Goal: Task Accomplishment & Management: Use online tool/utility

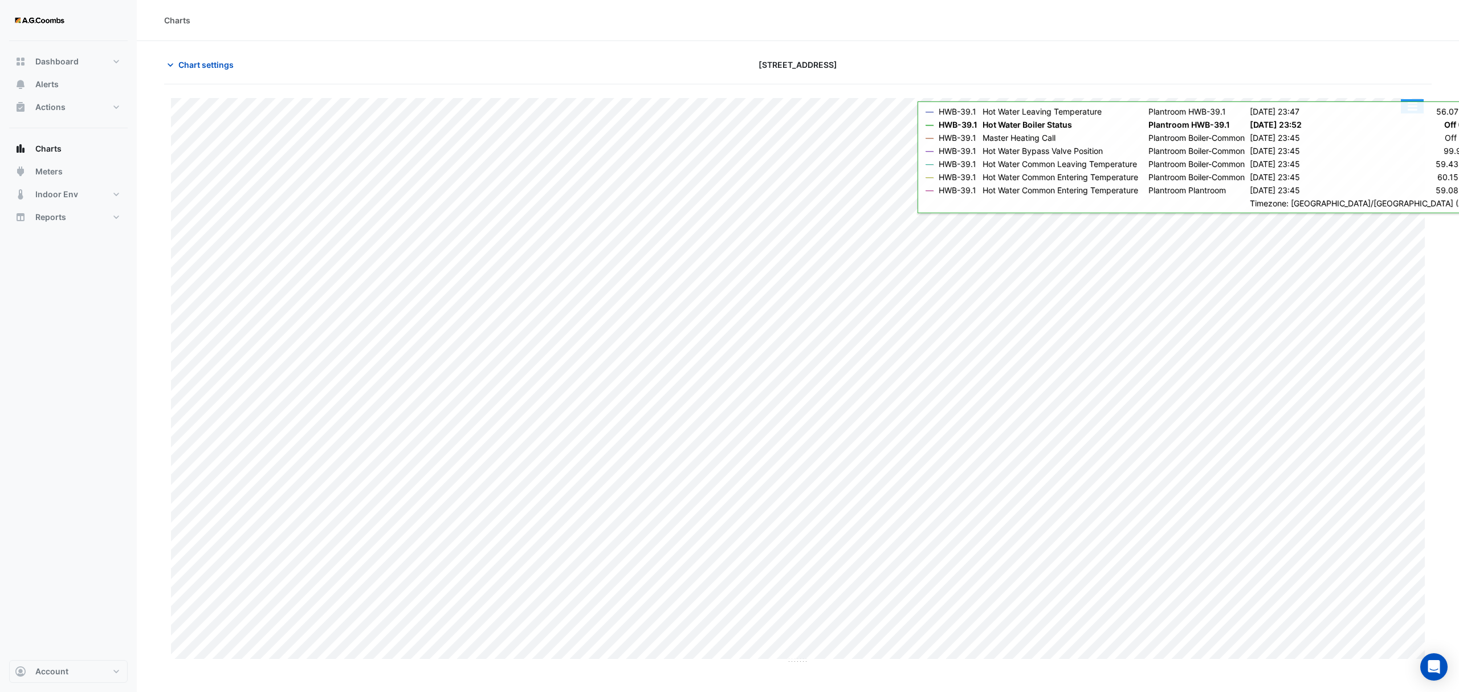
click at [1411, 109] on button "button" at bounding box center [1412, 106] width 23 height 14
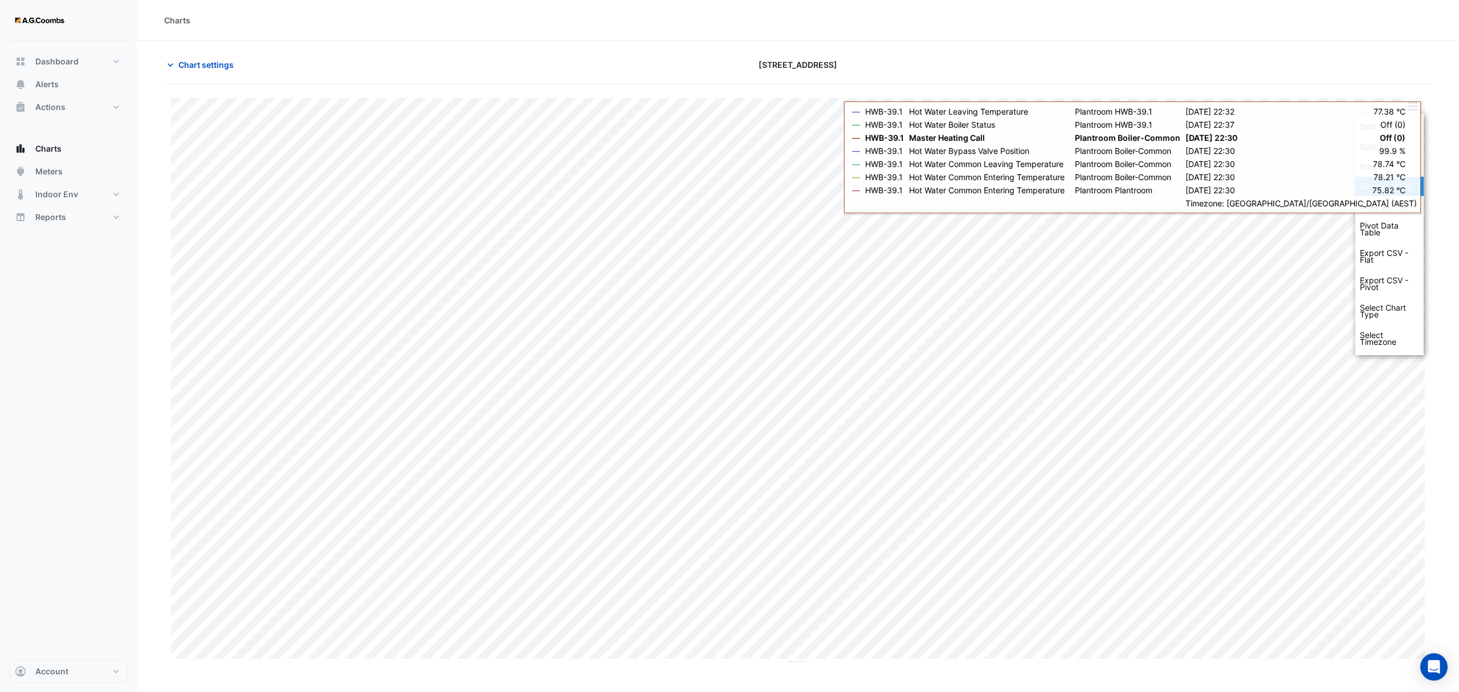
click at [1396, 190] on div "Save as JPEG" at bounding box center [1389, 186] width 68 height 19
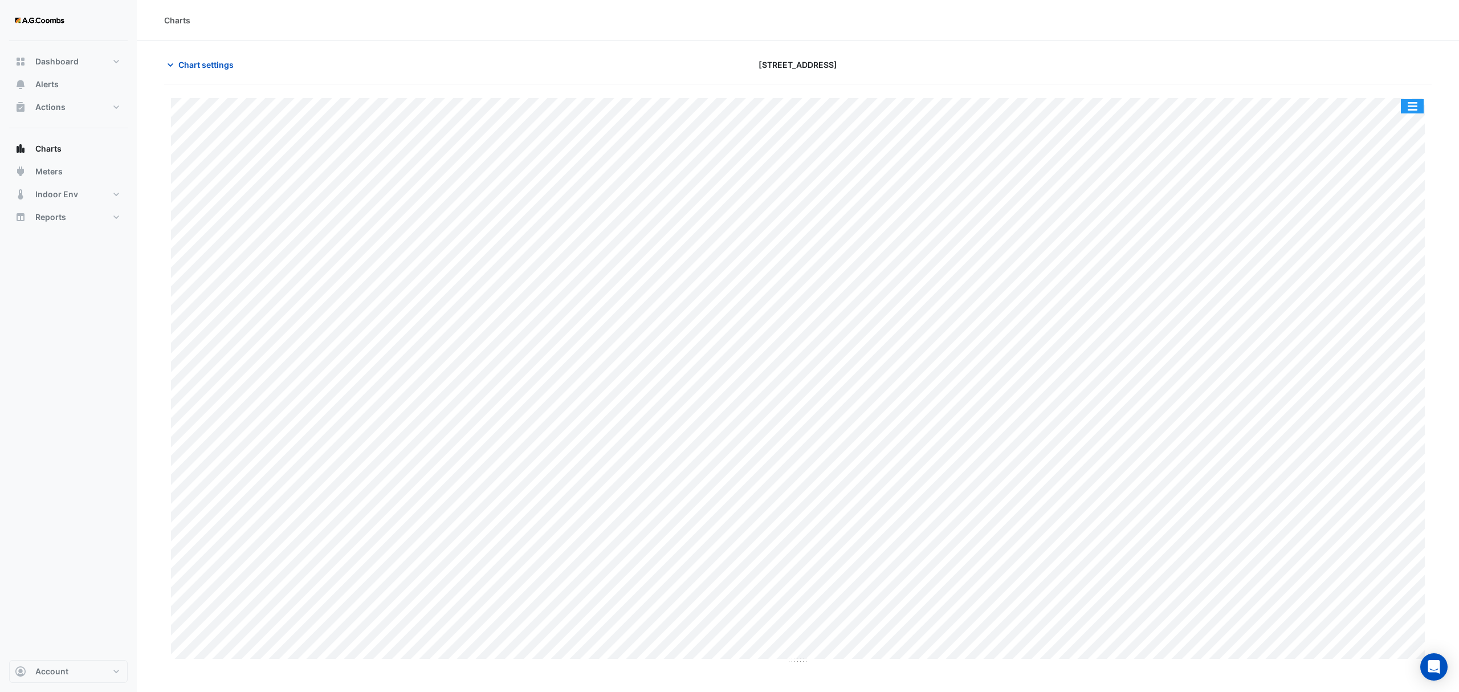
click at [1419, 111] on button "button" at bounding box center [1412, 106] width 23 height 14
click at [1409, 183] on div "Save as JPEG" at bounding box center [1389, 186] width 68 height 19
click at [1417, 113] on button "button" at bounding box center [1412, 106] width 23 height 14
click at [1391, 193] on div "Save as JPEG" at bounding box center [1389, 186] width 68 height 19
click at [1423, 113] on button "button" at bounding box center [1412, 106] width 23 height 14
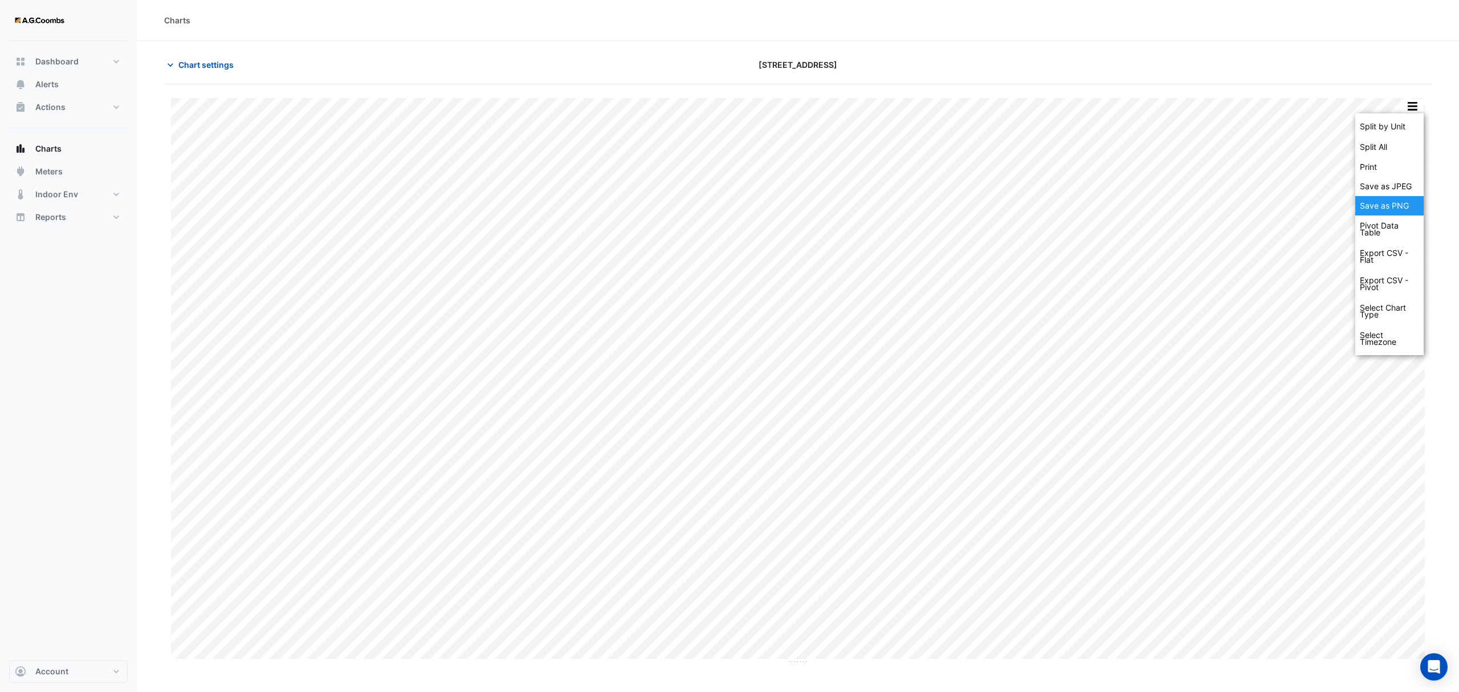
click at [1391, 213] on div "Save as PNG" at bounding box center [1389, 205] width 68 height 19
click at [1414, 108] on button "button" at bounding box center [1412, 106] width 23 height 14
click at [1394, 187] on div "Save as JPEG" at bounding box center [1389, 186] width 68 height 19
click at [1418, 111] on button "button" at bounding box center [1412, 106] width 23 height 14
click at [1398, 196] on div "Save as JPEG" at bounding box center [1389, 186] width 68 height 19
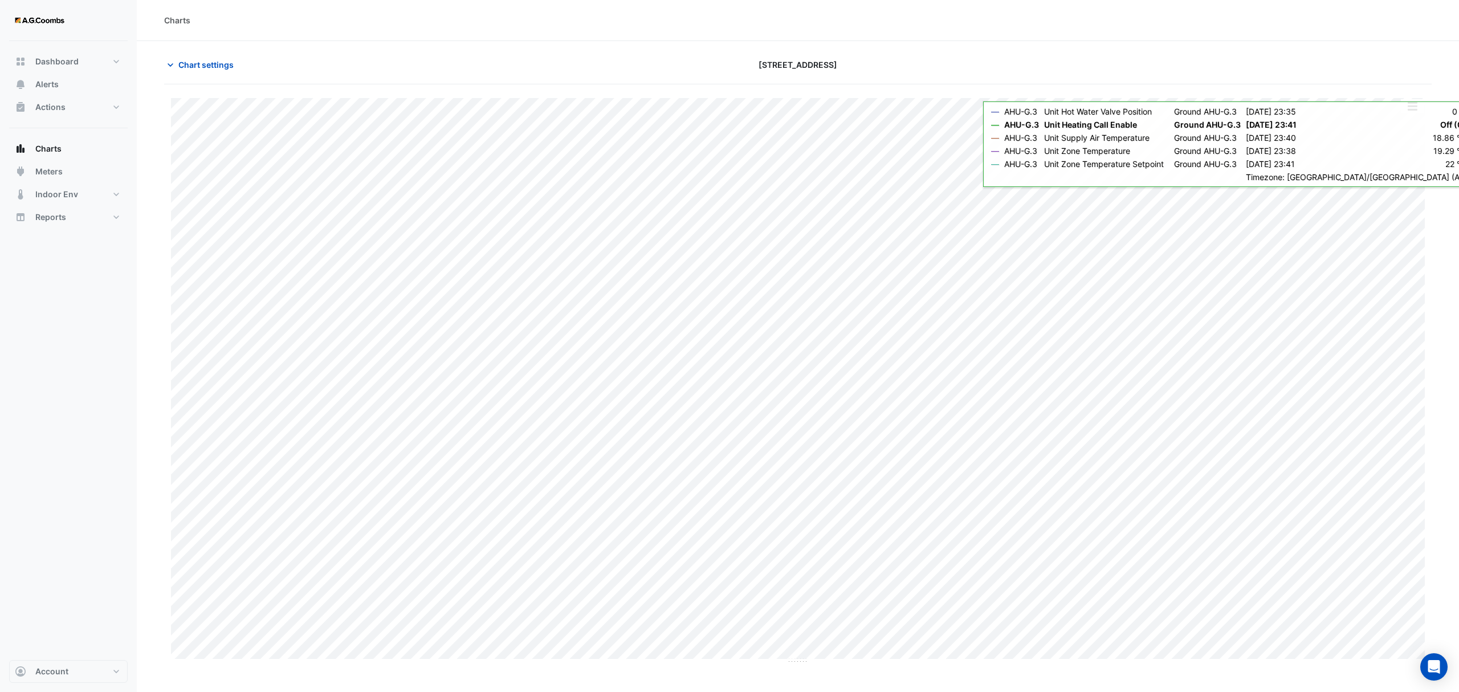
click at [1408, 112] on button "button" at bounding box center [1412, 106] width 23 height 14
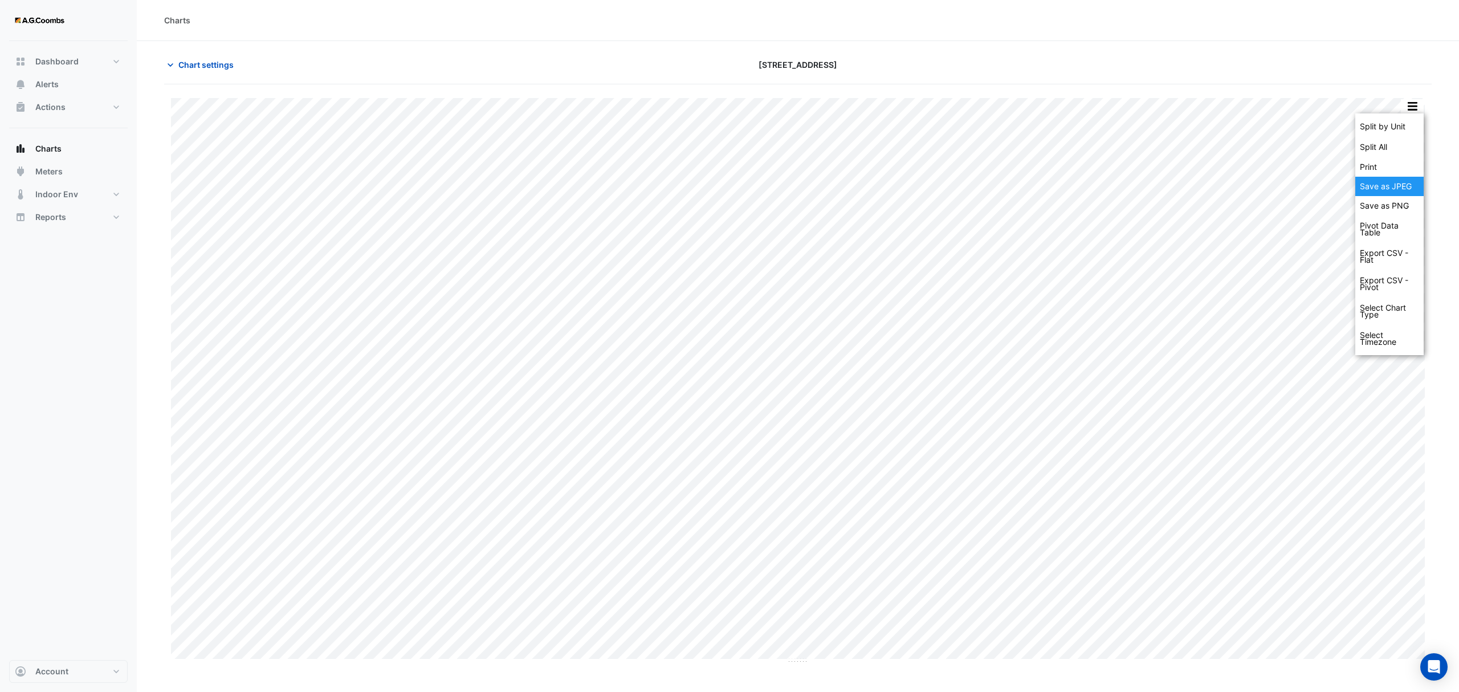
click at [1397, 196] on div "Save as JPEG" at bounding box center [1389, 186] width 68 height 19
click at [1401, 110] on button "button" at bounding box center [1412, 106] width 23 height 14
click at [1395, 190] on div "Save as JPEG" at bounding box center [1389, 186] width 68 height 19
click at [1412, 112] on button "button" at bounding box center [1412, 106] width 23 height 14
click at [1402, 181] on div "Save as JPEG" at bounding box center [1389, 186] width 68 height 19
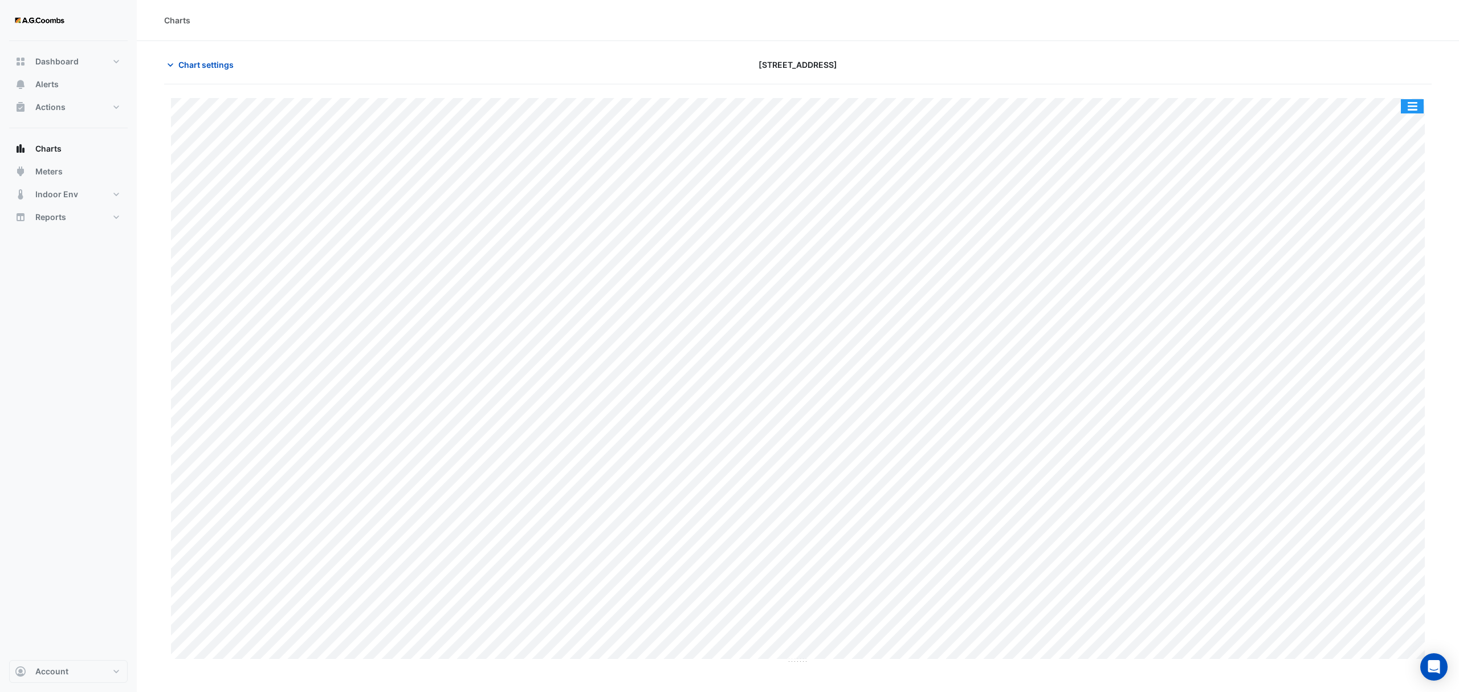
click at [1409, 108] on button "button" at bounding box center [1412, 106] width 23 height 14
click at [1396, 186] on div "Save as JPEG" at bounding box center [1389, 186] width 68 height 19
click at [1418, 107] on button "button" at bounding box center [1412, 106] width 23 height 14
click at [1396, 177] on div "Save as JPEG" at bounding box center [1389, 186] width 68 height 19
click at [1421, 113] on button "button" at bounding box center [1412, 106] width 23 height 14
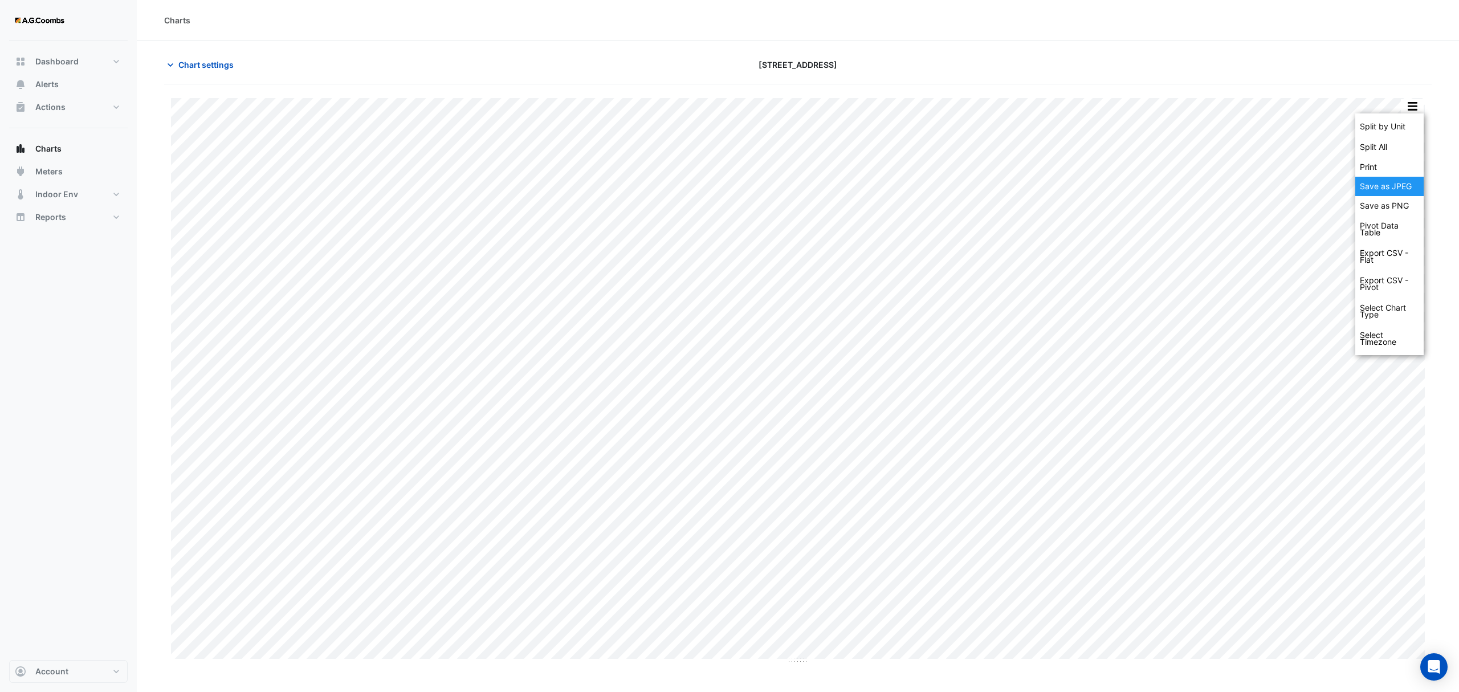
click at [1392, 189] on div "Save as JPEG" at bounding box center [1389, 186] width 68 height 19
click at [1408, 109] on button "button" at bounding box center [1412, 106] width 23 height 14
click at [1396, 195] on div "Save as JPEG" at bounding box center [1389, 186] width 68 height 19
click at [1405, 109] on button "button" at bounding box center [1412, 106] width 23 height 14
click at [1397, 183] on div "Save as JPEG" at bounding box center [1389, 186] width 68 height 19
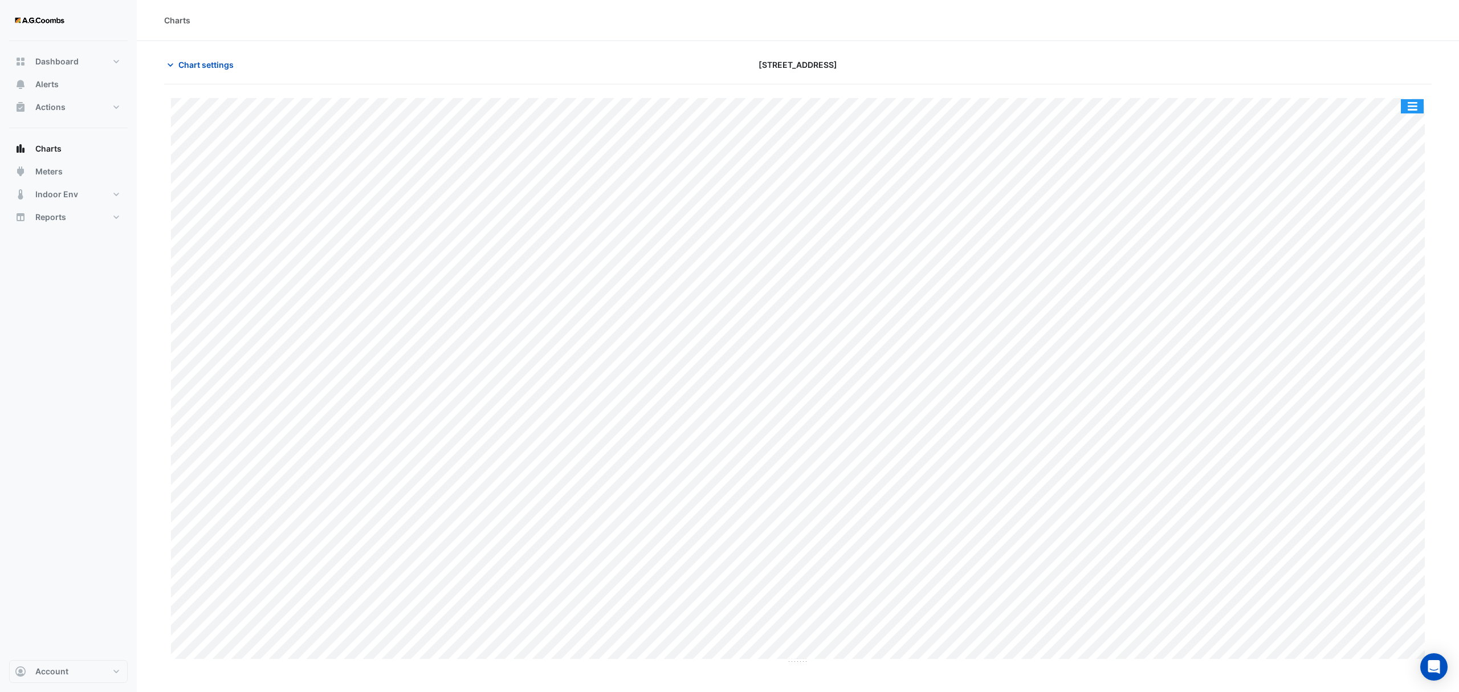
click at [1408, 104] on button "button" at bounding box center [1412, 106] width 23 height 14
click at [1389, 185] on div "Save as JPEG" at bounding box center [1389, 186] width 68 height 19
click at [1404, 111] on button "button" at bounding box center [1412, 106] width 23 height 14
click at [1400, 186] on div "Save as JPEG" at bounding box center [1389, 186] width 68 height 19
click at [1429, 101] on div "Split by Unit Split All Print Save as JPEG Save as PNG Pivot Data Table Export …" at bounding box center [797, 381] width 1267 height 566
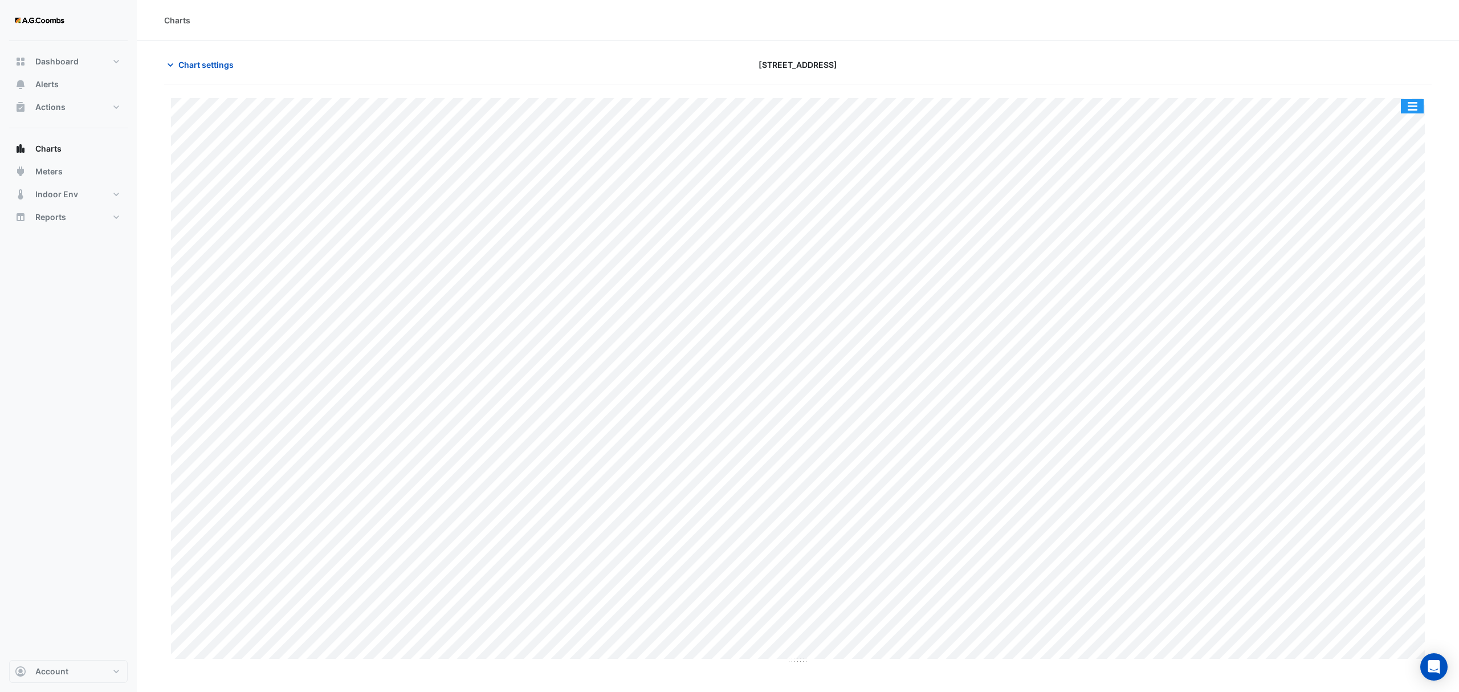
click at [1414, 101] on button "button" at bounding box center [1412, 106] width 23 height 14
click at [1391, 177] on div "Save as JPEG" at bounding box center [1389, 186] width 68 height 19
click at [1408, 108] on button "button" at bounding box center [1412, 106] width 23 height 14
click at [1395, 178] on div "Save as JPEG" at bounding box center [1389, 186] width 68 height 19
click at [1408, 108] on button "button" at bounding box center [1412, 106] width 23 height 14
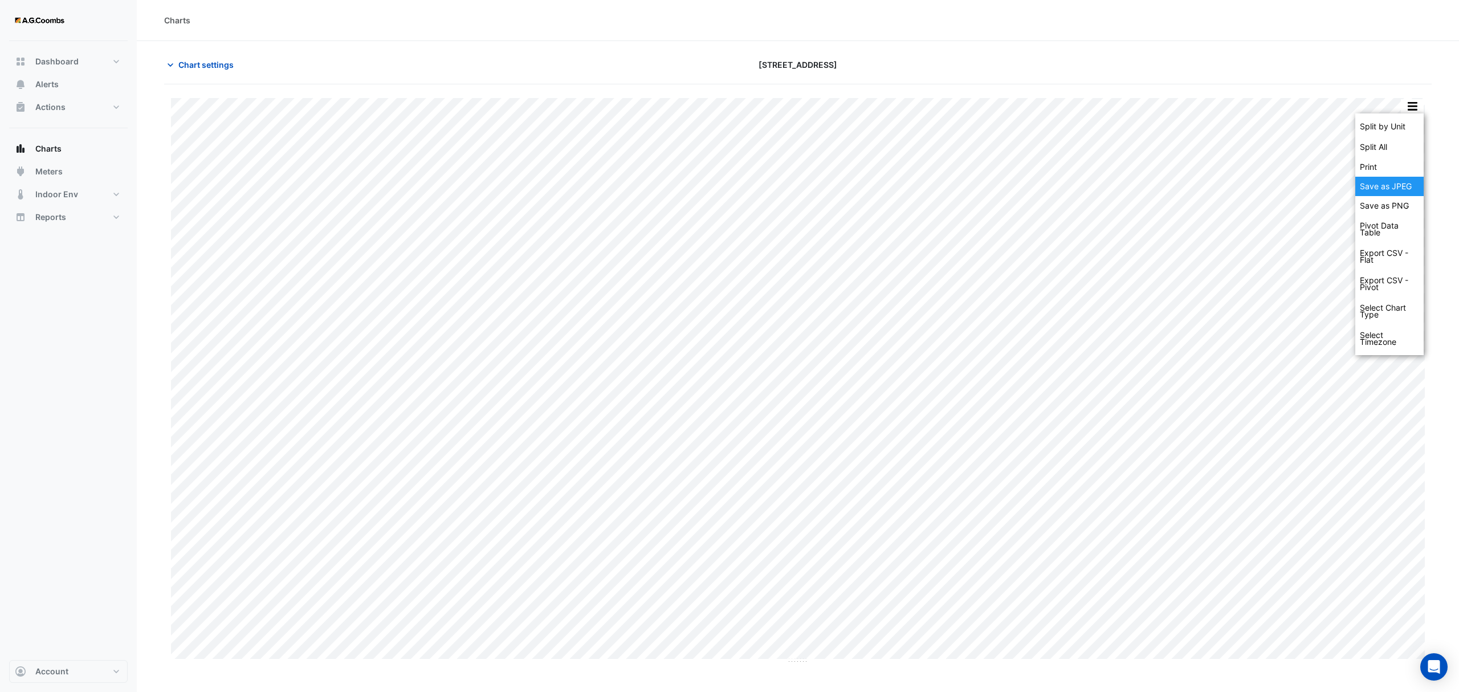
click at [1388, 190] on div "Save as JPEG" at bounding box center [1389, 186] width 68 height 19
click at [1407, 112] on button "button" at bounding box center [1412, 106] width 23 height 14
click at [1391, 187] on div "Save as JPEG" at bounding box center [1389, 186] width 68 height 19
click at [1408, 113] on button "button" at bounding box center [1412, 106] width 23 height 14
click at [1406, 184] on div "Save as JPEG" at bounding box center [1389, 186] width 68 height 19
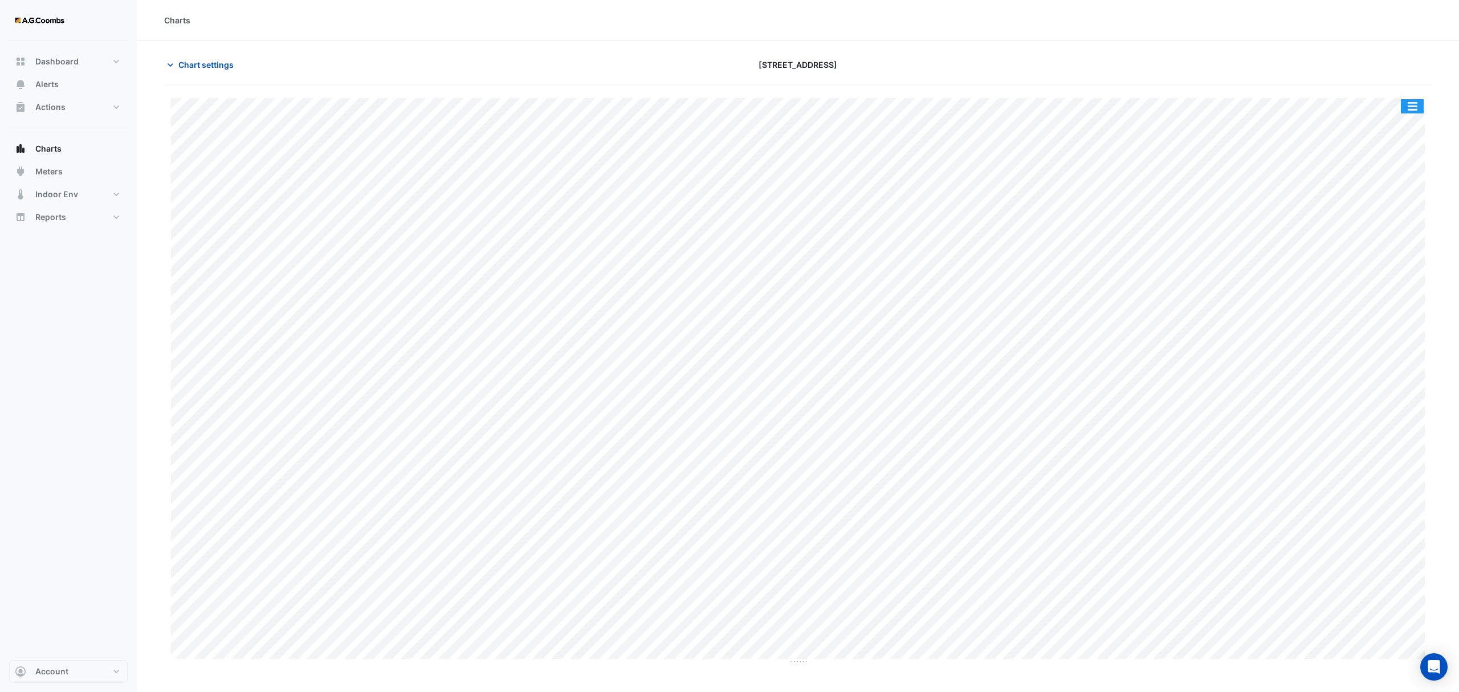
click at [1414, 111] on button "button" at bounding box center [1412, 106] width 23 height 14
click at [1393, 193] on div "Save as JPEG" at bounding box center [1389, 186] width 68 height 19
drag, startPoint x: 1408, startPoint y: 107, endPoint x: 1403, endPoint y: 131, distance: 23.8
click at [1409, 107] on button "button" at bounding box center [1412, 106] width 23 height 14
click at [1393, 186] on div "Save as JPEG" at bounding box center [1389, 186] width 68 height 19
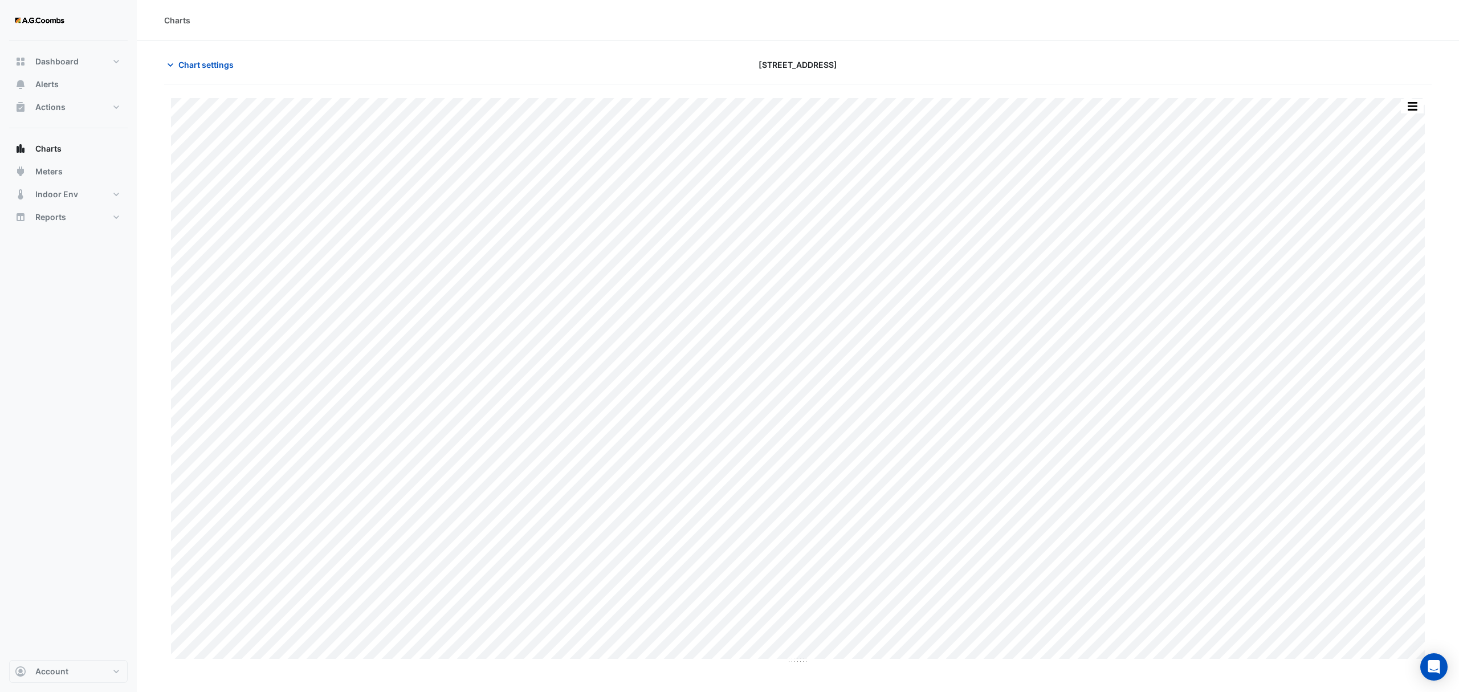
click at [1413, 113] on button "button" at bounding box center [1412, 106] width 23 height 14
click at [1391, 188] on div "Save as JPEG" at bounding box center [1389, 186] width 68 height 19
click at [1418, 101] on button "button" at bounding box center [1412, 106] width 23 height 14
click at [1401, 198] on div "Save as PNG" at bounding box center [1389, 205] width 68 height 19
click at [1419, 105] on button "button" at bounding box center [1412, 106] width 23 height 14
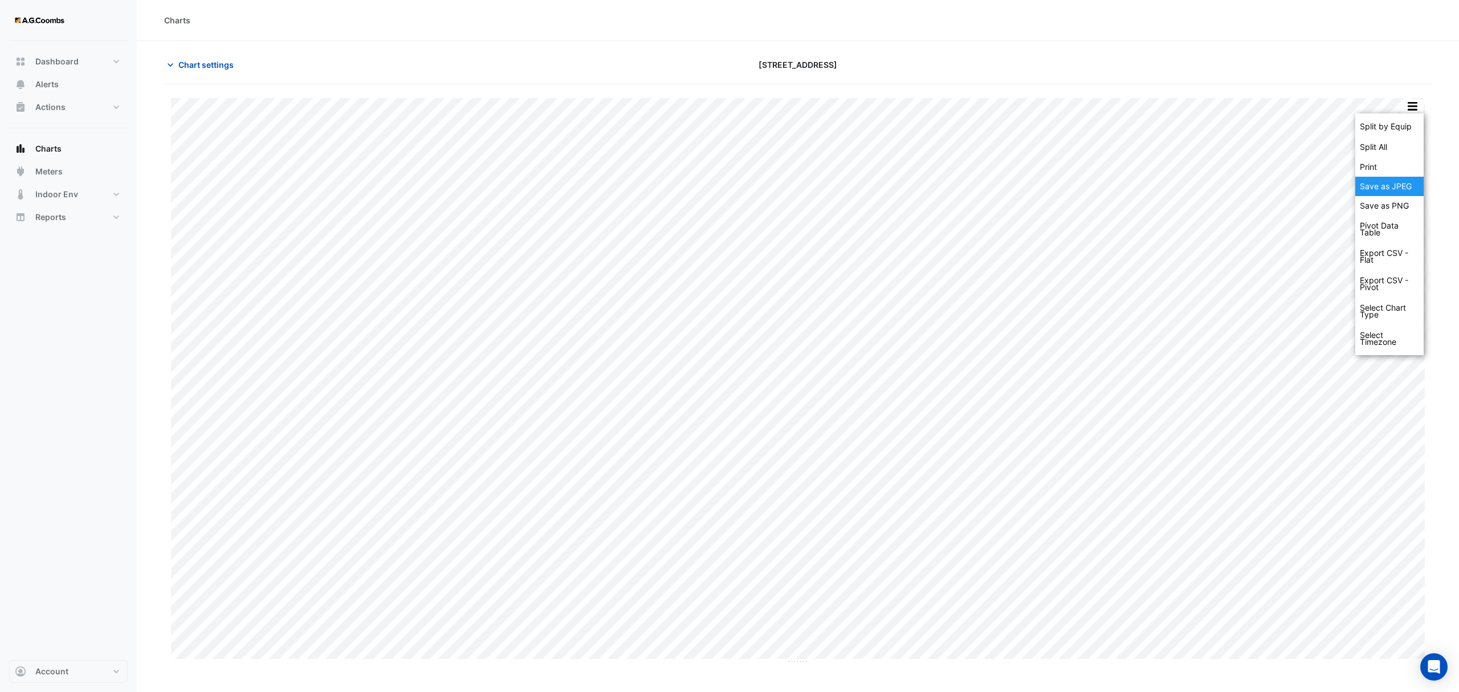
click at [1397, 194] on div "Save as JPEG" at bounding box center [1389, 186] width 68 height 19
click at [1409, 106] on button "button" at bounding box center [1412, 106] width 23 height 14
click at [1394, 189] on div "Save as JPEG" at bounding box center [1389, 186] width 68 height 19
type input "**********"
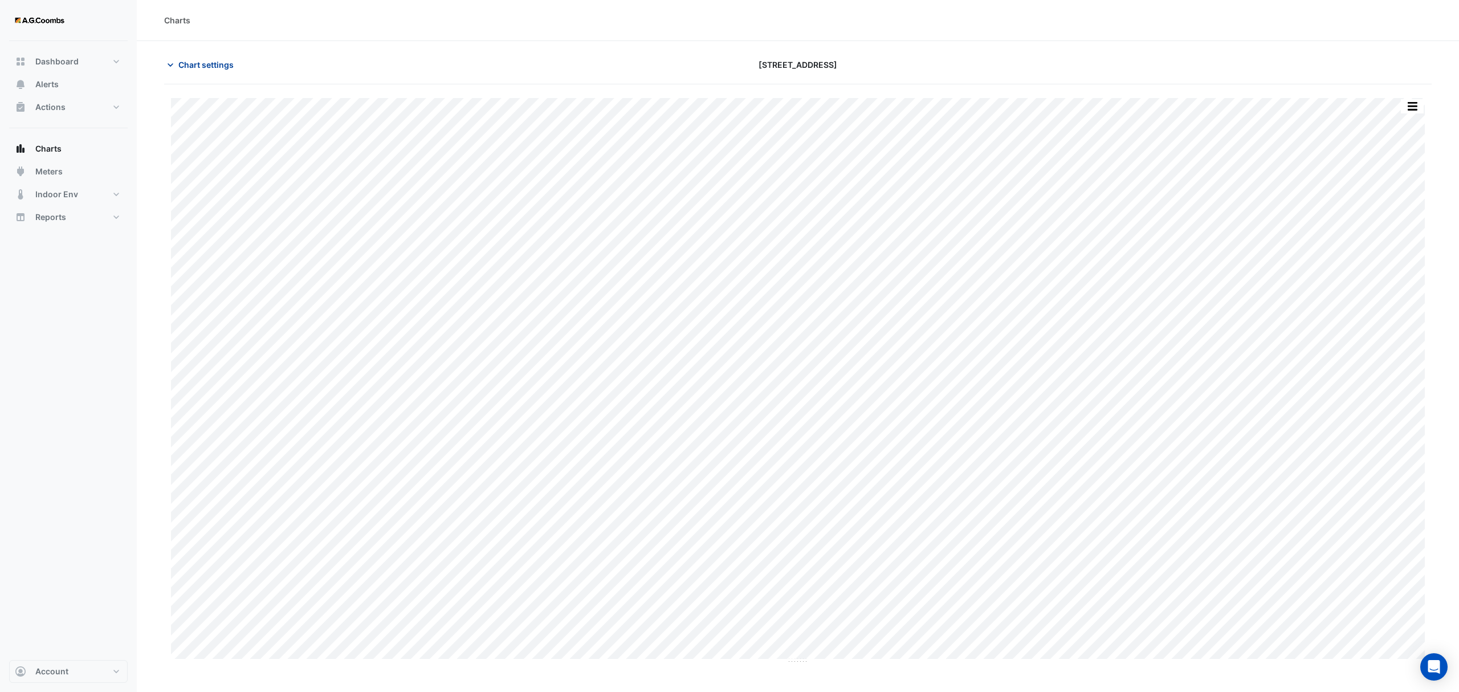
drag, startPoint x: 208, startPoint y: 60, endPoint x: 209, endPoint y: 67, distance: 7.4
click at [208, 60] on span "Chart settings" at bounding box center [205, 65] width 55 height 12
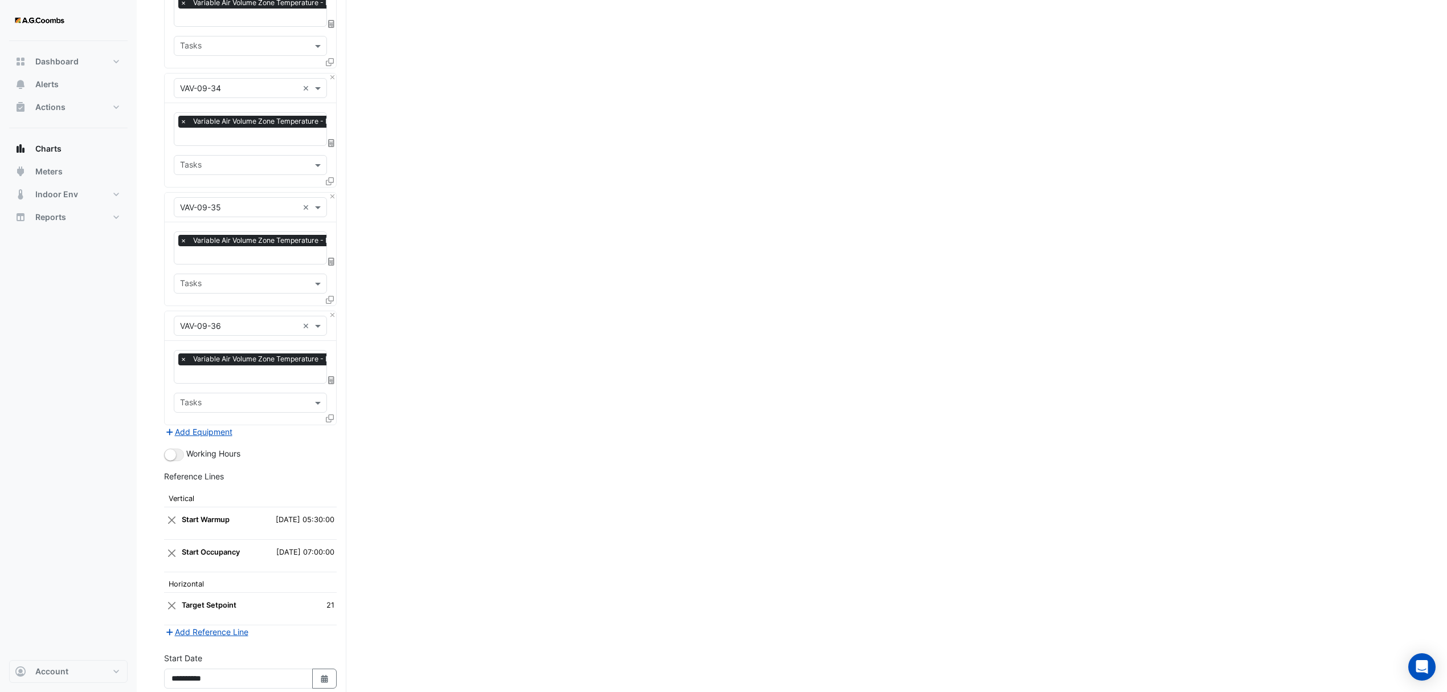
scroll to position [3975, 0]
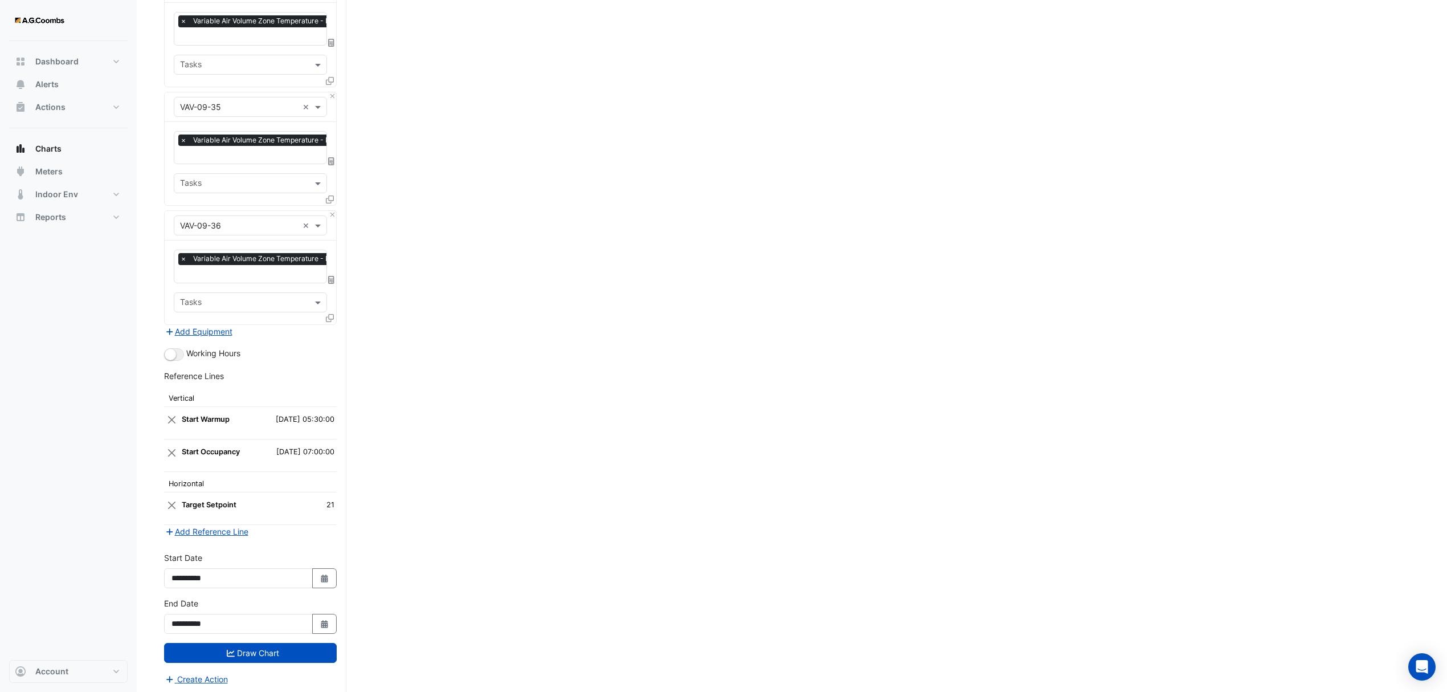
drag, startPoint x: 272, startPoint y: 655, endPoint x: 300, endPoint y: 684, distance: 39.9
click at [269, 655] on button "Draw Chart" at bounding box center [250, 653] width 173 height 20
click at [321, 576] on icon "button" at bounding box center [324, 578] width 7 height 8
select select "*"
select select "****"
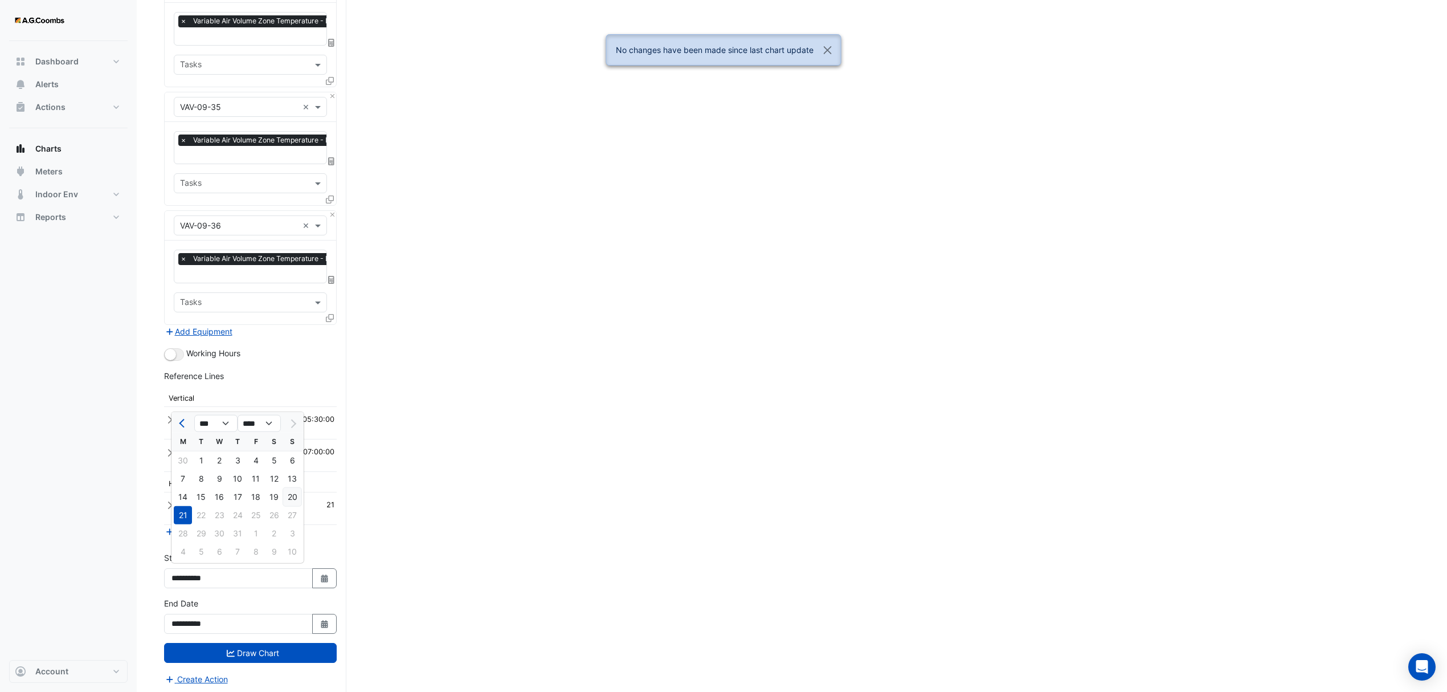
click at [297, 496] on div "20" at bounding box center [292, 497] width 18 height 18
type input "**********"
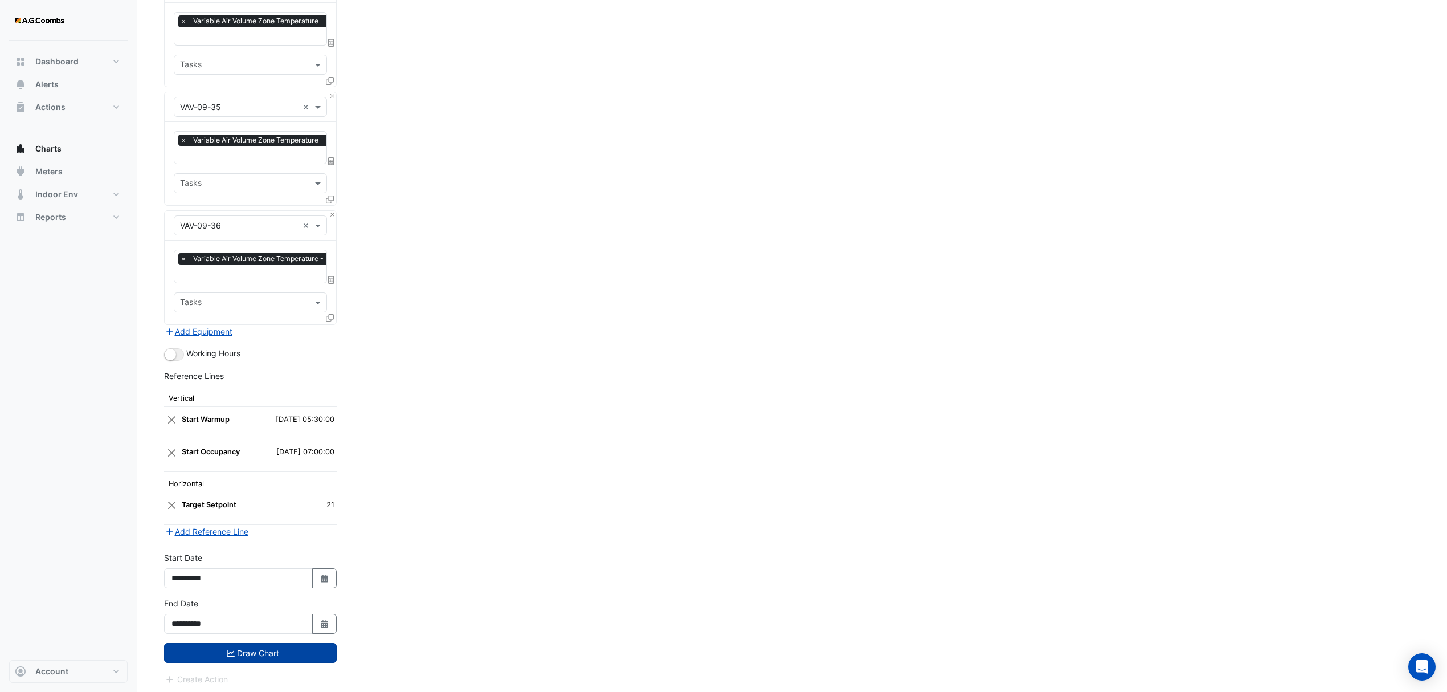
click at [276, 653] on button "Draw Chart" at bounding box center [250, 653] width 173 height 20
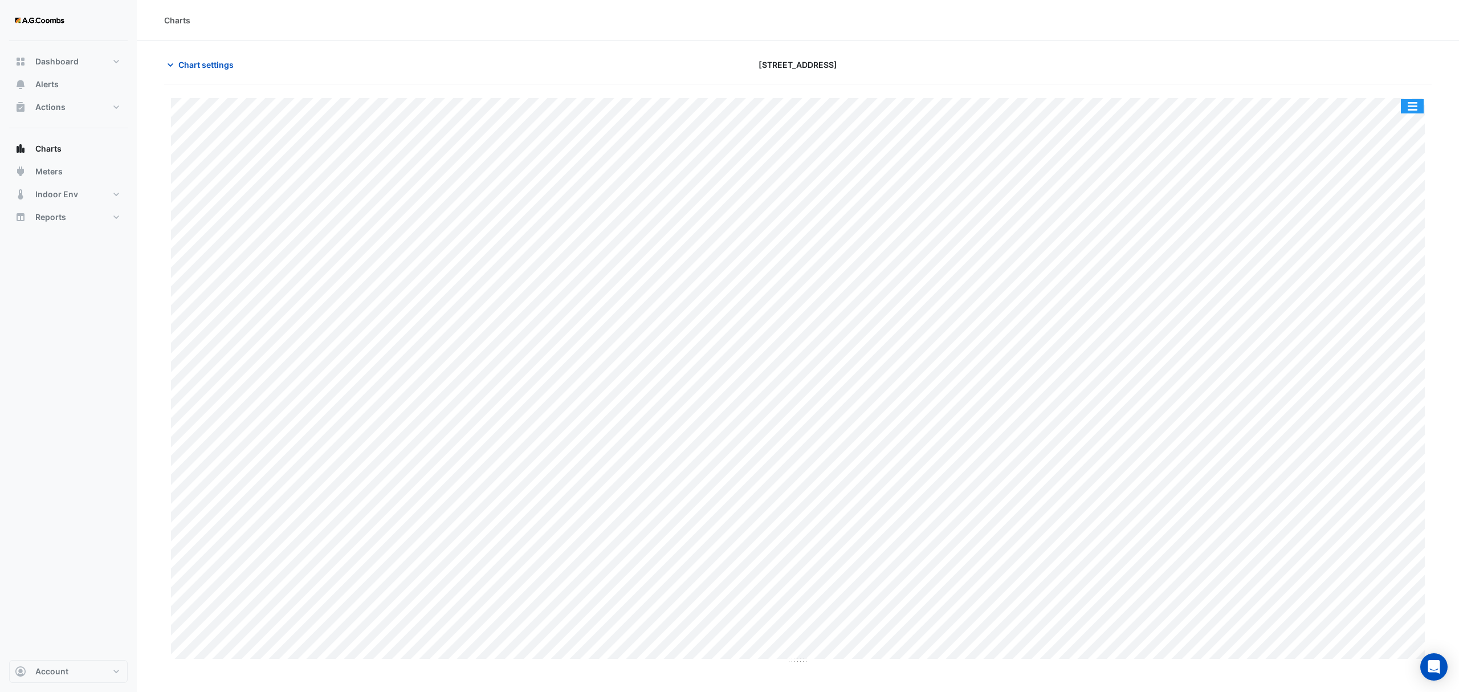
click at [1423, 108] on button "button" at bounding box center [1412, 106] width 23 height 14
click at [1385, 193] on div "Save as JPEG" at bounding box center [1389, 186] width 68 height 19
click at [1412, 110] on button "button" at bounding box center [1412, 106] width 23 height 14
click at [1409, 194] on div "Save as JPEG" at bounding box center [1389, 186] width 68 height 19
click at [1414, 109] on button "button" at bounding box center [1412, 106] width 23 height 14
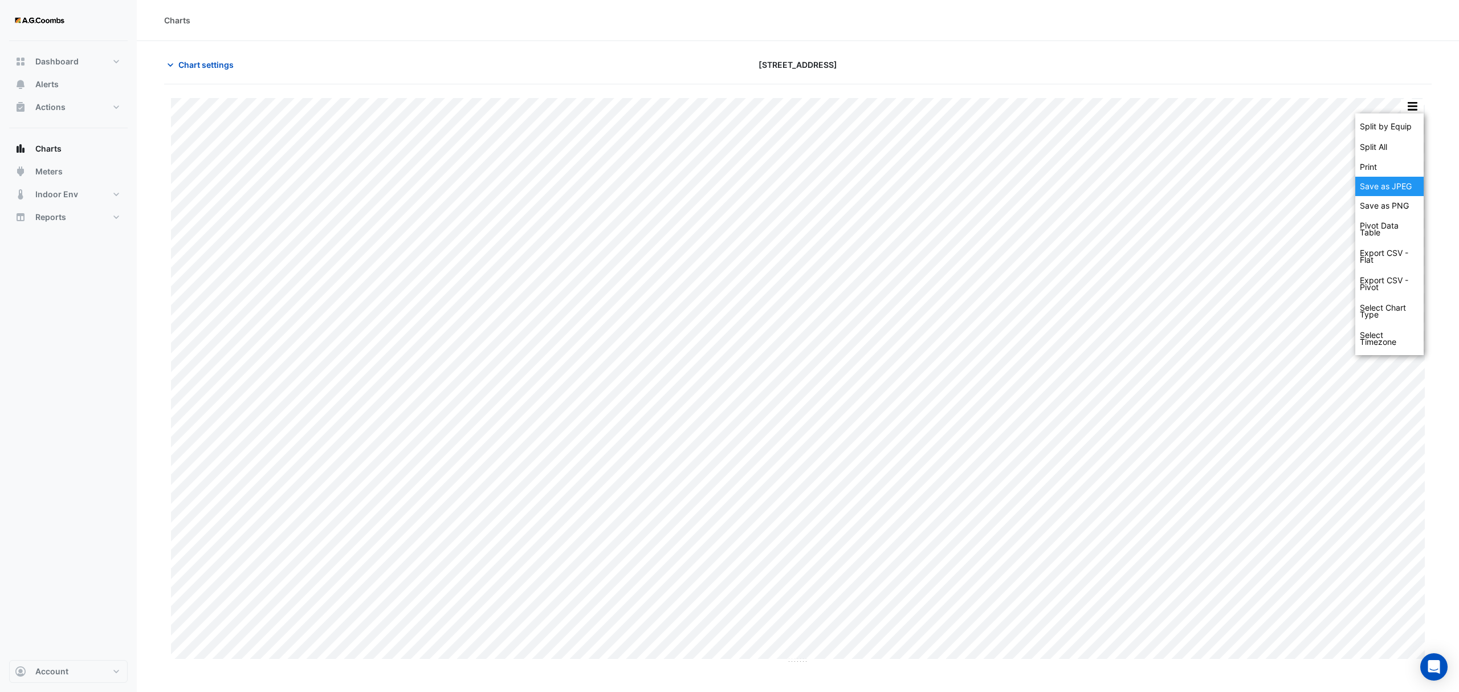
click at [1393, 190] on div "Save as JPEG" at bounding box center [1389, 186] width 68 height 19
click at [1409, 104] on button "button" at bounding box center [1412, 106] width 23 height 14
click at [1395, 187] on div "Save as JPEG" at bounding box center [1389, 186] width 68 height 19
click at [1412, 114] on div "Split by Equip Split All Print Save as JPEG Save as PNG Pivot Data Table Export…" at bounding box center [1412, 106] width 24 height 15
click at [1418, 99] on button "button" at bounding box center [1412, 106] width 23 height 14
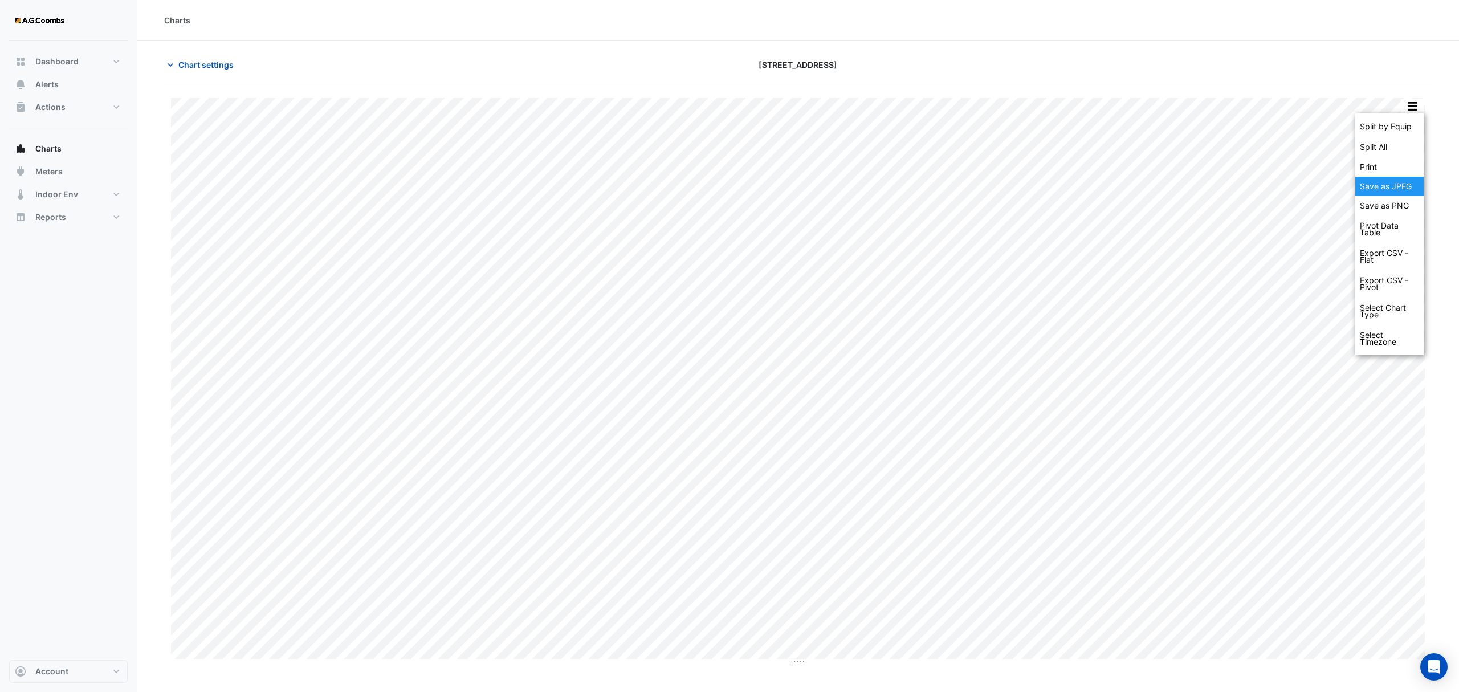
click at [1397, 187] on div "Save as JPEG" at bounding box center [1389, 186] width 68 height 19
click at [1414, 110] on button "button" at bounding box center [1412, 106] width 23 height 14
click at [1411, 190] on div "Save as JPEG" at bounding box center [1389, 186] width 68 height 19
click at [1416, 108] on button "button" at bounding box center [1412, 106] width 23 height 14
click at [1380, 191] on div "Save as JPEG" at bounding box center [1389, 186] width 68 height 19
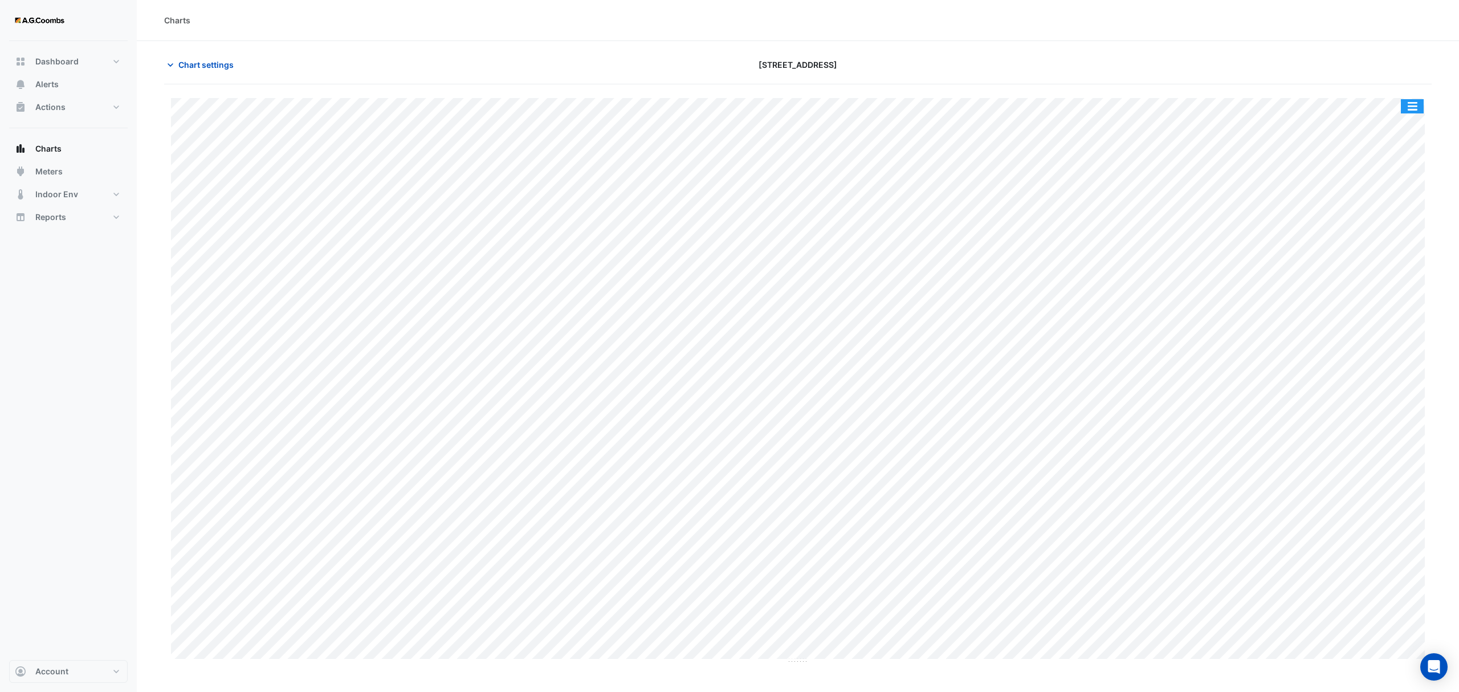
click at [1414, 105] on button "button" at bounding box center [1412, 106] width 23 height 14
click at [1397, 187] on div "Save as JPEG" at bounding box center [1389, 186] width 68 height 19
click at [1417, 113] on button "button" at bounding box center [1412, 106] width 23 height 14
click at [1400, 181] on div "Save as JPEG" at bounding box center [1389, 186] width 68 height 19
click at [1412, 106] on button "button" at bounding box center [1412, 106] width 23 height 14
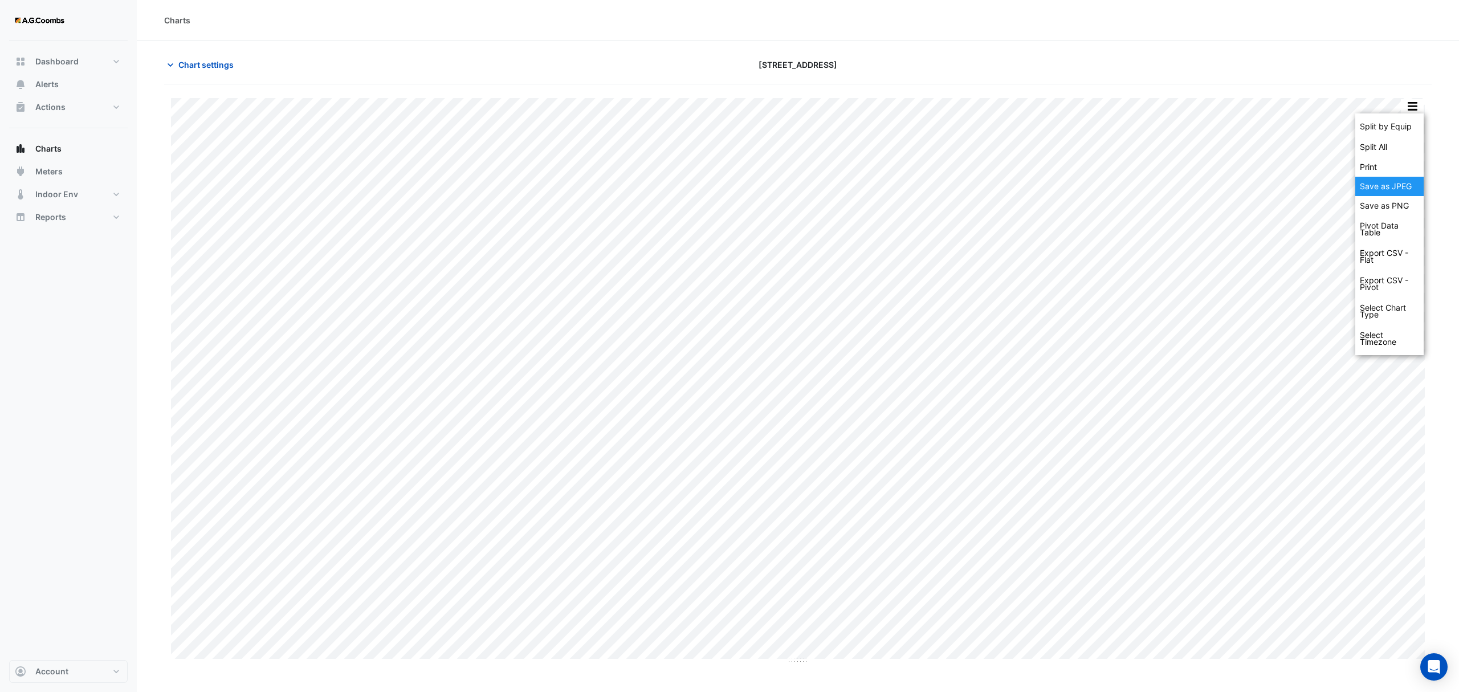
click at [1378, 195] on div "Save as JPEG" at bounding box center [1389, 186] width 68 height 19
click at [1417, 112] on button "button" at bounding box center [1412, 106] width 23 height 14
click at [1388, 188] on div "Save as JPEG" at bounding box center [1389, 186] width 68 height 19
click at [1414, 103] on button "button" at bounding box center [1412, 106] width 23 height 14
click at [1400, 188] on div "Save as JPEG" at bounding box center [1389, 186] width 68 height 19
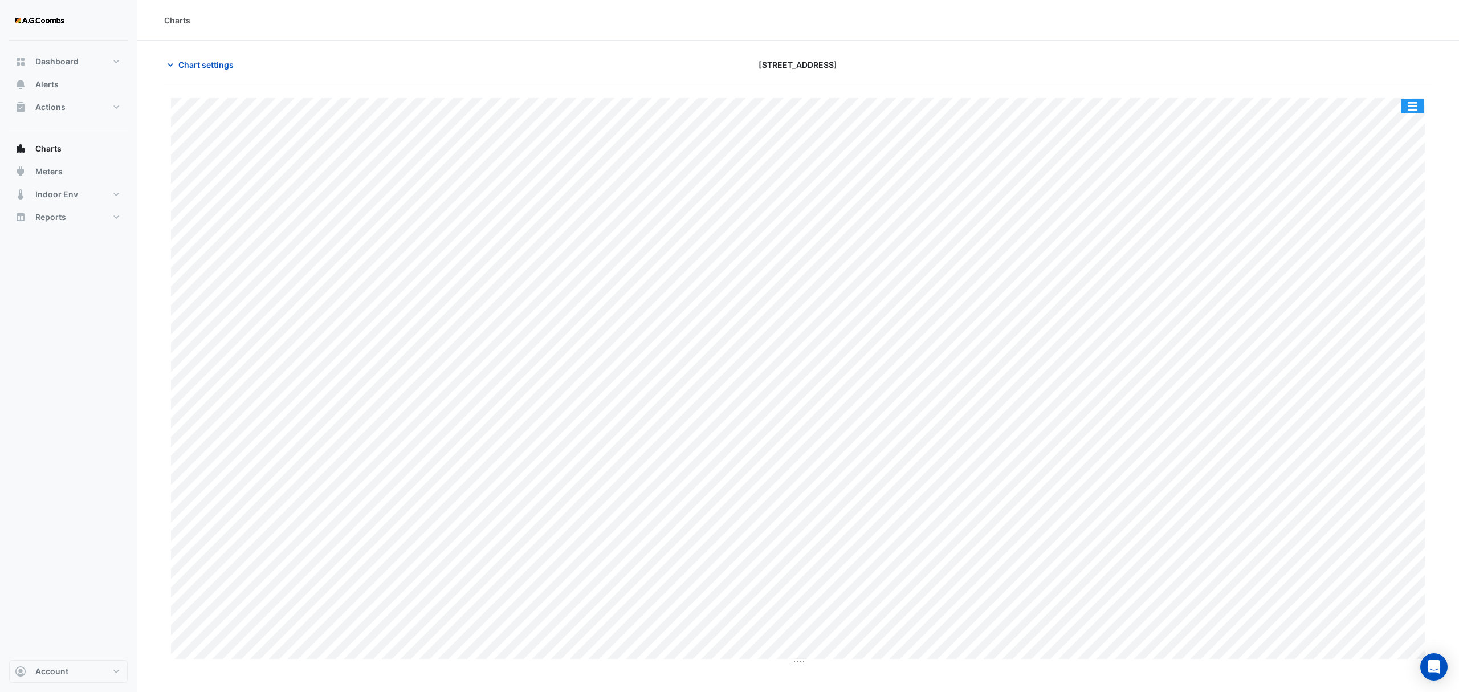
click at [1418, 104] on button "button" at bounding box center [1412, 106] width 23 height 14
click at [1400, 194] on div "Save as JPEG" at bounding box center [1389, 186] width 68 height 19
click at [1413, 104] on button "button" at bounding box center [1412, 106] width 23 height 14
click at [1394, 185] on div "Save as JPEG" at bounding box center [1389, 186] width 68 height 19
click at [1410, 110] on button "button" at bounding box center [1412, 106] width 23 height 14
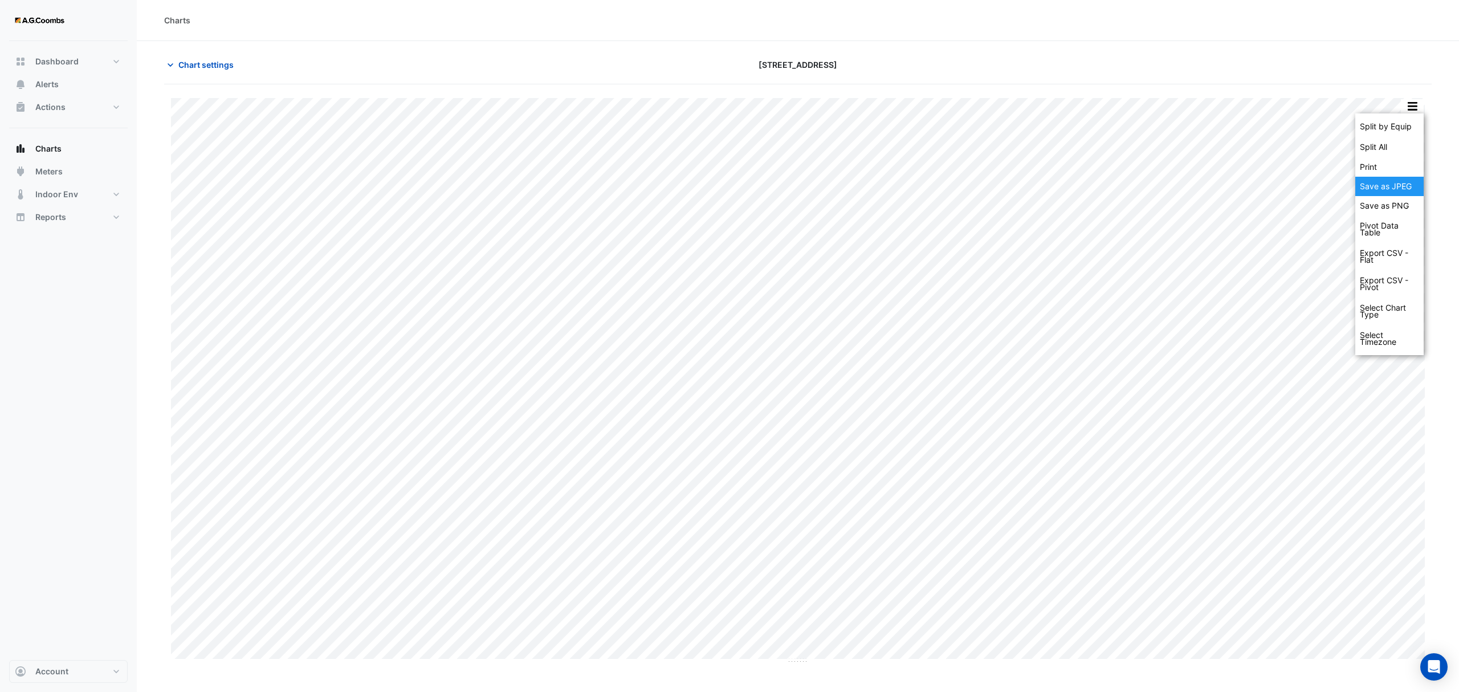
click at [1396, 182] on div "Save as JPEG" at bounding box center [1389, 186] width 68 height 19
click at [1409, 108] on button "button" at bounding box center [1412, 106] width 23 height 14
click at [1414, 107] on button "button" at bounding box center [1412, 106] width 23 height 14
click at [1386, 191] on div "Save as JPEG" at bounding box center [1389, 186] width 68 height 19
click at [1407, 113] on button "button" at bounding box center [1412, 106] width 23 height 14
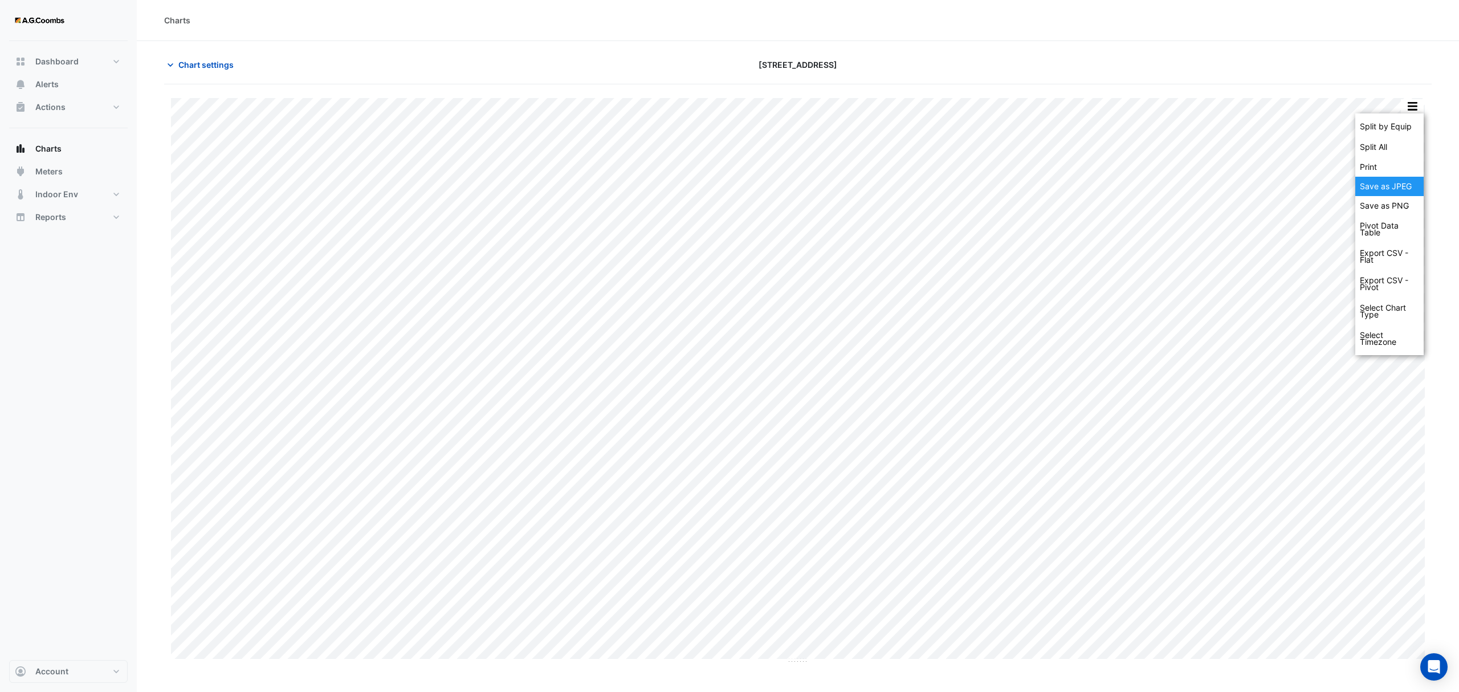
click at [1403, 184] on div "Save as JPEG" at bounding box center [1389, 186] width 68 height 19
click at [1405, 112] on button "button" at bounding box center [1412, 106] width 23 height 14
click at [1401, 190] on div "Save as JPEG" at bounding box center [1389, 186] width 68 height 19
click at [1411, 113] on button "button" at bounding box center [1412, 106] width 23 height 14
click at [1404, 191] on div "Save as JPEG" at bounding box center [1389, 186] width 68 height 19
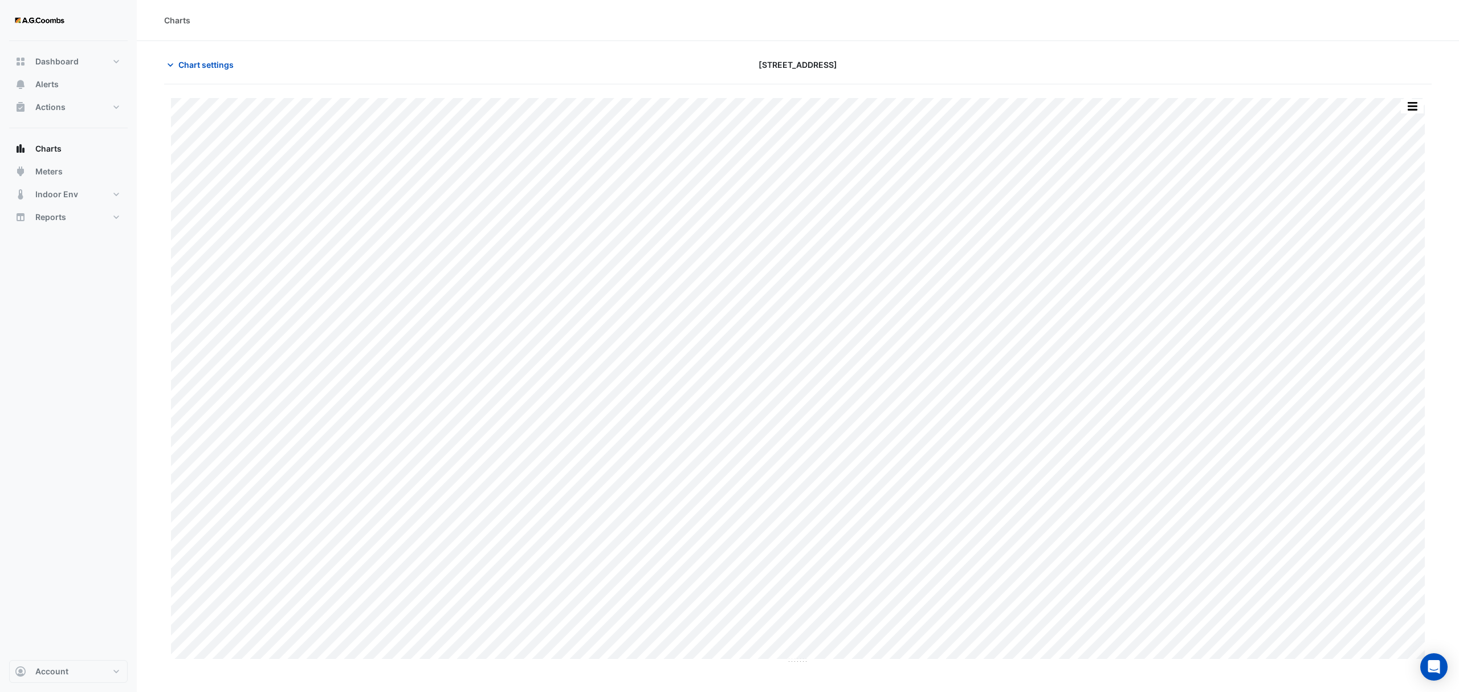
click at [1419, 104] on button "button" at bounding box center [1412, 106] width 23 height 14
click at [1405, 186] on div "Save as JPEG" at bounding box center [1389, 186] width 68 height 19
click at [1410, 106] on button "button" at bounding box center [1412, 106] width 23 height 14
click at [1386, 196] on div "Save as JPEG" at bounding box center [1389, 186] width 68 height 19
click at [1402, 113] on button "button" at bounding box center [1412, 106] width 23 height 14
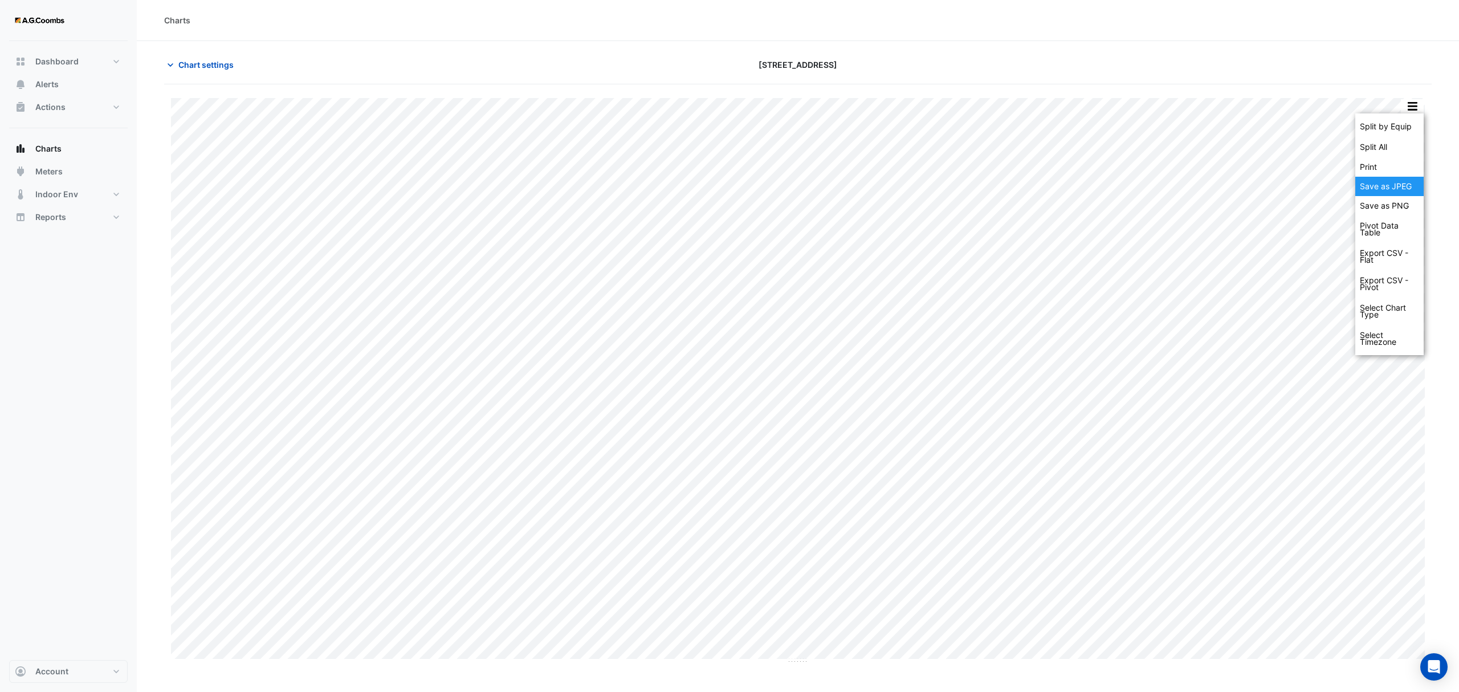
click at [1389, 183] on div "Save as JPEG" at bounding box center [1389, 186] width 68 height 19
click at [1409, 111] on button "button" at bounding box center [1412, 106] width 23 height 14
click at [1413, 187] on div "Save as JPEG" at bounding box center [1389, 186] width 68 height 19
click at [1418, 109] on button "button" at bounding box center [1412, 106] width 23 height 14
click at [1408, 190] on div "Save as JPEG" at bounding box center [1389, 186] width 68 height 19
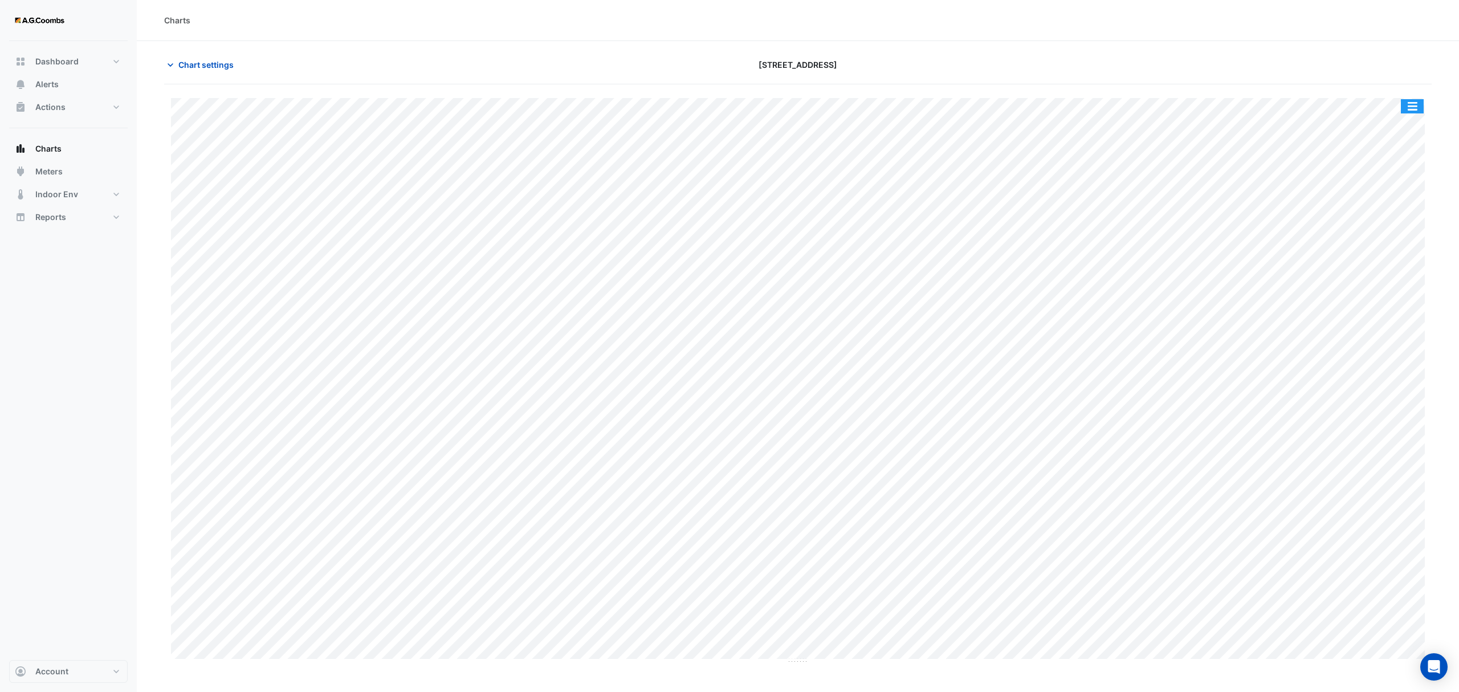
click at [1414, 106] on button "button" at bounding box center [1412, 106] width 23 height 14
click at [1375, 187] on div "Save as JPEG" at bounding box center [1389, 186] width 68 height 19
click at [1417, 112] on button "button" at bounding box center [1412, 106] width 23 height 14
click at [1400, 191] on div "Save as JPEG" at bounding box center [1389, 186] width 68 height 19
click at [1403, 107] on button "button" at bounding box center [1412, 106] width 23 height 14
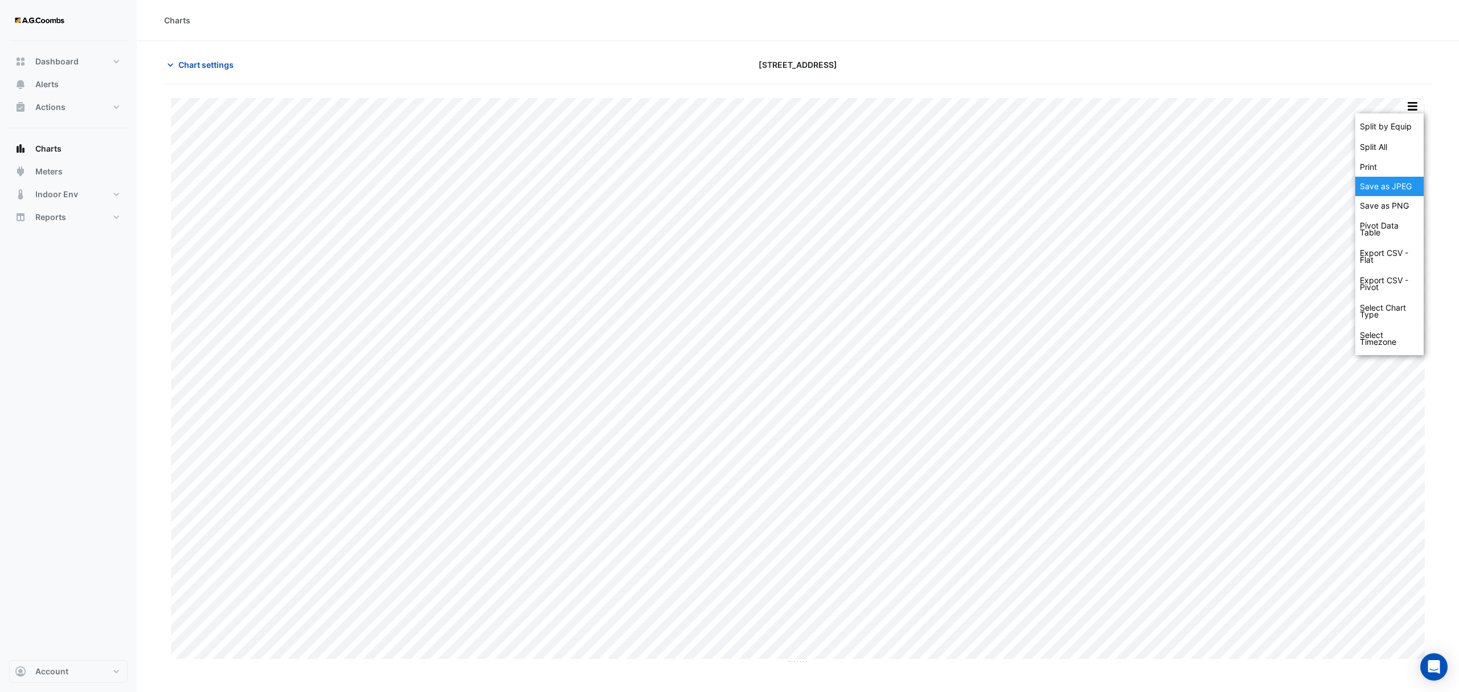
click at [1403, 187] on div "Save as JPEG" at bounding box center [1389, 186] width 68 height 19
click at [1418, 105] on button "button" at bounding box center [1412, 106] width 23 height 14
click at [1395, 196] on div "Save as JPEG" at bounding box center [1389, 186] width 68 height 19
click at [1416, 105] on button "button" at bounding box center [1412, 106] width 23 height 14
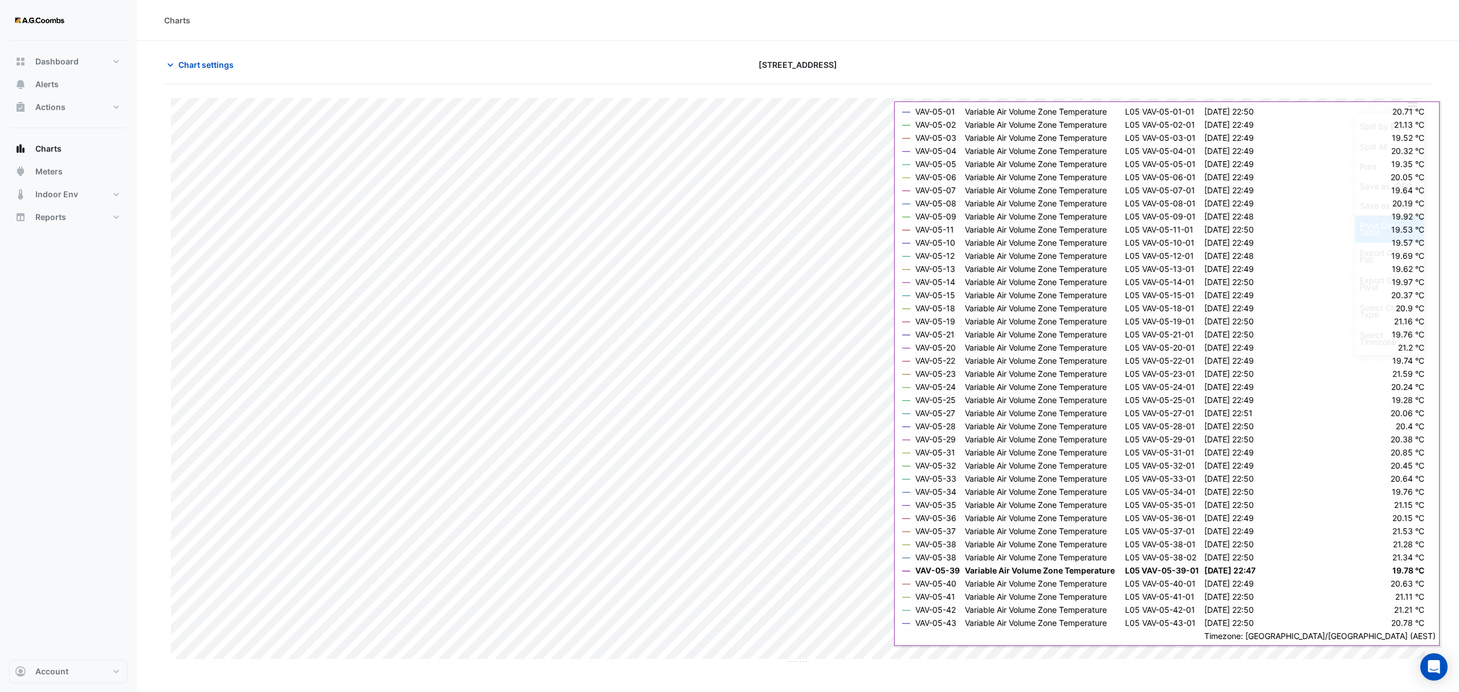
click div "Pivot Data Table"
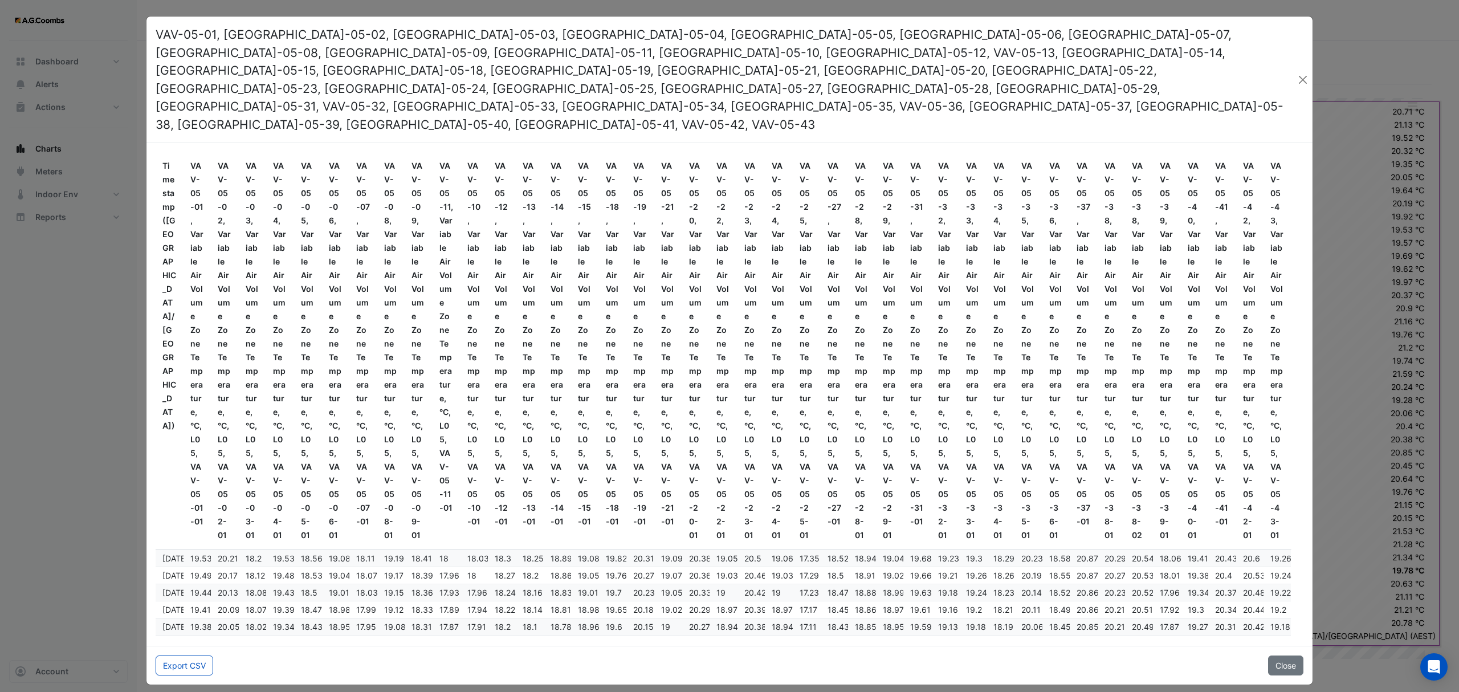
drag, startPoint x: 187, startPoint y: 637, endPoint x: 238, endPoint y: 676, distance: 64.2
click button "Export CSV"
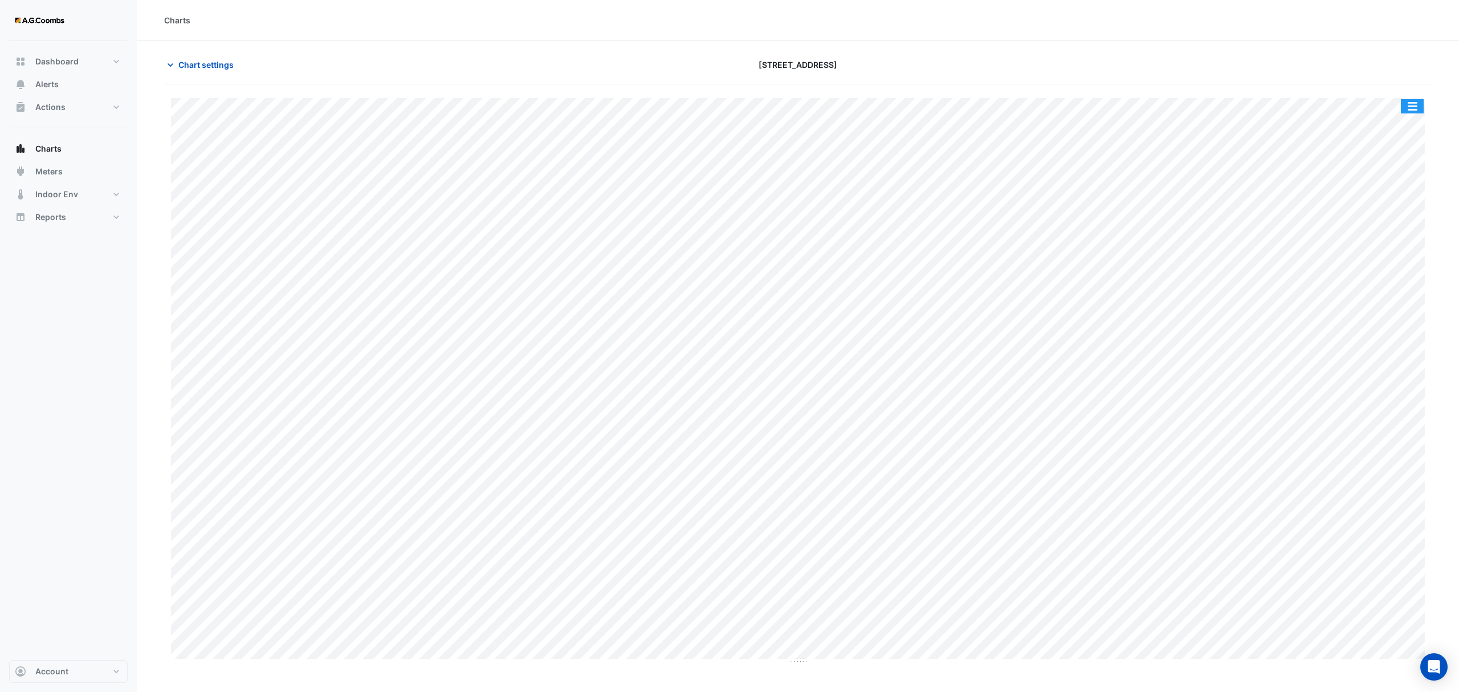
click at [1420, 110] on button "button" at bounding box center [1412, 106] width 23 height 14
click at [1400, 234] on div "Pivot Data Table" at bounding box center [1389, 228] width 68 height 27
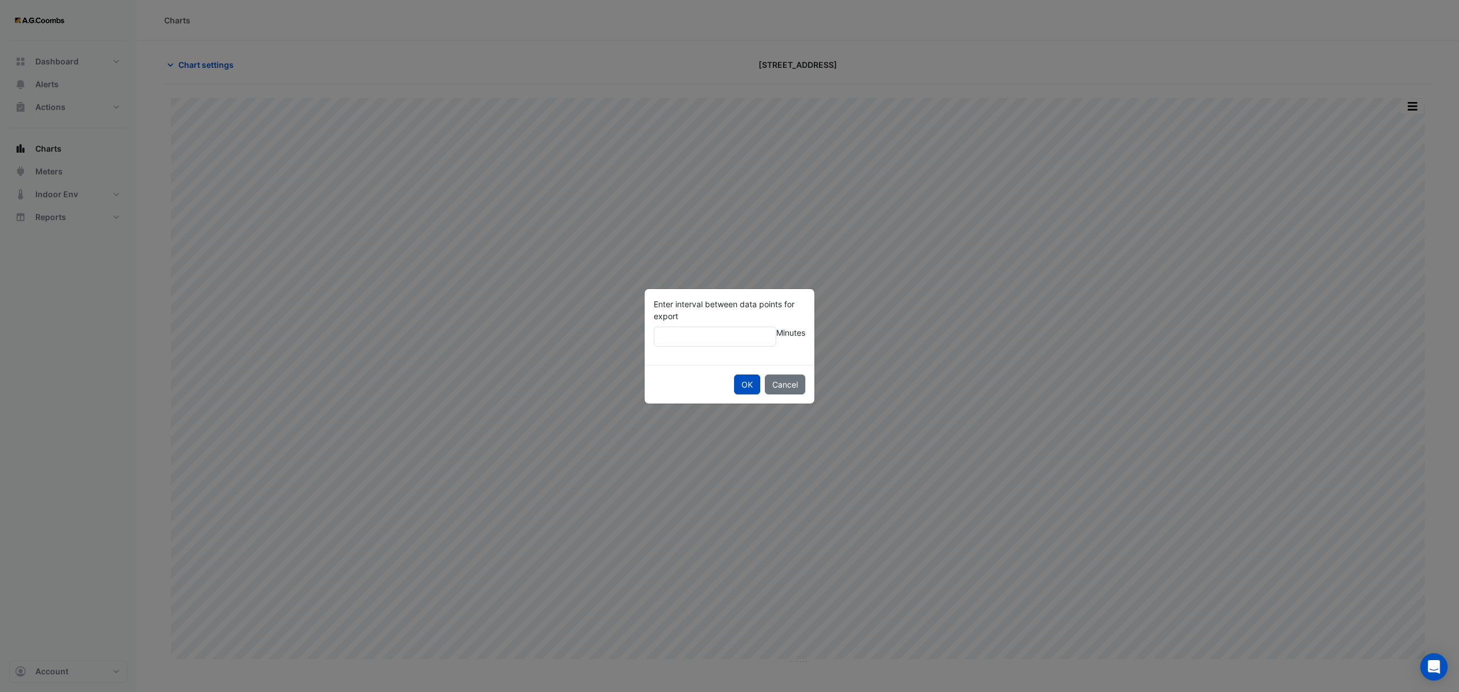
type input "**"
click at [734, 374] on button "OK" at bounding box center [747, 384] width 26 height 20
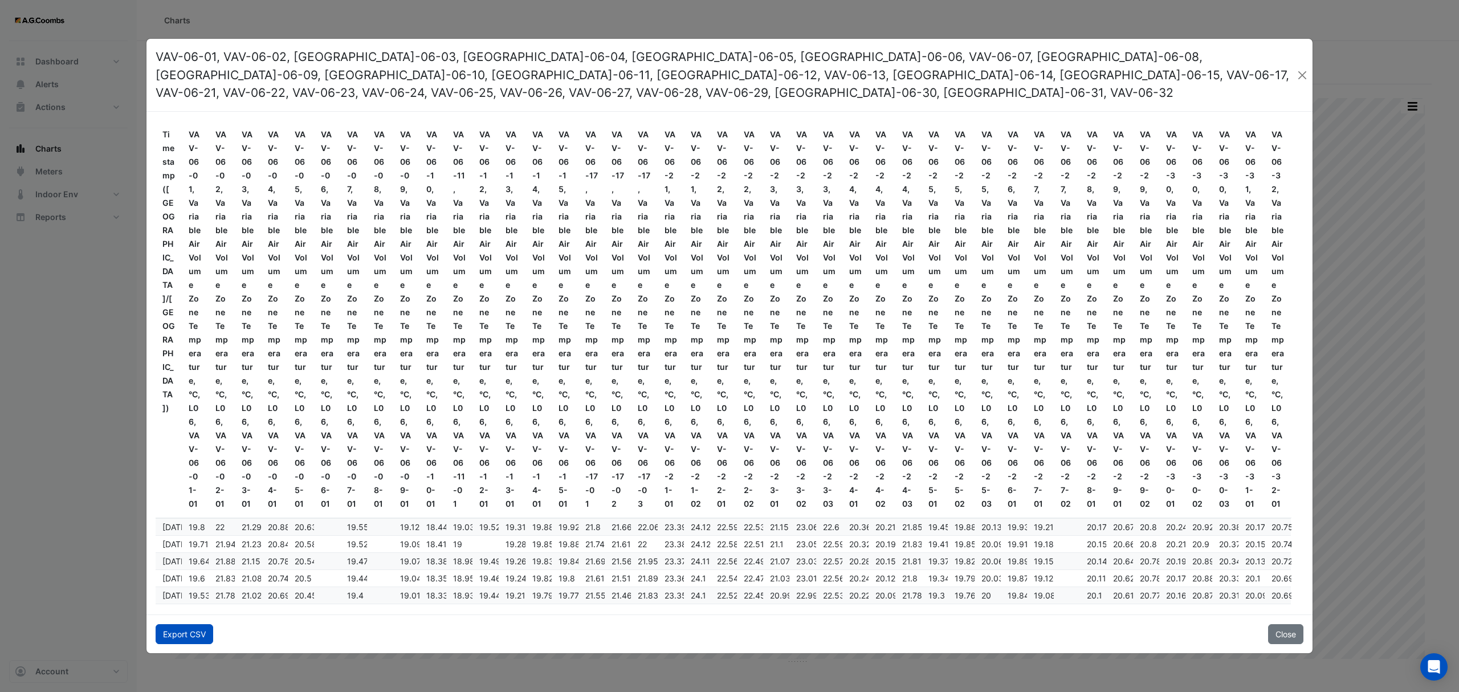
click at [207, 627] on button "Export CSV" at bounding box center [185, 634] width 58 height 20
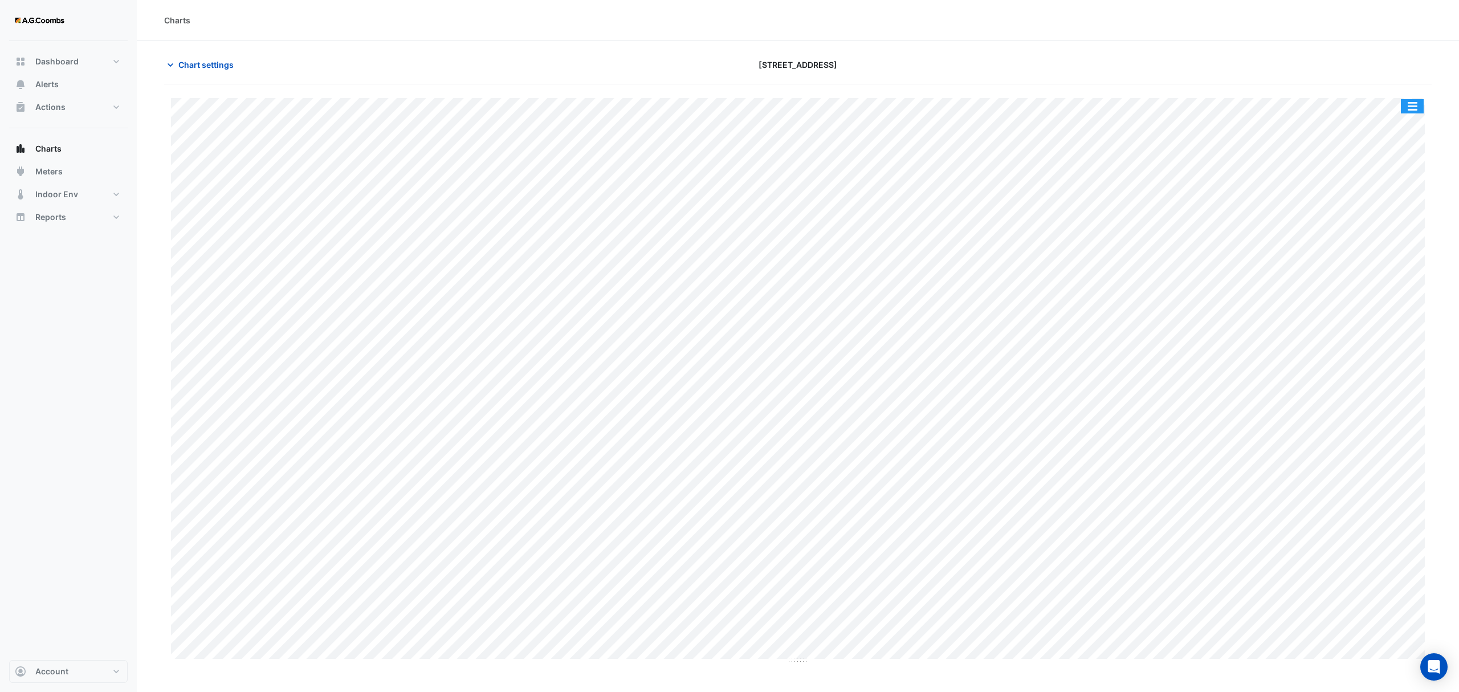
click at [1416, 105] on button "button" at bounding box center [1412, 106] width 23 height 14
click at [1387, 236] on div "Pivot Data Table" at bounding box center [1389, 228] width 68 height 27
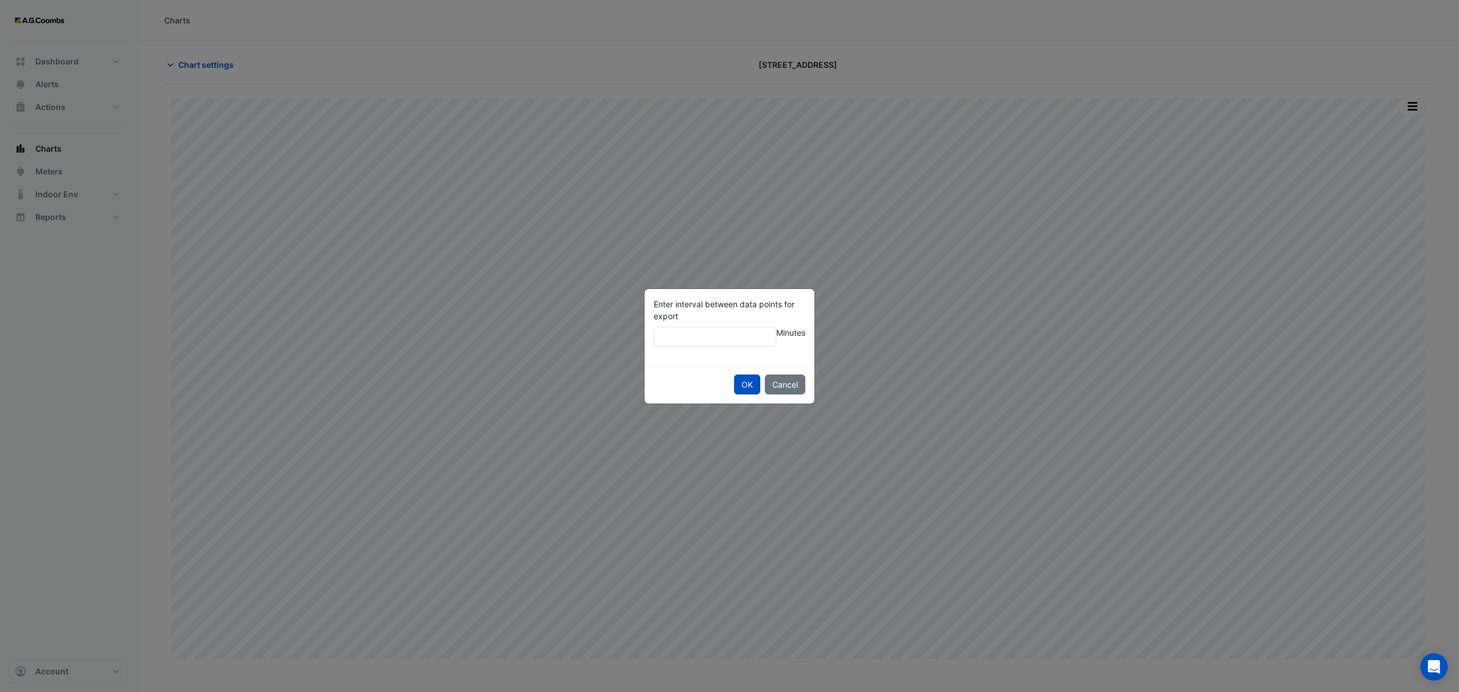
type input "**"
click at [734, 374] on button "OK" at bounding box center [747, 384] width 26 height 20
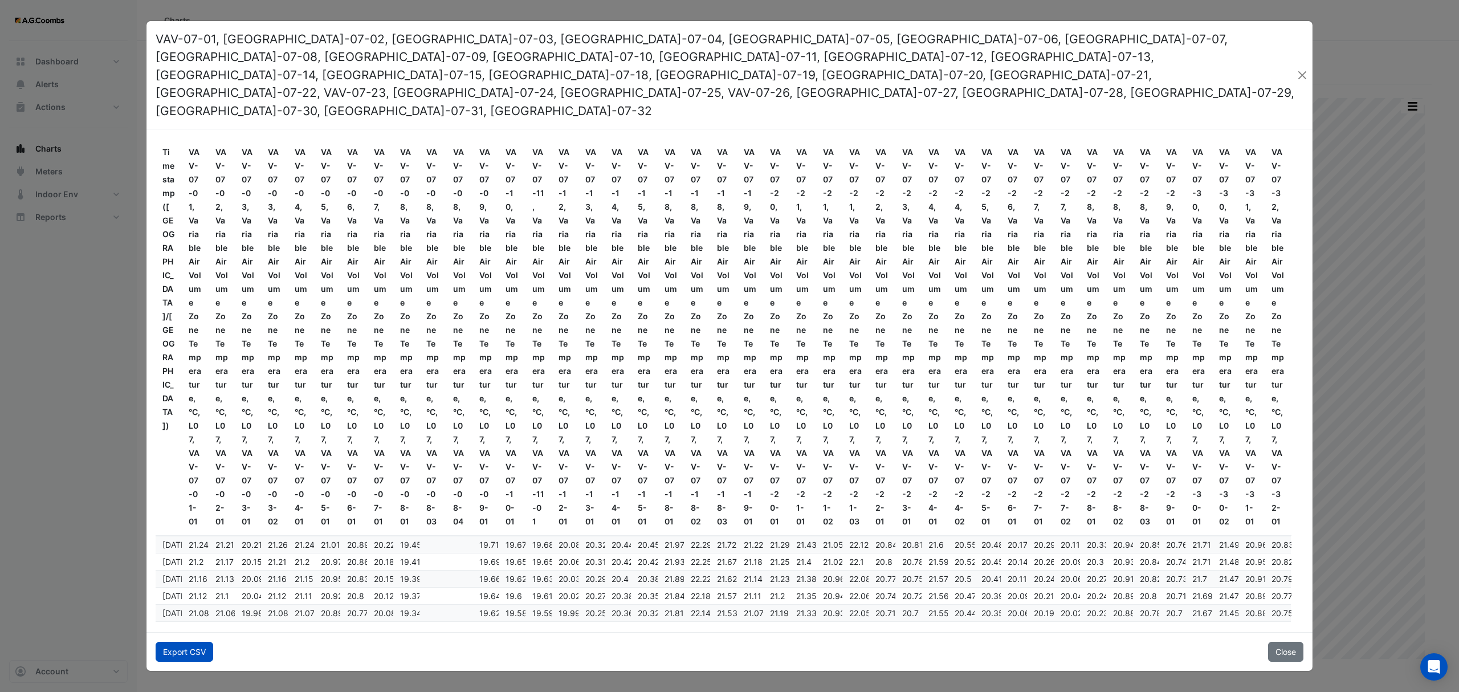
click at [197, 642] on button "Export CSV" at bounding box center [185, 652] width 58 height 20
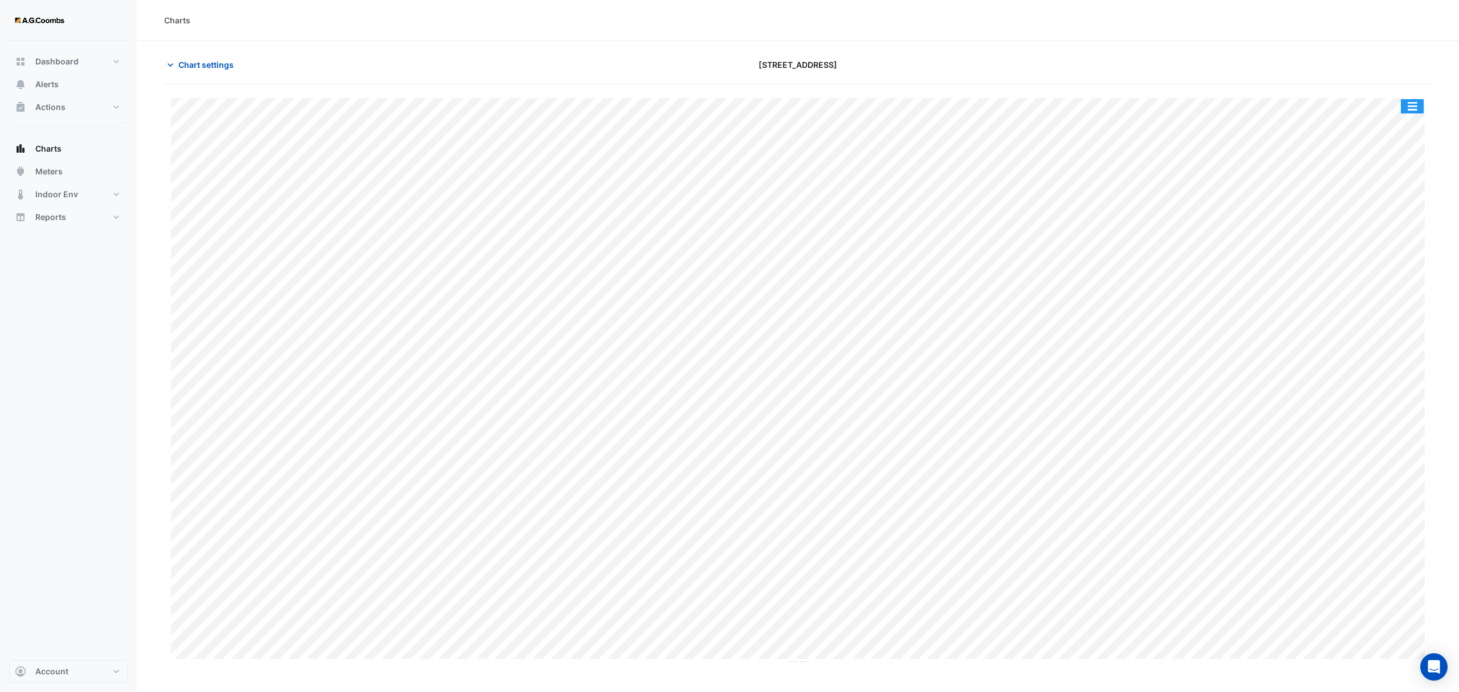
click at [1419, 110] on button "button" at bounding box center [1412, 106] width 23 height 14
click at [1376, 233] on div "Pivot Data Table" at bounding box center [1389, 228] width 68 height 27
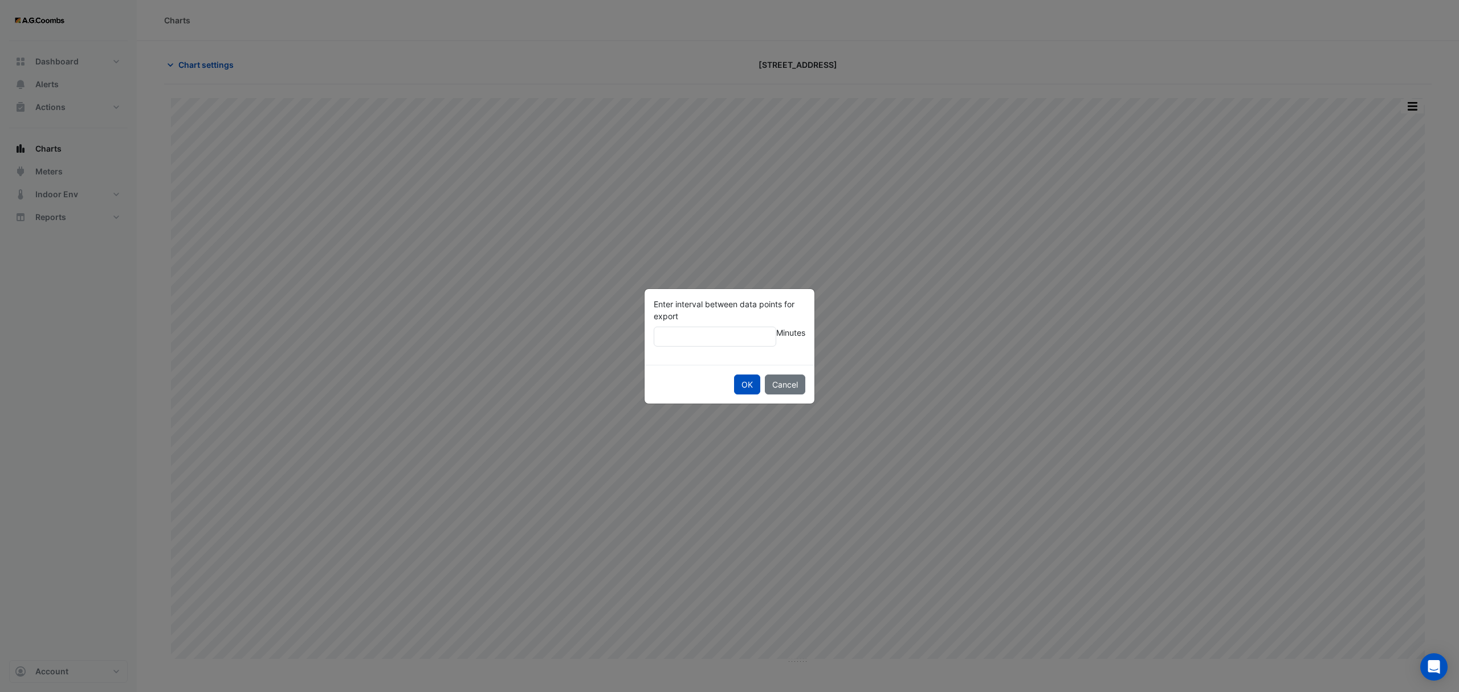
type input "**"
click at [734, 374] on button "OK" at bounding box center [747, 384] width 26 height 20
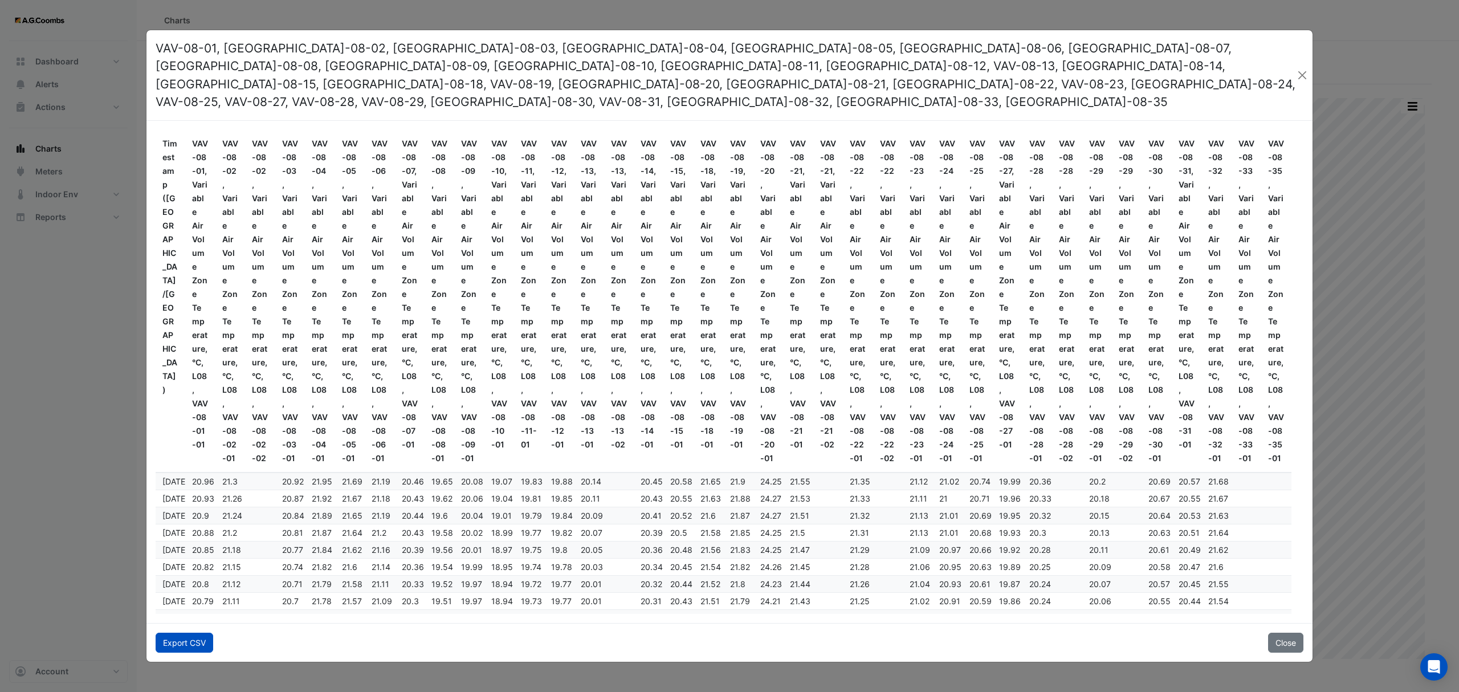
click at [185, 633] on button "Export CSV" at bounding box center [185, 643] width 58 height 20
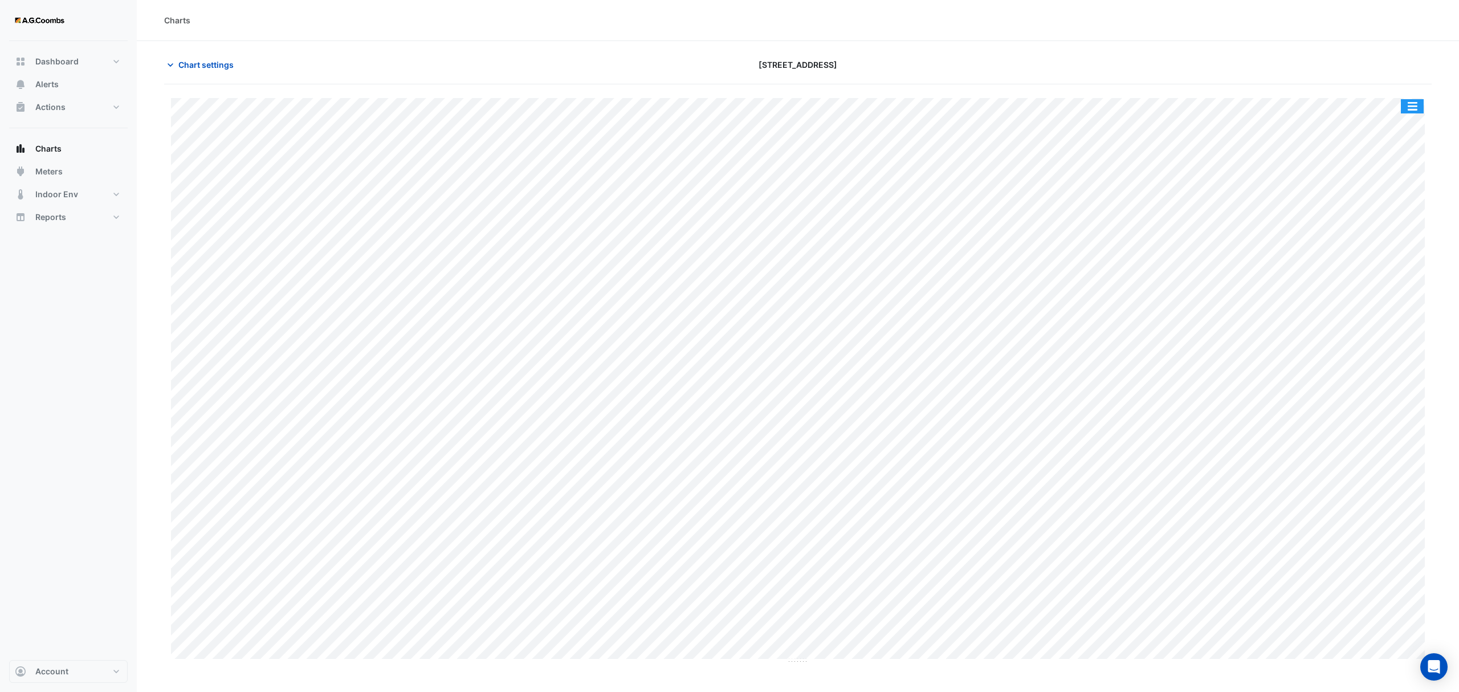
click at [1420, 108] on button "button" at bounding box center [1412, 106] width 23 height 14
click at [1383, 235] on div "Pivot Data Table" at bounding box center [1389, 228] width 68 height 27
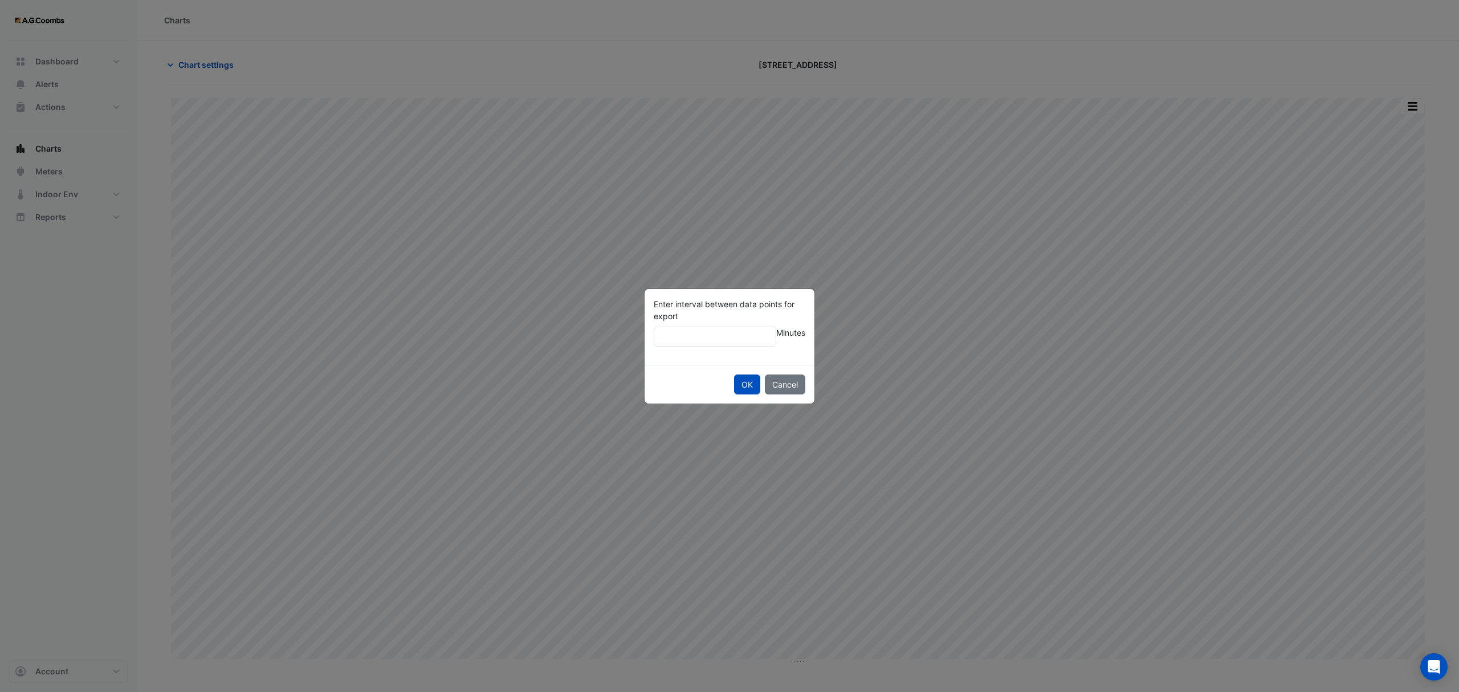
type input "**"
click at [734, 374] on button "OK" at bounding box center [747, 384] width 26 height 20
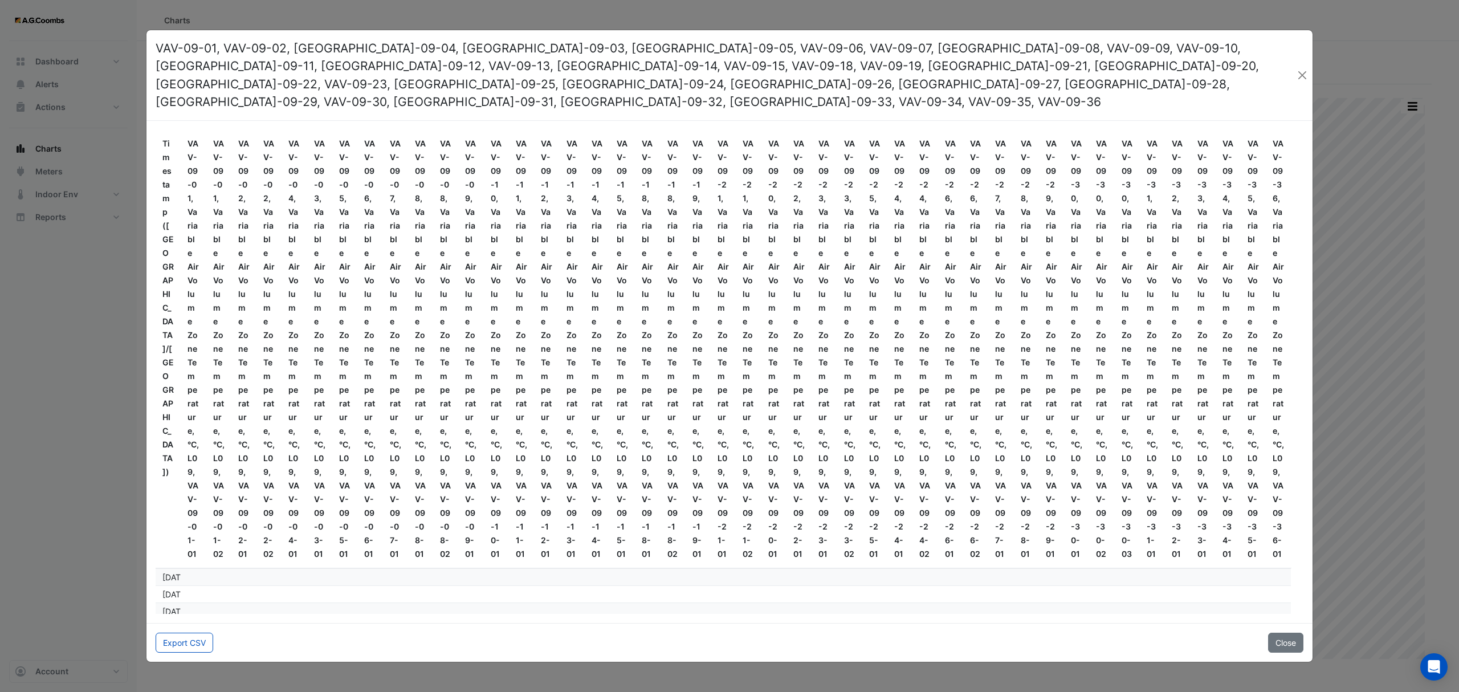
click at [190, 635] on button "Export CSV" at bounding box center [185, 643] width 58 height 20
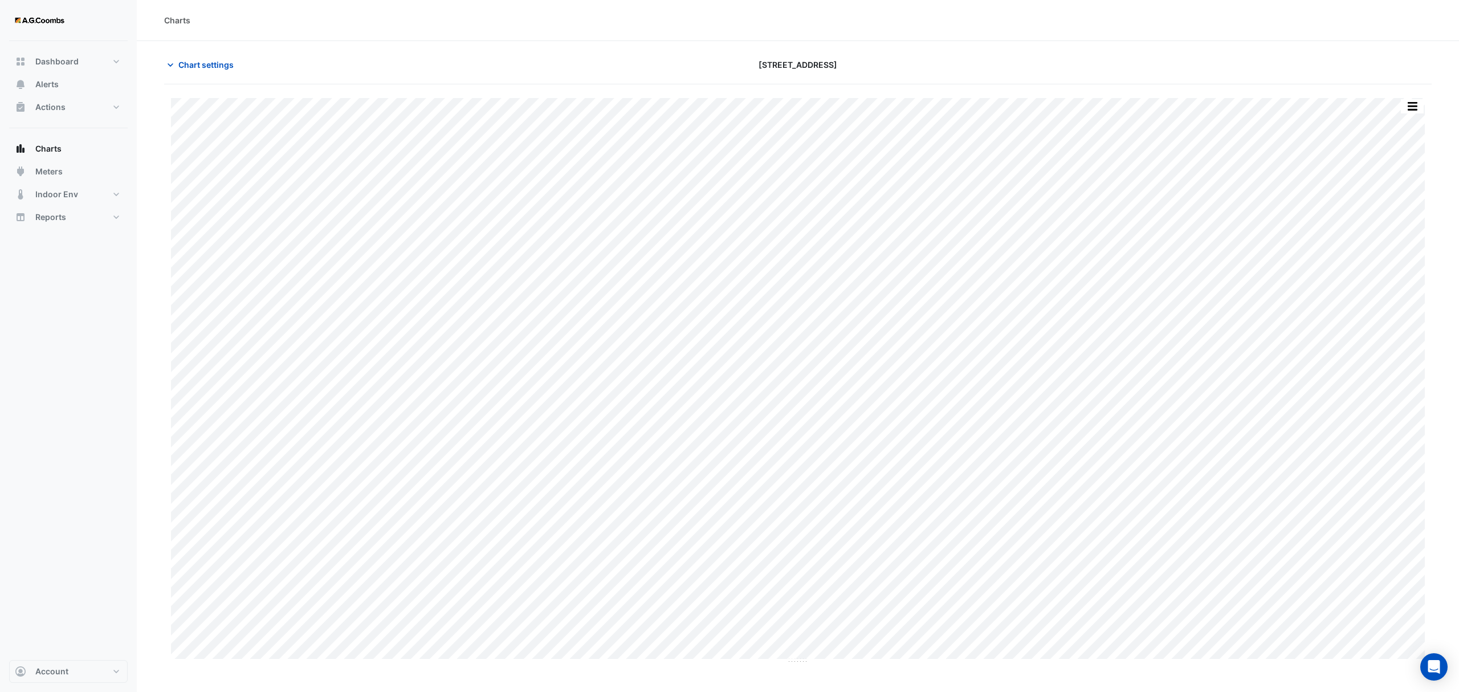
click at [1419, 99] on button "button" at bounding box center [1412, 106] width 23 height 14
click at [1400, 226] on div "Pivot Data Table" at bounding box center [1389, 228] width 68 height 27
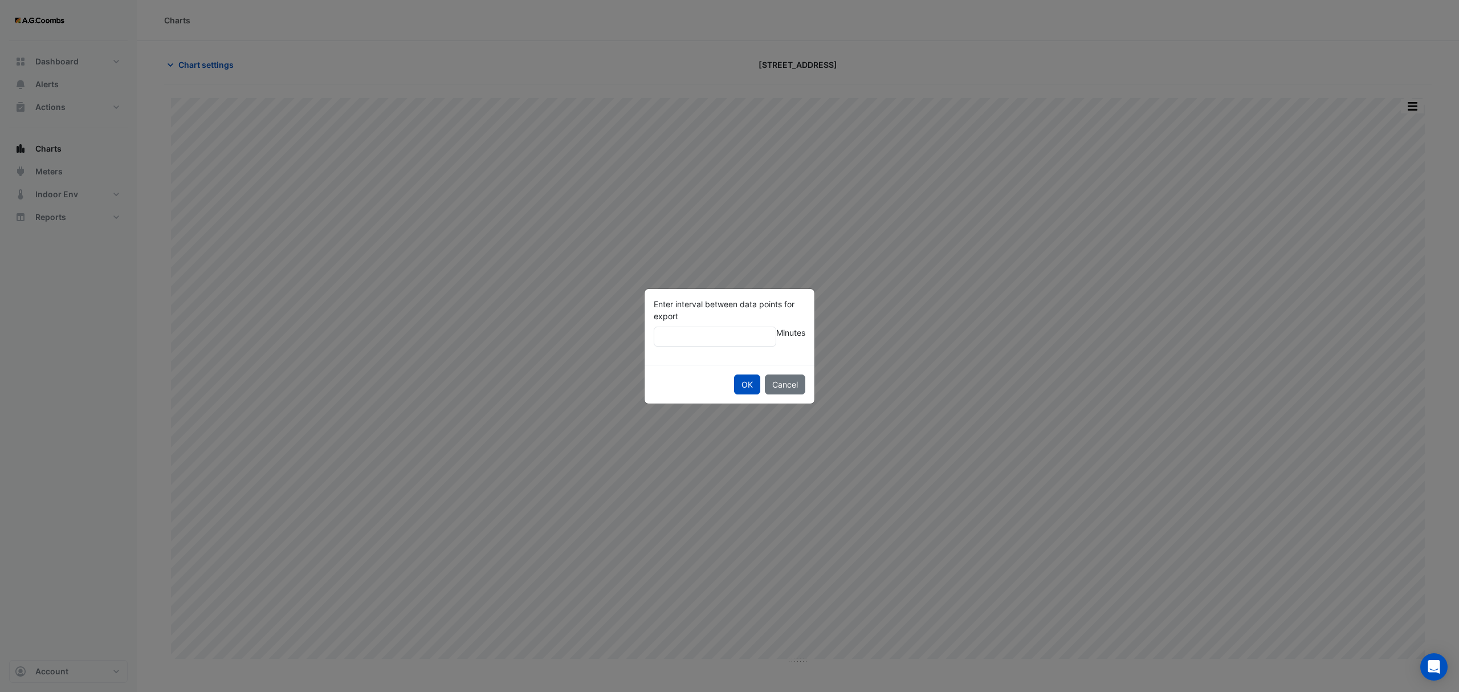
type input "**"
click at [734, 374] on button "OK" at bounding box center [747, 384] width 26 height 20
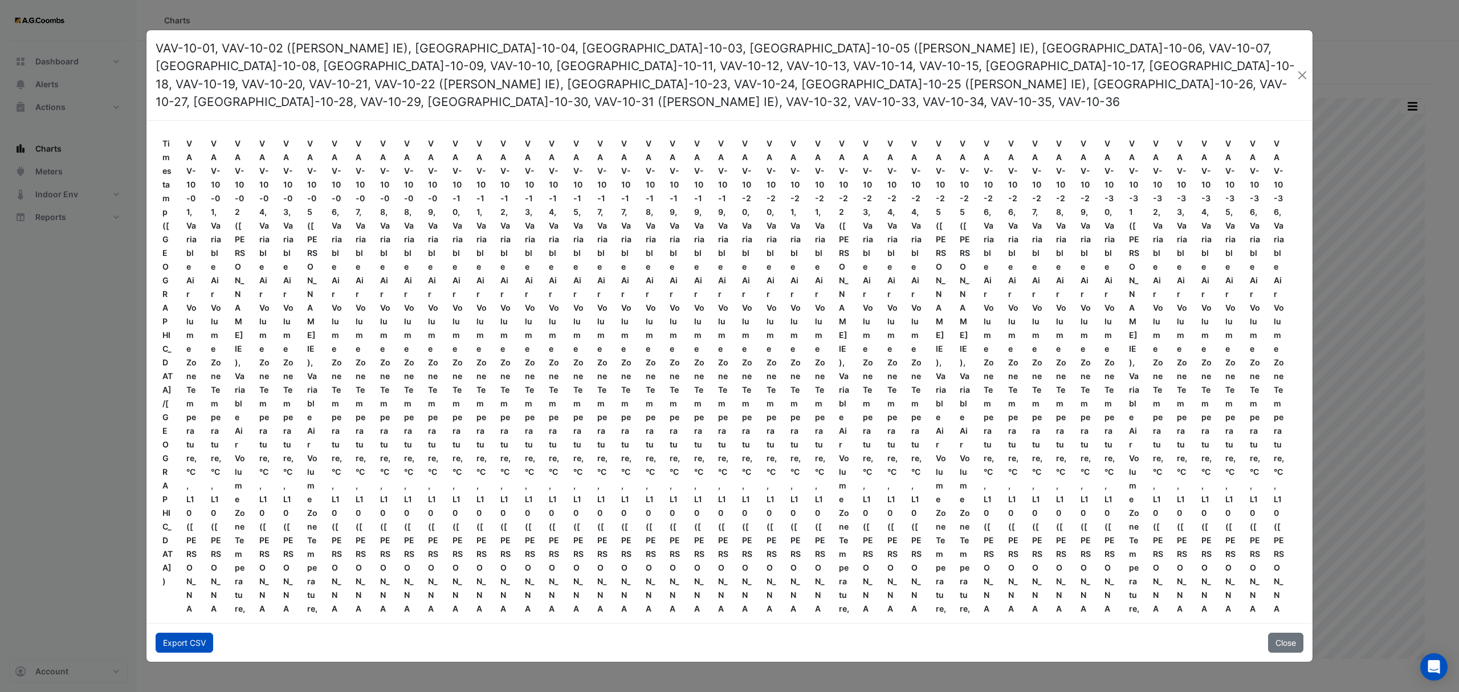
click at [202, 633] on button "Export CSV" at bounding box center [185, 643] width 58 height 20
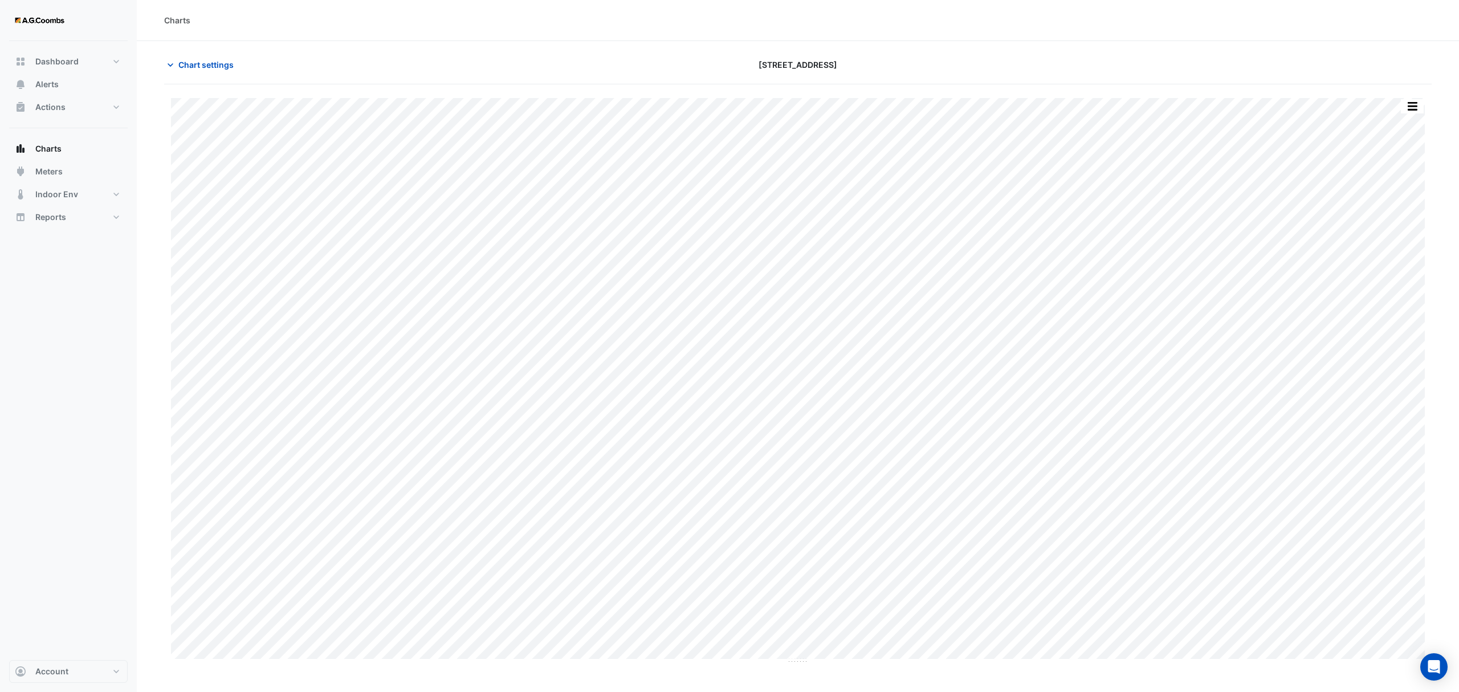
click at [1416, 99] on div "Split by Equip Split All Print Save as JPEG Save as PNG Pivot Data Table Export…" at bounding box center [1412, 106] width 24 height 15
click at [1418, 105] on button "button" at bounding box center [1412, 106] width 23 height 14
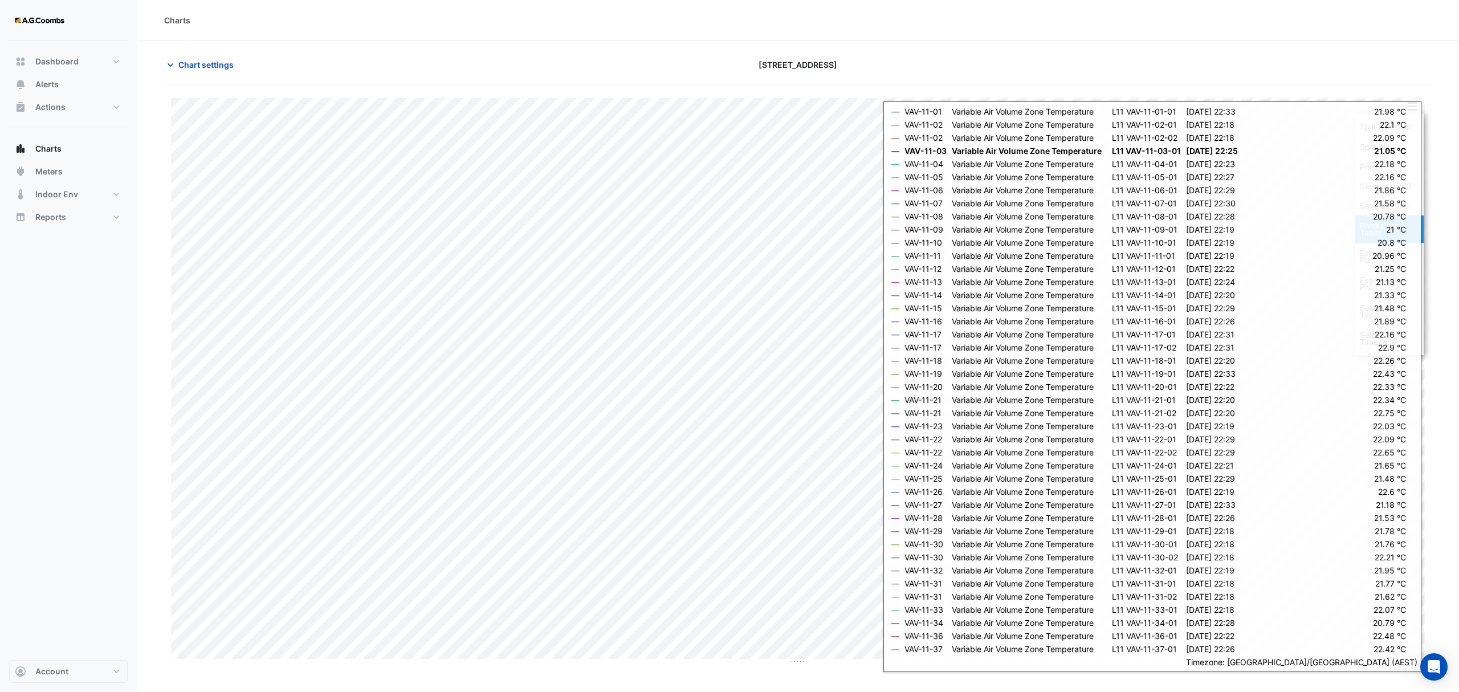
click at [1372, 229] on div "Pivot Data Table" at bounding box center [1389, 228] width 68 height 27
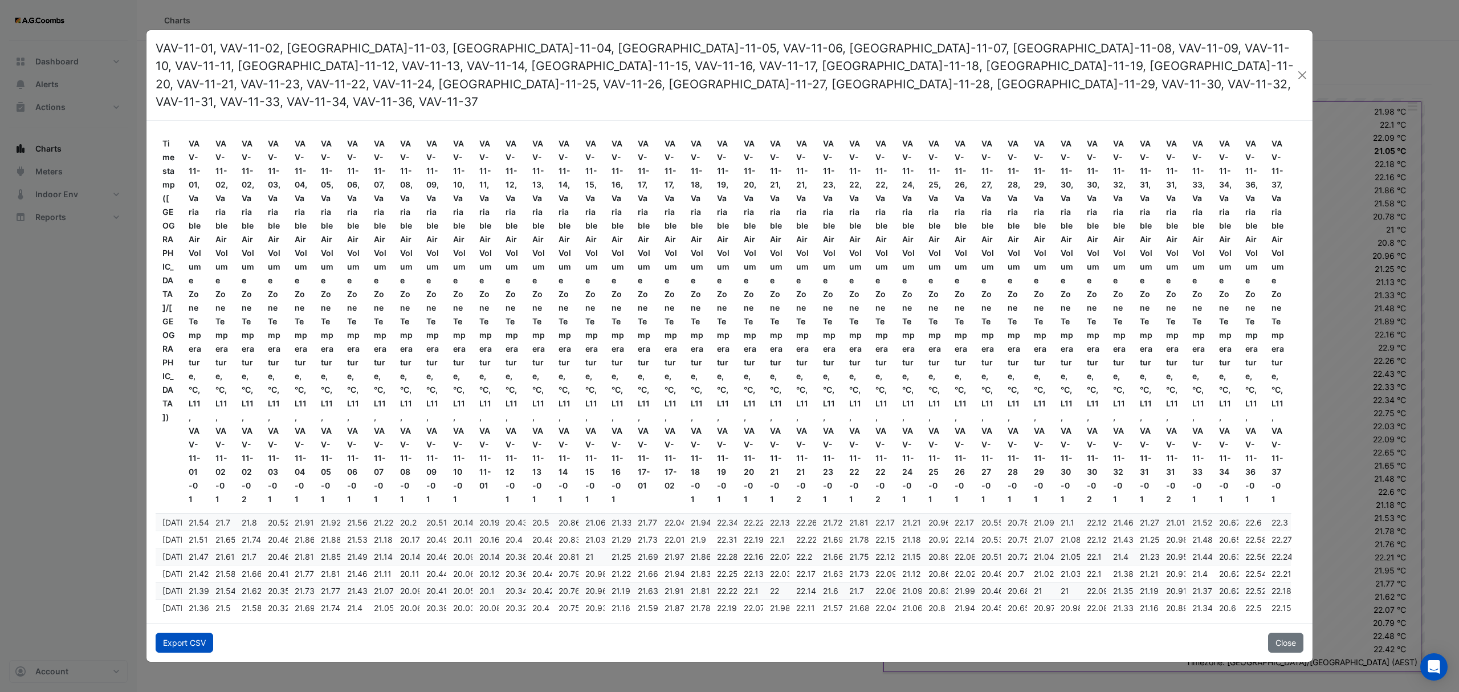
click at [205, 633] on button "Export CSV" at bounding box center [185, 643] width 58 height 20
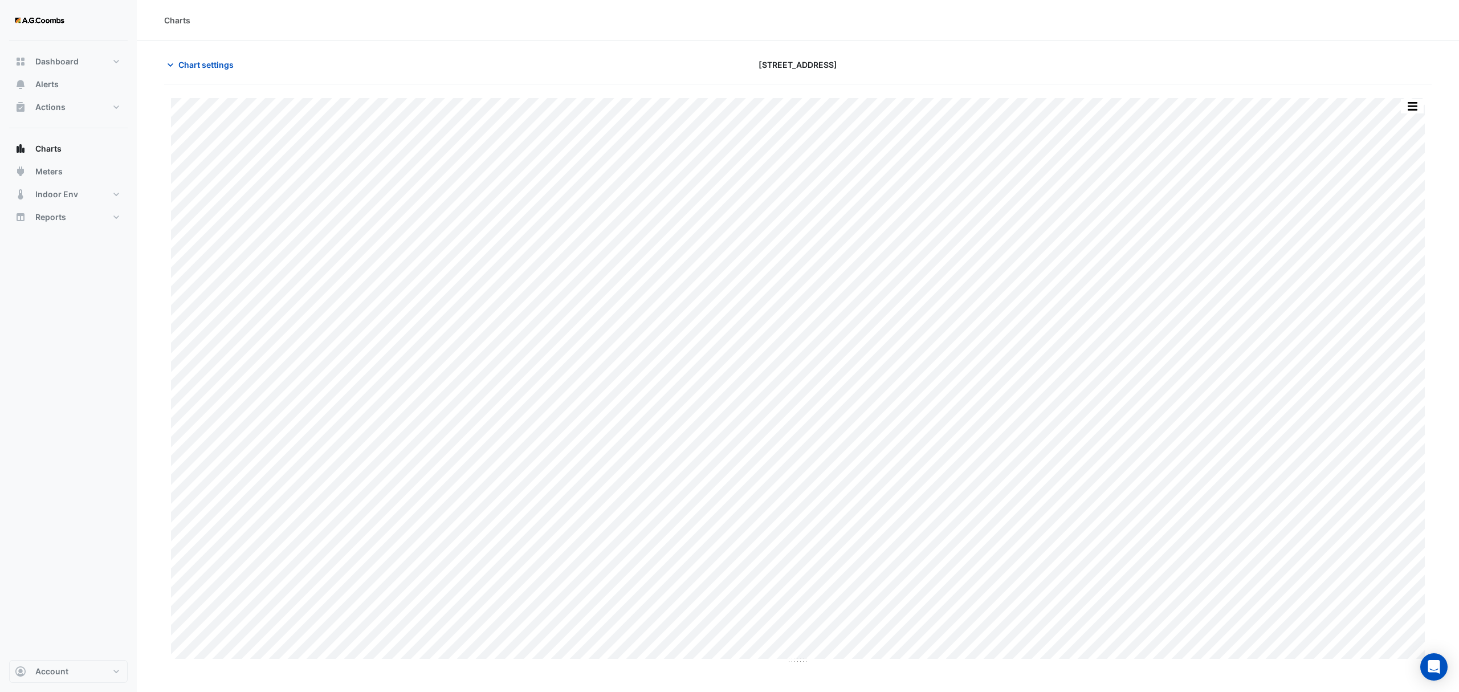
type input "**********"
click at [1413, 101] on button "button" at bounding box center [1412, 106] width 23 height 14
click at [1391, 235] on div "Pivot Data Table" at bounding box center [1389, 228] width 68 height 27
click at [1385, 238] on div "Pivot Data Table" at bounding box center [1389, 228] width 68 height 27
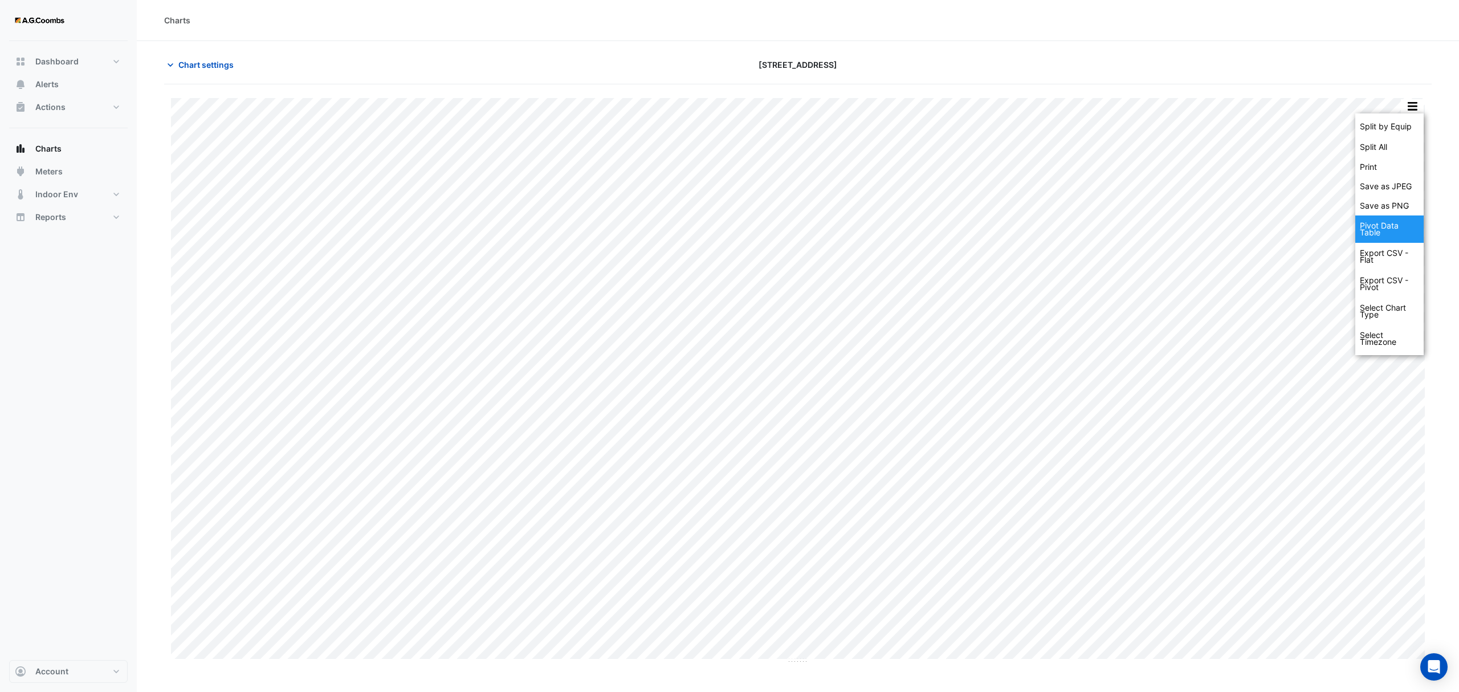
click at [1375, 229] on div "Pivot Data Table" at bounding box center [1389, 228] width 68 height 27
click at [185, 66] on span "Chart settings" at bounding box center [205, 65] width 55 height 12
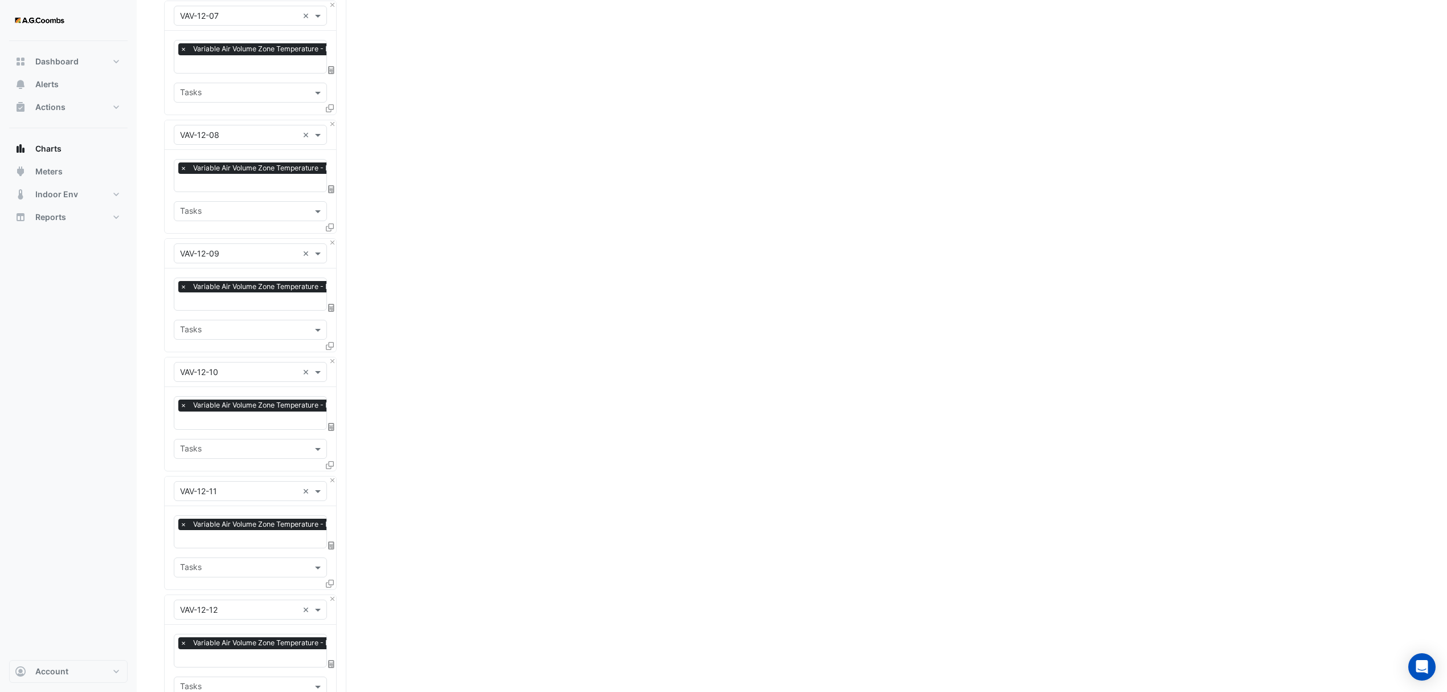
scroll to position [835, 0]
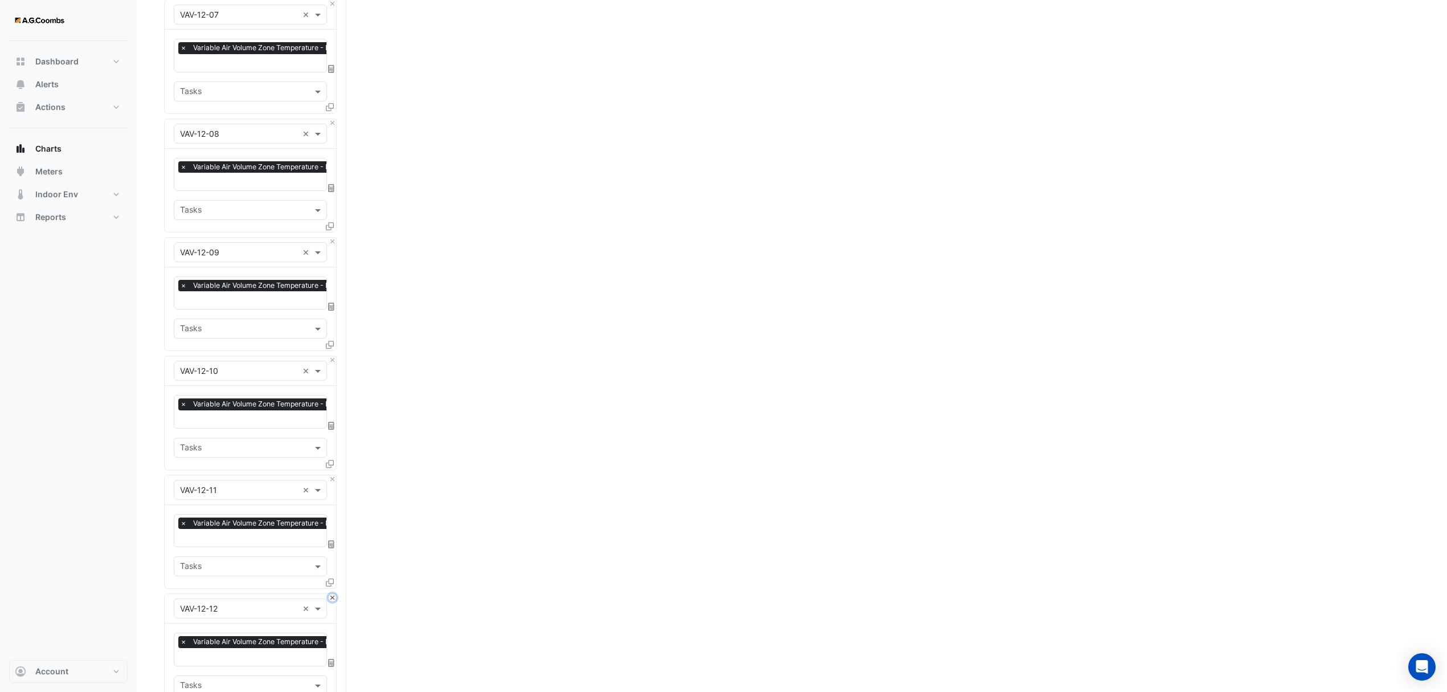
click at [333, 598] on button "Close" at bounding box center [332, 597] width 7 height 7
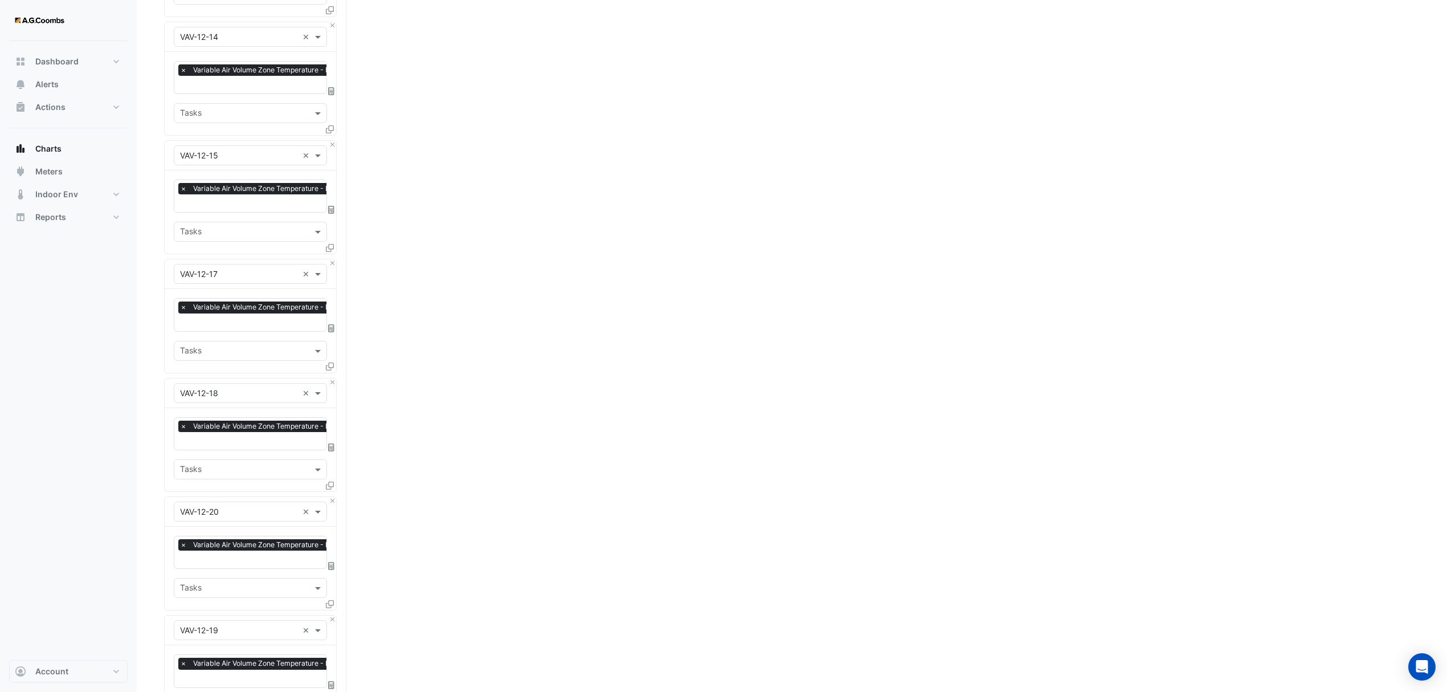
scroll to position [1519, 0]
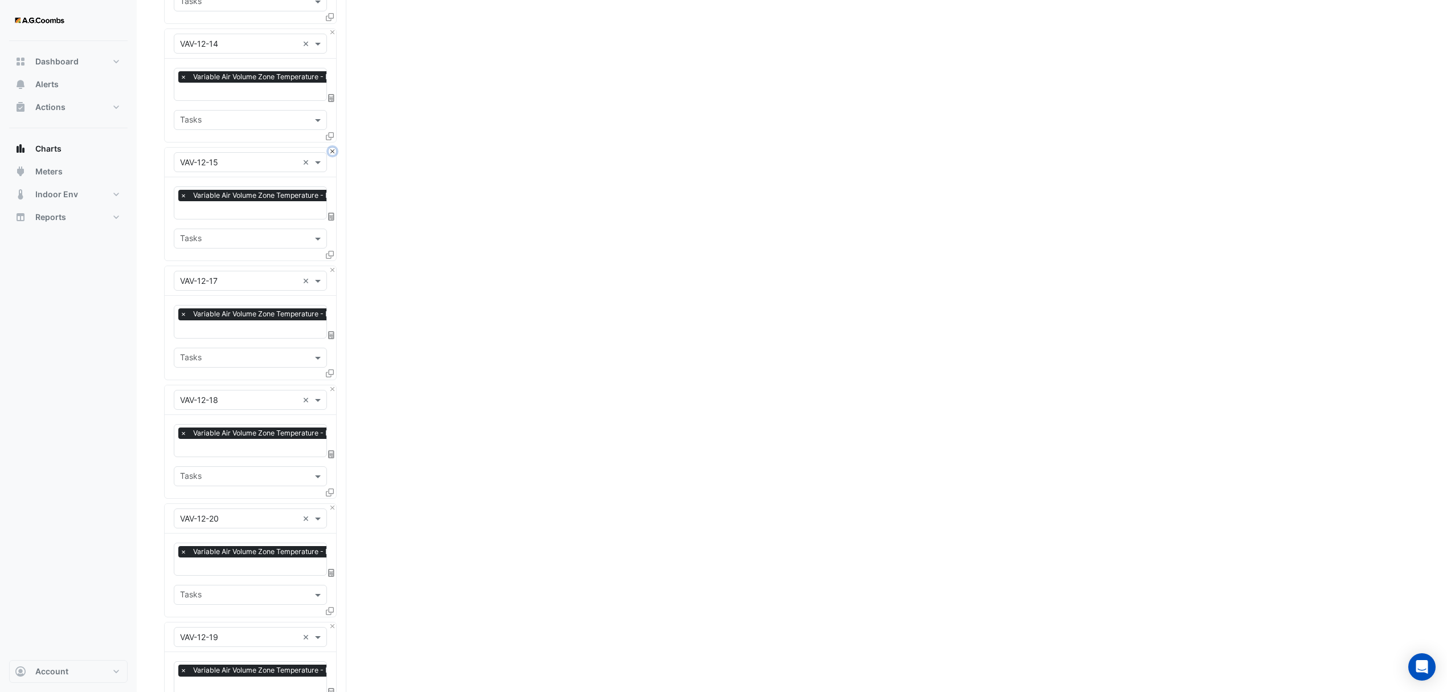
click at [334, 148] on button "Close" at bounding box center [332, 151] width 7 height 7
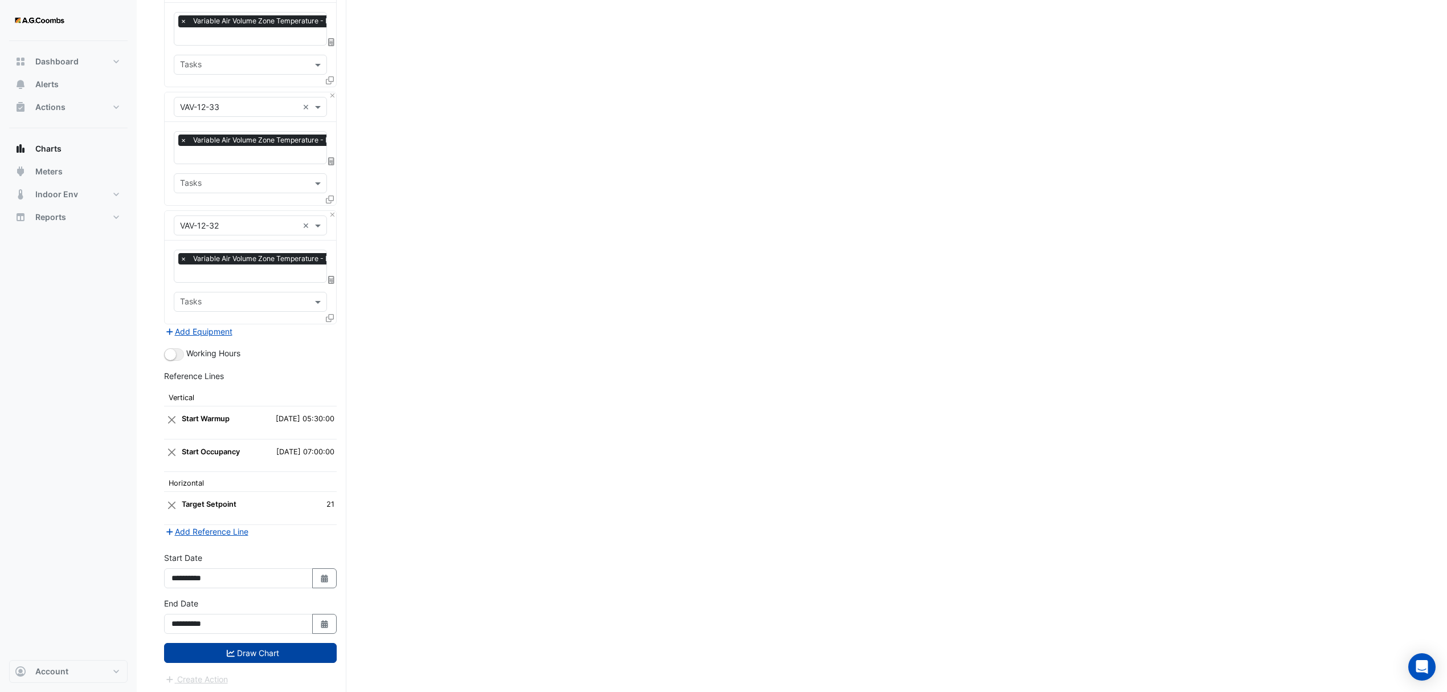
click at [227, 650] on icon "submit" at bounding box center [231, 653] width 8 height 7
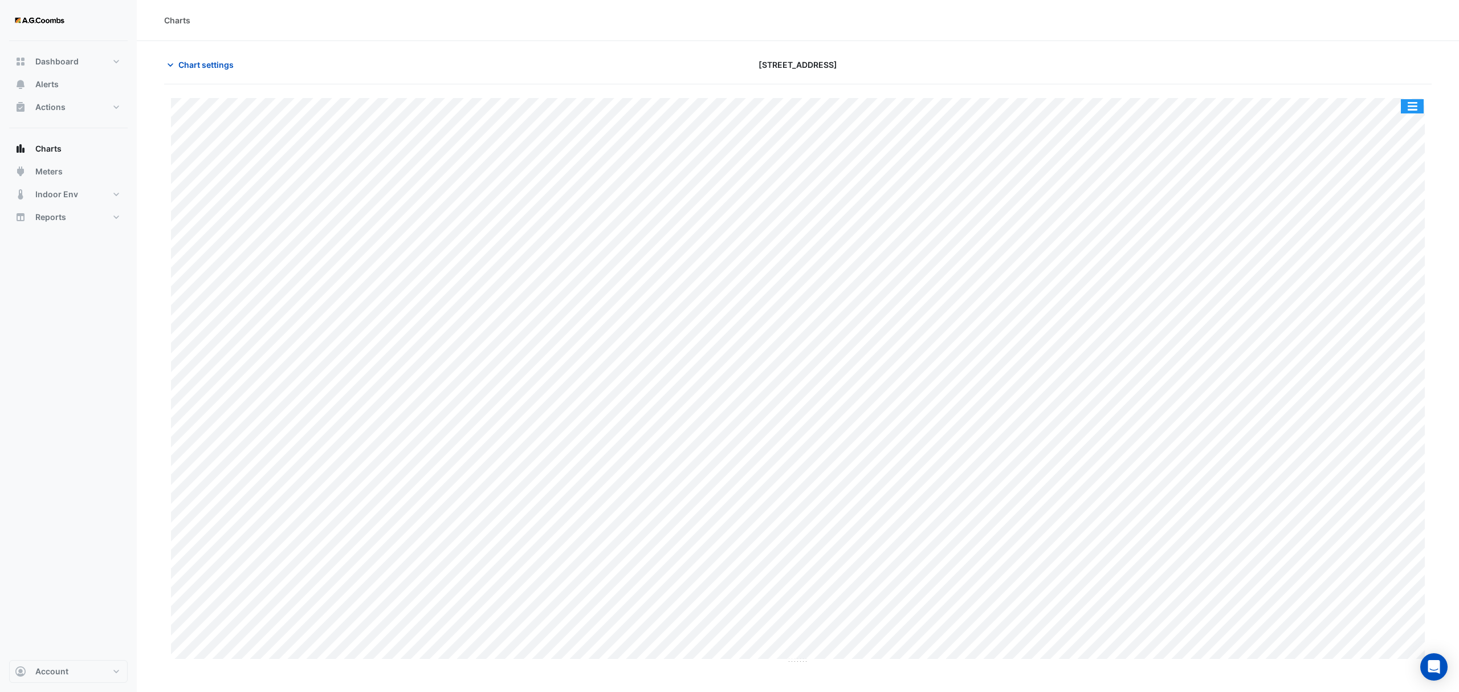
click at [1413, 101] on button "button" at bounding box center [1412, 106] width 23 height 14
click at [1384, 238] on div "Pivot Data Table" at bounding box center [1389, 228] width 68 height 27
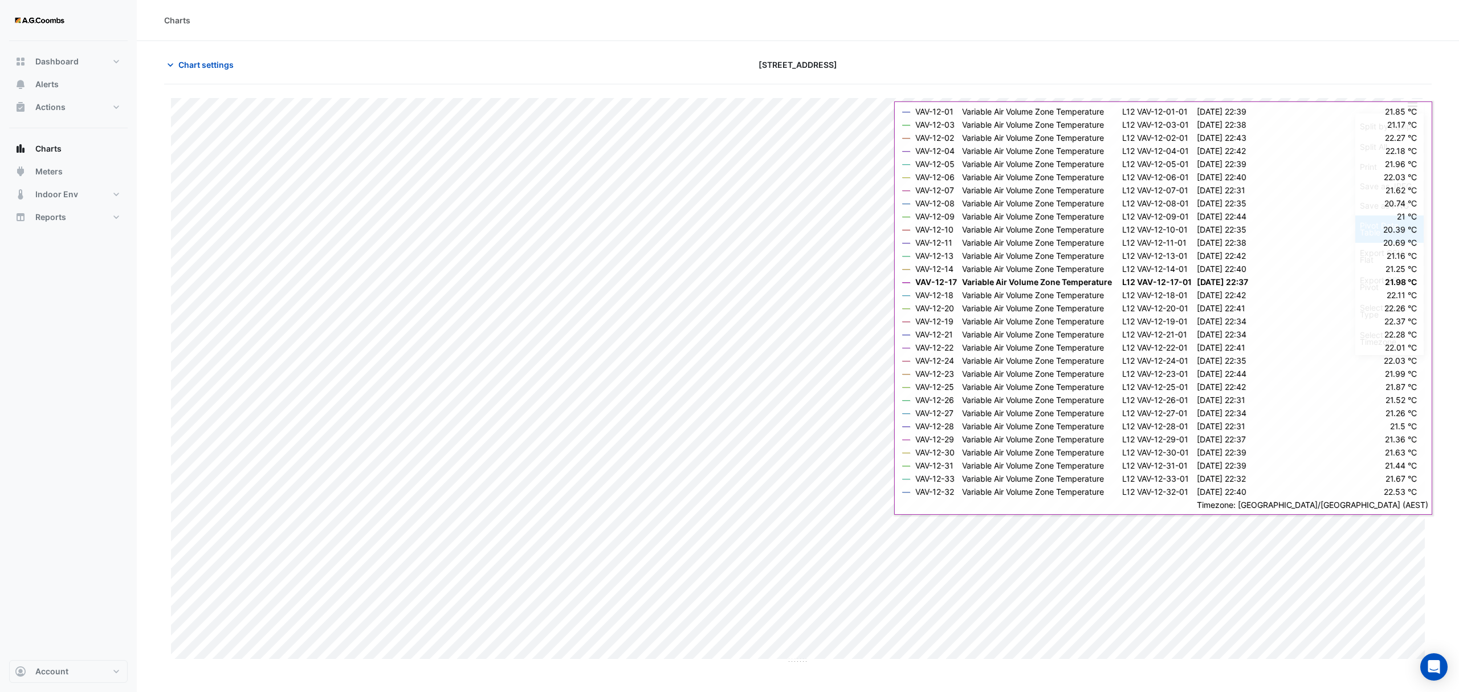
click at [1387, 226] on div "Pivot Data Table" at bounding box center [1389, 228] width 68 height 27
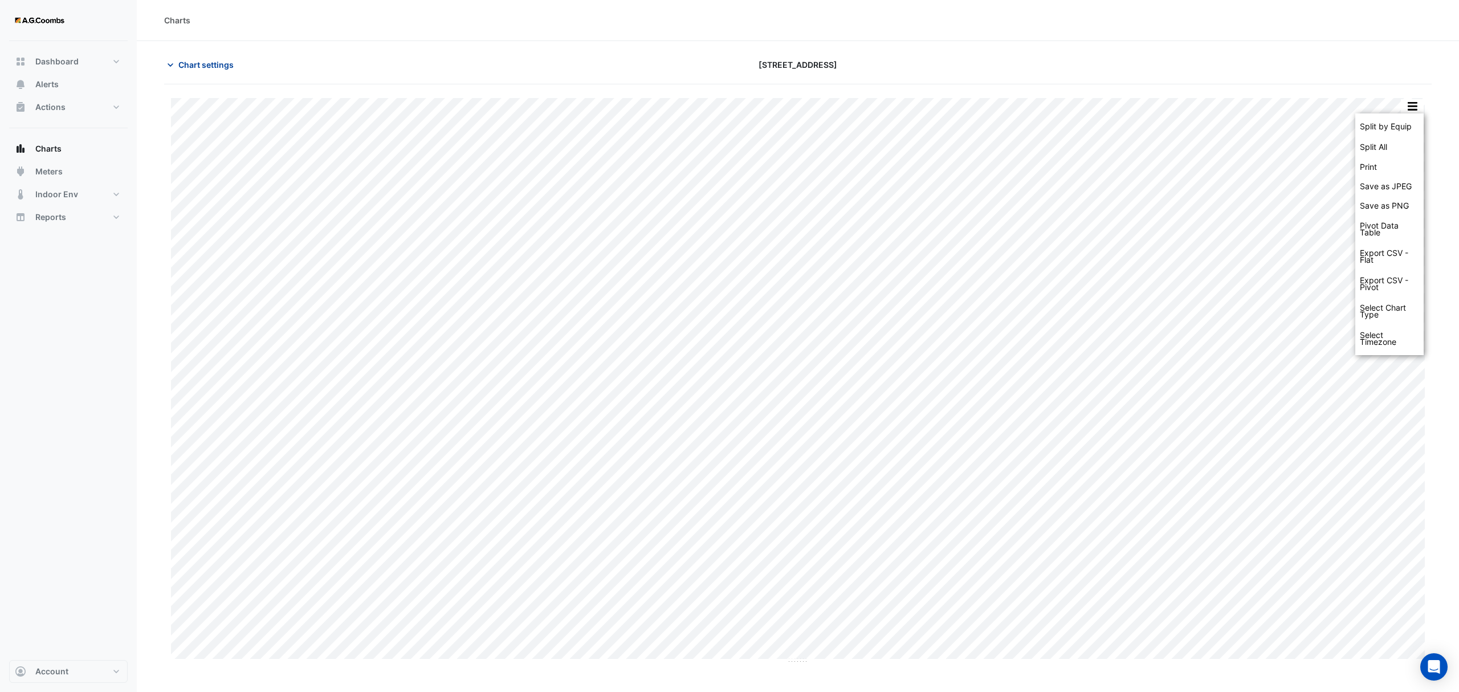
click at [209, 64] on span "Chart settings" at bounding box center [205, 65] width 55 height 12
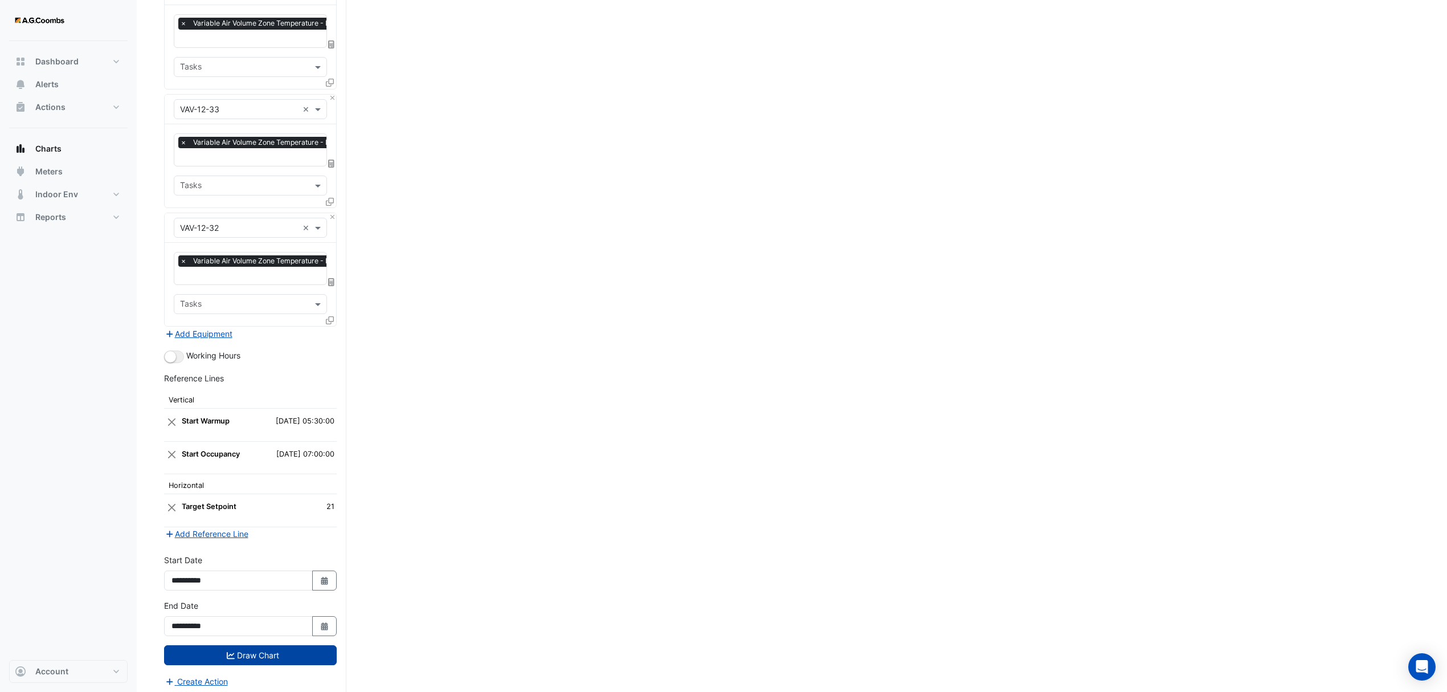
scroll to position [3356, 0]
click at [206, 657] on button "Draw Chart" at bounding box center [250, 653] width 173 height 20
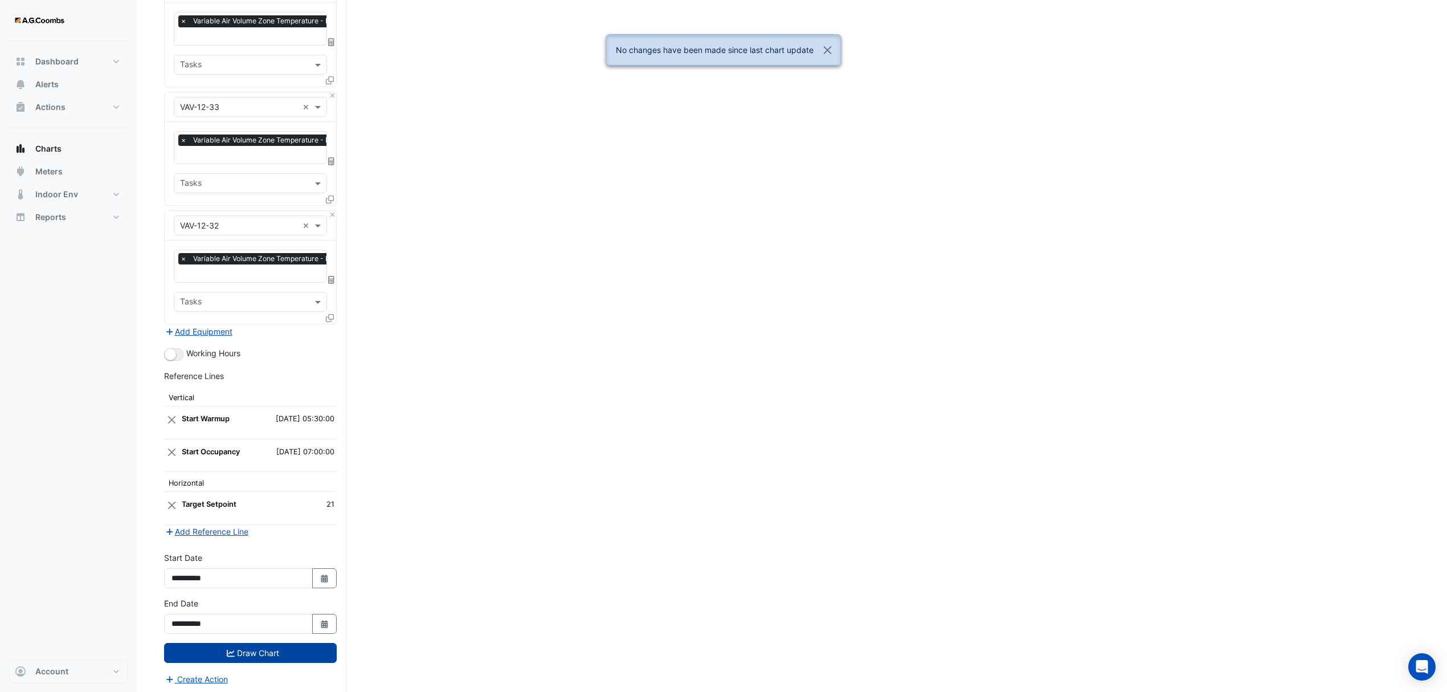
click at [231, 649] on icon "submit" at bounding box center [231, 653] width 8 height 8
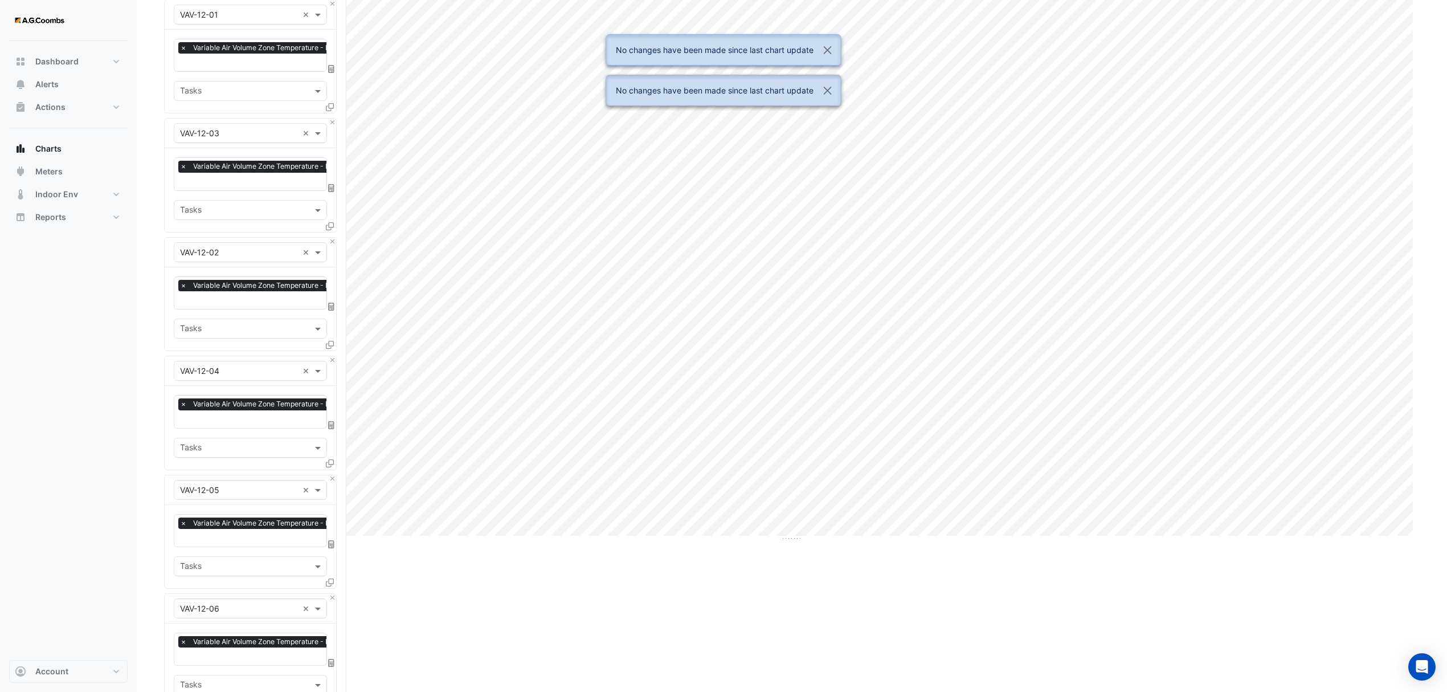
scroll to position [0, 0]
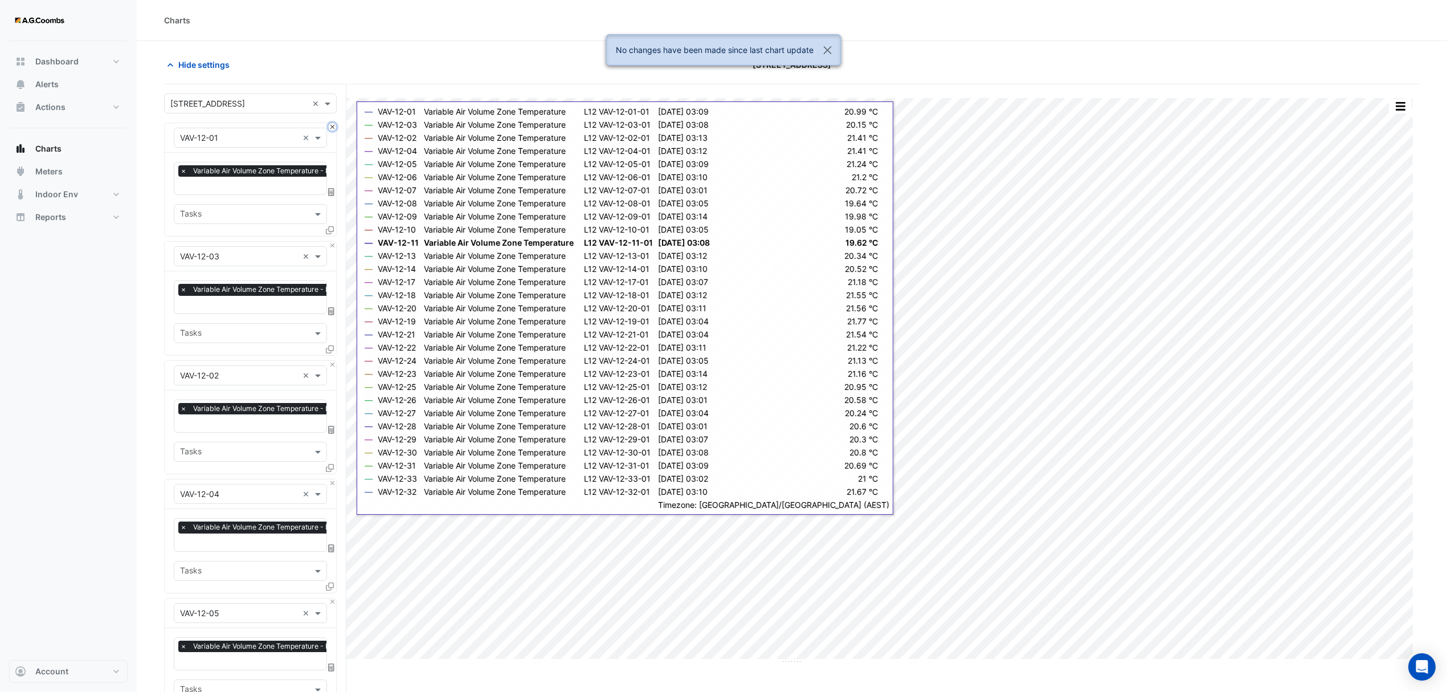
click at [329, 127] on button "Close" at bounding box center [332, 126] width 7 height 7
click at [329, 242] on button "Close" at bounding box center [332, 245] width 7 height 7
click at [329, 127] on button "Close" at bounding box center [332, 126] width 7 height 7
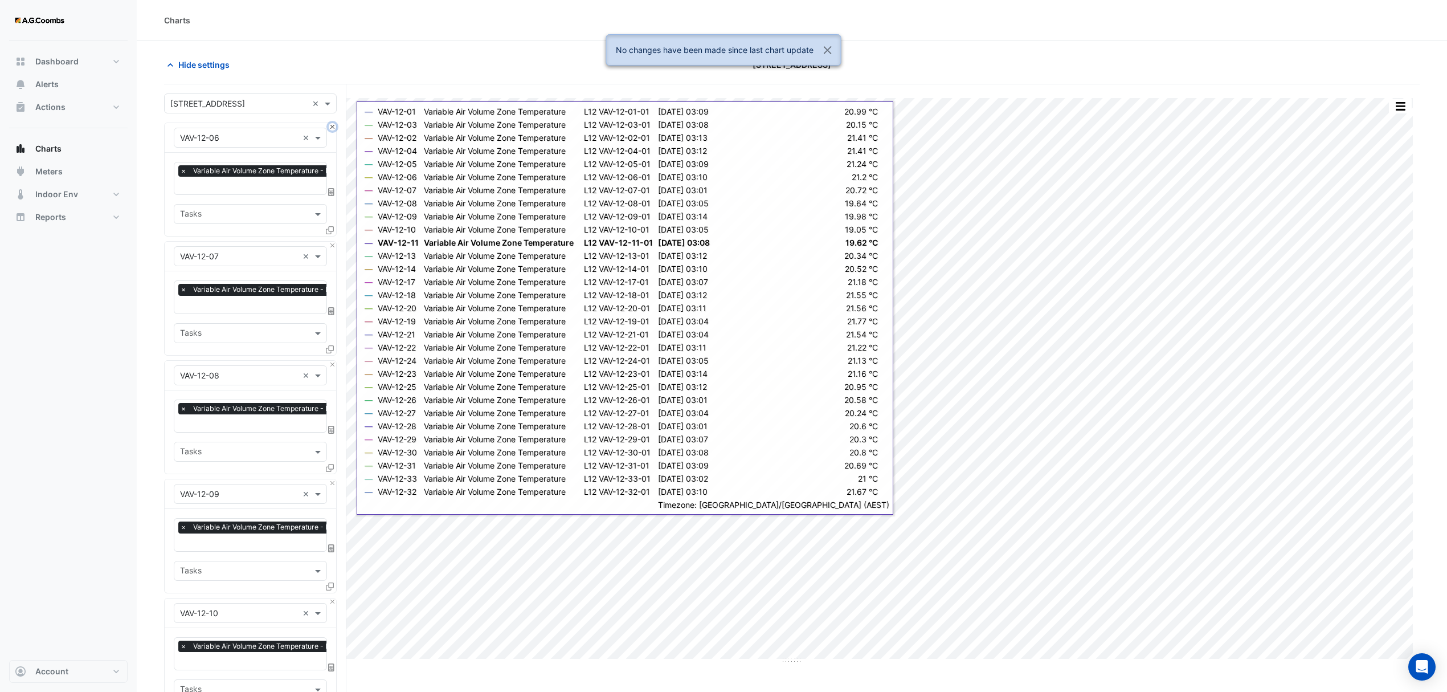
click at [329, 127] on button "Close" at bounding box center [332, 126] width 7 height 7
click at [329, 242] on button "Close" at bounding box center [332, 245] width 7 height 7
click at [329, 127] on button "Close" at bounding box center [332, 126] width 7 height 7
click at [329, 242] on button "Close" at bounding box center [332, 245] width 7 height 7
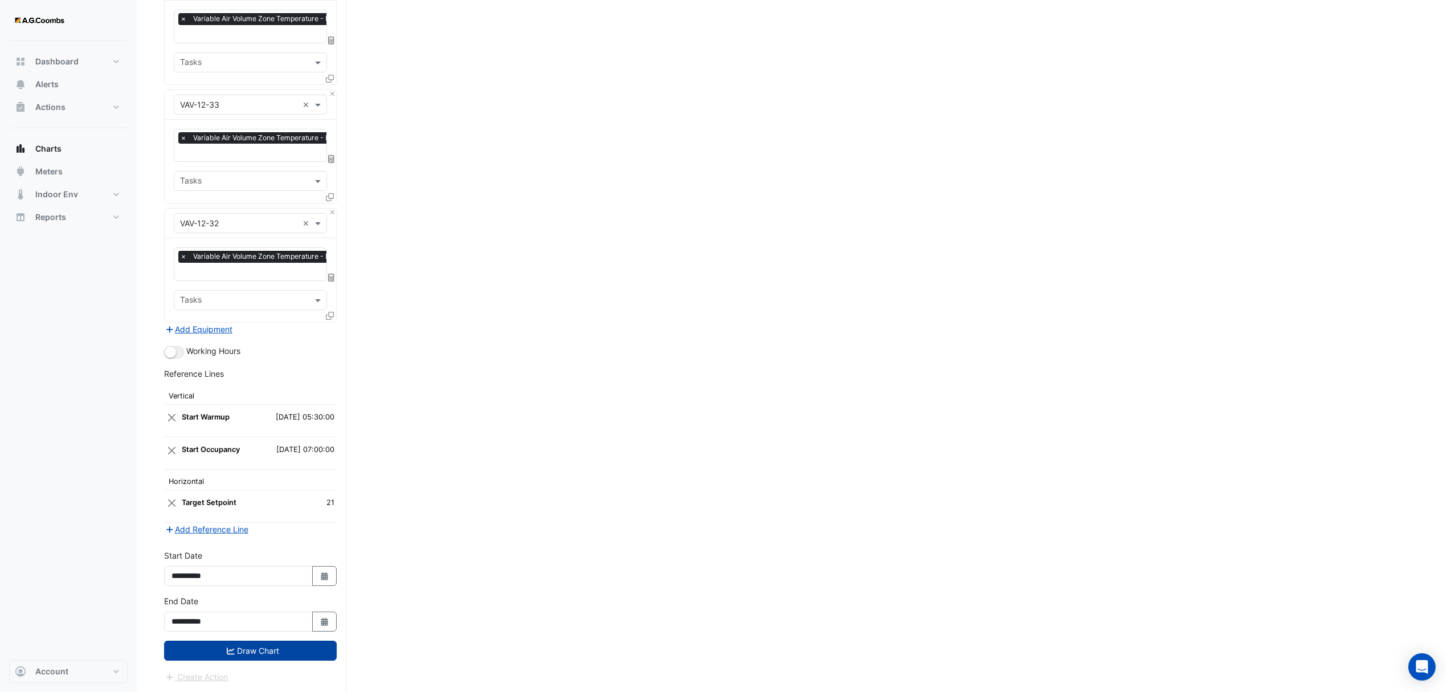
click at [255, 658] on button "Draw Chart" at bounding box center [250, 651] width 173 height 20
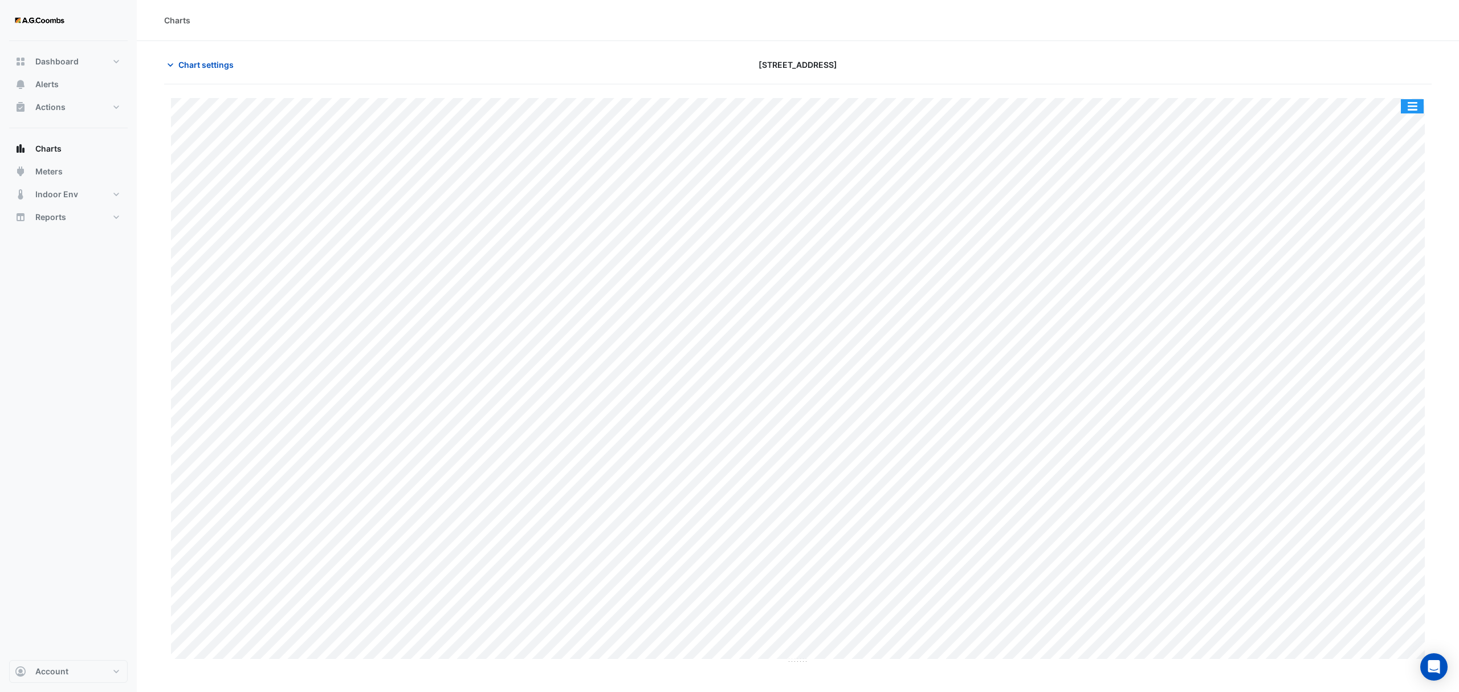
click at [1410, 108] on button "button" at bounding box center [1412, 106] width 23 height 14
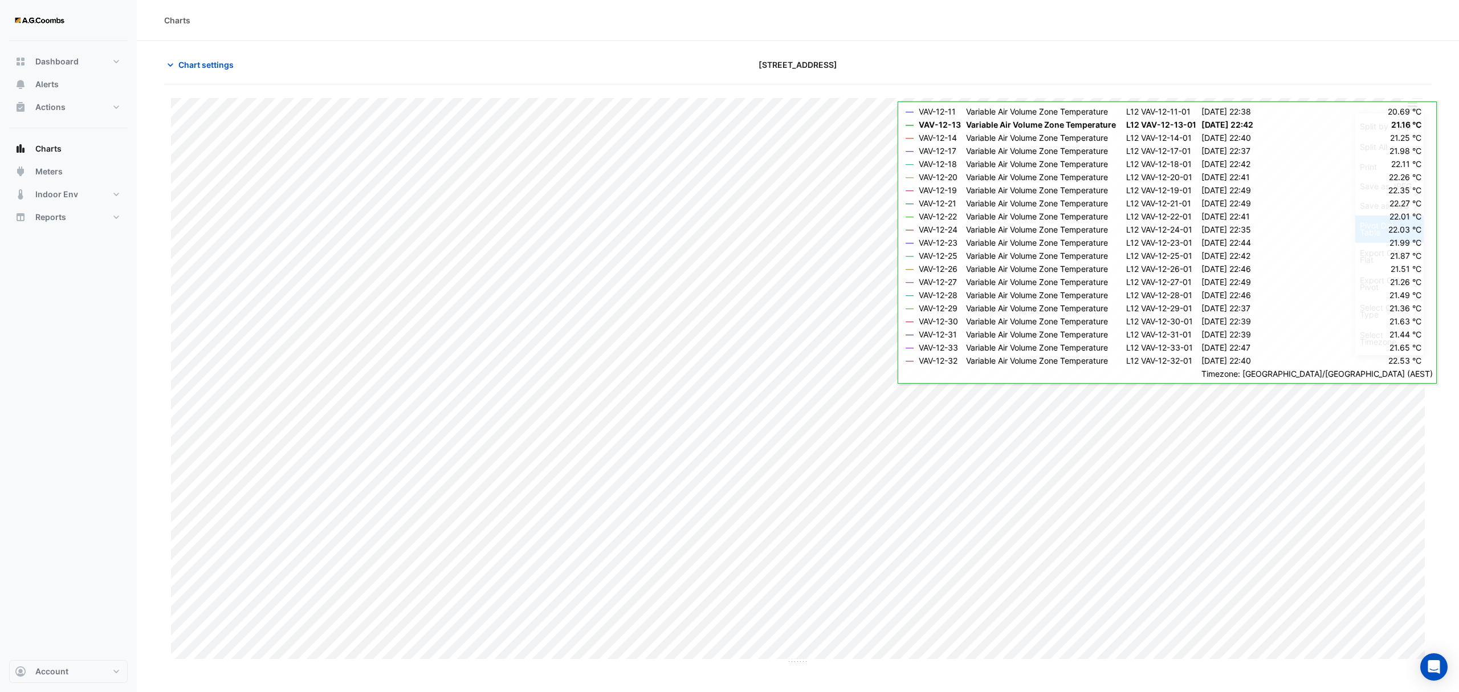
click at [1362, 226] on div "Pivot Data Table" at bounding box center [1389, 228] width 68 height 27
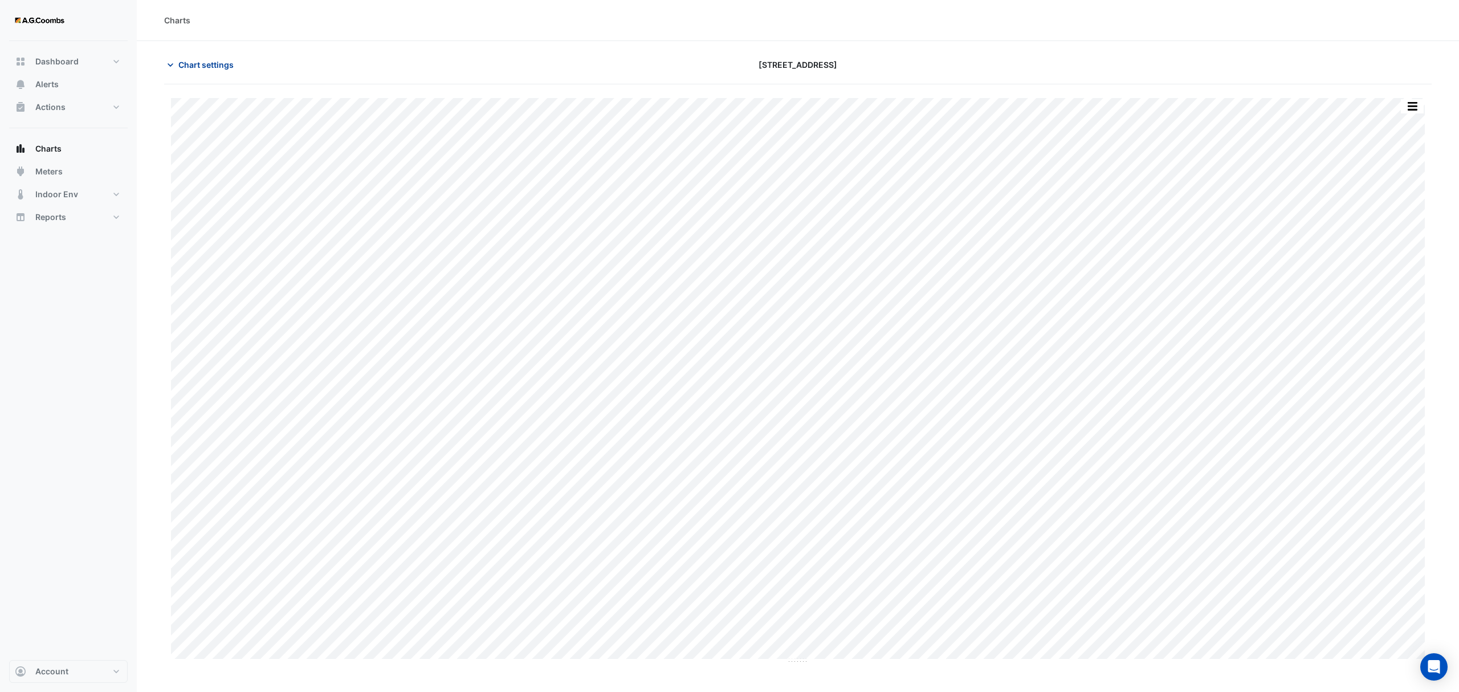
click at [209, 60] on span "Chart settings" at bounding box center [205, 65] width 55 height 12
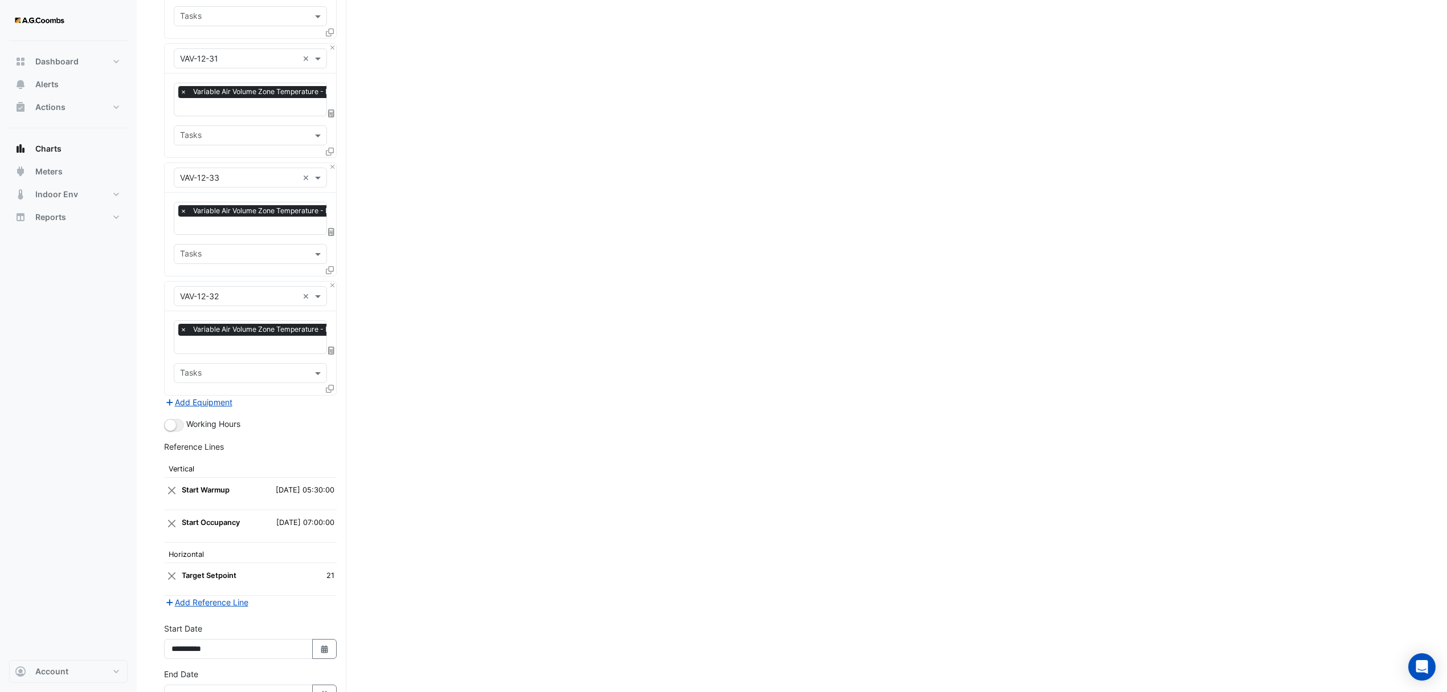
scroll to position [2171, 0]
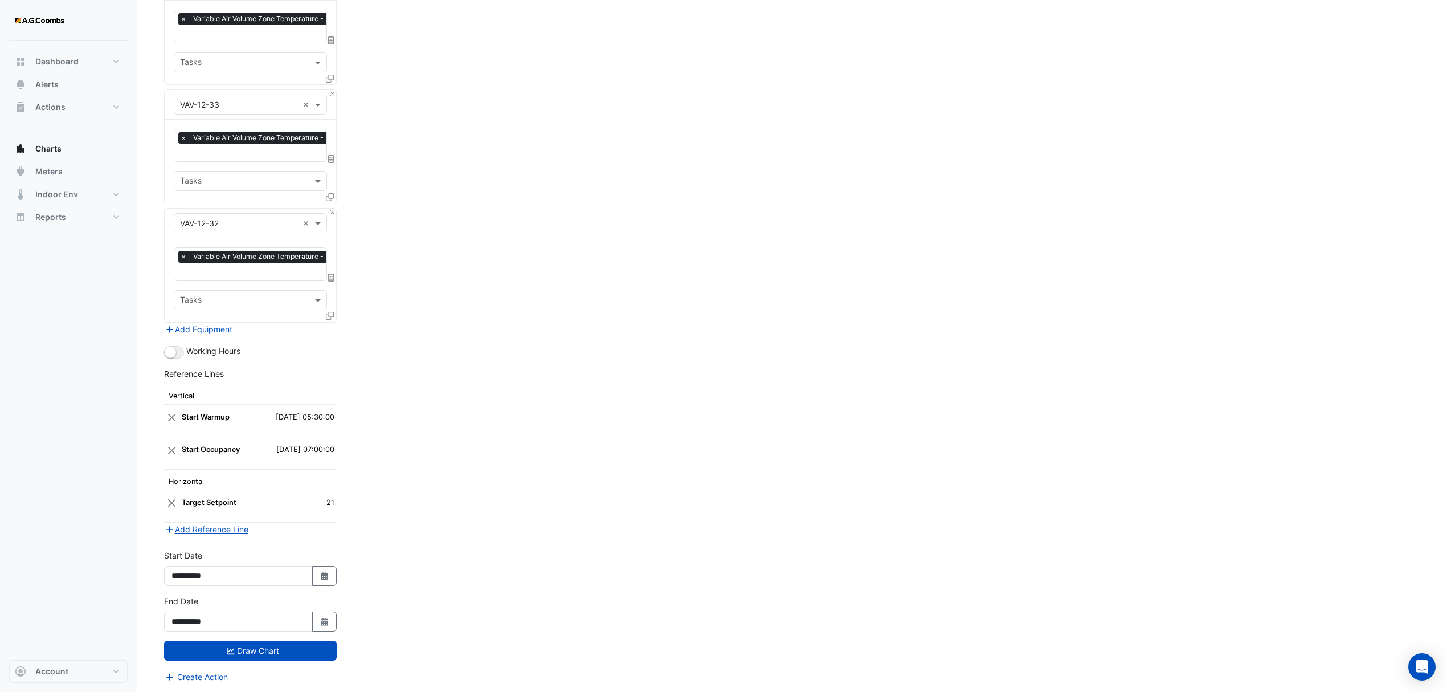
click at [333, 313] on icon at bounding box center [330, 316] width 8 height 8
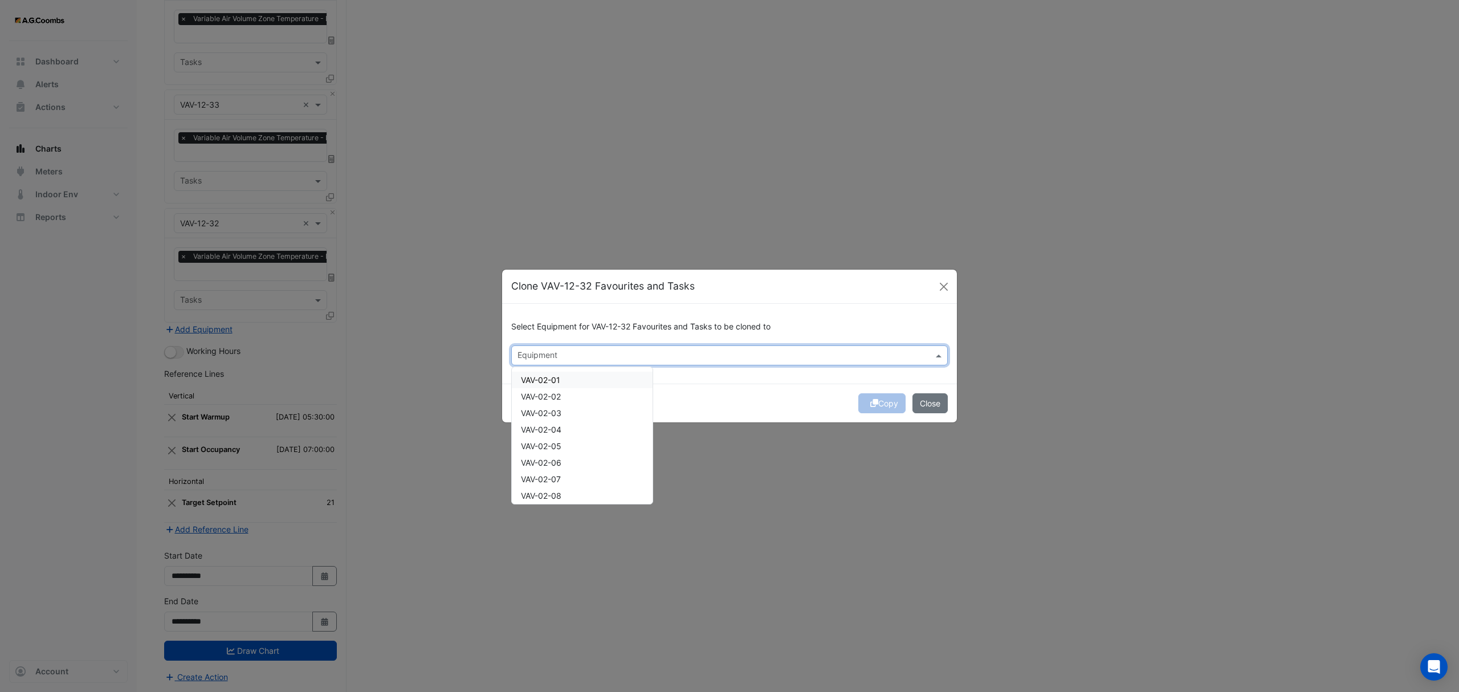
click at [613, 349] on div "Equipment" at bounding box center [720, 355] width 417 height 18
click at [552, 377] on span "VAV-12-01" at bounding box center [540, 380] width 38 height 10
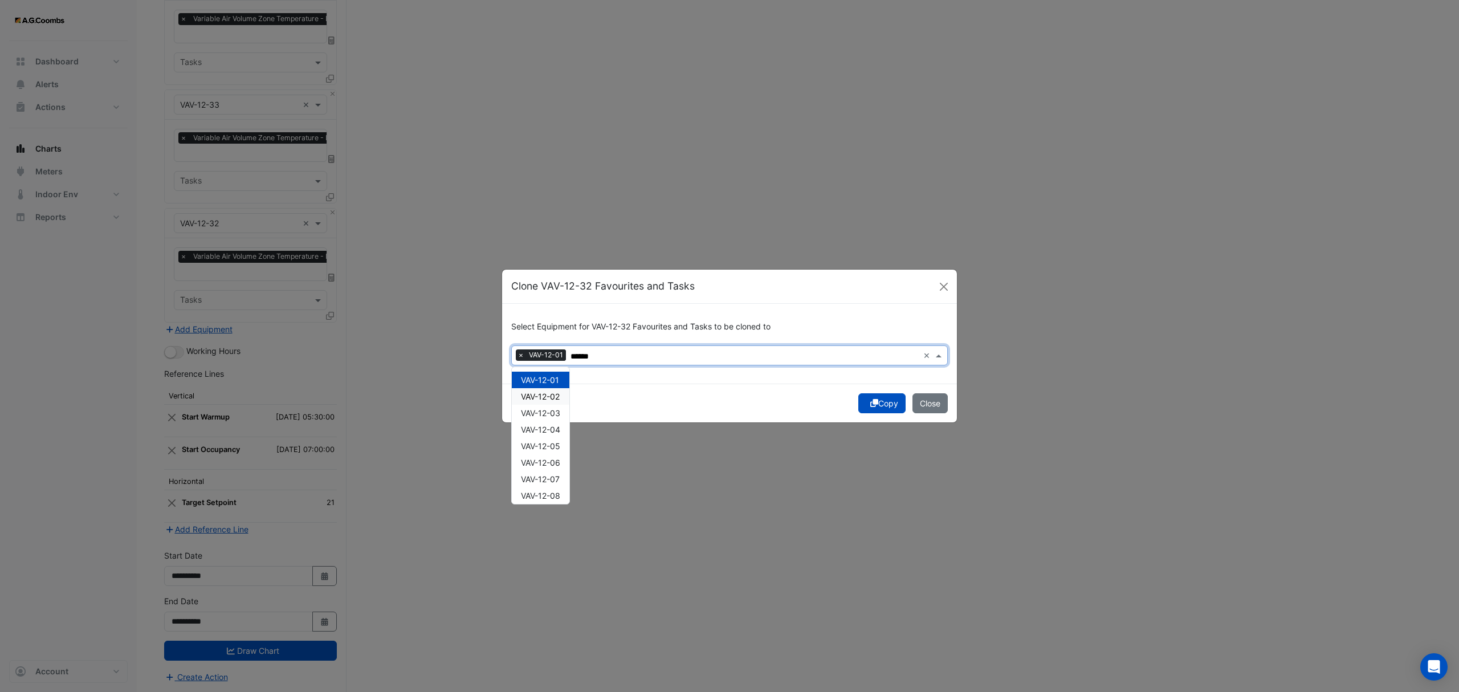
click at [557, 395] on span "VAV-12-02" at bounding box center [540, 397] width 39 height 10
click at [556, 418] on div "VAV-12-03" at bounding box center [541, 413] width 58 height 17
click at [560, 435] on div "VAV-12-04" at bounding box center [541, 429] width 58 height 17
click at [563, 450] on div "VAV-12-05" at bounding box center [541, 446] width 58 height 17
type input "******"
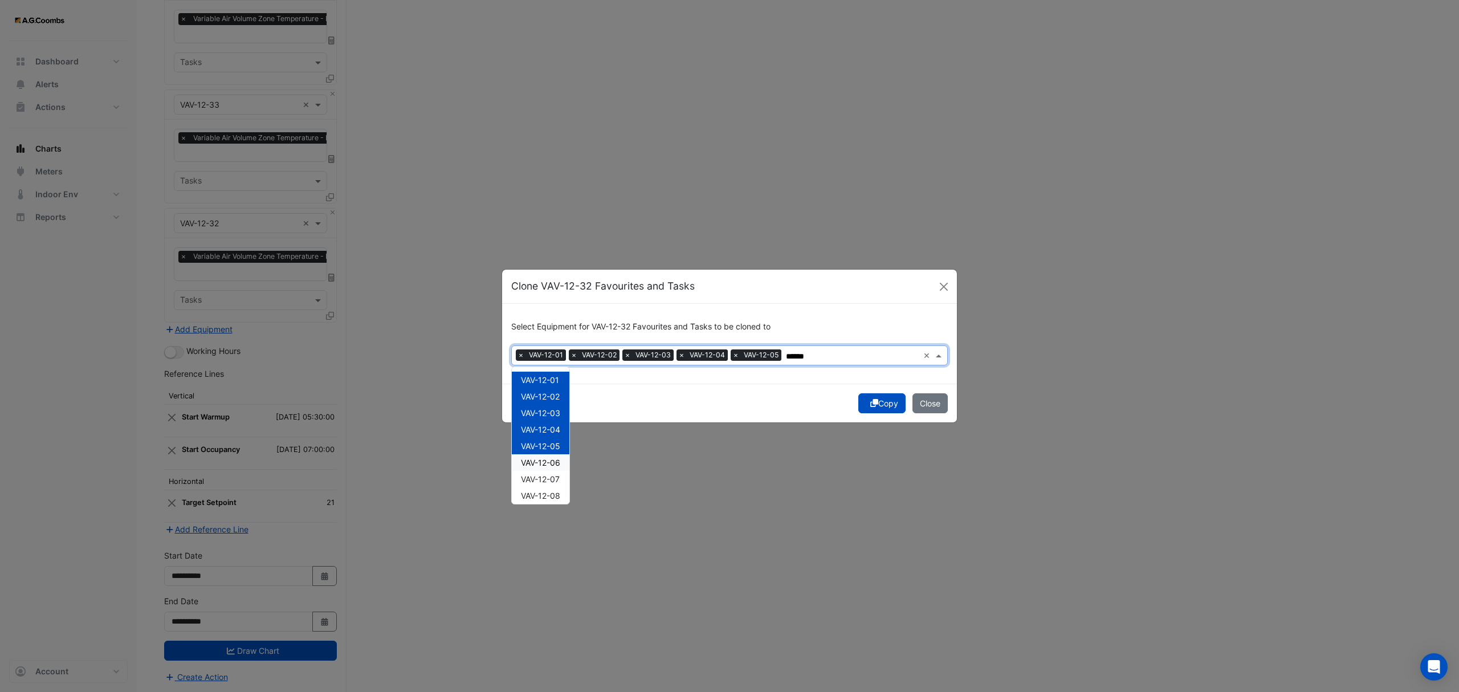
click at [880, 414] on div "Copy Close" at bounding box center [729, 403] width 455 height 39
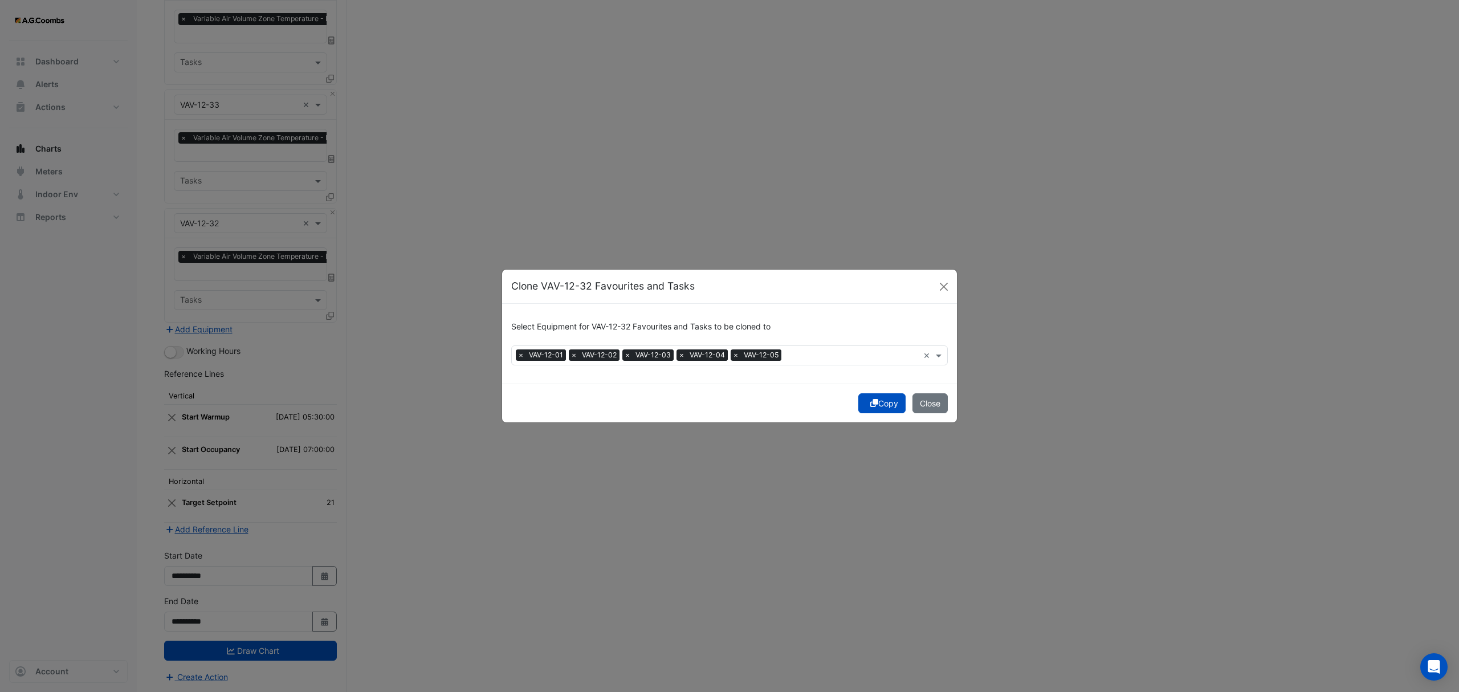
click at [883, 403] on button "Copy" at bounding box center [881, 403] width 47 height 20
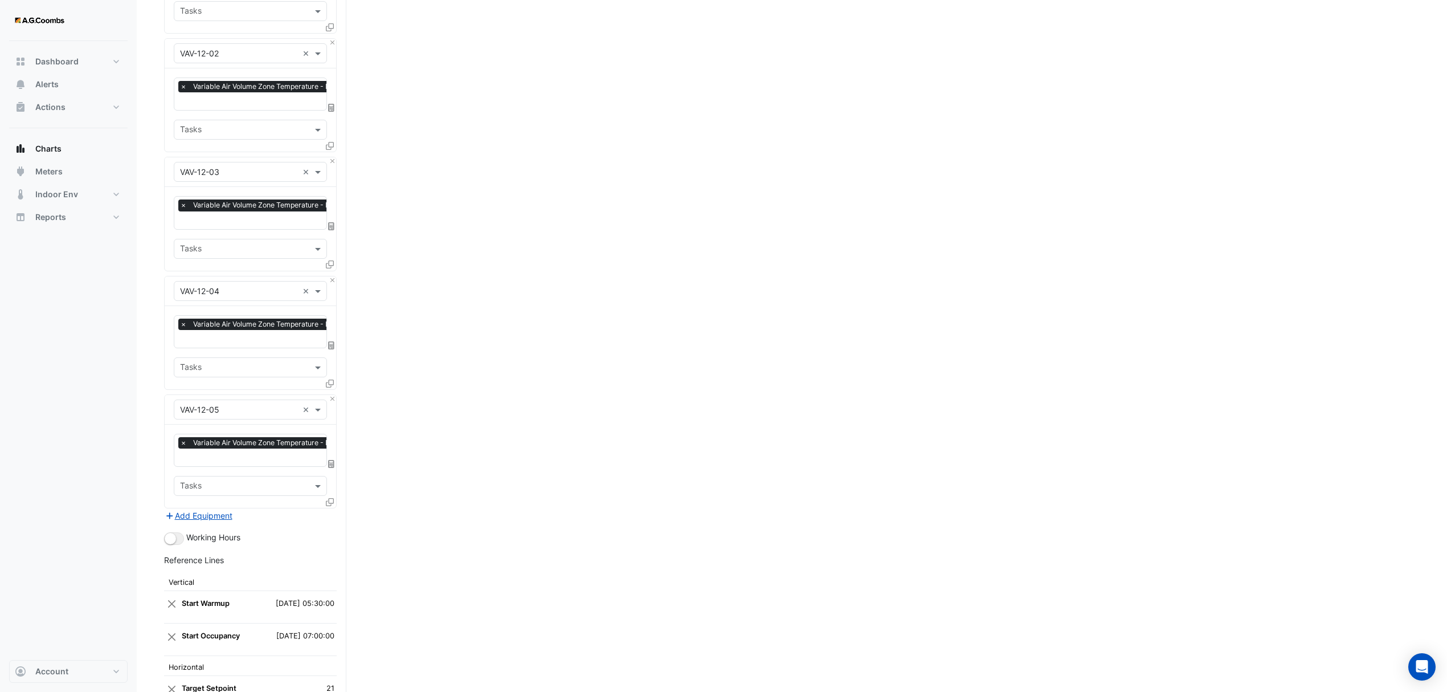
scroll to position [2763, 0]
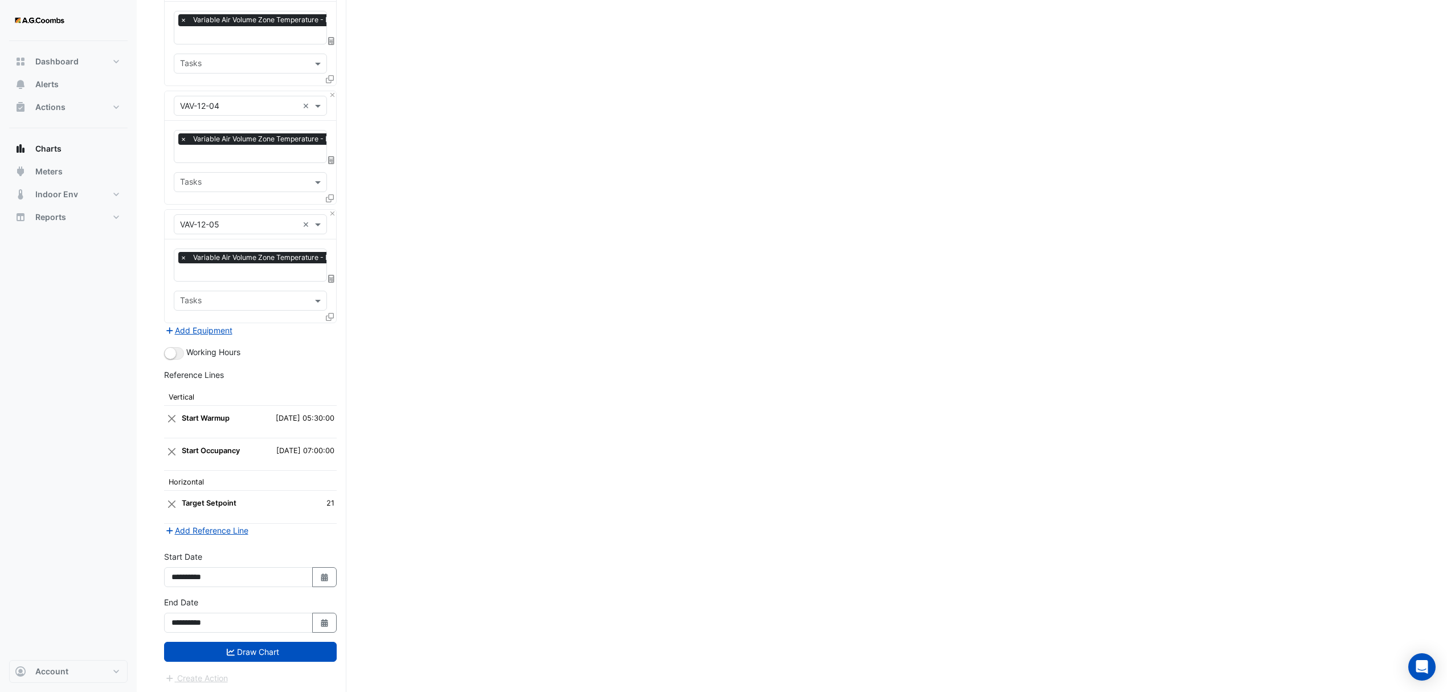
click at [256, 648] on button "Draw Chart" at bounding box center [250, 652] width 173 height 20
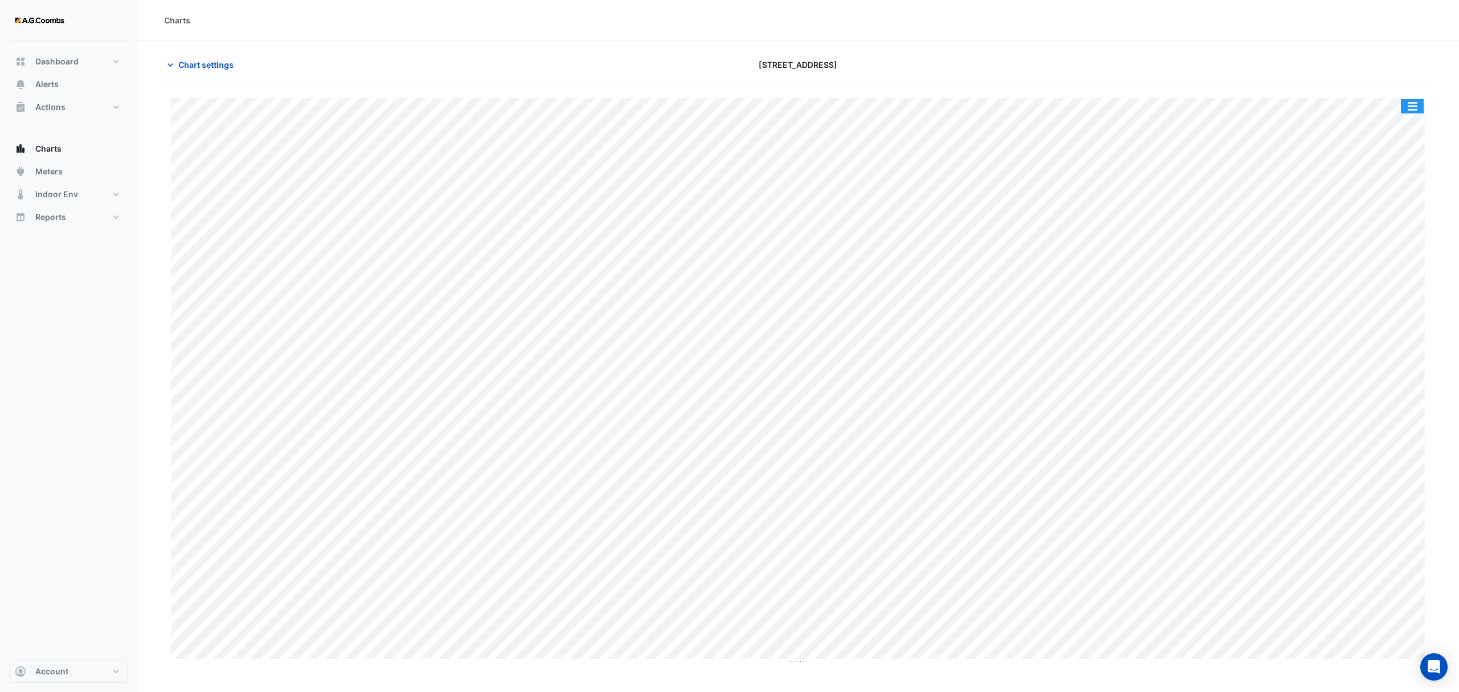
click at [1414, 106] on button "button" at bounding box center [1412, 106] width 23 height 14
click at [1379, 229] on div "Pivot Data Table" at bounding box center [1389, 228] width 68 height 27
click at [182, 67] on span "Chart settings" at bounding box center [205, 65] width 55 height 12
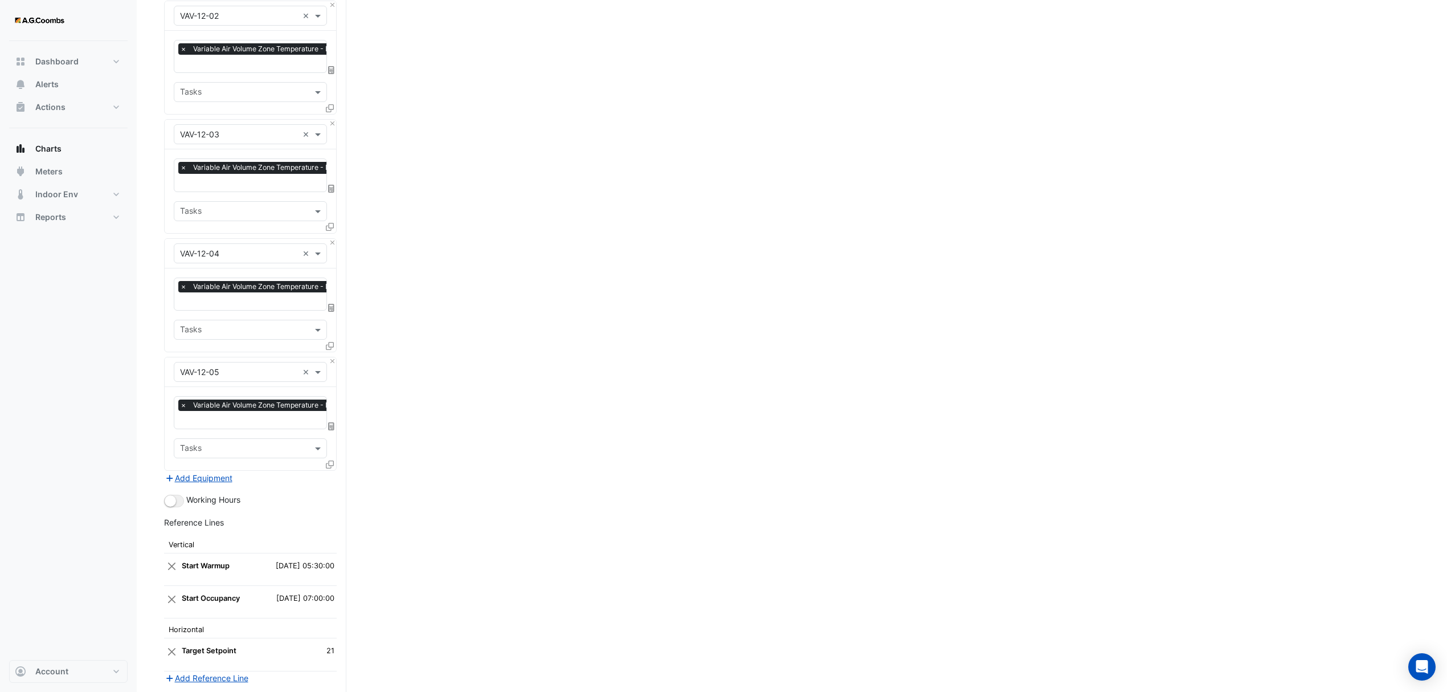
scroll to position [2763, 0]
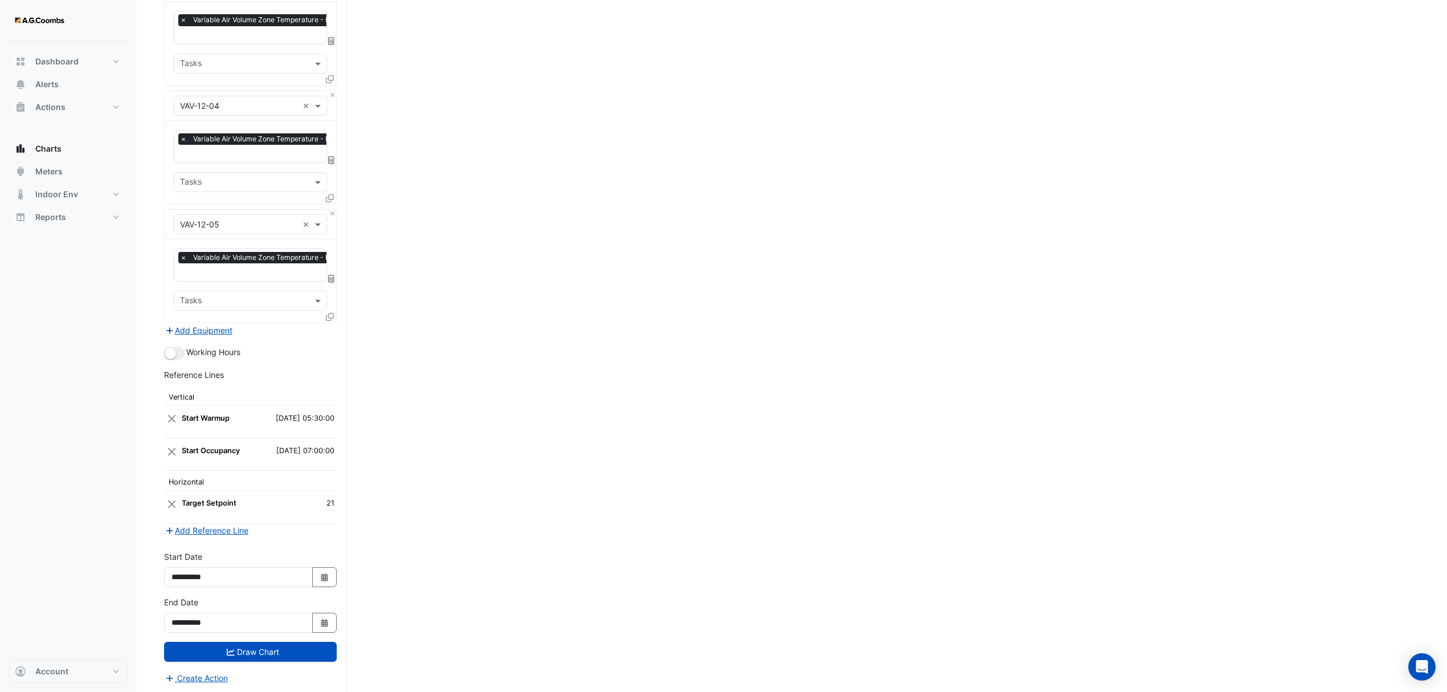
click at [329, 315] on icon at bounding box center [330, 317] width 8 height 8
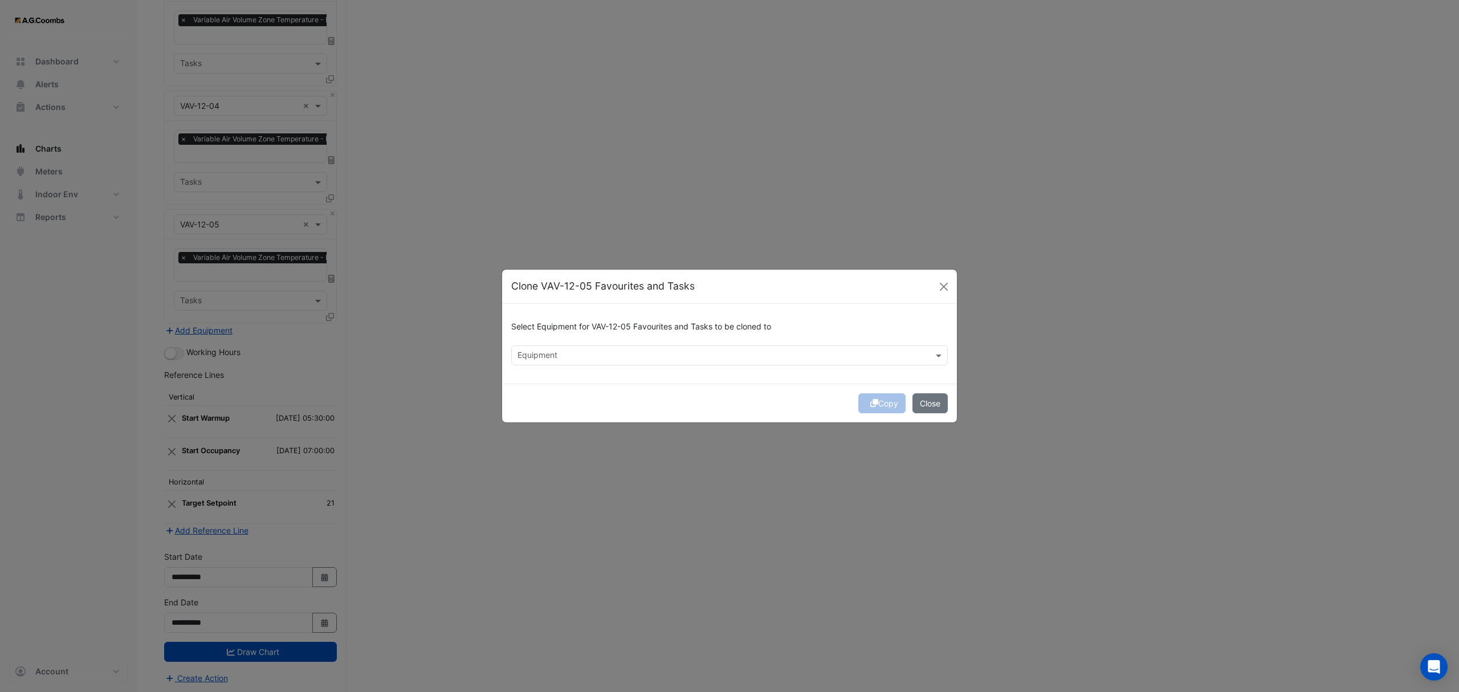
click at [557, 362] on div at bounding box center [722, 356] width 413 height 15
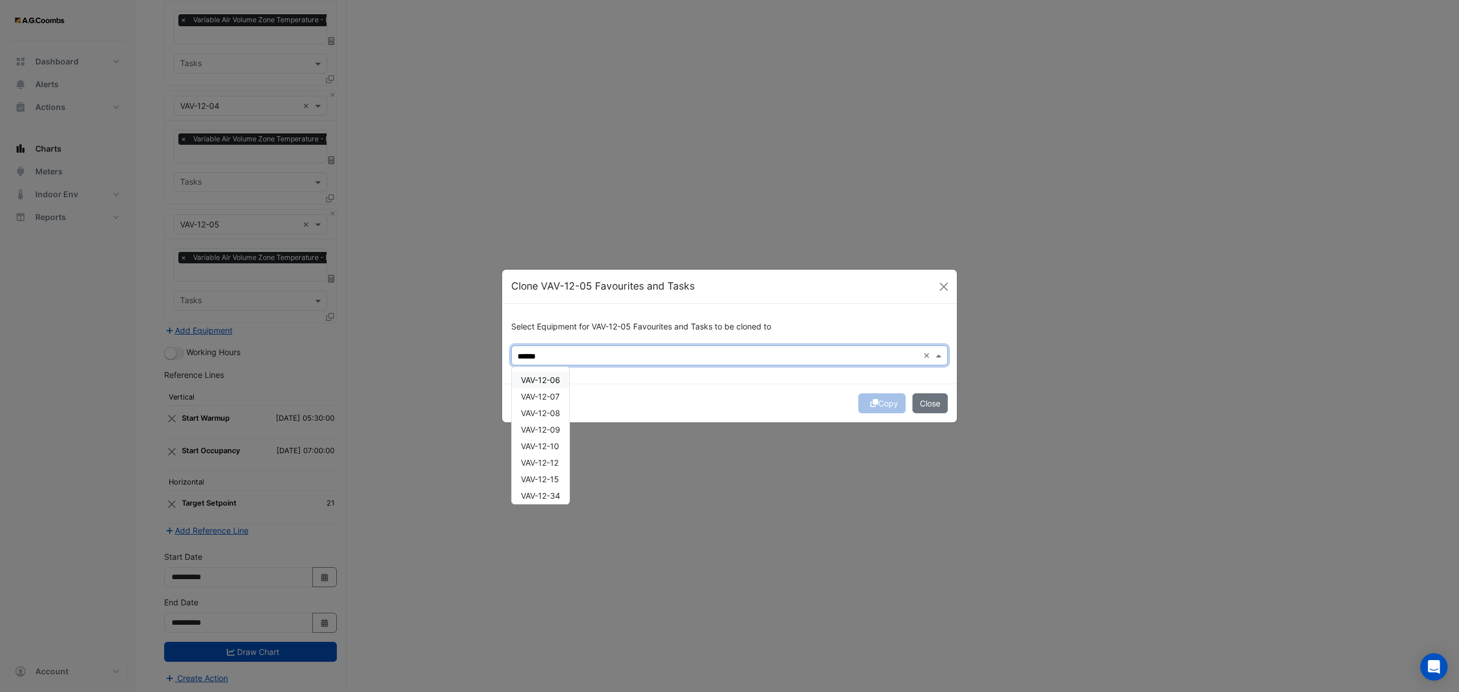
click at [545, 383] on span "VAV-12-06" at bounding box center [540, 380] width 39 height 10
click at [534, 390] on div "VAV-12-07" at bounding box center [541, 396] width 58 height 17
click at [560, 415] on span "VAV-12-08" at bounding box center [540, 413] width 39 height 10
click at [560, 430] on span "VAV-12-09" at bounding box center [540, 430] width 39 height 10
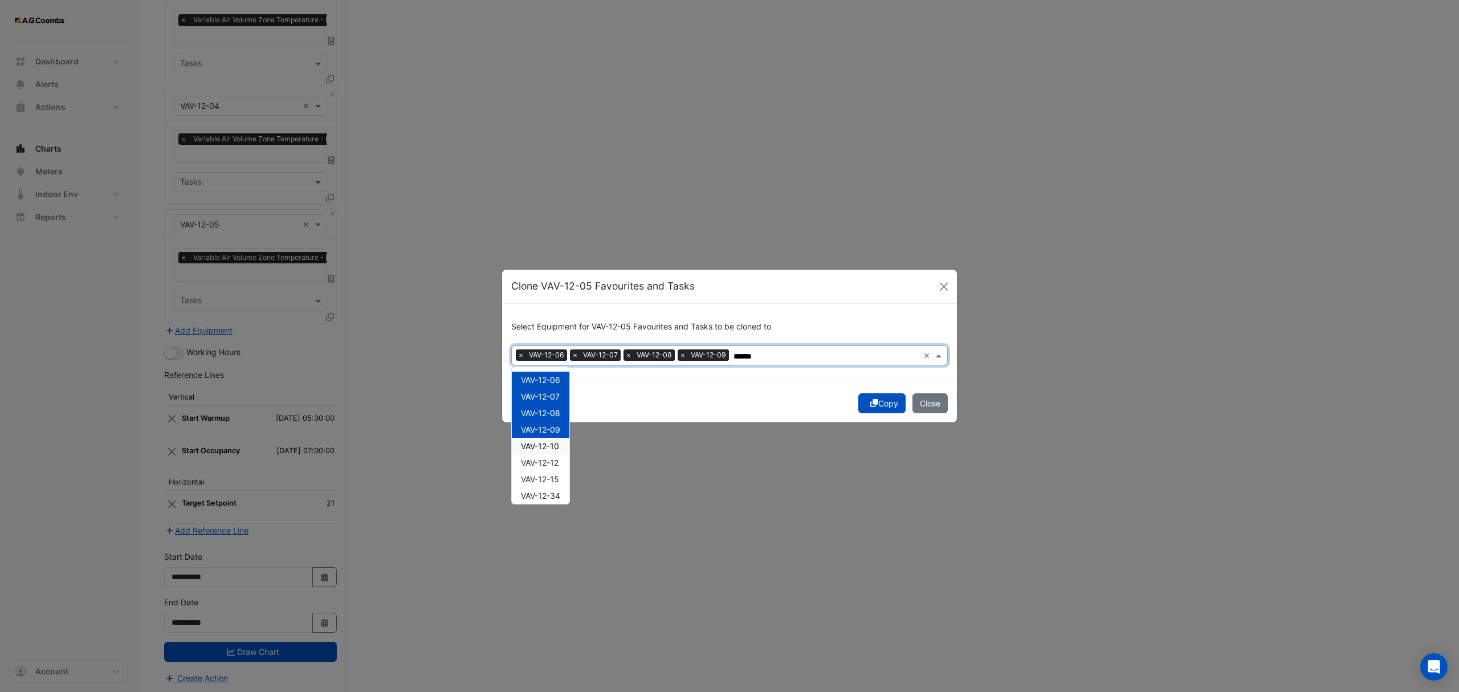
click at [568, 450] on div "VAV-12-10" at bounding box center [541, 446] width 58 height 17
type input "******"
click at [870, 399] on icon "submit" at bounding box center [874, 403] width 8 height 8
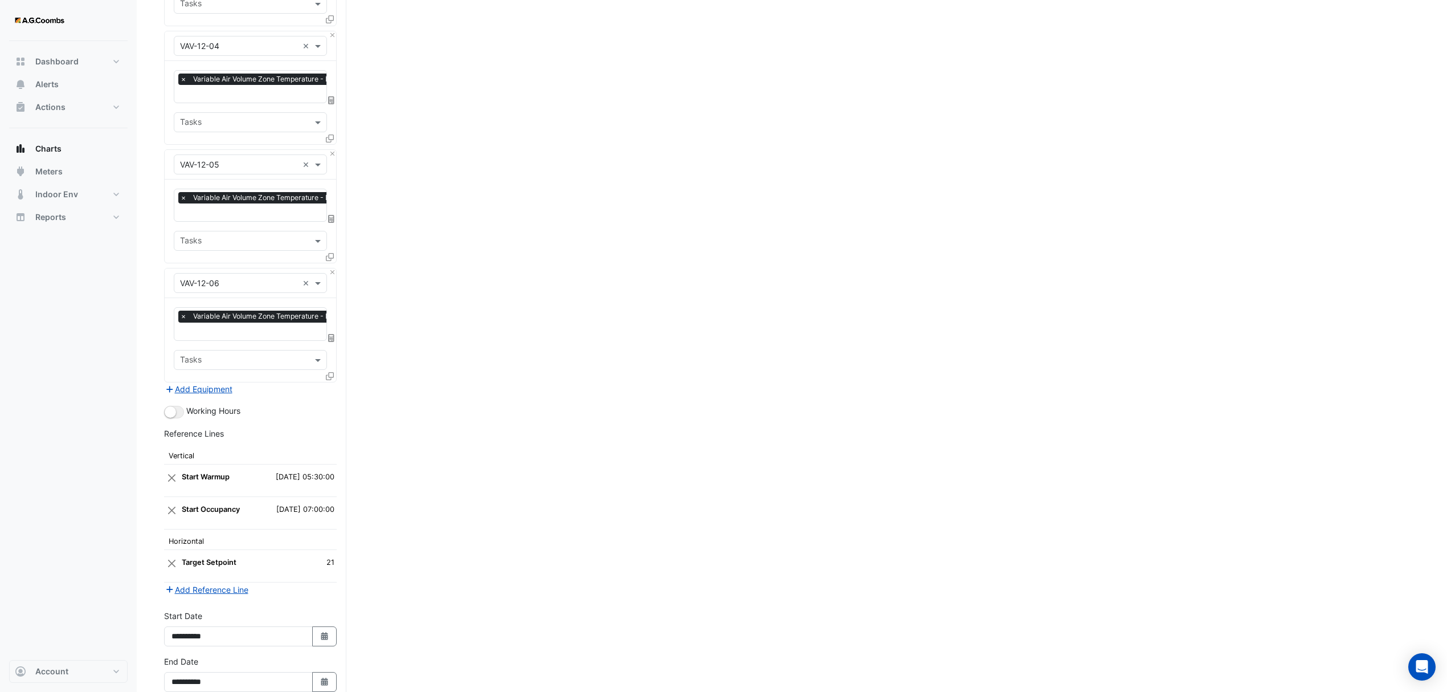
scroll to position [2882, 0]
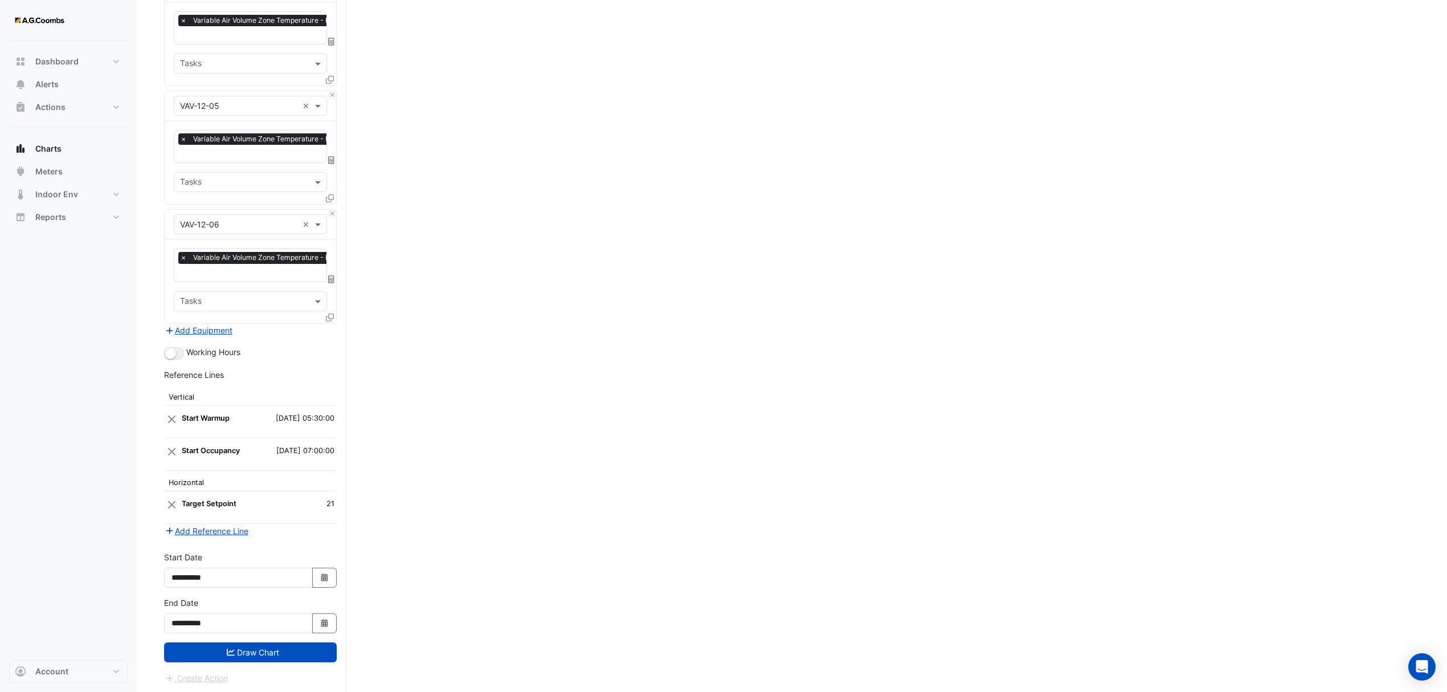
click at [274, 652] on button "Draw Chart" at bounding box center [250, 652] width 173 height 20
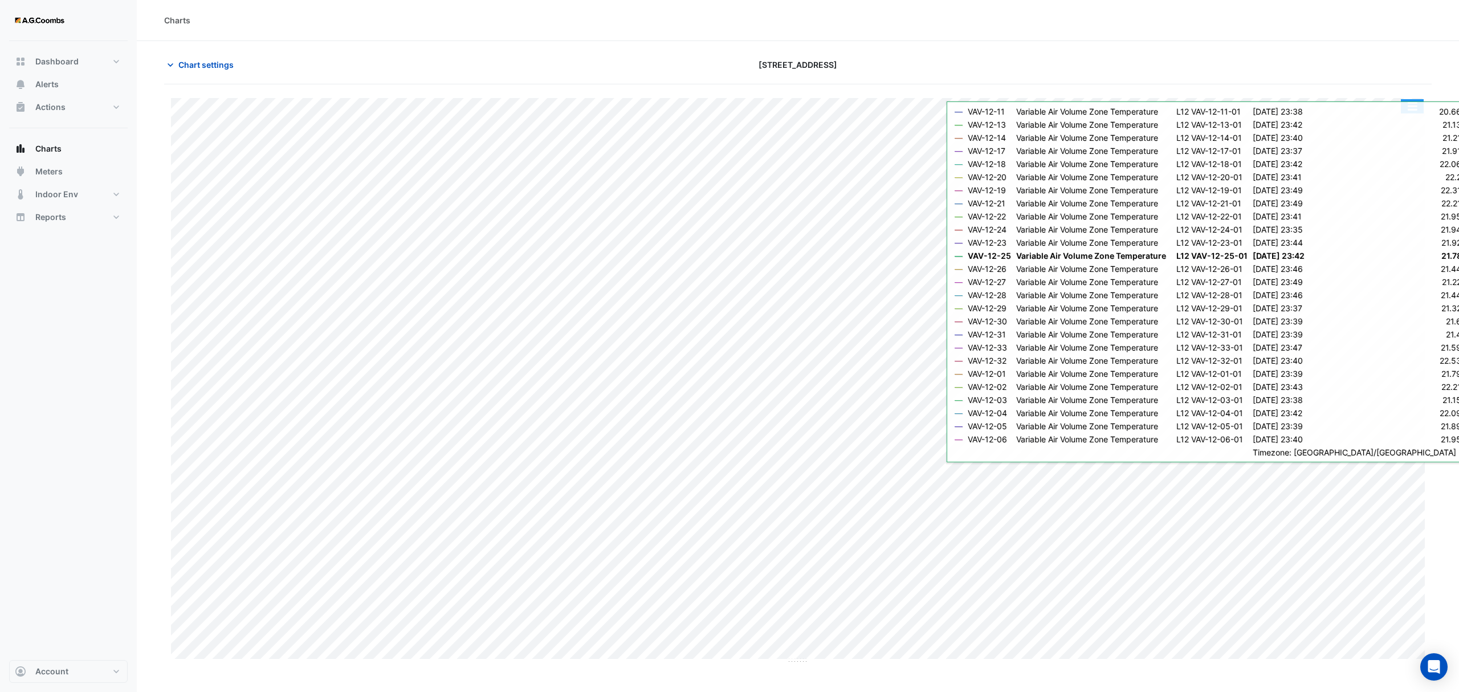
drag, startPoint x: 1406, startPoint y: 109, endPoint x: 1409, endPoint y: 187, distance: 78.1
click at [1407, 108] on button "button" at bounding box center [1412, 106] width 23 height 14
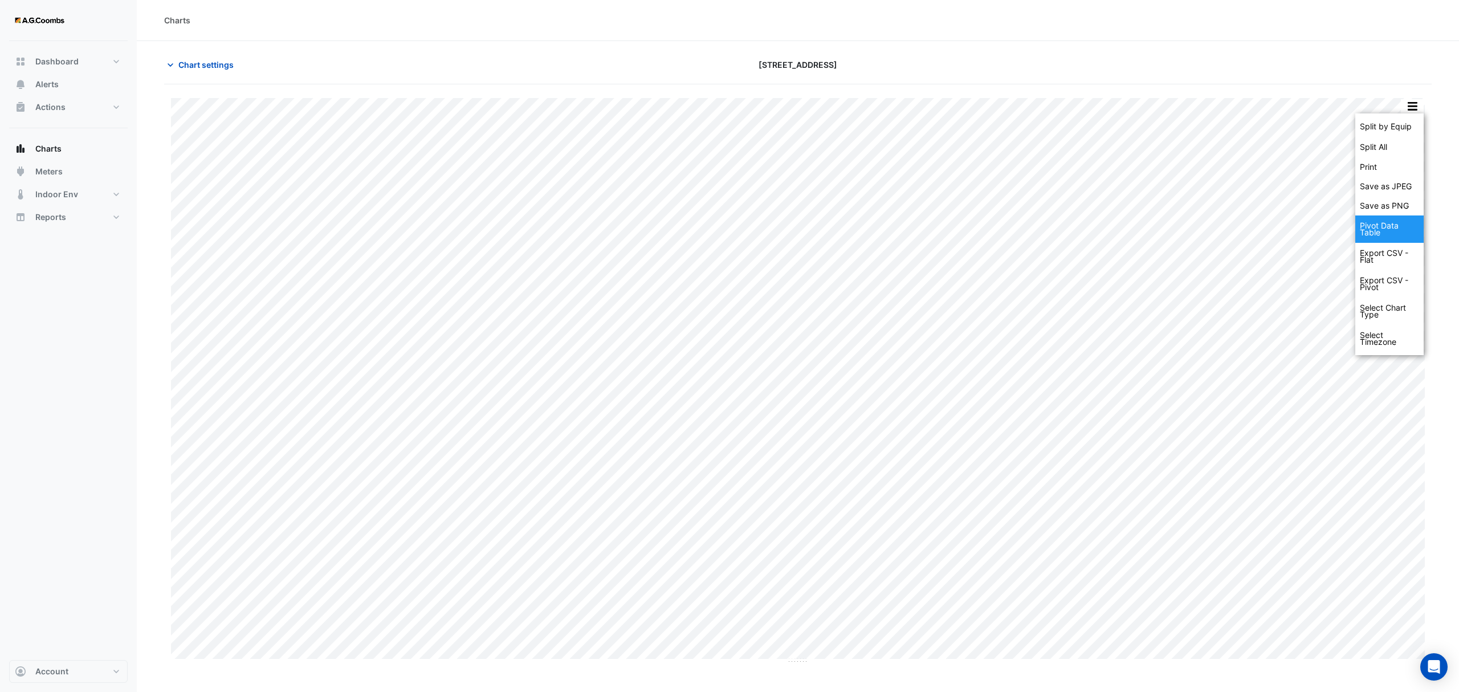
click at [1380, 223] on div "Pivot Data Table" at bounding box center [1389, 228] width 68 height 27
click at [218, 67] on span "Chart settings" at bounding box center [205, 65] width 55 height 12
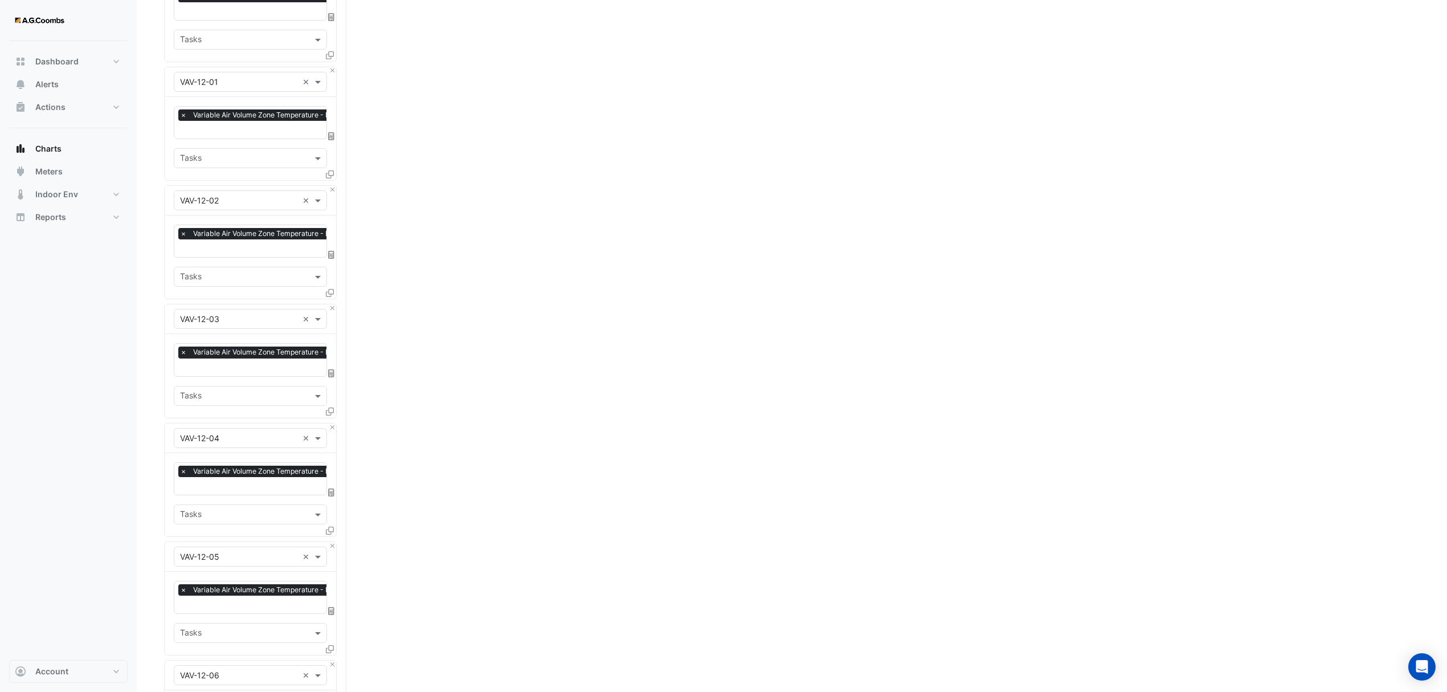
scroll to position [2882, 0]
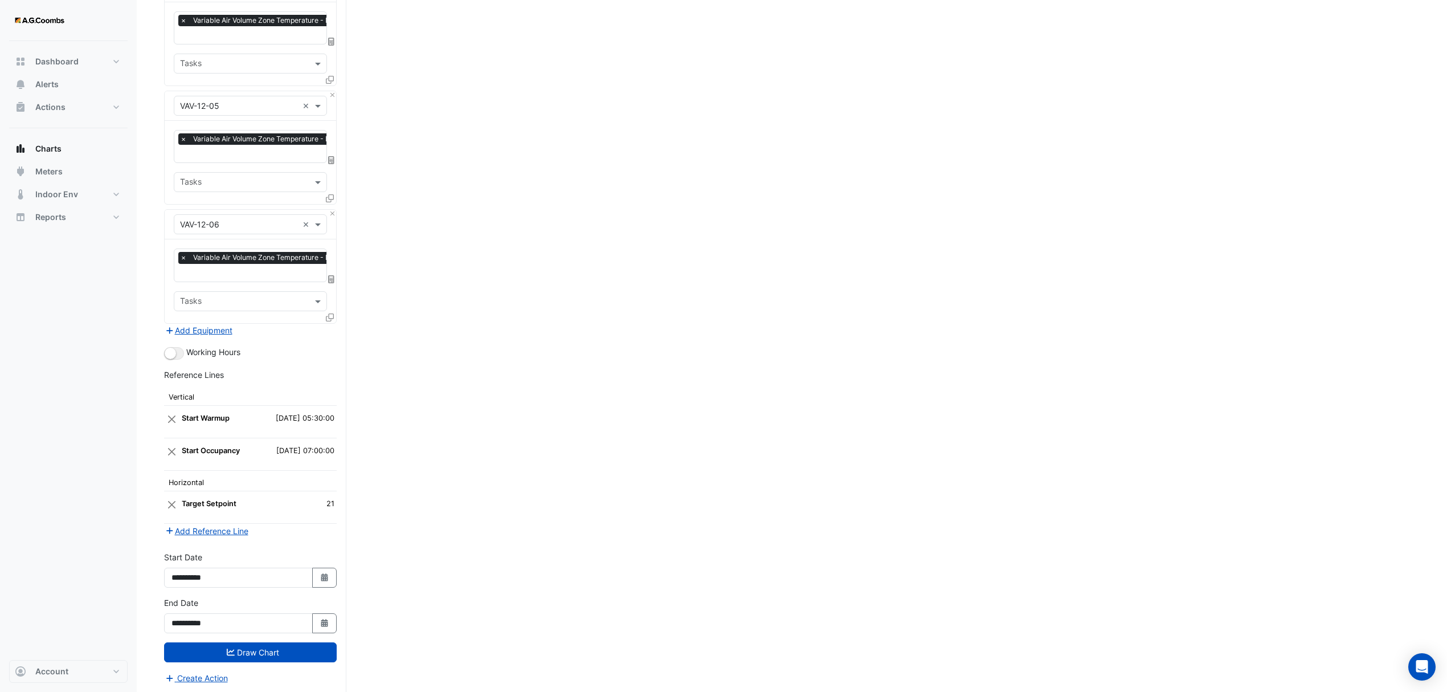
click at [331, 305] on div "Favourites × Variable Air Volume Zone Temperature - L12, VAV-12-06-01 × Tasks" at bounding box center [251, 280] width 172 height 83
click at [331, 316] on span at bounding box center [330, 317] width 8 height 10
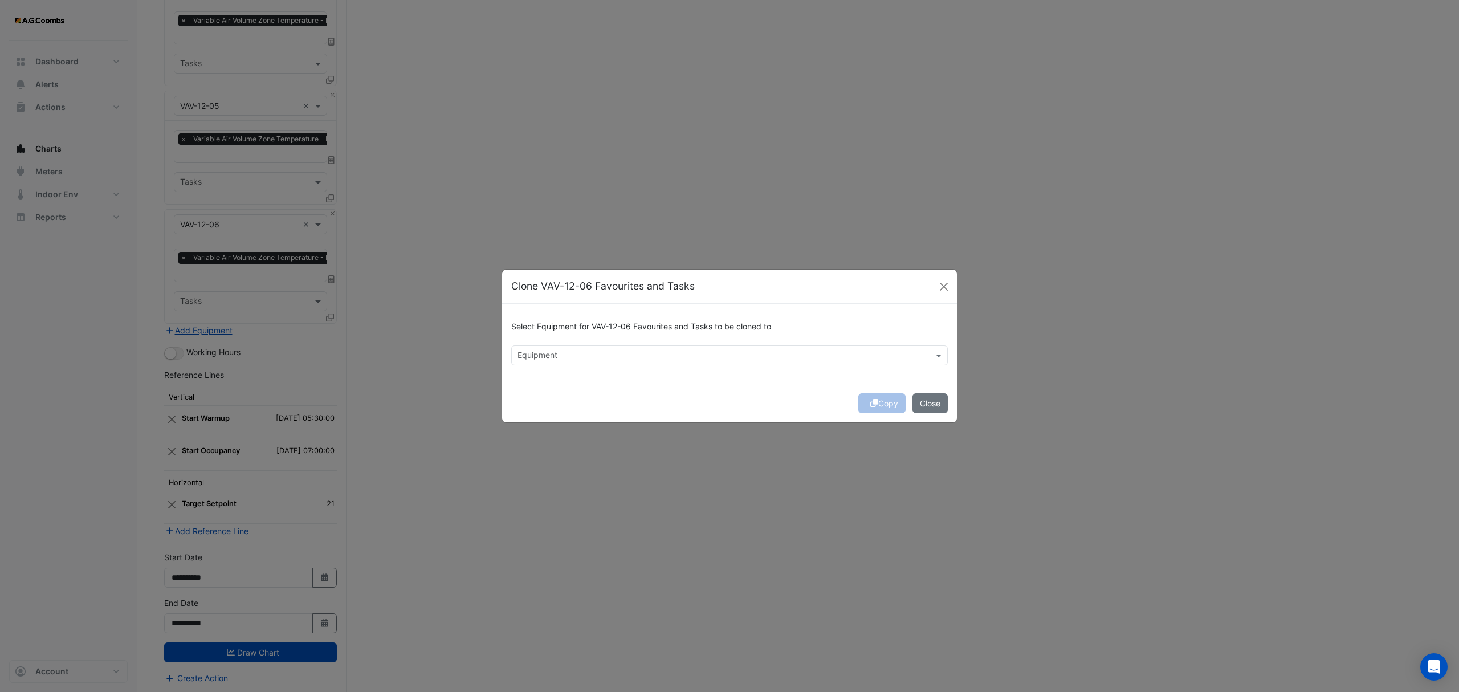
click at [531, 350] on input "text" at bounding box center [722, 356] width 411 height 12
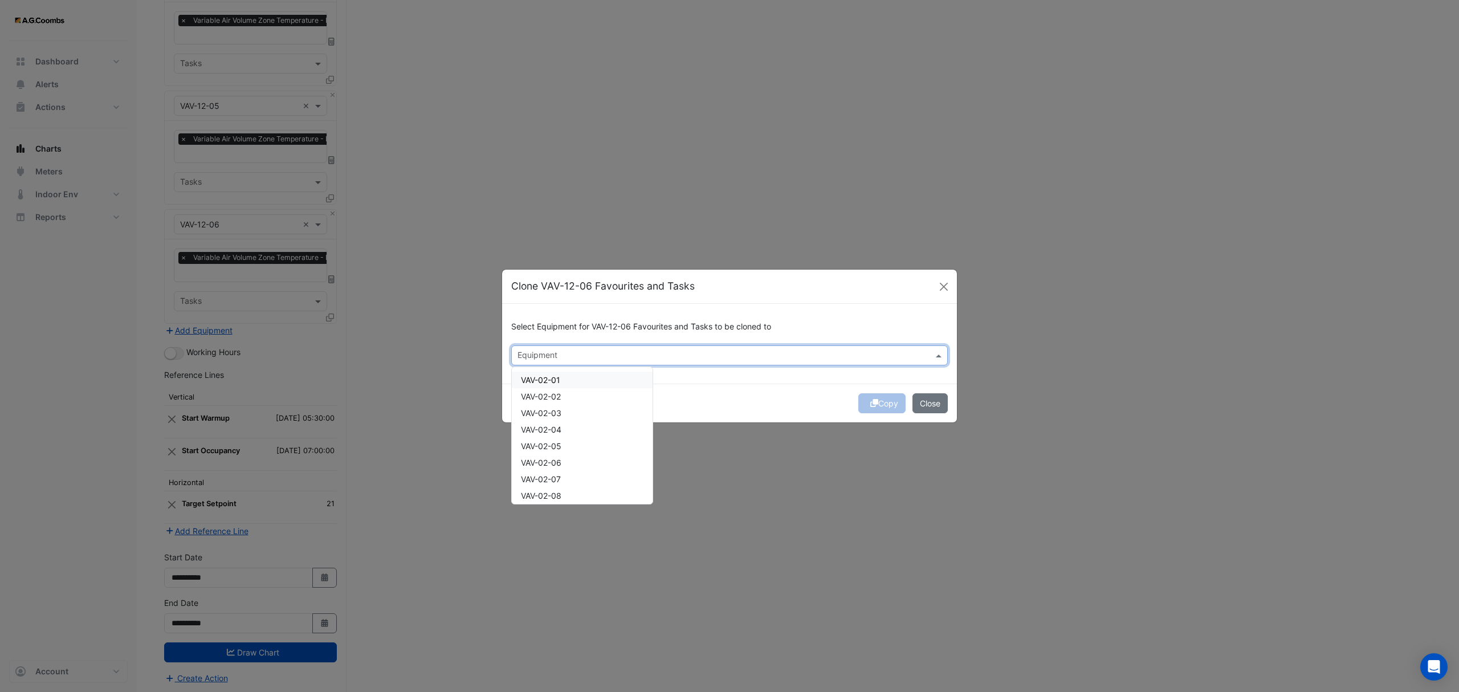
click at [556, 375] on span "VAV-02-01" at bounding box center [540, 380] width 39 height 10
drag, startPoint x: 568, startPoint y: 352, endPoint x: 524, endPoint y: 351, distance: 43.3
click at [524, 351] on div "Equipment × VAV-02-01" at bounding box center [715, 355] width 407 height 18
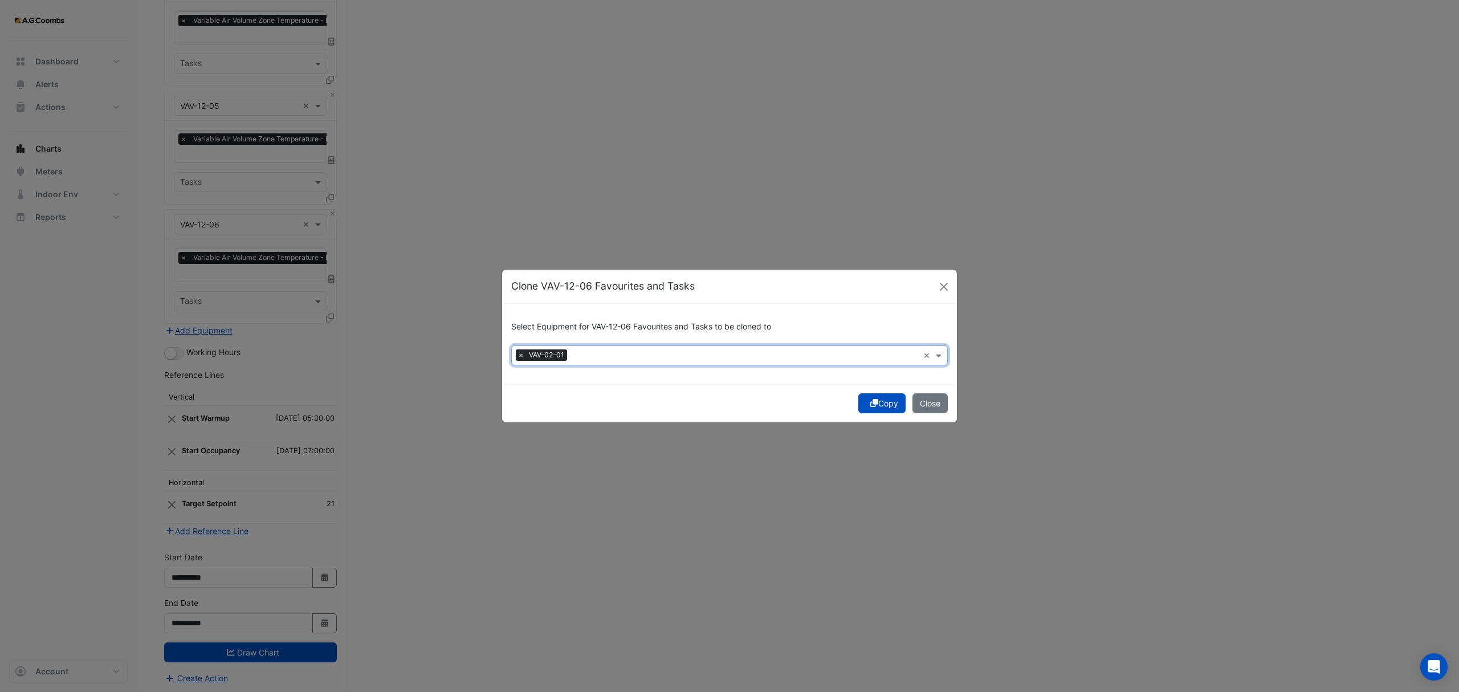
click at [521, 349] on span "×" at bounding box center [521, 354] width 10 height 11
click at [543, 354] on input "text" at bounding box center [722, 356] width 411 height 12
click at [531, 383] on span "VAV-12-07" at bounding box center [540, 380] width 39 height 10
click at [541, 392] on span "VAV-12-08" at bounding box center [540, 397] width 39 height 10
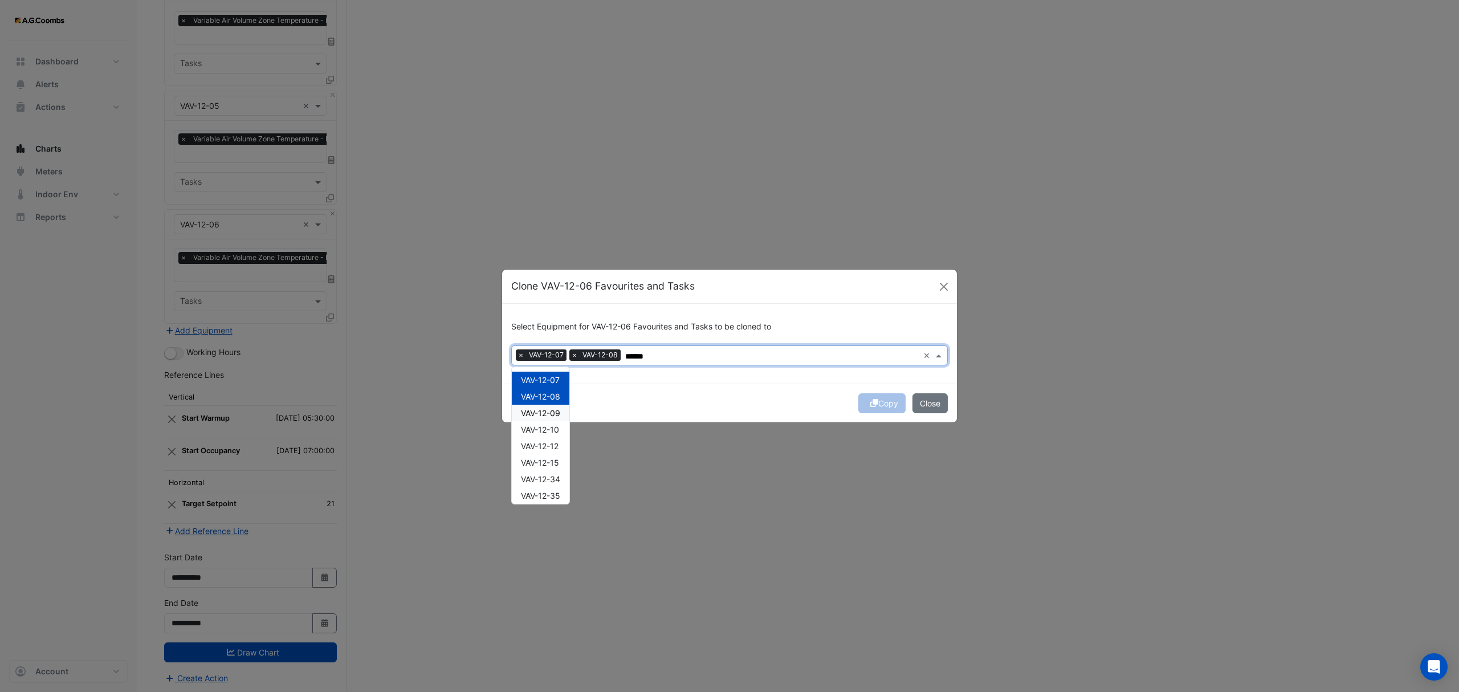
click at [547, 409] on span "VAV-12-09" at bounding box center [540, 413] width 39 height 10
click at [552, 425] on span "VAV-12-10" at bounding box center [540, 430] width 38 height 10
type input "******"
click at [884, 401] on button "Copy" at bounding box center [881, 403] width 47 height 20
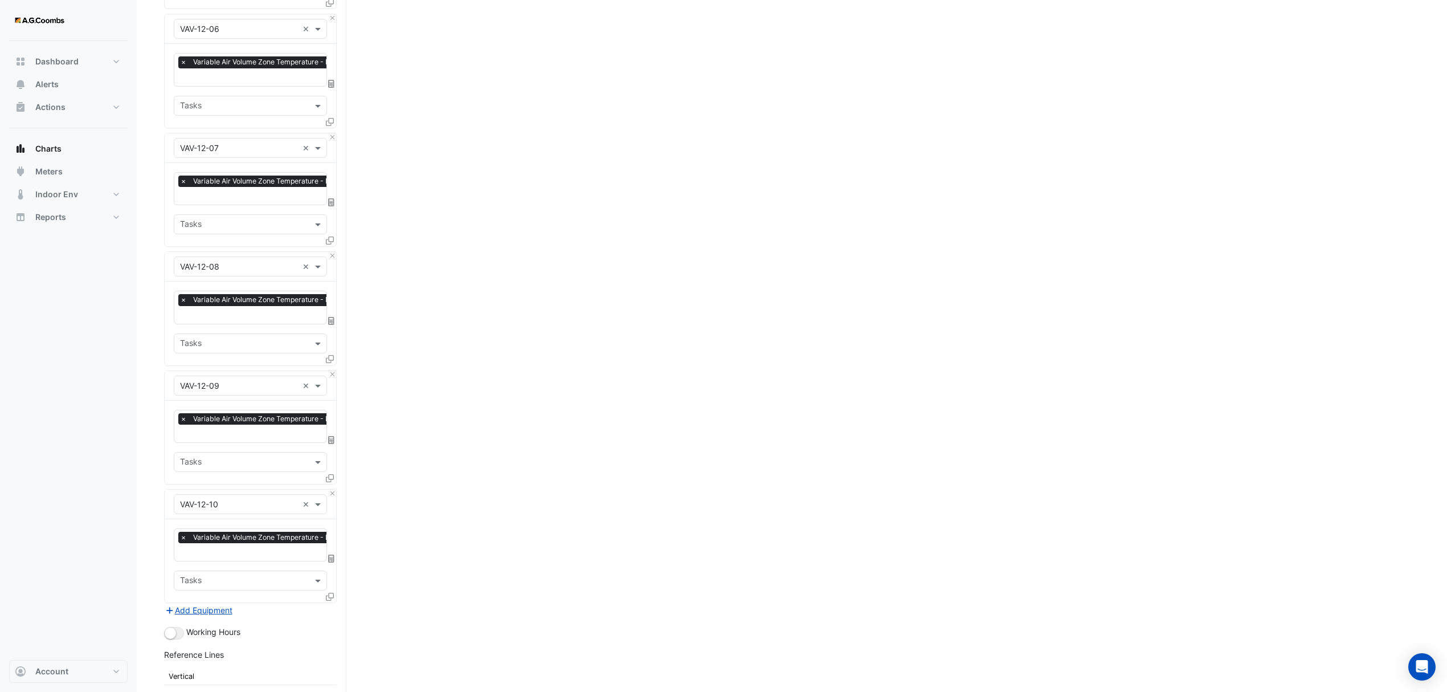
scroll to position [3356, 0]
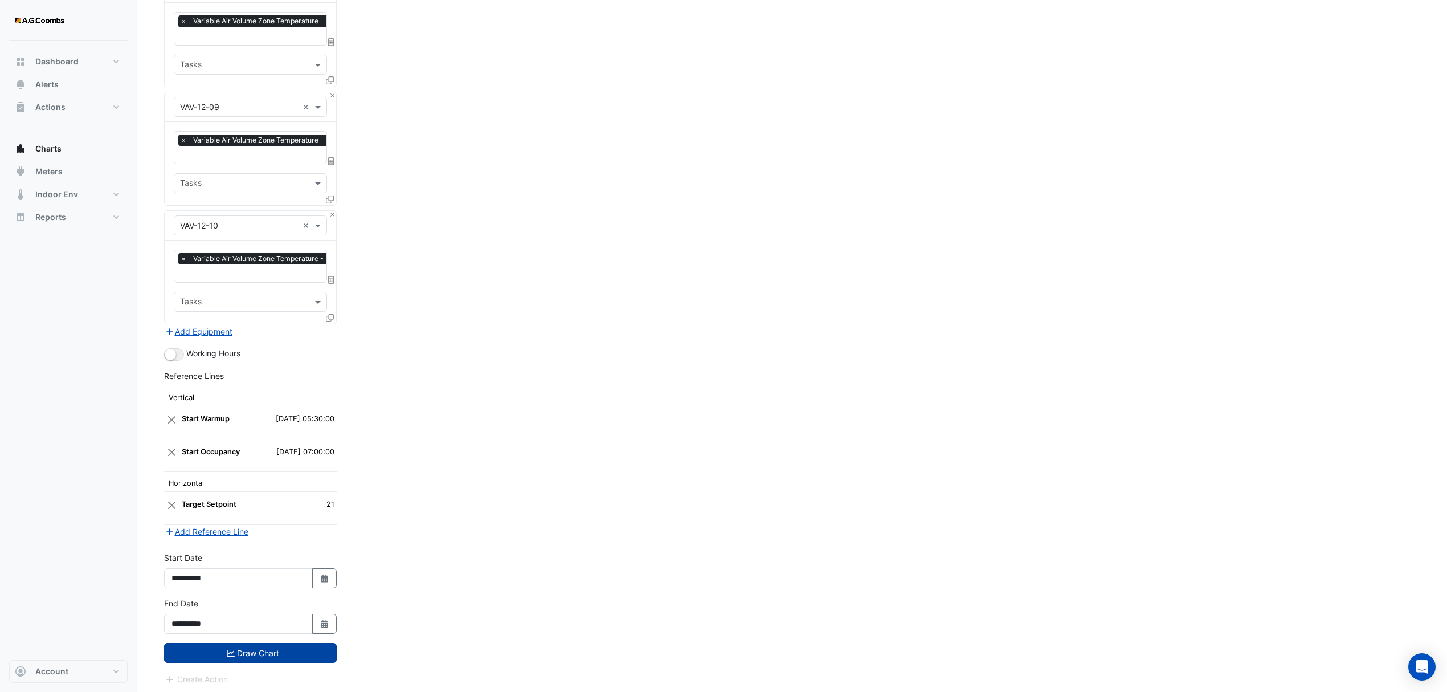
click at [242, 649] on button "Draw Chart" at bounding box center [250, 653] width 173 height 20
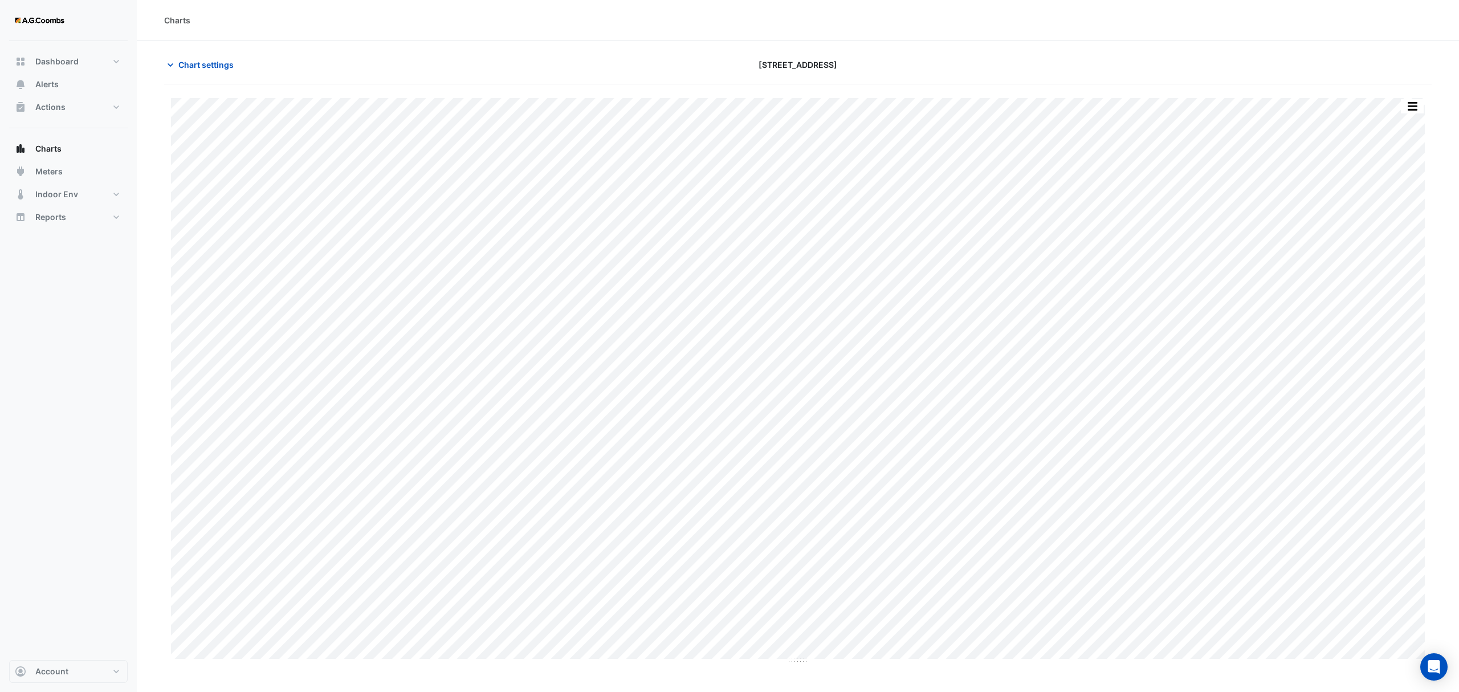
click at [1413, 107] on button "button" at bounding box center [1412, 106] width 23 height 14
click at [1405, 220] on div "Pivot Data Table" at bounding box center [1389, 228] width 68 height 27
click at [1385, 235] on div "Pivot Data Table" at bounding box center [1389, 228] width 68 height 27
click at [187, 67] on span "Chart settings" at bounding box center [205, 65] width 55 height 12
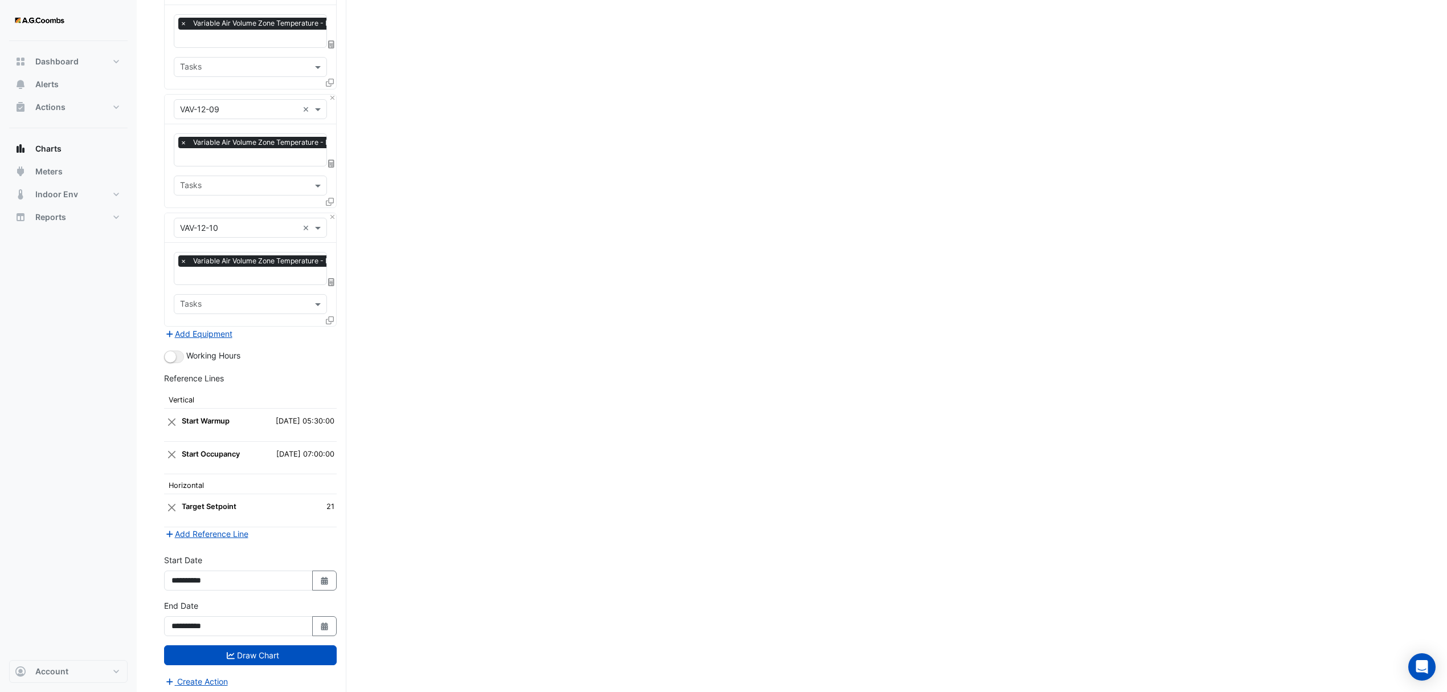
scroll to position [3356, 0]
click at [332, 211] on button "Close" at bounding box center [332, 214] width 7 height 7
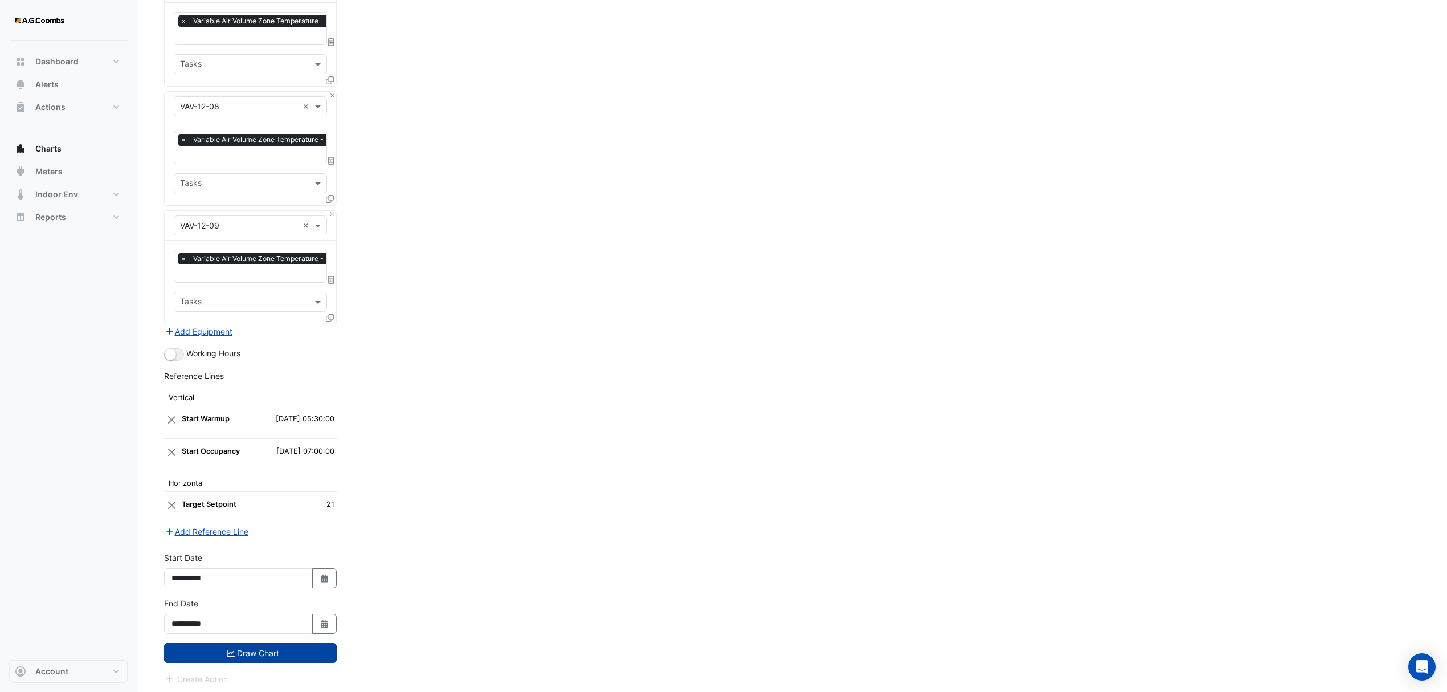
click at [256, 658] on button "Draw Chart" at bounding box center [250, 653] width 173 height 20
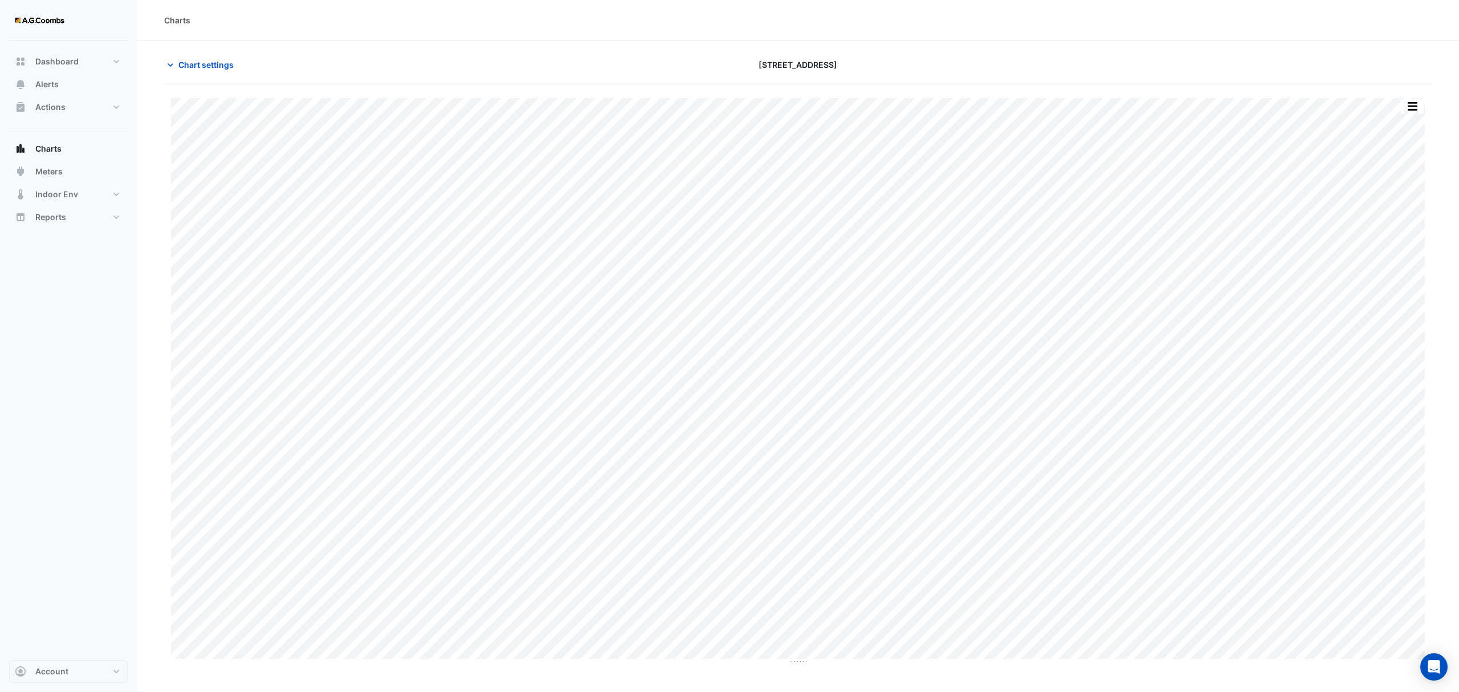
click at [1424, 110] on div "Split by Equip Split All Print Save as JPEG Save as PNG Pivot Data Table Export…" at bounding box center [1412, 106] width 24 height 15
click at [1412, 111] on button "button" at bounding box center [1412, 106] width 23 height 14
click at [1383, 233] on div "Pivot Data Table" at bounding box center [1389, 228] width 68 height 27
click at [1380, 233] on div "Pivot Data Table" at bounding box center [1389, 228] width 68 height 27
click at [201, 64] on span "Chart settings" at bounding box center [205, 65] width 55 height 12
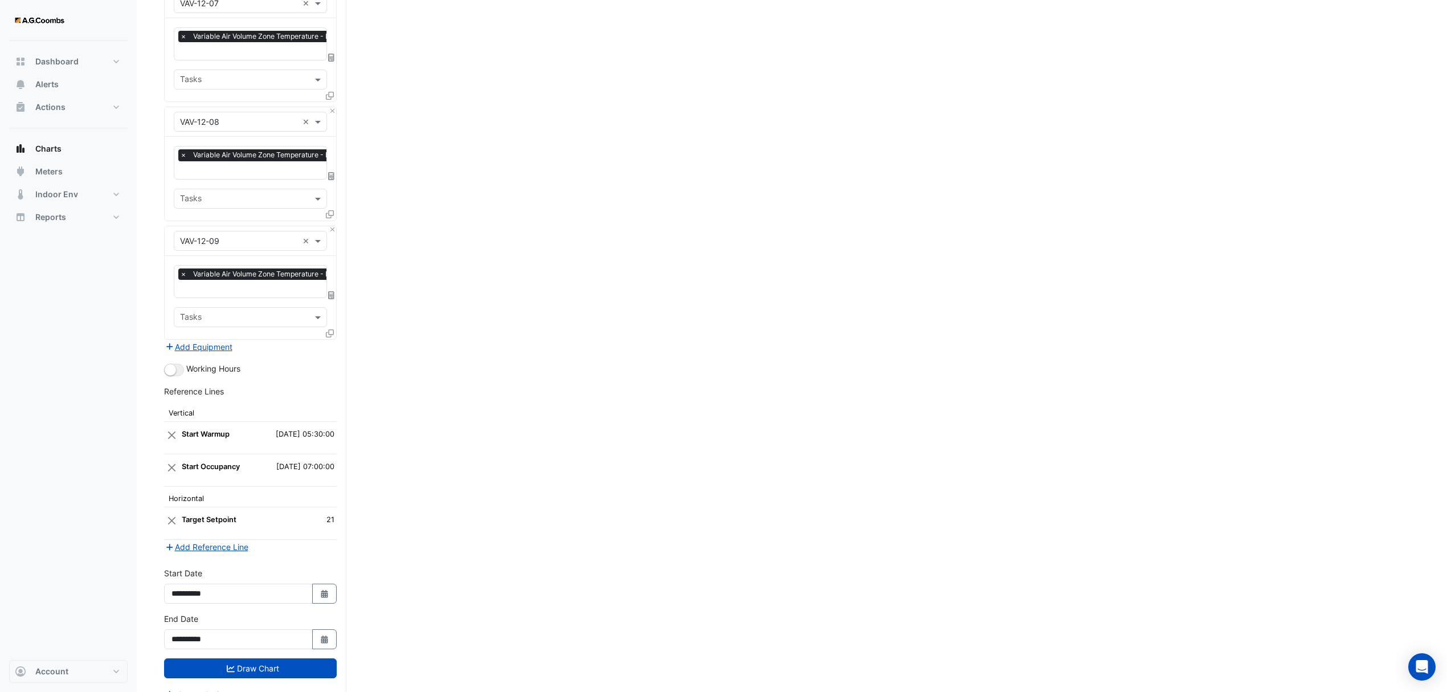
scroll to position [3237, 0]
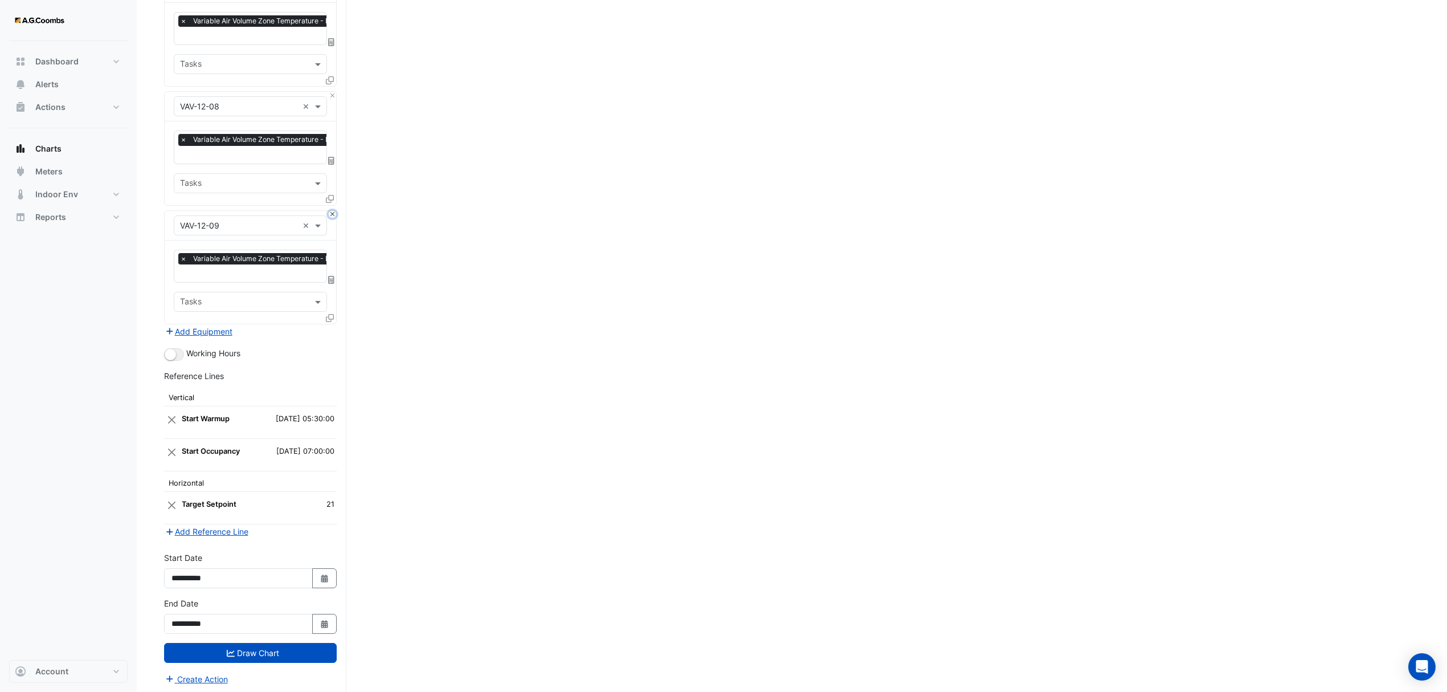
click at [332, 211] on button "Close" at bounding box center [332, 214] width 7 height 7
click at [228, 642] on button "Draw Chart" at bounding box center [250, 652] width 173 height 20
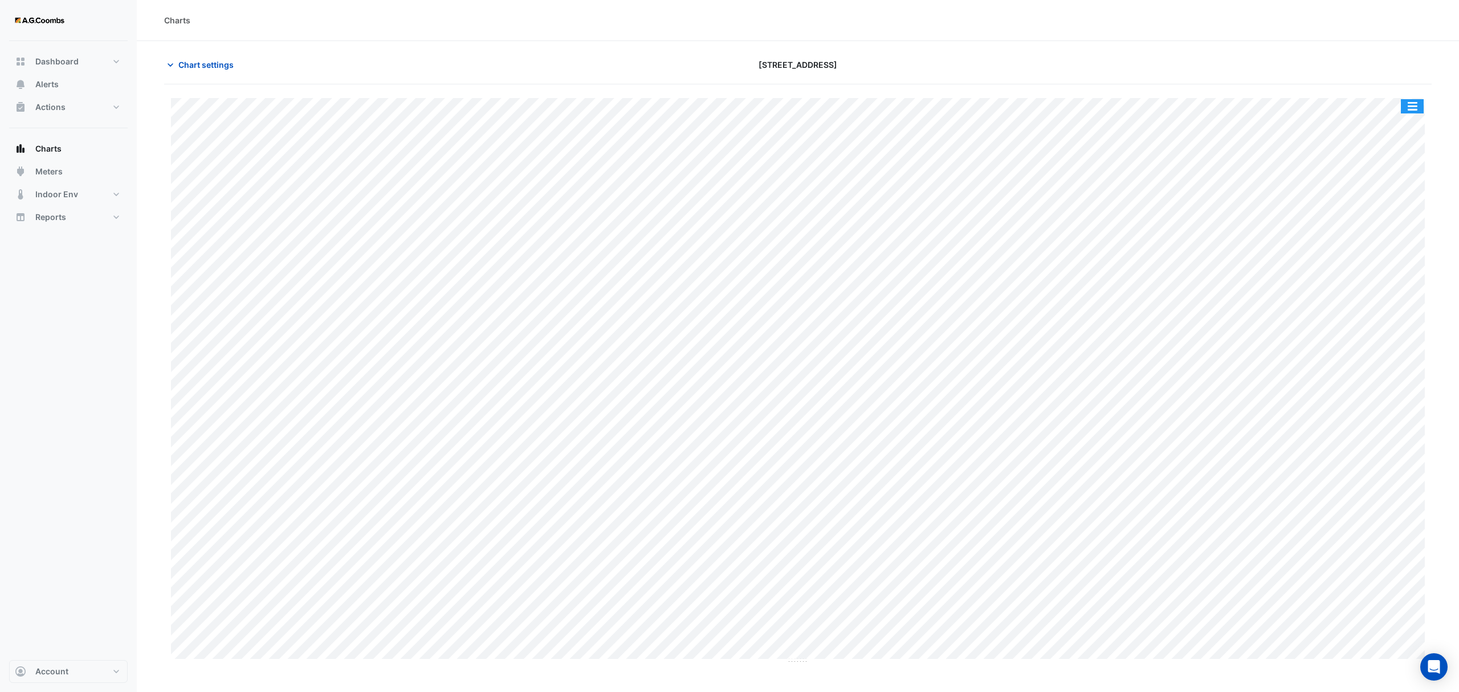
click at [1409, 110] on button "button" at bounding box center [1412, 106] width 23 height 14
click at [1398, 223] on div "Pivot Data Table" at bounding box center [1389, 228] width 68 height 27
click at [214, 64] on span "Chart settings" at bounding box center [205, 65] width 55 height 12
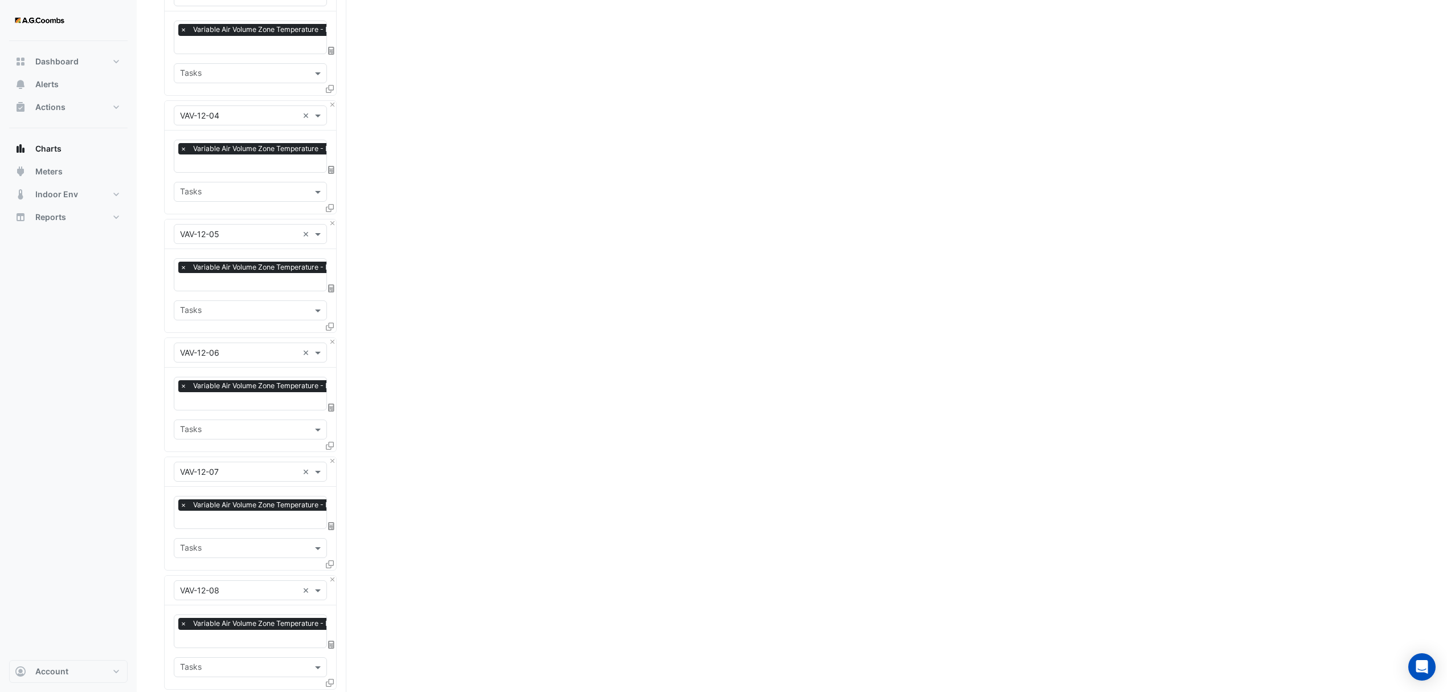
scroll to position [3119, 0]
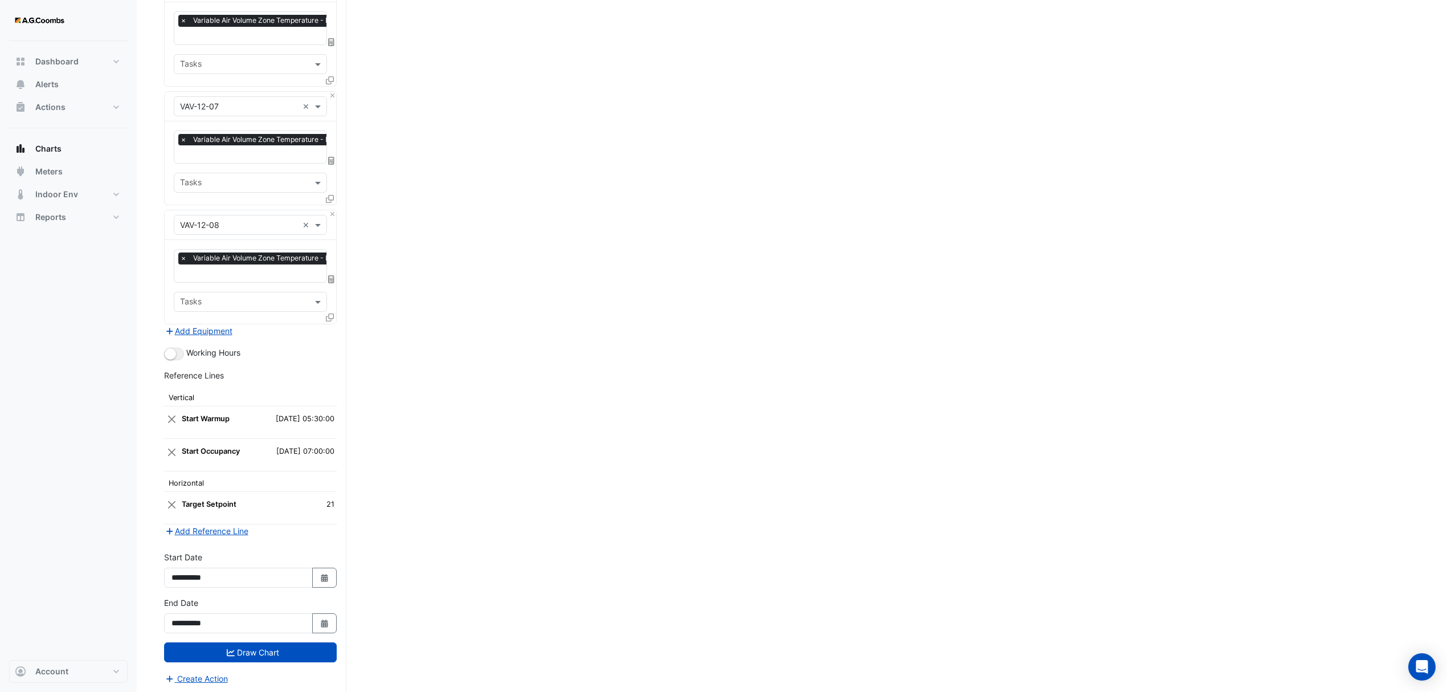
click at [331, 313] on icon at bounding box center [330, 317] width 8 height 8
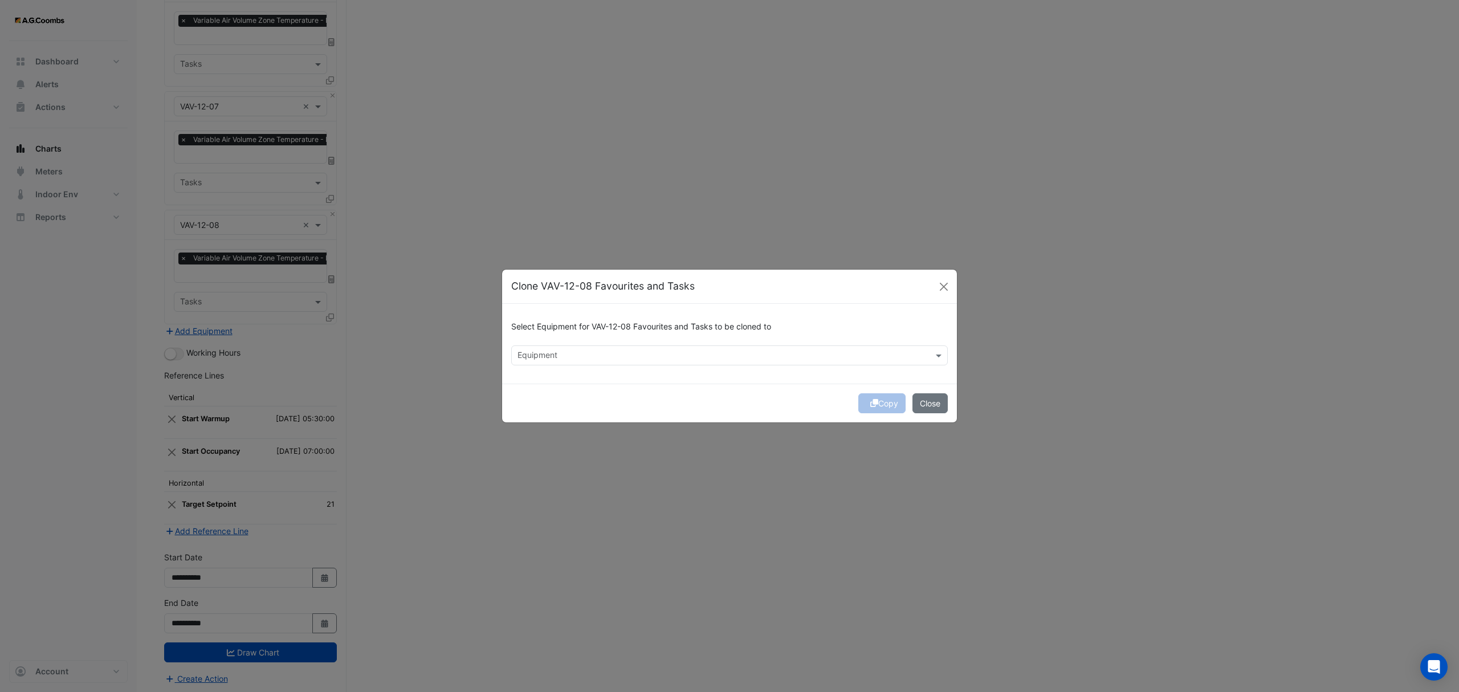
click at [560, 354] on input "text" at bounding box center [722, 356] width 411 height 12
click at [566, 381] on div "VAV-12-09" at bounding box center [541, 380] width 58 height 17
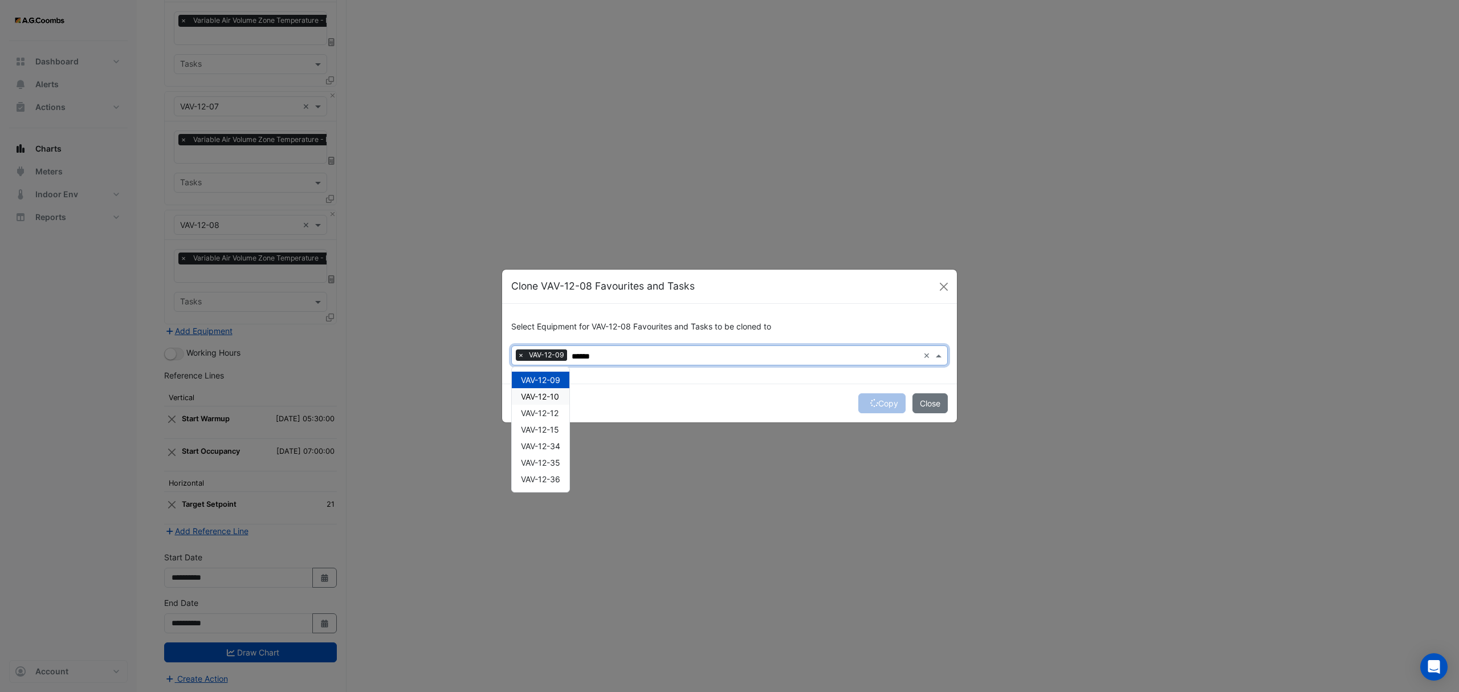
click at [539, 397] on span "VAV-12-10" at bounding box center [540, 397] width 38 height 10
click at [550, 415] on span "VAV-12-12" at bounding box center [540, 413] width 38 height 10
type input "******"
click at [883, 401] on div "Copy Close" at bounding box center [729, 403] width 455 height 39
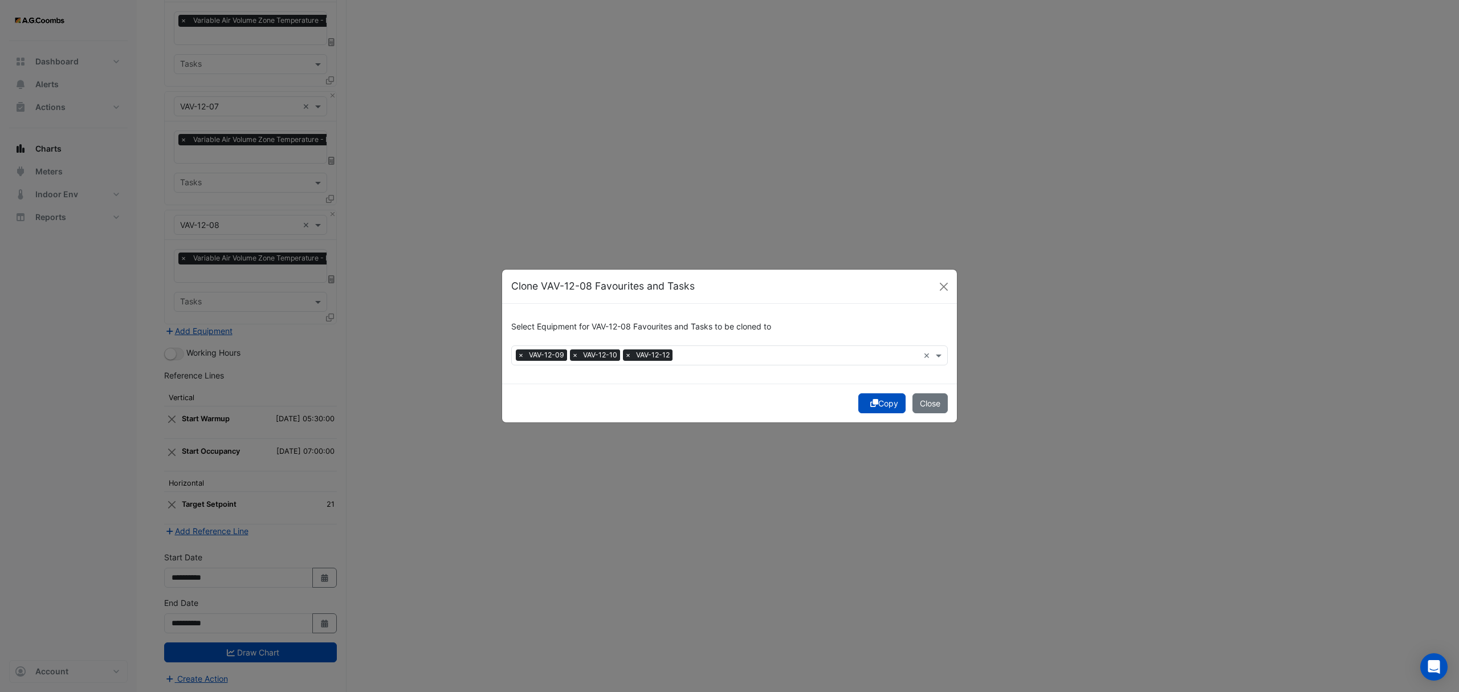
click at [883, 401] on button "Copy" at bounding box center [881, 403] width 47 height 20
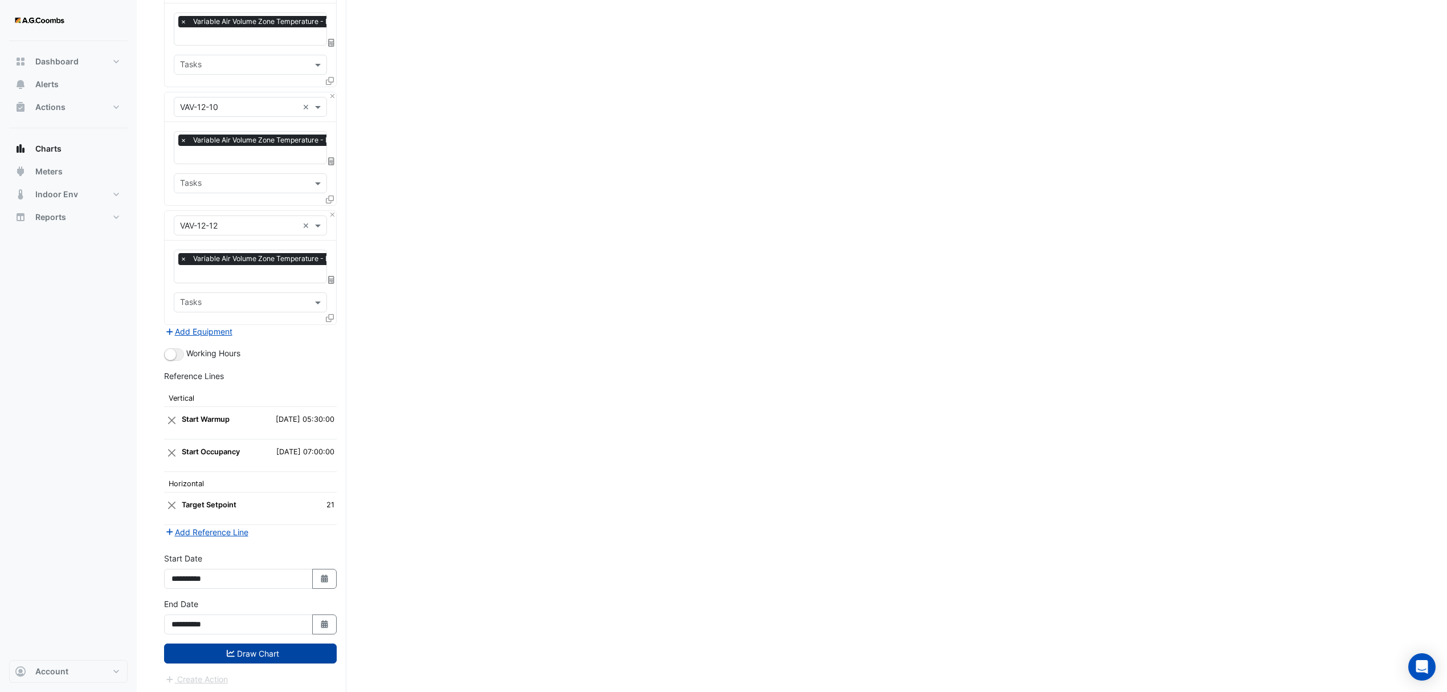
click at [202, 644] on button "Draw Chart" at bounding box center [250, 653] width 173 height 20
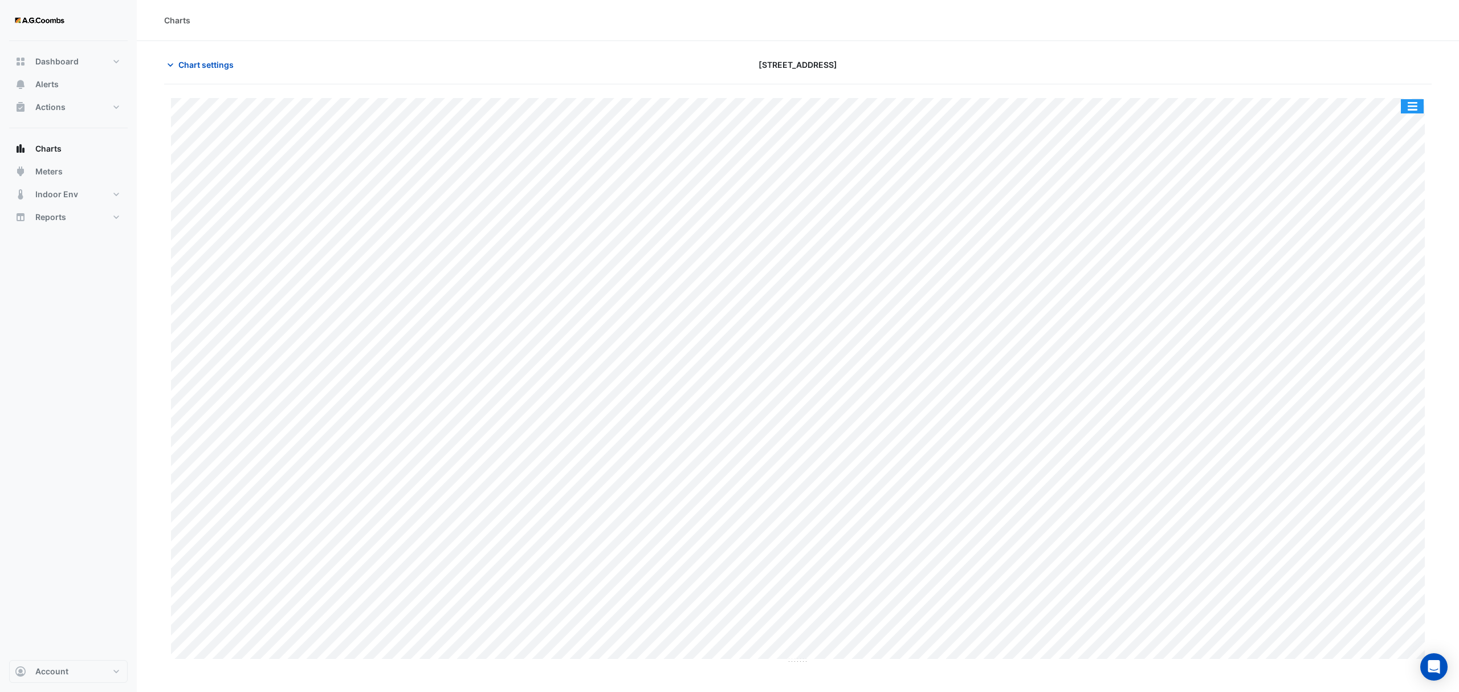
click at [1414, 108] on button "button" at bounding box center [1412, 106] width 23 height 14
click at [1391, 226] on div "Pivot Data Table" at bounding box center [1389, 228] width 68 height 27
click at [196, 64] on span "Chart settings" at bounding box center [205, 65] width 55 height 12
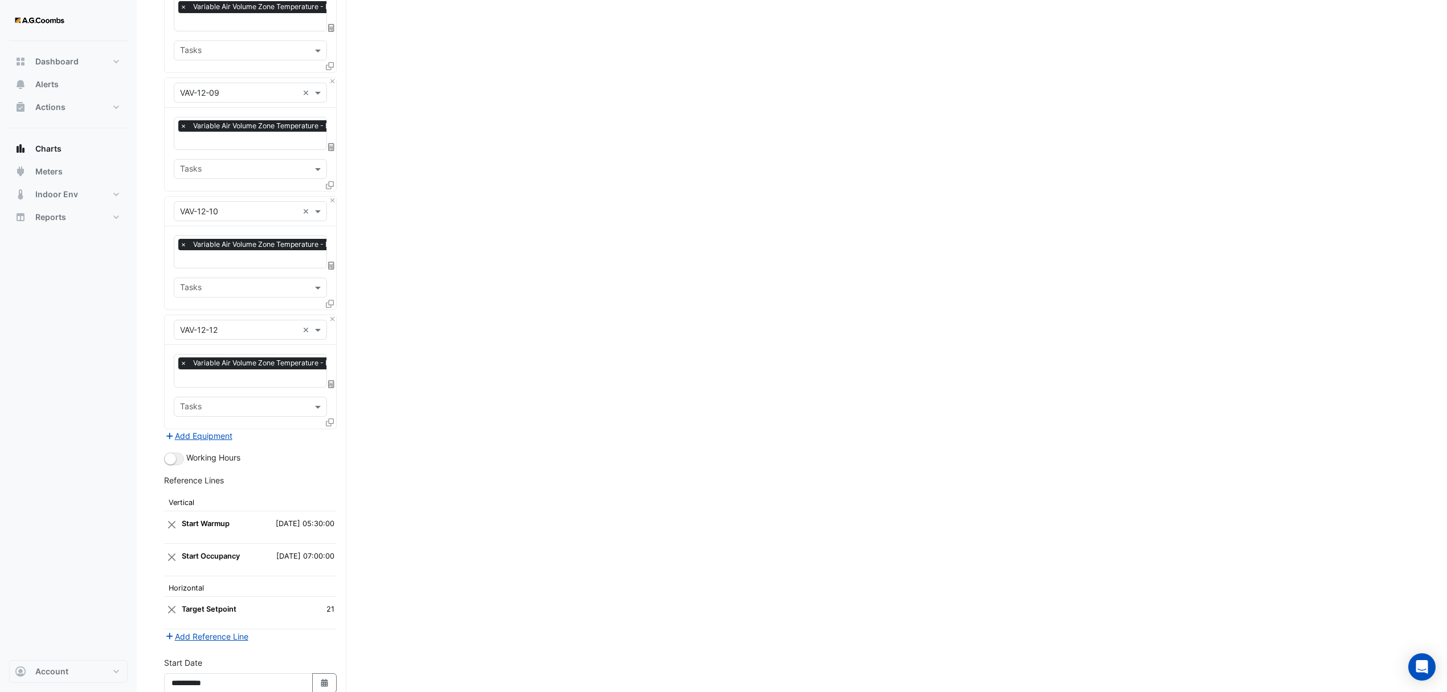
scroll to position [3475, 0]
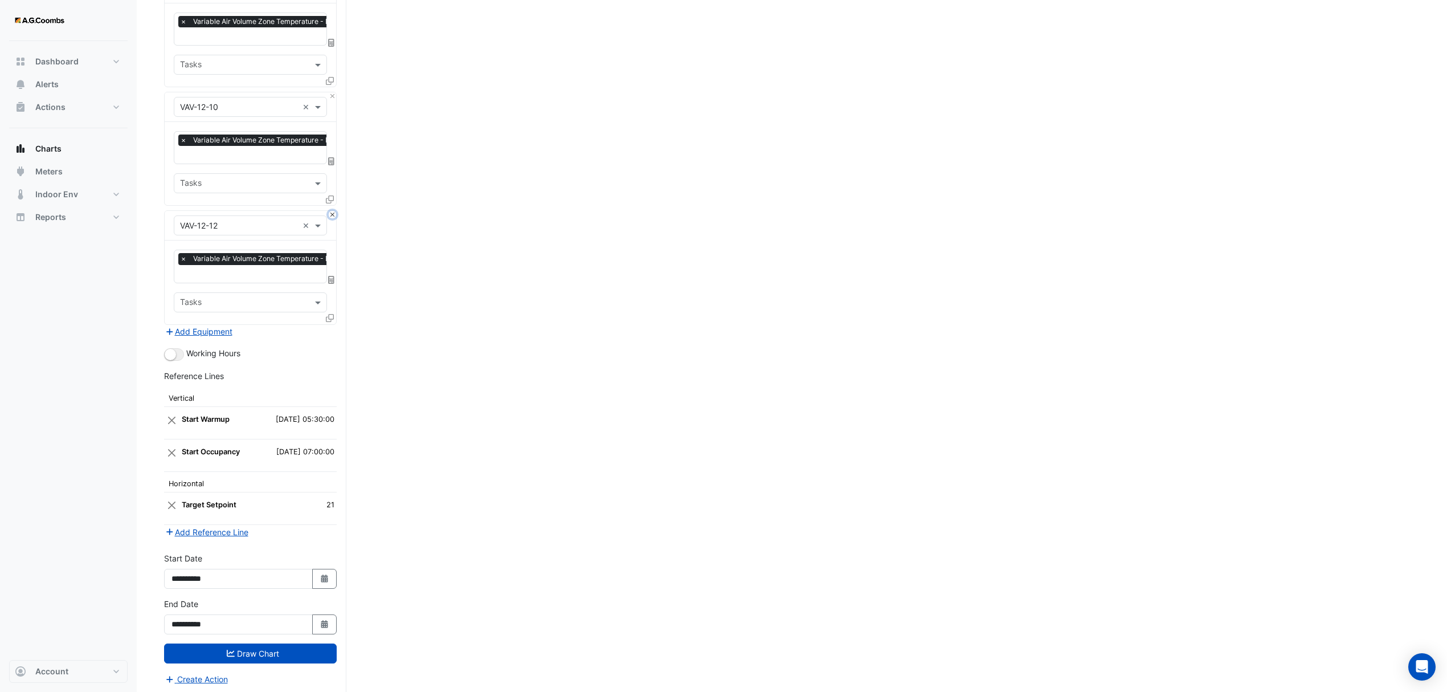
click at [332, 211] on button "Close" at bounding box center [332, 214] width 7 height 7
click at [305, 651] on button "Draw Chart" at bounding box center [250, 653] width 173 height 20
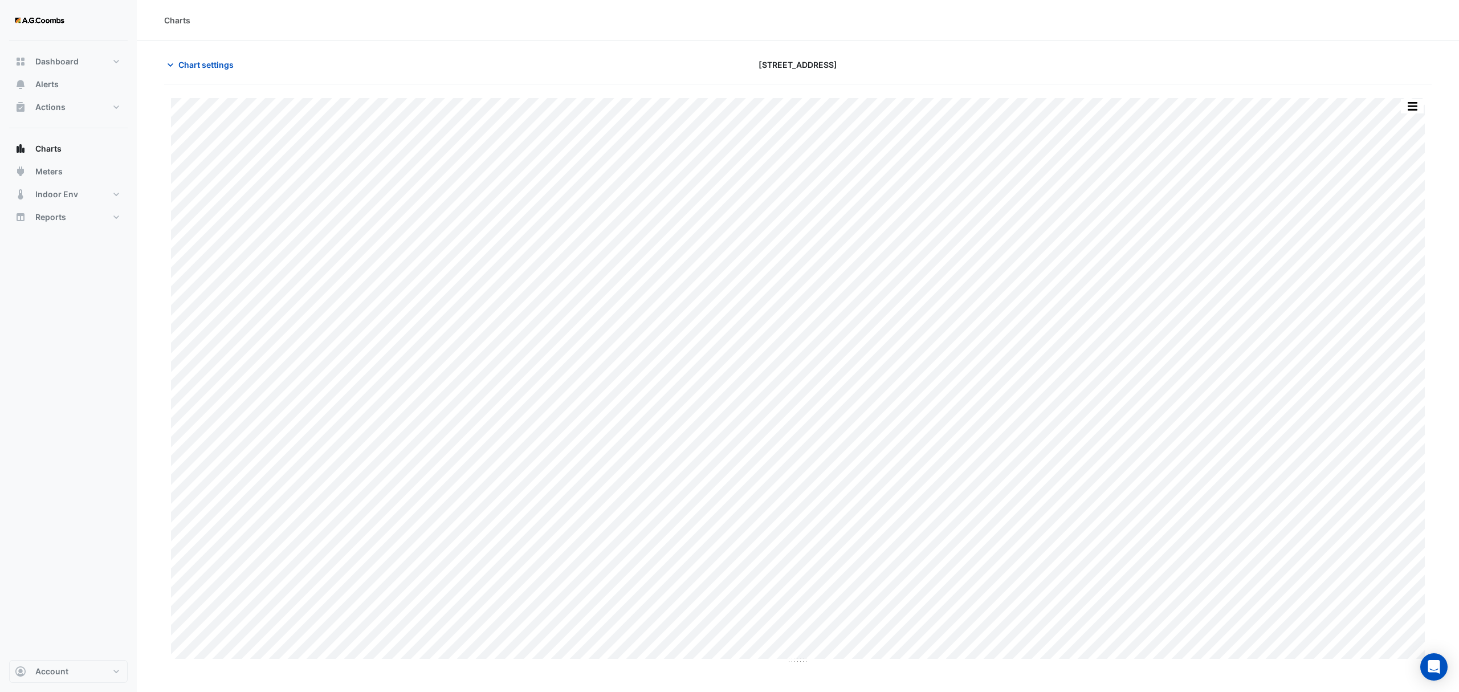
click at [1409, 100] on button "button" at bounding box center [1412, 106] width 23 height 14
click at [1384, 224] on div "Pivot Data Table" at bounding box center [1389, 228] width 68 height 27
drag, startPoint x: 212, startPoint y: 67, endPoint x: 304, endPoint y: 266, distance: 219.0
click at [212, 66] on span "Chart settings" at bounding box center [205, 65] width 55 height 12
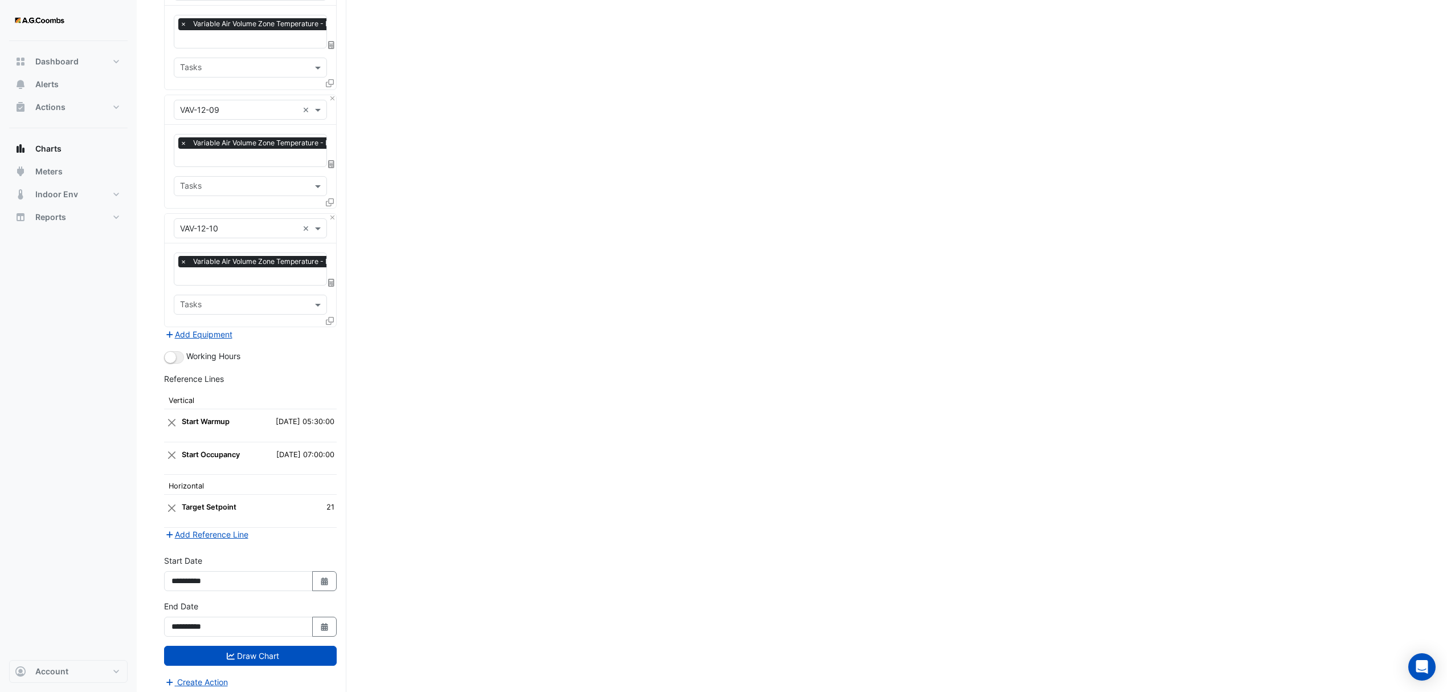
scroll to position [3356, 0]
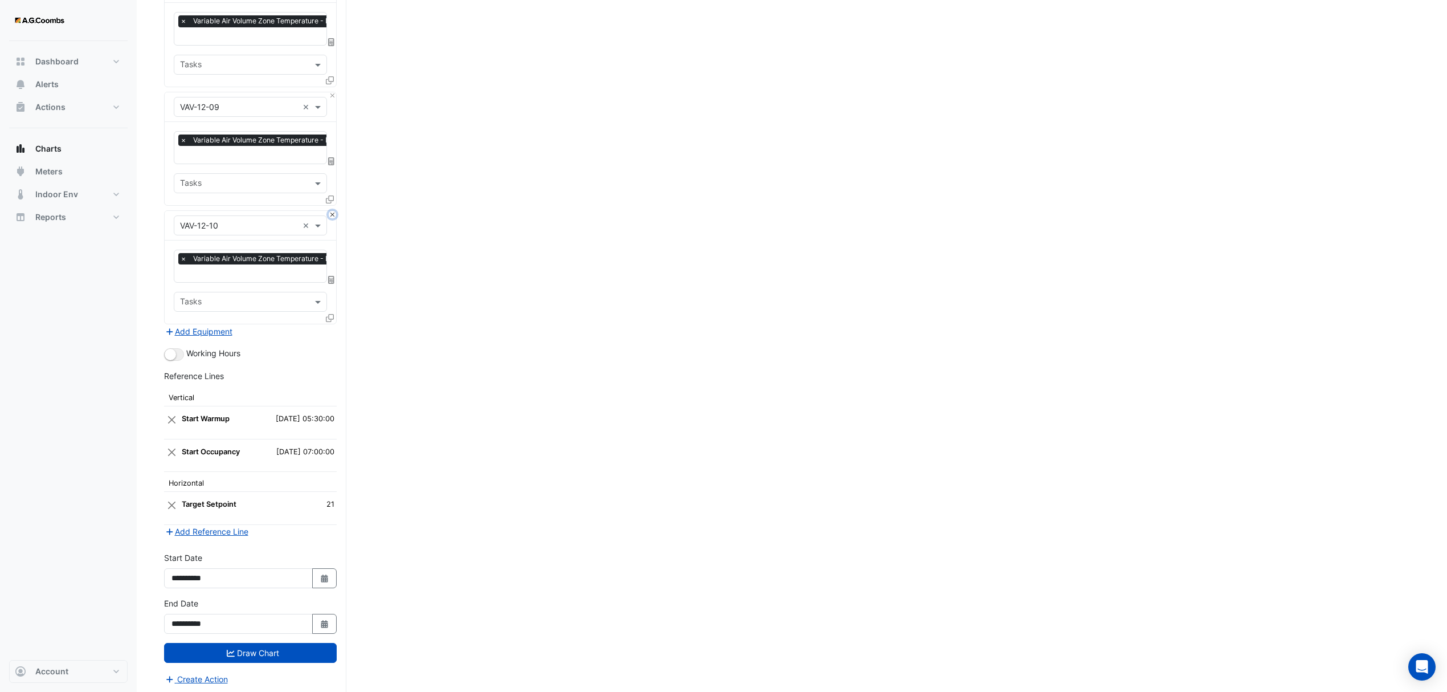
click at [333, 211] on button "Close" at bounding box center [332, 214] width 7 height 7
click at [279, 649] on button "Draw Chart" at bounding box center [250, 653] width 173 height 20
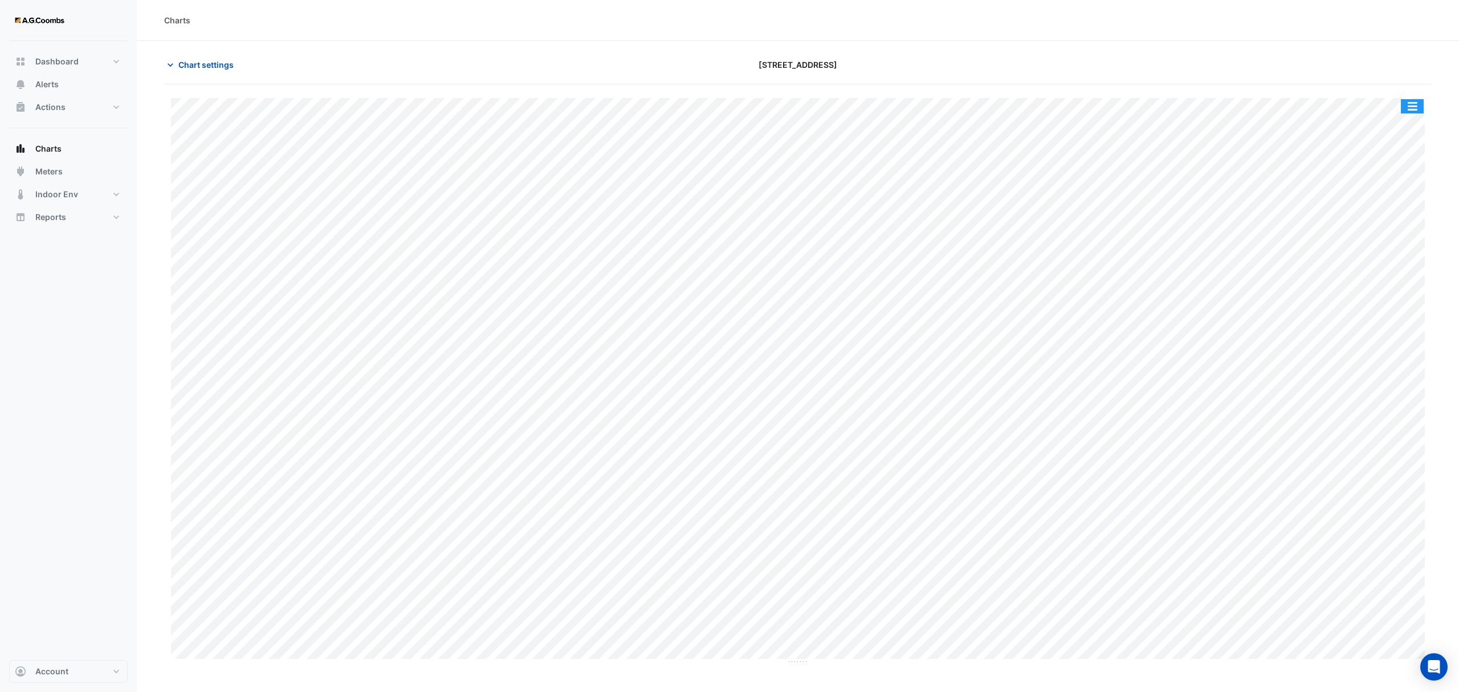
click at [1406, 109] on button "button" at bounding box center [1412, 106] width 23 height 14
click at [1371, 233] on div "Pivot Data Table" at bounding box center [1389, 228] width 68 height 27
click at [214, 63] on span "Chart settings" at bounding box center [205, 65] width 55 height 12
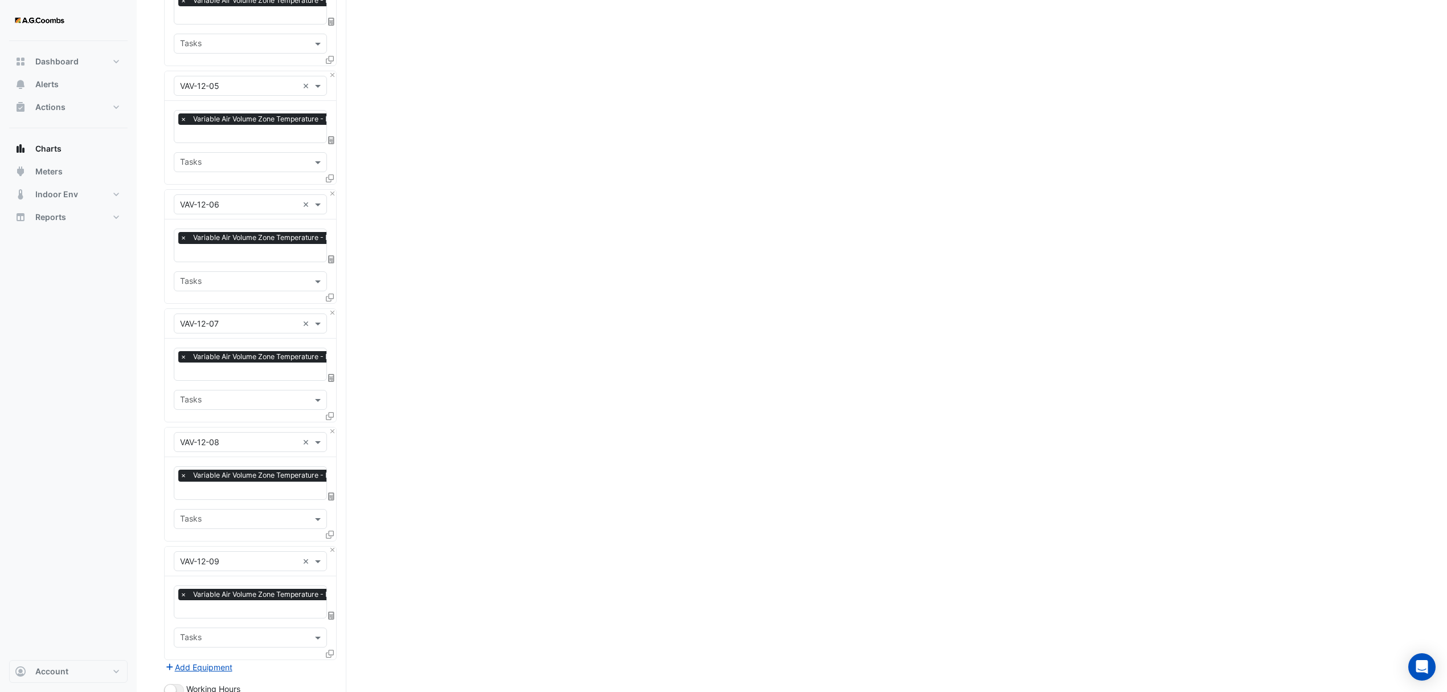
scroll to position [3237, 0]
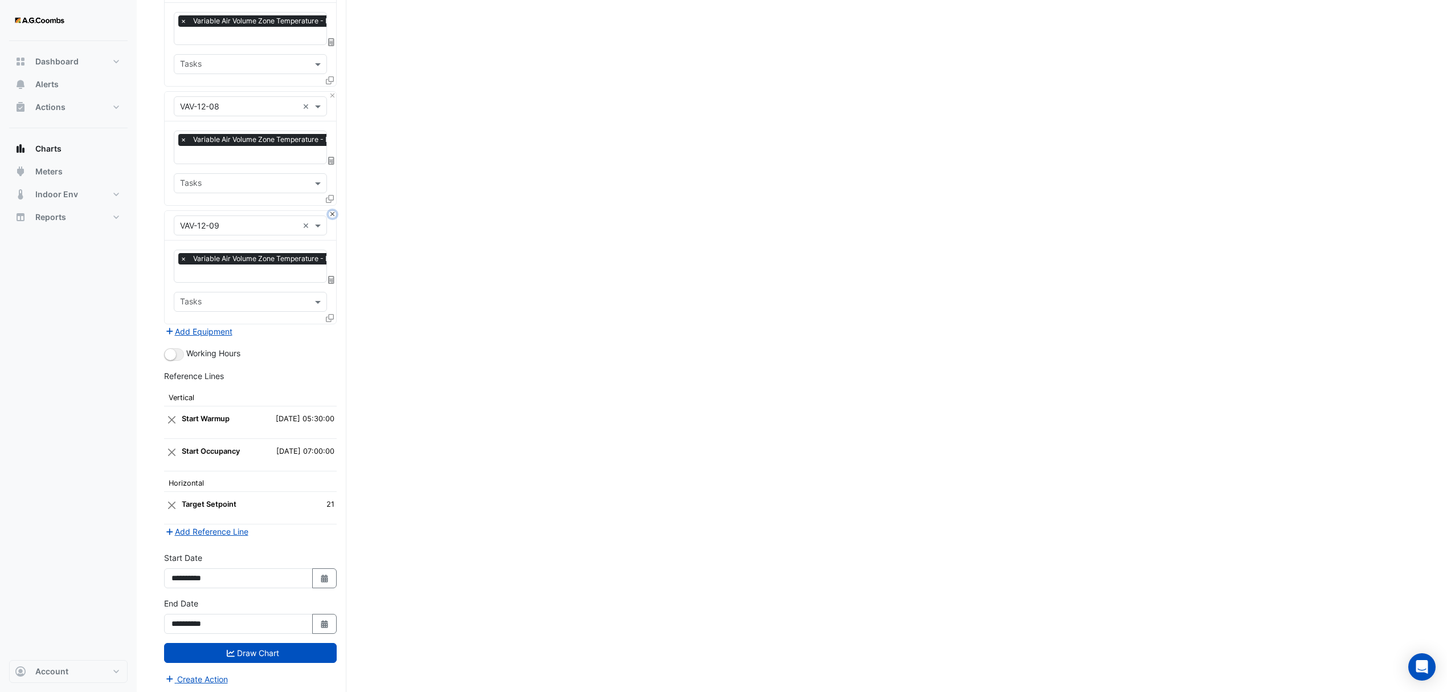
click at [332, 211] on button "Close" at bounding box center [332, 214] width 7 height 7
click at [194, 650] on button "Draw Chart" at bounding box center [250, 652] width 173 height 20
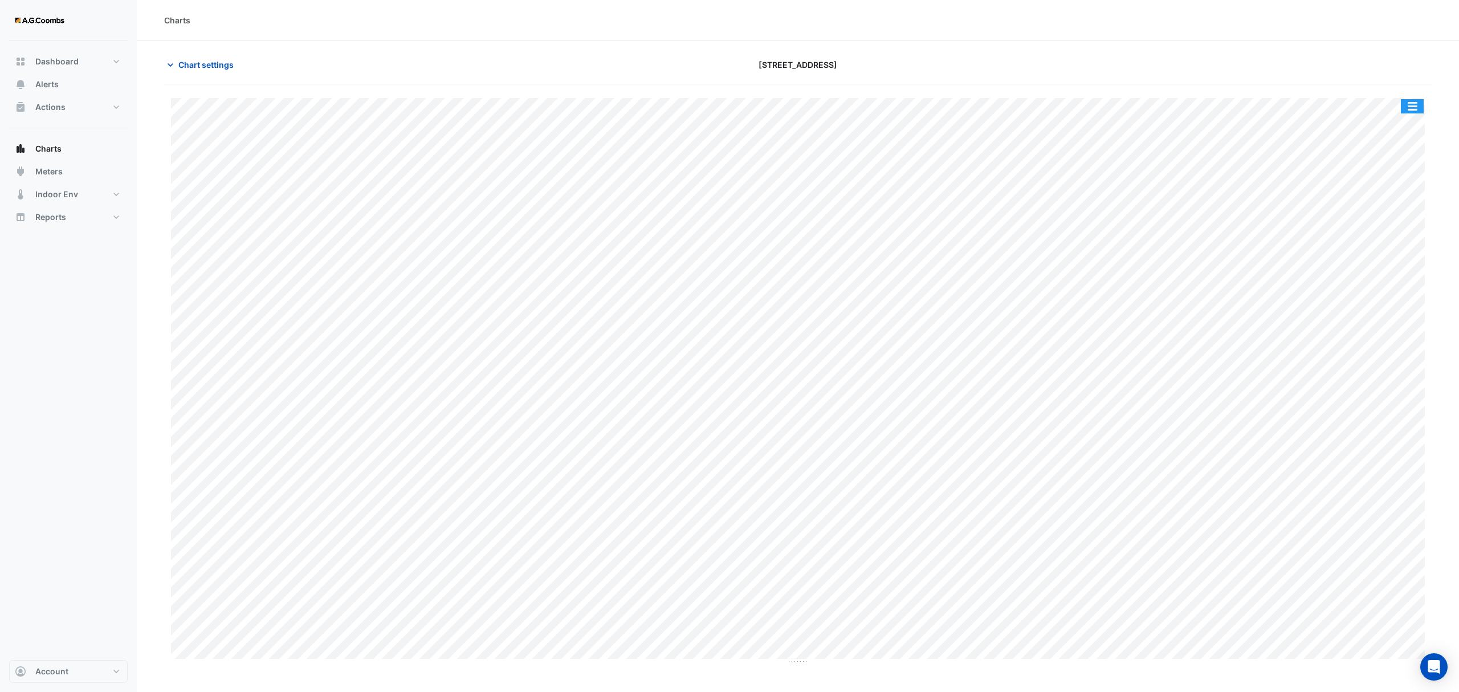
click at [1418, 108] on button "button" at bounding box center [1412, 106] width 23 height 14
click at [1401, 226] on div "Pivot Data Table" at bounding box center [1389, 228] width 68 height 27
click at [209, 64] on span "Chart settings" at bounding box center [205, 65] width 55 height 12
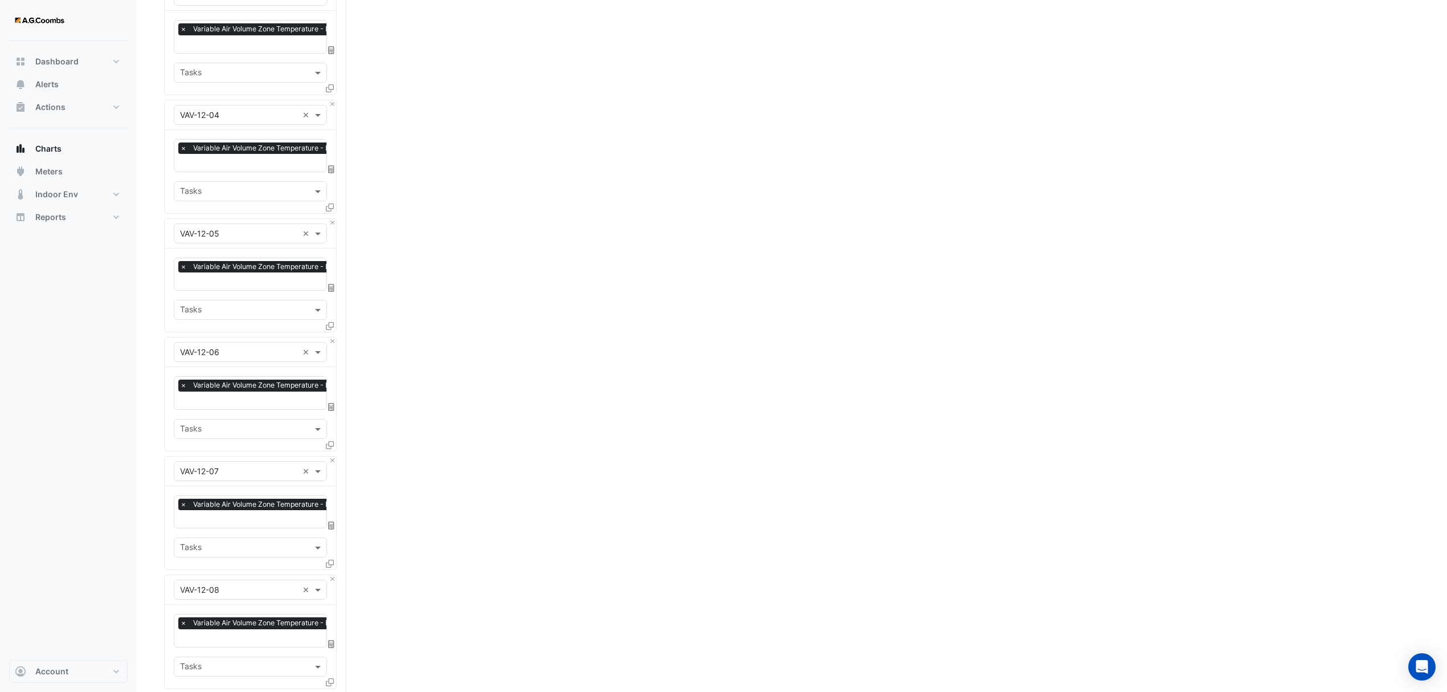
scroll to position [3119, 0]
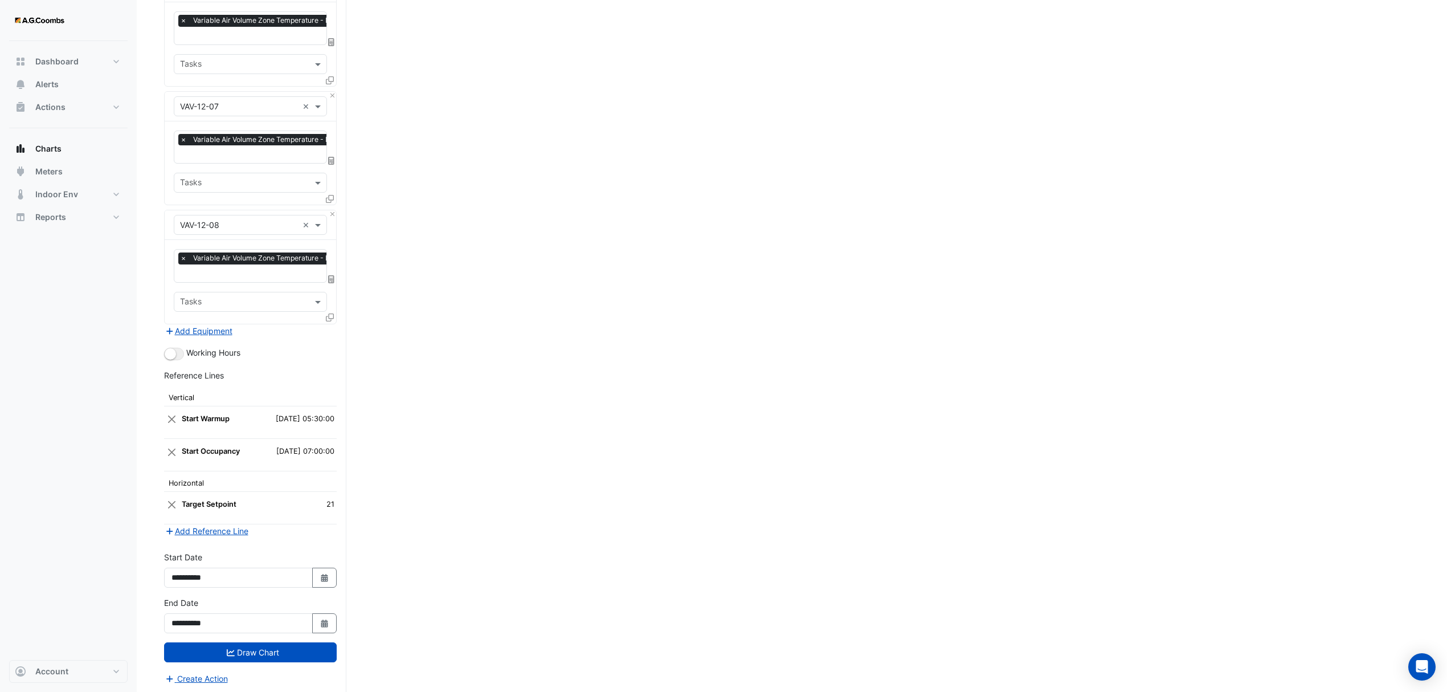
click at [329, 213] on div "Equipment × VAV-12-08 ×" at bounding box center [251, 225] width 172 height 30
click at [329, 210] on button "Close" at bounding box center [332, 213] width 7 height 7
click at [233, 649] on icon "submit" at bounding box center [231, 653] width 8 height 8
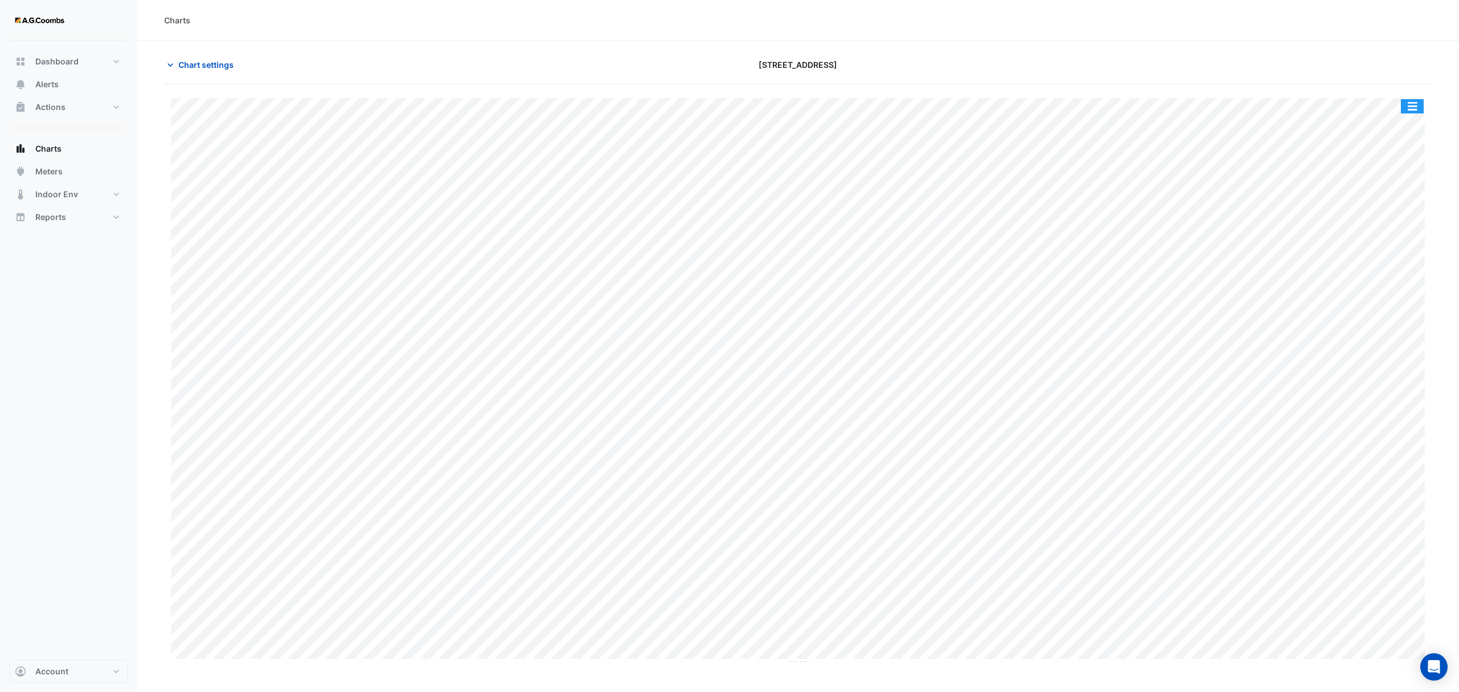
click at [1420, 105] on button "button" at bounding box center [1412, 106] width 23 height 14
click at [1391, 226] on div "Pivot Data Table" at bounding box center [1389, 228] width 68 height 27
click at [231, 62] on span "Chart settings" at bounding box center [205, 65] width 55 height 12
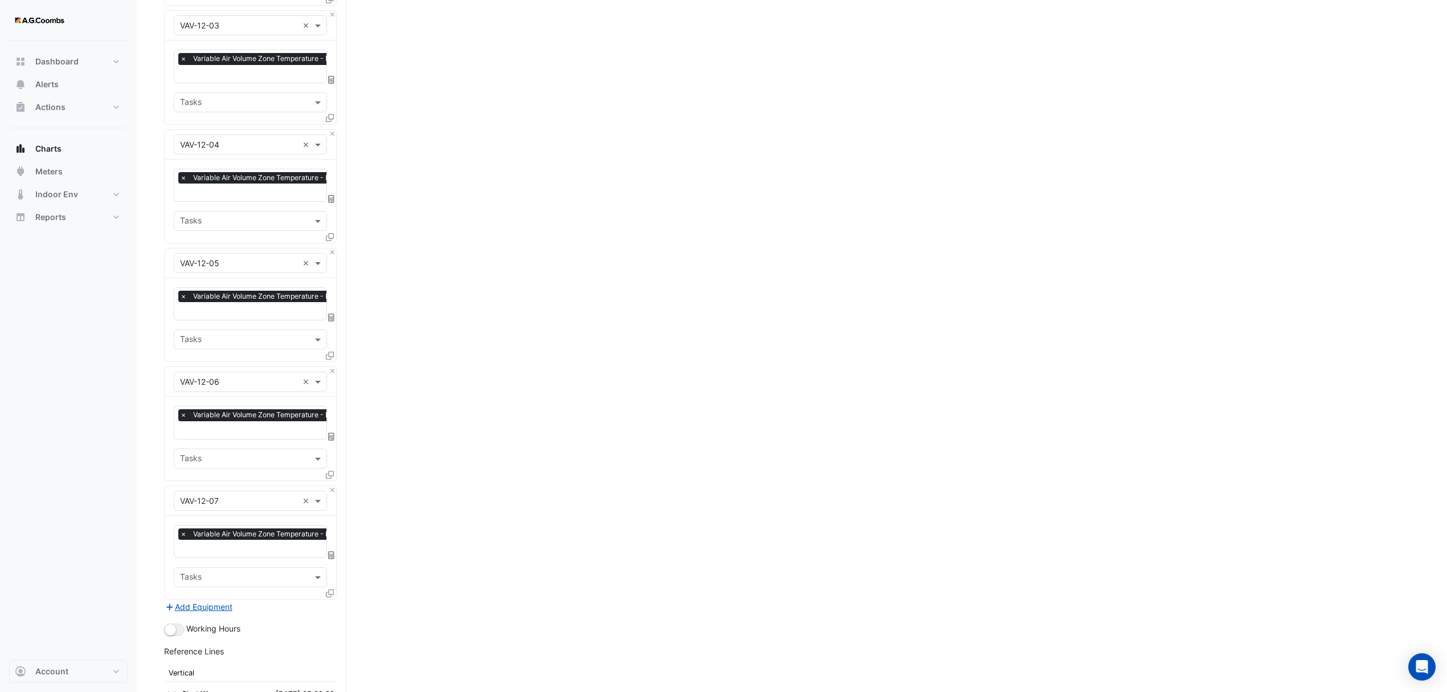
scroll to position [3000, 0]
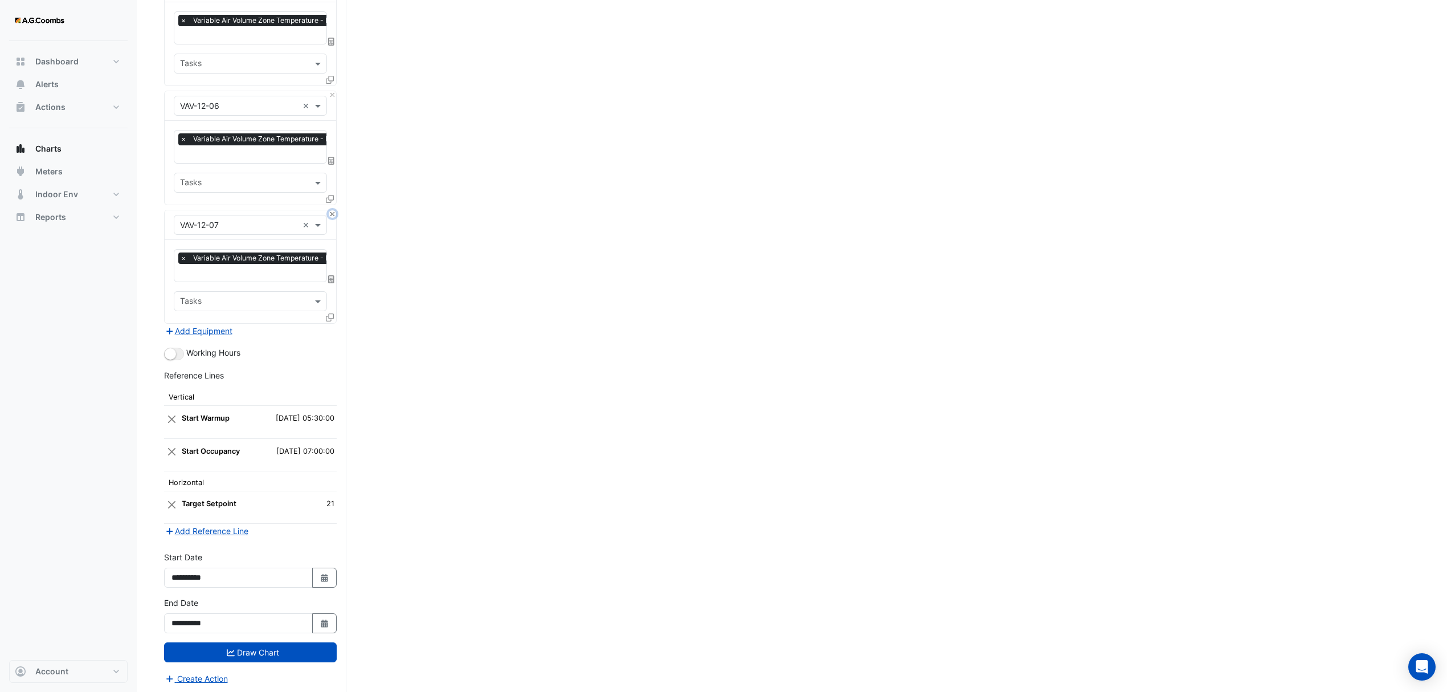
click at [333, 212] on button "Close" at bounding box center [332, 213] width 7 height 7
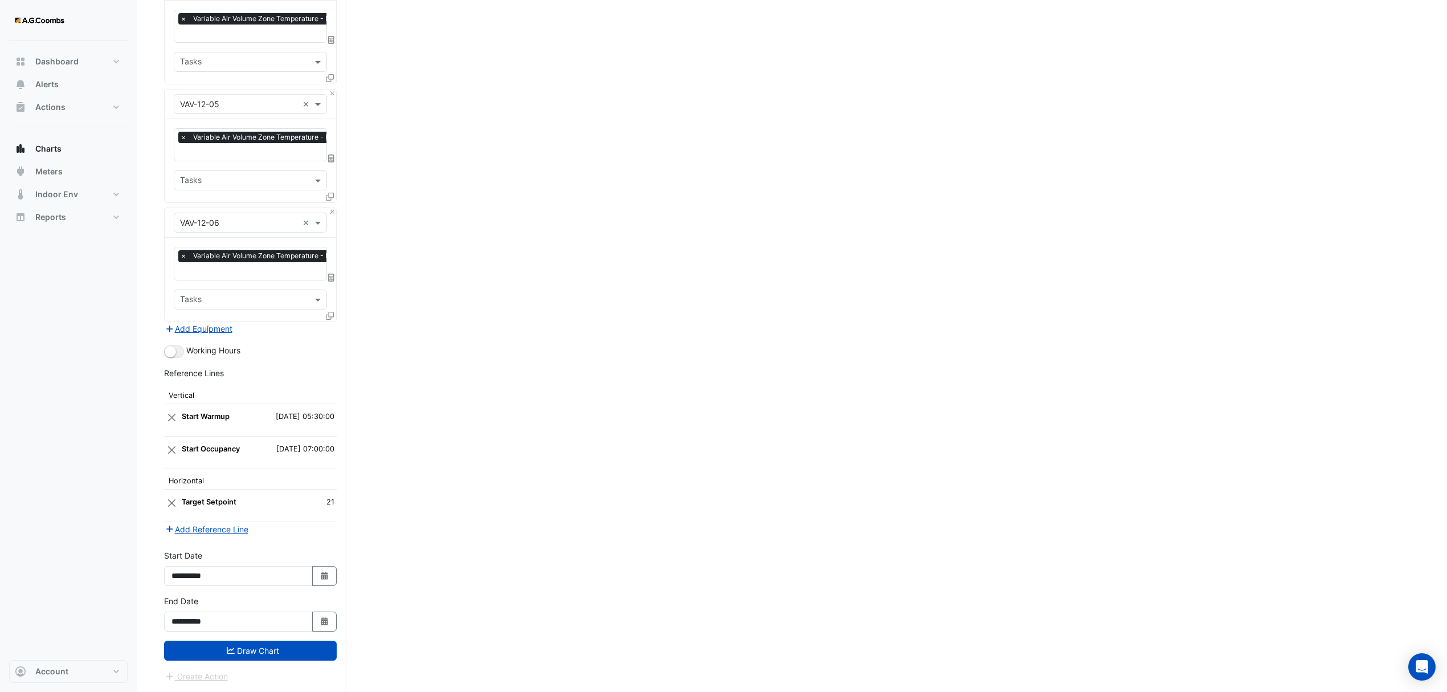
scroll to position [2882, 0]
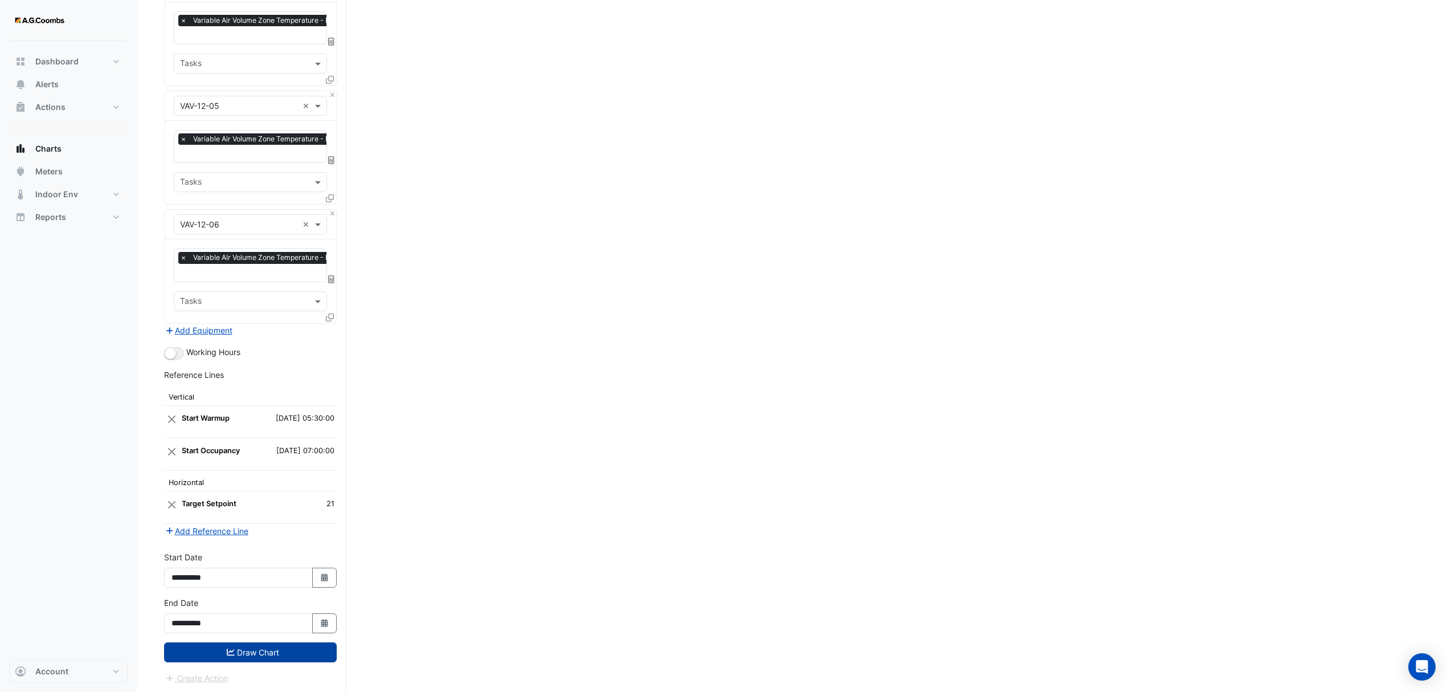
click at [229, 648] on icon "submit" at bounding box center [231, 652] width 8 height 8
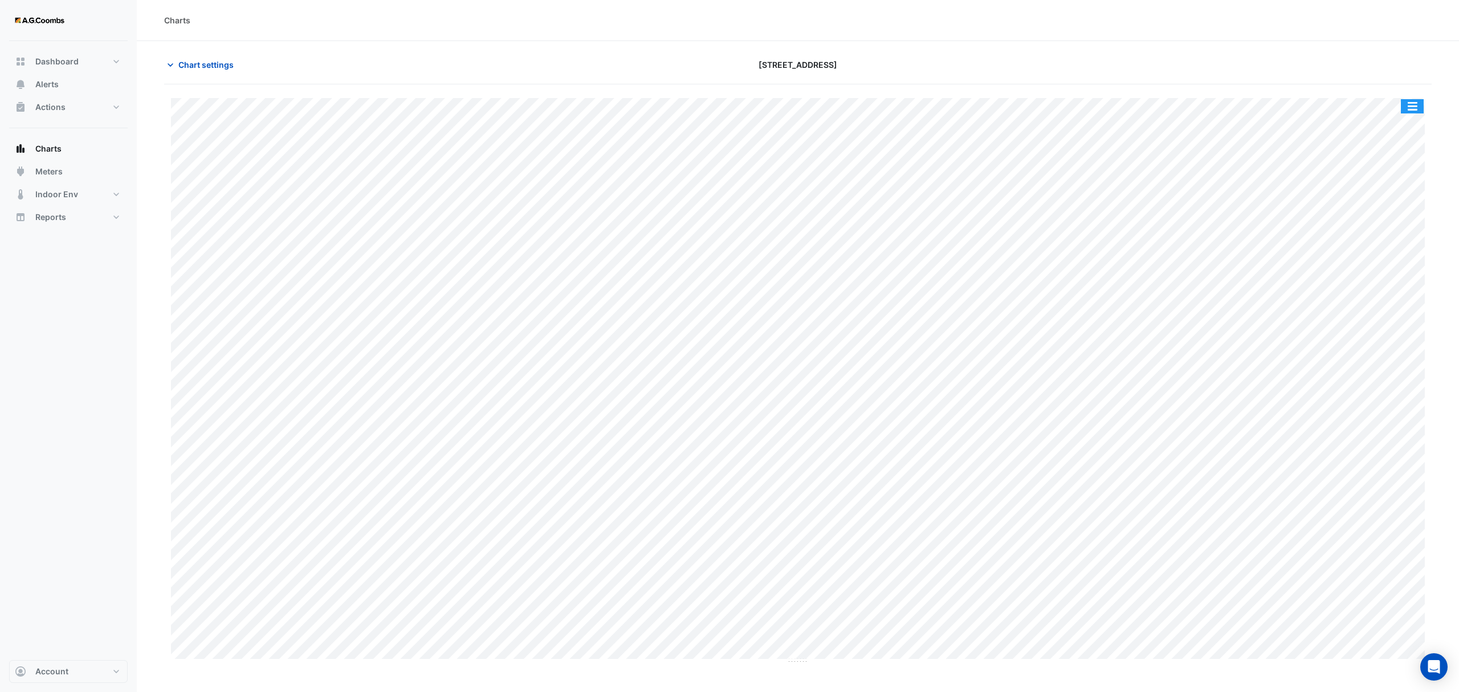
click at [1414, 105] on button "button" at bounding box center [1412, 106] width 23 height 14
click at [1400, 229] on div "Pivot Data Table" at bounding box center [1389, 228] width 68 height 27
click at [201, 59] on span "Chart settings" at bounding box center [205, 65] width 55 height 12
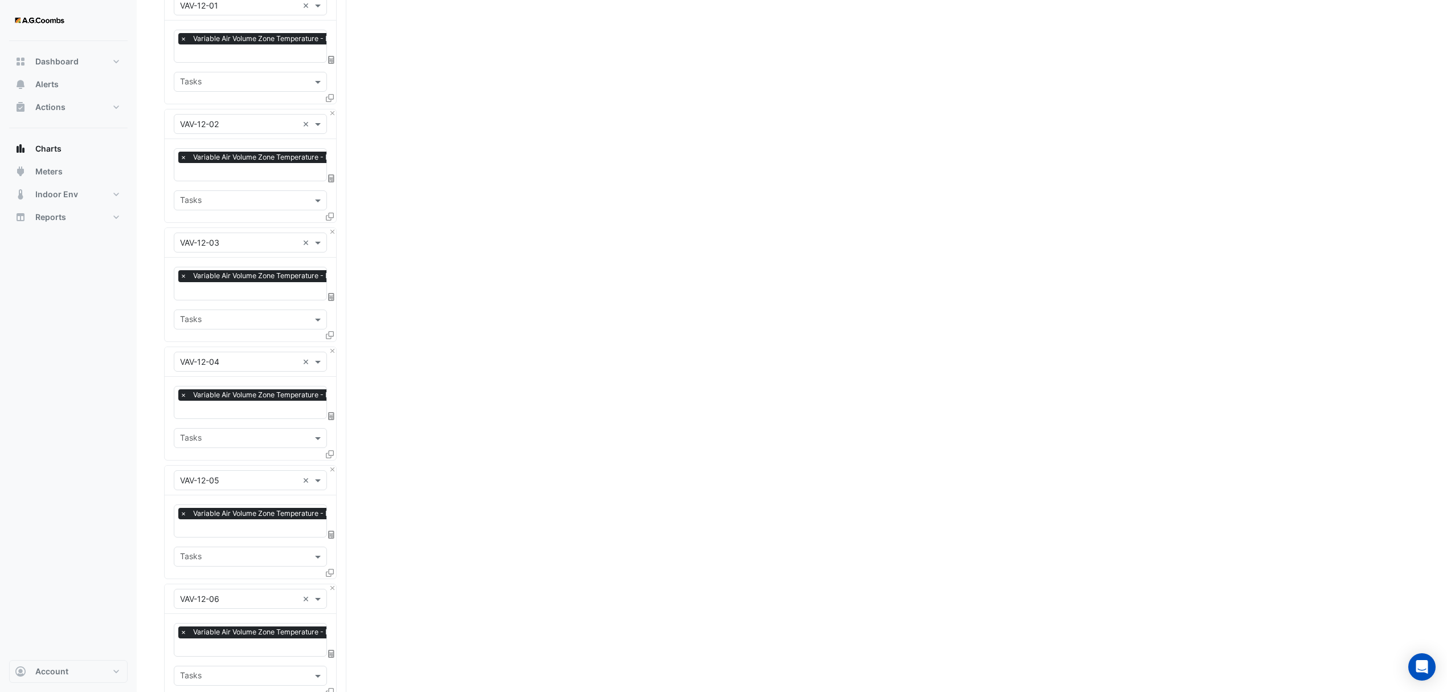
scroll to position [2882, 0]
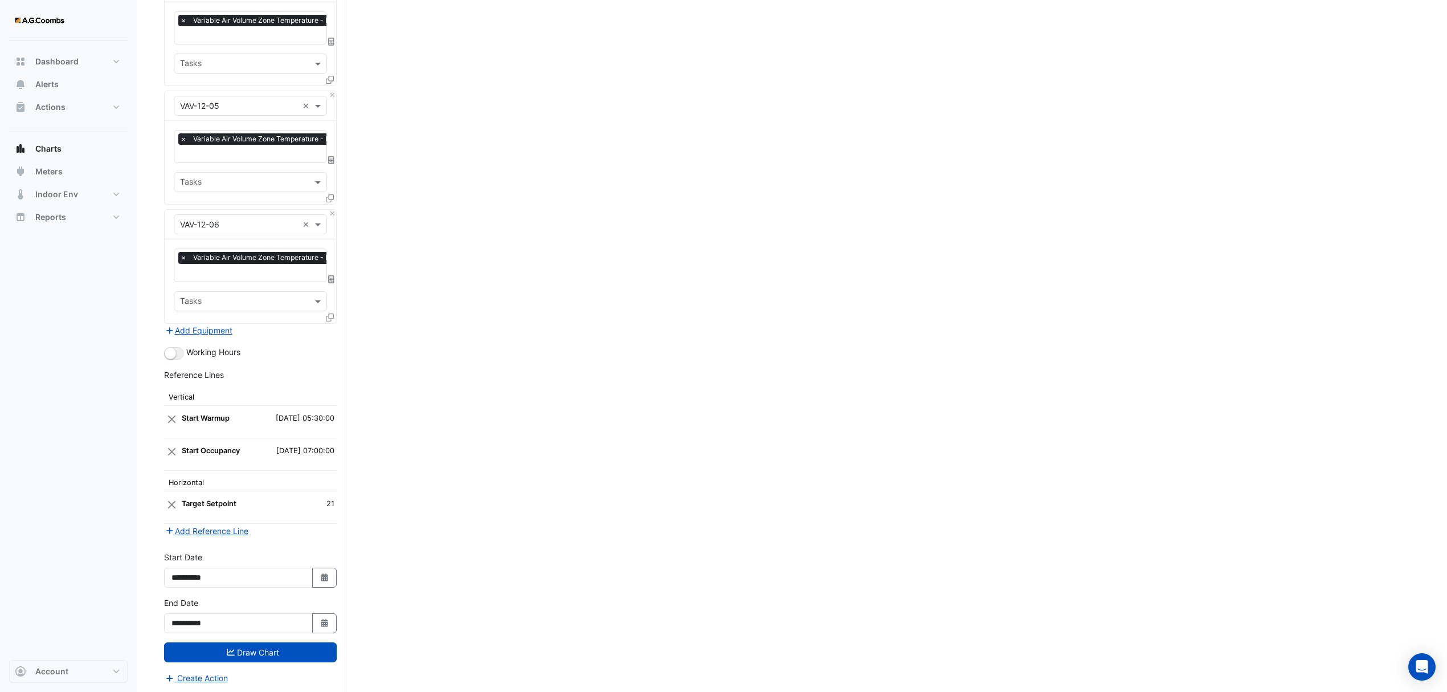
click at [327, 313] on icon at bounding box center [330, 317] width 8 height 8
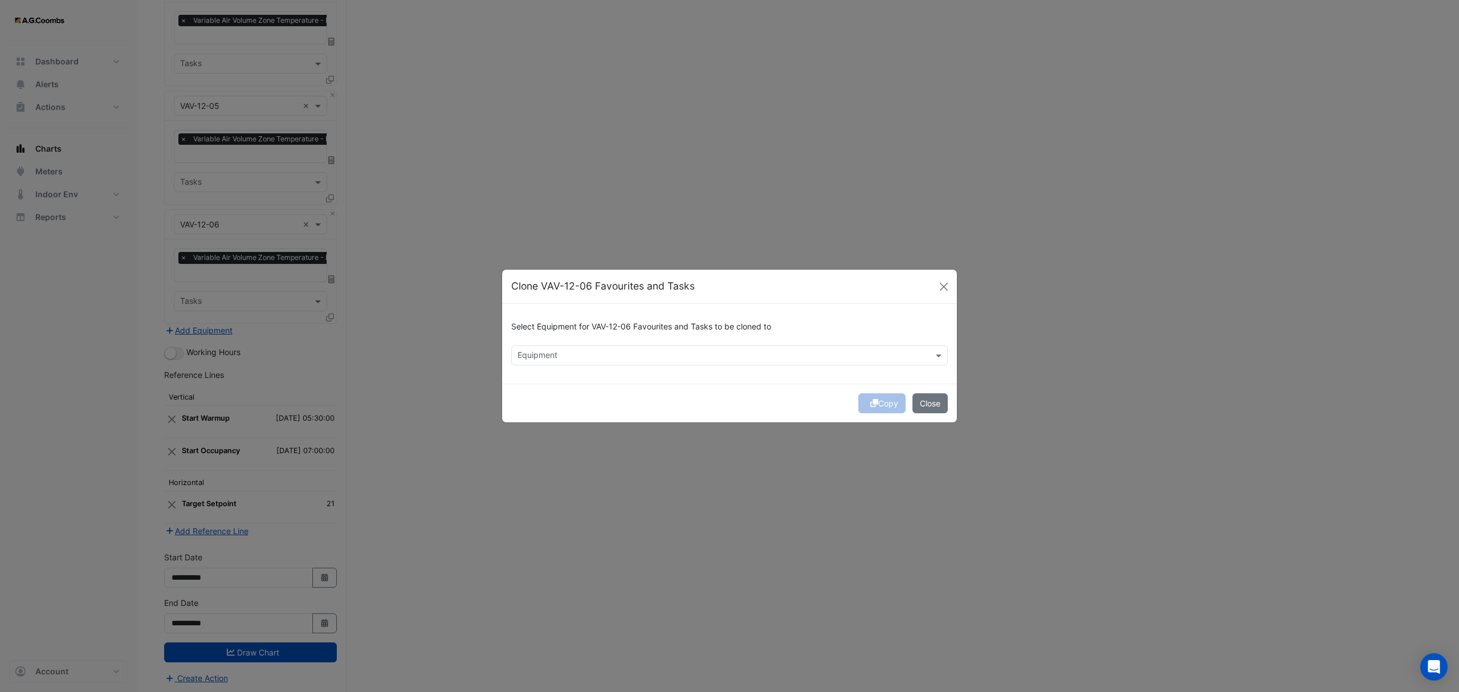
click at [625, 363] on div at bounding box center [722, 356] width 413 height 15
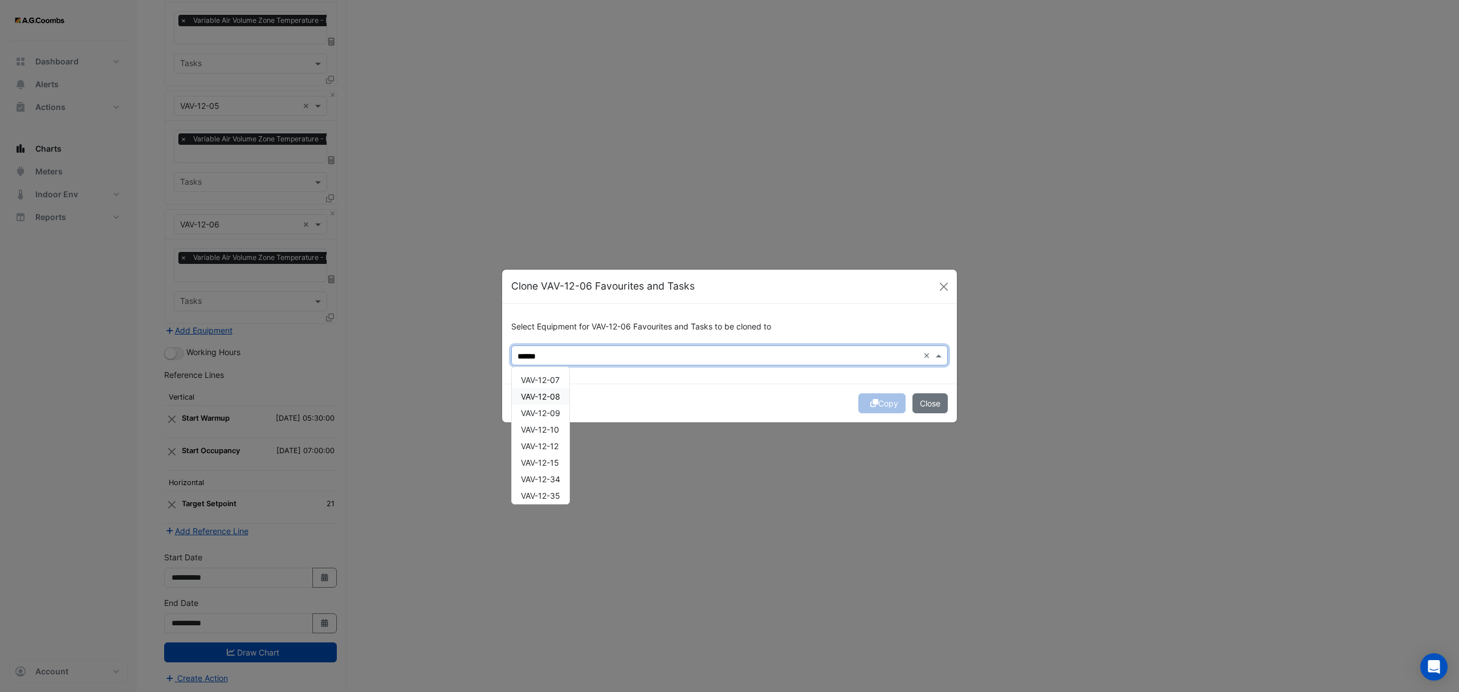
click at [560, 392] on span "VAV-12-08" at bounding box center [540, 397] width 39 height 10
click at [560, 416] on span "VAV-12-09" at bounding box center [540, 413] width 39 height 10
click at [561, 427] on div "VAV-12-10" at bounding box center [541, 429] width 58 height 17
click at [544, 448] on span "VAV-12-12" at bounding box center [540, 446] width 38 height 10
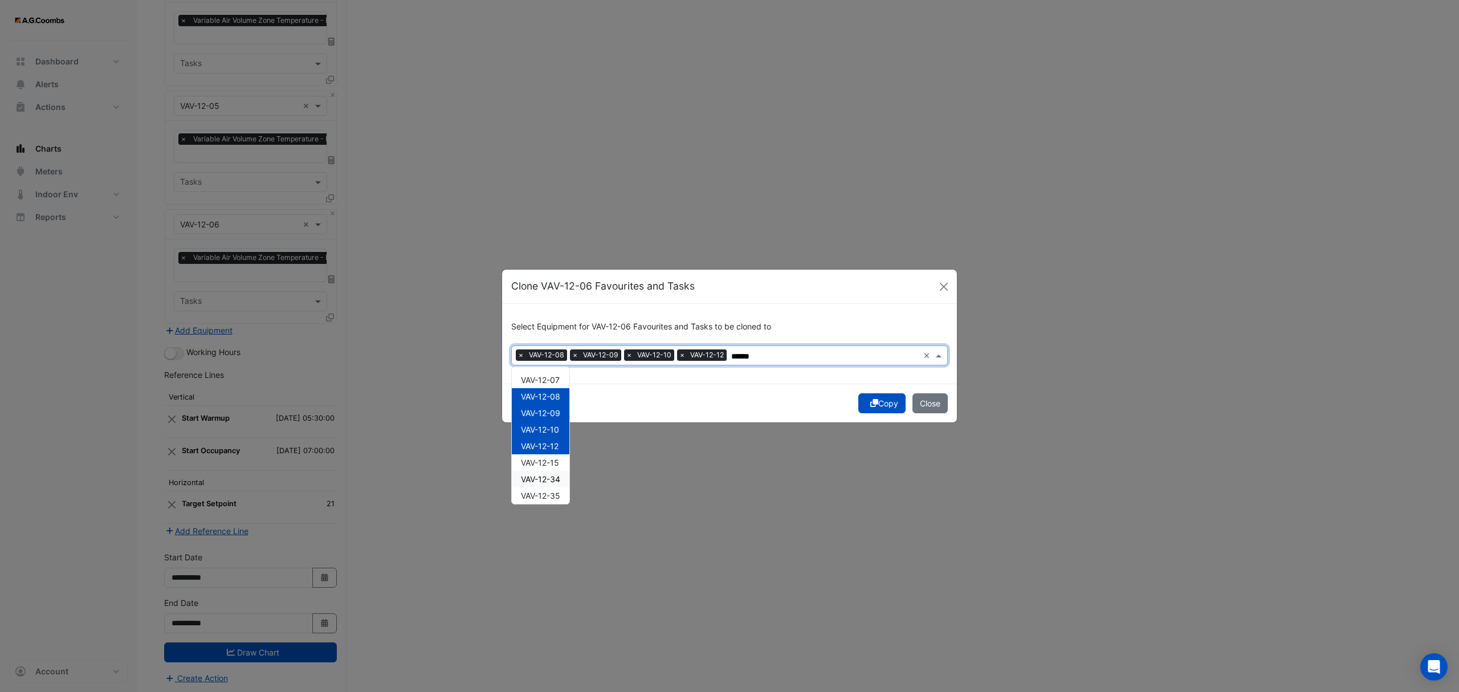
click at [557, 472] on div "VAV-12-34" at bounding box center [541, 479] width 58 height 17
click at [560, 495] on span "VAV-12-35" at bounding box center [540, 496] width 39 height 10
type input "******"
click at [896, 394] on button "Copy" at bounding box center [881, 403] width 47 height 20
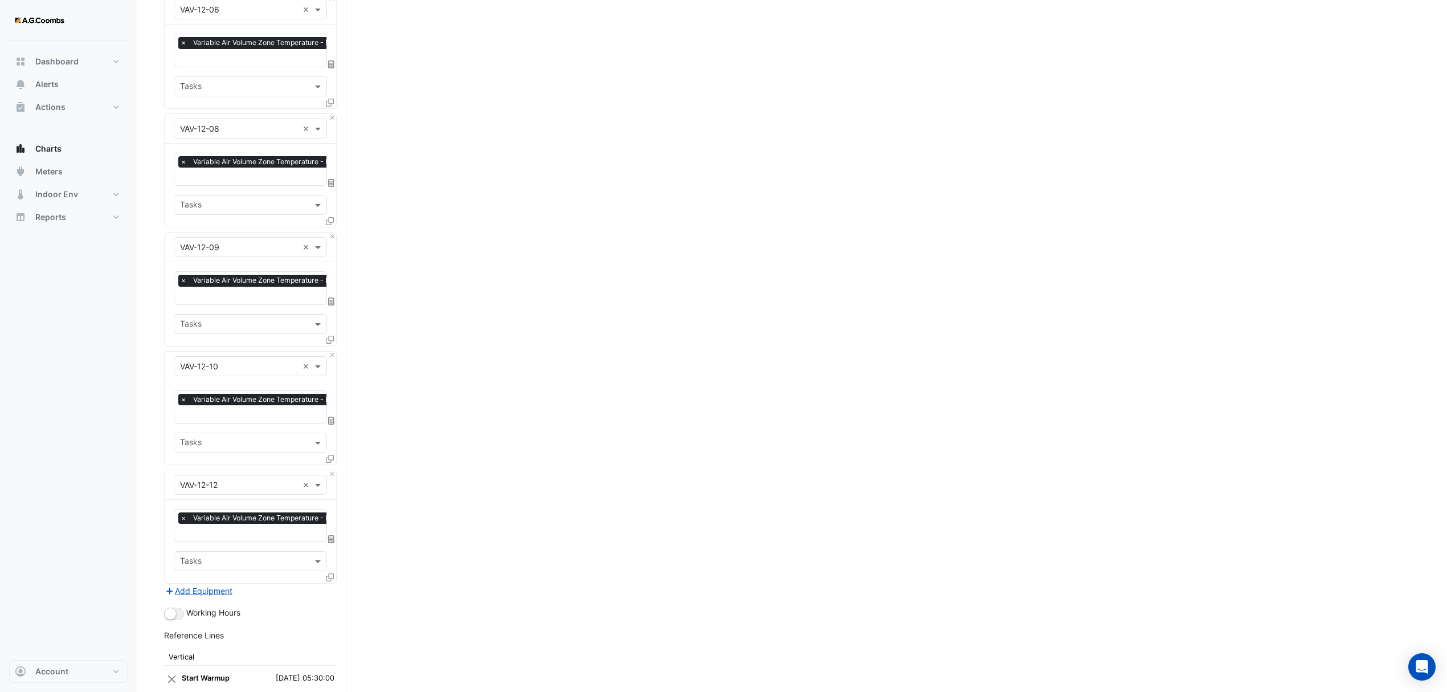
scroll to position [3356, 0]
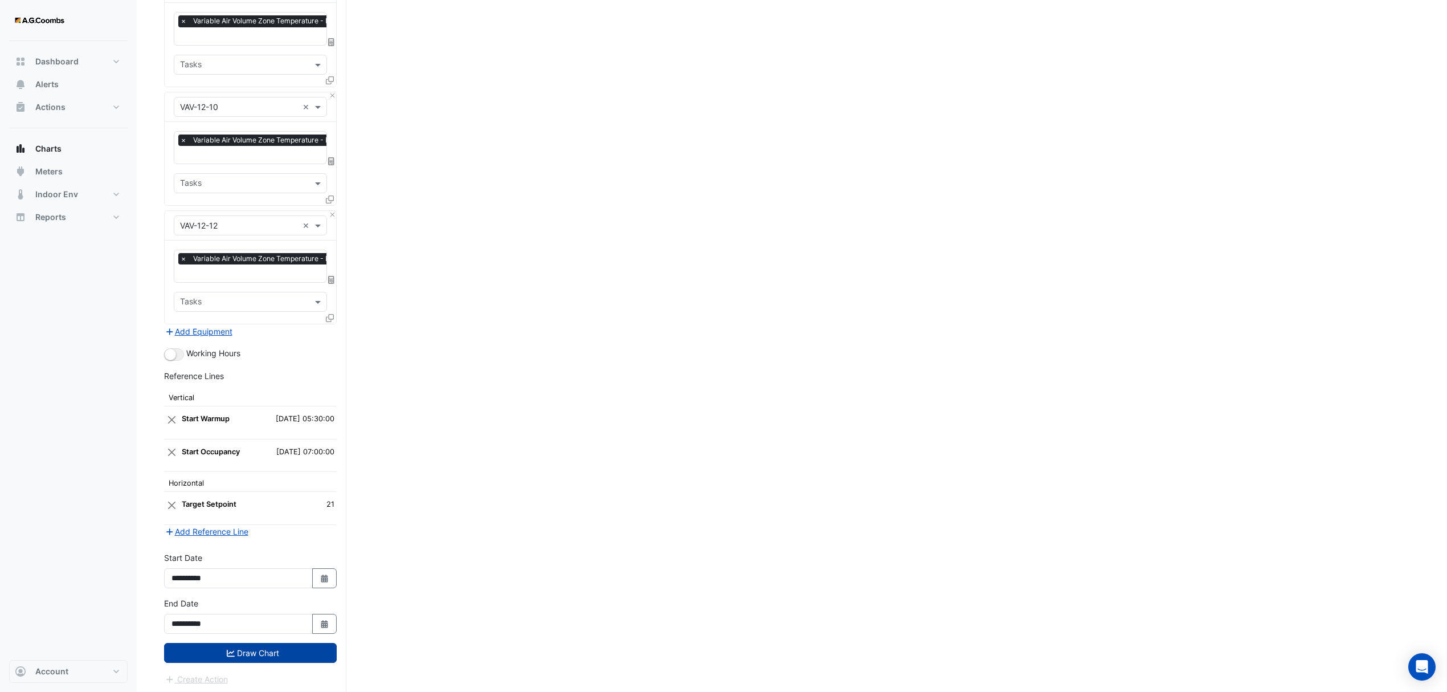
click at [264, 646] on button "Draw Chart" at bounding box center [250, 653] width 173 height 20
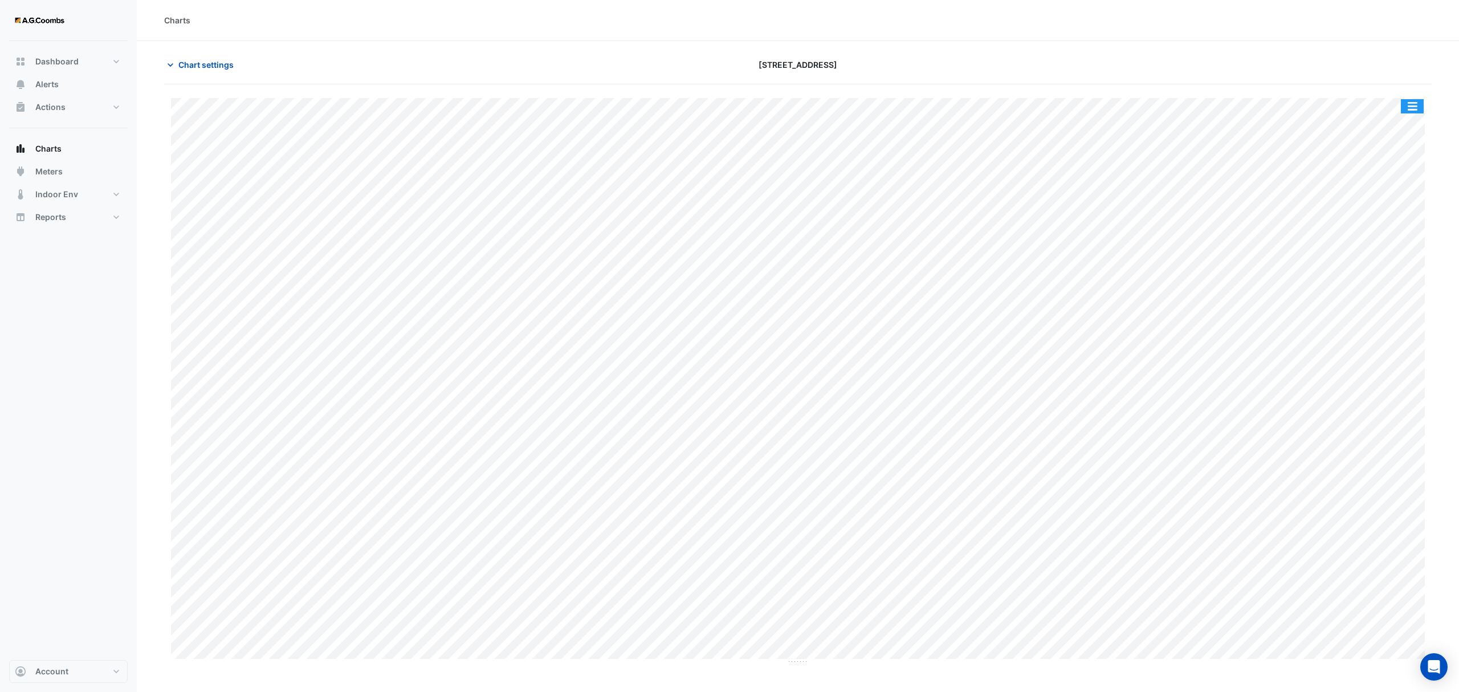
click at [1413, 108] on button "button" at bounding box center [1412, 106] width 23 height 14
click at [1397, 226] on div "Pivot Data Table" at bounding box center [1389, 228] width 68 height 27
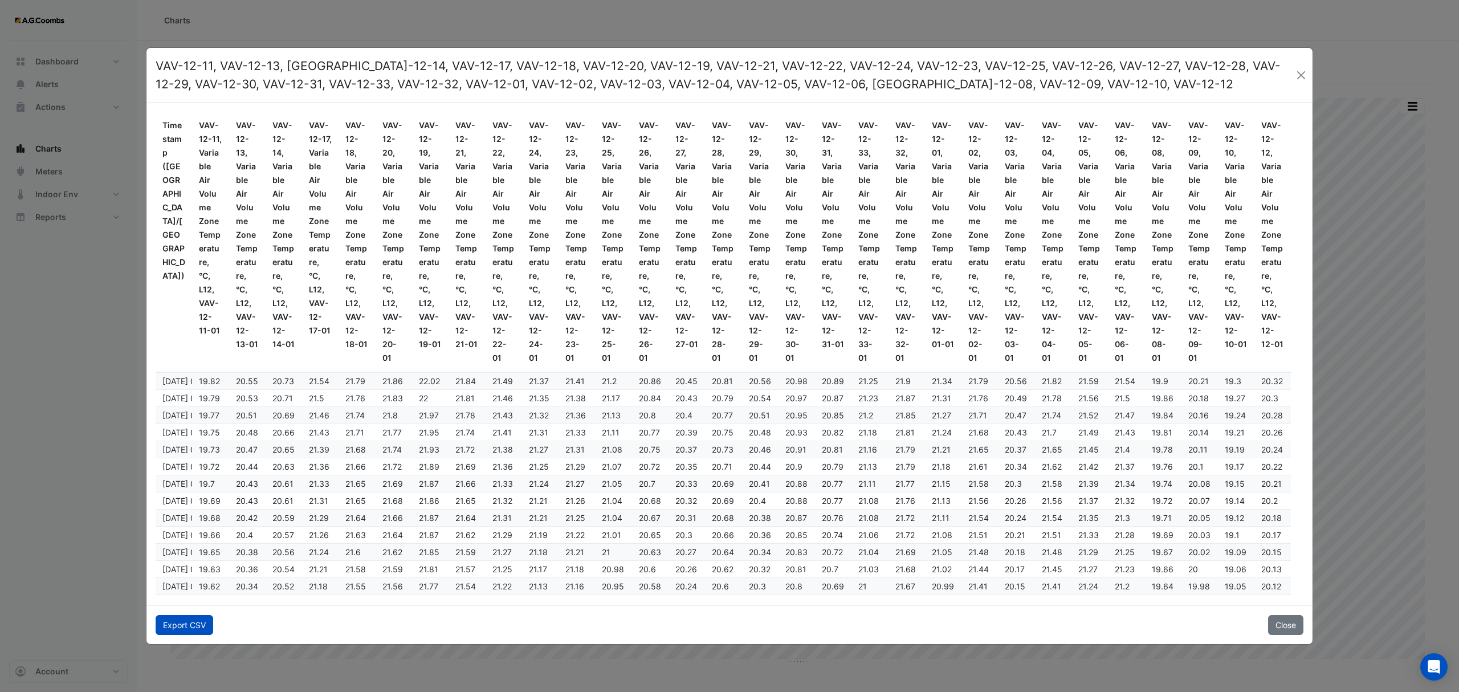
click at [188, 628] on button "Export CSV" at bounding box center [185, 625] width 58 height 20
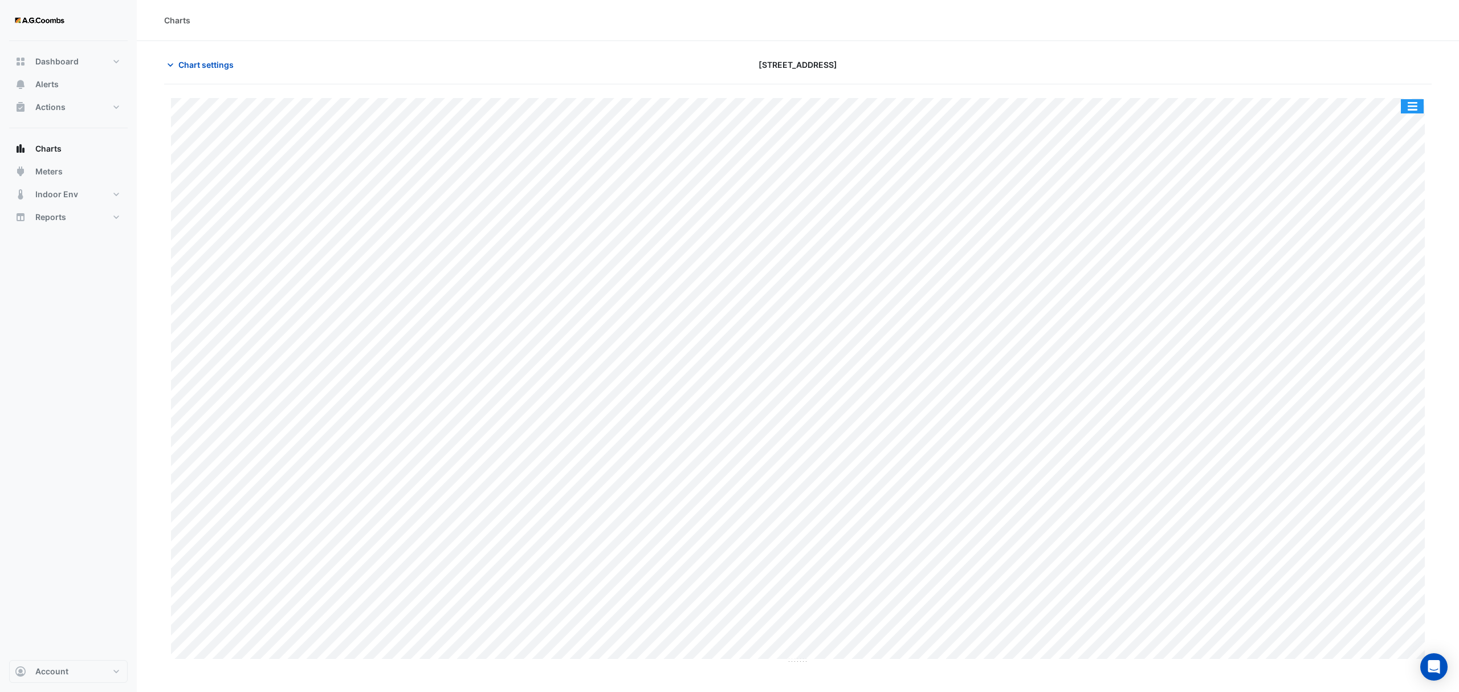
click at [1419, 100] on button "button" at bounding box center [1412, 106] width 23 height 14
click at [1384, 239] on div "Pivot Data Table" at bounding box center [1389, 228] width 68 height 27
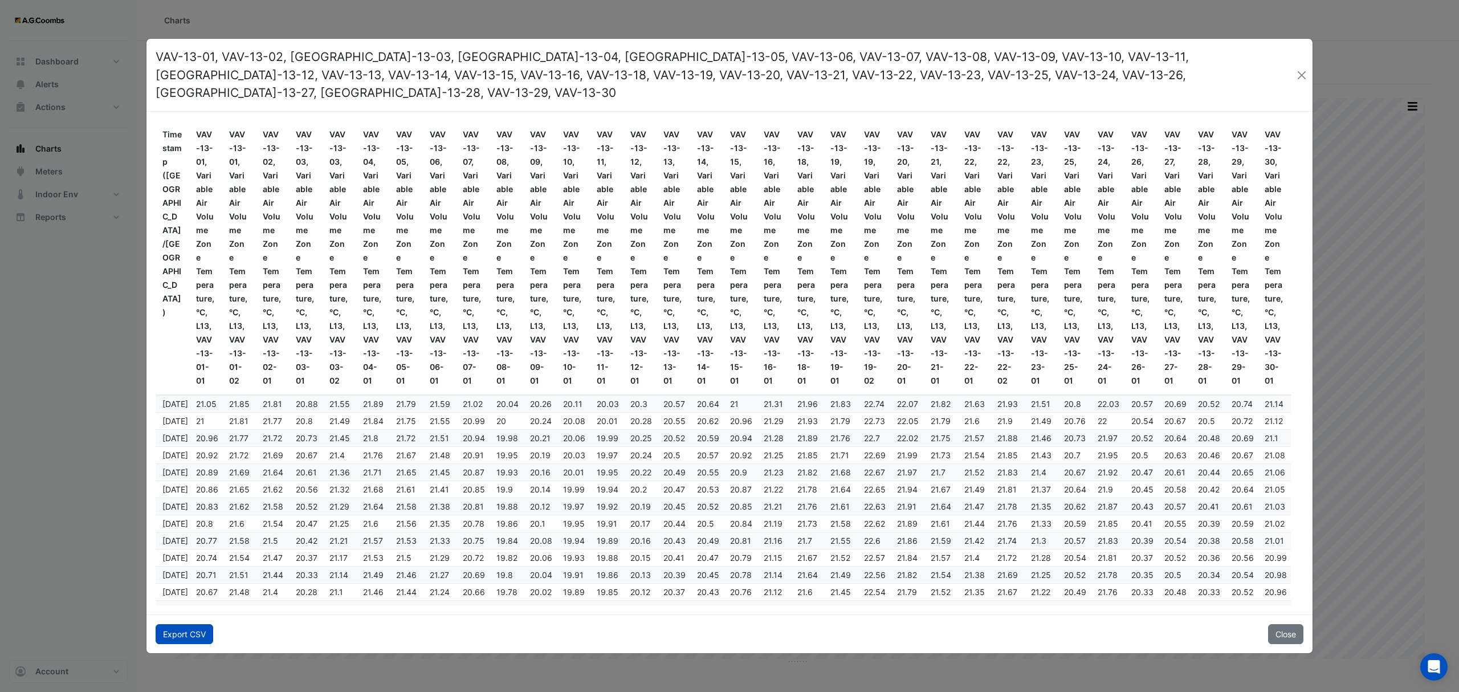
drag, startPoint x: 203, startPoint y: 635, endPoint x: 197, endPoint y: 631, distance: 7.1
click at [199, 633] on button "Export CSV" at bounding box center [185, 634] width 58 height 20
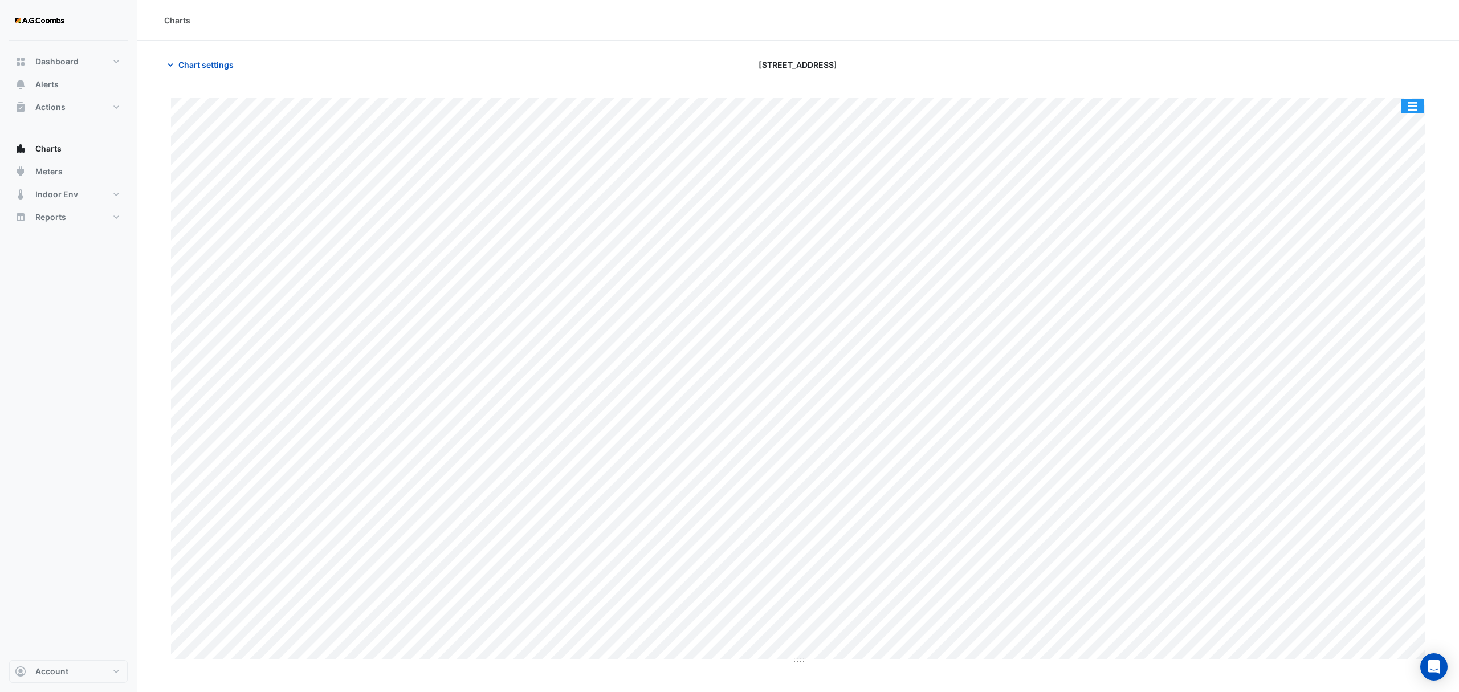
click at [1412, 107] on button "button" at bounding box center [1412, 106] width 23 height 14
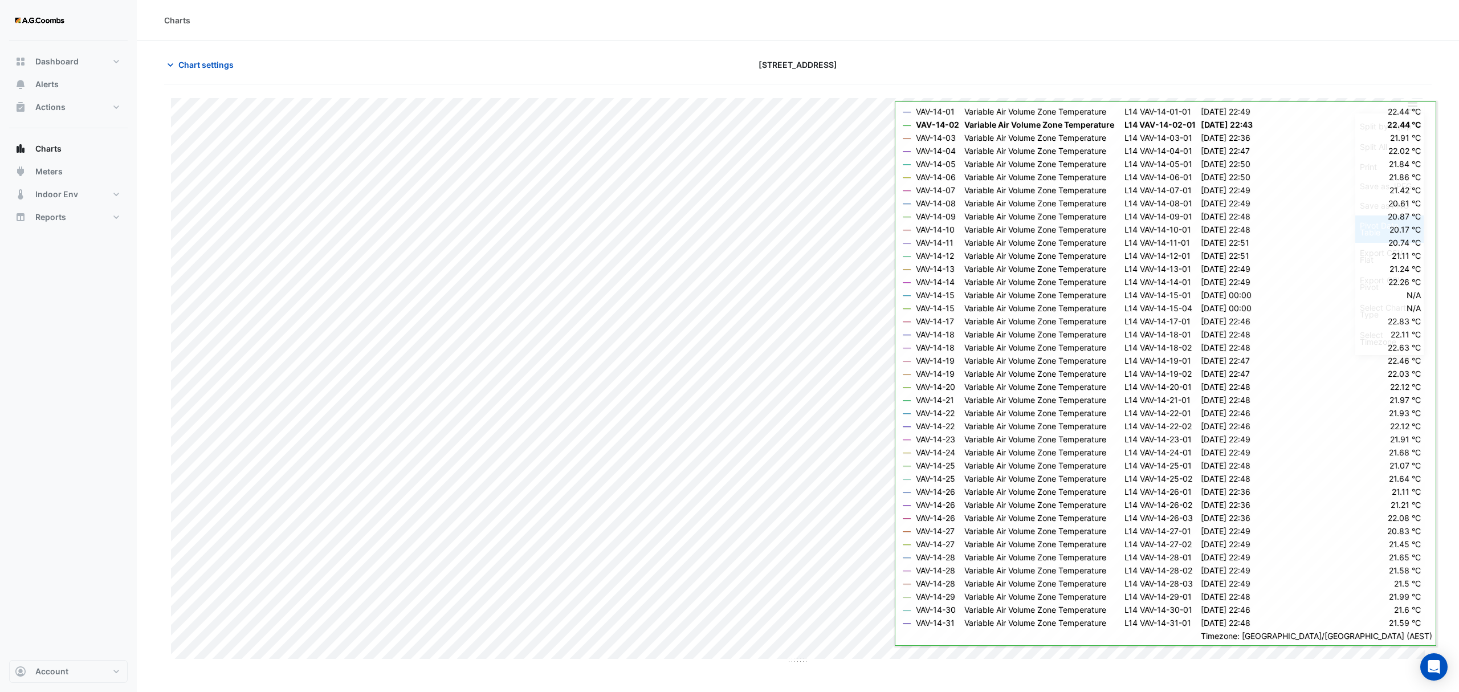
click at [1370, 231] on div "Pivot Data Table" at bounding box center [1389, 228] width 68 height 27
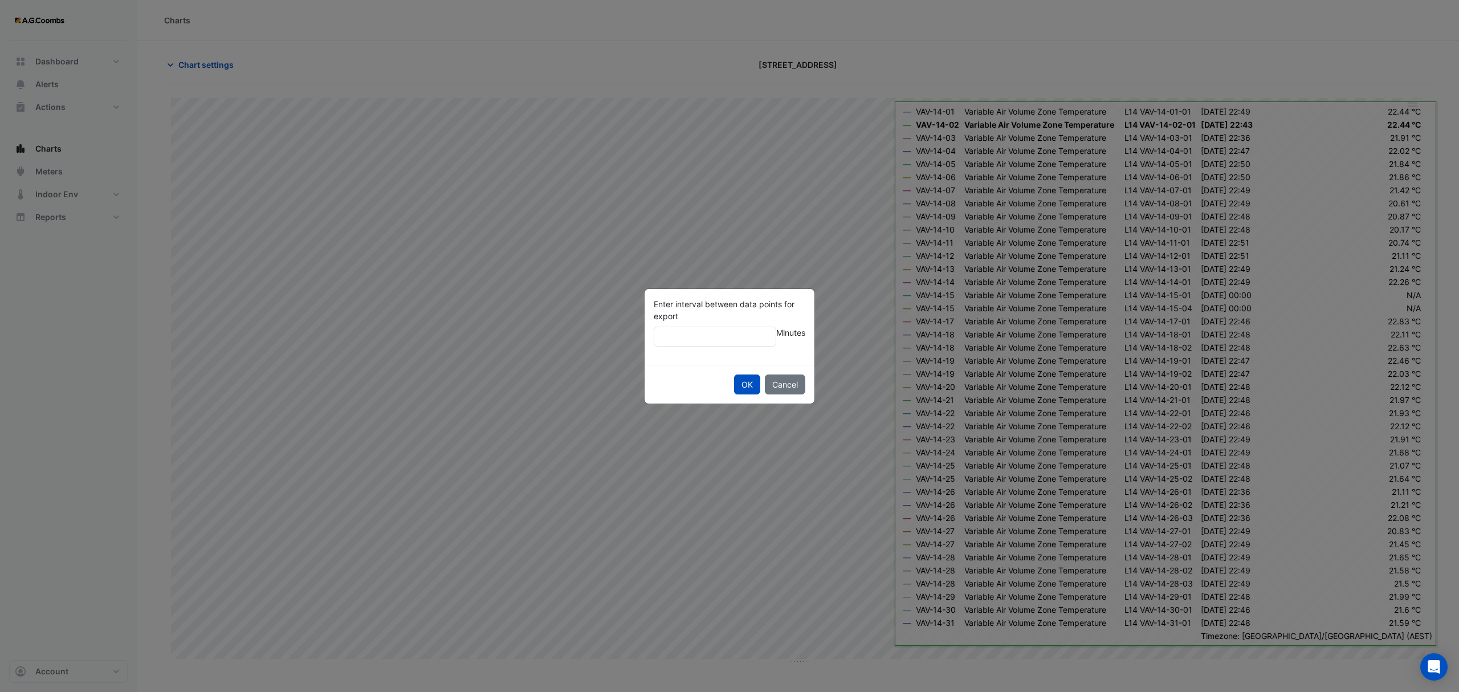
type input "**"
click at [734, 374] on button "OK" at bounding box center [747, 384] width 26 height 20
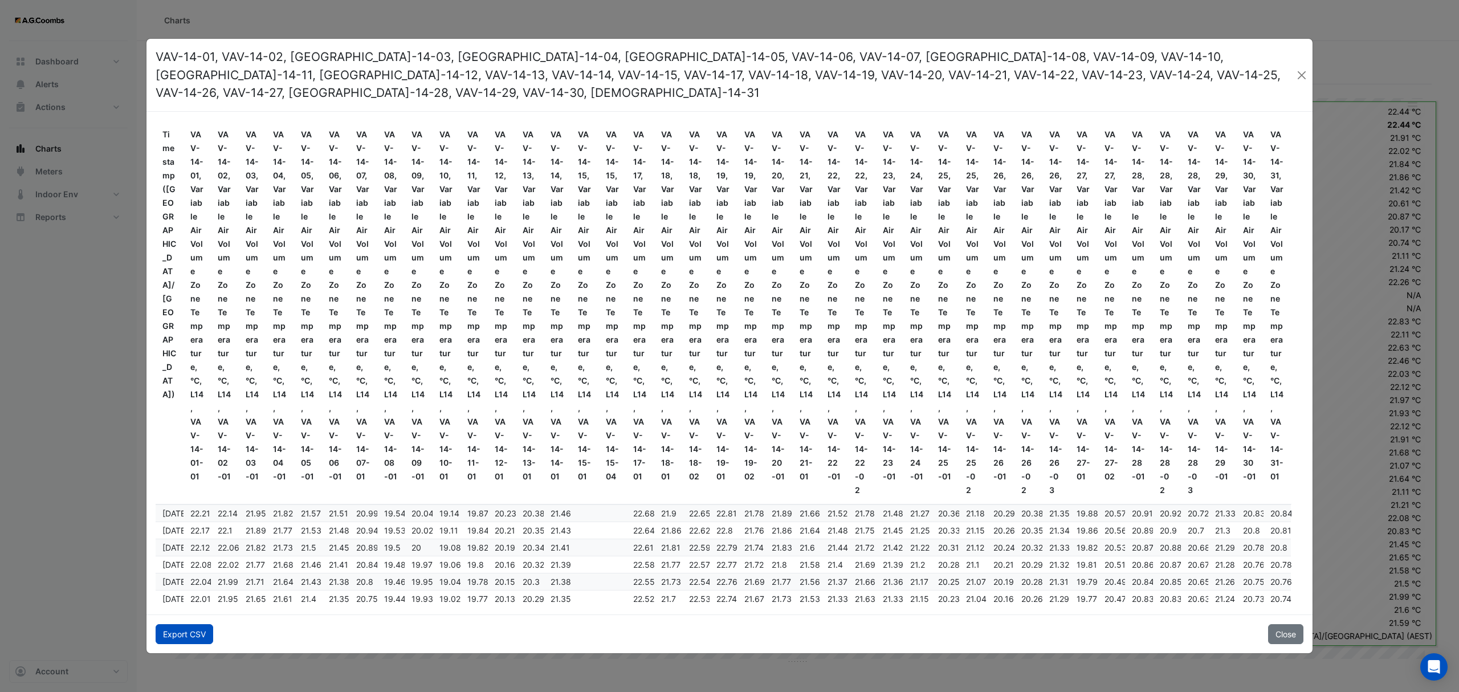
click at [188, 624] on button "Export CSV" at bounding box center [185, 634] width 58 height 20
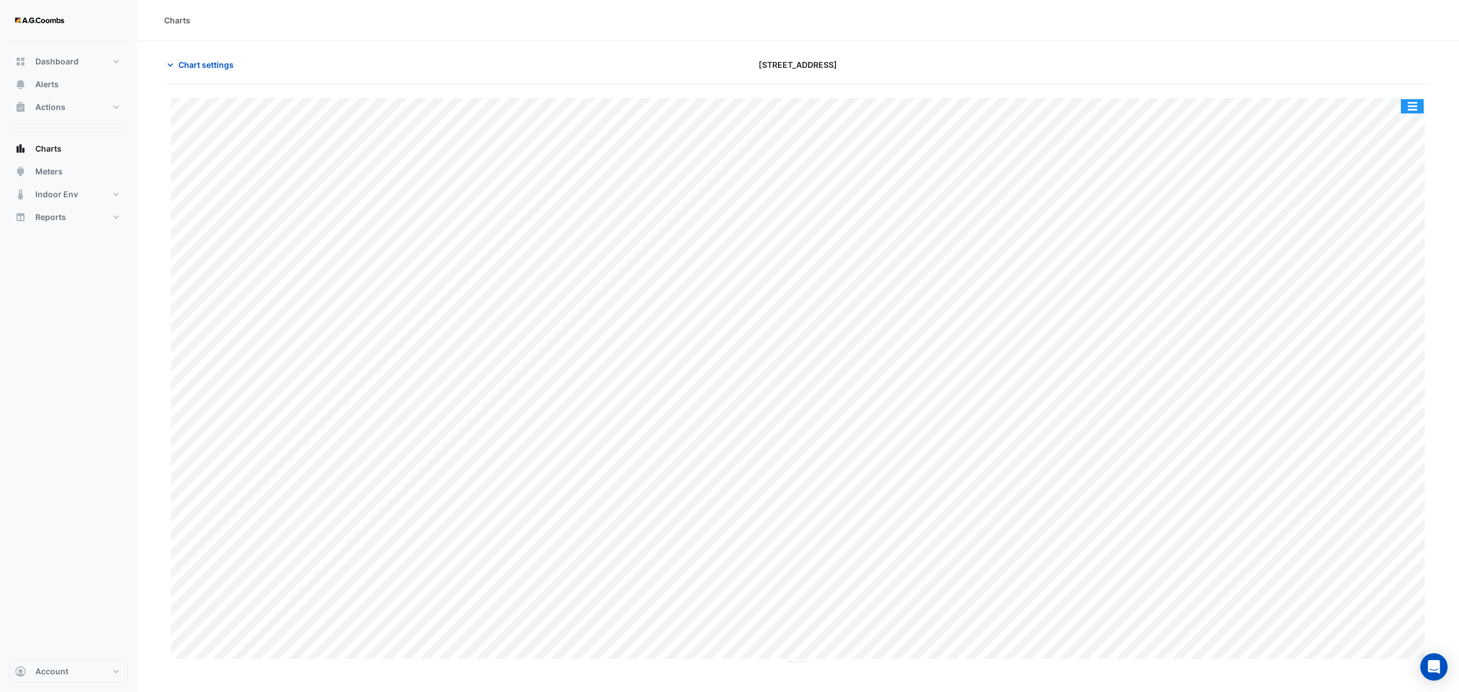
click at [1423, 105] on button "button" at bounding box center [1412, 106] width 23 height 14
click at [1386, 239] on div "Pivot Data Table" at bounding box center [1389, 228] width 68 height 27
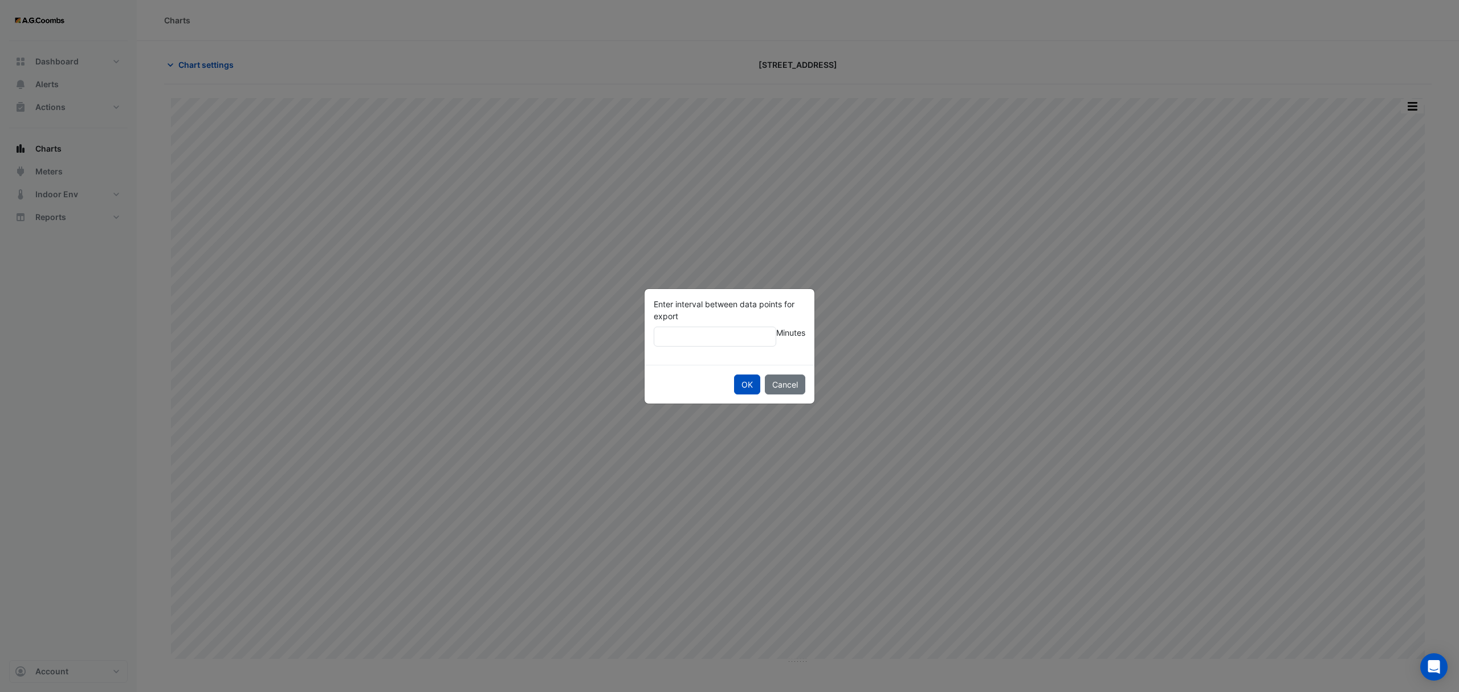
type input "**"
click at [734, 374] on button "OK" at bounding box center [747, 384] width 26 height 20
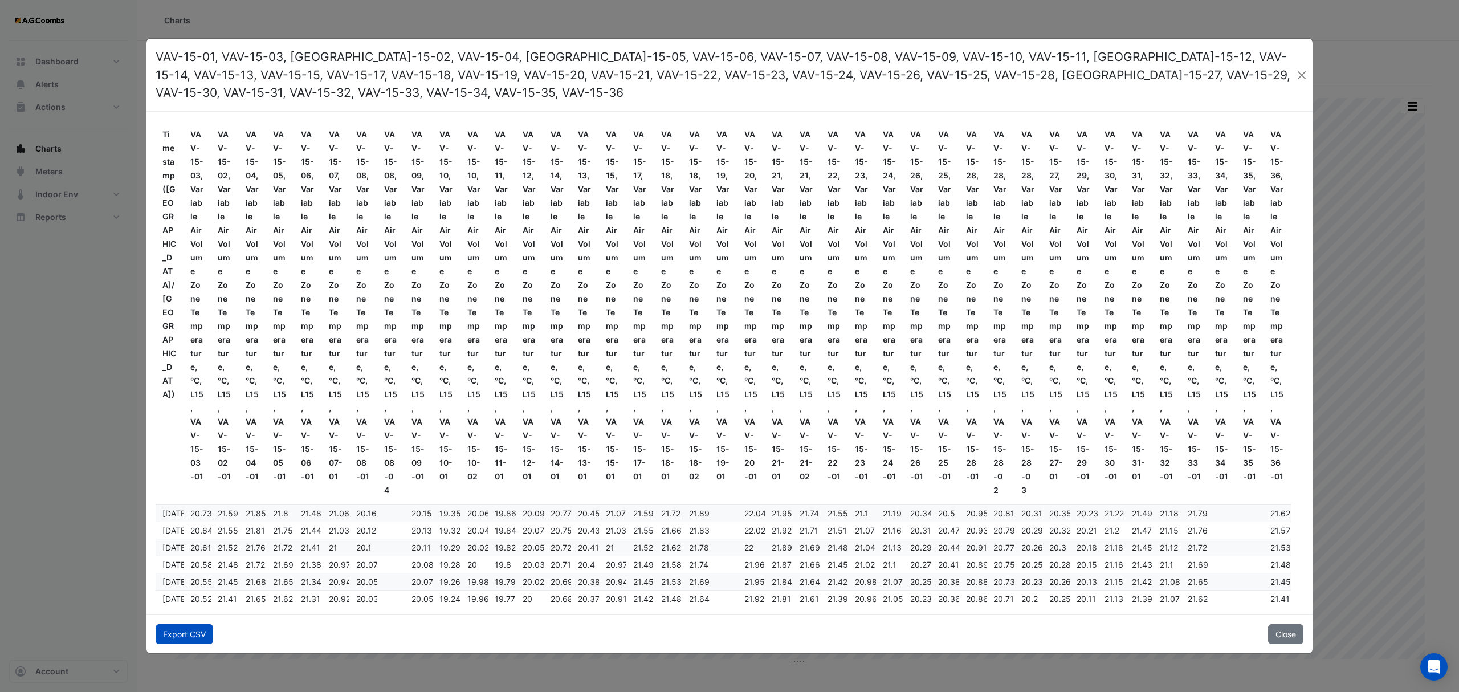
click at [189, 630] on button "Export CSV" at bounding box center [185, 634] width 58 height 20
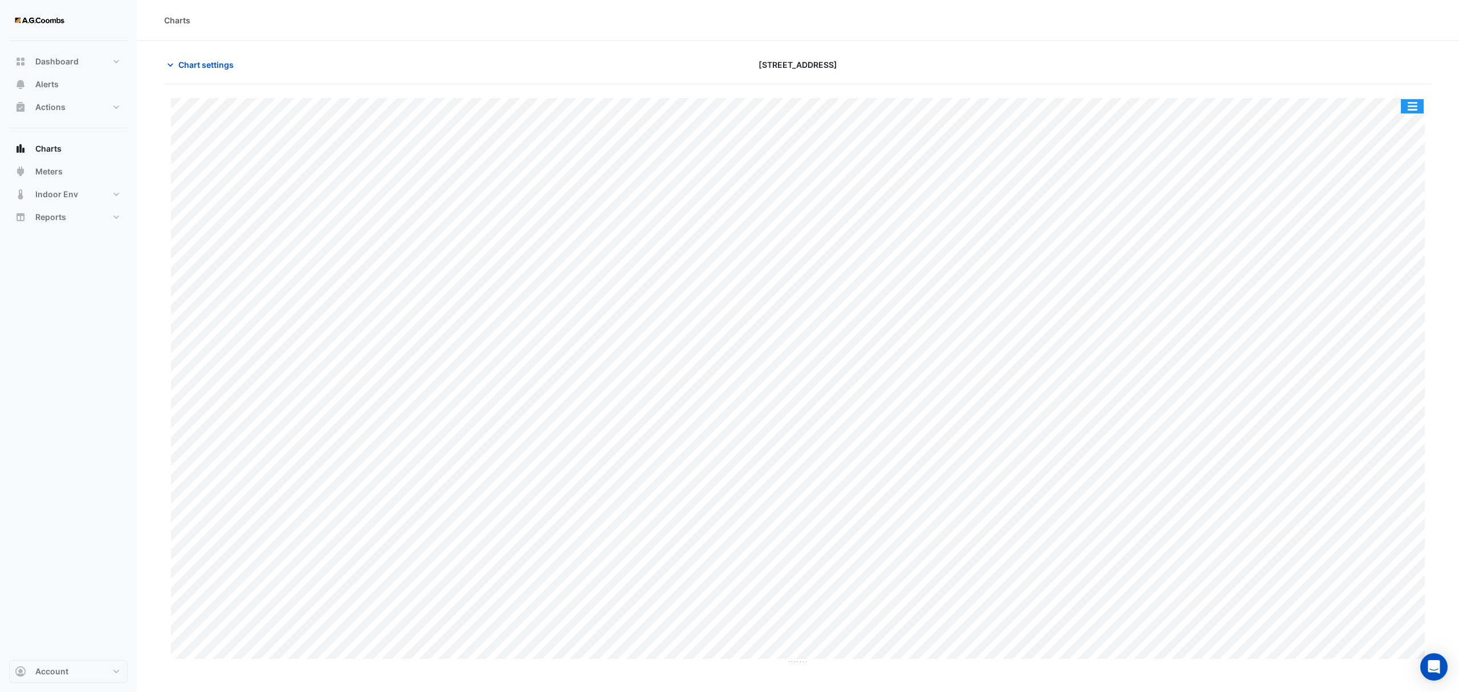
click at [1412, 105] on button "button" at bounding box center [1412, 106] width 23 height 14
click at [1402, 230] on div "Pivot Data Table" at bounding box center [1389, 228] width 68 height 27
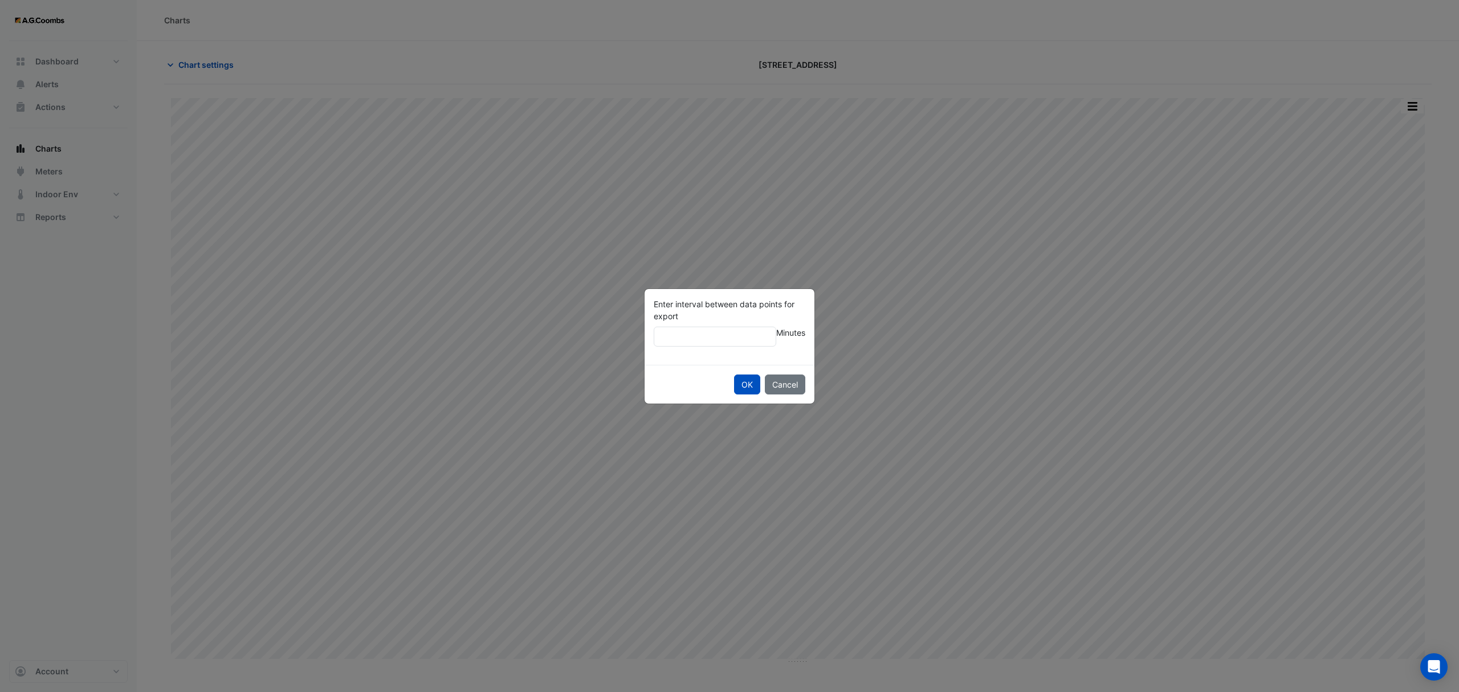
type input "**"
click at [734, 374] on button "OK" at bounding box center [747, 384] width 26 height 20
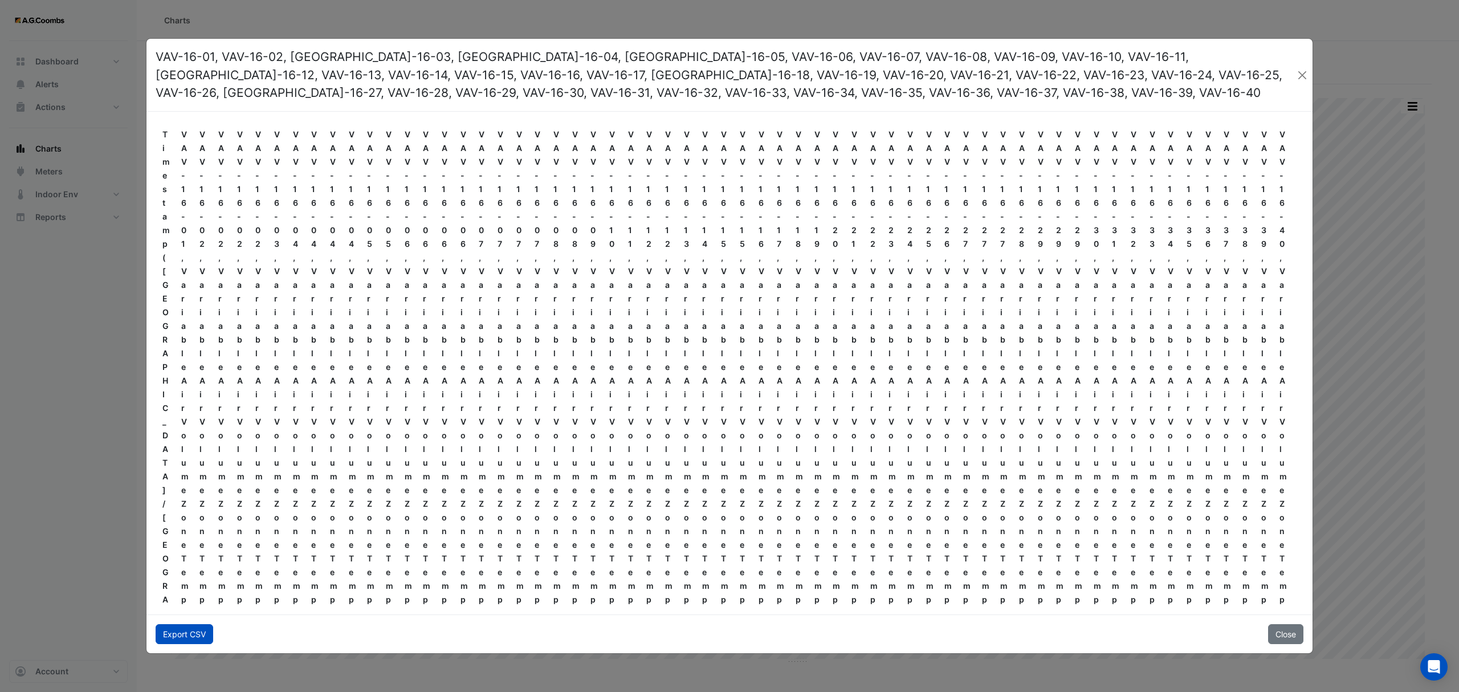
click at [174, 639] on button "Export CSV" at bounding box center [185, 634] width 58 height 20
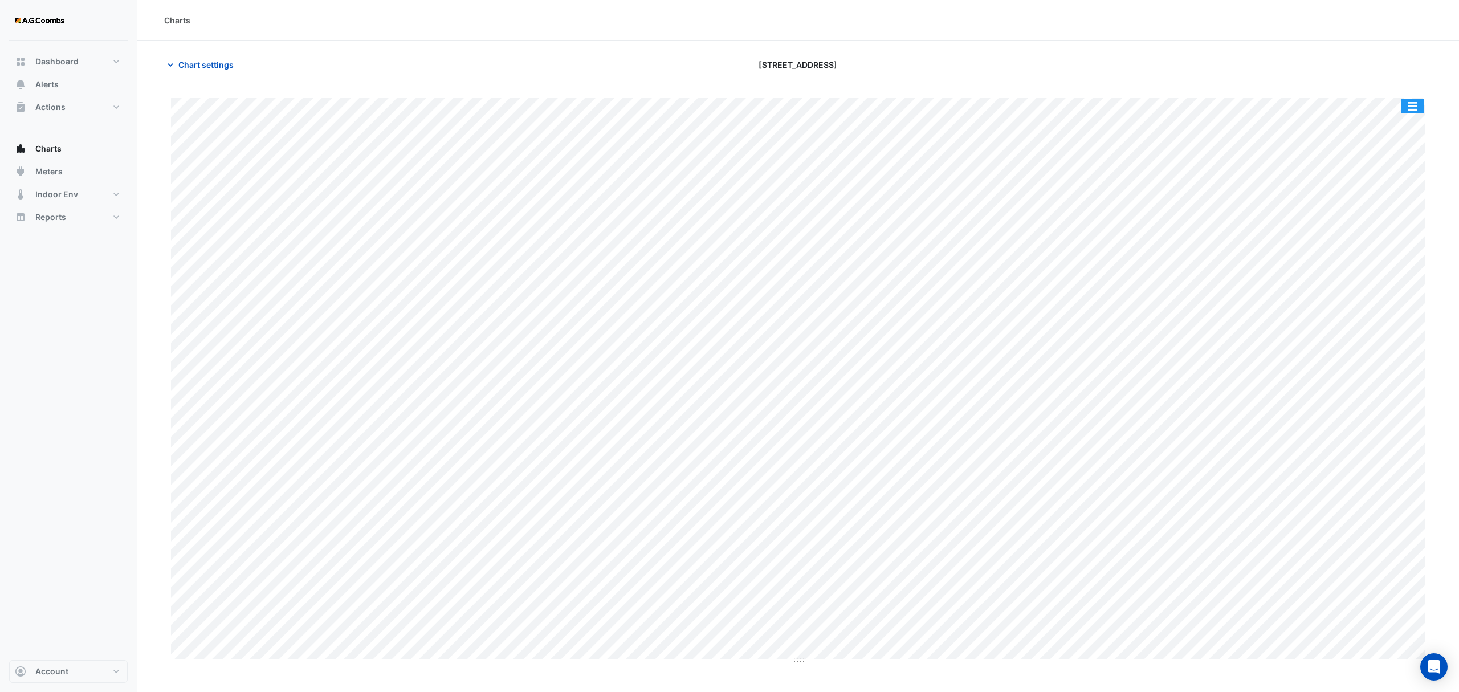
click at [1416, 110] on button "button" at bounding box center [1412, 106] width 23 height 14
click at [1388, 238] on div "Pivot Data Table" at bounding box center [1389, 228] width 68 height 27
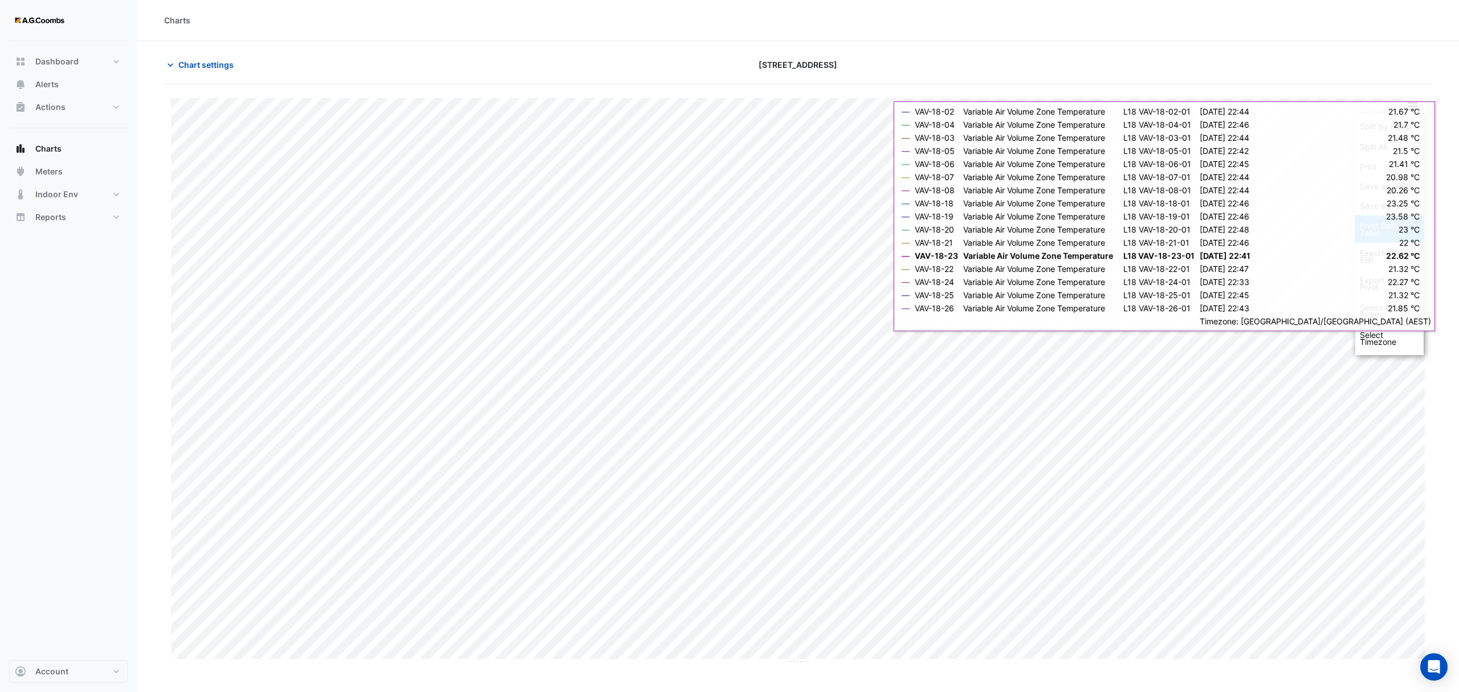
click at [1406, 229] on div "Pivot Data Table" at bounding box center [1389, 228] width 68 height 27
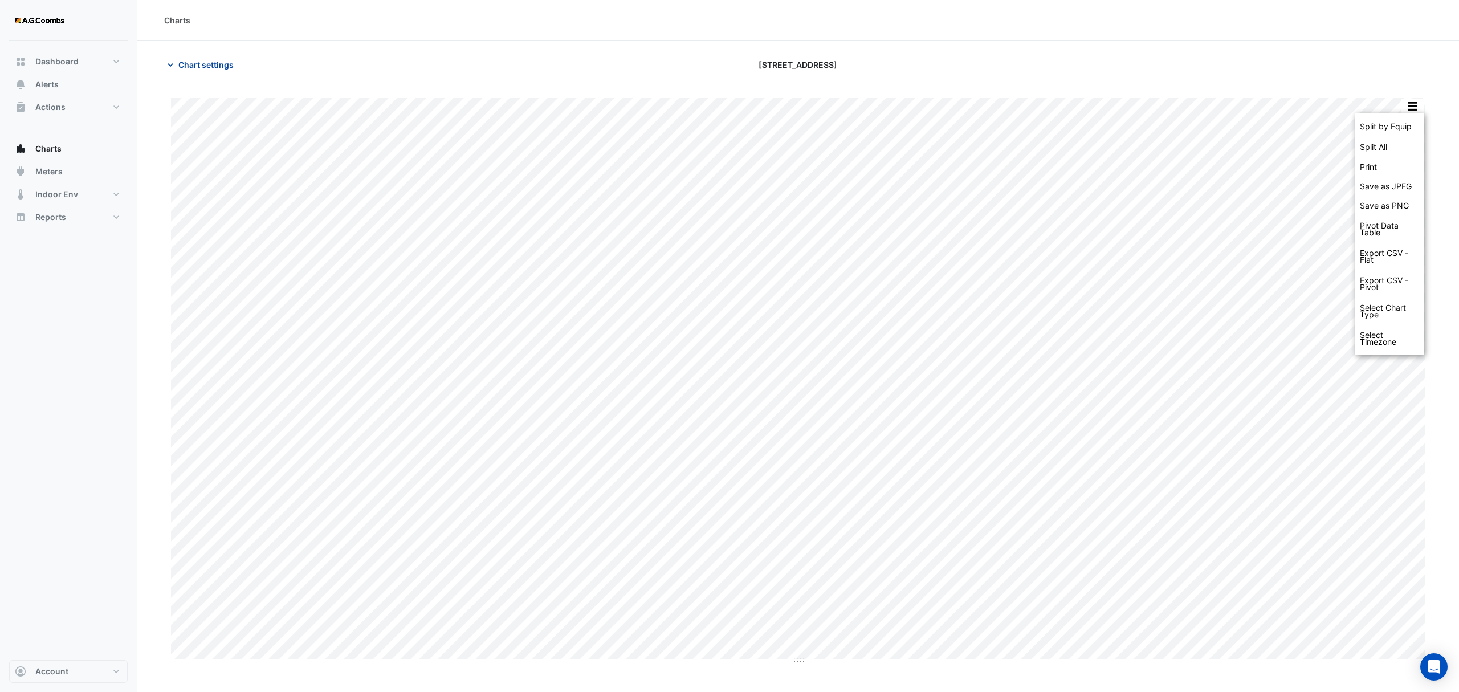
click at [206, 58] on button "Chart settings" at bounding box center [202, 65] width 77 height 20
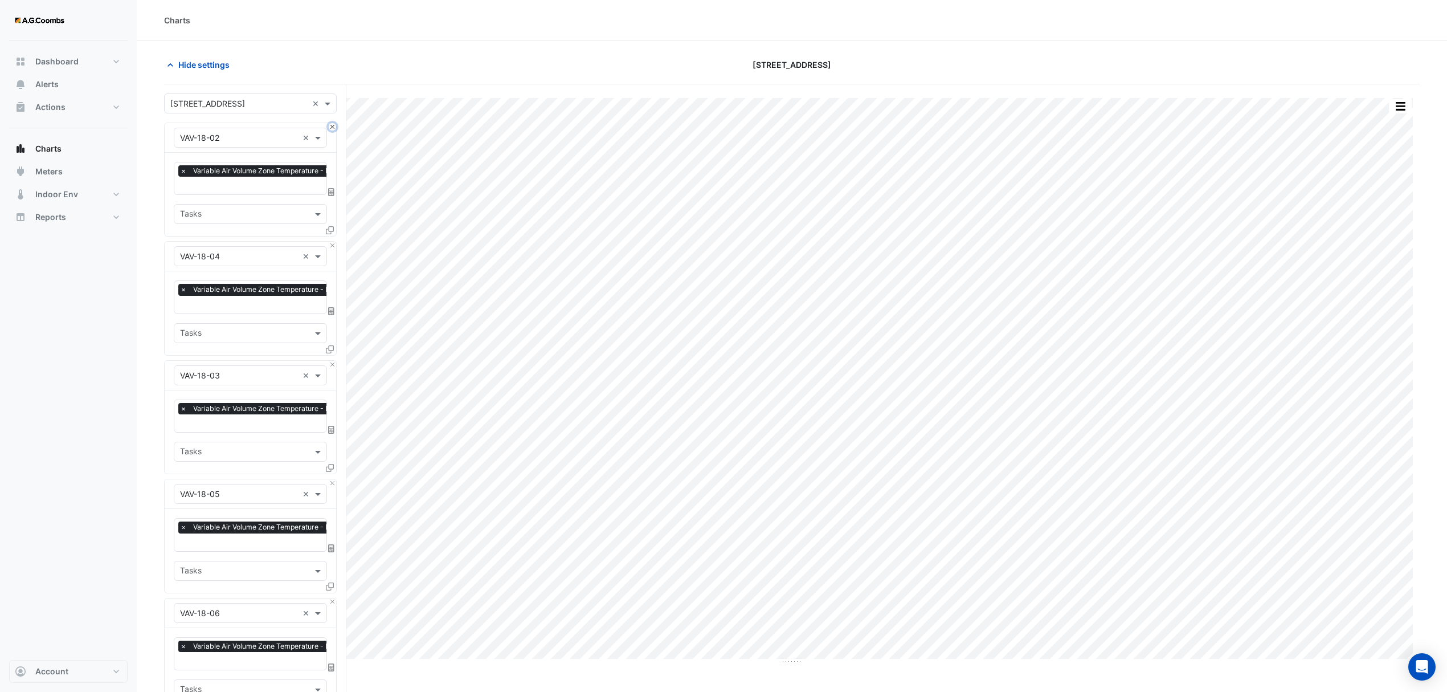
drag, startPoint x: 331, startPoint y: 124, endPoint x: 343, endPoint y: 141, distance: 20.9
click at [332, 123] on div "Equipment × VAV-18-02 × Favourites × Variable Air Volume Zone Temperature - L18…" at bounding box center [250, 180] width 173 height 114
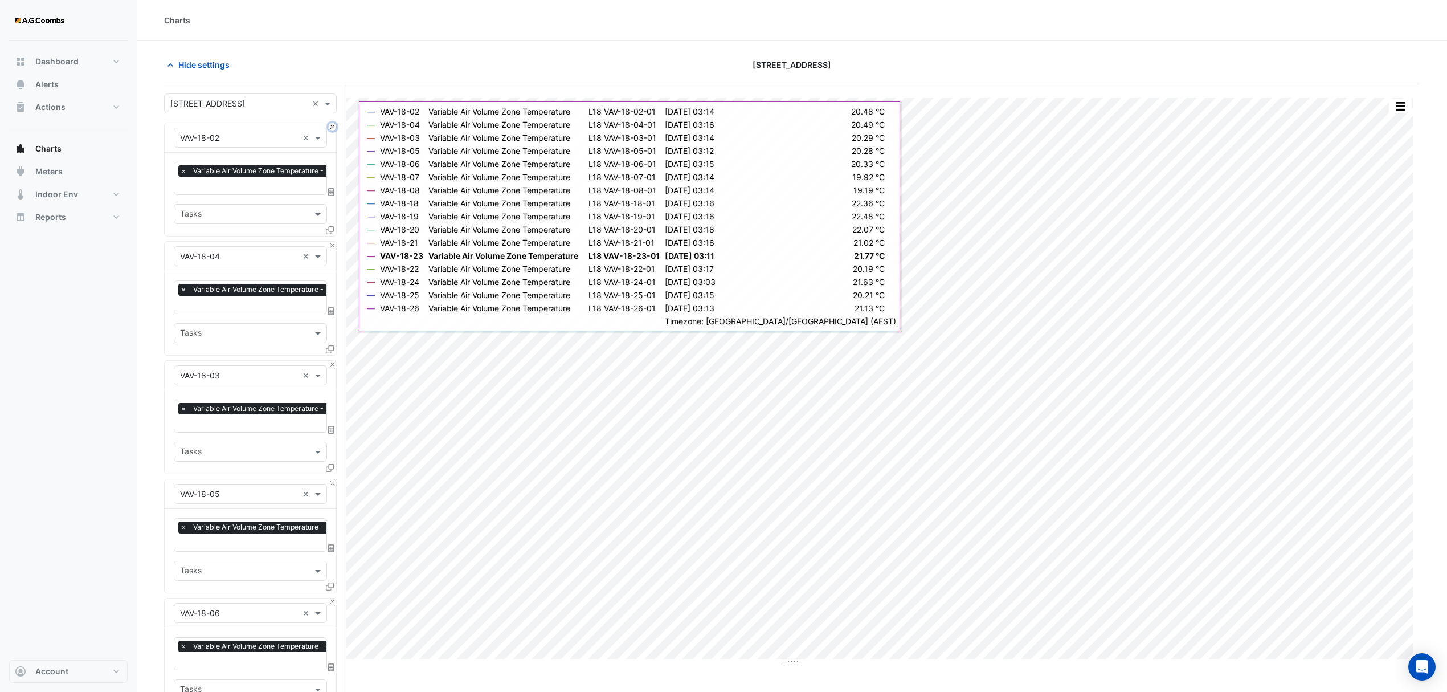
click at [331, 126] on button "Close" at bounding box center [332, 126] width 7 height 7
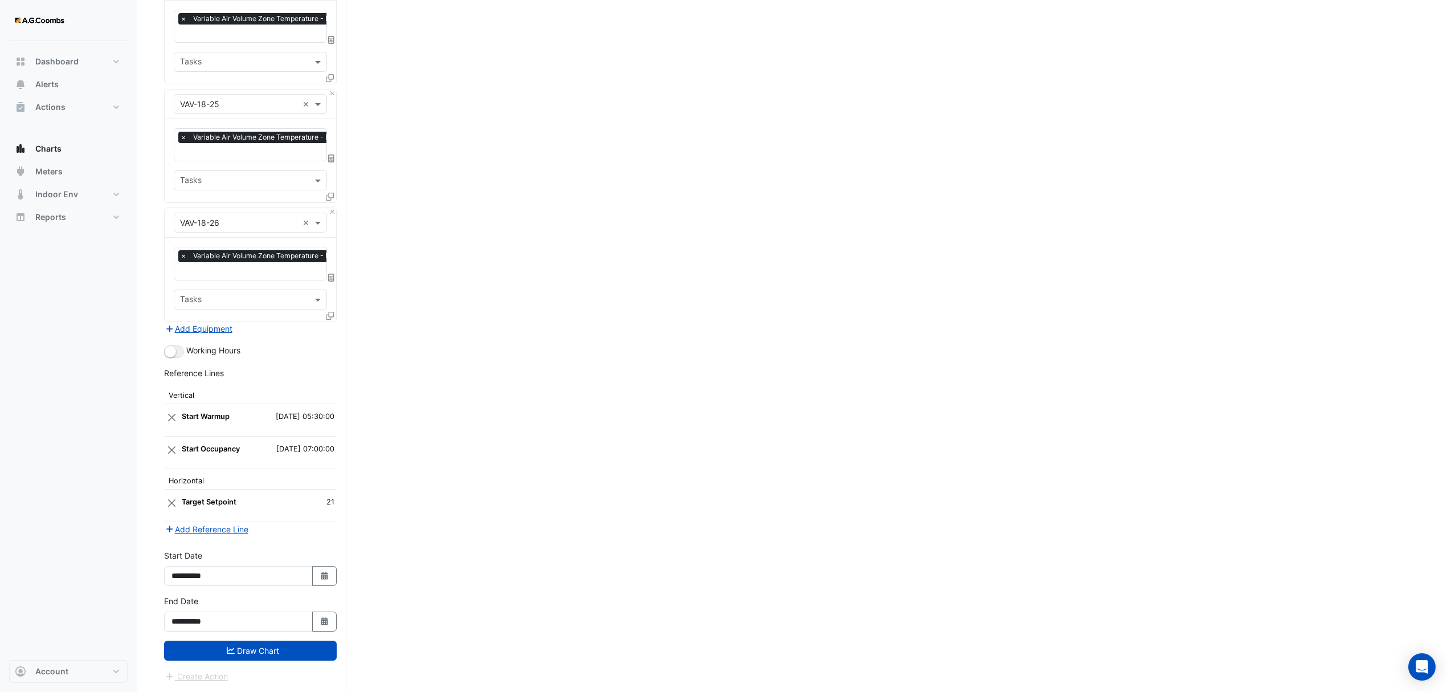
click at [221, 650] on button "Draw Chart" at bounding box center [250, 651] width 173 height 20
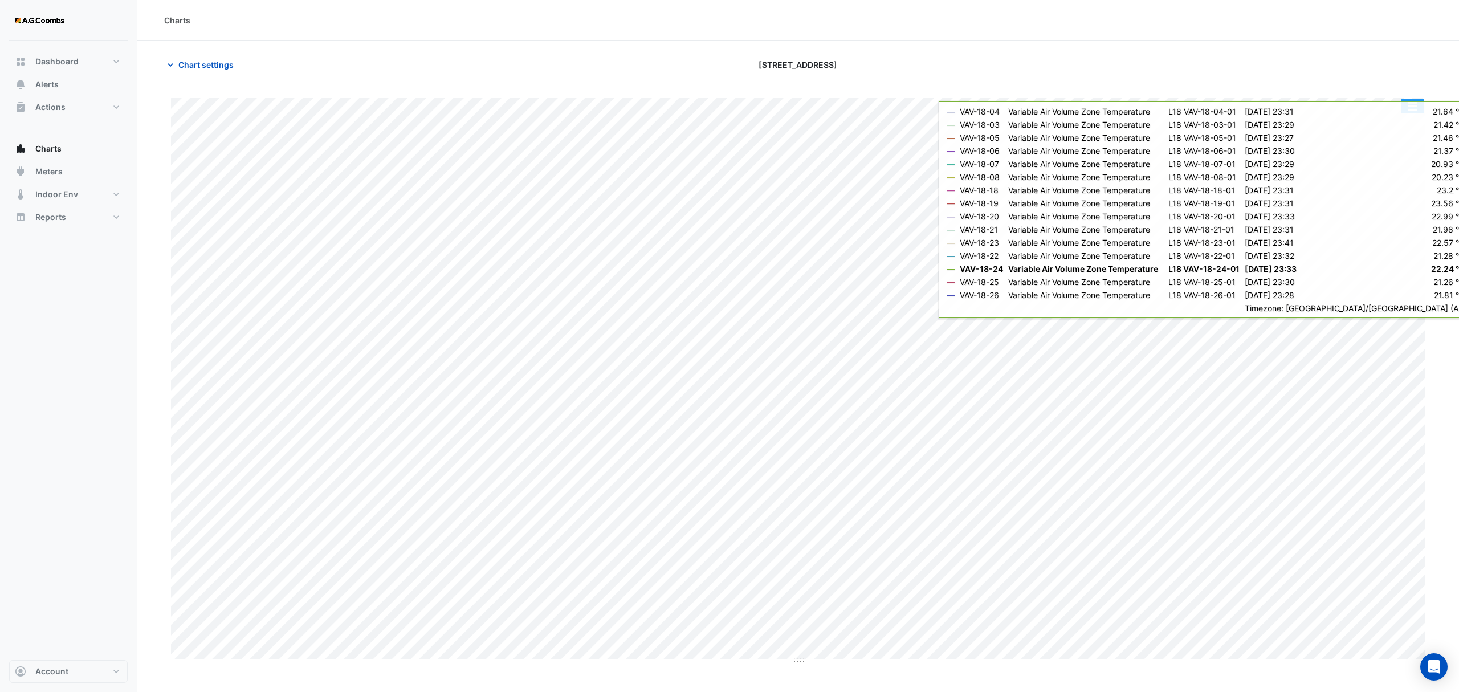
drag, startPoint x: 1416, startPoint y: 103, endPoint x: 1427, endPoint y: 141, distance: 40.2
click at [1416, 103] on button "button" at bounding box center [1412, 106] width 23 height 14
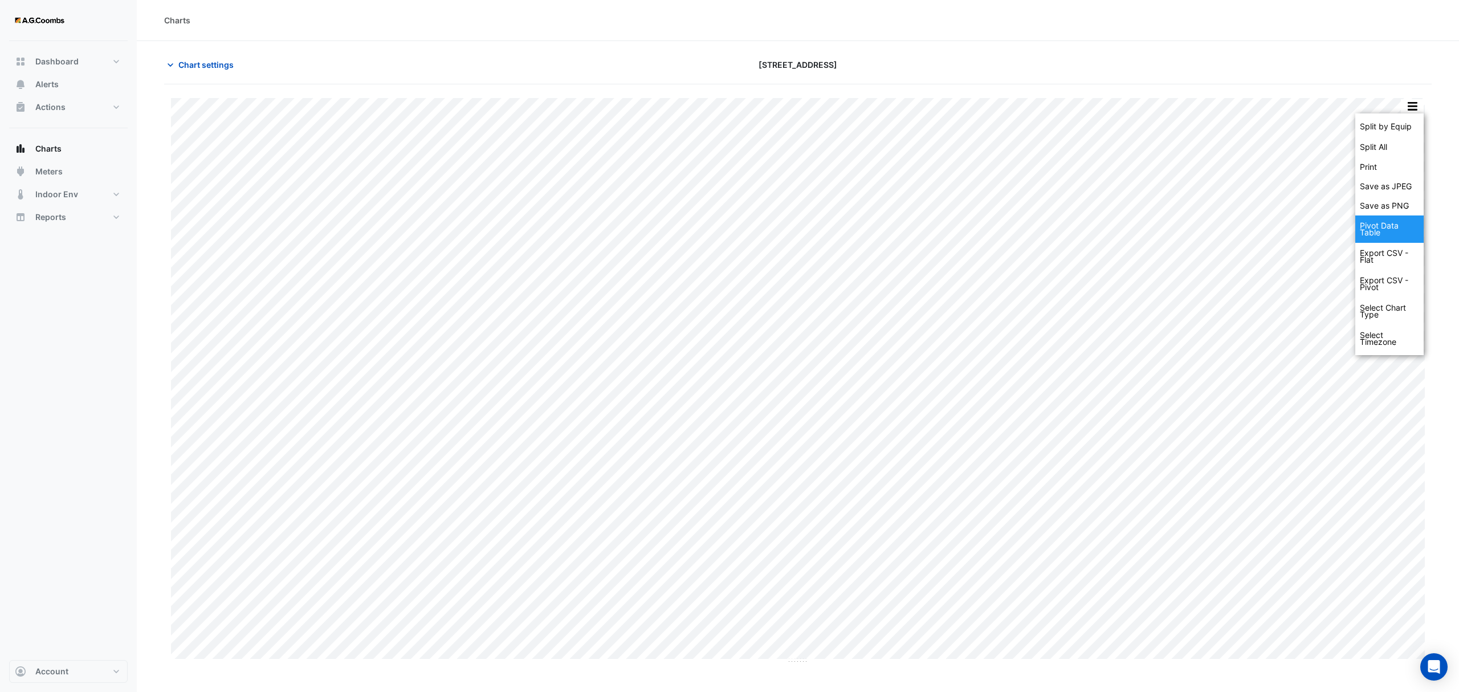
click at [1377, 233] on div "Pivot Data Table" at bounding box center [1389, 228] width 68 height 27
click at [1379, 222] on div "Pivot Data Table" at bounding box center [1389, 228] width 68 height 27
click at [194, 62] on span "Chart settings" at bounding box center [205, 65] width 55 height 12
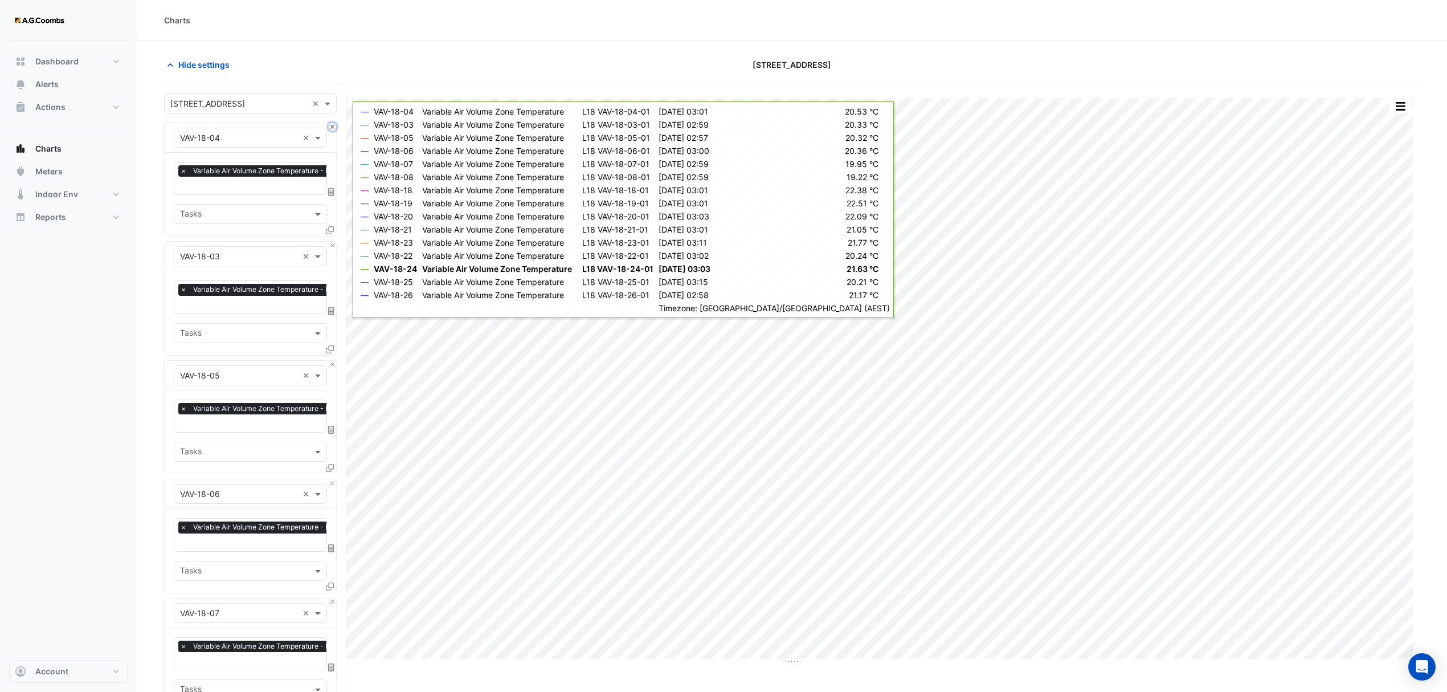
click at [333, 126] on button "Close" at bounding box center [332, 126] width 7 height 7
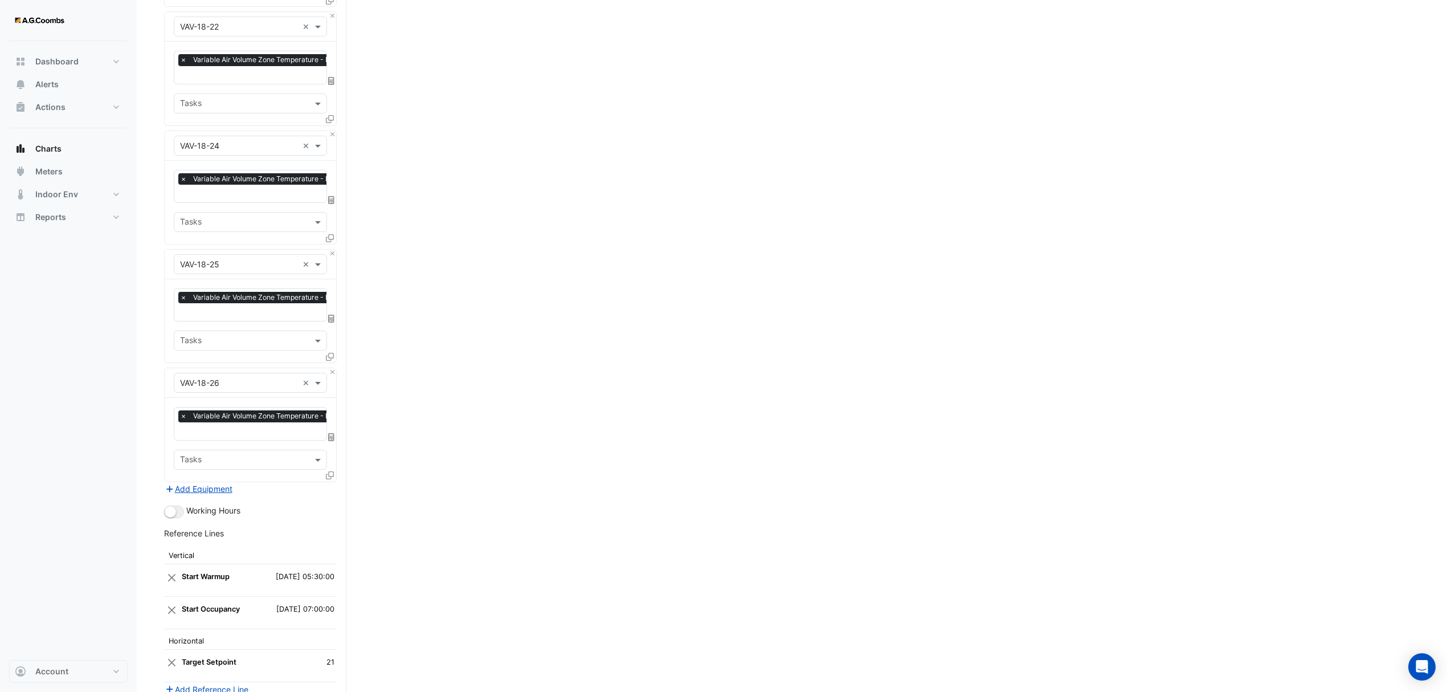
scroll to position [1266, 0]
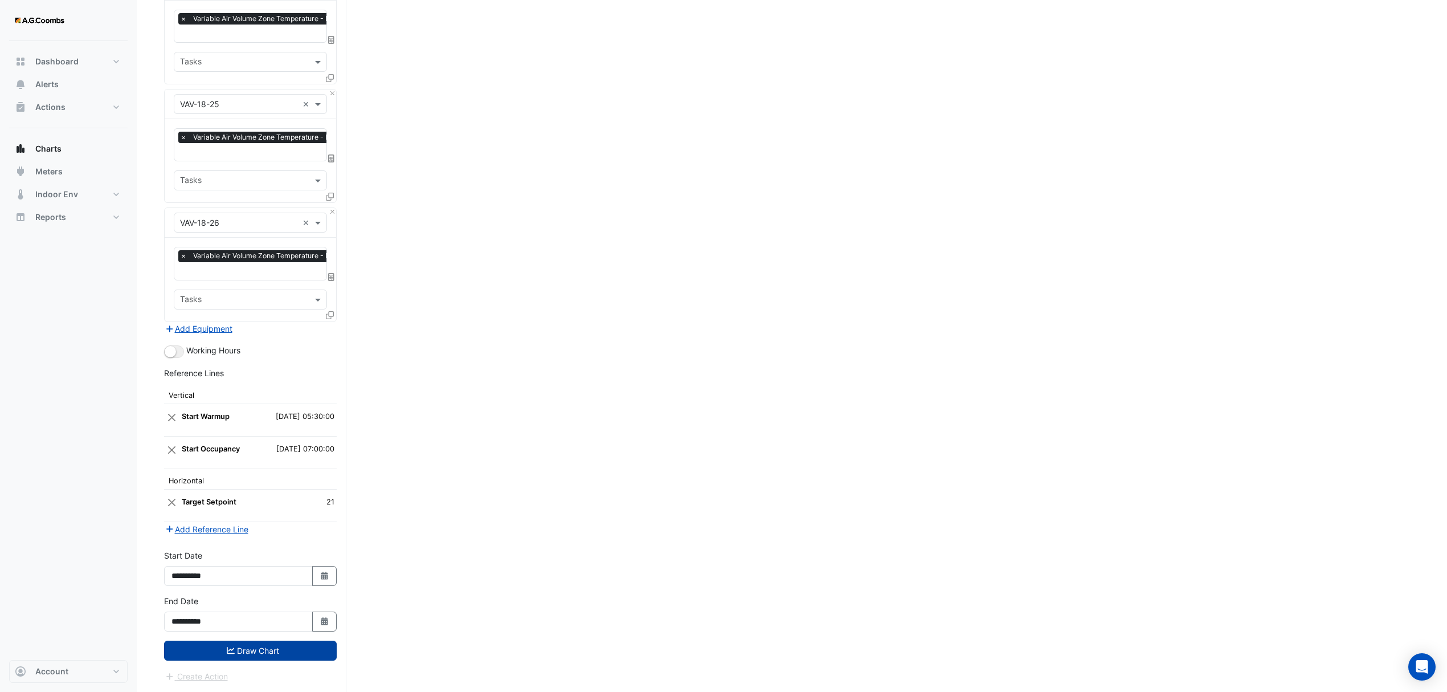
click at [238, 650] on button "Draw Chart" at bounding box center [250, 651] width 173 height 20
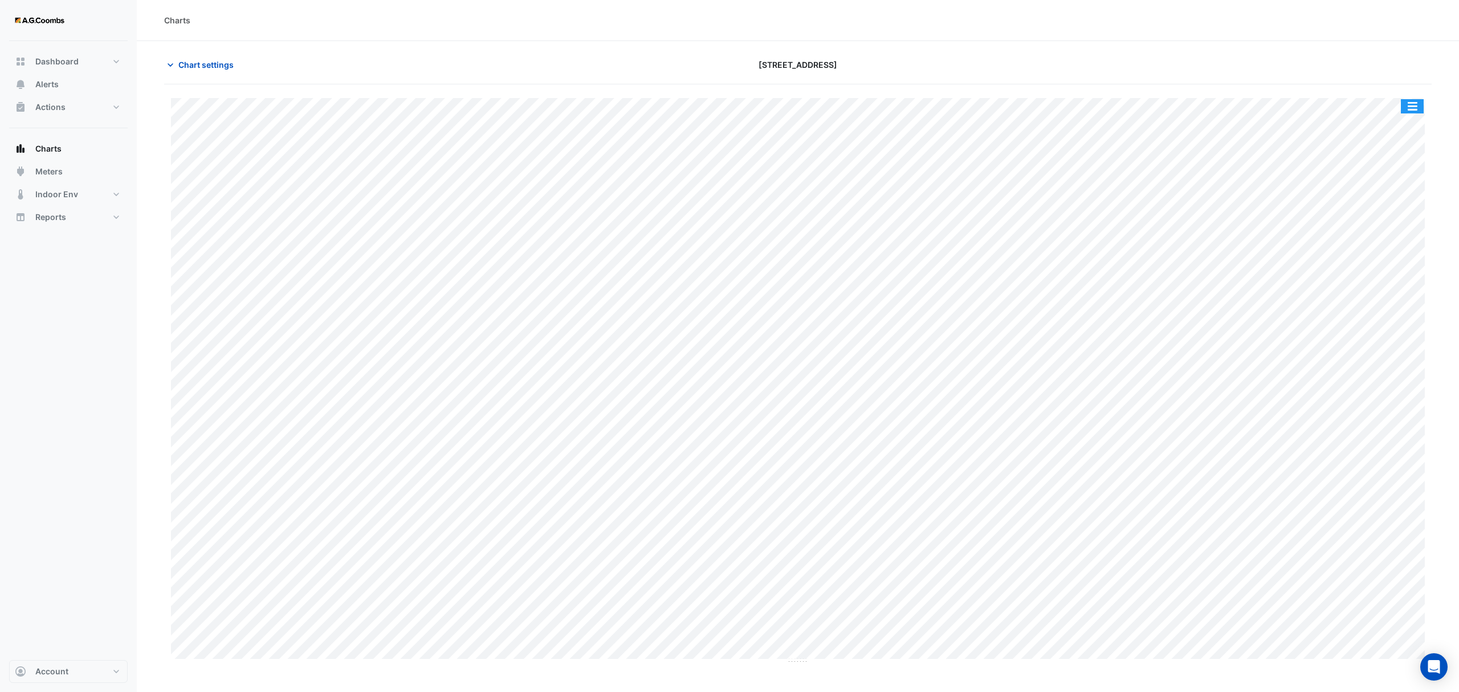
click at [1421, 112] on button "button" at bounding box center [1412, 106] width 23 height 14
click at [1405, 219] on div "Pivot Data Table" at bounding box center [1389, 228] width 68 height 27
click at [1382, 234] on div "Pivot Data Table" at bounding box center [1389, 228] width 68 height 27
click at [224, 69] on span "Chart settings" at bounding box center [205, 65] width 55 height 12
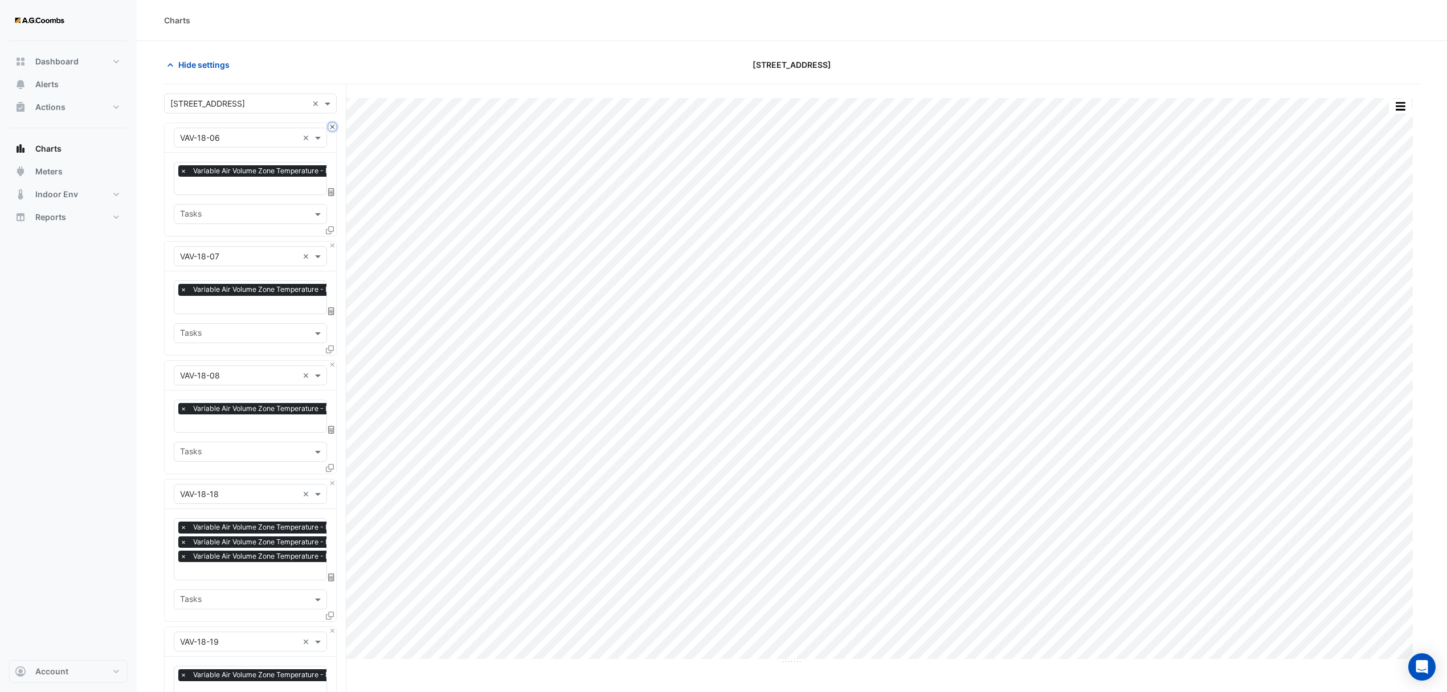
click at [331, 130] on button "Close" at bounding box center [332, 126] width 7 height 7
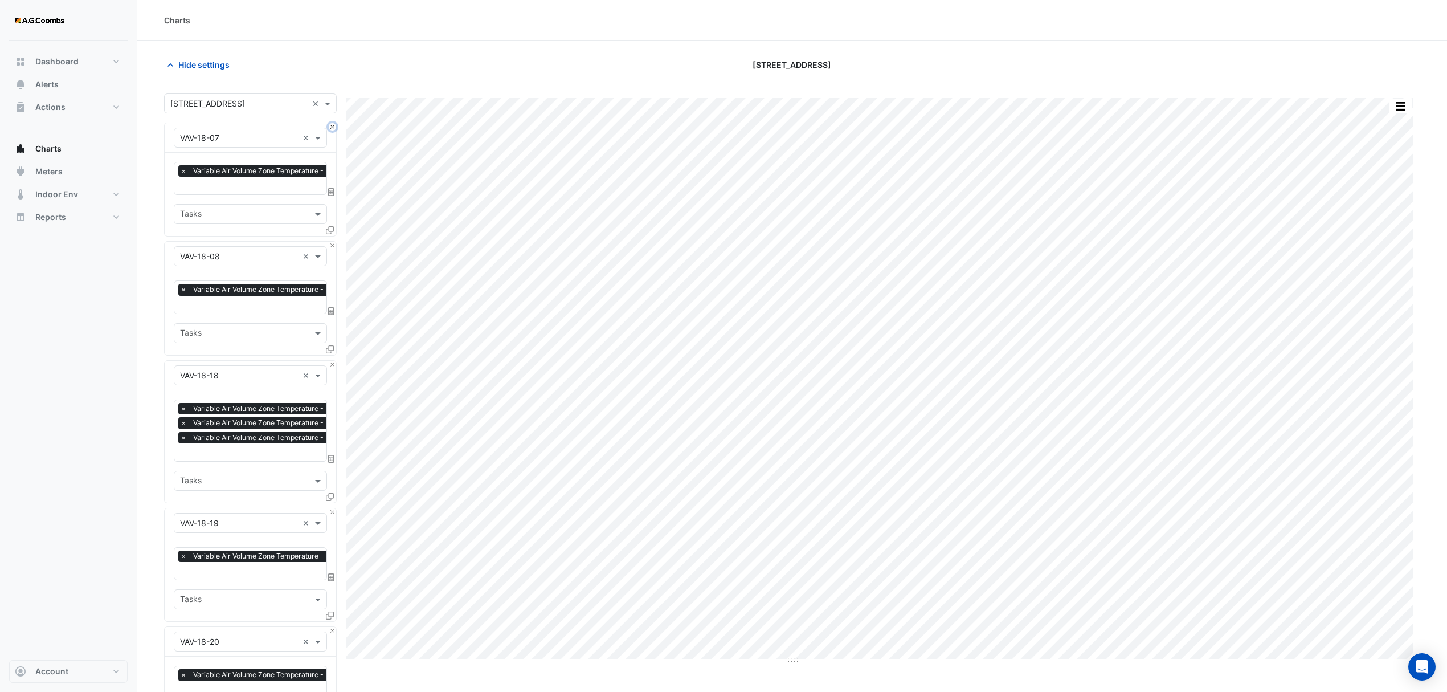
click at [331, 130] on button "Close" at bounding box center [332, 126] width 7 height 7
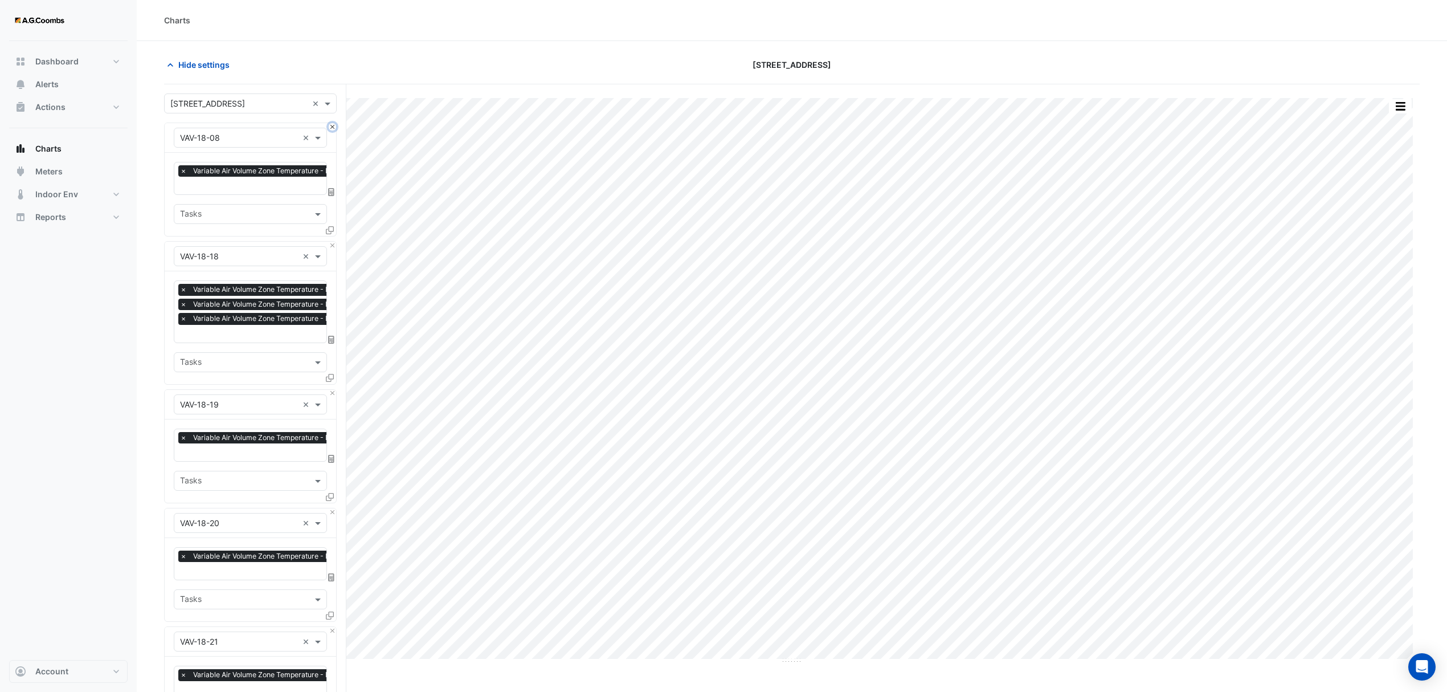
click at [331, 129] on button "Close" at bounding box center [332, 126] width 7 height 7
click at [331, 242] on button "Close" at bounding box center [332, 245] width 7 height 7
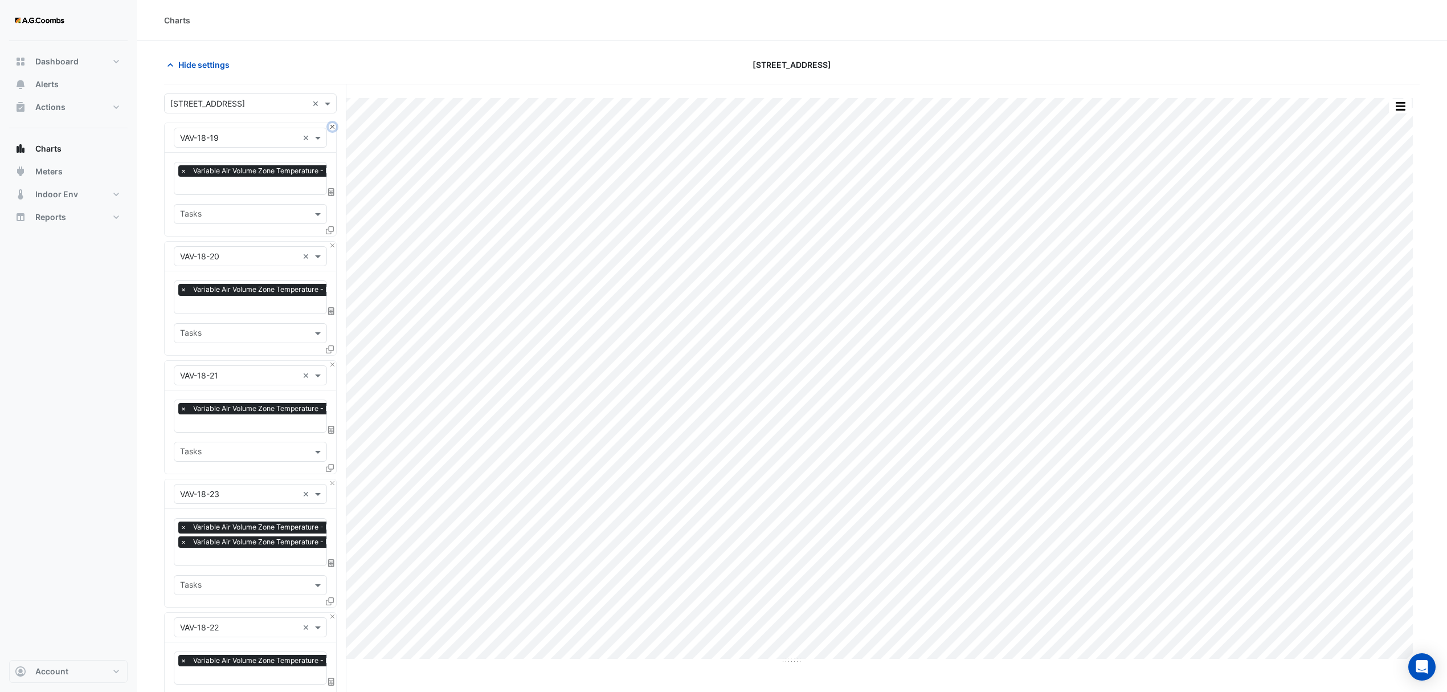
click at [331, 129] on button "Close" at bounding box center [332, 126] width 7 height 7
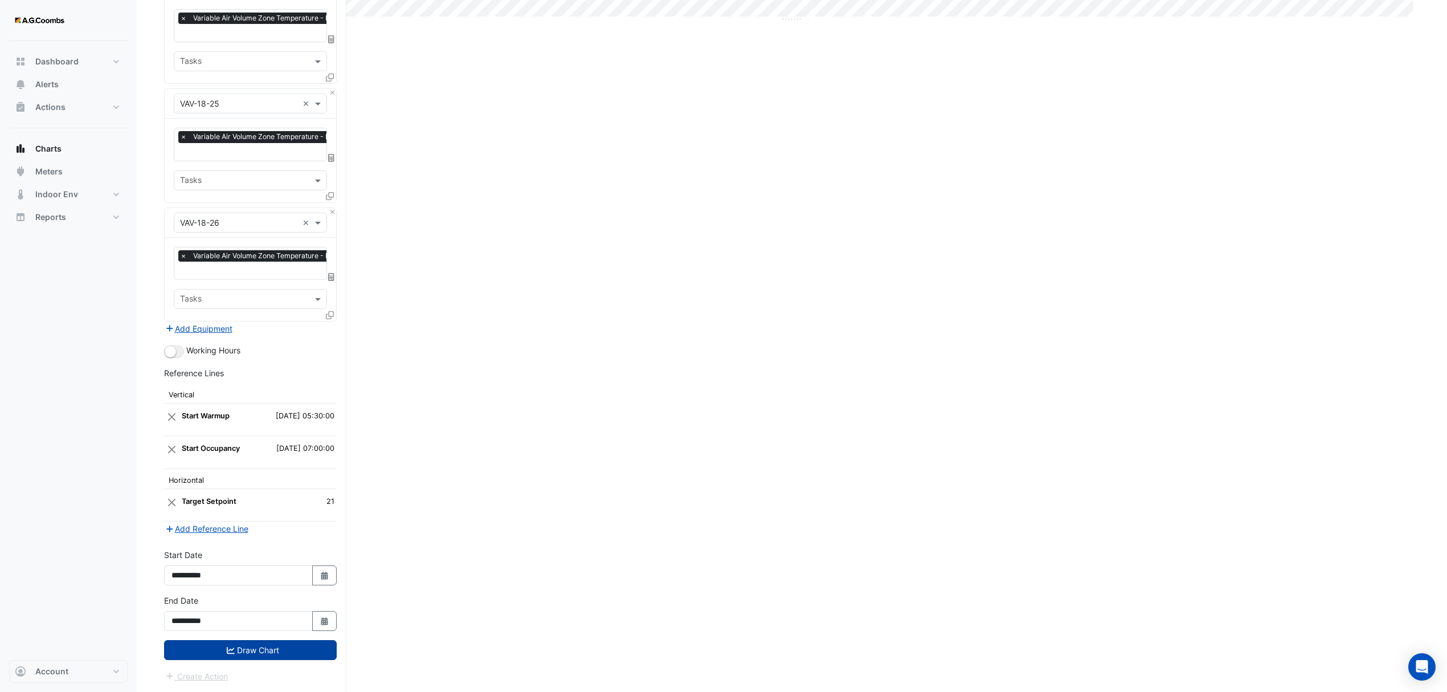
drag, startPoint x: 212, startPoint y: 650, endPoint x: 381, endPoint y: 674, distance: 170.9
click at [212, 650] on button "Draw Chart" at bounding box center [250, 650] width 173 height 20
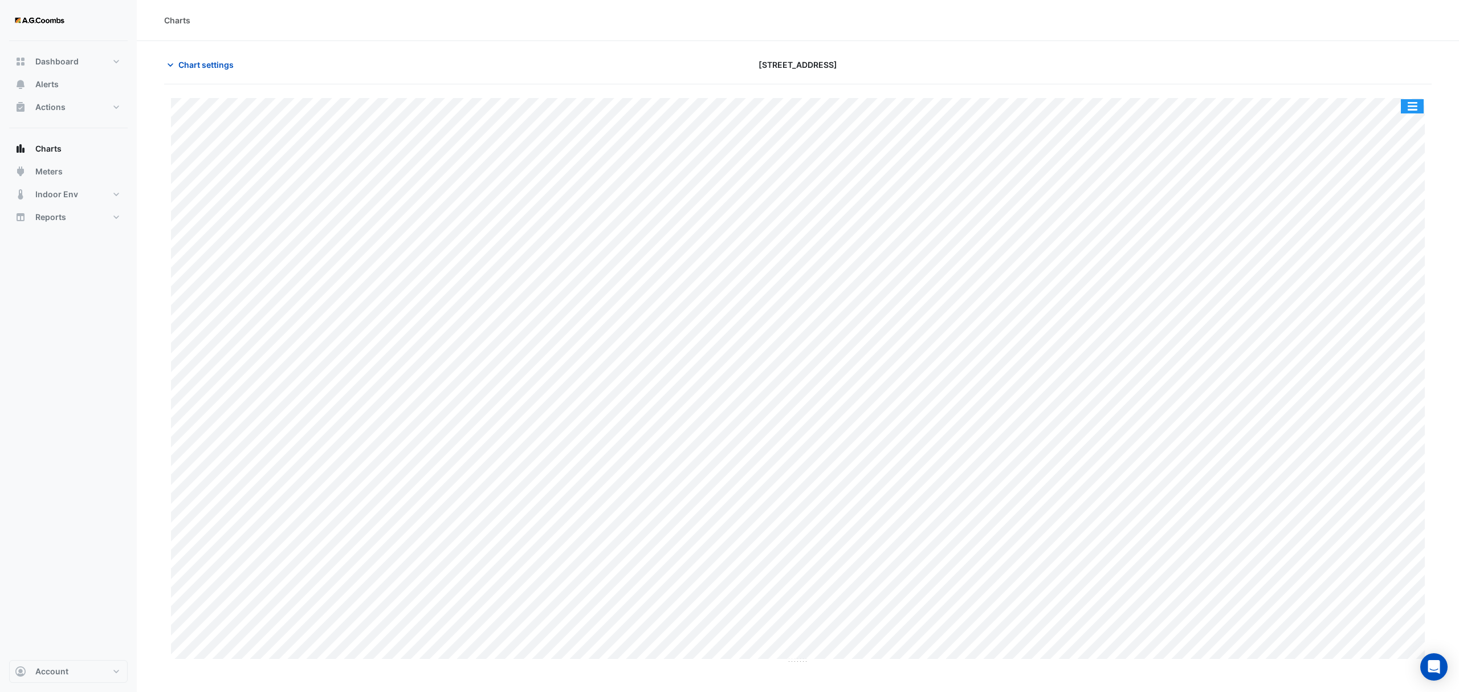
click at [1414, 103] on button "button" at bounding box center [1412, 106] width 23 height 14
click at [1400, 233] on div "Pivot Data Table" at bounding box center [1389, 228] width 68 height 27
click at [177, 71] on button "Chart settings" at bounding box center [202, 65] width 77 height 20
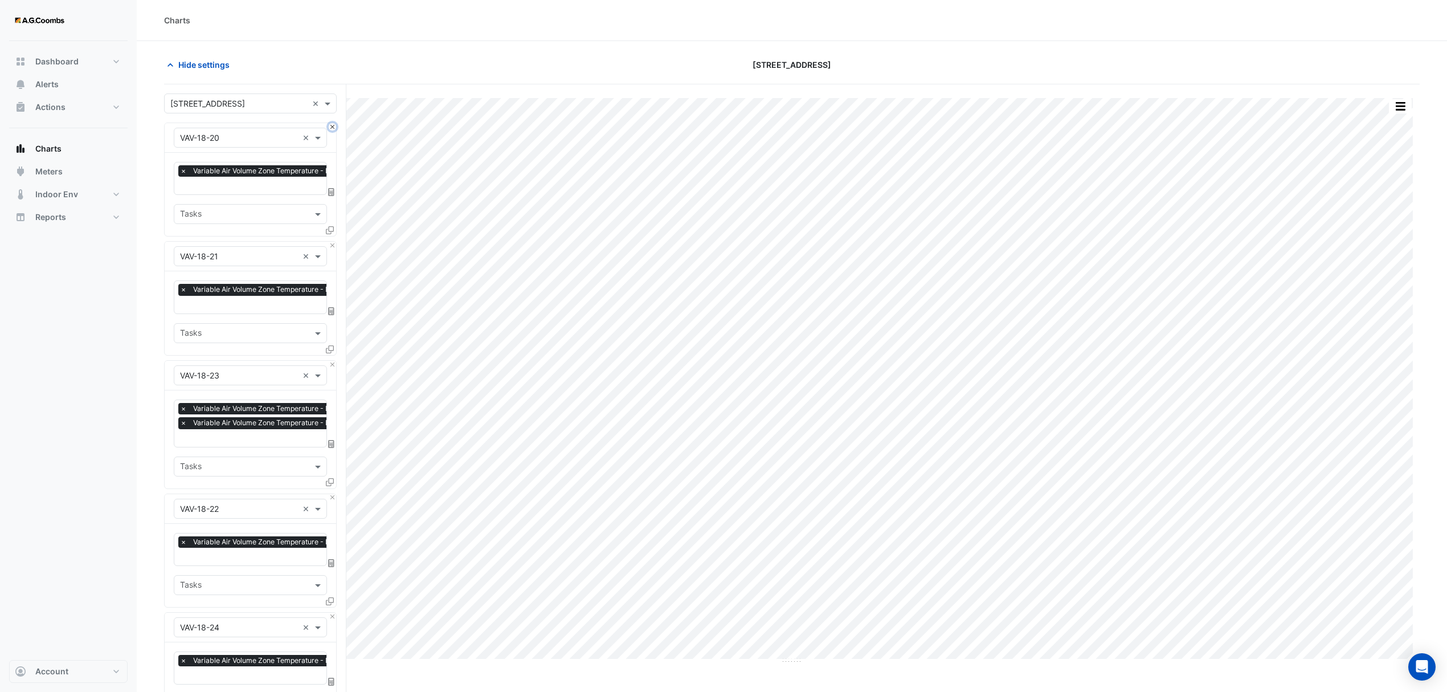
click at [333, 127] on button "Close" at bounding box center [332, 126] width 7 height 7
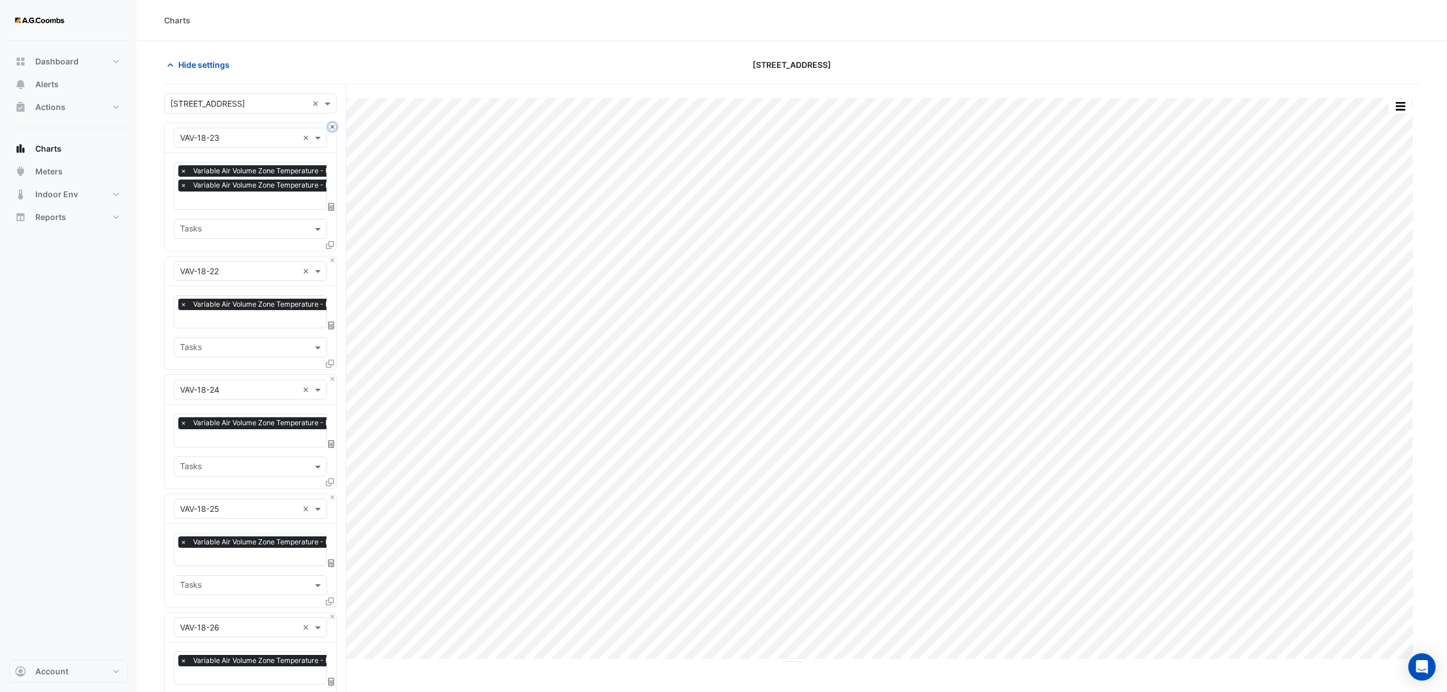
click at [333, 127] on button "Close" at bounding box center [332, 126] width 7 height 7
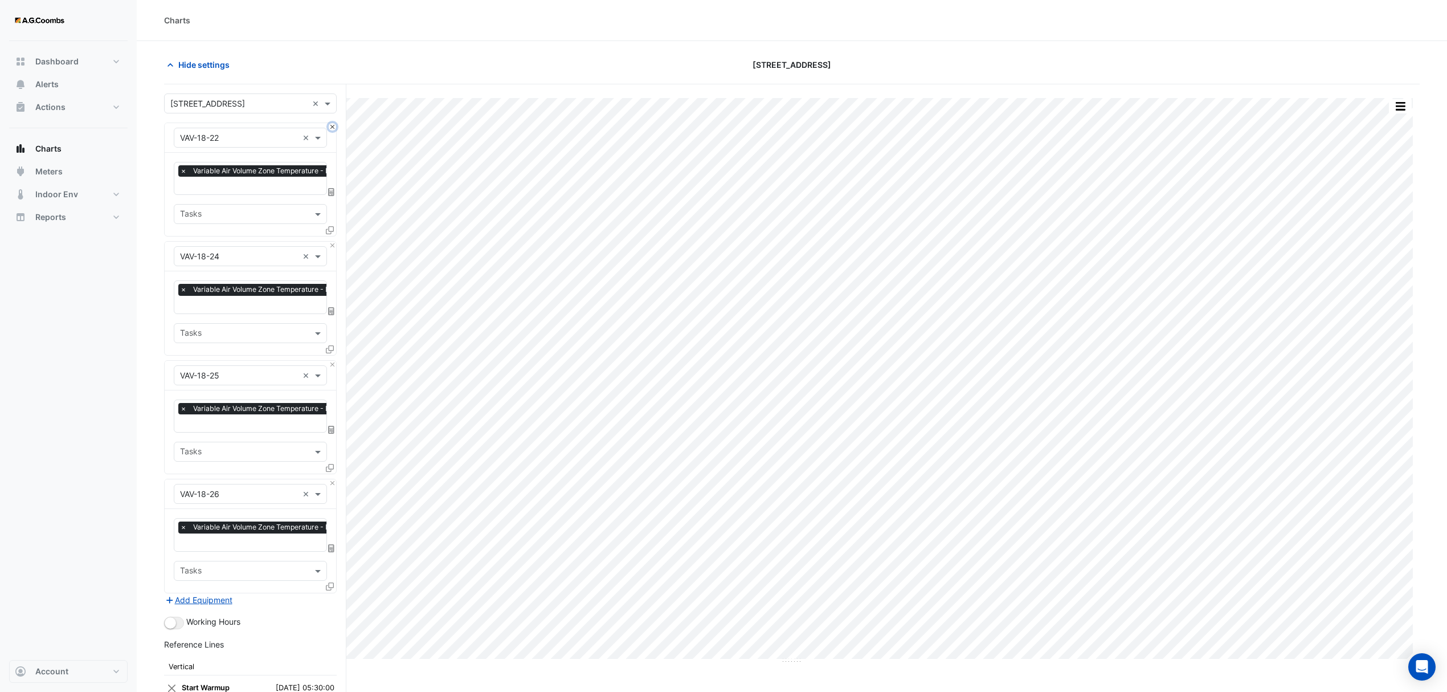
click at [333, 127] on button "Close" at bounding box center [332, 126] width 7 height 7
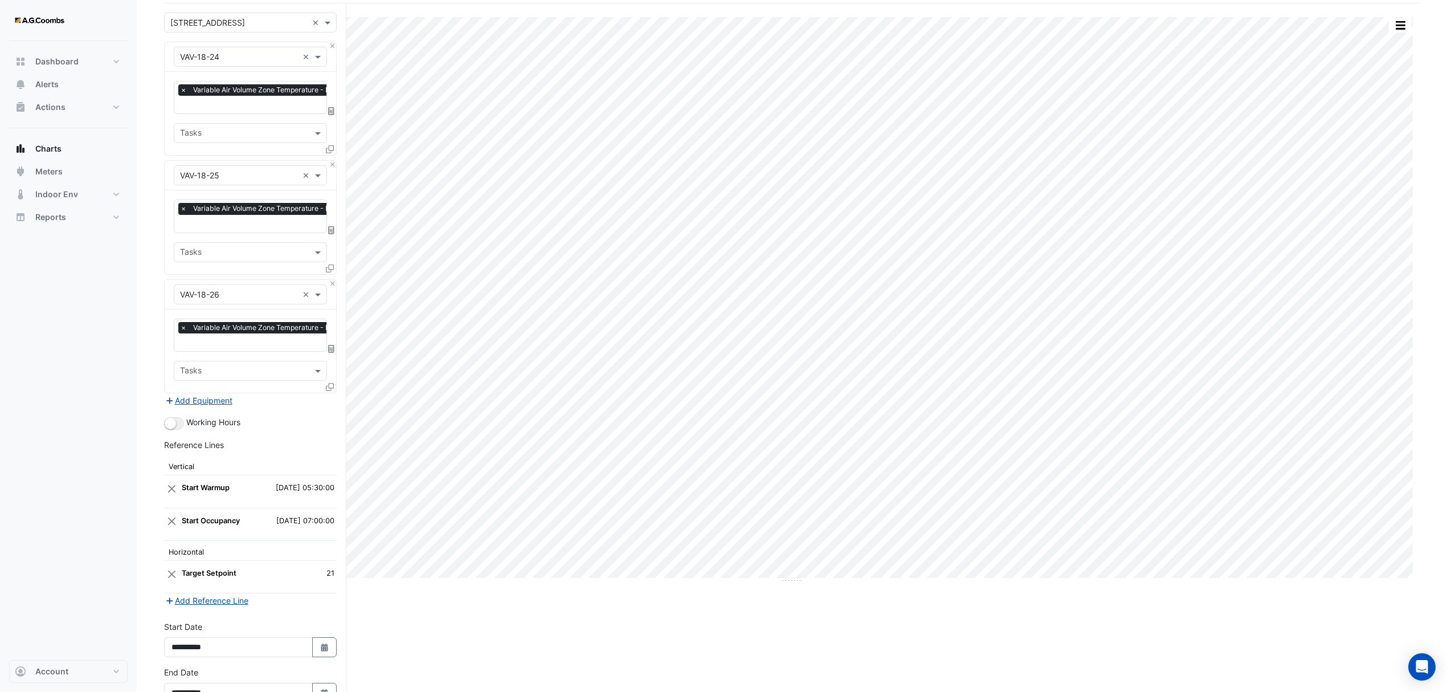
scroll to position [155, 0]
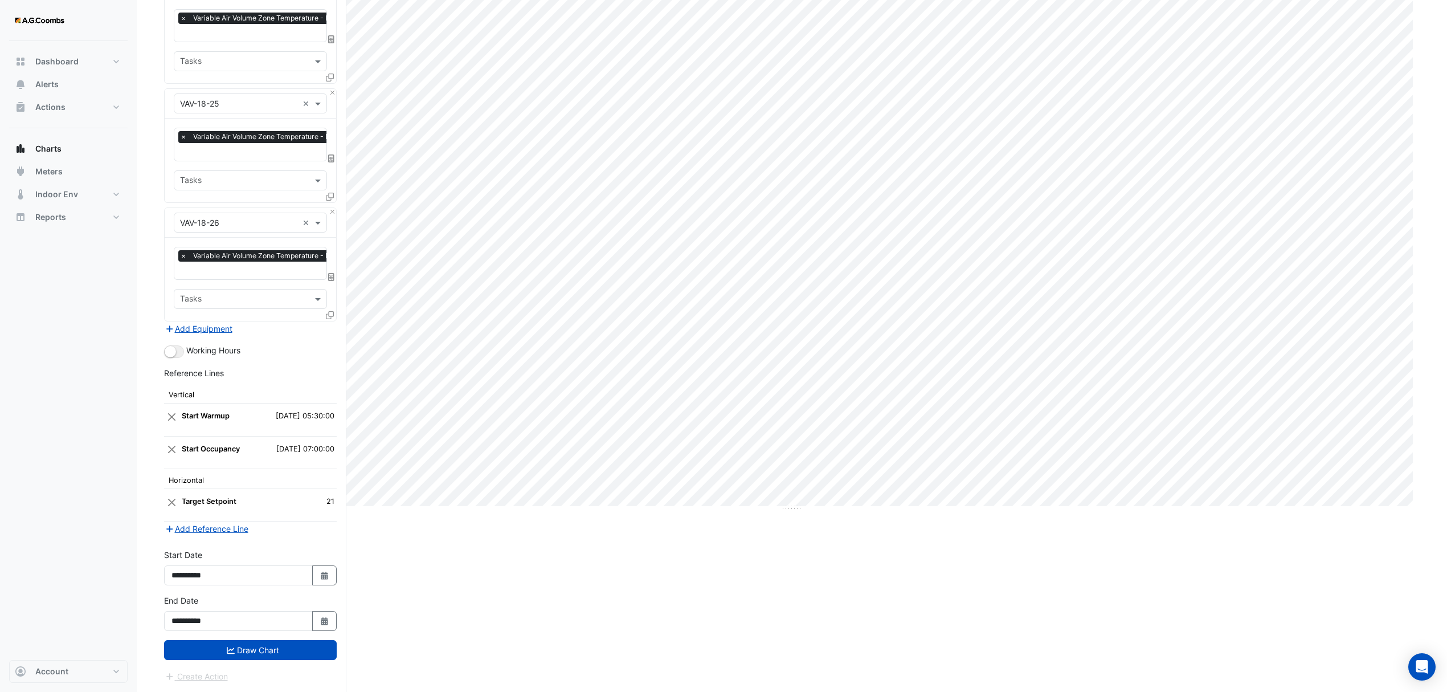
click at [186, 649] on button "Draw Chart" at bounding box center [250, 650] width 173 height 20
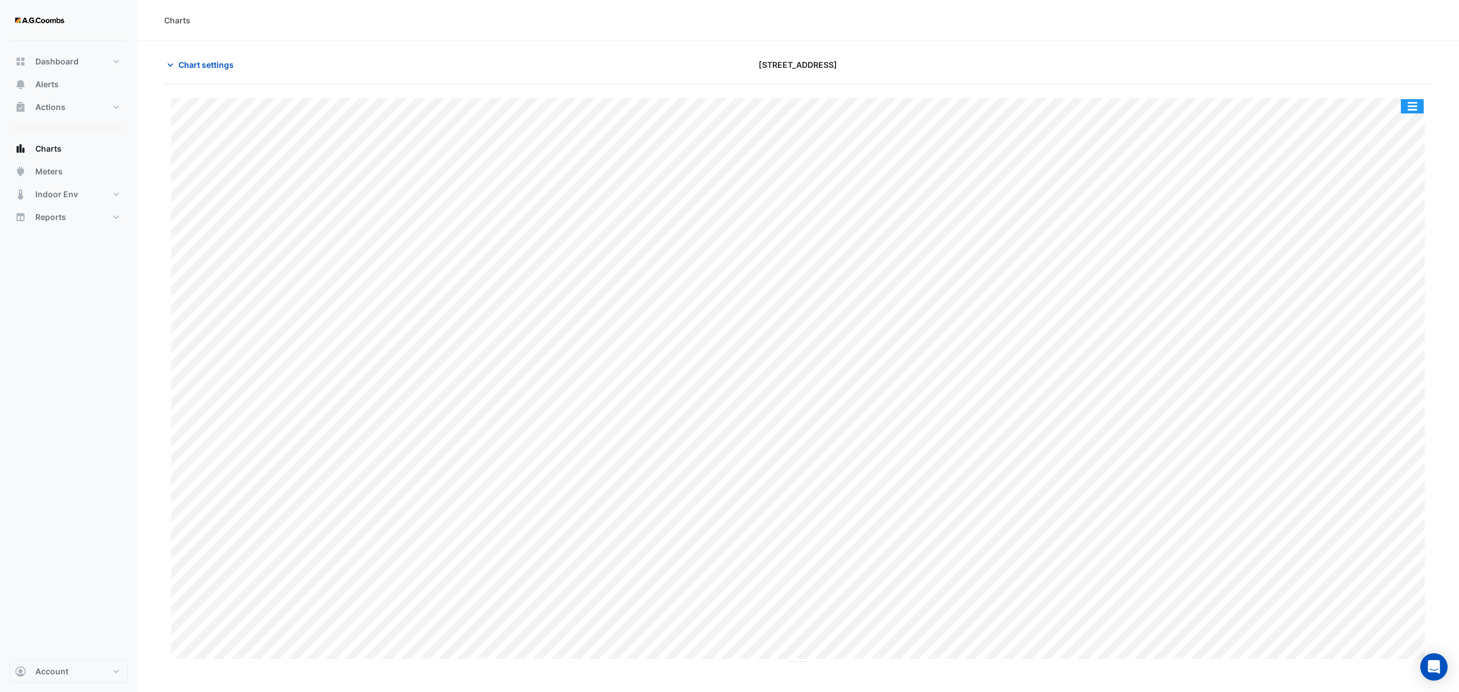
click at [1416, 101] on button "button" at bounding box center [1412, 106] width 23 height 14
drag, startPoint x: 1393, startPoint y: 226, endPoint x: 1389, endPoint y: 238, distance: 12.1
click at [1393, 227] on div "Pivot Data Table" at bounding box center [1389, 228] width 68 height 27
click at [204, 63] on span "Chart settings" at bounding box center [205, 65] width 55 height 12
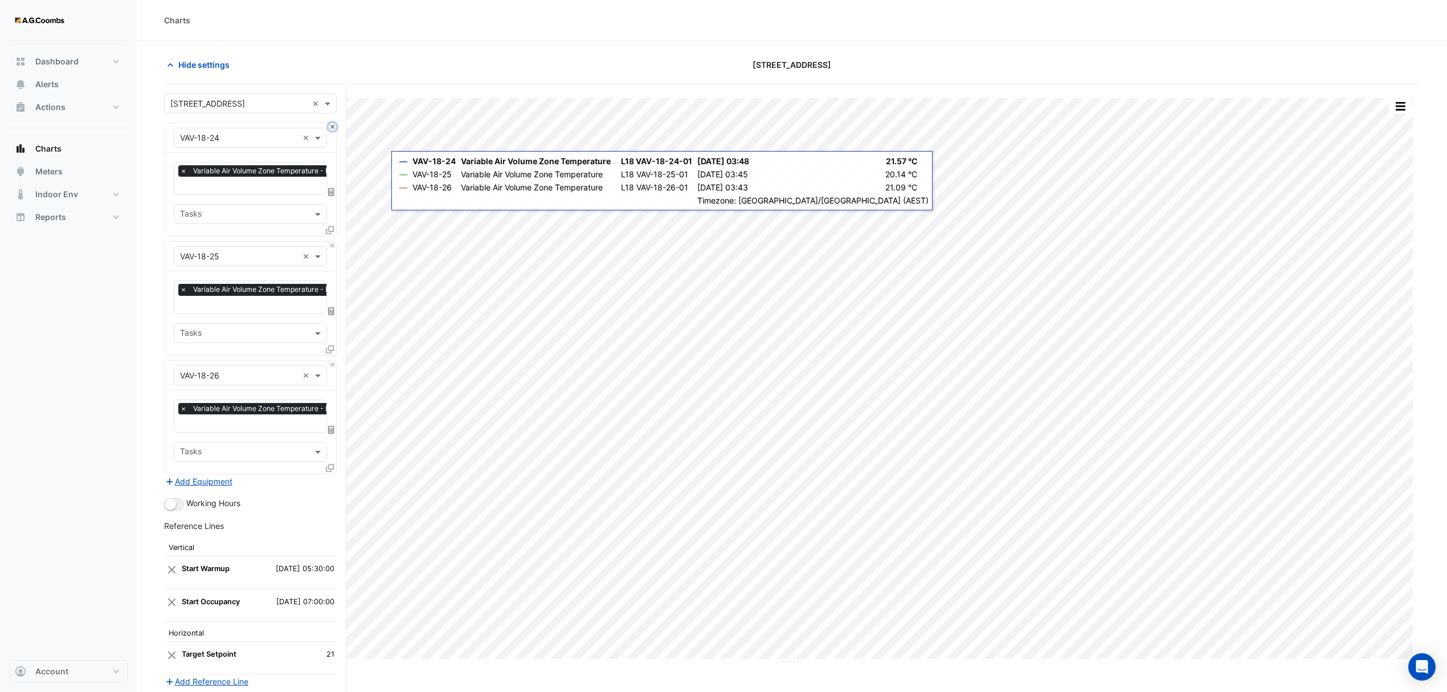
click at [335, 127] on button "Close" at bounding box center [332, 126] width 7 height 7
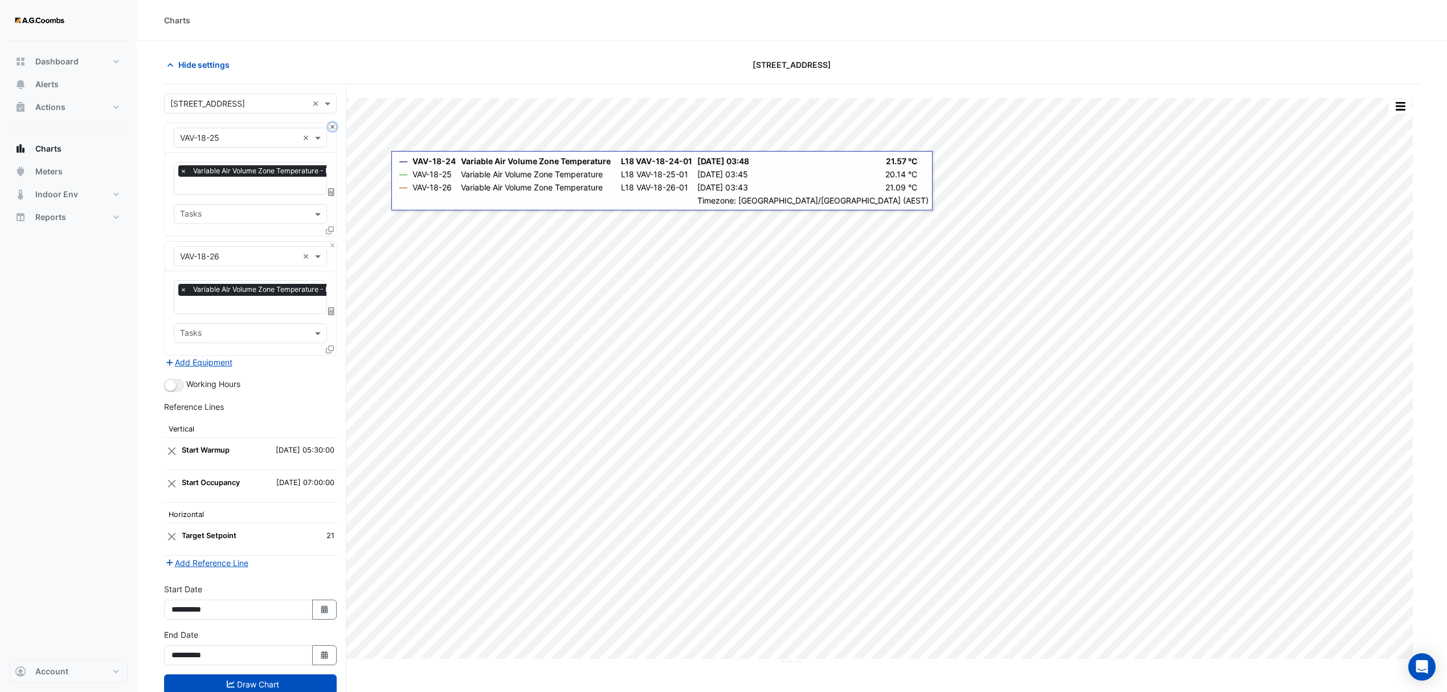
click at [335, 127] on button "Close" at bounding box center [332, 126] width 7 height 7
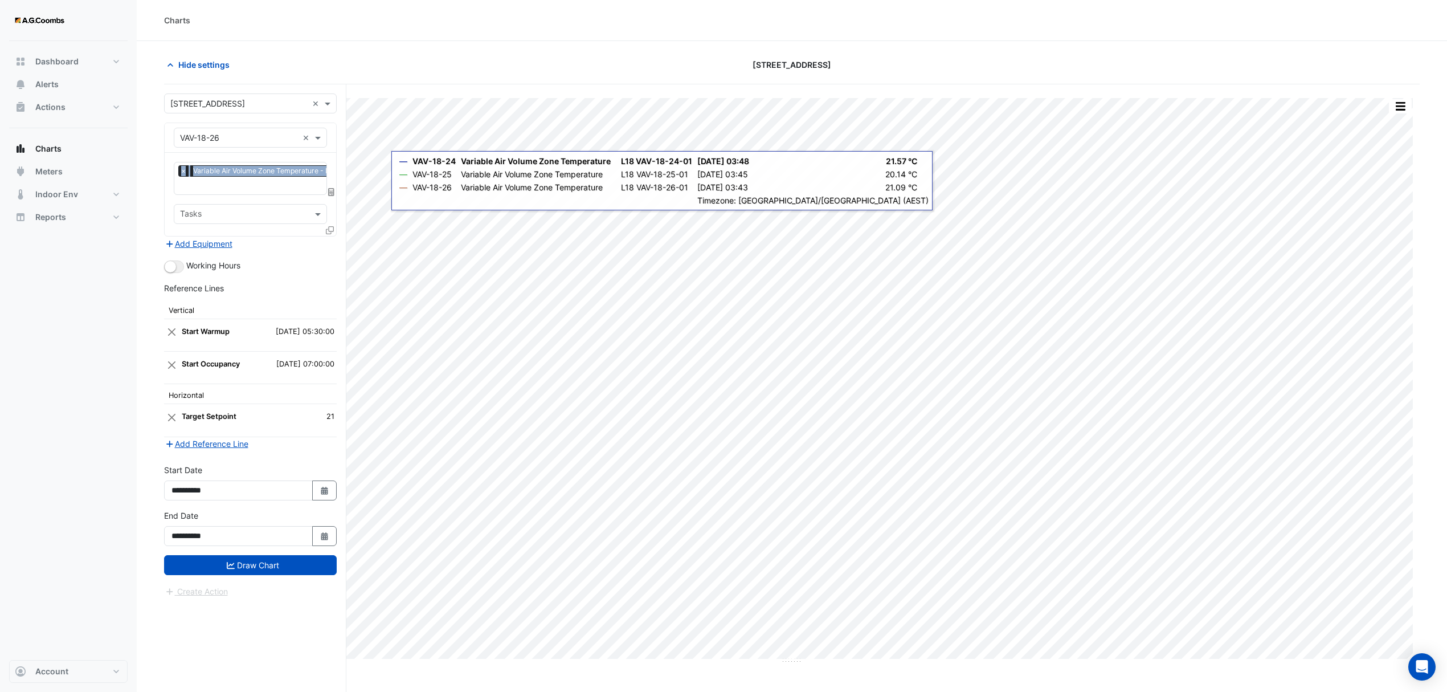
click at [335, 127] on div "Equipment × VAV-18-26 ×" at bounding box center [251, 138] width 172 height 30
drag, startPoint x: 215, startPoint y: 554, endPoint x: 261, endPoint y: 566, distance: 47.8
click at [214, 554] on div "**********" at bounding box center [250, 532] width 186 height 46
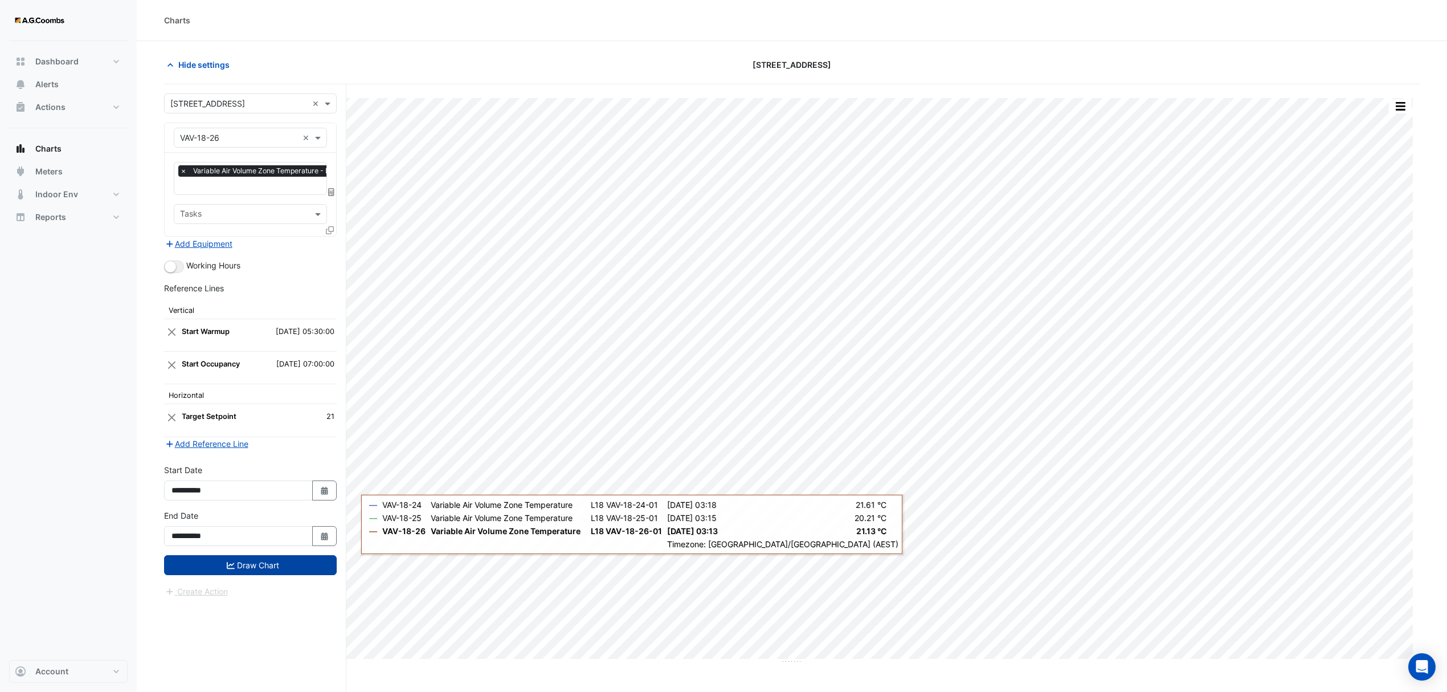
click at [266, 566] on button "Draw Chart" at bounding box center [250, 565] width 173 height 20
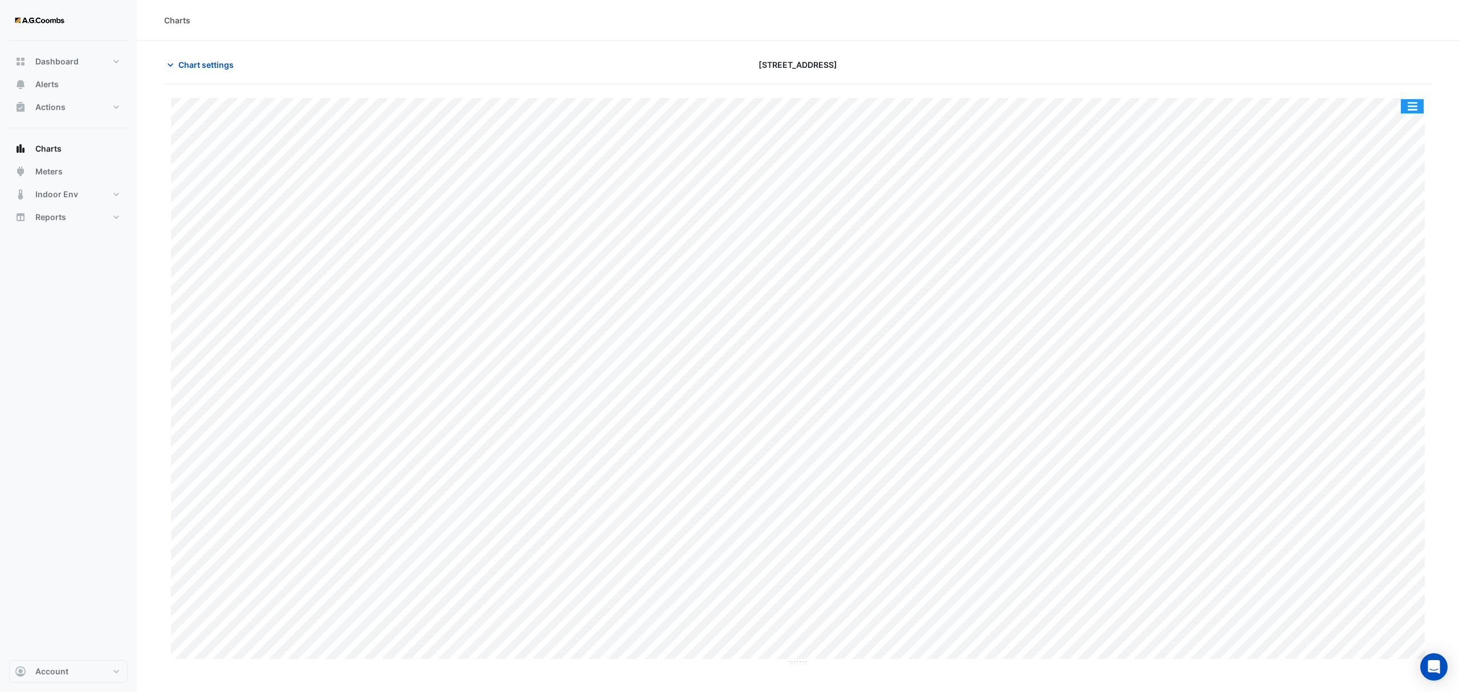
click at [1406, 111] on button "button" at bounding box center [1412, 106] width 23 height 14
click at [1391, 193] on div "Pivot Data Table" at bounding box center [1389, 187] width 68 height 27
click at [199, 60] on span "Chart settings" at bounding box center [205, 65] width 55 height 12
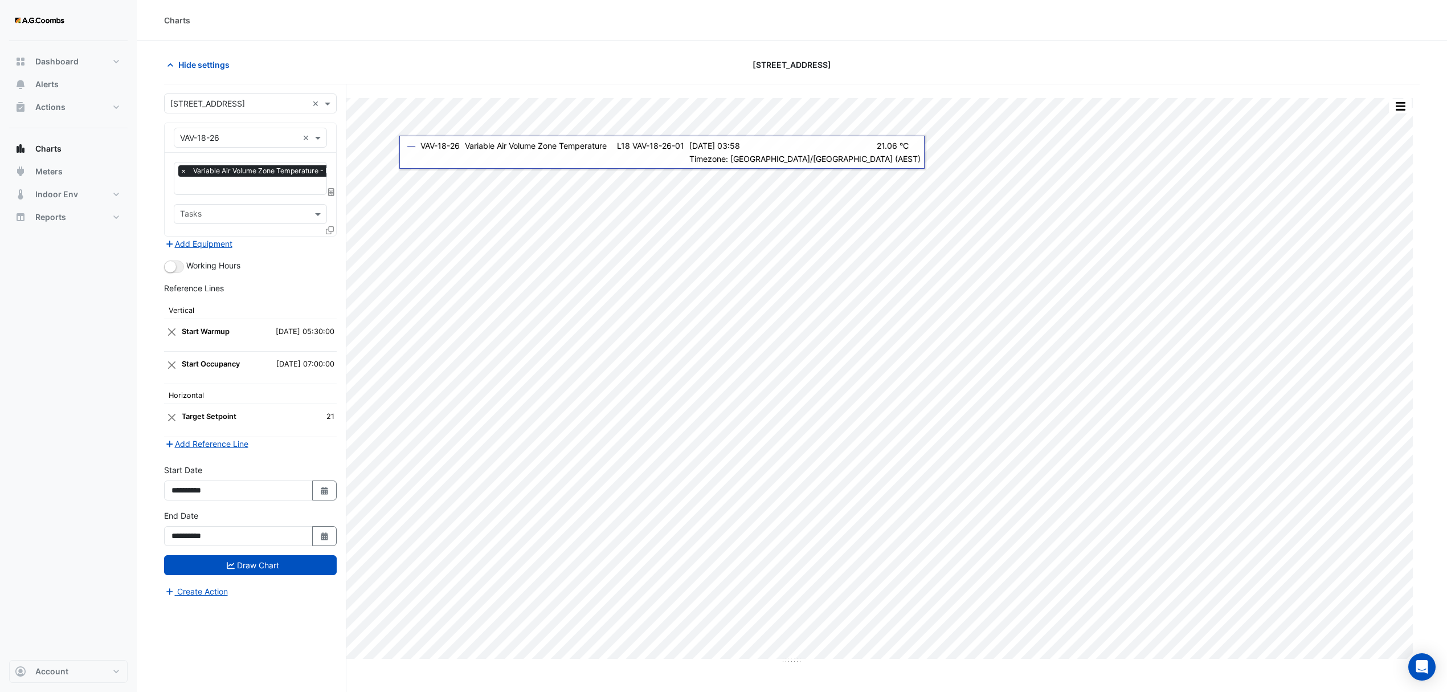
click at [328, 227] on icon at bounding box center [330, 230] width 8 height 8
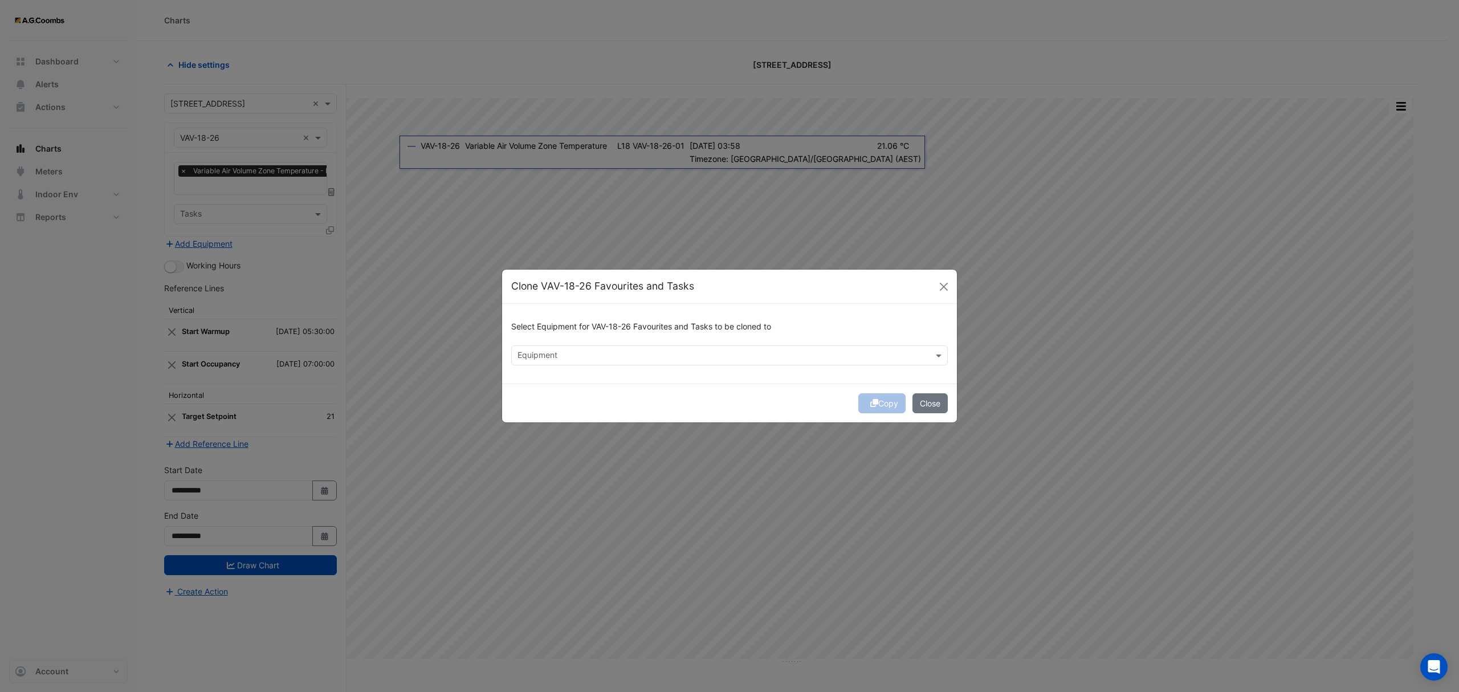
click at [566, 351] on input "text" at bounding box center [722, 356] width 411 height 12
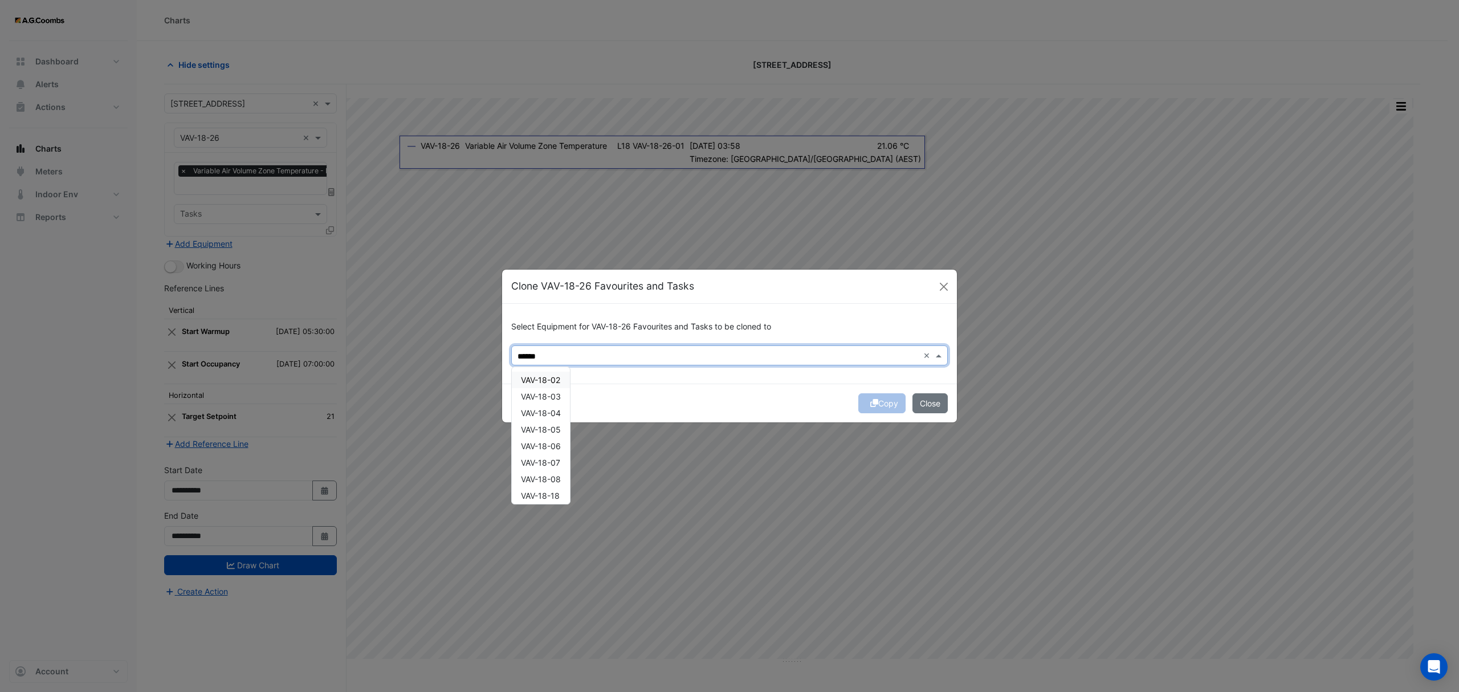
click at [552, 376] on span "VAV-18-02" at bounding box center [540, 380] width 39 height 10
click at [539, 397] on span "VAV-18-03" at bounding box center [541, 397] width 40 height 10
click at [553, 416] on span "VAV-18-04" at bounding box center [541, 413] width 40 height 10
click at [554, 427] on span "VAV-18-05" at bounding box center [541, 430] width 40 height 10
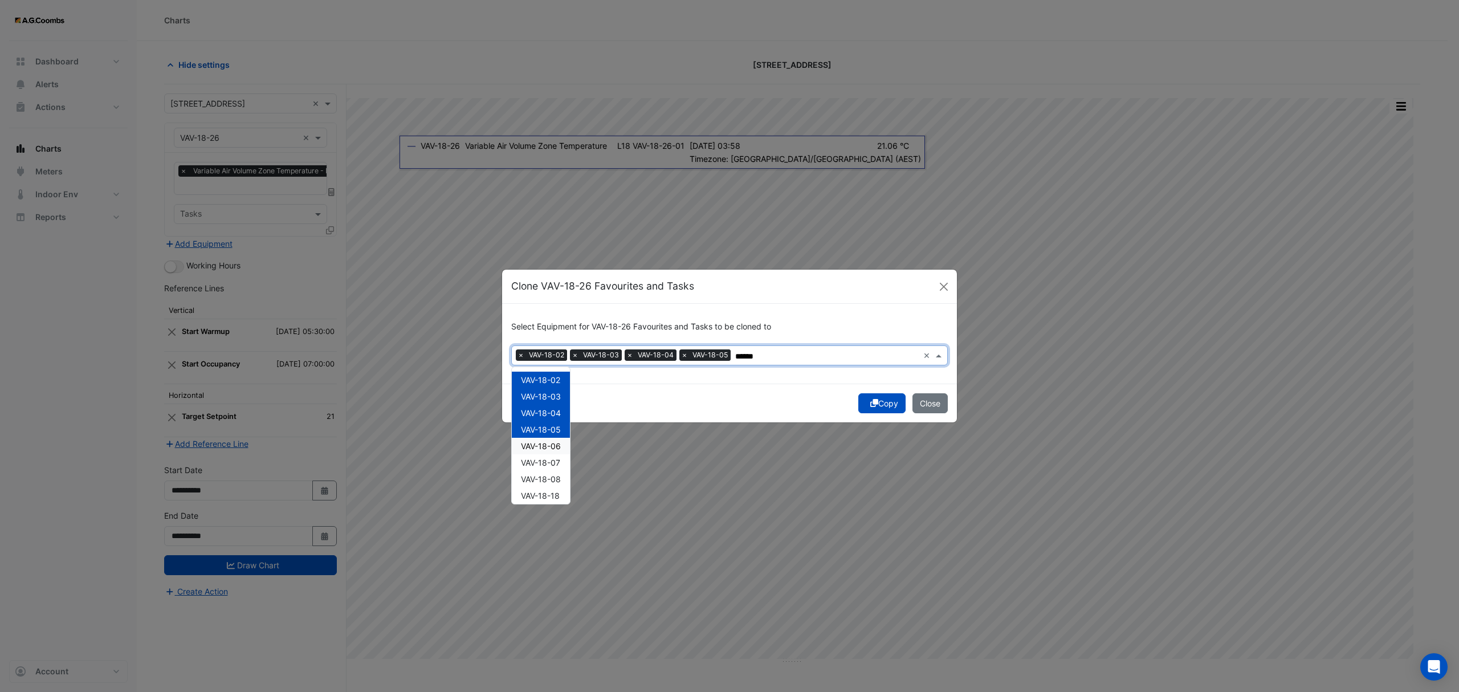
click at [559, 452] on div "VAV-18-06" at bounding box center [541, 446] width 58 height 17
click at [557, 458] on span "VAV-18-07" at bounding box center [540, 463] width 39 height 10
drag, startPoint x: 554, startPoint y: 478, endPoint x: 566, endPoint y: 504, distance: 29.3
click at [554, 477] on span "VAV-18-08" at bounding box center [541, 479] width 40 height 10
click at [551, 497] on span "VAV-18-18" at bounding box center [540, 496] width 39 height 10
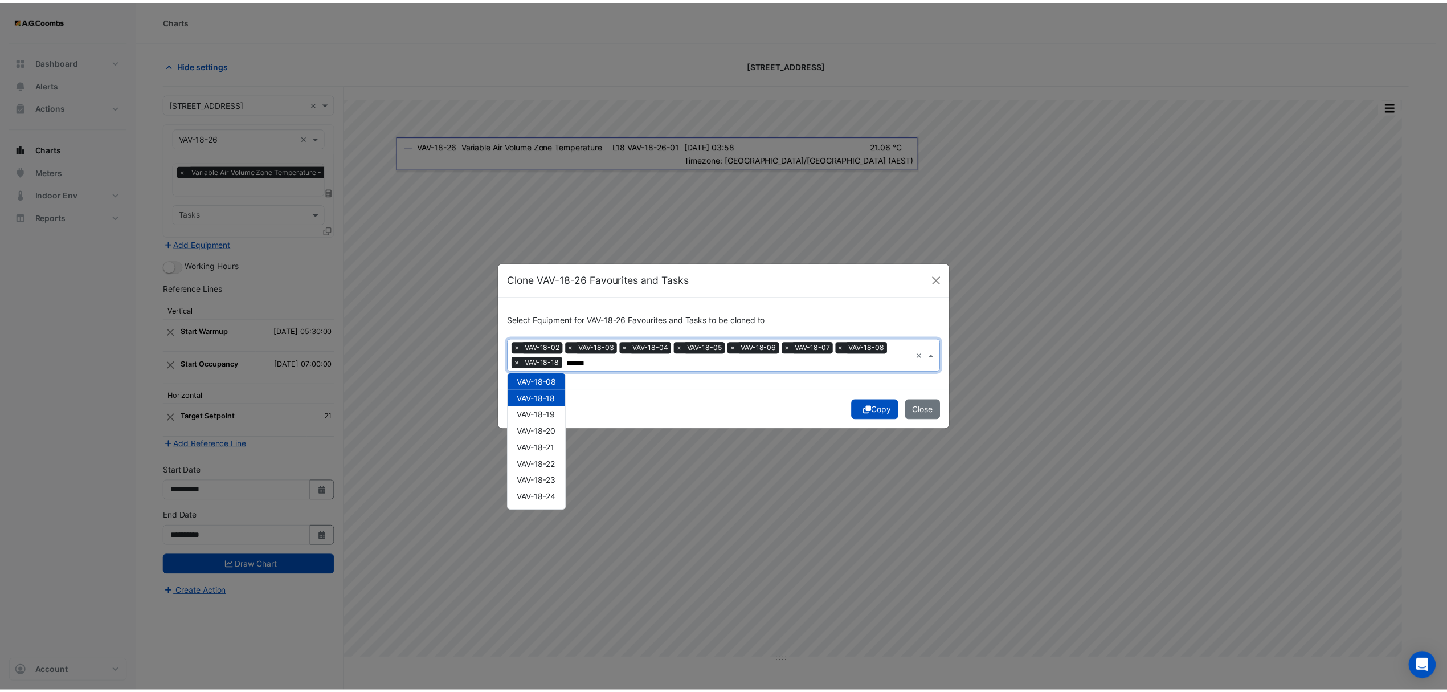
scroll to position [120, 0]
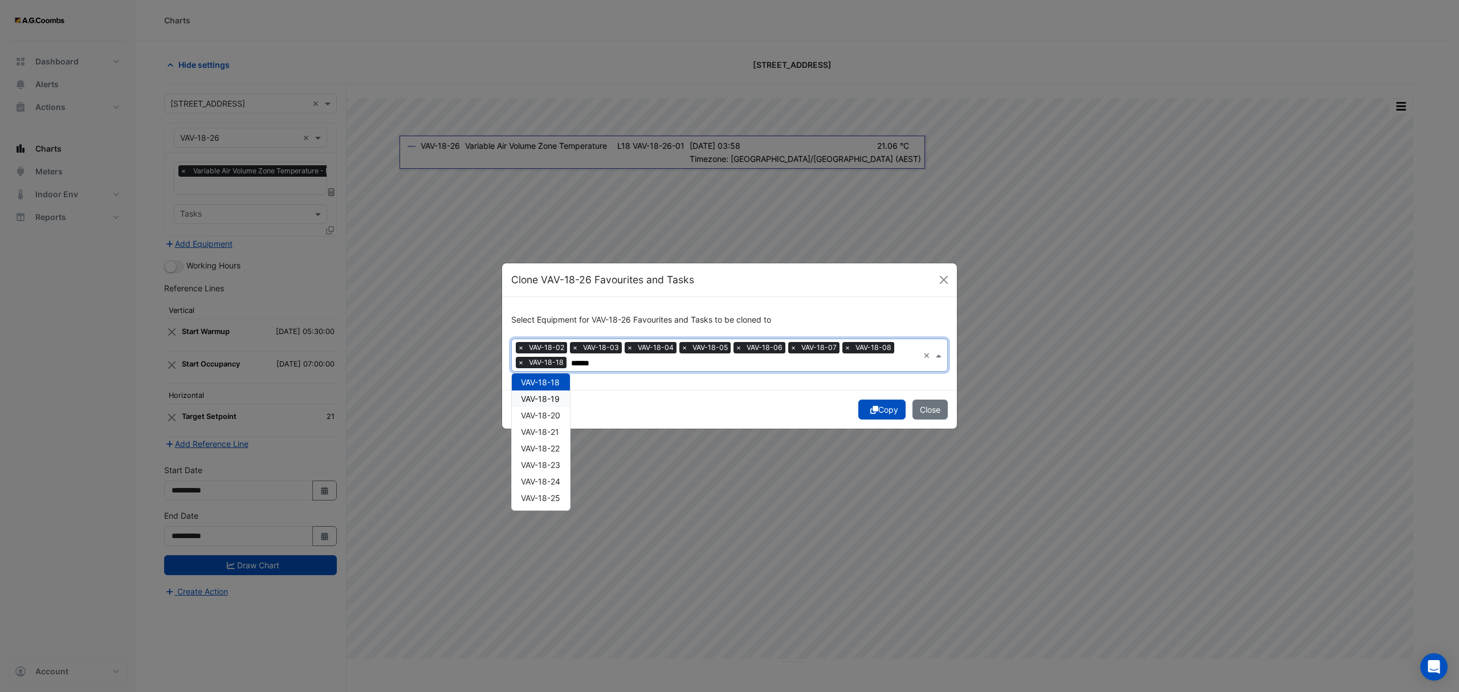
click at [547, 400] on span "VAV-18-19" at bounding box center [540, 399] width 39 height 10
click at [555, 421] on div "VAV-18-20" at bounding box center [541, 415] width 58 height 17
click at [555, 429] on span "VAV-18-21" at bounding box center [540, 432] width 38 height 10
click at [559, 446] on span "VAV-18-22" at bounding box center [540, 448] width 39 height 10
click at [559, 462] on span "VAV-18-23" at bounding box center [540, 465] width 39 height 10
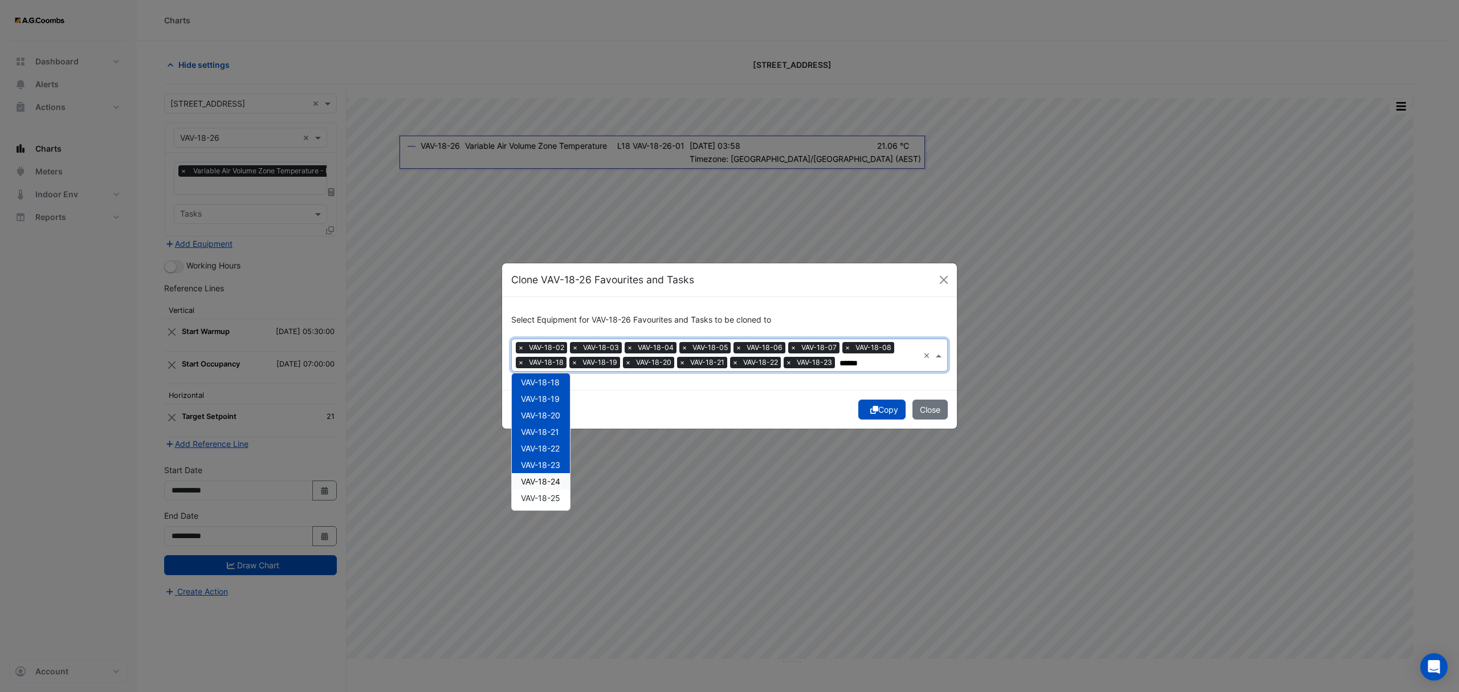
click at [558, 480] on span "VAV-18-24" at bounding box center [540, 481] width 39 height 10
click at [552, 500] on span "VAV-18-25" at bounding box center [540, 498] width 39 height 10
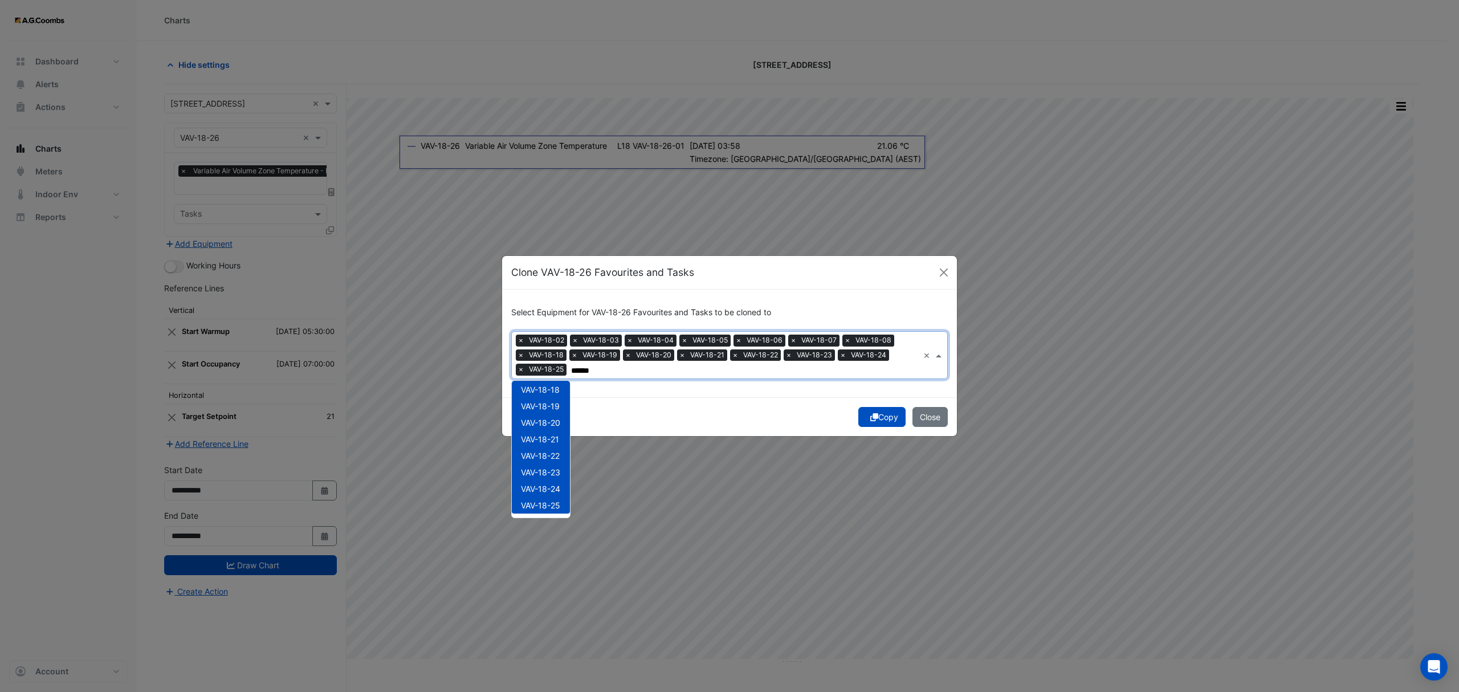
click at [553, 489] on span "VAV-18-24" at bounding box center [540, 489] width 39 height 10
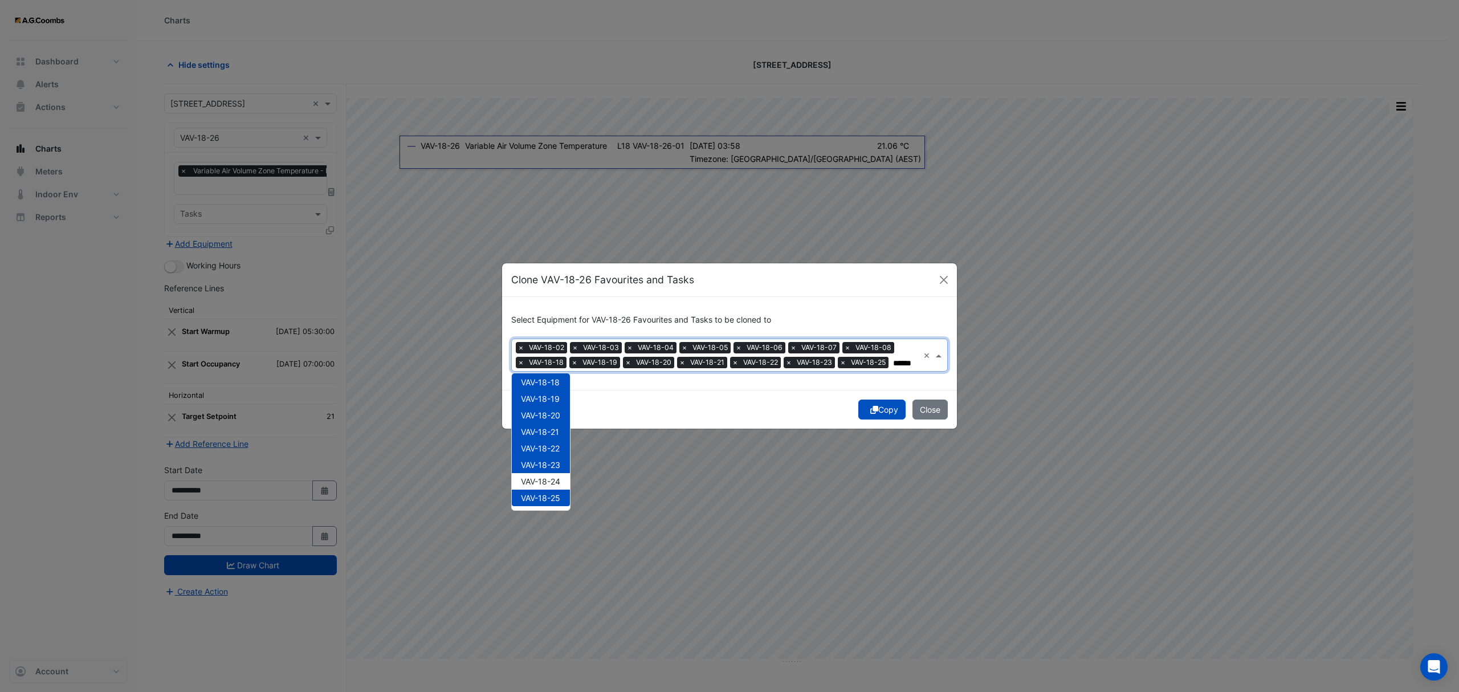
click at [548, 500] on span "VAV-18-25" at bounding box center [540, 498] width 39 height 10
type input "******"
click at [878, 406] on button "Copy" at bounding box center [881, 409] width 47 height 20
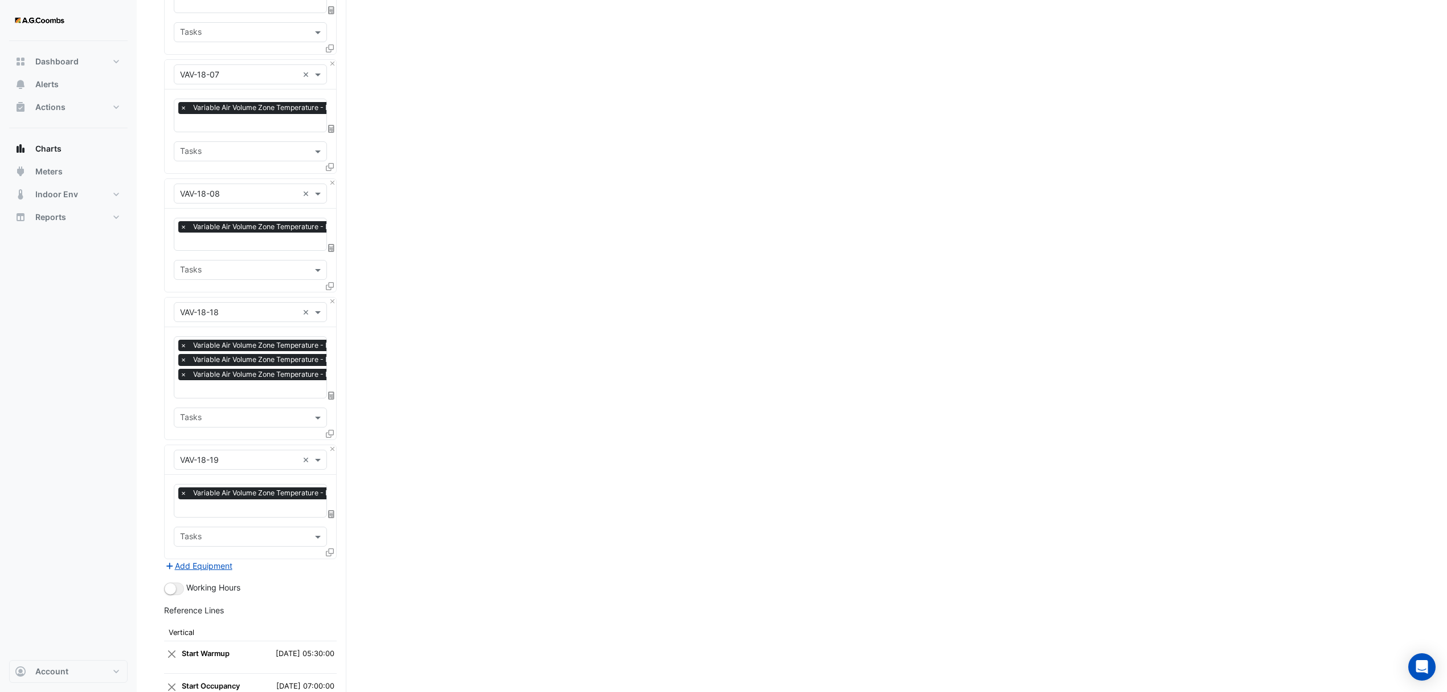
scroll to position [1014, 0]
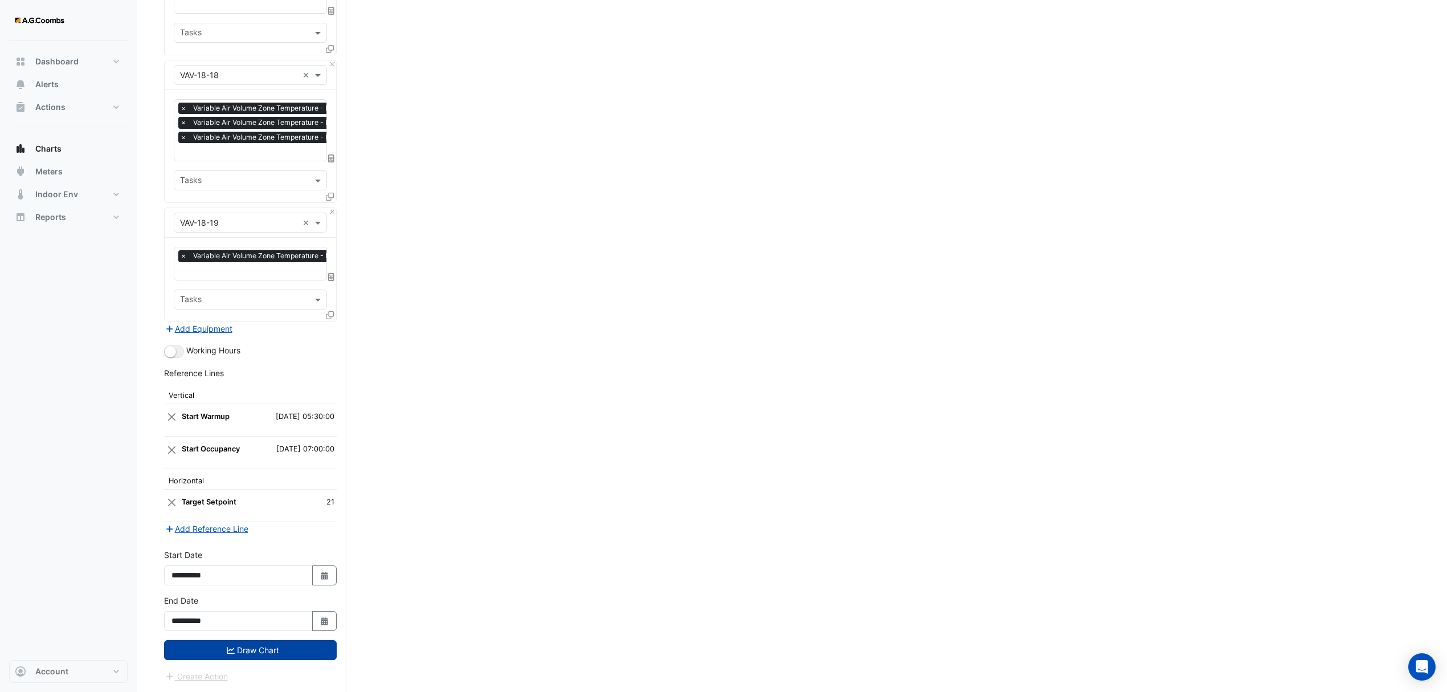
click at [270, 657] on button "Draw Chart" at bounding box center [250, 650] width 173 height 20
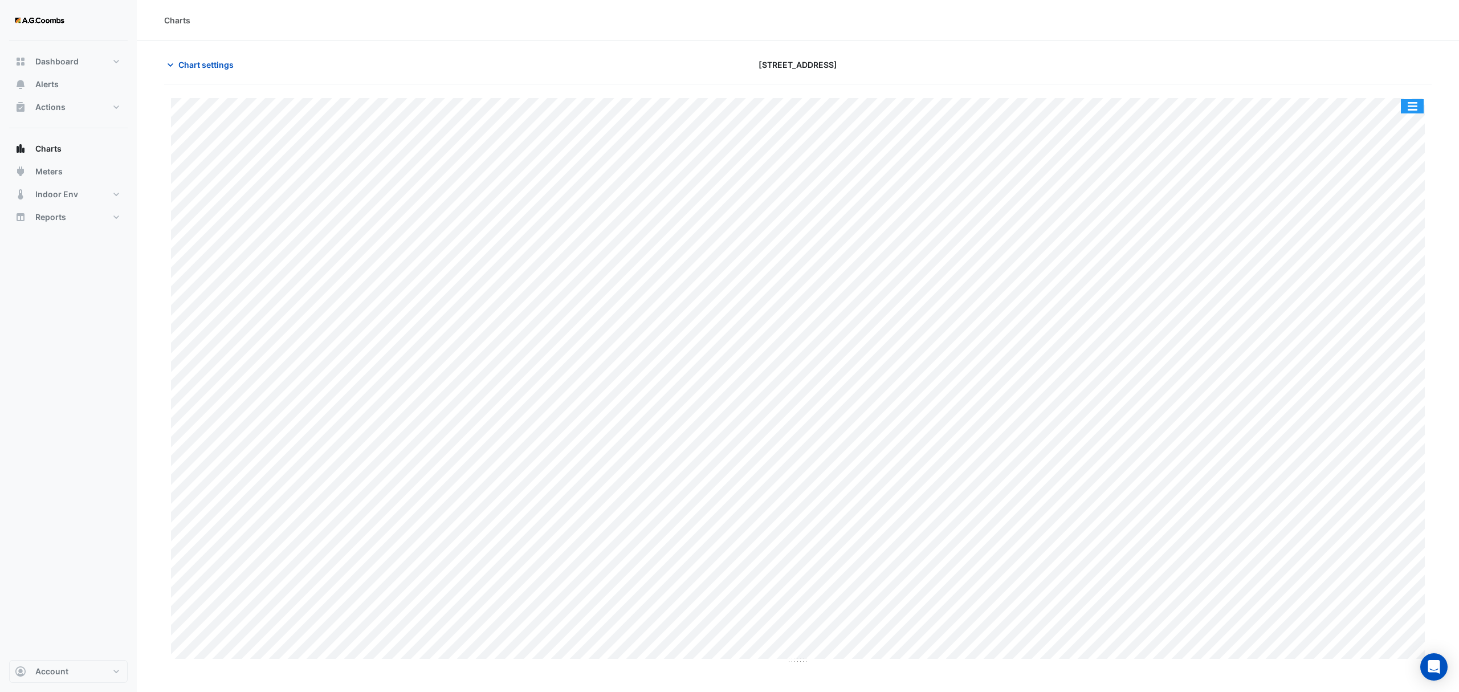
click at [1416, 111] on button "button" at bounding box center [1412, 106] width 23 height 14
click at [1395, 229] on div "Pivot Data Table" at bounding box center [1389, 228] width 68 height 27
click at [214, 63] on span "Chart settings" at bounding box center [205, 65] width 55 height 12
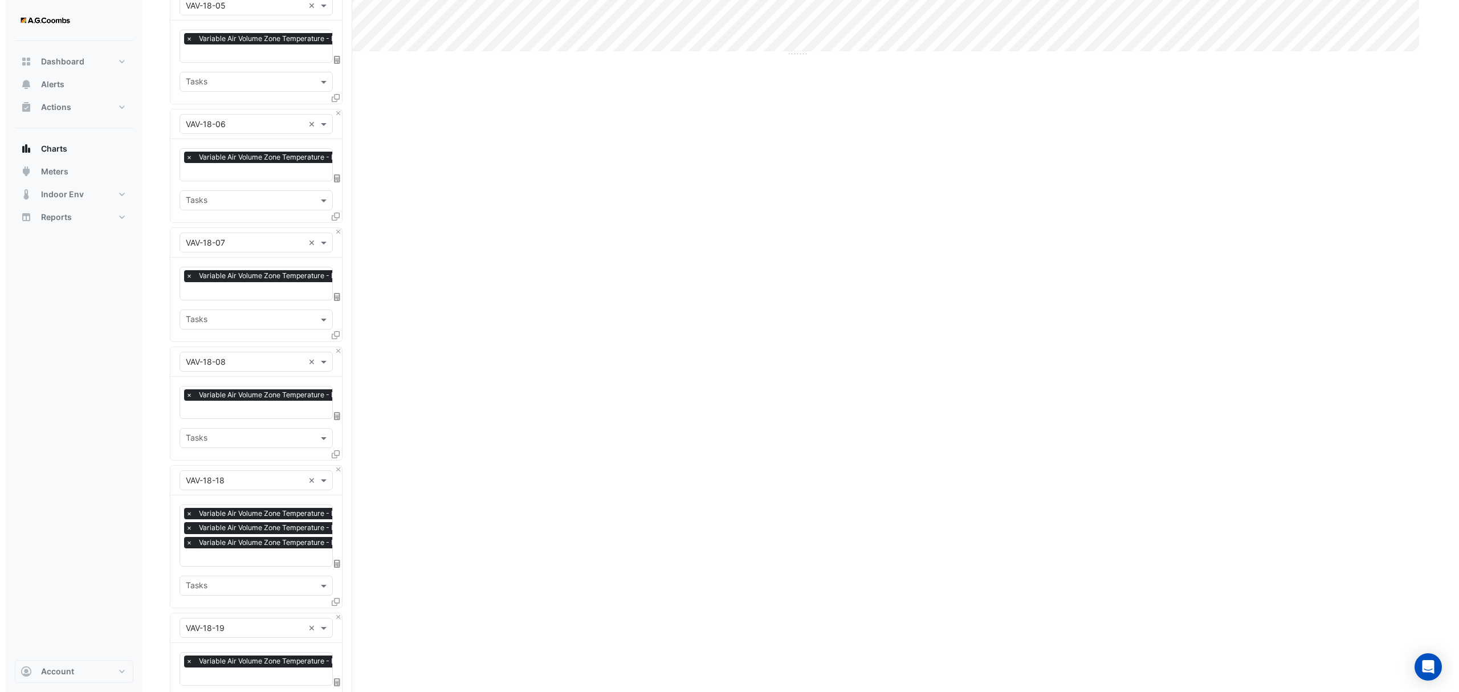
scroll to position [1014, 0]
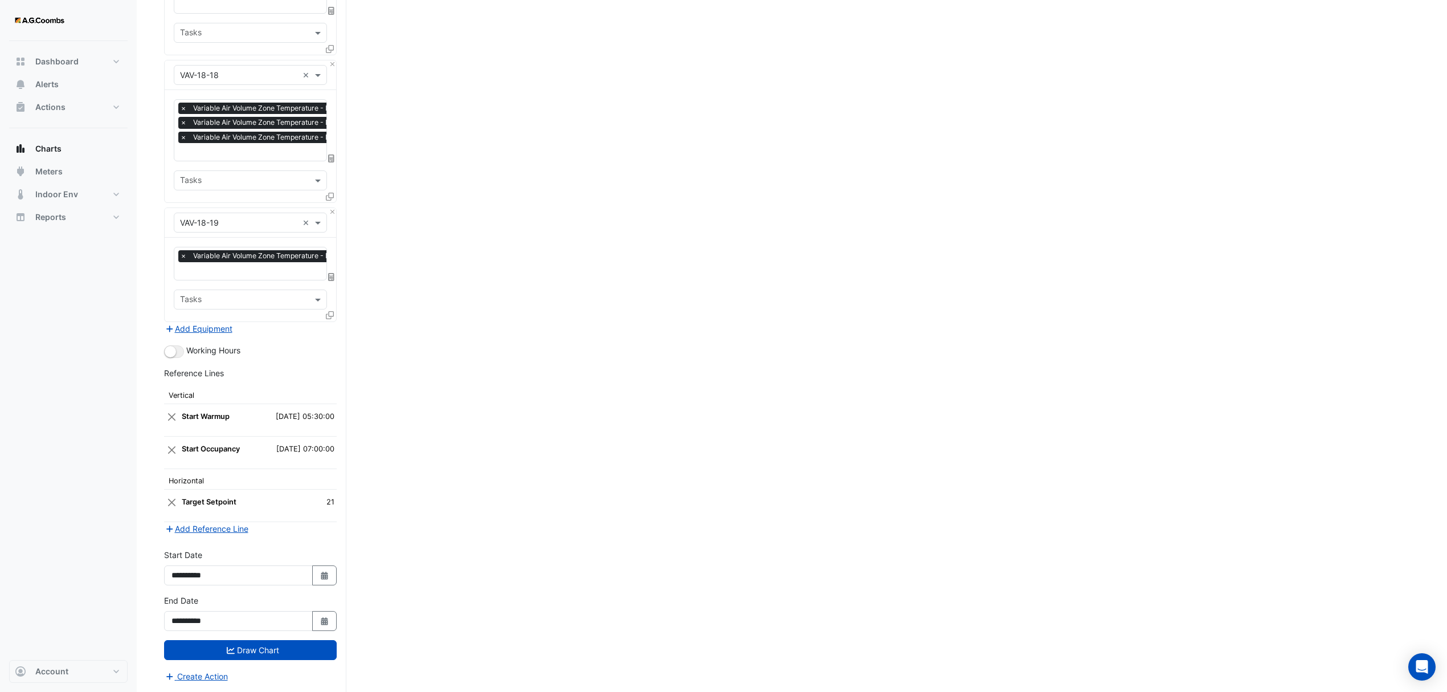
click at [326, 311] on icon at bounding box center [330, 315] width 8 height 8
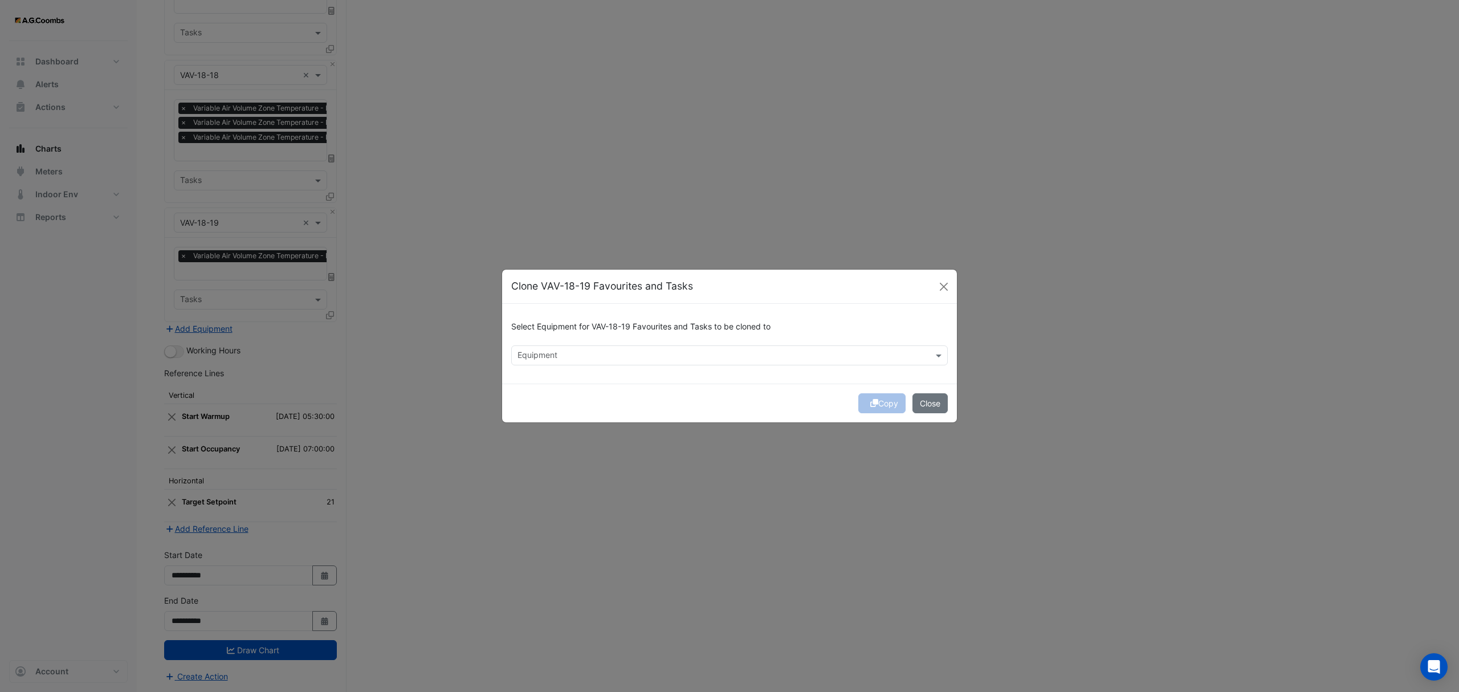
click at [573, 350] on input "text" at bounding box center [722, 356] width 411 height 12
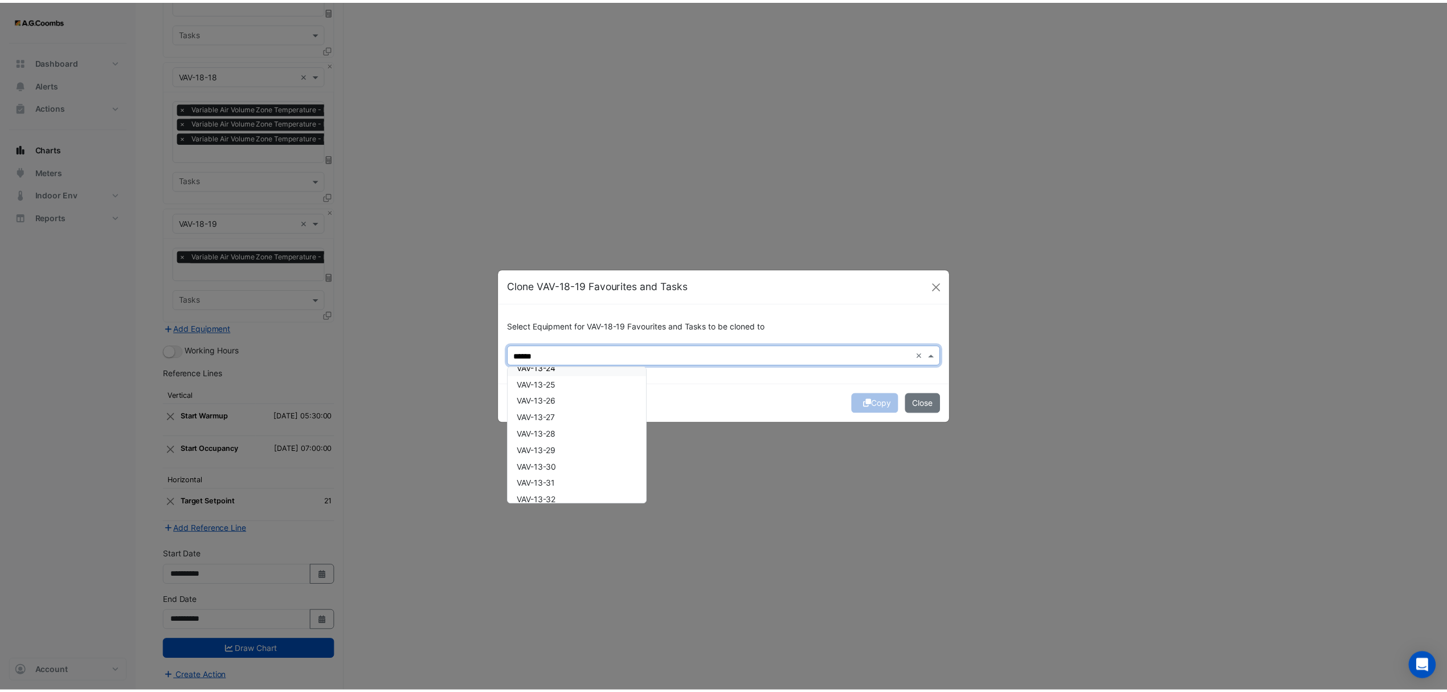
scroll to position [0, 0]
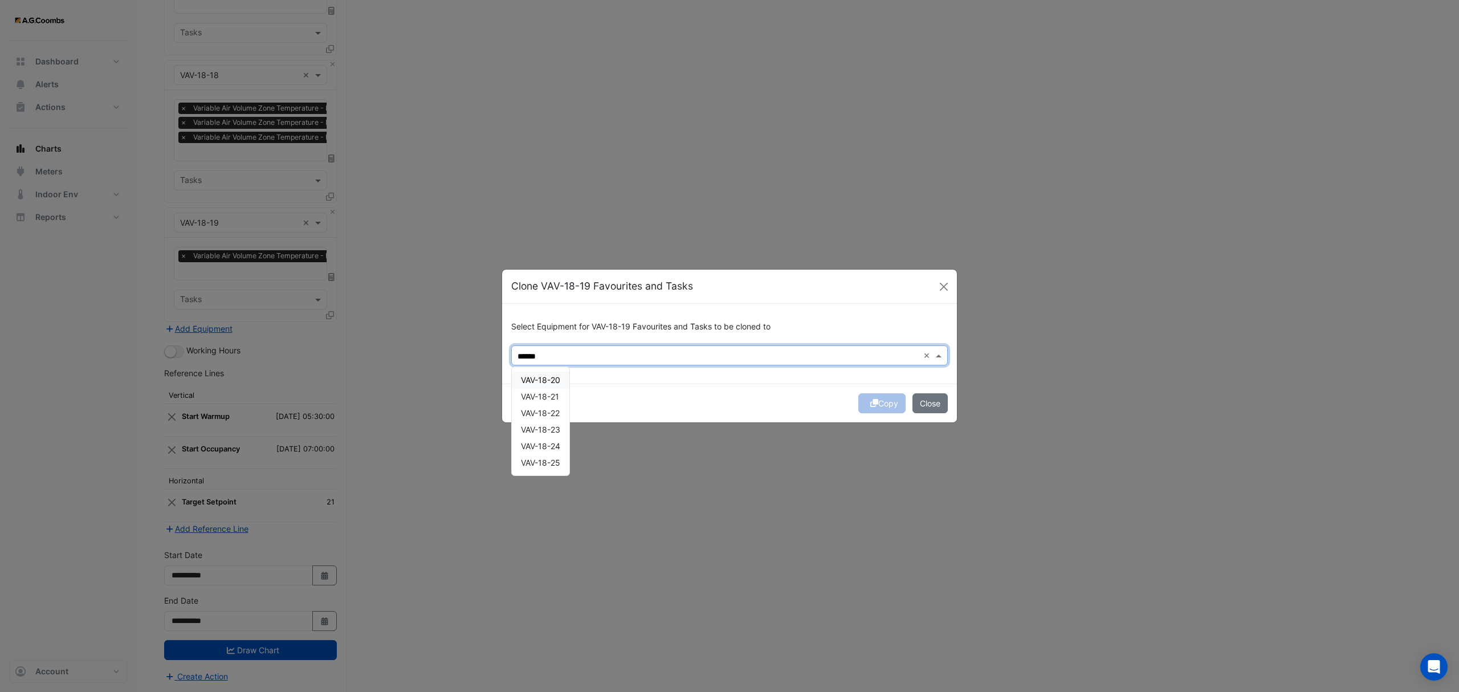
click at [543, 380] on span "VAV-18-20" at bounding box center [540, 380] width 39 height 10
click at [545, 395] on span "VAV-18-21" at bounding box center [540, 397] width 38 height 10
click at [558, 422] on div "VAV-18-23" at bounding box center [541, 429] width 58 height 17
click at [547, 403] on div "VAV-18-21" at bounding box center [541, 396] width 58 height 17
click at [552, 416] on span "VAV-18-22" at bounding box center [540, 413] width 39 height 10
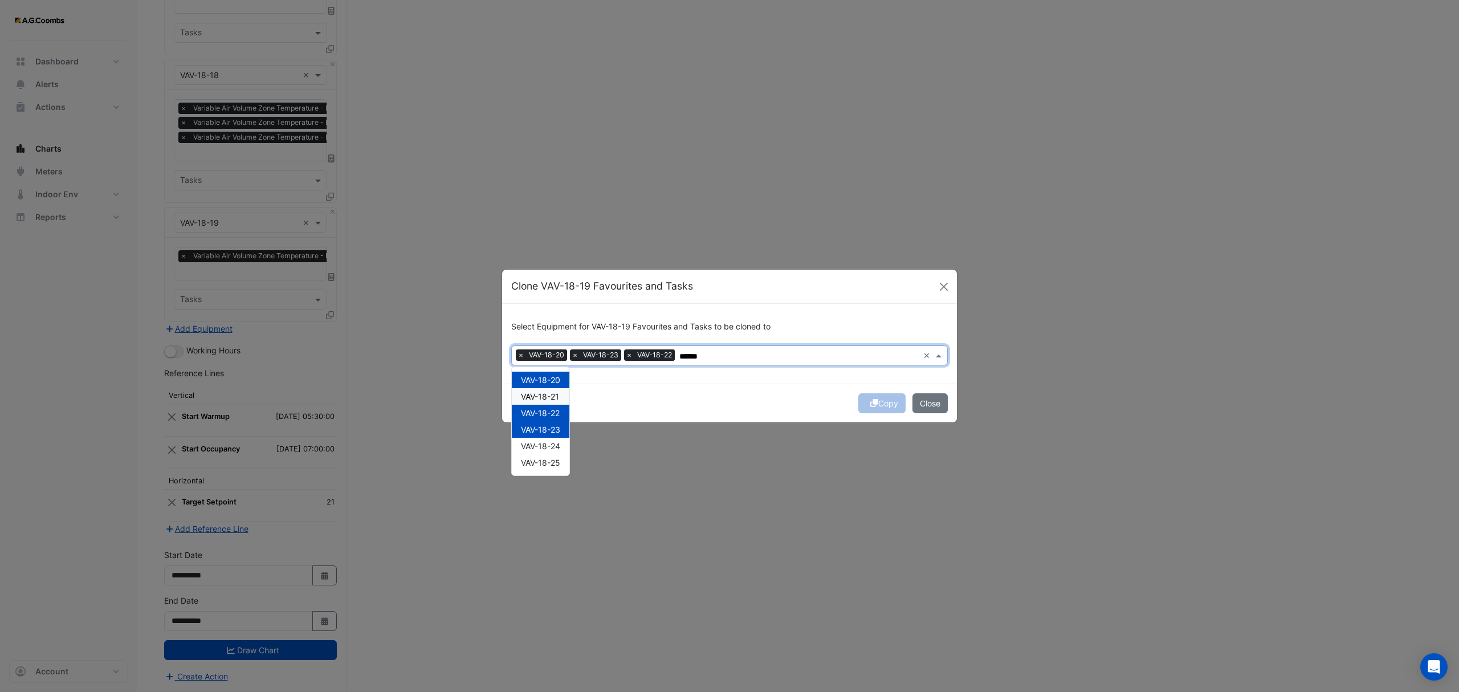
click at [550, 393] on span "VAV-18-21" at bounding box center [540, 397] width 38 height 10
drag, startPoint x: 532, startPoint y: 431, endPoint x: 597, endPoint y: 482, distance: 82.9
click at [531, 429] on span "VAV-18-23" at bounding box center [540, 430] width 39 height 10
type input "******"
click at [876, 404] on button "Copy" at bounding box center [881, 403] width 47 height 20
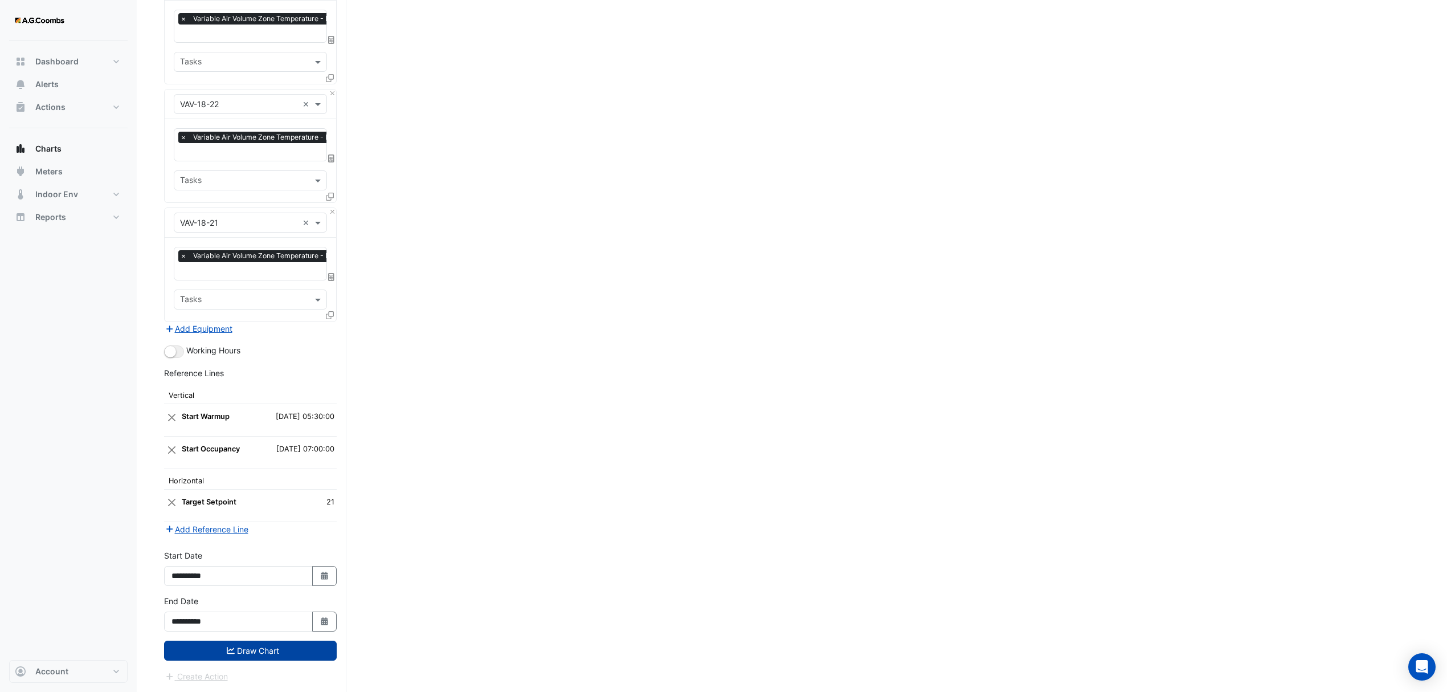
click at [204, 652] on button "Draw Chart" at bounding box center [250, 651] width 173 height 20
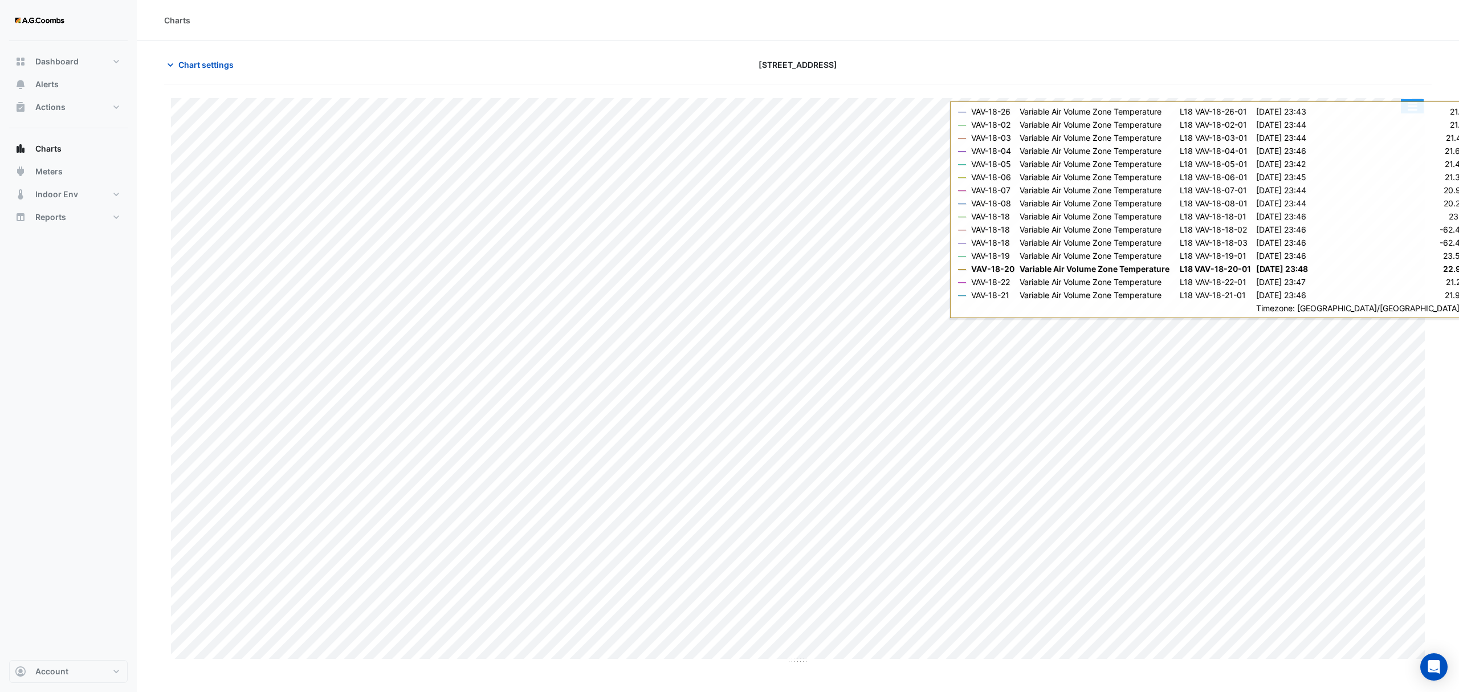
click at [1416, 95] on div "Split by Equip Split All Print Save as JPEG Save as PNG Pivot Data Table Export…" at bounding box center [797, 374] width 1267 height 580
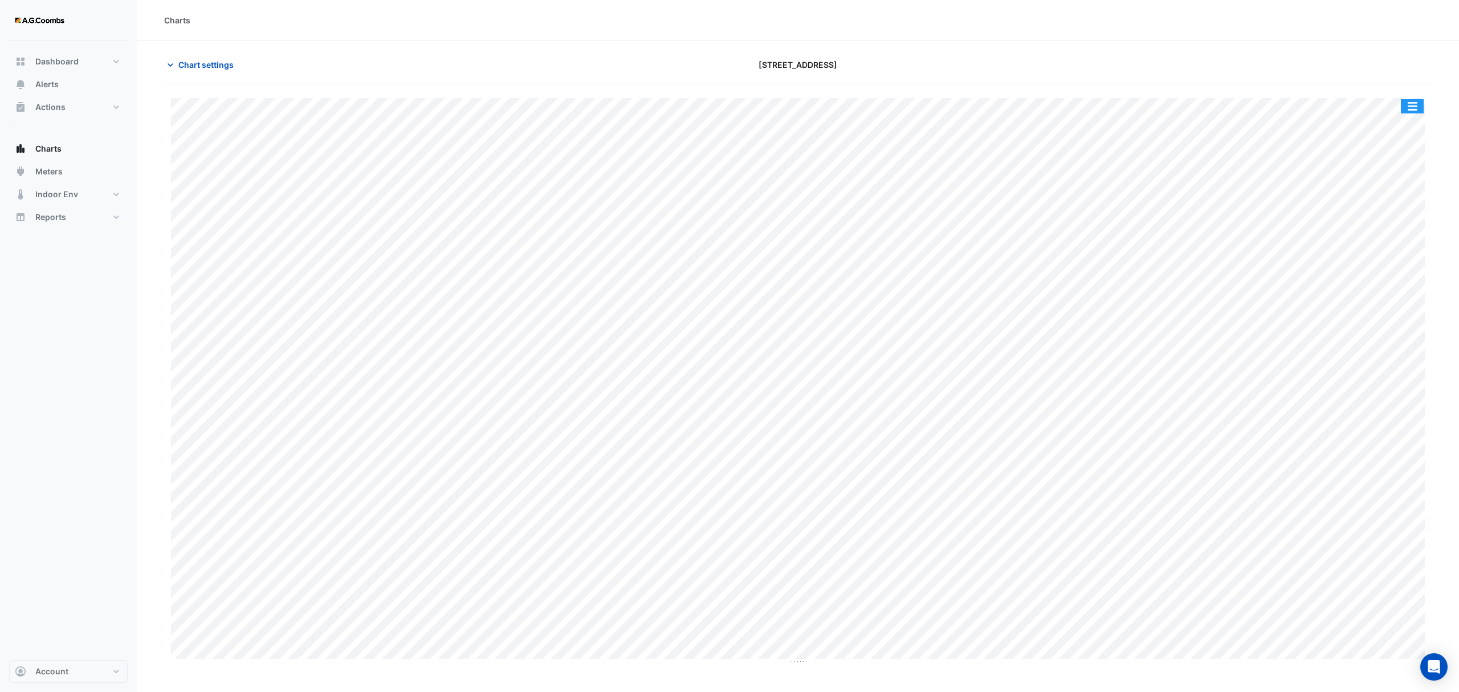
click at [1410, 108] on button "button" at bounding box center [1412, 106] width 23 height 14
click at [1375, 227] on div "Pivot Data Table" at bounding box center [1389, 228] width 68 height 27
click at [205, 57] on button "Chart settings" at bounding box center [202, 65] width 77 height 20
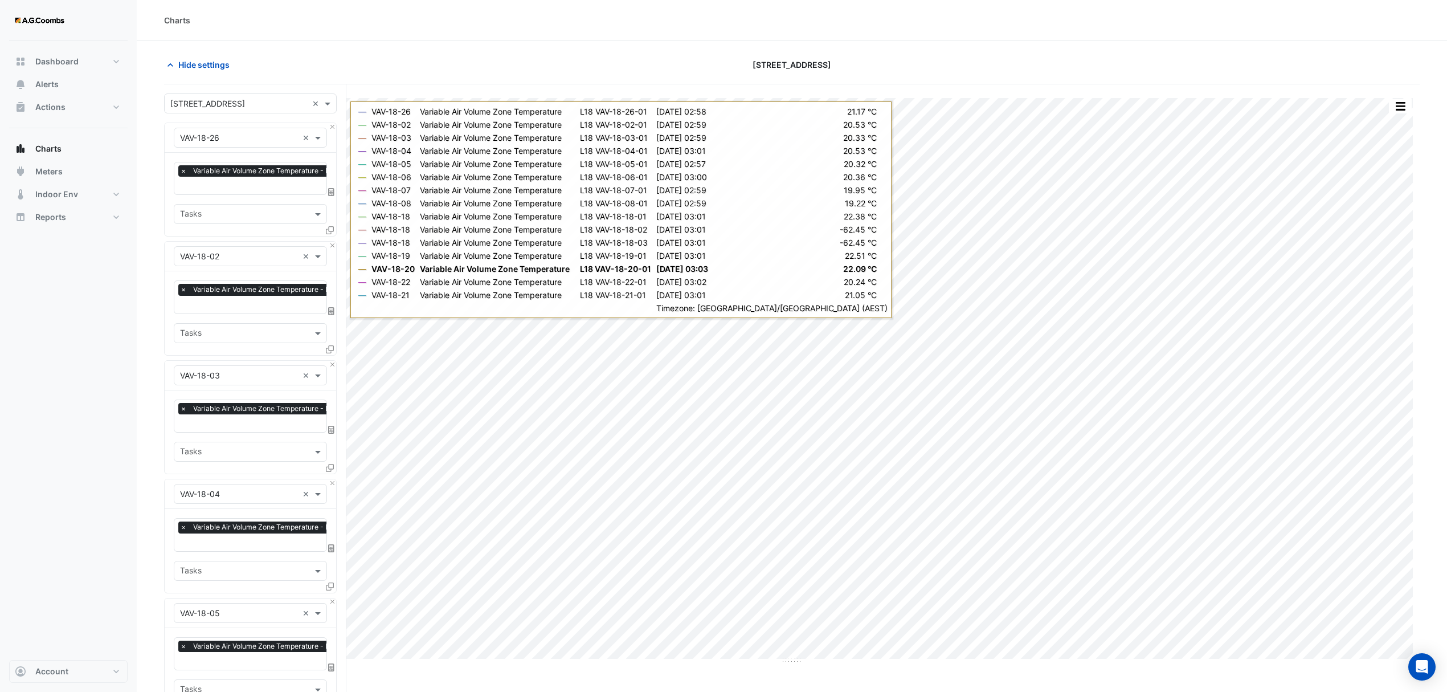
click at [329, 229] on icon at bounding box center [330, 230] width 8 height 8
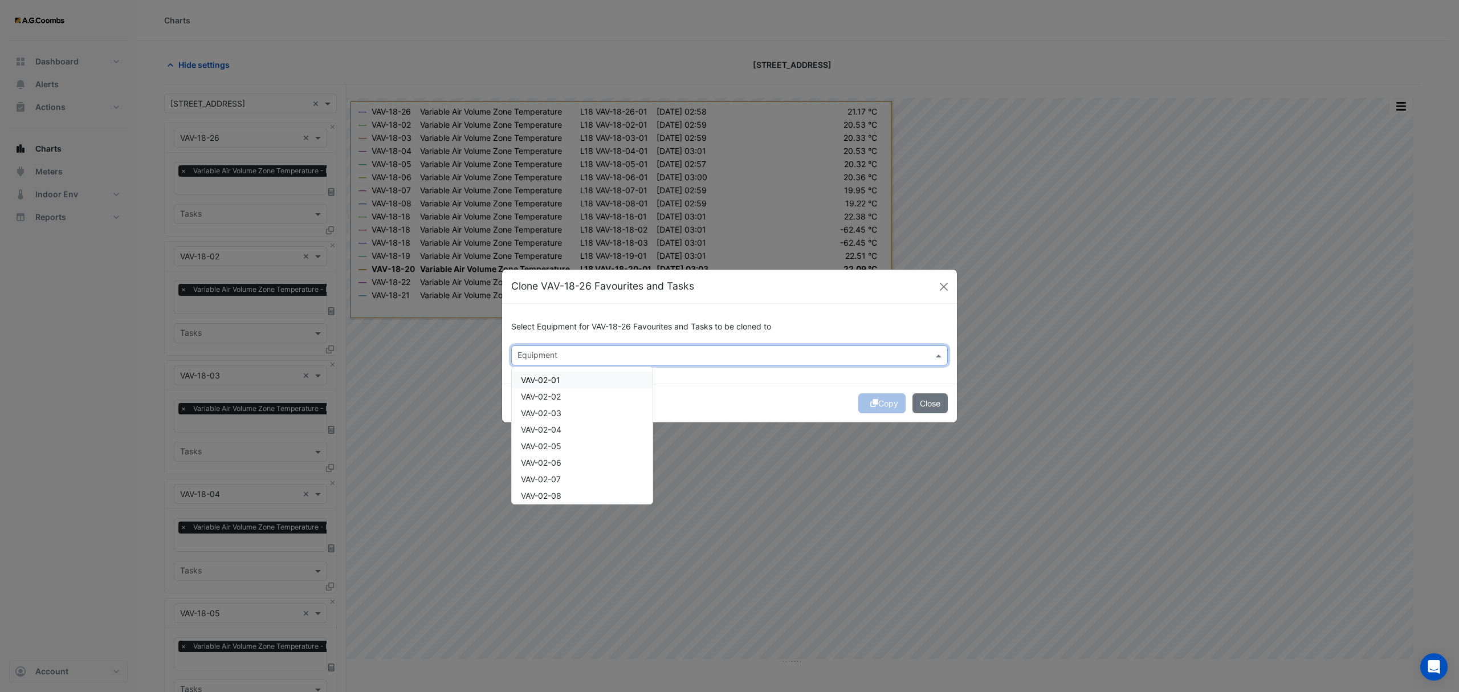
click at [529, 345] on div "Equipment" at bounding box center [729, 355] width 437 height 20
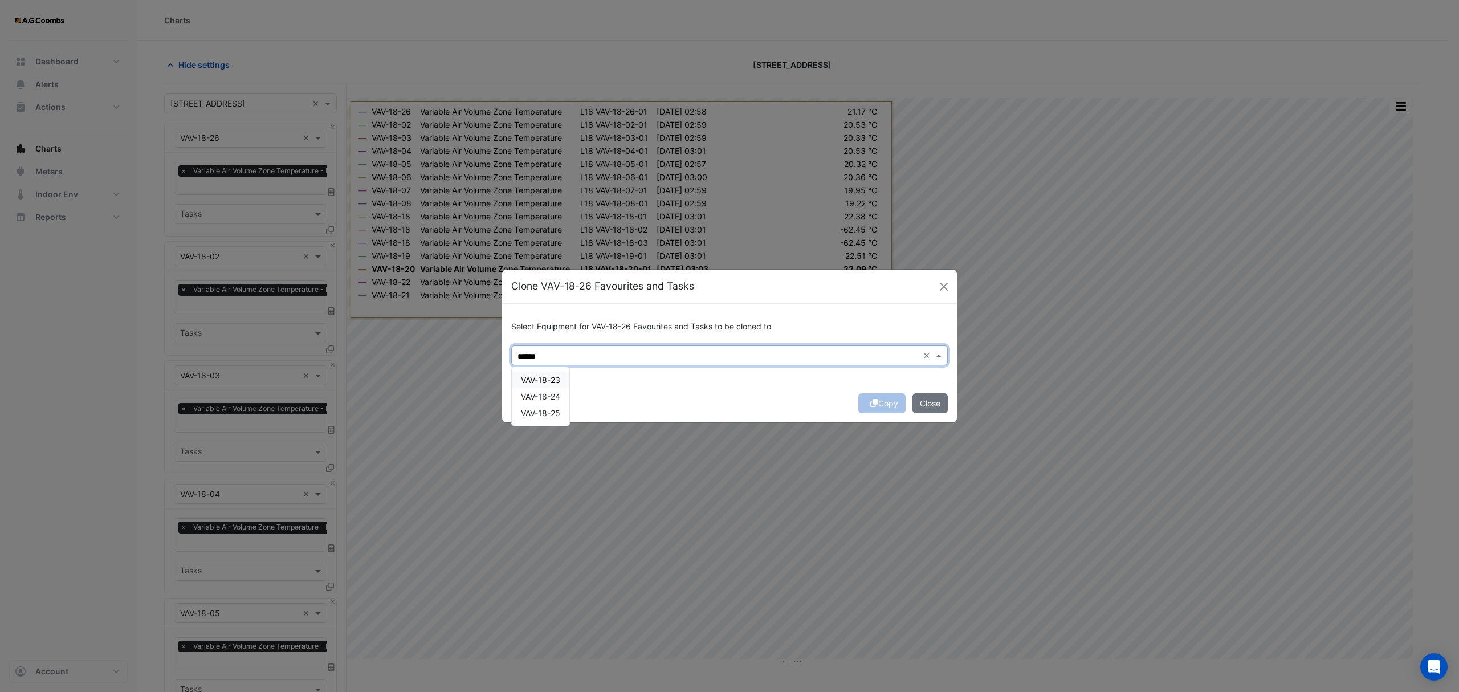
click at [543, 380] on span "VAV-18-23" at bounding box center [540, 380] width 39 height 10
type input "******"
click at [880, 408] on button "Copy" at bounding box center [881, 403] width 47 height 20
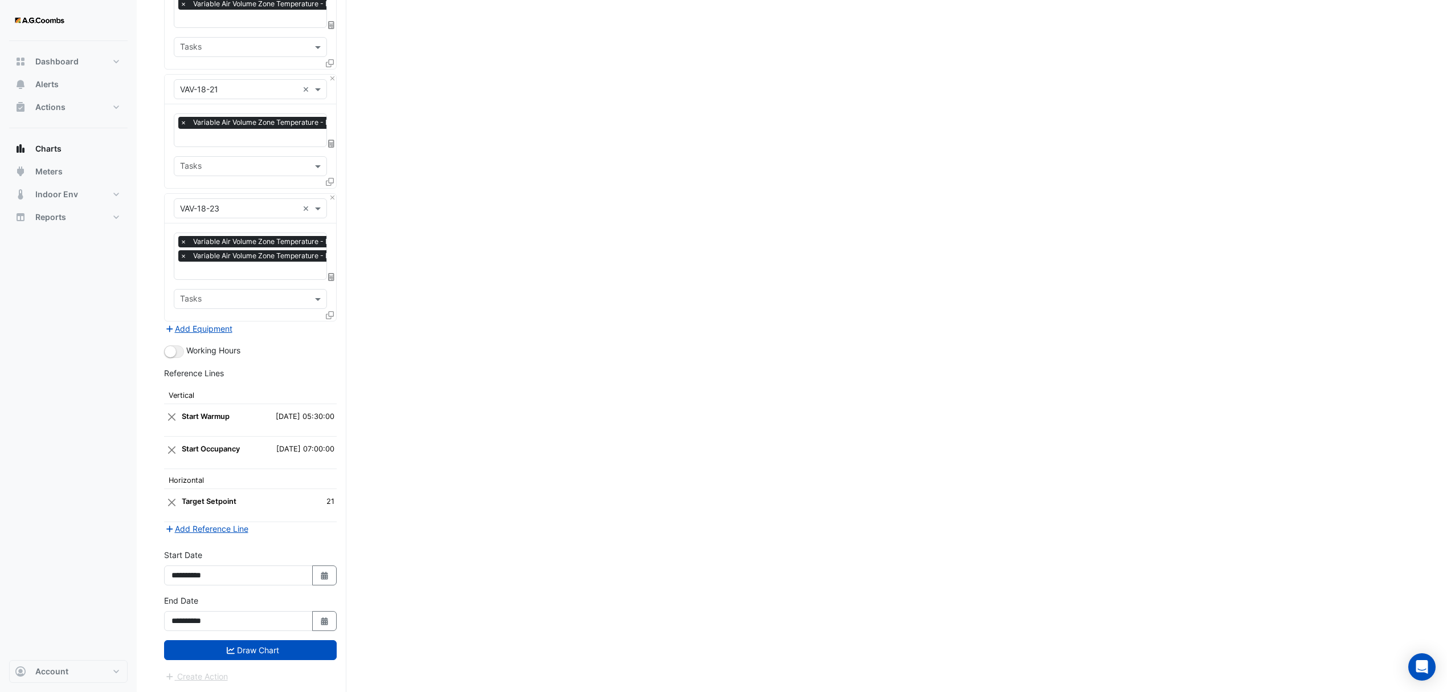
click at [240, 644] on button "Draw Chart" at bounding box center [250, 650] width 173 height 20
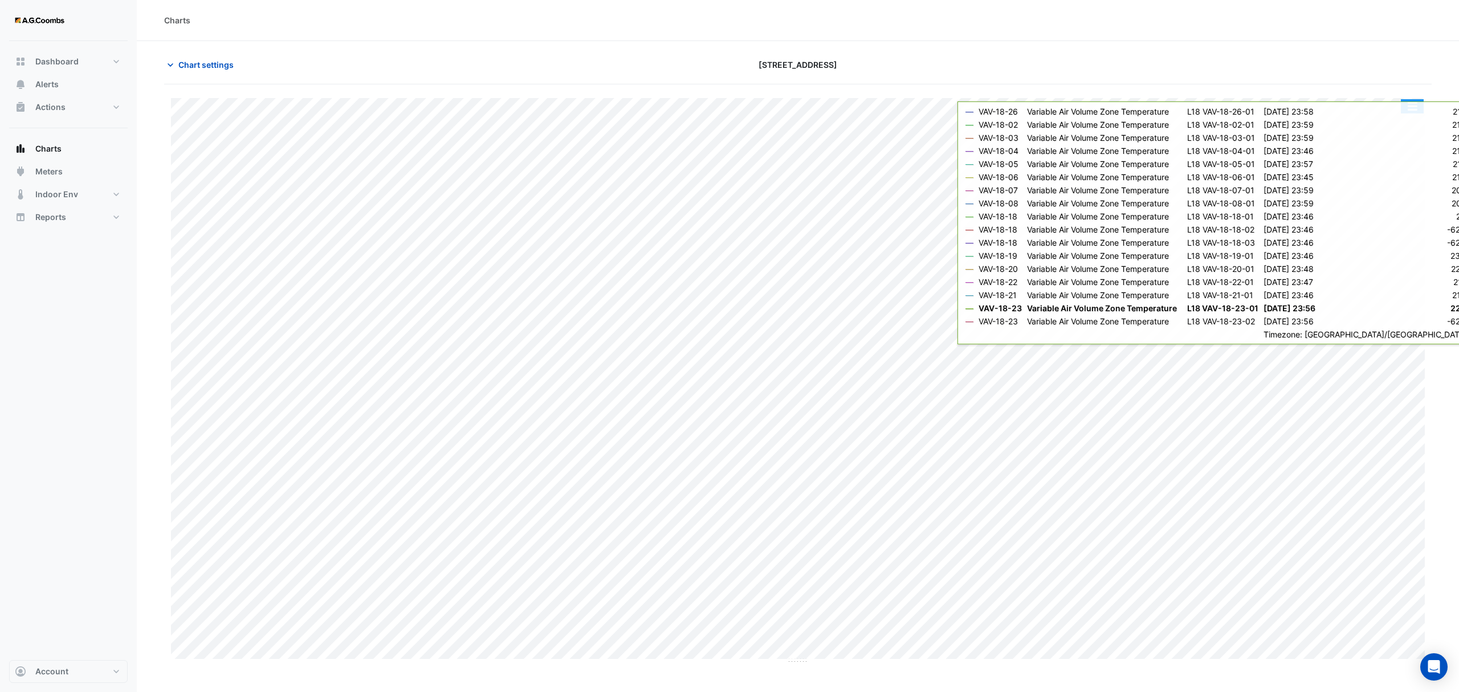
click at [1416, 113] on button "button" at bounding box center [1412, 106] width 23 height 14
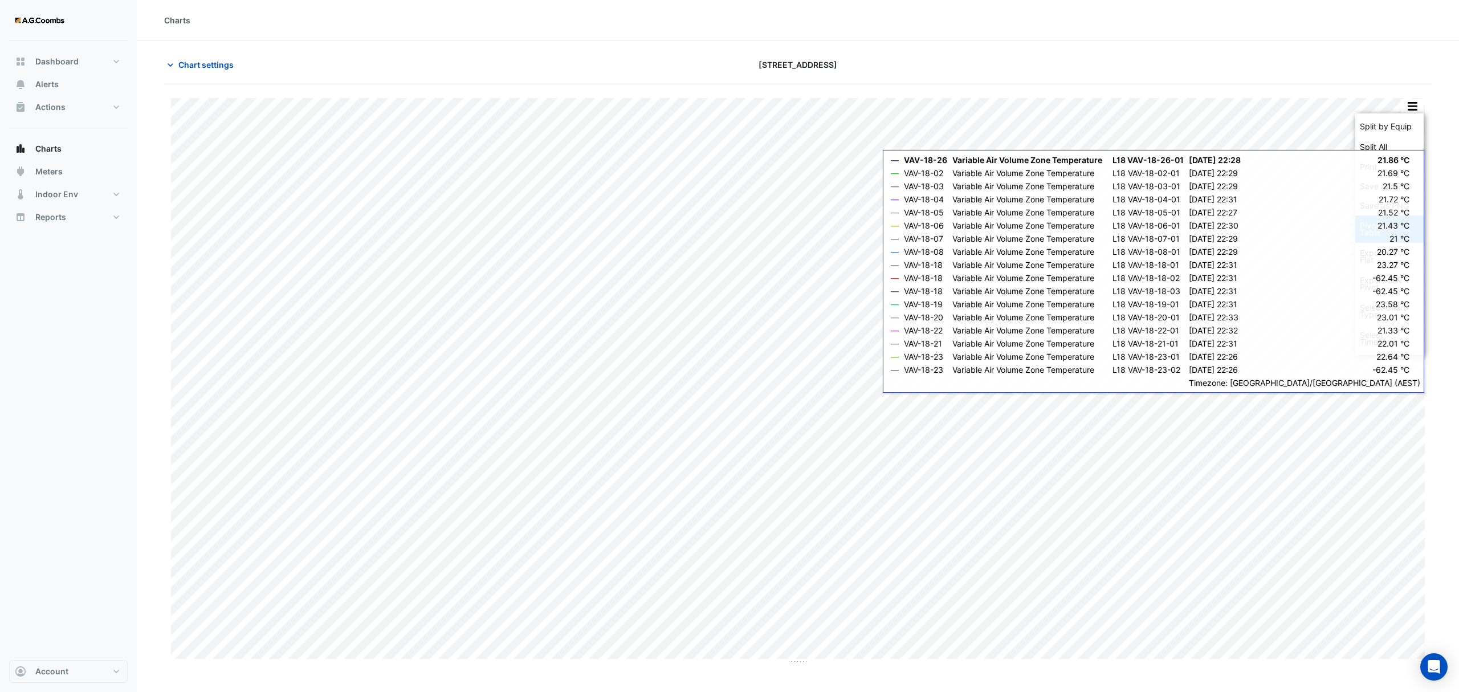
click at [1383, 234] on div "Pivot Data Table" at bounding box center [1389, 228] width 68 height 27
click at [207, 69] on span "Chart settings" at bounding box center [205, 65] width 55 height 12
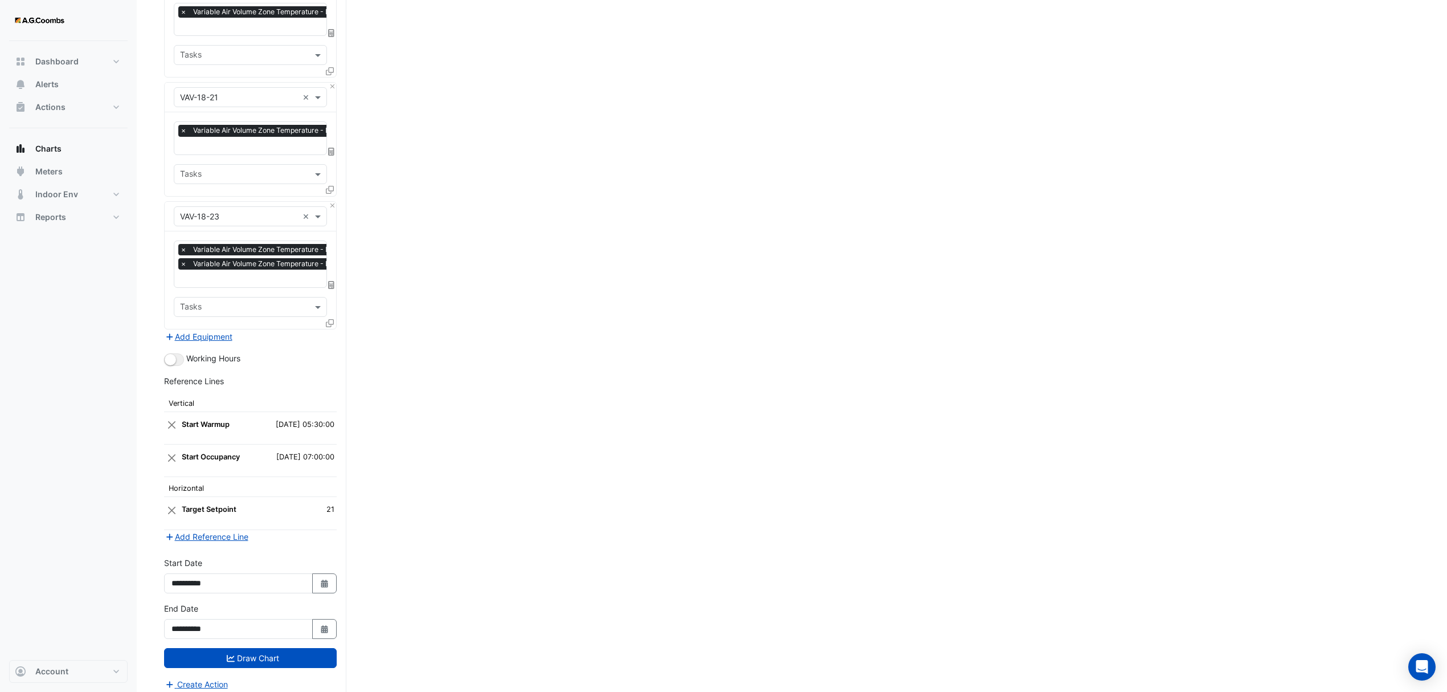
scroll to position [1503, 0]
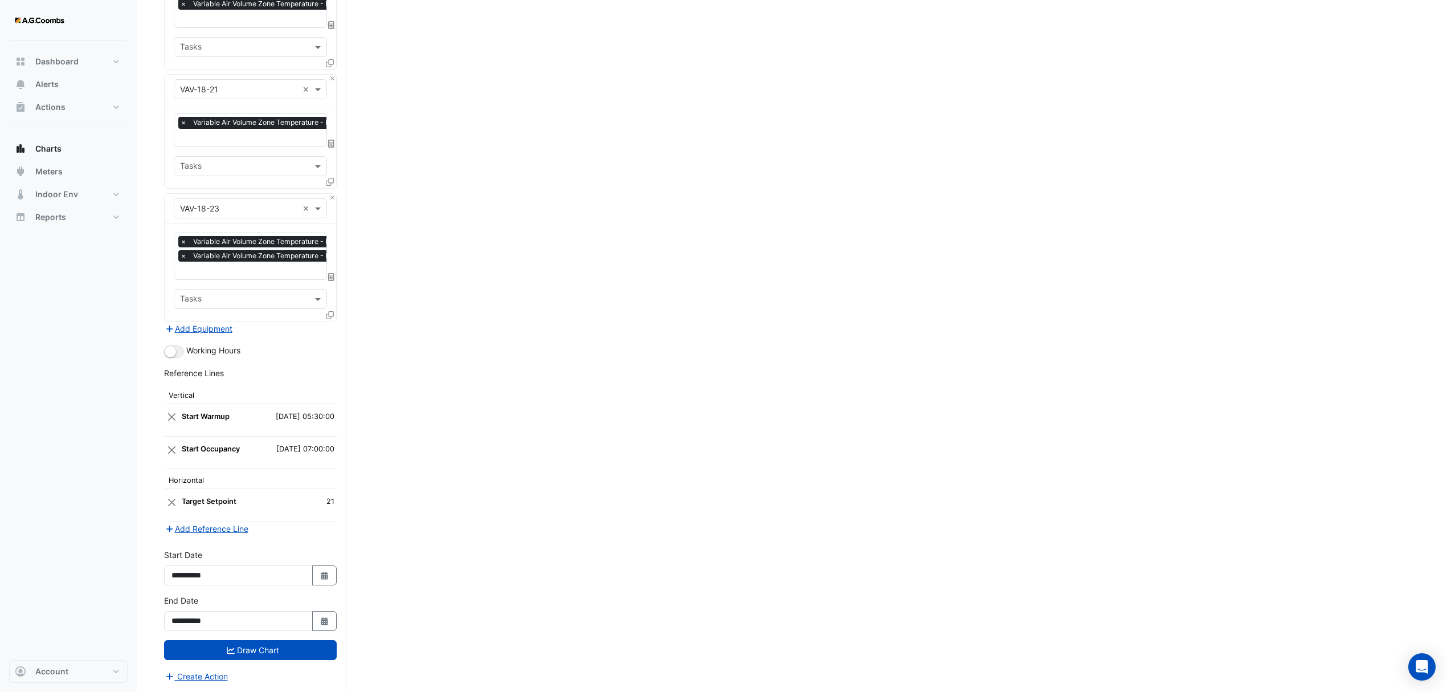
click at [326, 311] on icon at bounding box center [330, 315] width 8 height 8
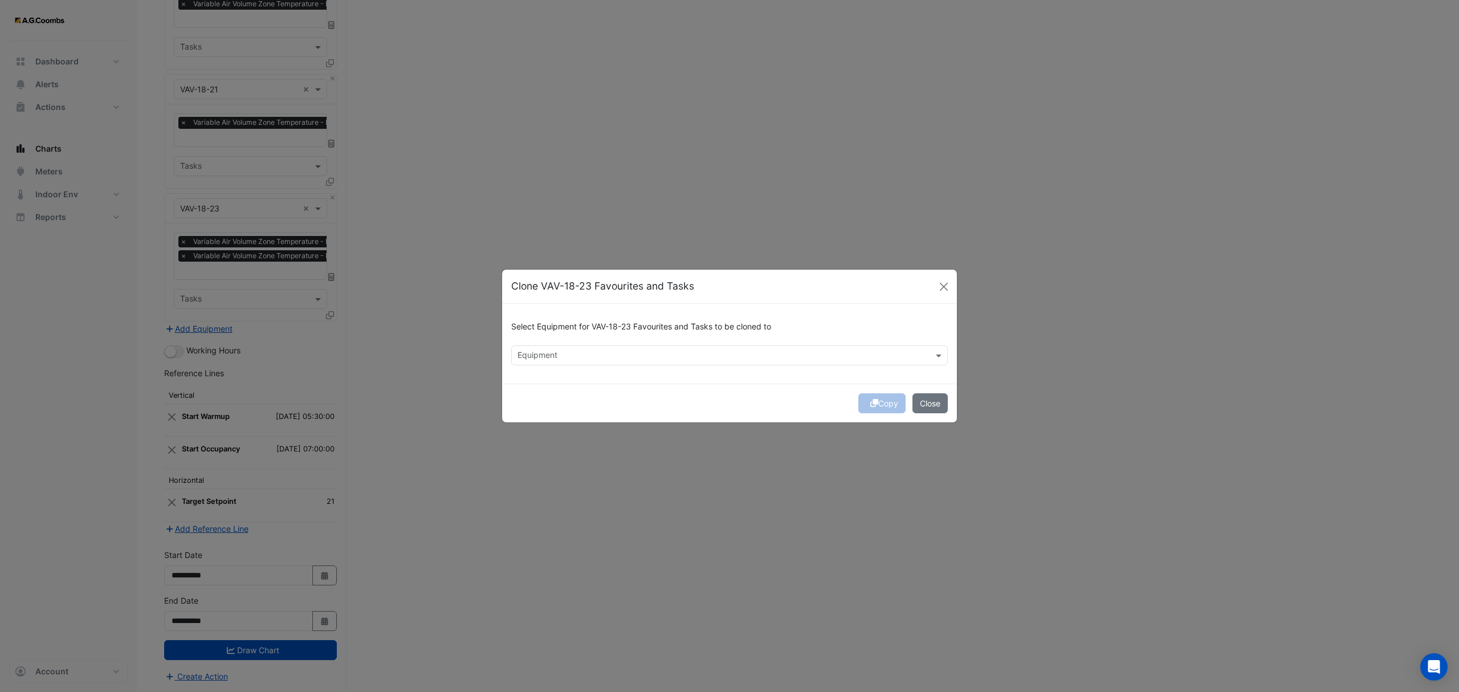
click at [538, 354] on input "text" at bounding box center [722, 356] width 411 height 12
type input "*"
click at [544, 372] on div "VAV-18-24" at bounding box center [541, 380] width 58 height 17
type input "******"
click at [870, 403] on icon "submit" at bounding box center [874, 403] width 8 height 8
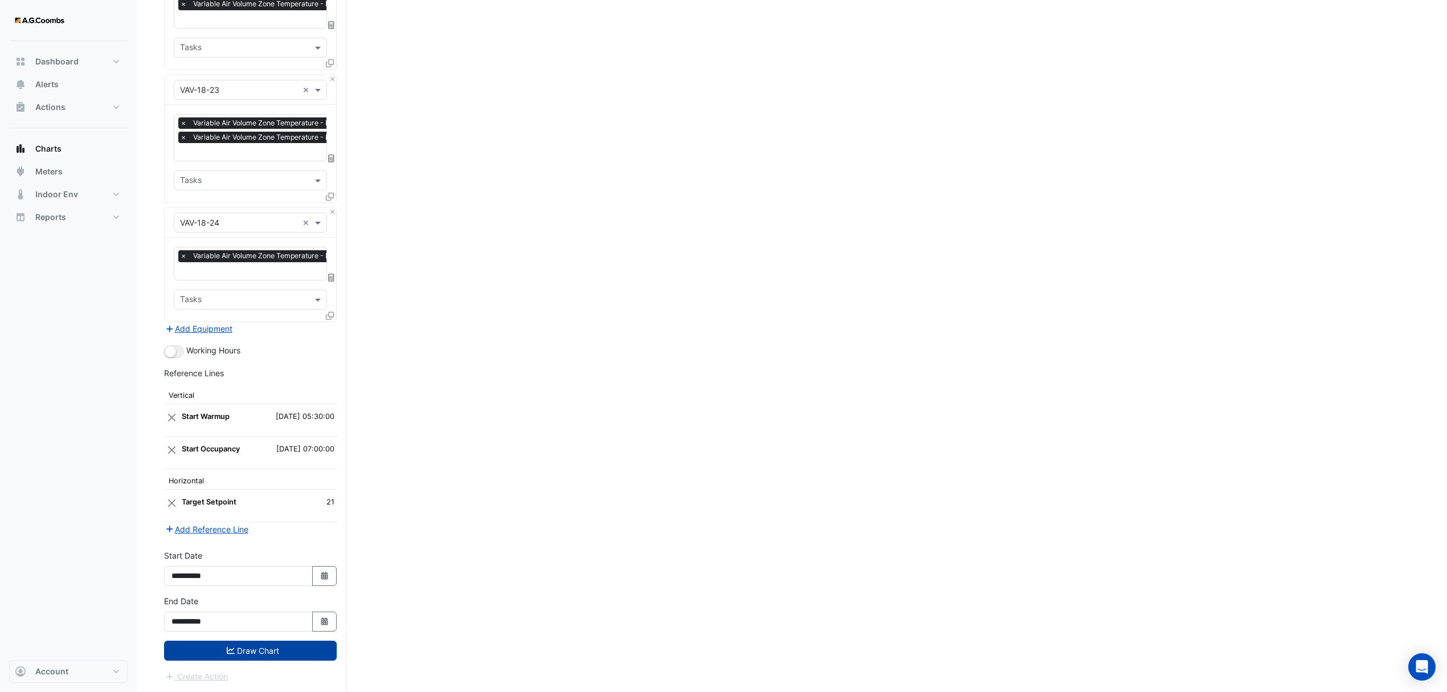
drag, startPoint x: 210, startPoint y: 646, endPoint x: 226, endPoint y: 659, distance: 20.7
click at [210, 646] on button "Draw Chart" at bounding box center [250, 651] width 173 height 20
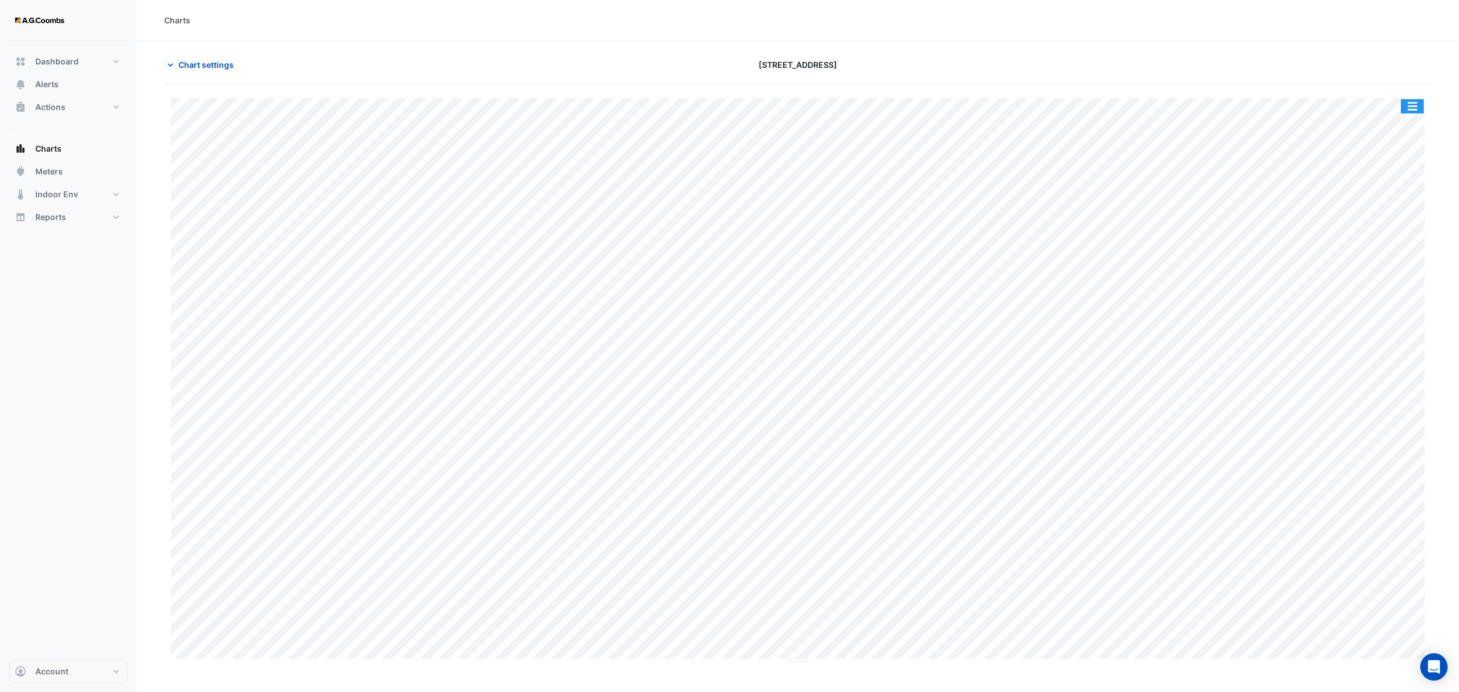
click at [1416, 99] on button "button" at bounding box center [1412, 106] width 23 height 14
click at [1404, 221] on div "Pivot Data Table" at bounding box center [1389, 228] width 68 height 27
click at [177, 55] on button "Chart settings" at bounding box center [202, 65] width 77 height 20
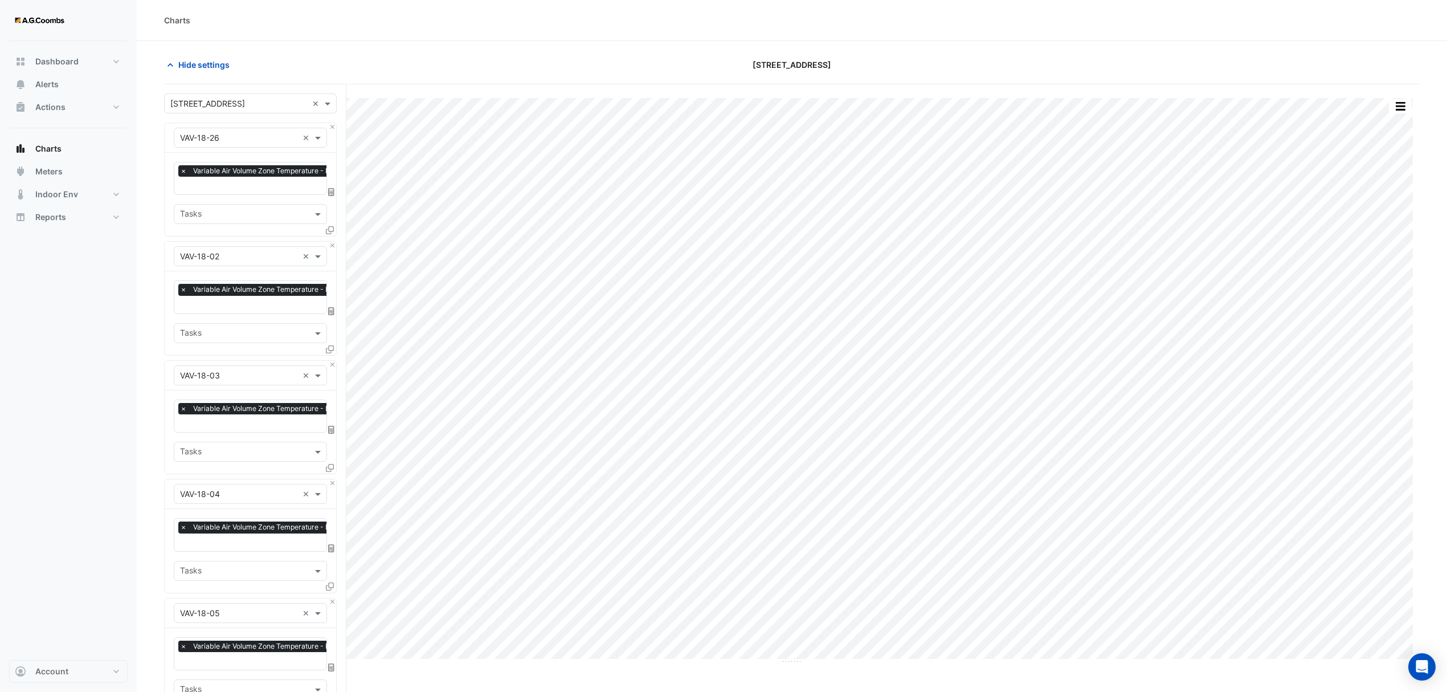
click at [328, 231] on icon at bounding box center [330, 230] width 8 height 8
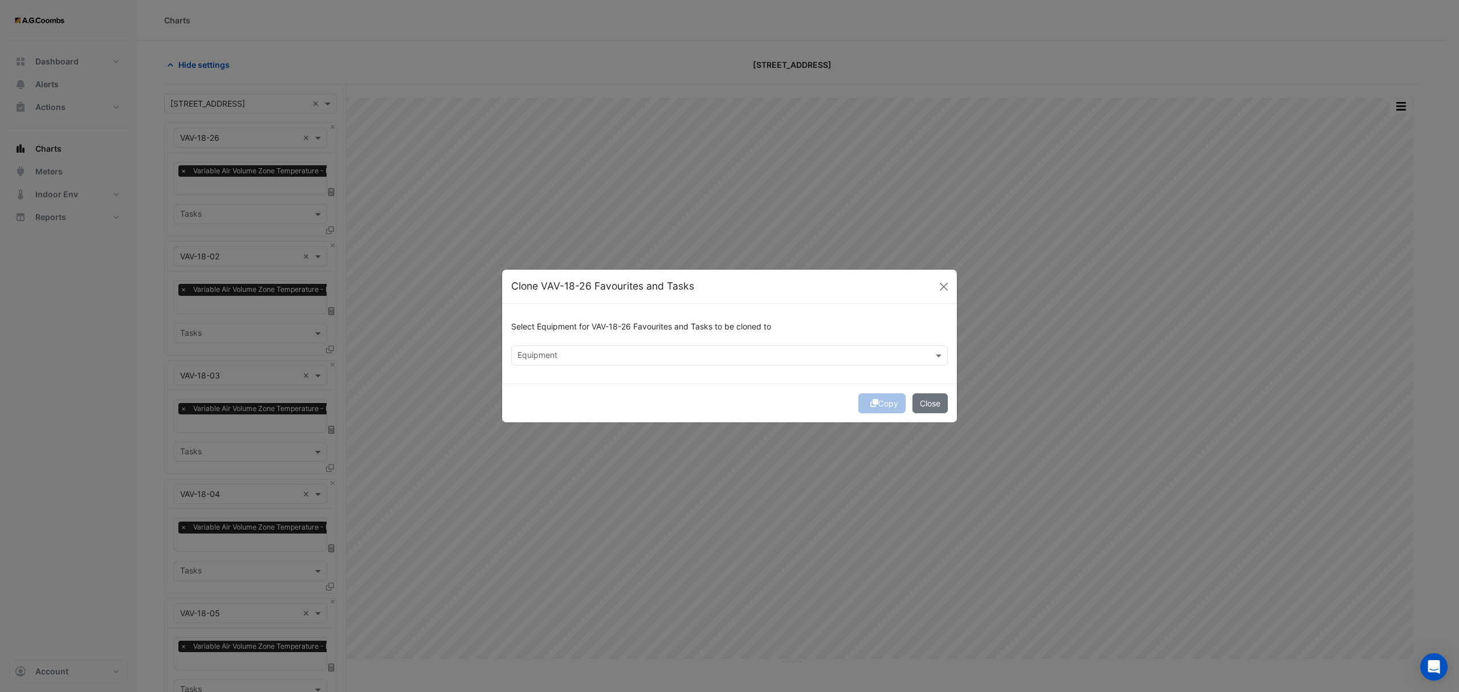
click at [570, 353] on input "text" at bounding box center [722, 356] width 411 height 12
click at [534, 378] on span "VAV-18-25" at bounding box center [540, 380] width 39 height 10
type input "******"
click at [867, 398] on div "Copy Close" at bounding box center [729, 403] width 455 height 39
click at [873, 401] on div "Copy Close" at bounding box center [729, 403] width 455 height 39
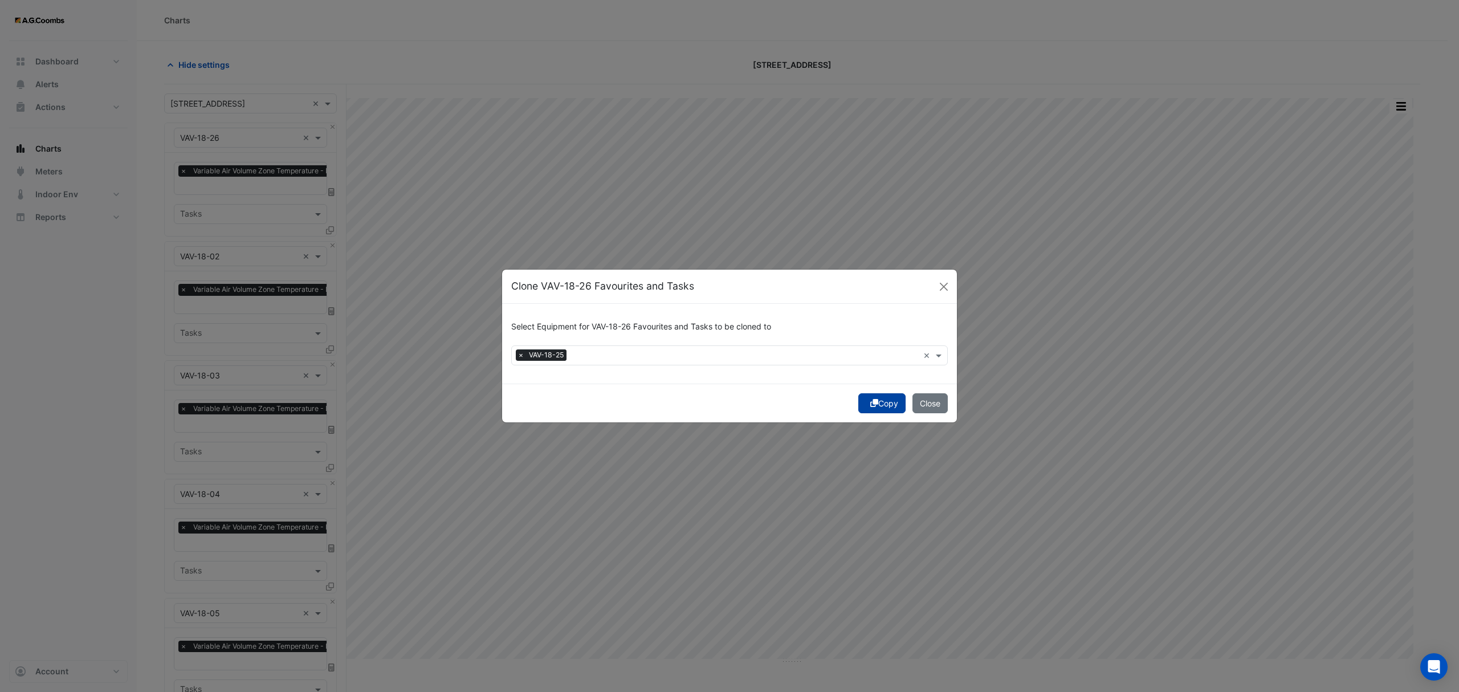
click at [878, 400] on button "Copy" at bounding box center [881, 403] width 47 height 20
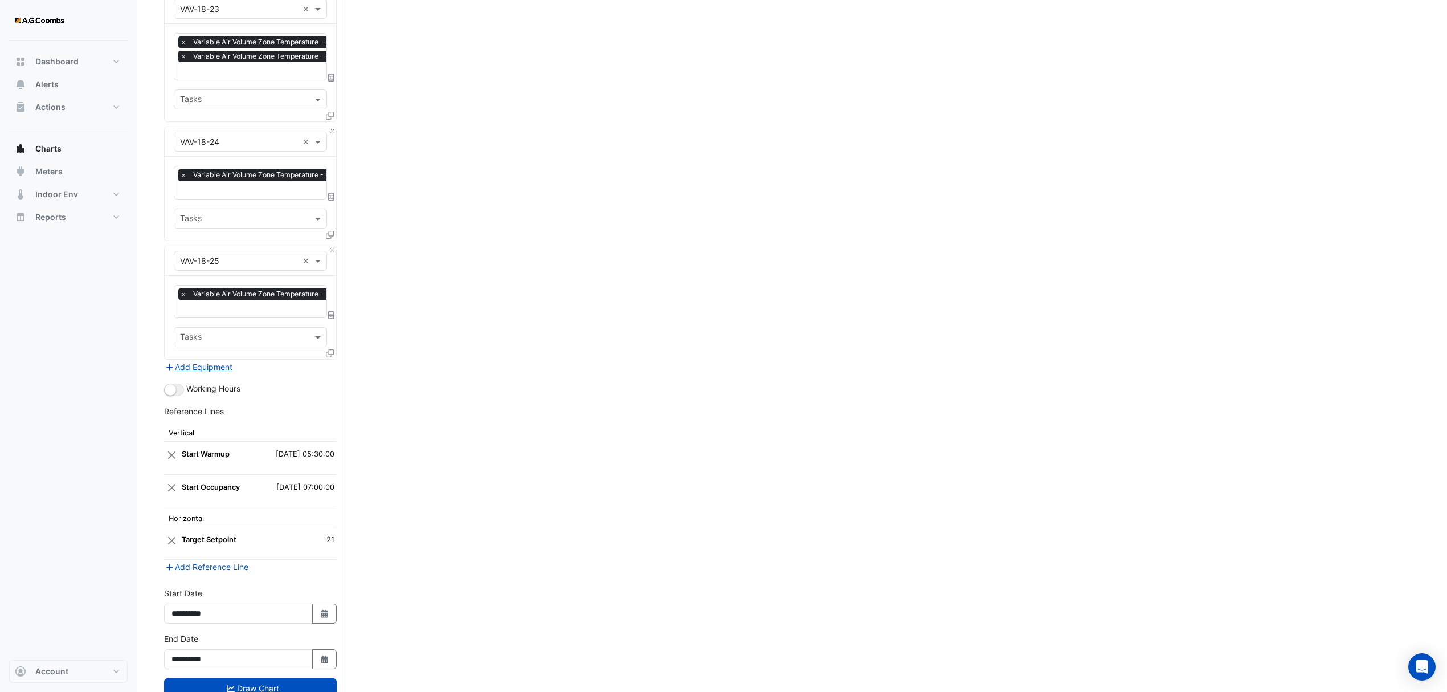
scroll to position [1740, 0]
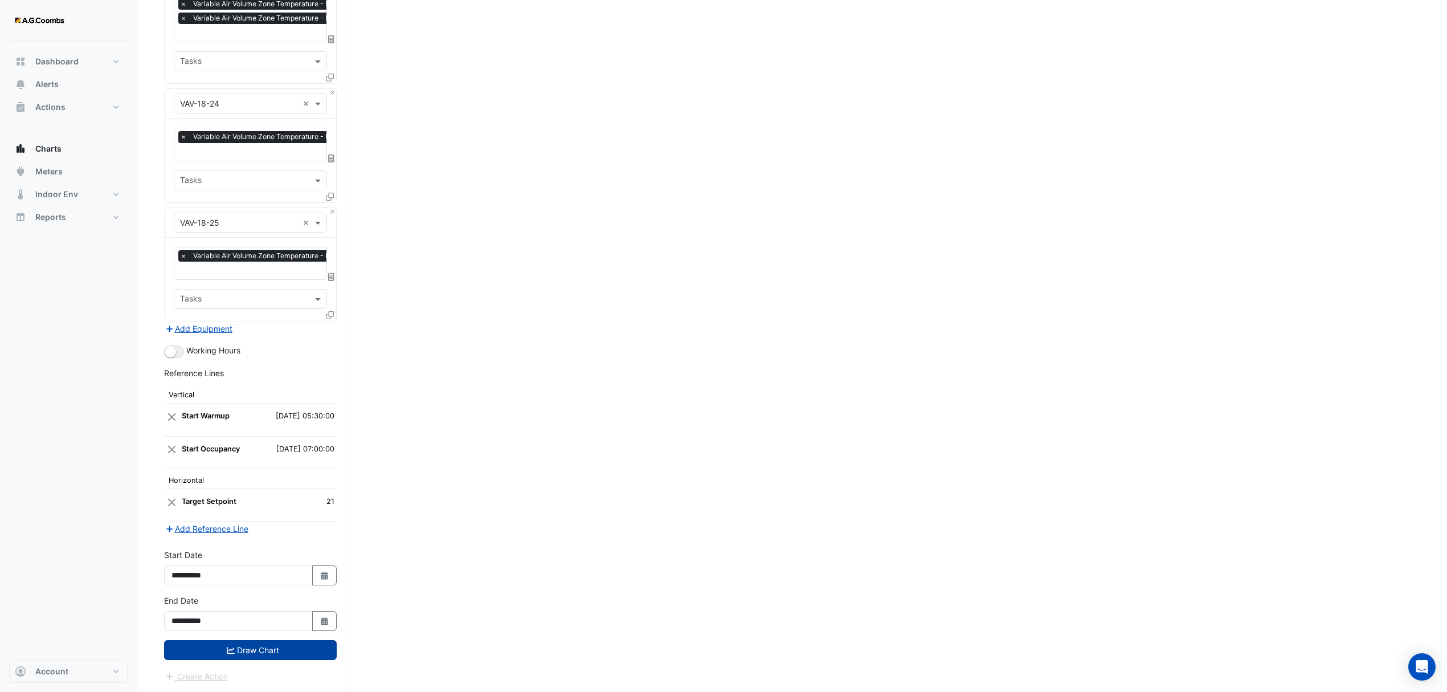
click at [259, 651] on button "Draw Chart" at bounding box center [250, 650] width 173 height 20
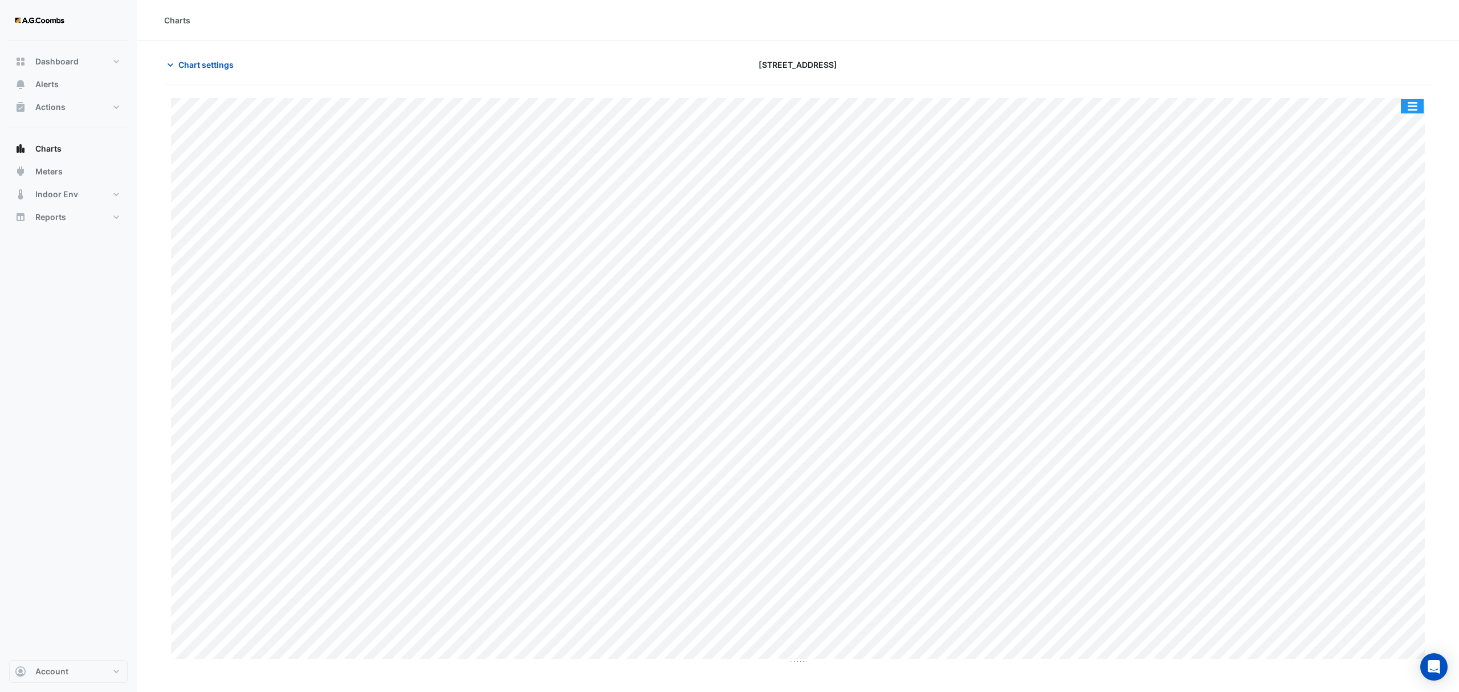
click at [1405, 106] on button "button" at bounding box center [1412, 106] width 23 height 14
click at [1393, 221] on div "Pivot Data Table" at bounding box center [1389, 228] width 68 height 27
click at [195, 71] on span "Chart settings" at bounding box center [205, 65] width 55 height 12
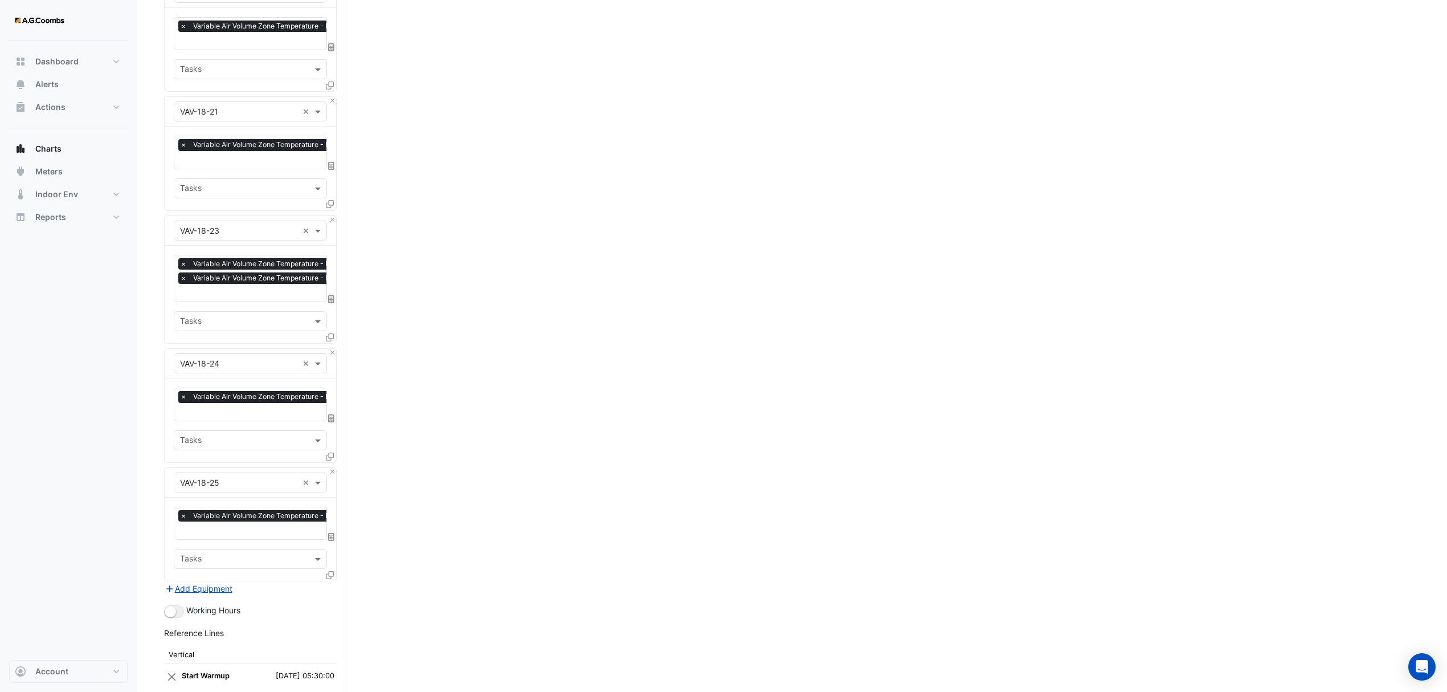
scroll to position [1740, 0]
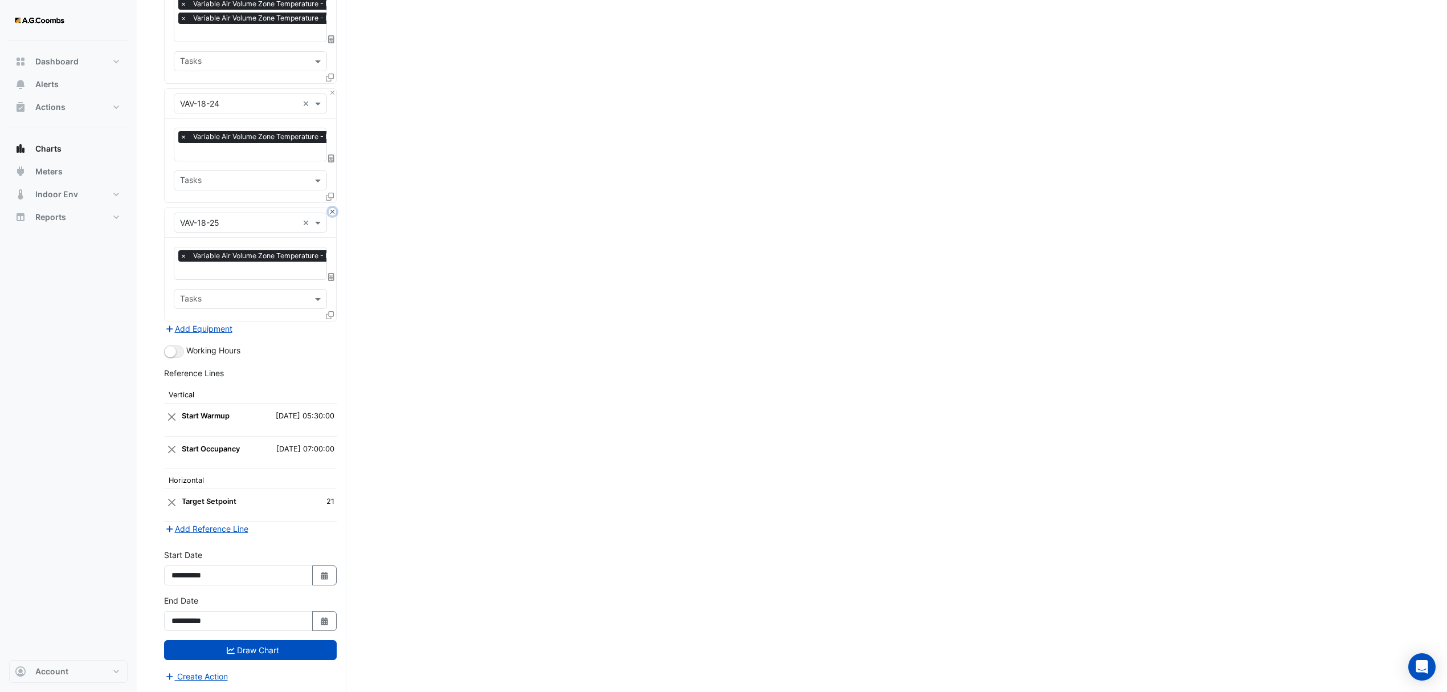
click at [331, 210] on button "Close" at bounding box center [332, 211] width 7 height 7
click at [223, 650] on button "Draw Chart" at bounding box center [250, 651] width 173 height 20
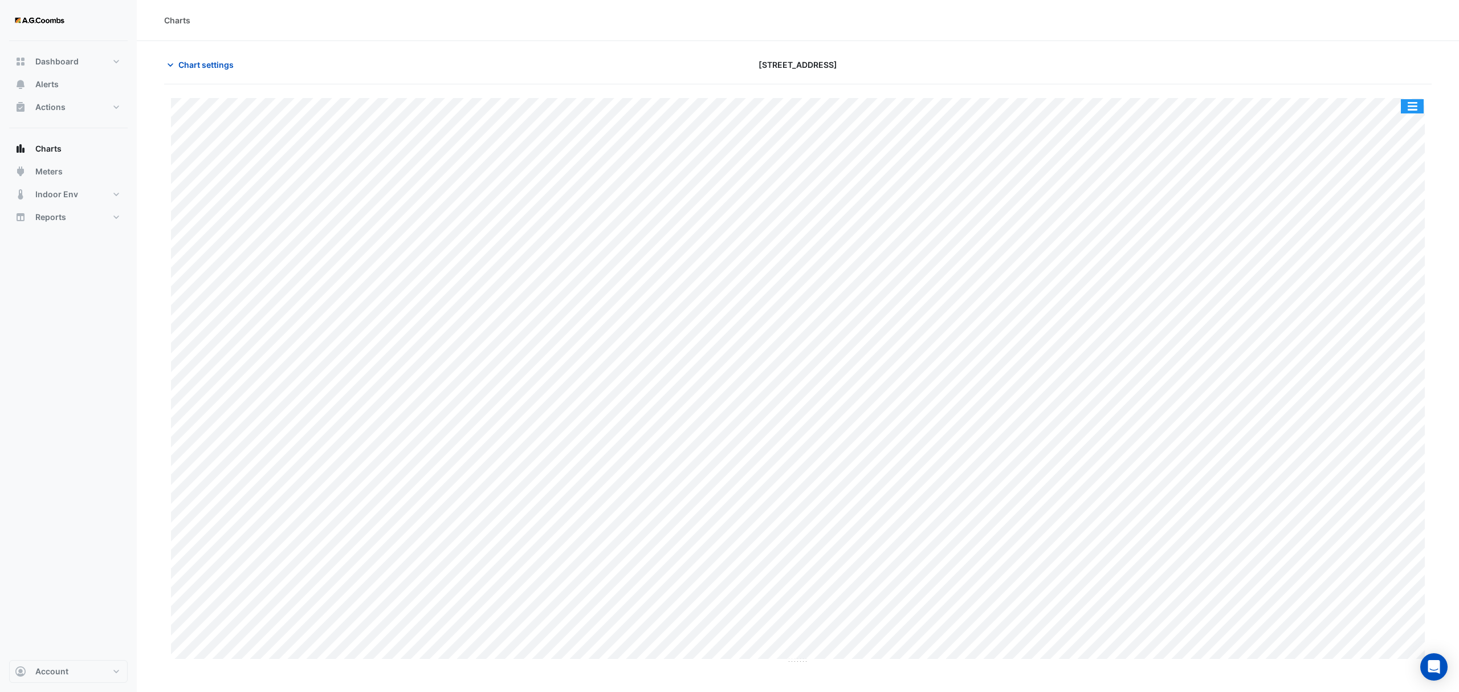
click at [1413, 110] on button "button" at bounding box center [1412, 106] width 23 height 14
click at [1406, 229] on div "Pivot Data Table" at bounding box center [1389, 228] width 68 height 27
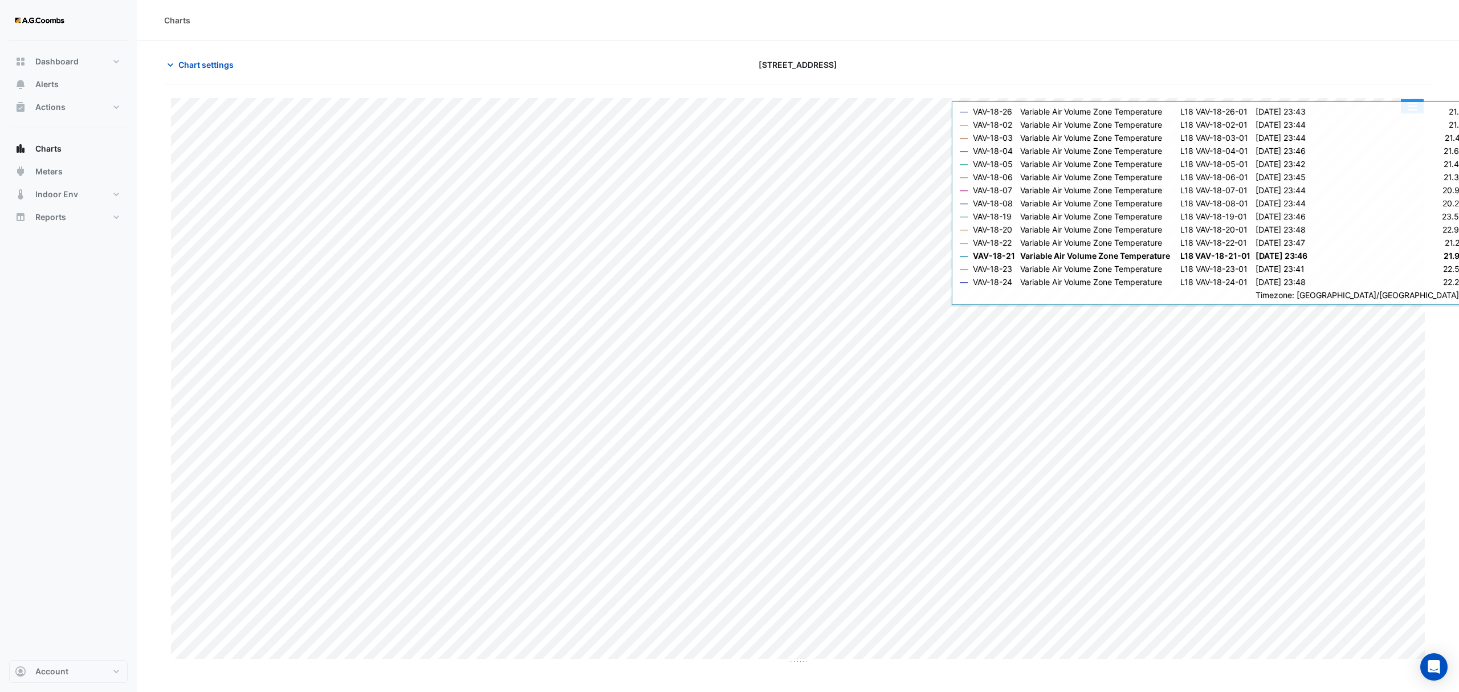
click at [1411, 111] on button "button" at bounding box center [1412, 106] width 23 height 14
click at [1409, 230] on div "Pivot Data Table" at bounding box center [1389, 228] width 68 height 27
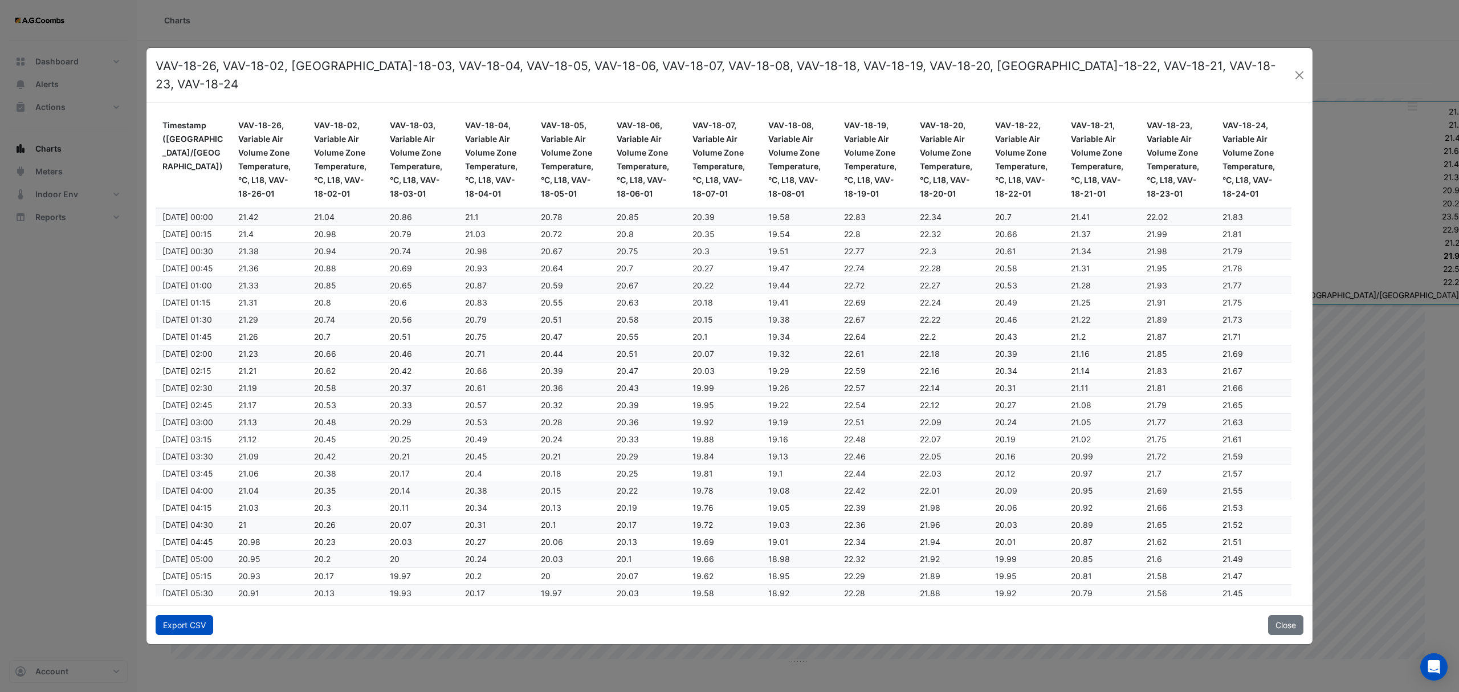
click at [180, 621] on button "Export CSV" at bounding box center [185, 625] width 58 height 20
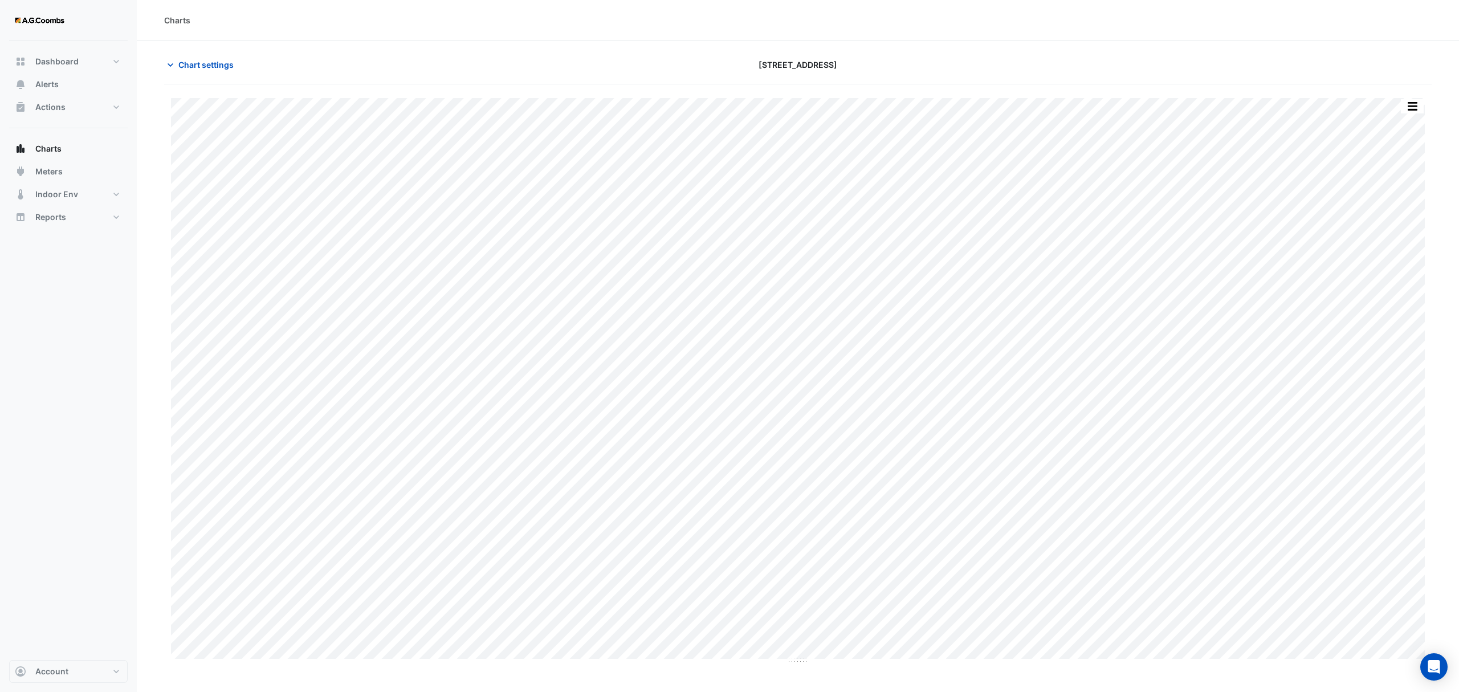
click at [1419, 106] on button "button" at bounding box center [1412, 106] width 23 height 14
click at [1396, 228] on div "Pivot Data Table" at bounding box center [1389, 228] width 68 height 27
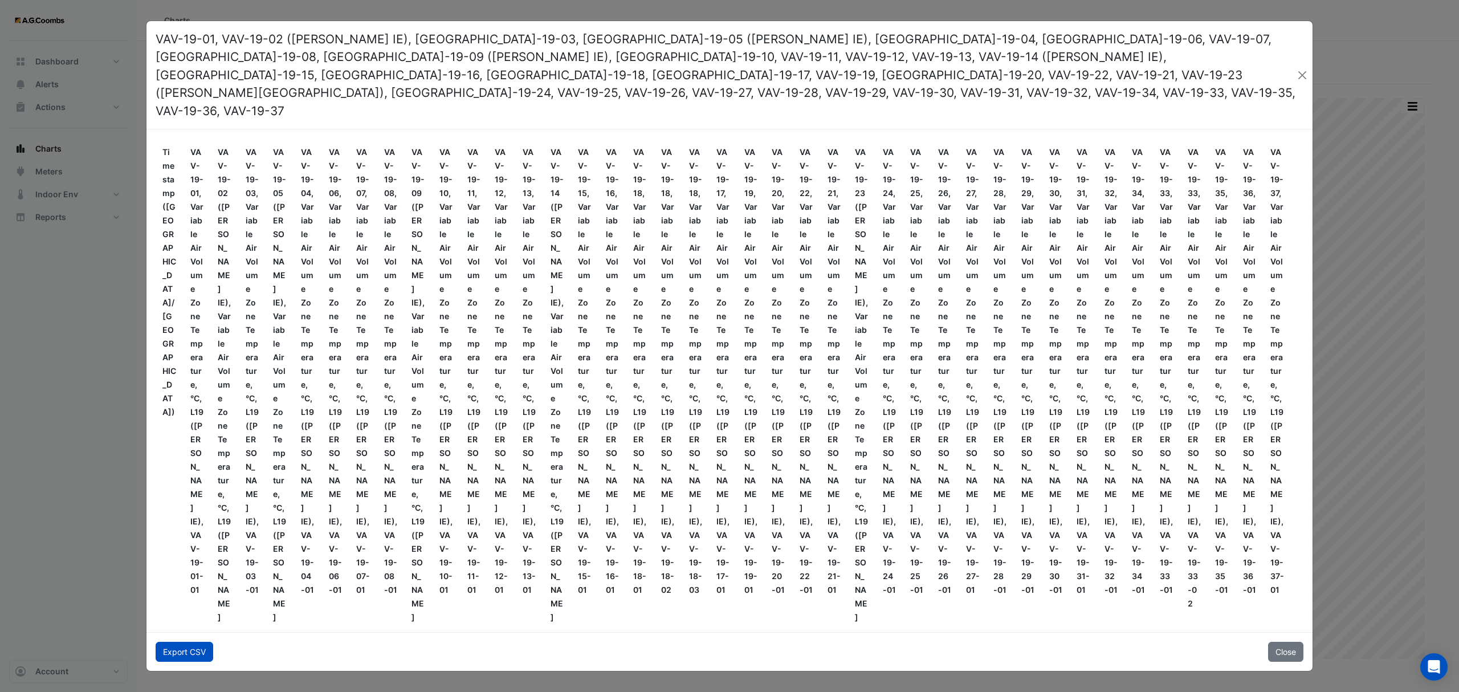
click at [180, 642] on button "Export CSV" at bounding box center [185, 652] width 58 height 20
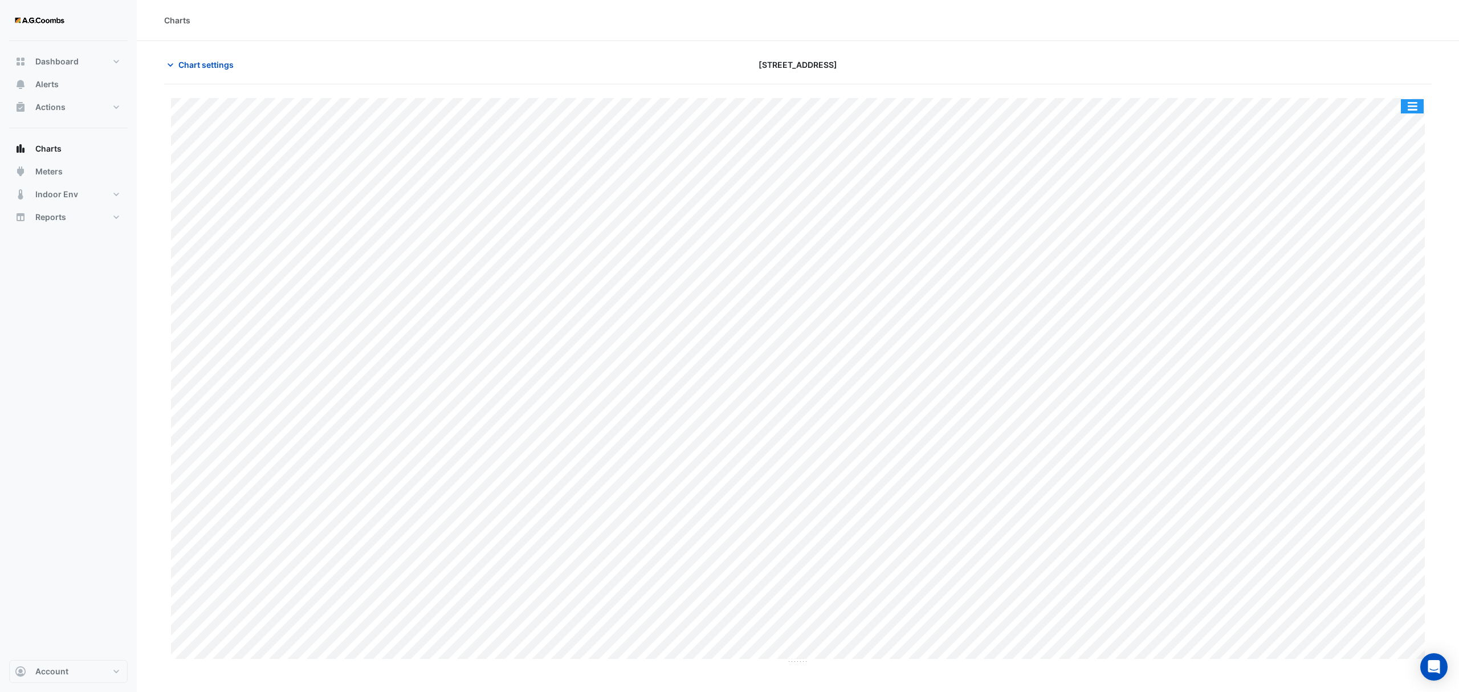
click at [1414, 109] on button "button" at bounding box center [1412, 106] width 23 height 14
click at [1370, 231] on div "Pivot Data Table" at bounding box center [1389, 228] width 68 height 27
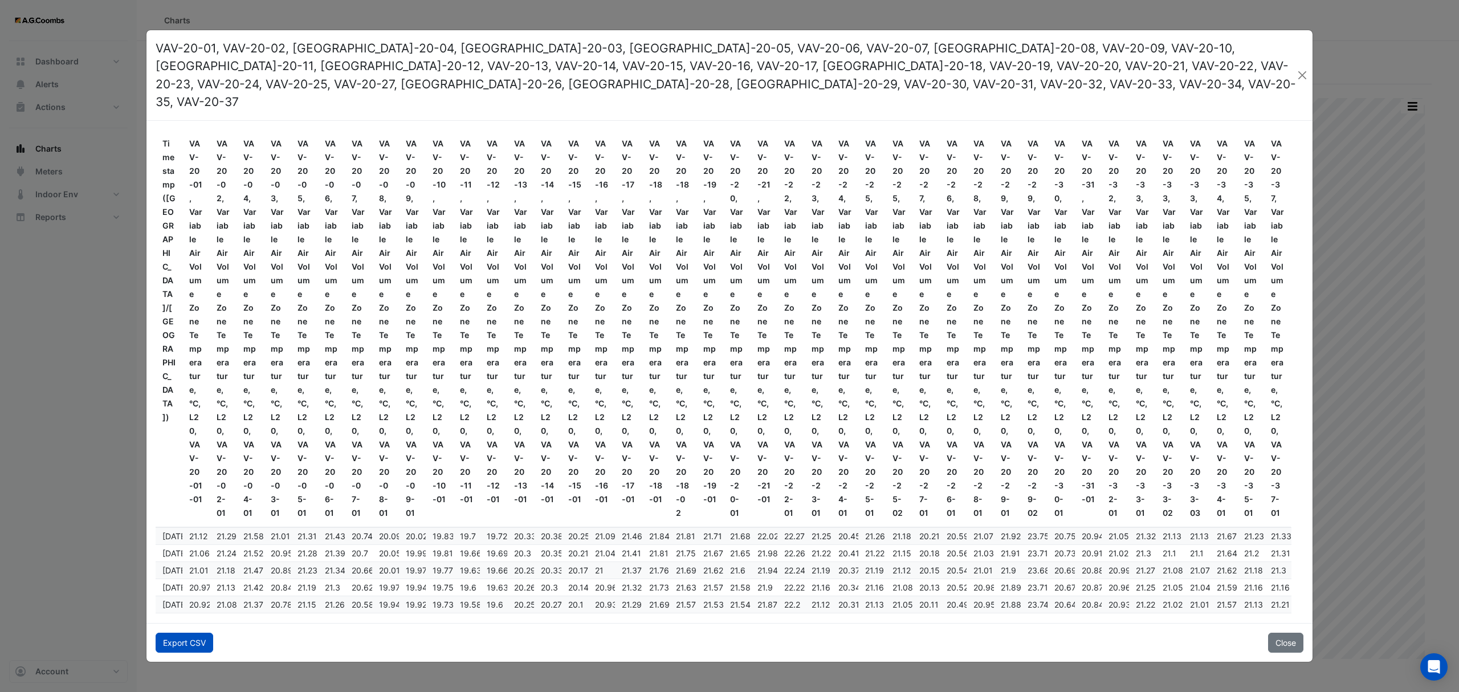
click at [179, 641] on button "Export CSV" at bounding box center [185, 643] width 58 height 20
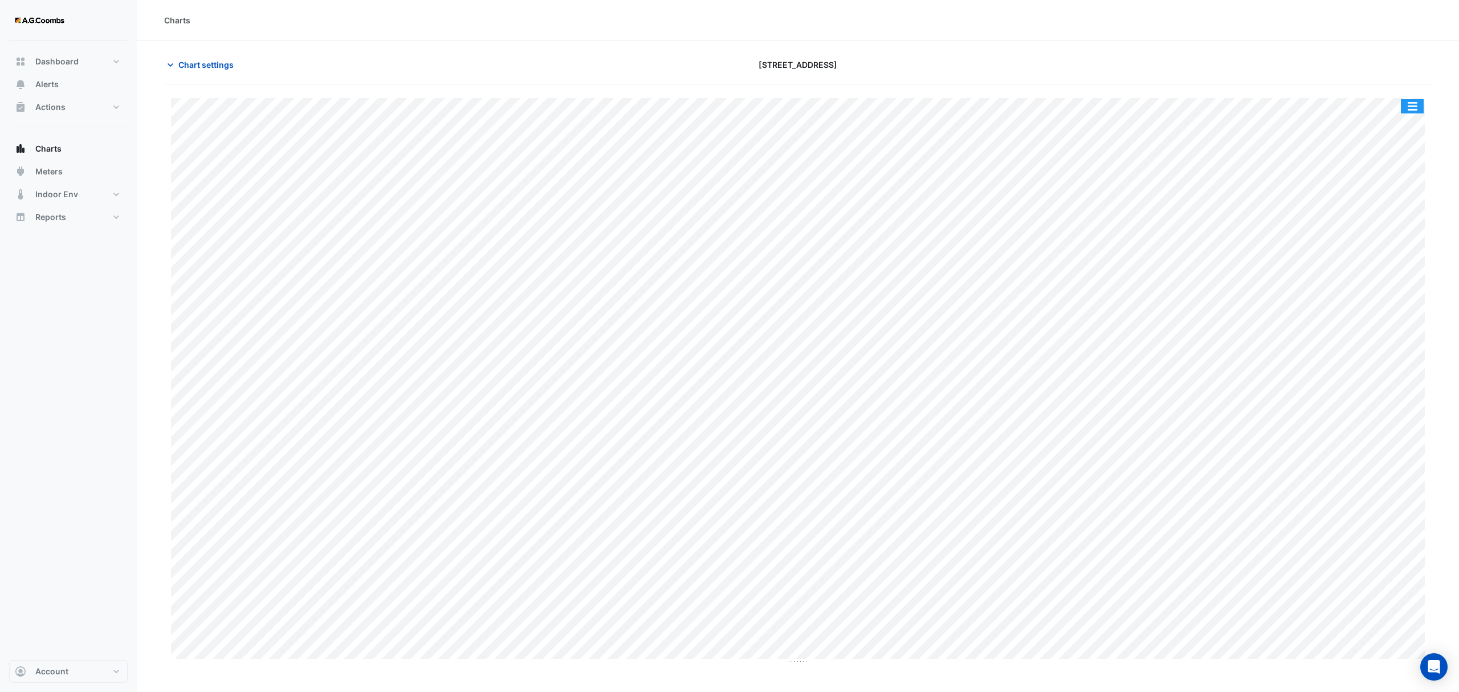
click at [1412, 104] on button "button" at bounding box center [1412, 106] width 23 height 14
click at [1364, 231] on div "Pivot Data Table" at bounding box center [1389, 228] width 68 height 27
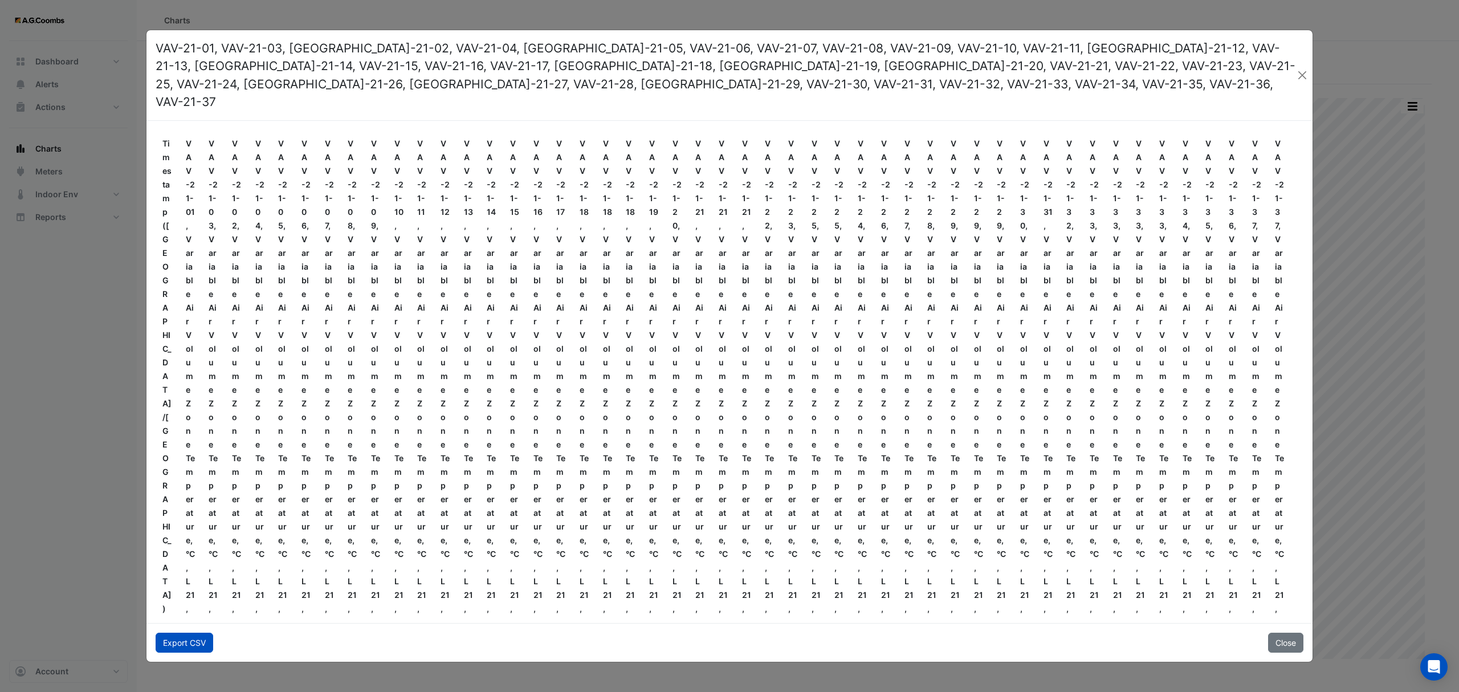
click at [190, 634] on button "Export CSV" at bounding box center [185, 643] width 58 height 20
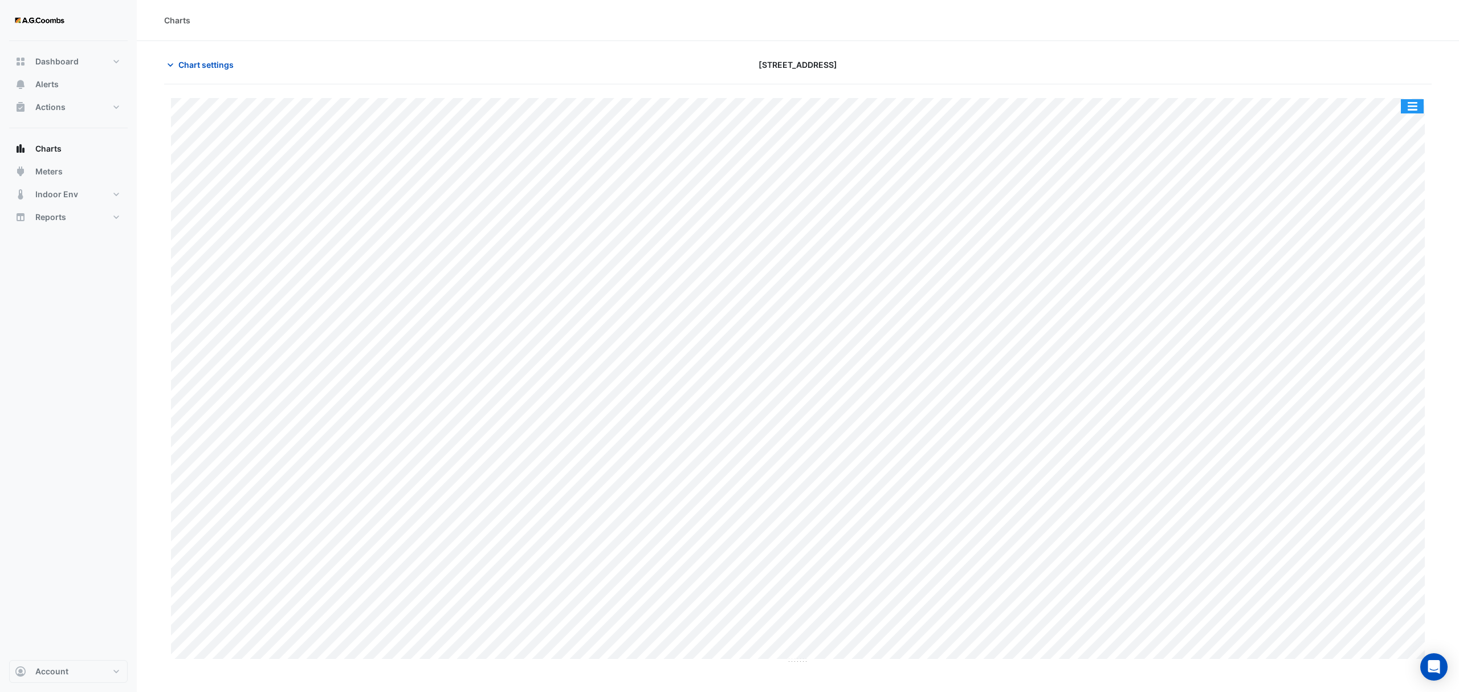
click at [1419, 103] on button "button" at bounding box center [1412, 106] width 23 height 14
click at [1370, 229] on div "Pivot Data Table" at bounding box center [1389, 228] width 68 height 27
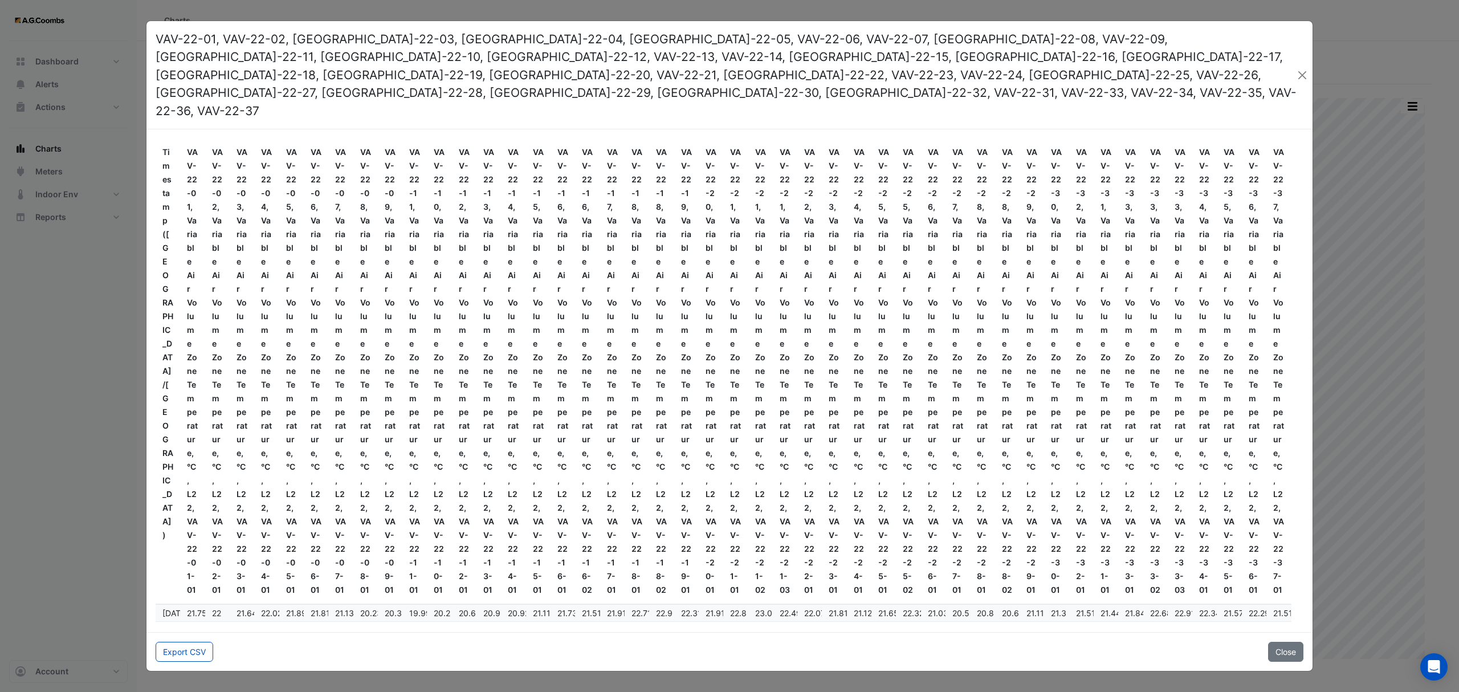
click at [181, 642] on button "Export CSV" at bounding box center [185, 652] width 58 height 20
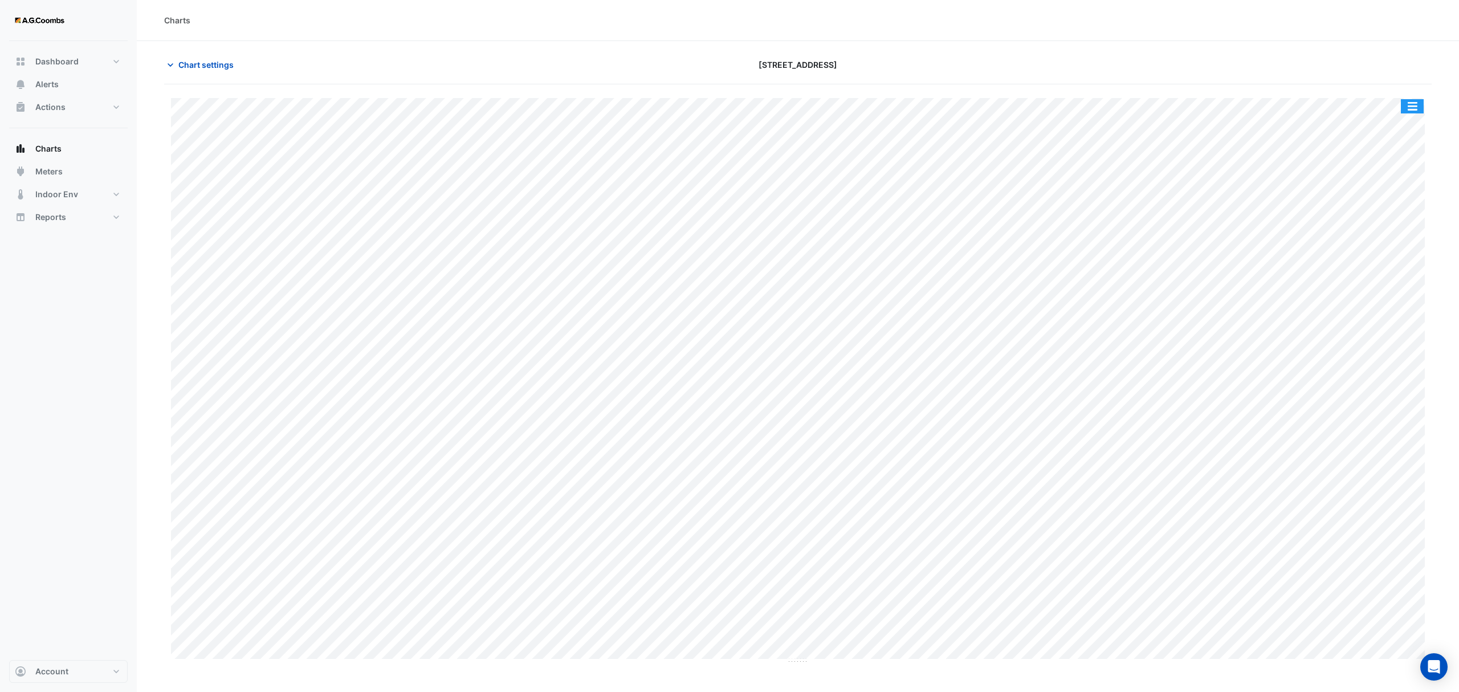
click at [1418, 112] on button "button" at bounding box center [1412, 106] width 23 height 14
click at [1409, 231] on div "Pivot Data Table" at bounding box center [1389, 228] width 68 height 27
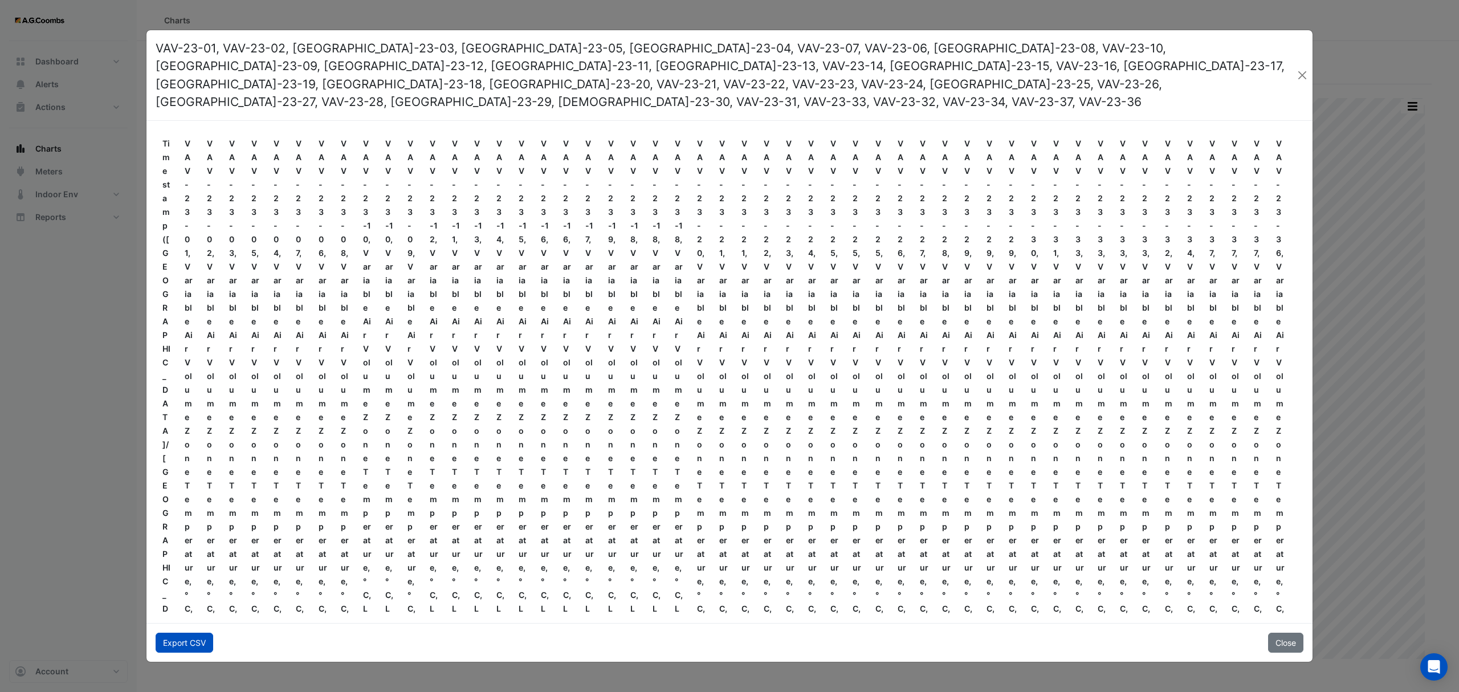
click at [201, 633] on button "Export CSV" at bounding box center [185, 643] width 58 height 20
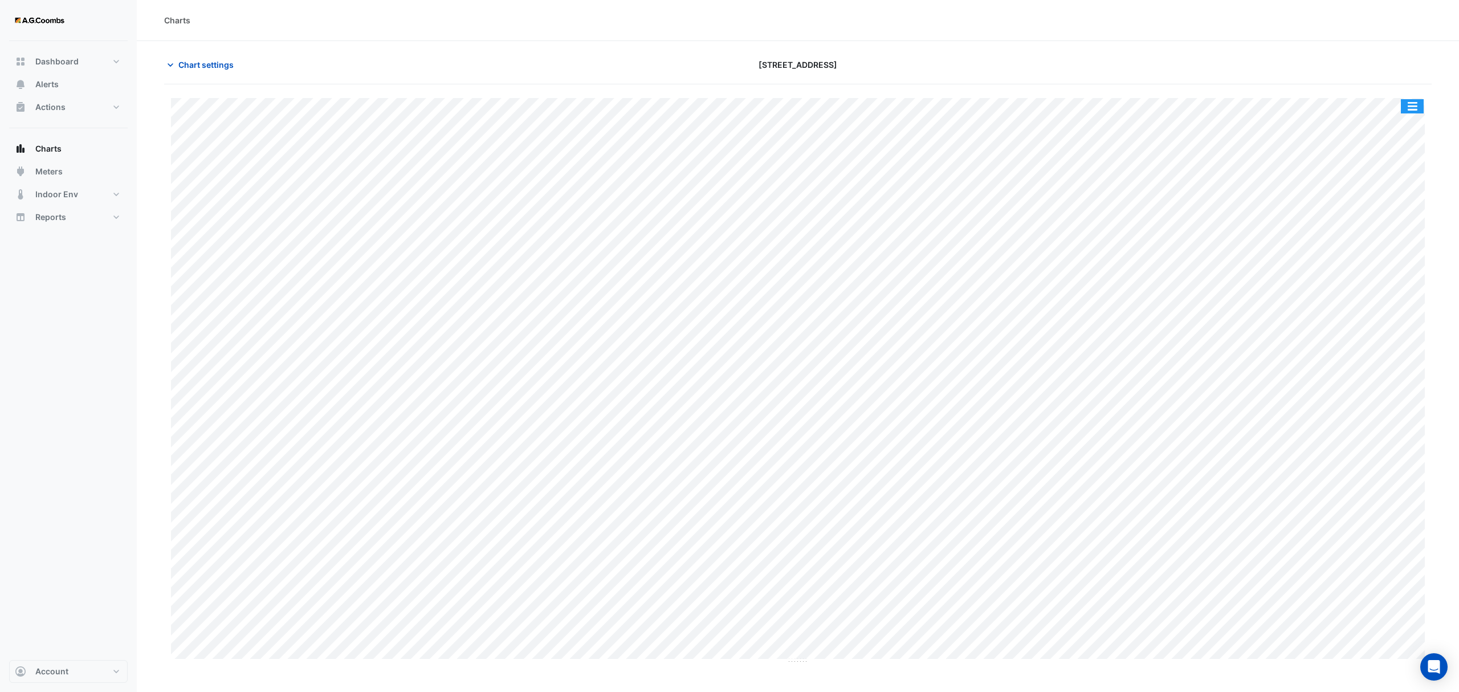
click at [1414, 106] on button "button" at bounding box center [1412, 106] width 23 height 14
click at [1396, 226] on div "Pivot Data Table" at bounding box center [1389, 228] width 68 height 27
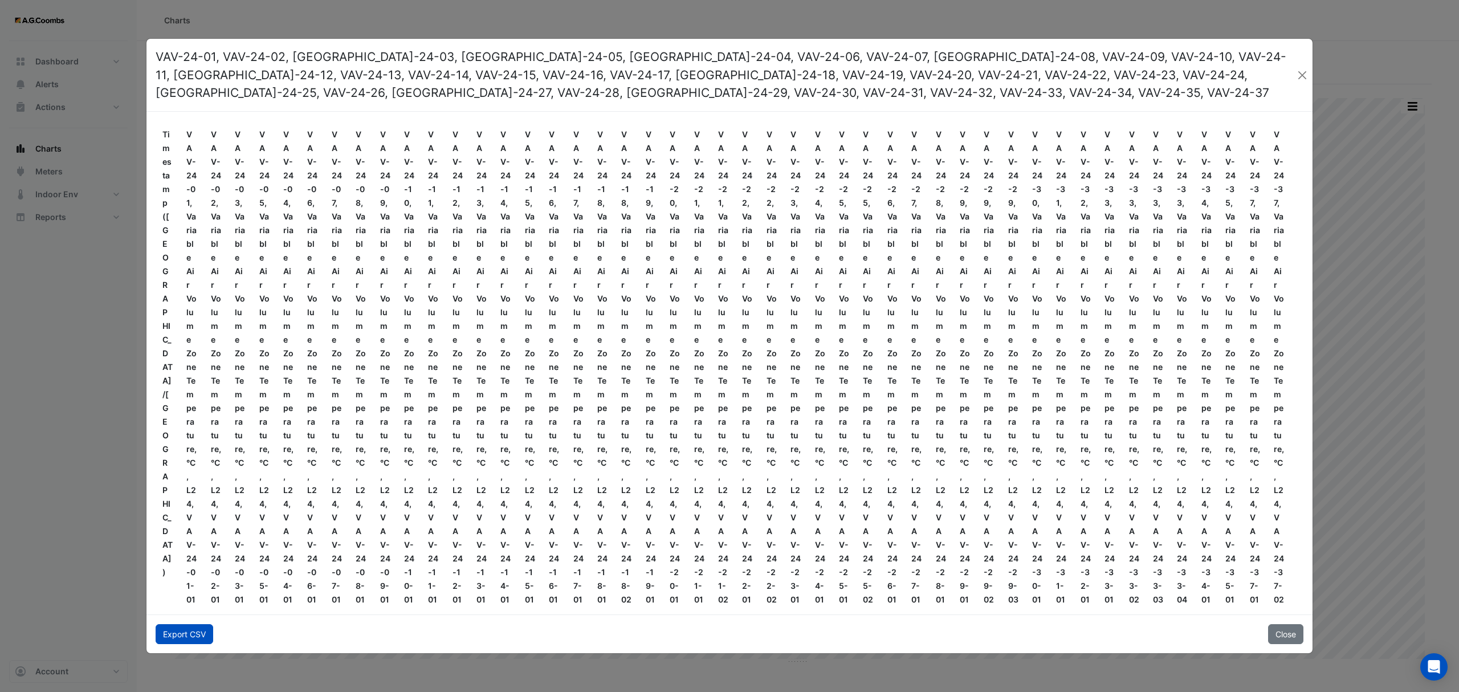
click at [187, 627] on button "Export CSV" at bounding box center [185, 634] width 58 height 20
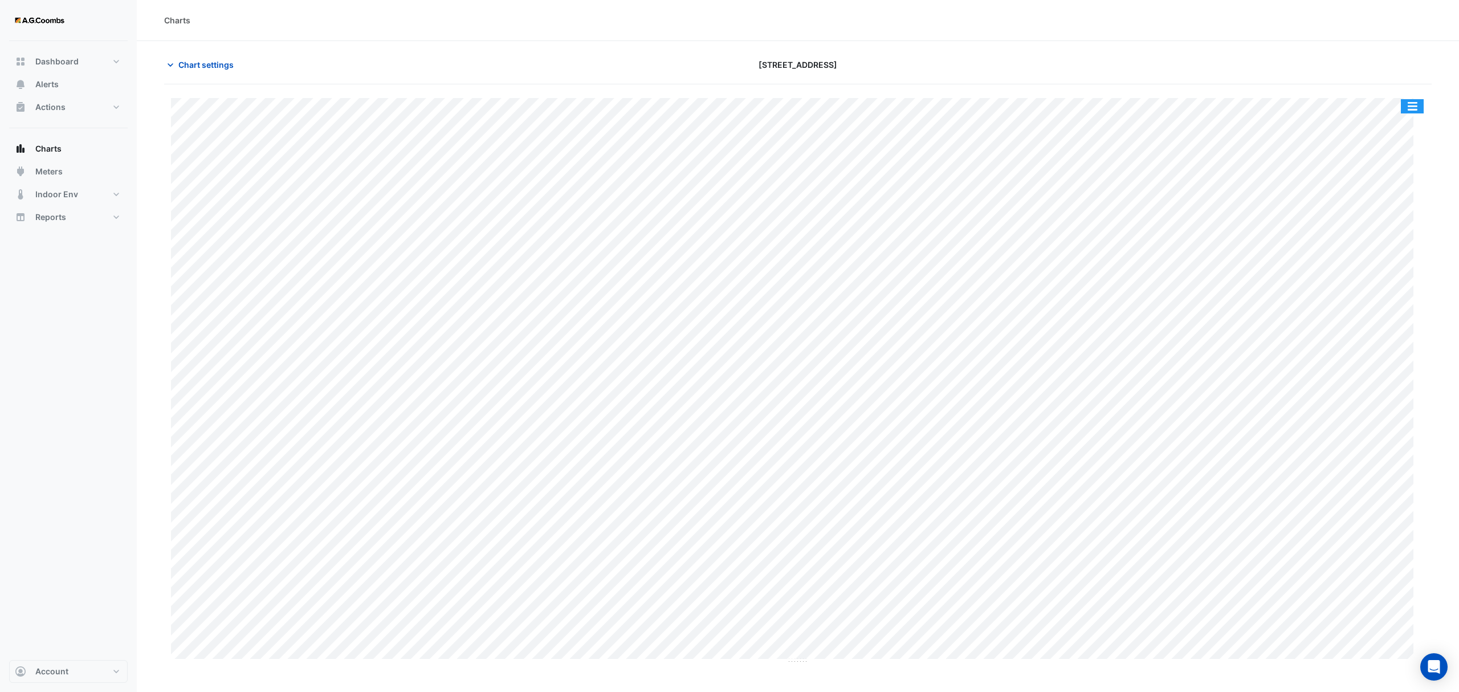
click at [1410, 103] on button "button" at bounding box center [1412, 106] width 23 height 14
click at [1400, 251] on div "Export CSV - Flat" at bounding box center [1389, 256] width 68 height 27
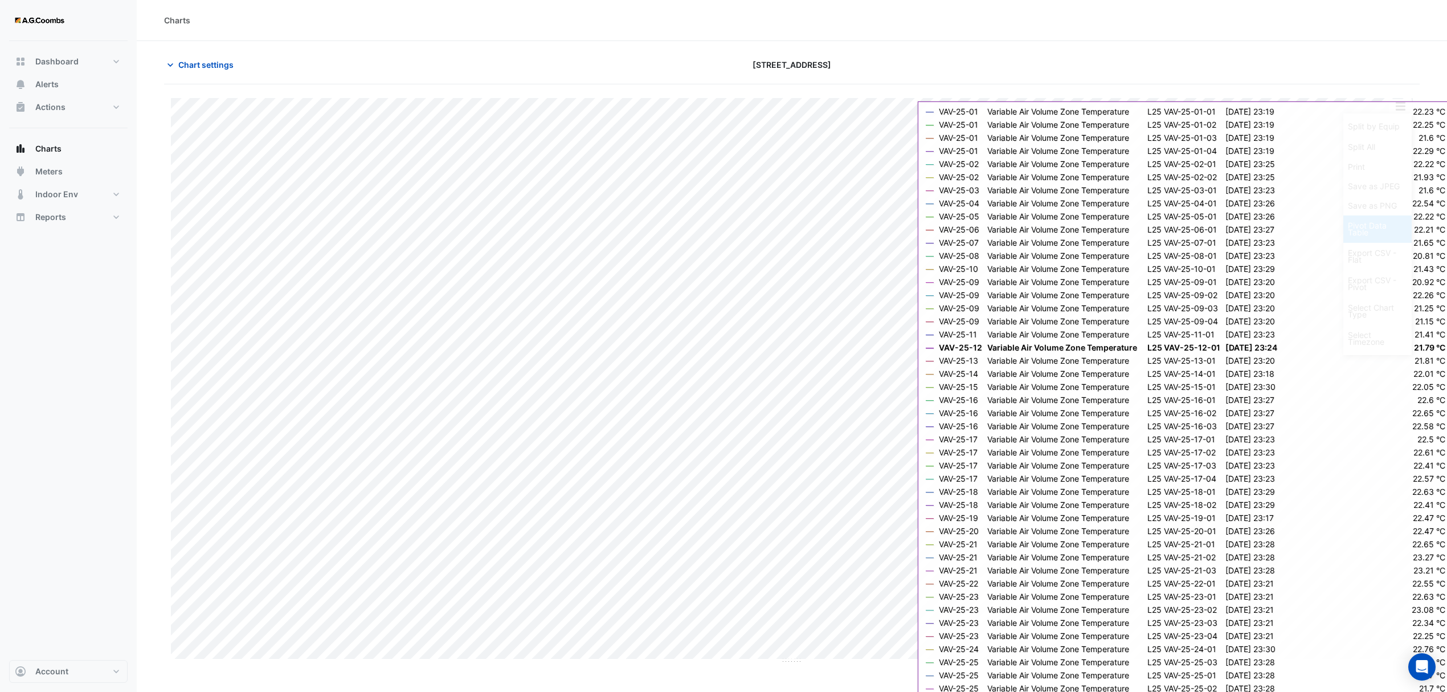
click at [1393, 233] on div "Pivot Data Table" at bounding box center [1378, 228] width 68 height 27
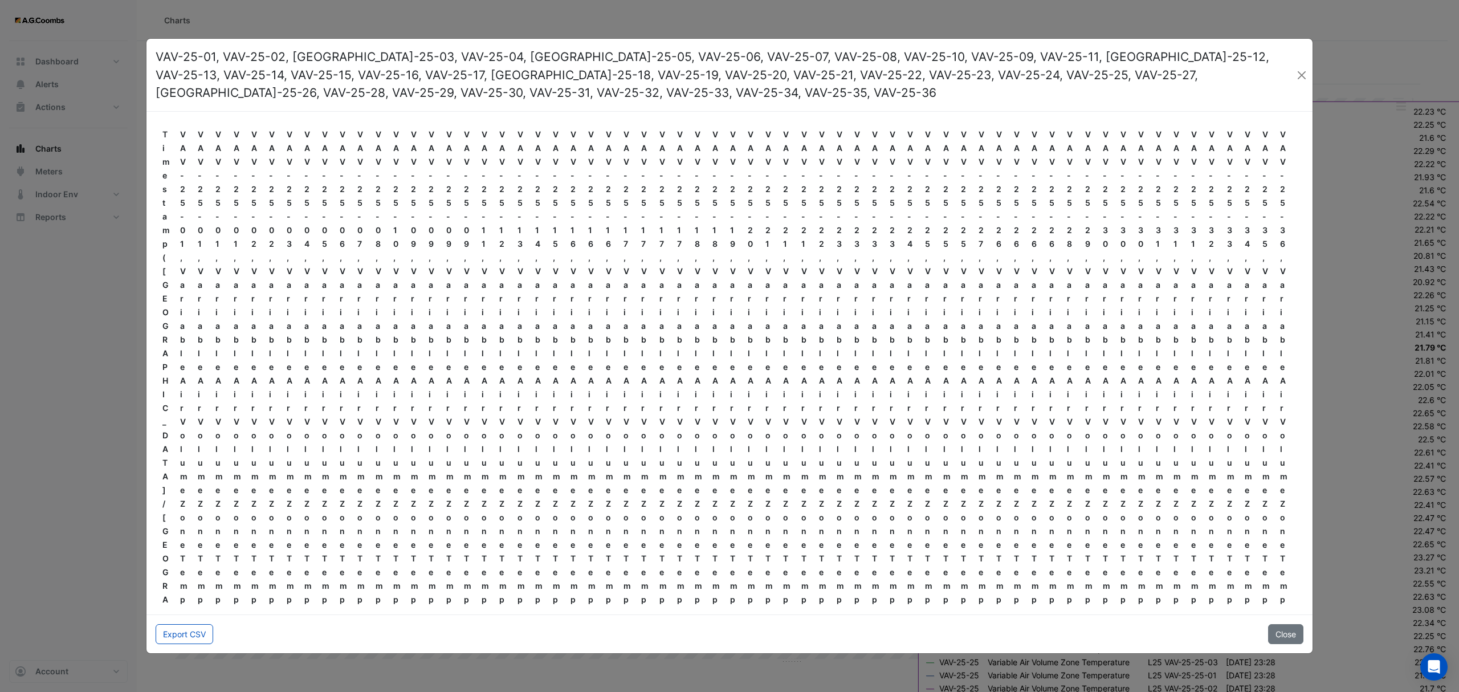
click at [203, 620] on div "Export CSV Close" at bounding box center [729, 633] width 1166 height 39
click at [206, 634] on button "Export CSV" at bounding box center [185, 634] width 58 height 20
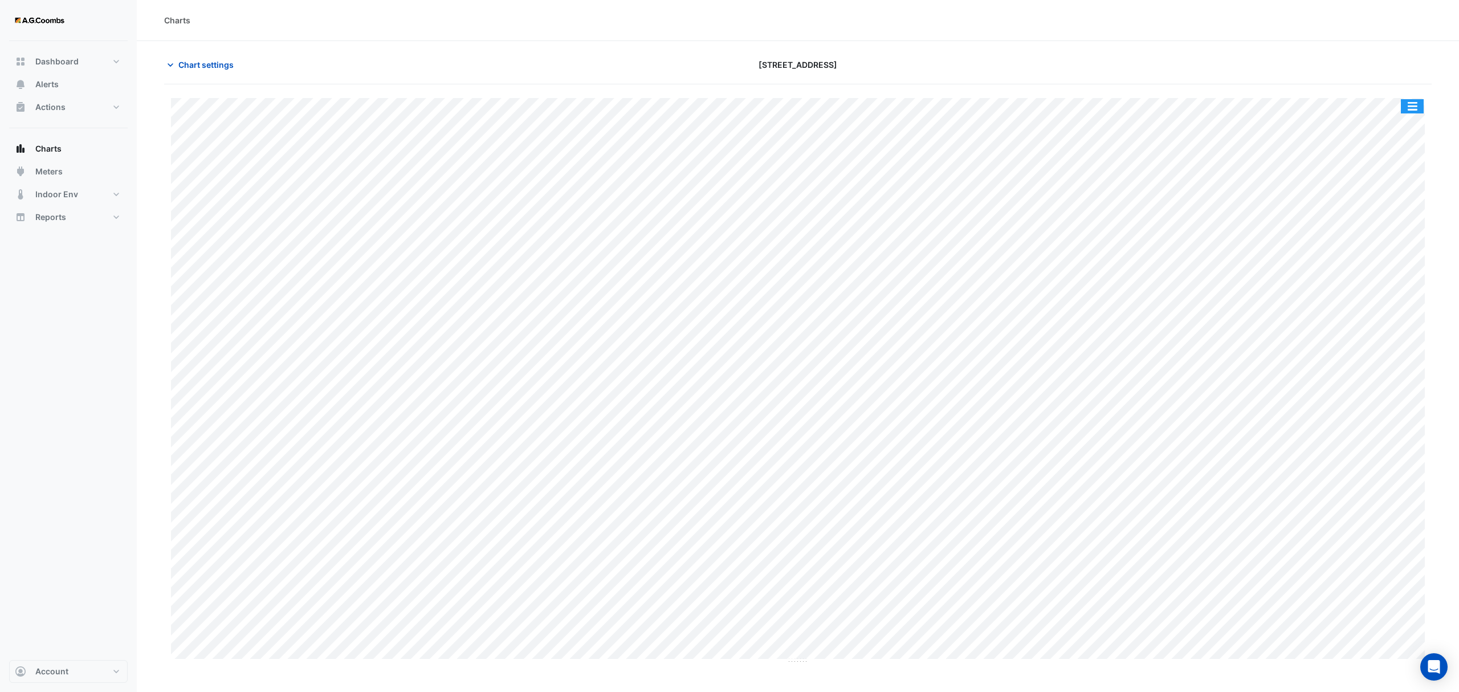
click at [1419, 109] on button "button" at bounding box center [1412, 106] width 23 height 14
click at [1392, 229] on div "Pivot Data Table" at bounding box center [1389, 228] width 68 height 27
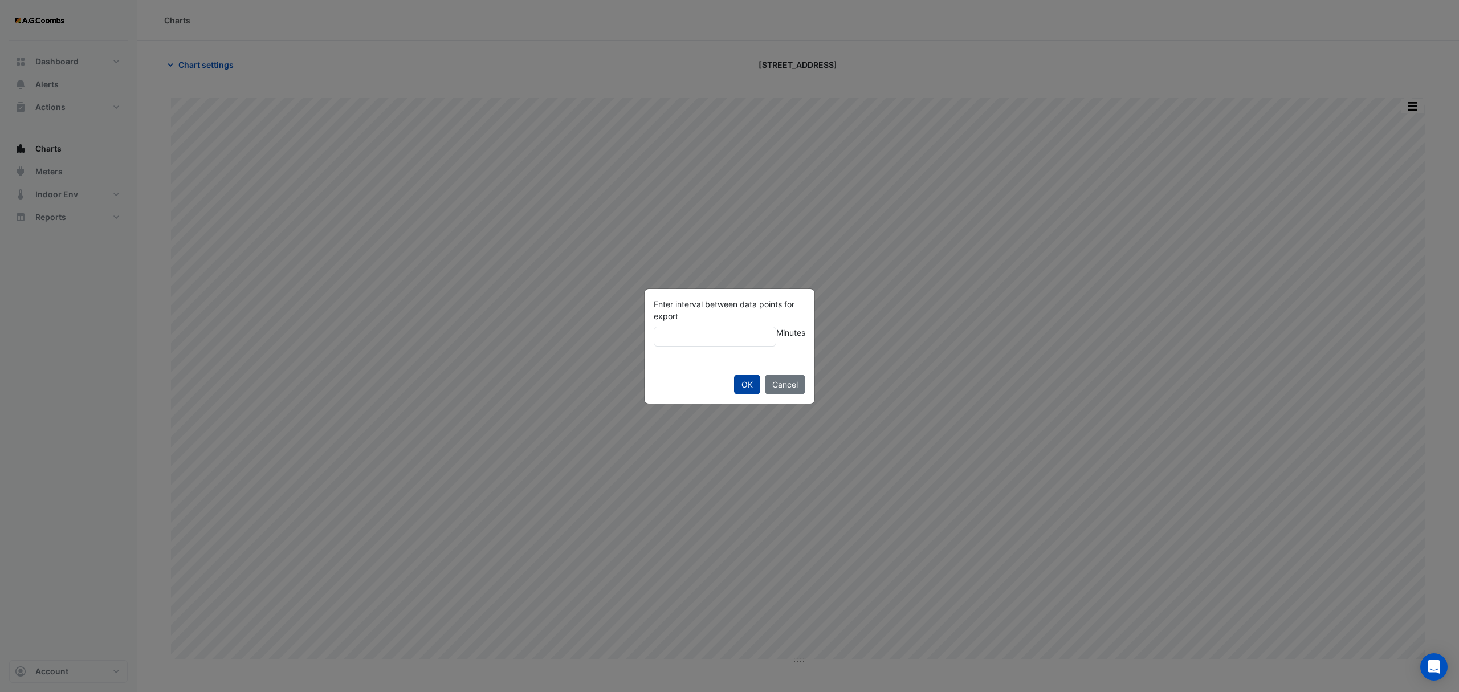
type input "**"
click at [741, 381] on button "OK" at bounding box center [747, 384] width 26 height 20
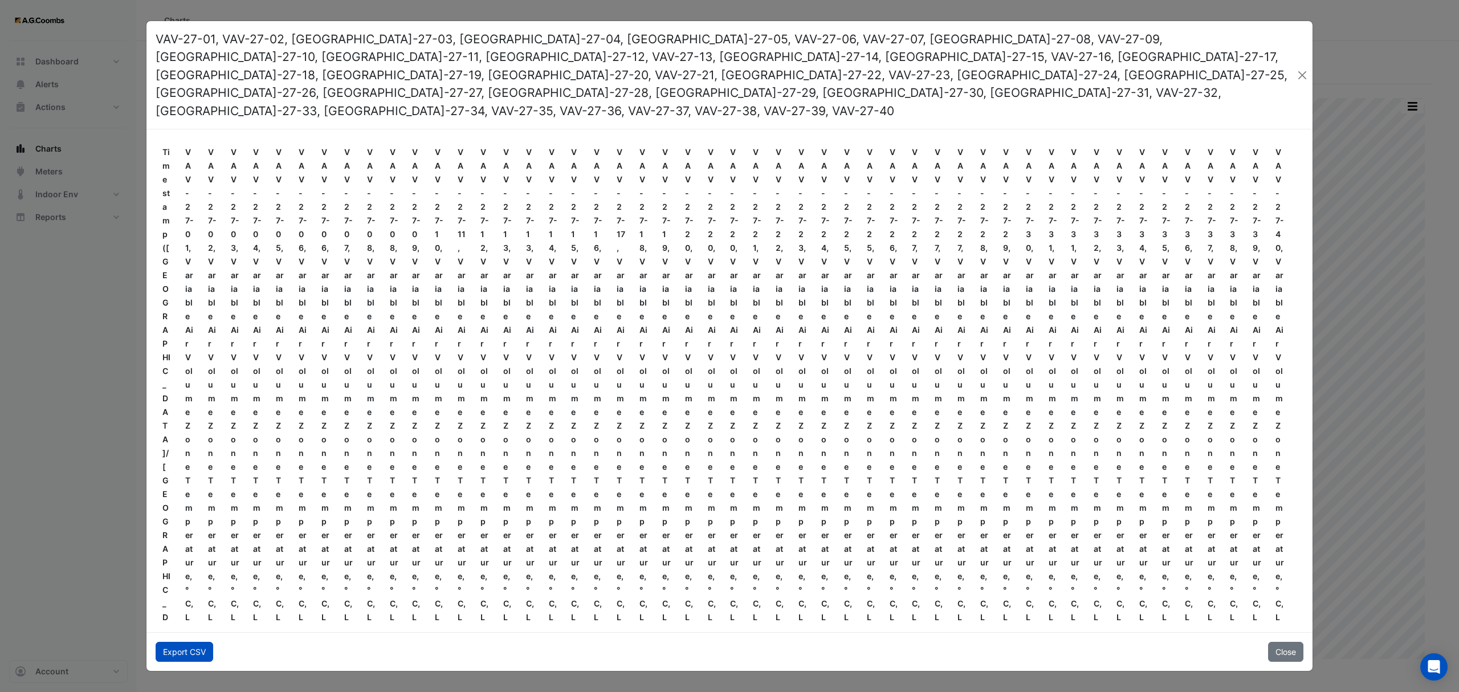
click at [195, 642] on button "Export CSV" at bounding box center [185, 652] width 58 height 20
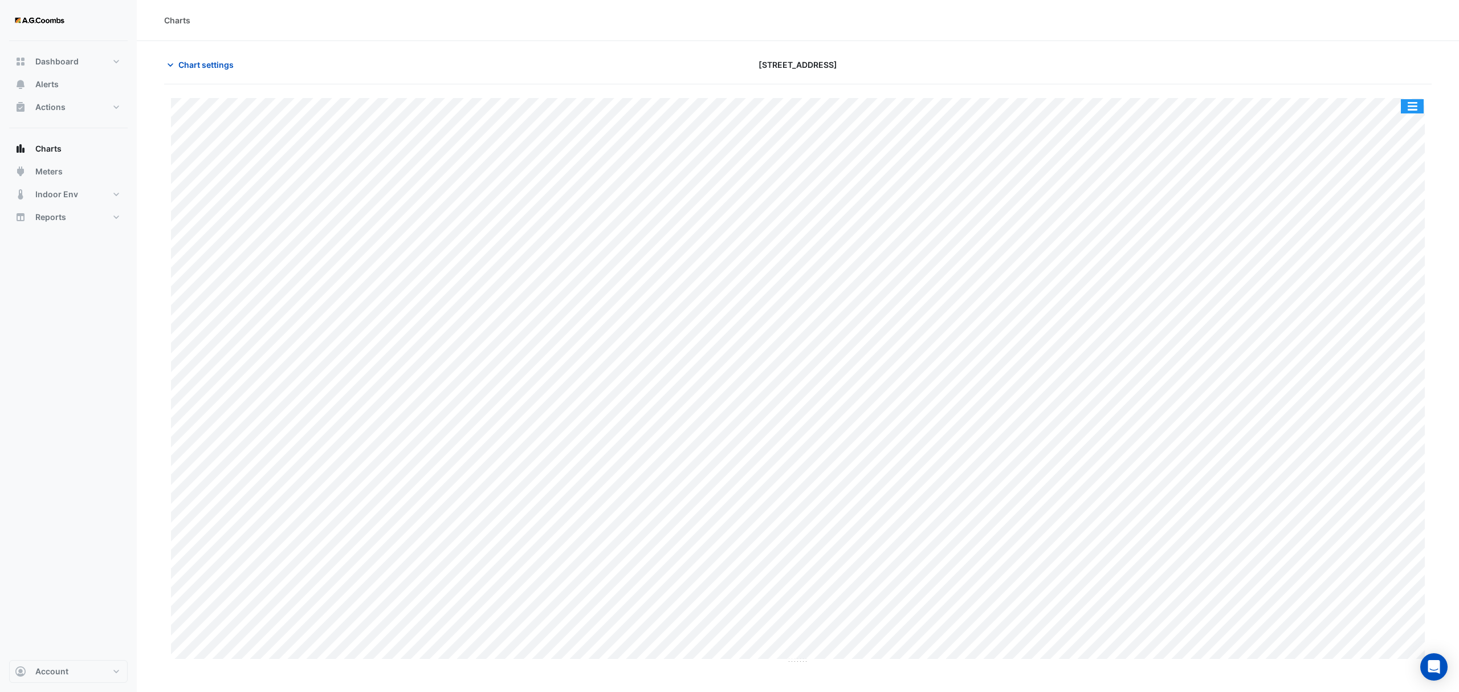
click at [1402, 108] on button "button" at bounding box center [1412, 106] width 23 height 14
click at [1403, 225] on div "Pivot Data Table" at bounding box center [1389, 228] width 68 height 27
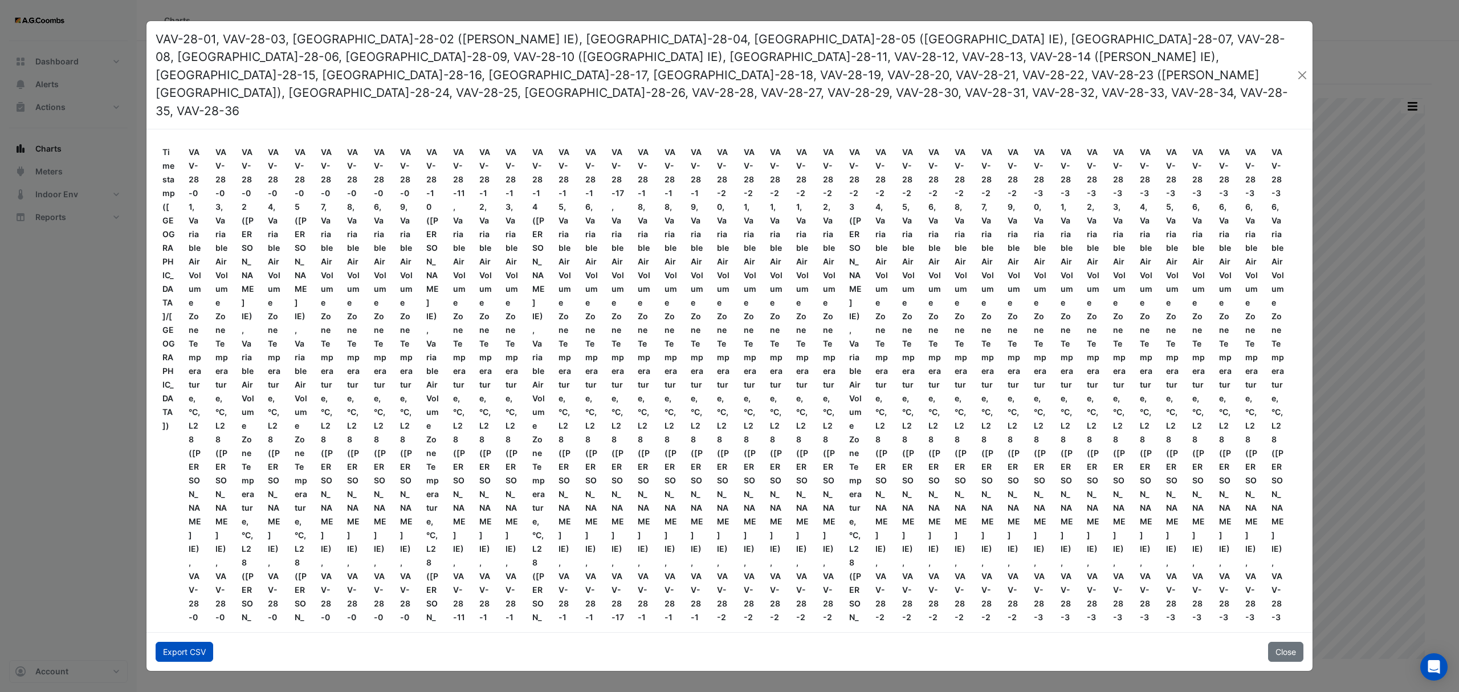
click at [170, 642] on button "Export CSV" at bounding box center [185, 652] width 58 height 20
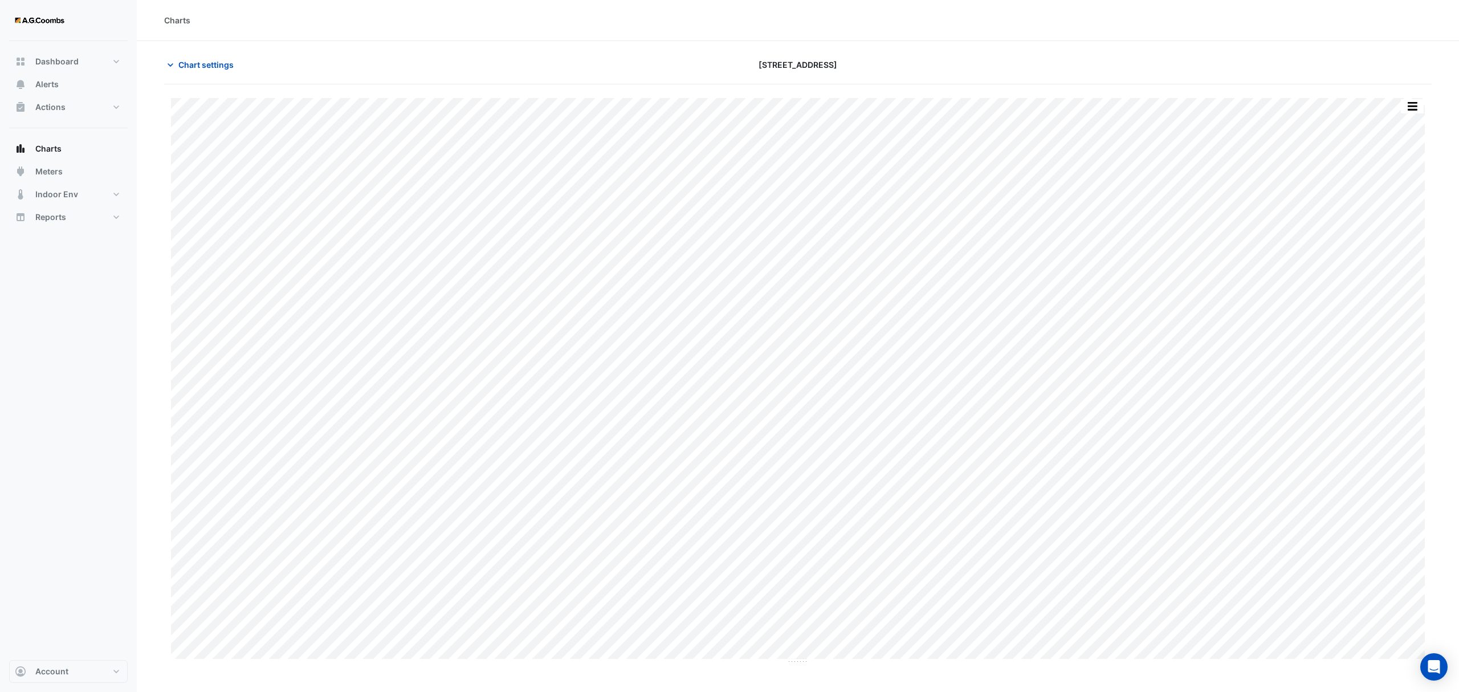
click at [1419, 103] on button "button" at bounding box center [1412, 106] width 23 height 14
click at [1387, 235] on div "Pivot Data Table" at bounding box center [1389, 228] width 68 height 27
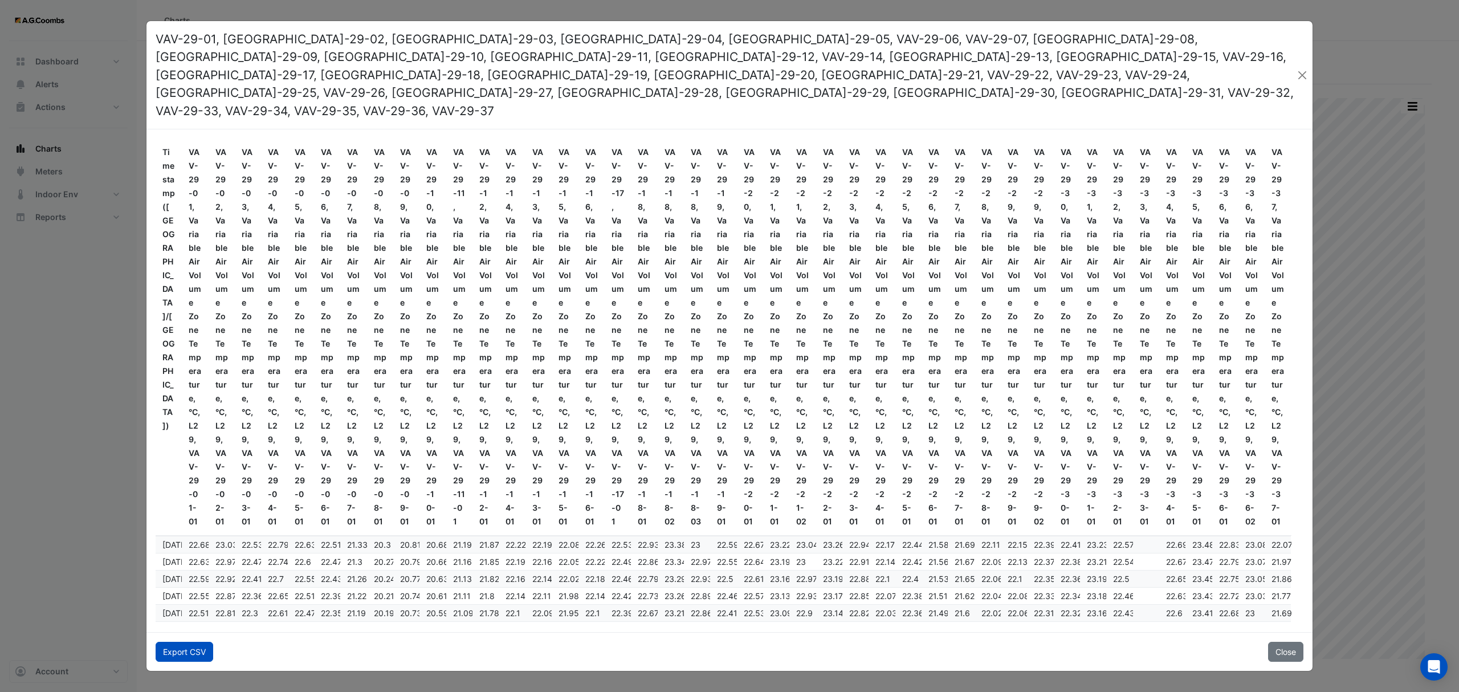
click at [191, 642] on button "Export CSV" at bounding box center [185, 652] width 58 height 20
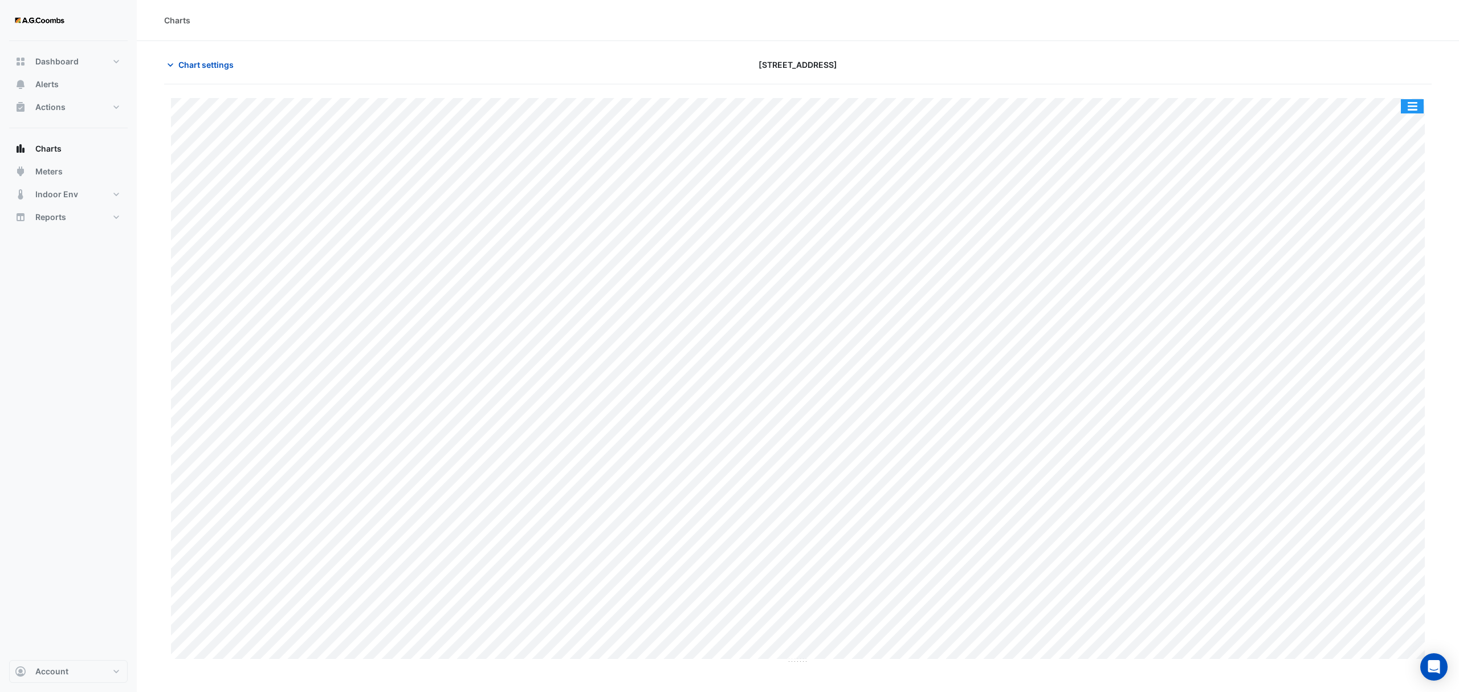
click at [1414, 109] on button "button" at bounding box center [1412, 106] width 23 height 14
click at [1369, 226] on div "Pivot Data Table" at bounding box center [1389, 228] width 68 height 27
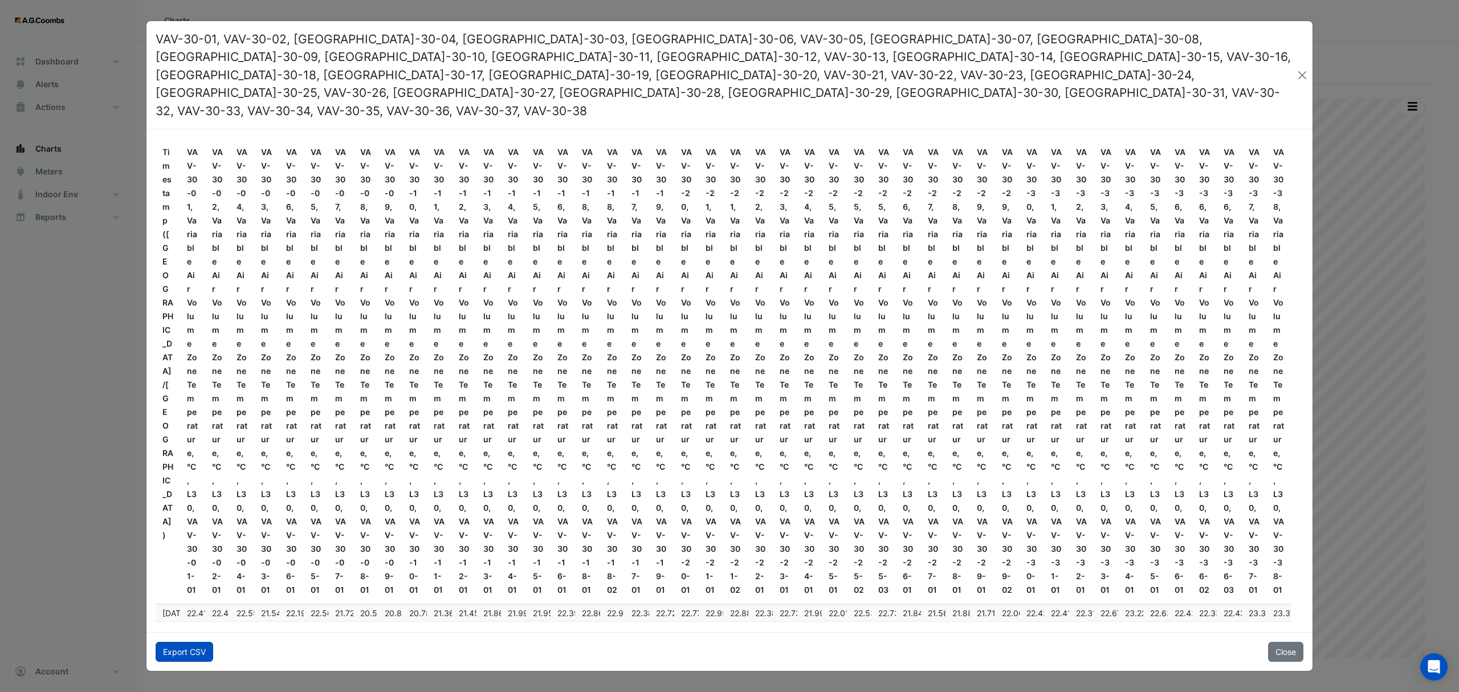
click at [197, 642] on button "Export CSV" at bounding box center [185, 652] width 58 height 20
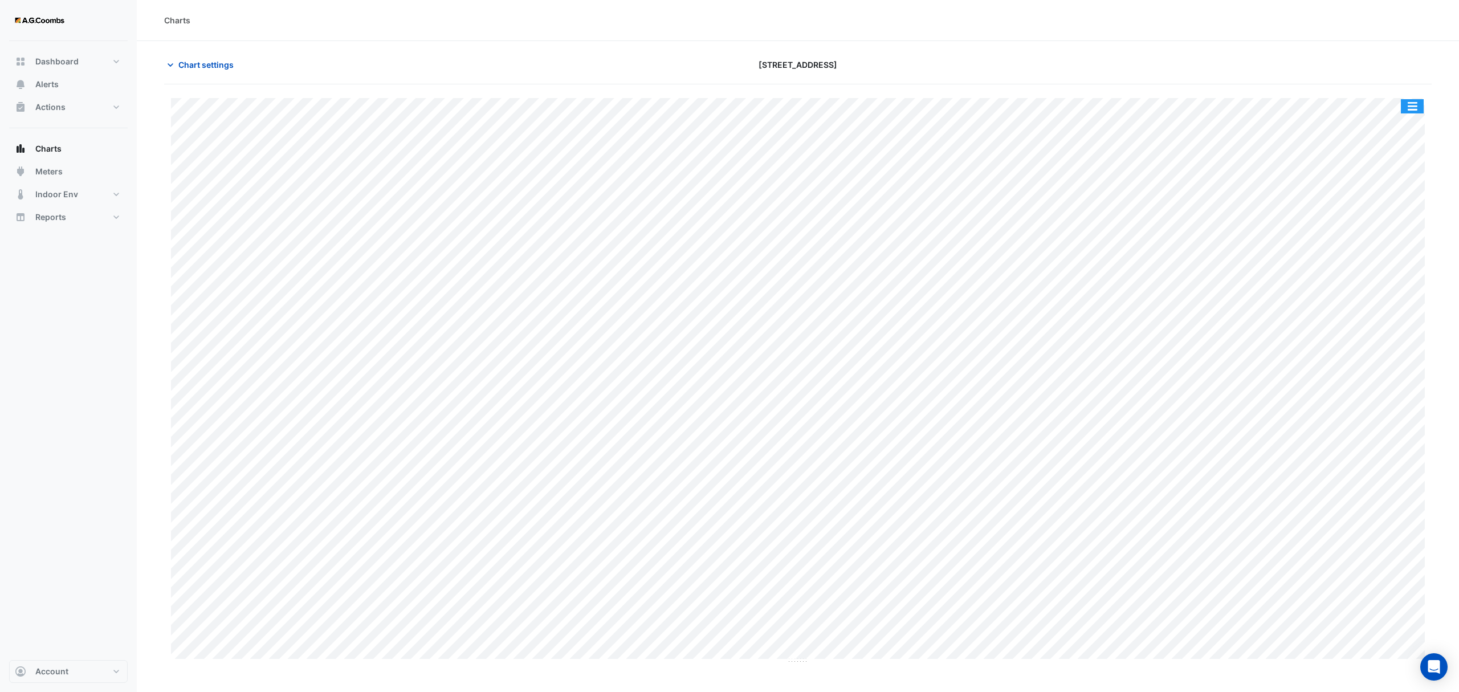
click at [1414, 109] on button "button" at bounding box center [1412, 106] width 23 height 14
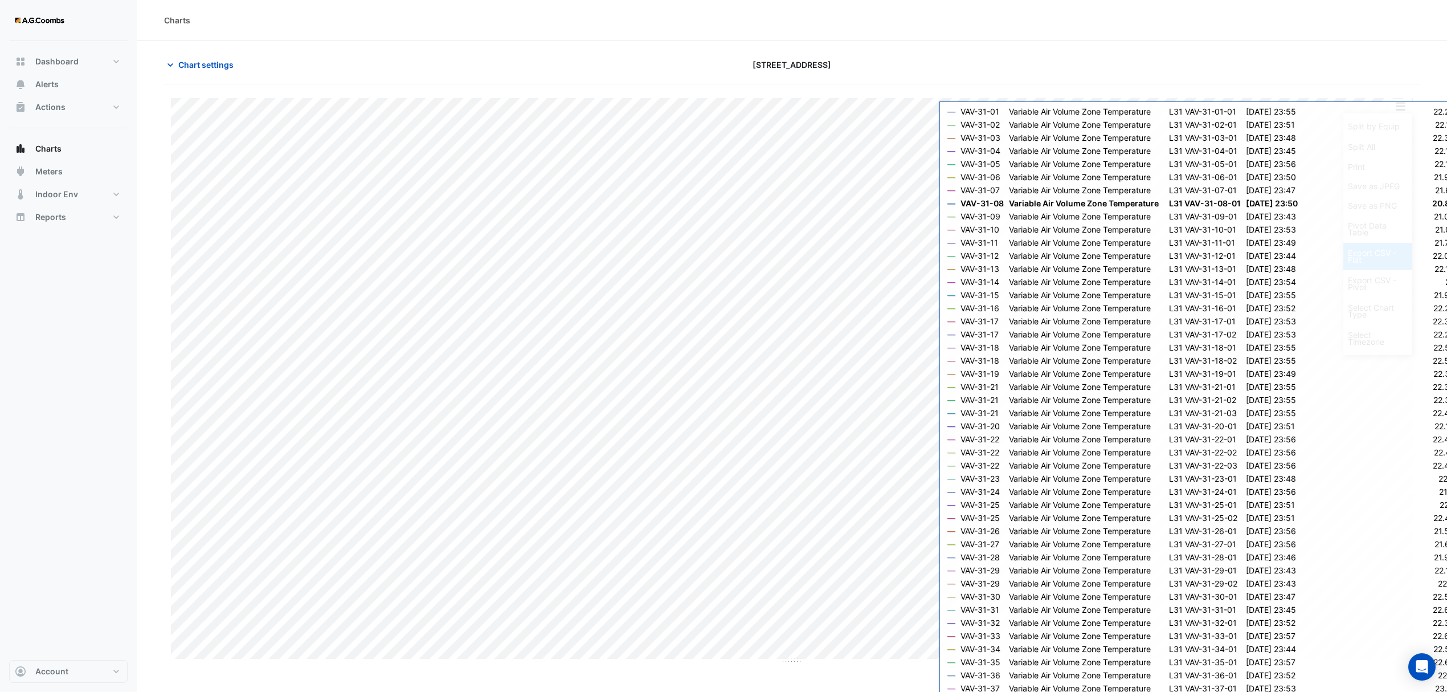
click at [1389, 264] on div "Export CSV - Flat" at bounding box center [1378, 256] width 68 height 27
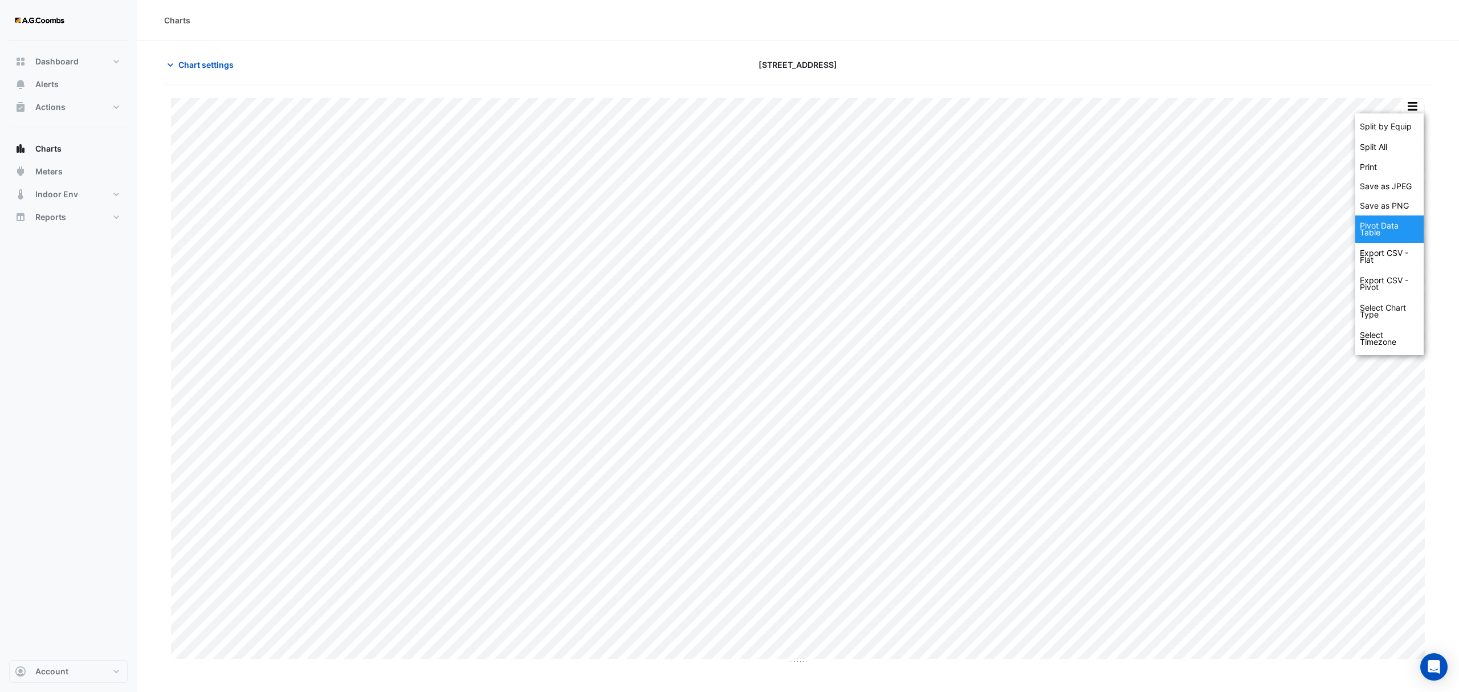
click at [1410, 227] on div "Pivot Data Table" at bounding box center [1389, 228] width 68 height 27
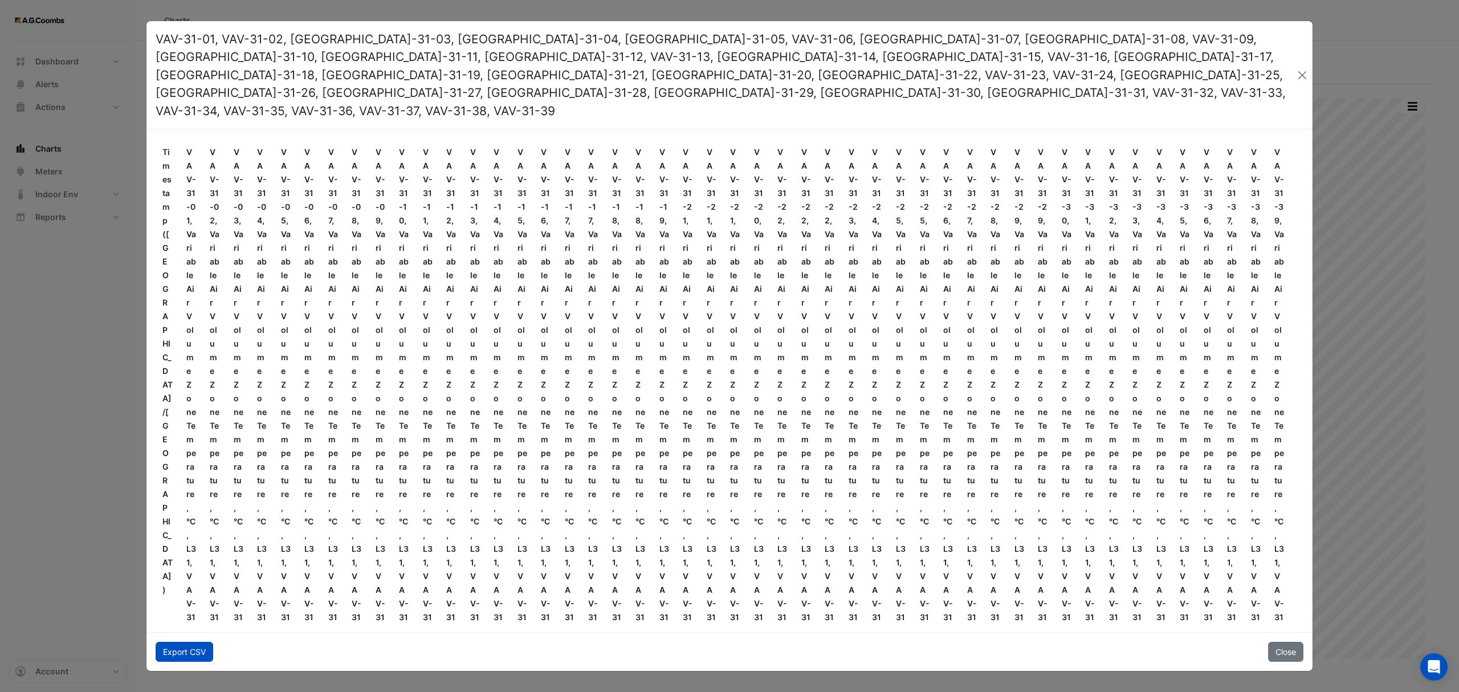
click at [174, 642] on button "Export CSV" at bounding box center [185, 652] width 58 height 20
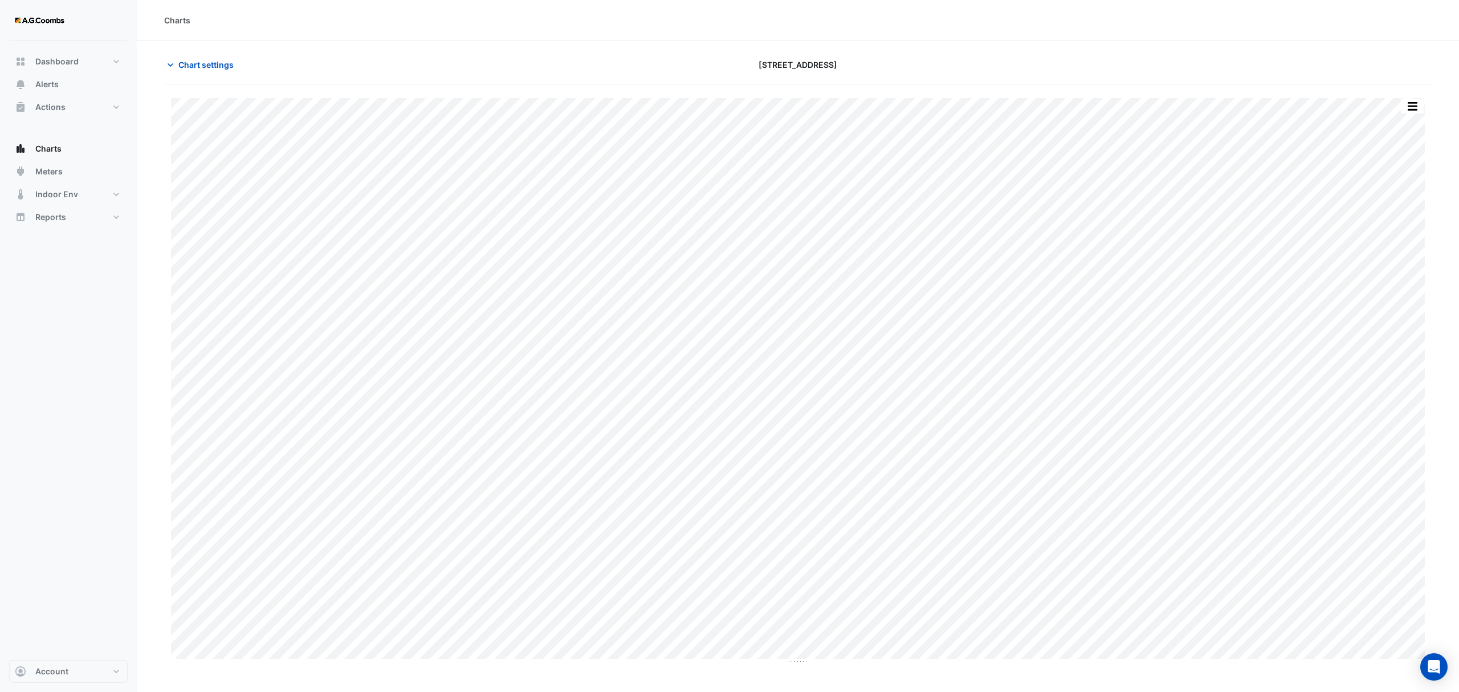
click at [1409, 112] on button "button" at bounding box center [1412, 106] width 23 height 14
click at [1373, 235] on div "Pivot Data Table" at bounding box center [1389, 228] width 68 height 27
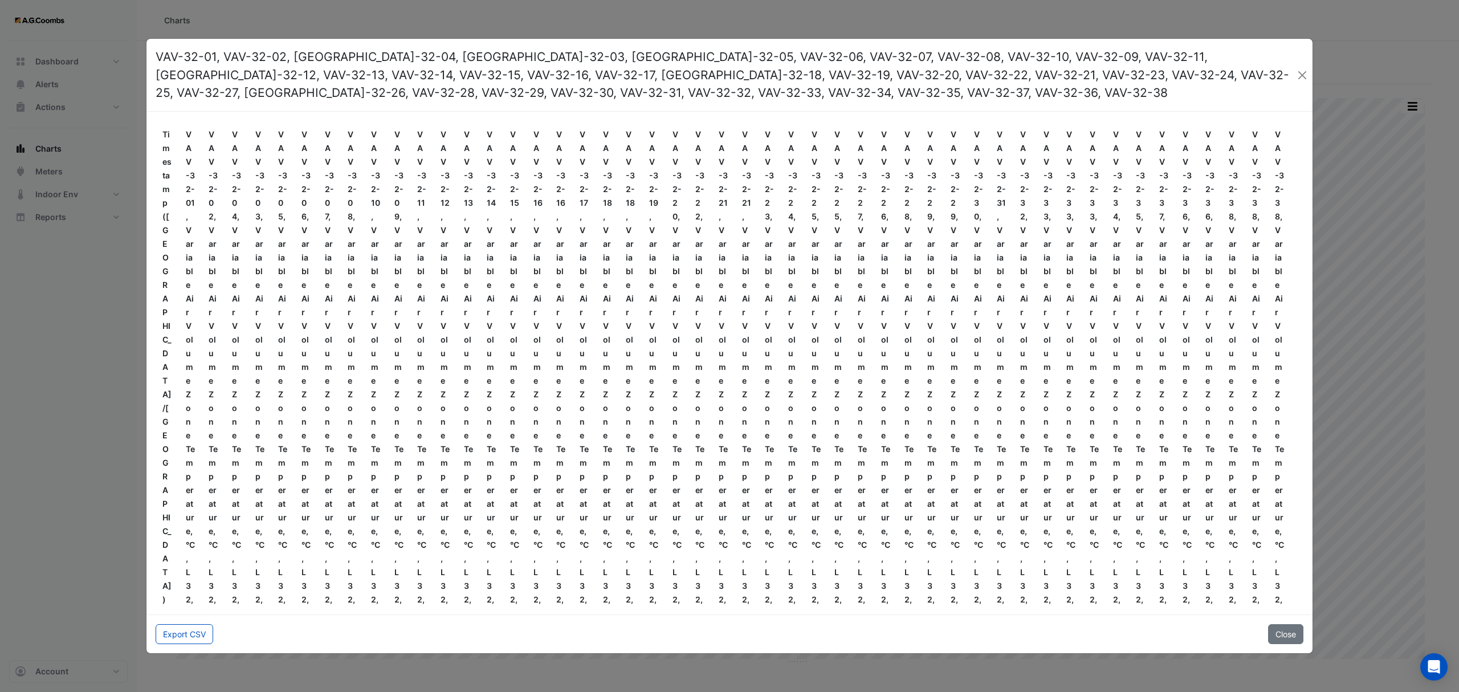
click at [185, 618] on div "Export CSV Close" at bounding box center [729, 633] width 1166 height 39
click at [182, 638] on button "Export CSV" at bounding box center [185, 634] width 58 height 20
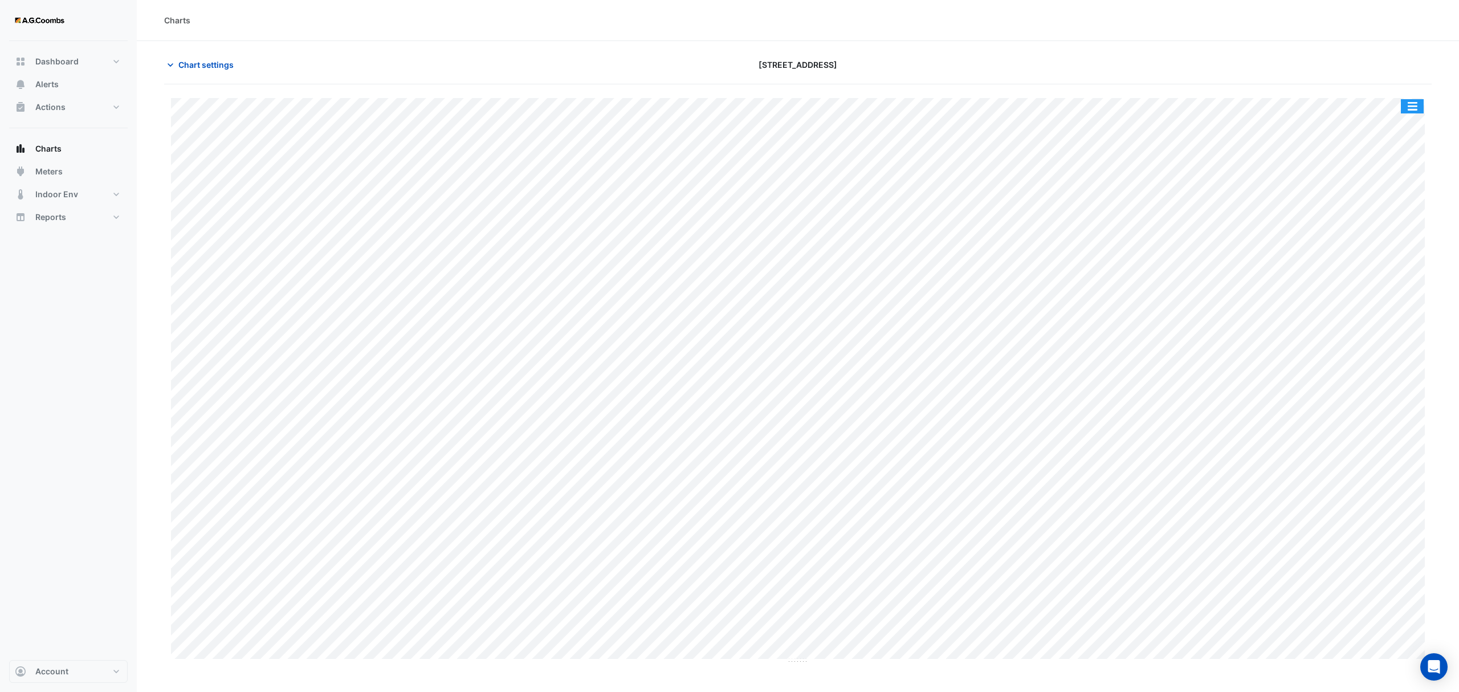
click at [1411, 113] on button "button" at bounding box center [1412, 106] width 23 height 14
click at [1391, 229] on div "Pivot Data Table" at bounding box center [1389, 228] width 68 height 27
drag, startPoint x: 197, startPoint y: 67, endPoint x: 256, endPoint y: 136, distance: 91.3
click at [197, 66] on span "Chart settings" at bounding box center [205, 65] width 55 height 12
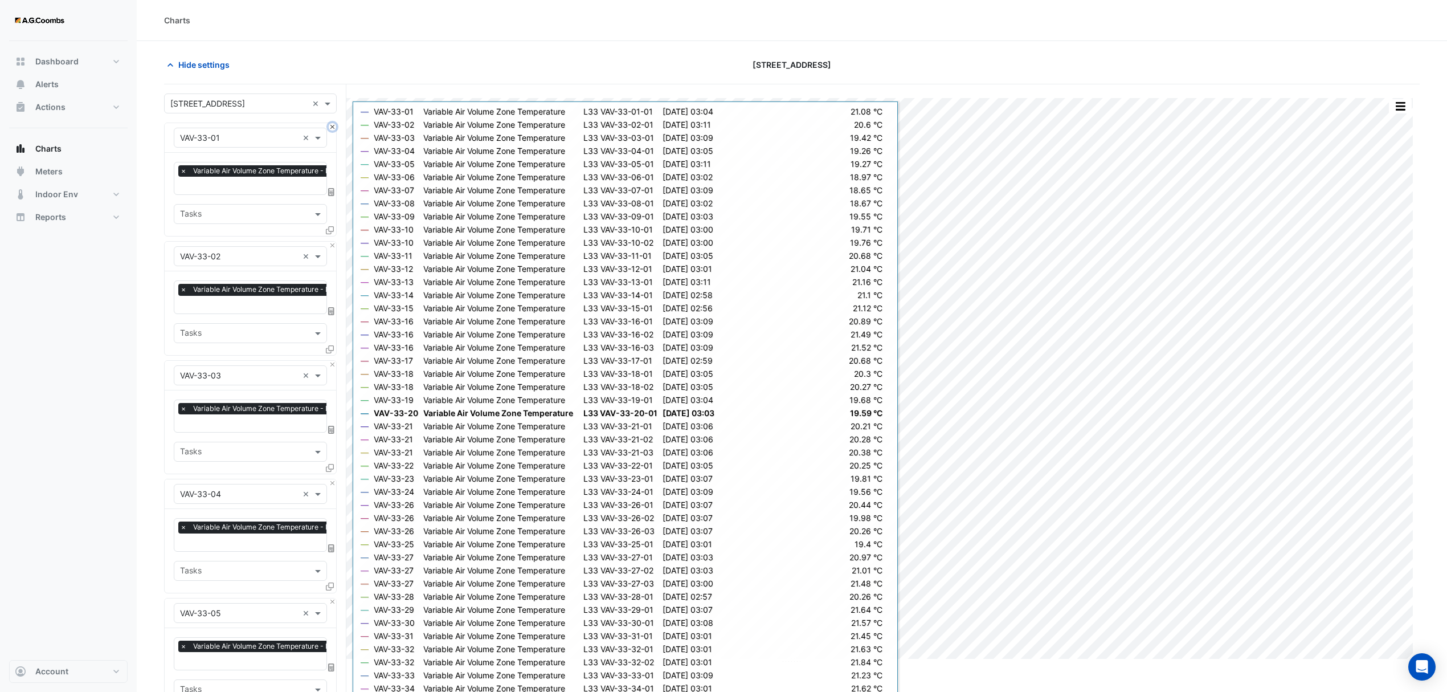
click at [333, 128] on button "Close" at bounding box center [332, 126] width 7 height 7
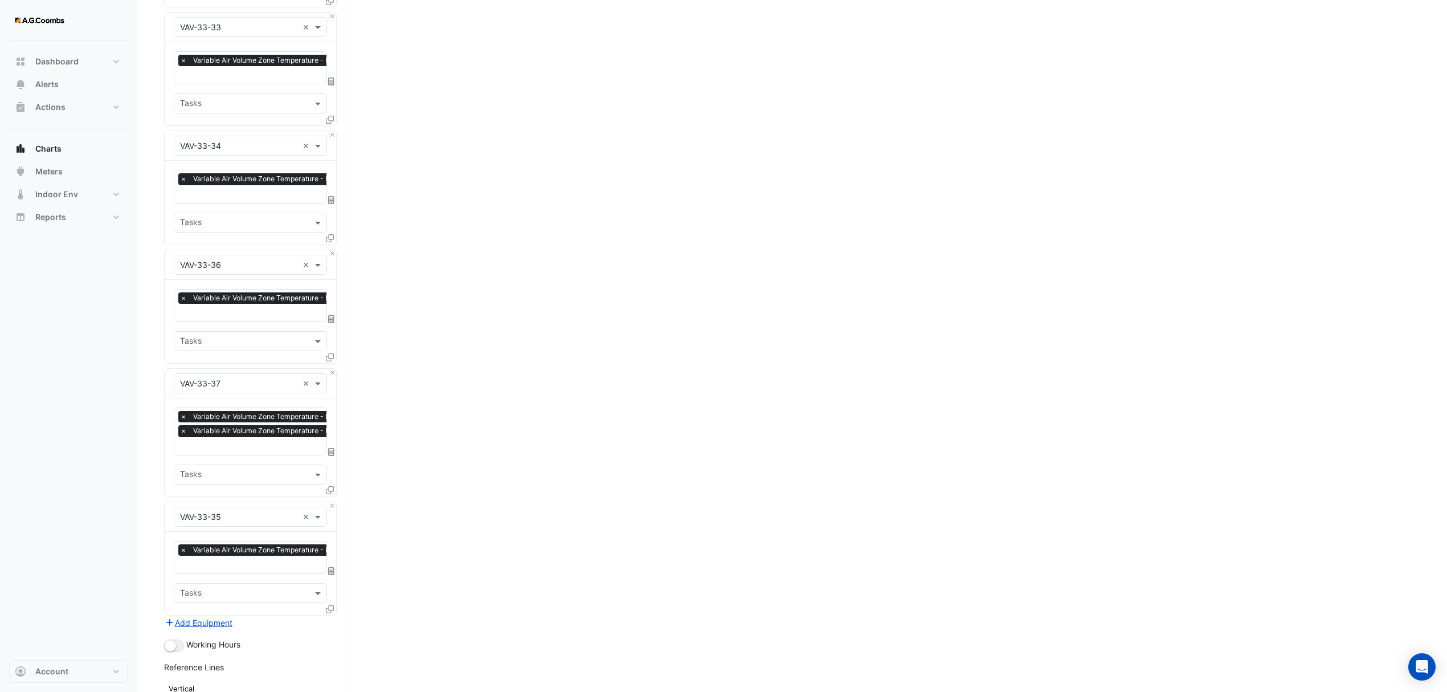
scroll to position [4241, 0]
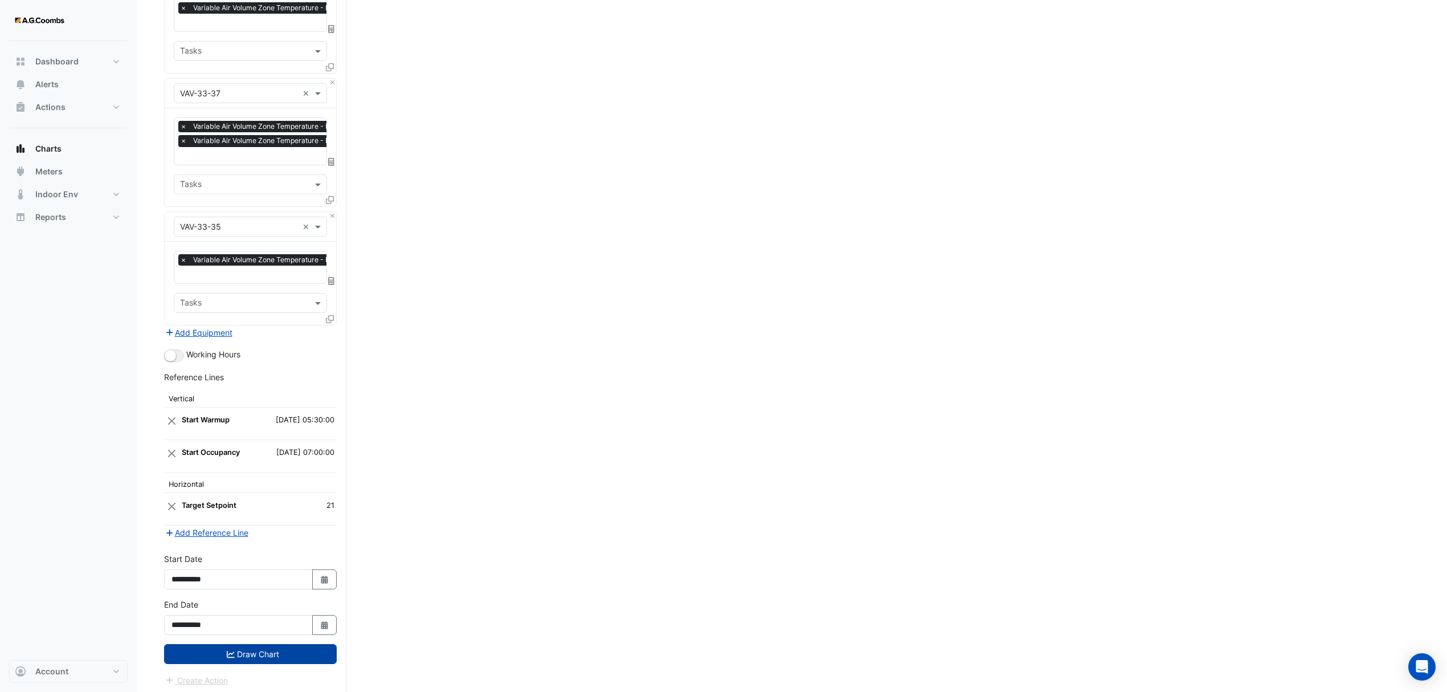
click at [219, 650] on button "Draw Chart" at bounding box center [250, 654] width 173 height 20
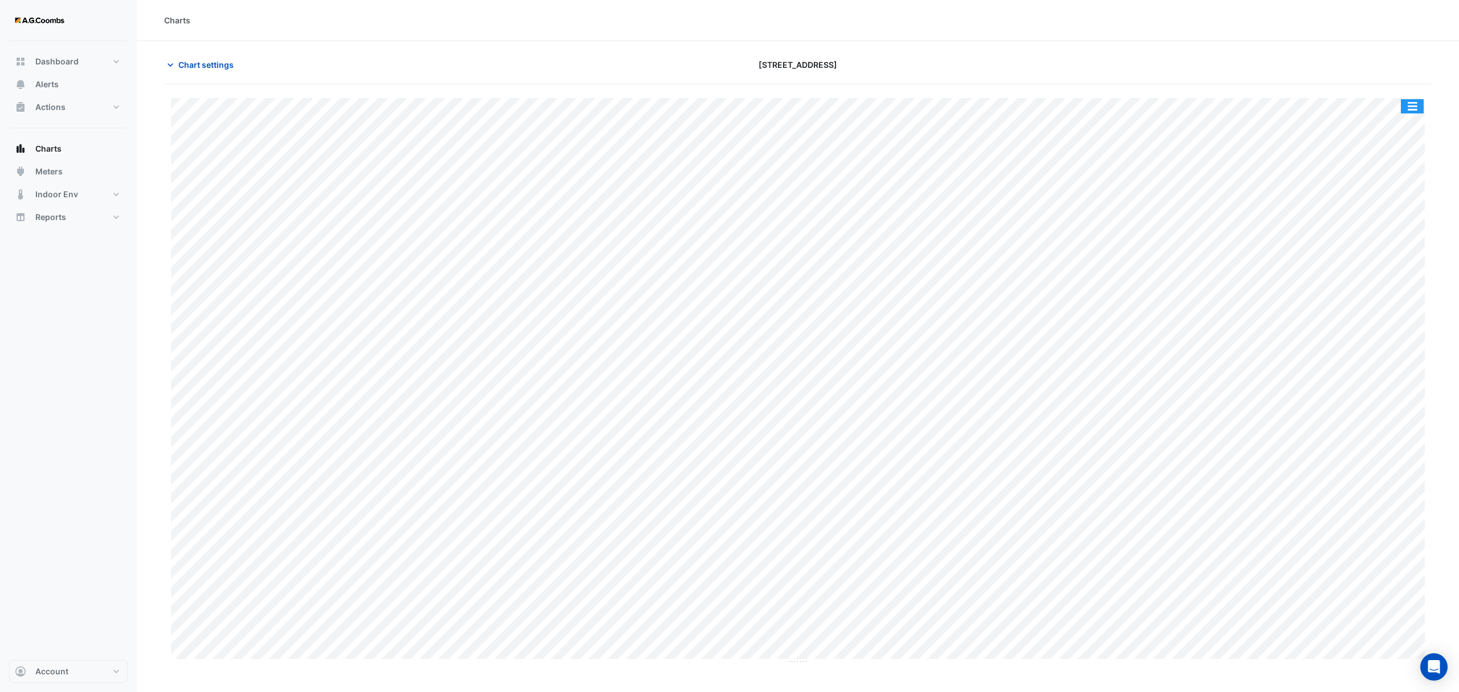
click at [1416, 103] on button "button" at bounding box center [1412, 106] width 23 height 14
click at [1398, 222] on div "Pivot Data Table" at bounding box center [1389, 228] width 68 height 27
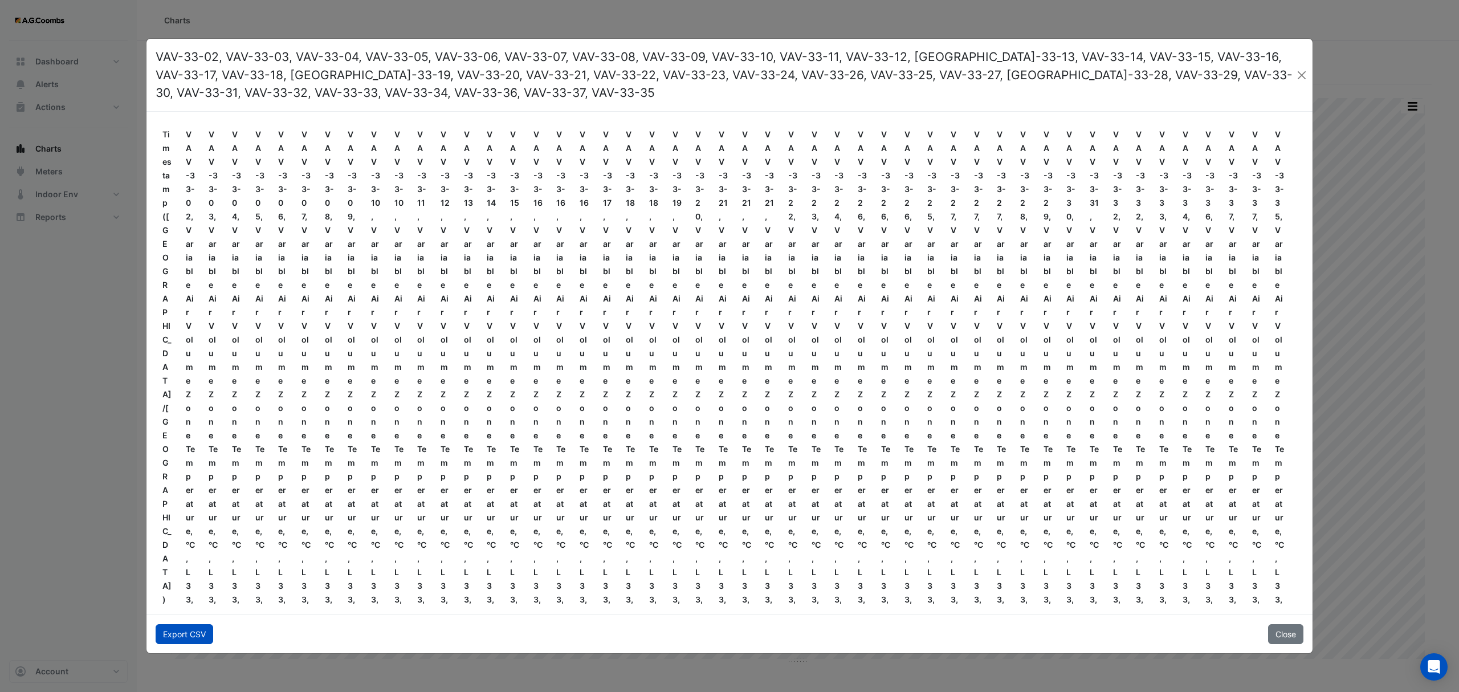
click at [169, 632] on button "Export CSV" at bounding box center [185, 634] width 58 height 20
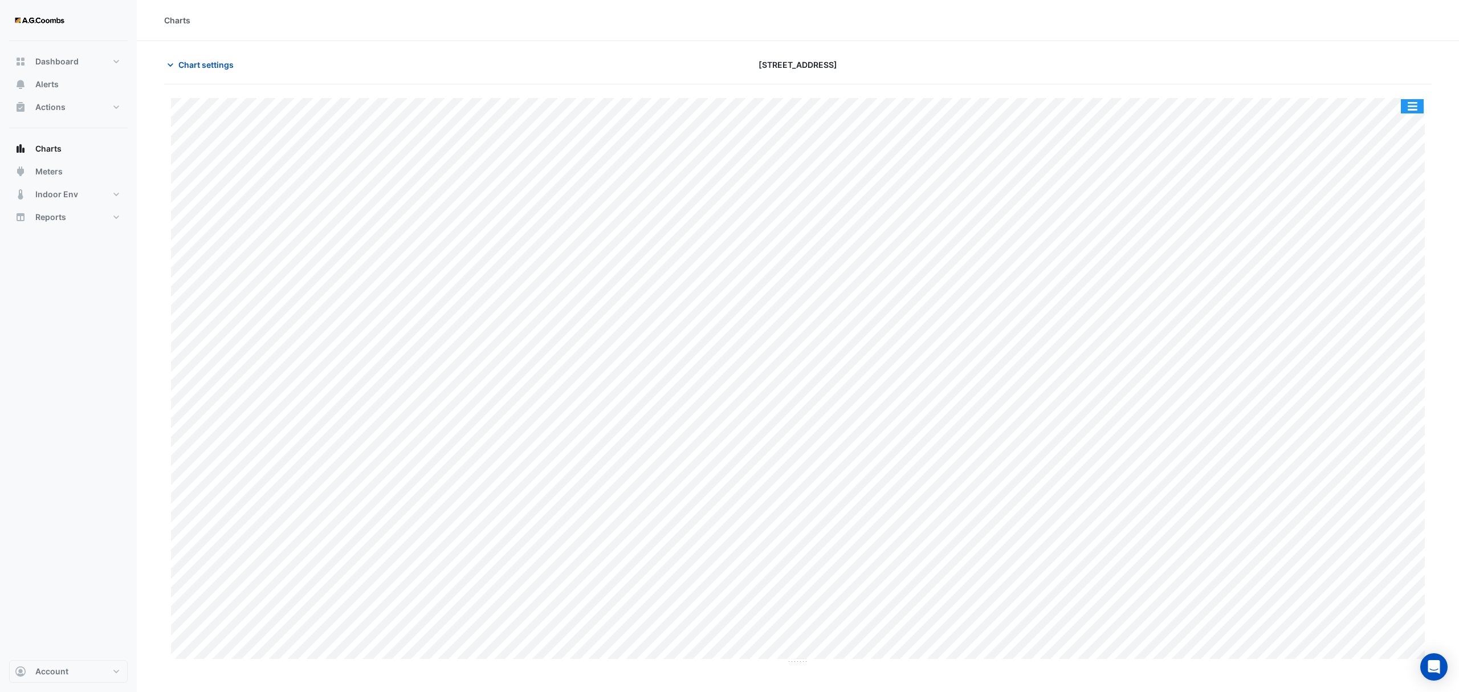
click at [1422, 104] on button "button" at bounding box center [1412, 106] width 23 height 14
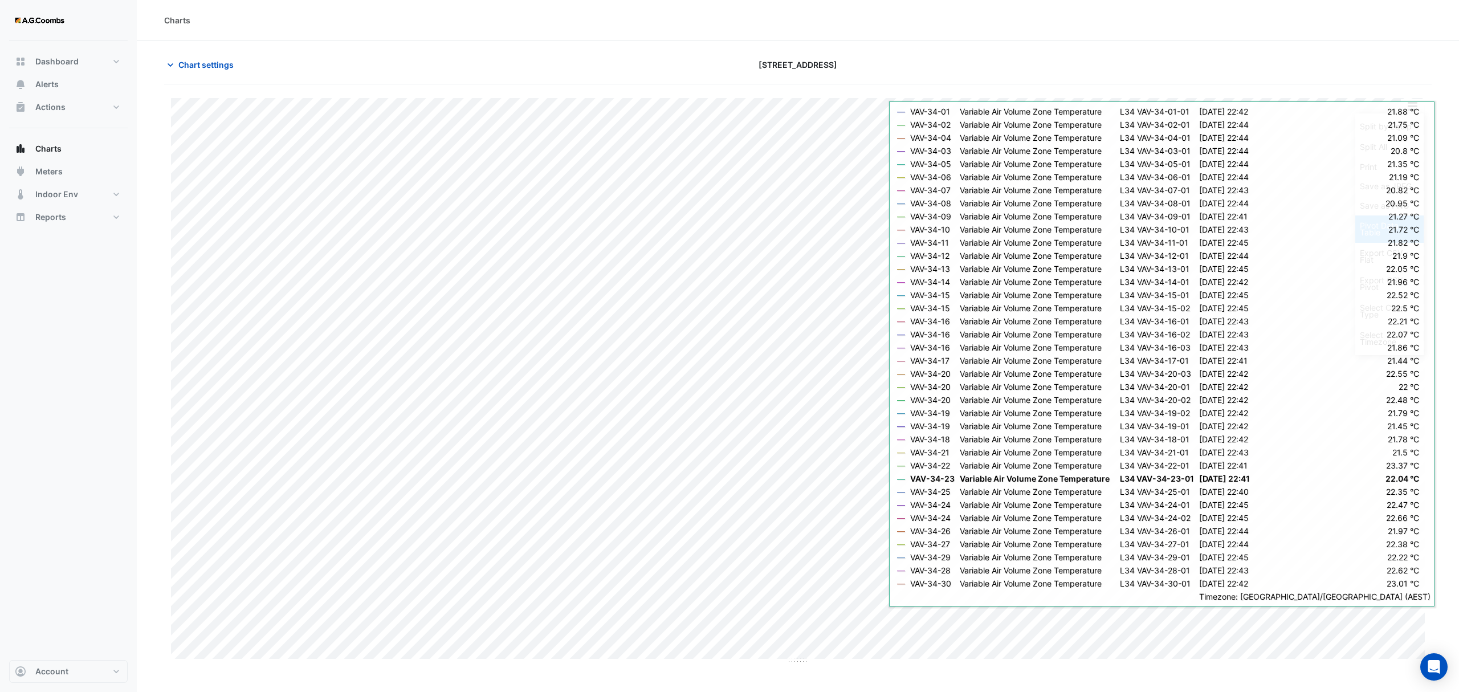
click at [1393, 242] on div "Pivot Data Table" at bounding box center [1389, 228] width 68 height 27
click at [1381, 225] on div "Pivot Data Table" at bounding box center [1389, 228] width 68 height 27
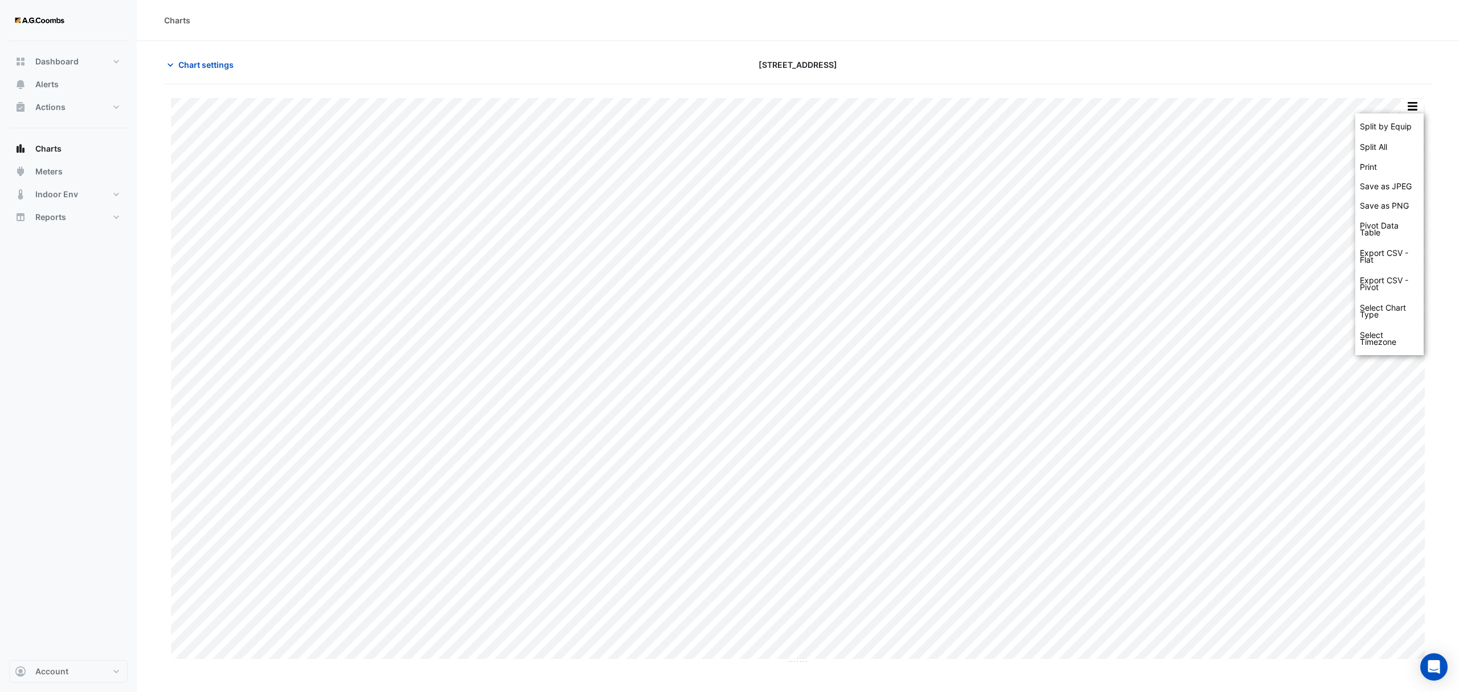
click at [187, 53] on section "Chart settings [STREET_ADDRESS] Split by Equip Split All Print Save as JPEG Sav…" at bounding box center [798, 352] width 1322 height 623
click at [193, 62] on span "Chart settings" at bounding box center [205, 65] width 55 height 12
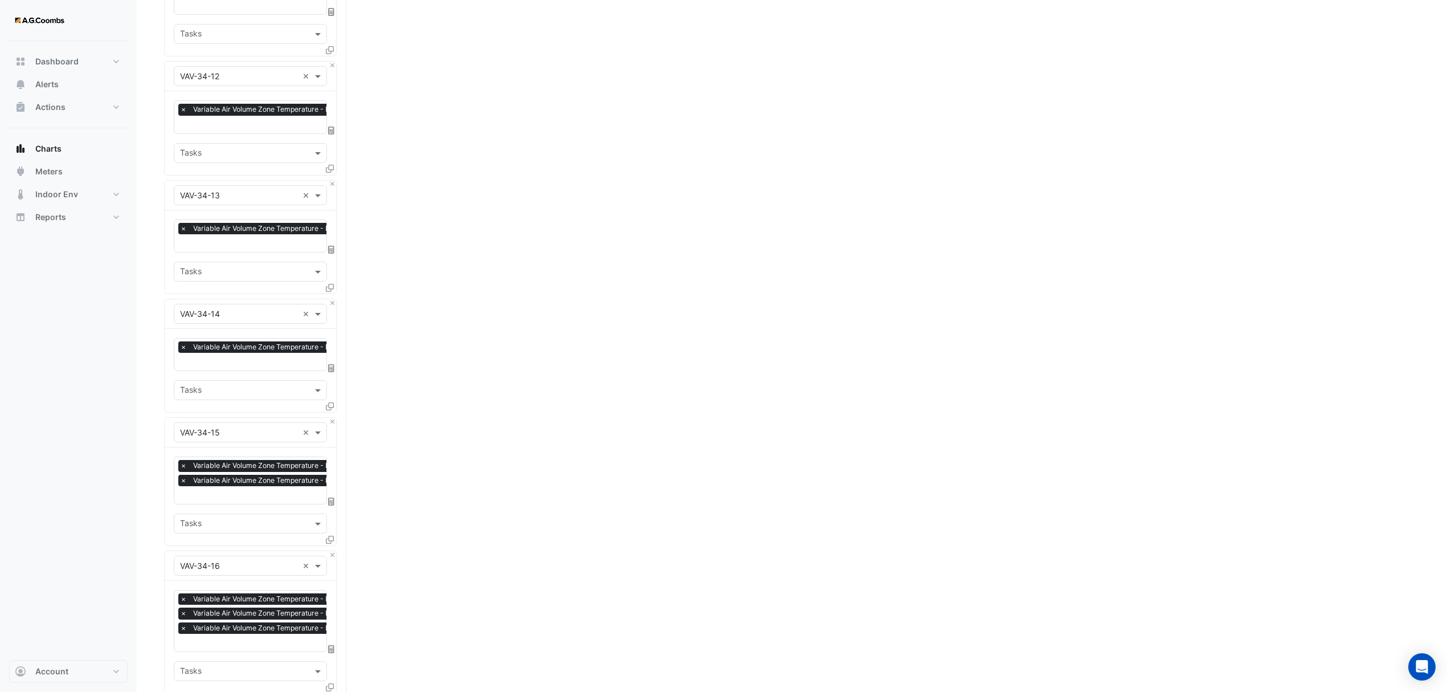
scroll to position [1747, 0]
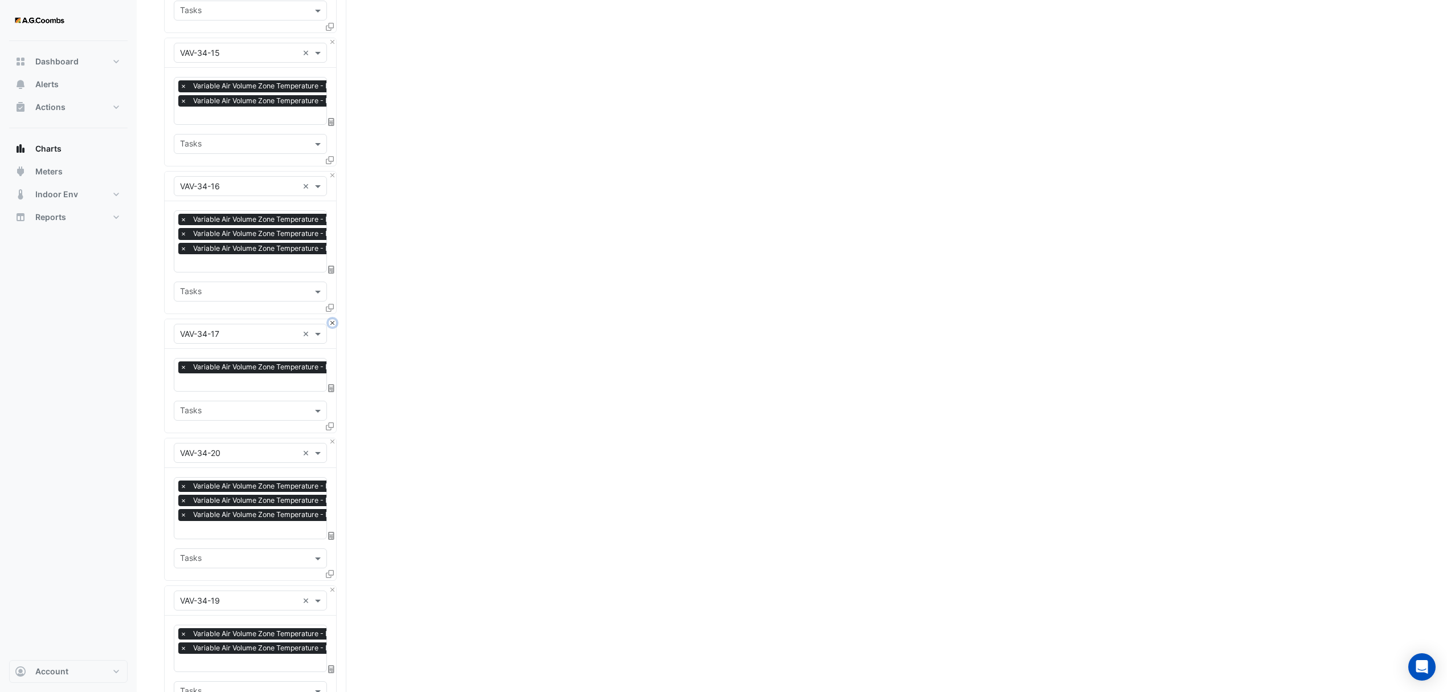
click at [331, 319] on button "Close" at bounding box center [332, 322] width 7 height 7
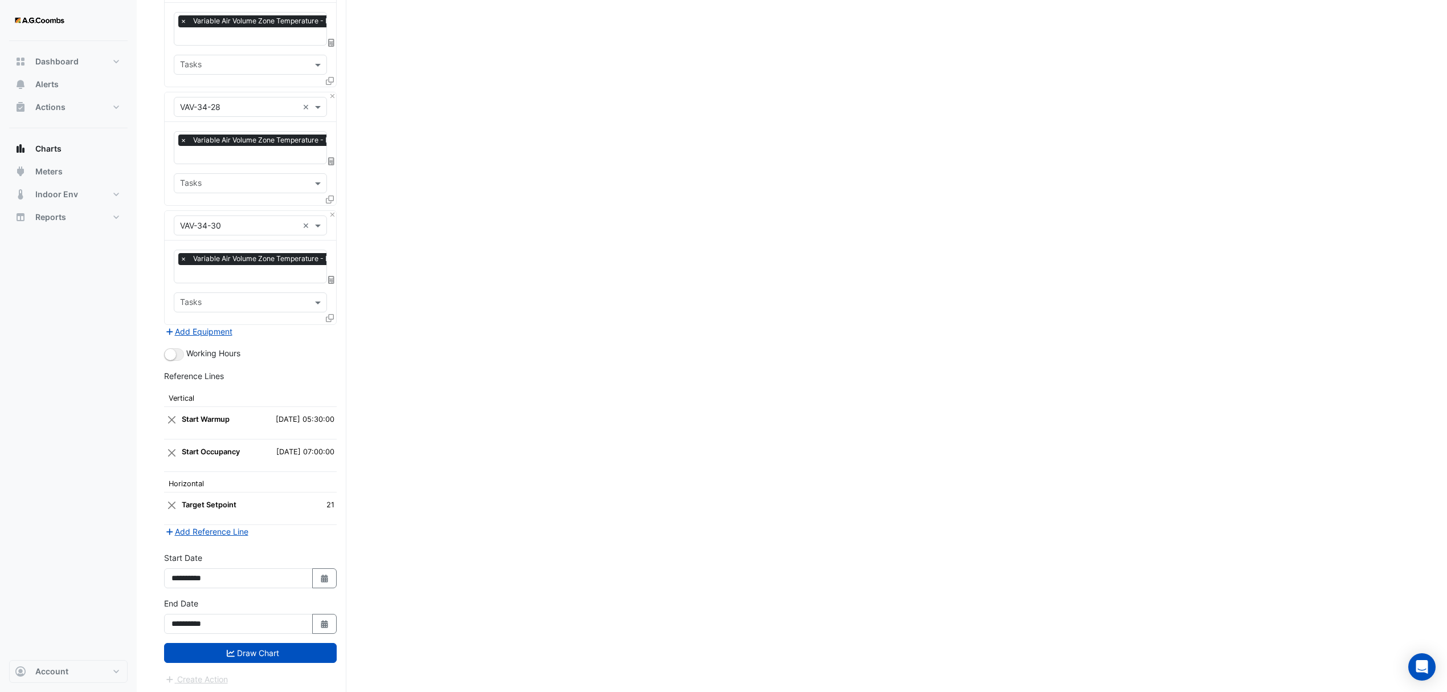
drag, startPoint x: 254, startPoint y: 653, endPoint x: 507, endPoint y: 674, distance: 253.9
click at [253, 653] on button "Draw Chart" at bounding box center [250, 653] width 173 height 20
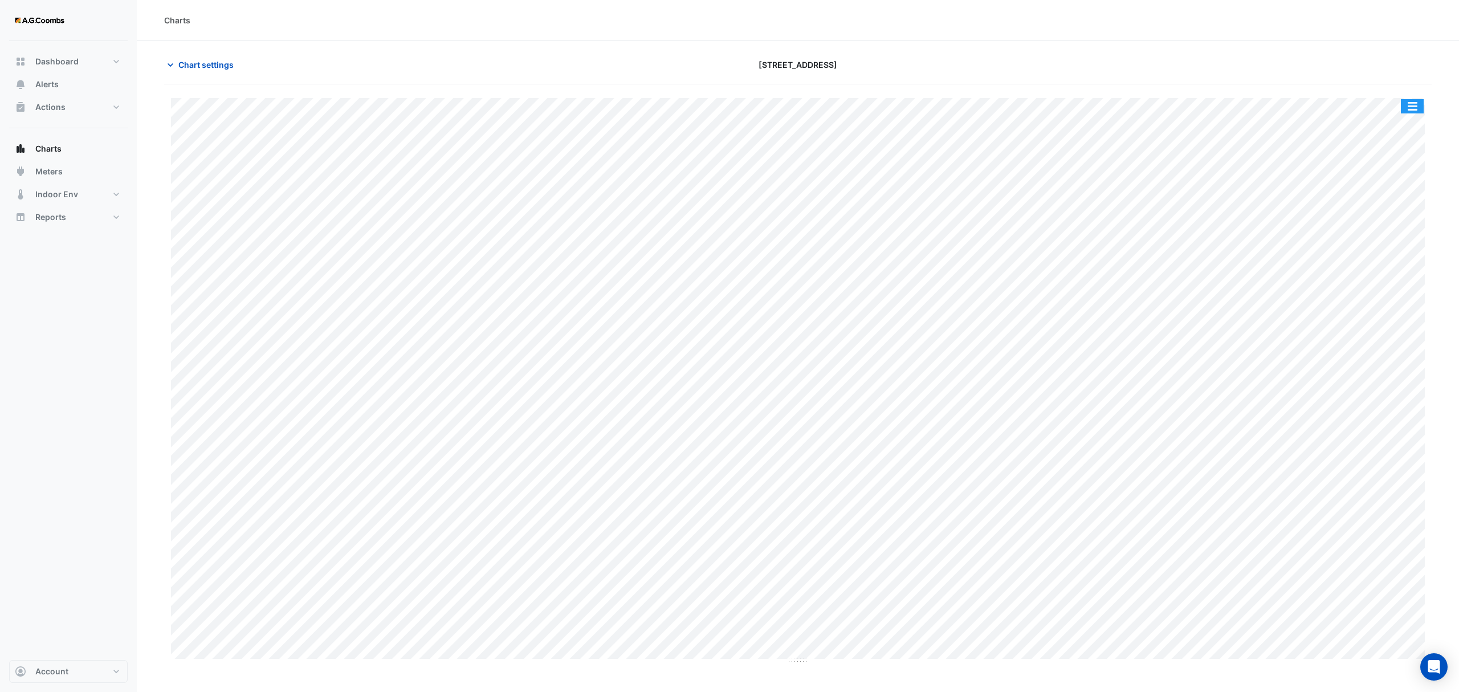
click at [1413, 111] on button "button" at bounding box center [1412, 106] width 23 height 14
click at [1378, 231] on div "Pivot Data Table" at bounding box center [1389, 228] width 68 height 27
click at [177, 62] on button "Chart settings" at bounding box center [202, 65] width 77 height 20
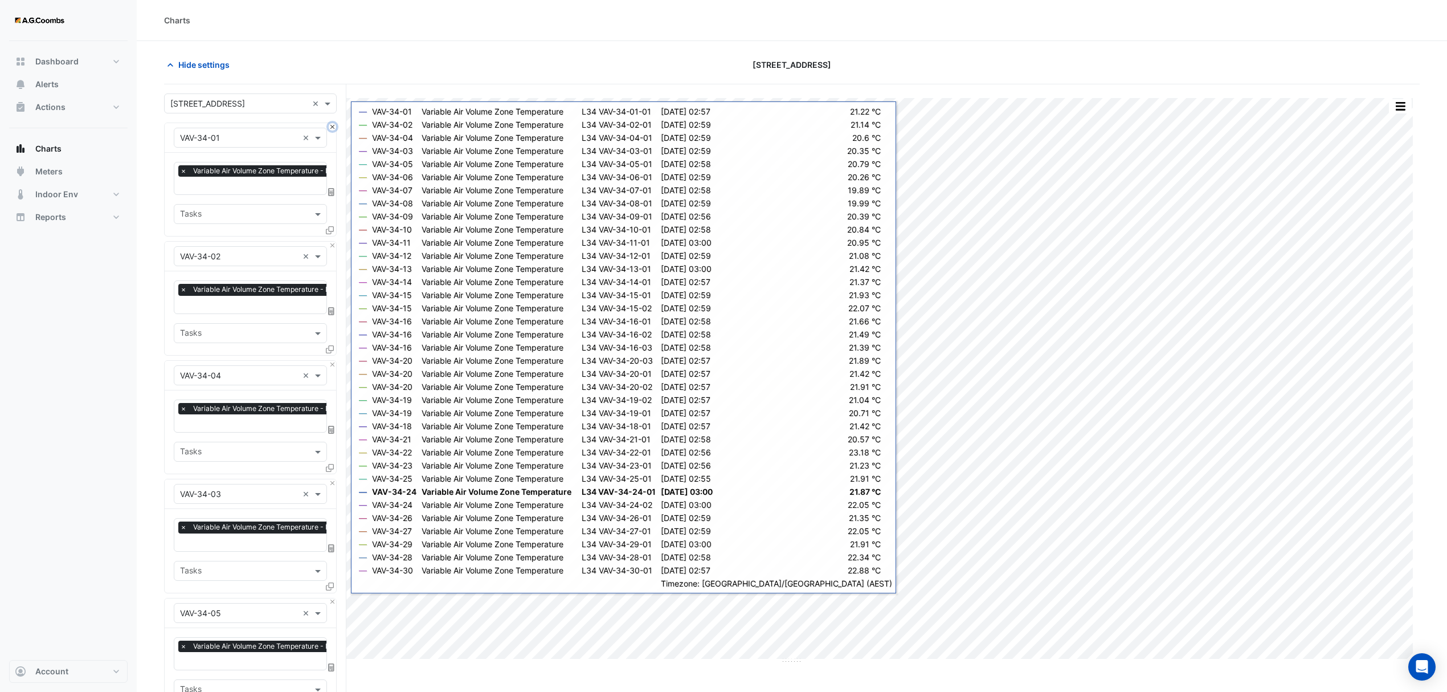
click at [333, 126] on button "Close" at bounding box center [332, 126] width 7 height 7
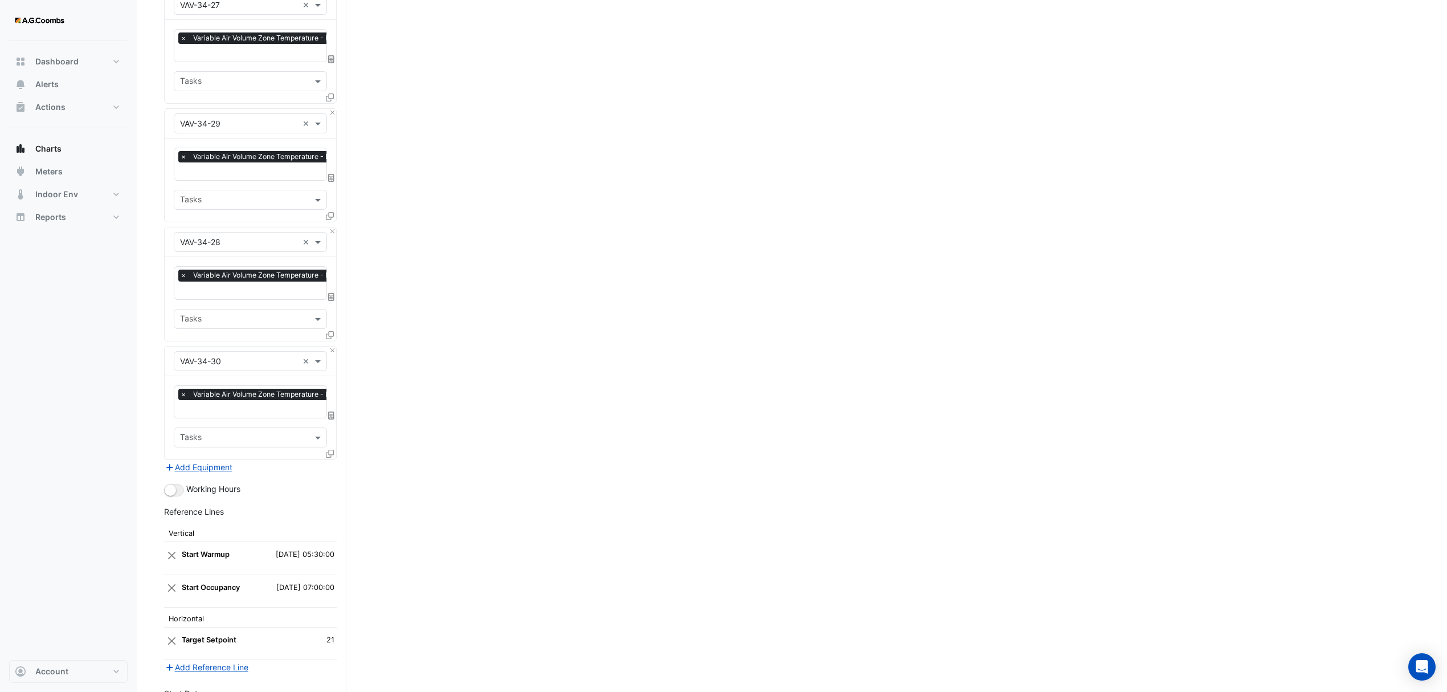
scroll to position [3220, 0]
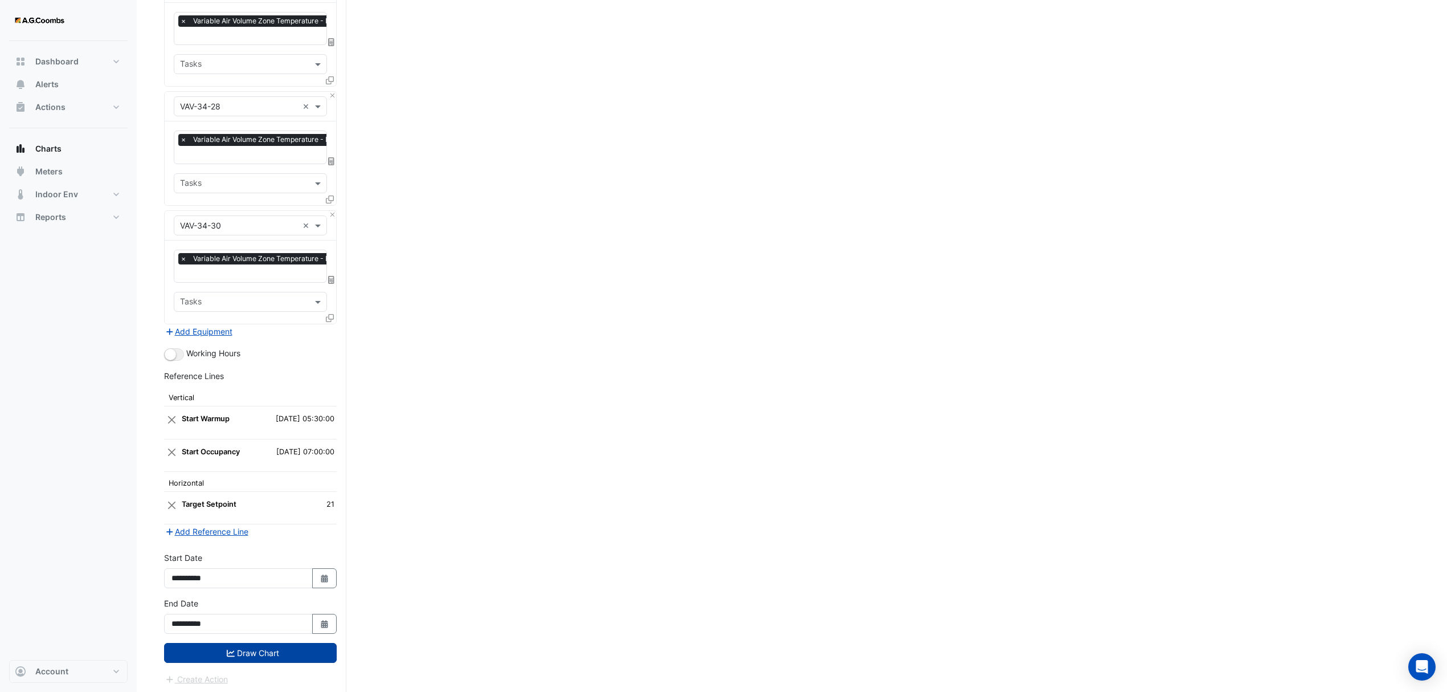
click at [282, 651] on button "Draw Chart" at bounding box center [250, 653] width 173 height 20
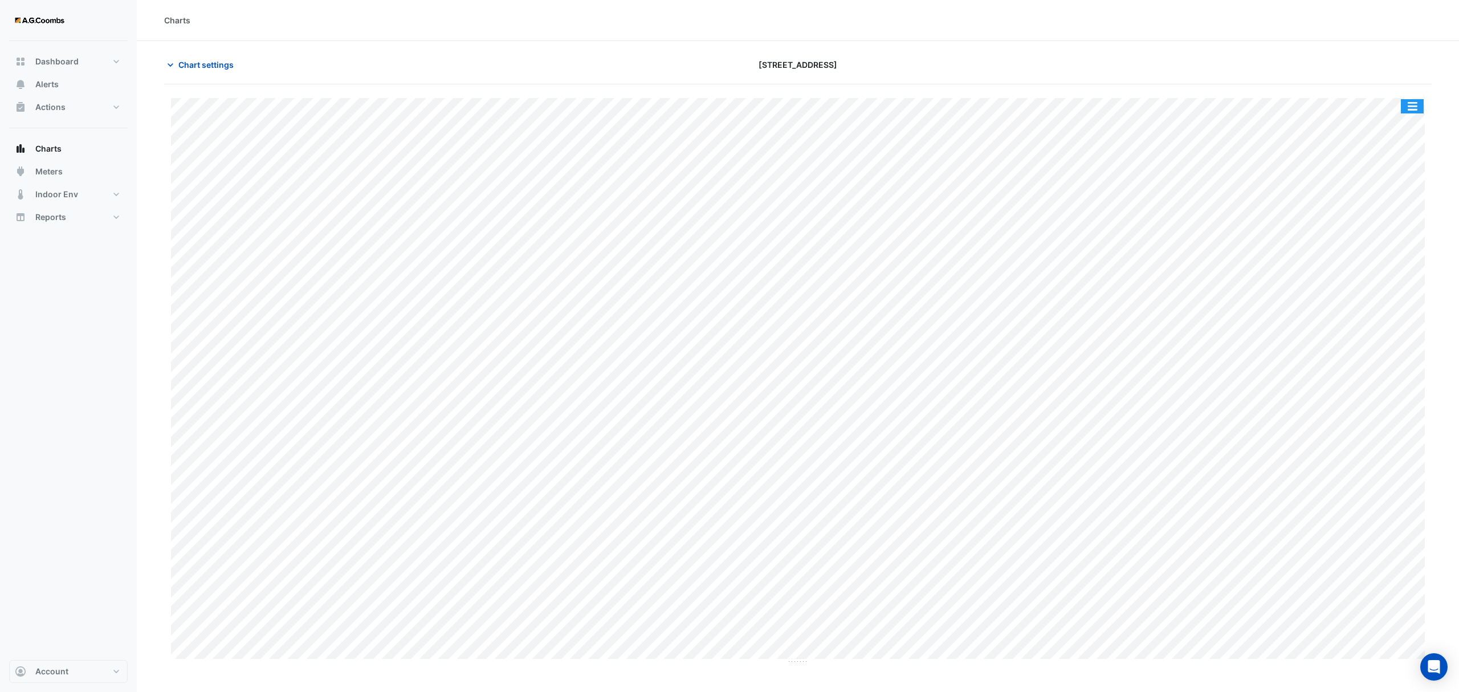
click at [1412, 103] on button "button" at bounding box center [1412, 106] width 23 height 14
click at [1377, 236] on div "Pivot Data Table" at bounding box center [1389, 228] width 68 height 27
drag, startPoint x: 1377, startPoint y: 236, endPoint x: 1366, endPoint y: 235, distance: 10.8
click at [1376, 236] on div "Pivot Data Table" at bounding box center [1389, 228] width 68 height 27
click at [203, 63] on span "Chart settings" at bounding box center [205, 65] width 55 height 12
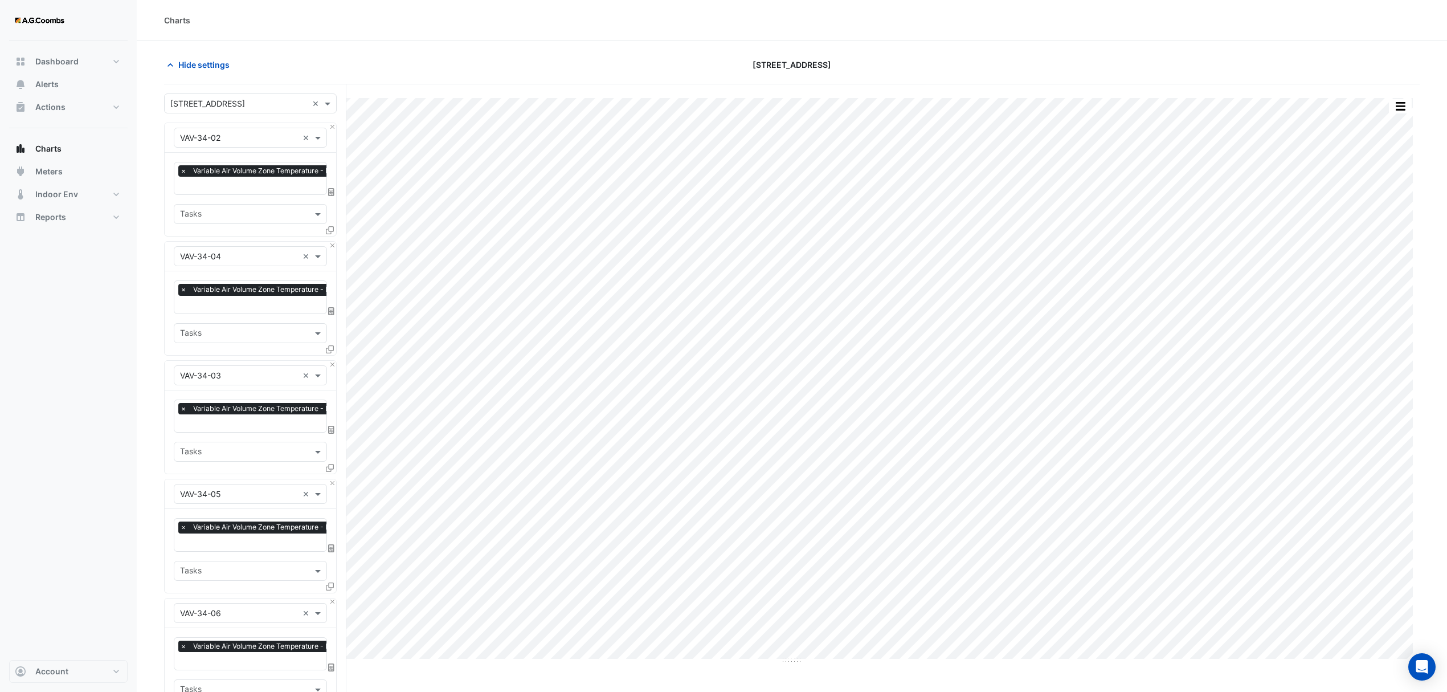
click at [331, 123] on div "Equipment × VAV-34-02 × Favourites × Variable Air Volume Zone Temperature - L34…" at bounding box center [250, 180] width 173 height 114
click at [334, 128] on button "Close" at bounding box center [332, 126] width 7 height 7
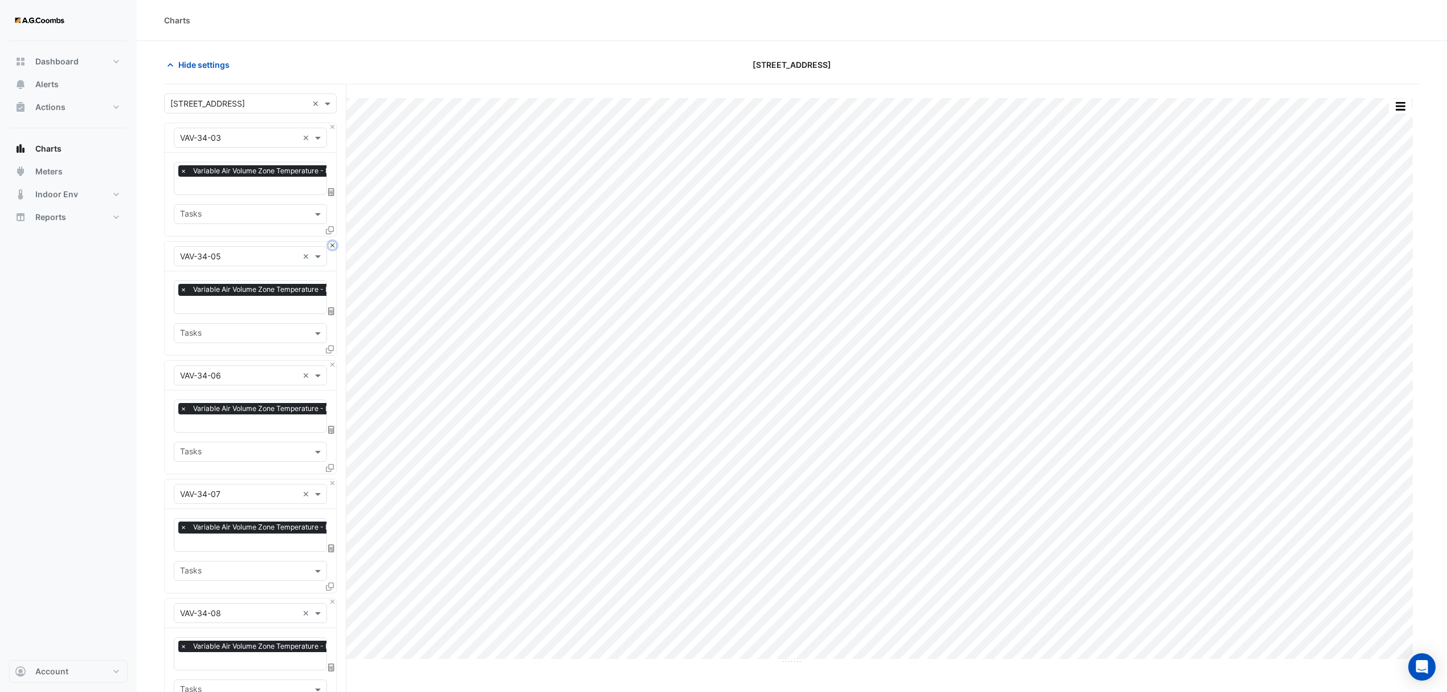
click at [334, 242] on button "Close" at bounding box center [332, 245] width 7 height 7
click at [334, 128] on button "Close" at bounding box center [332, 126] width 7 height 7
click at [334, 242] on button "Close" at bounding box center [332, 245] width 7 height 7
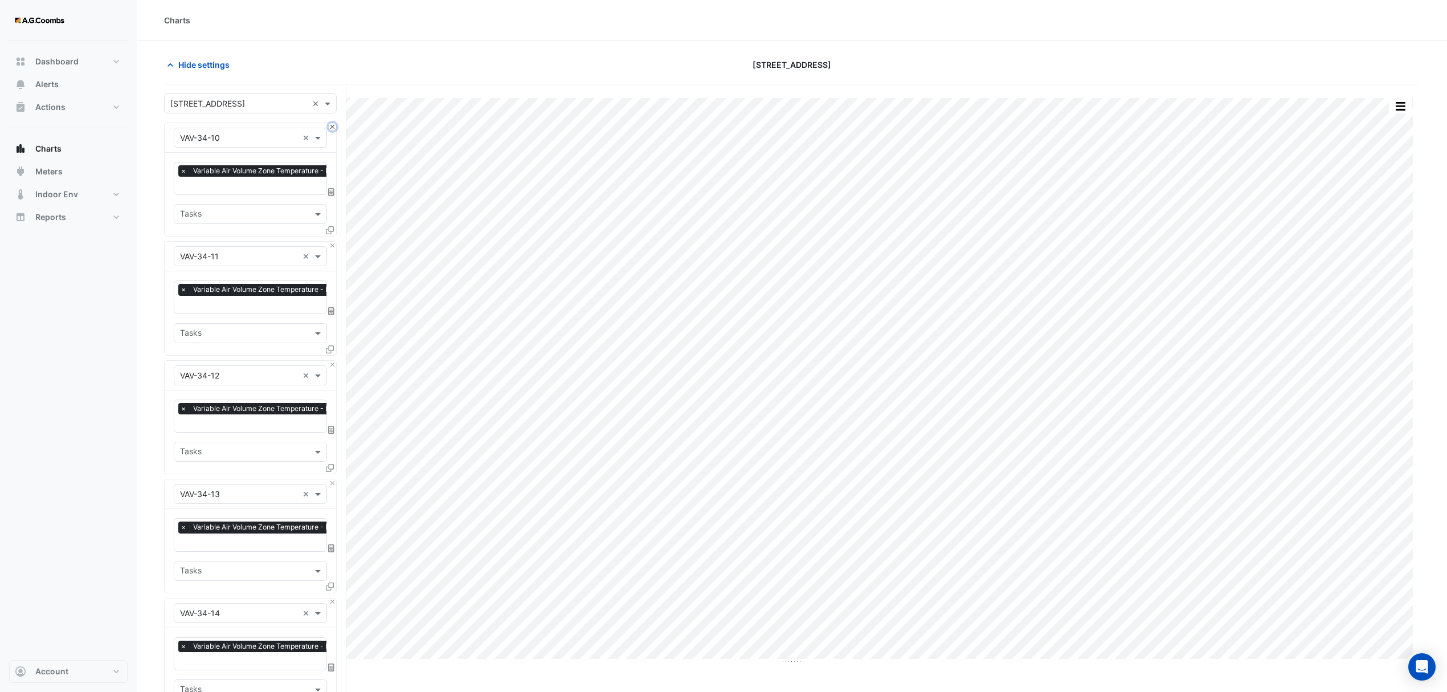
click at [334, 128] on button "Close" at bounding box center [332, 126] width 7 height 7
click at [334, 242] on button "Close" at bounding box center [332, 245] width 7 height 7
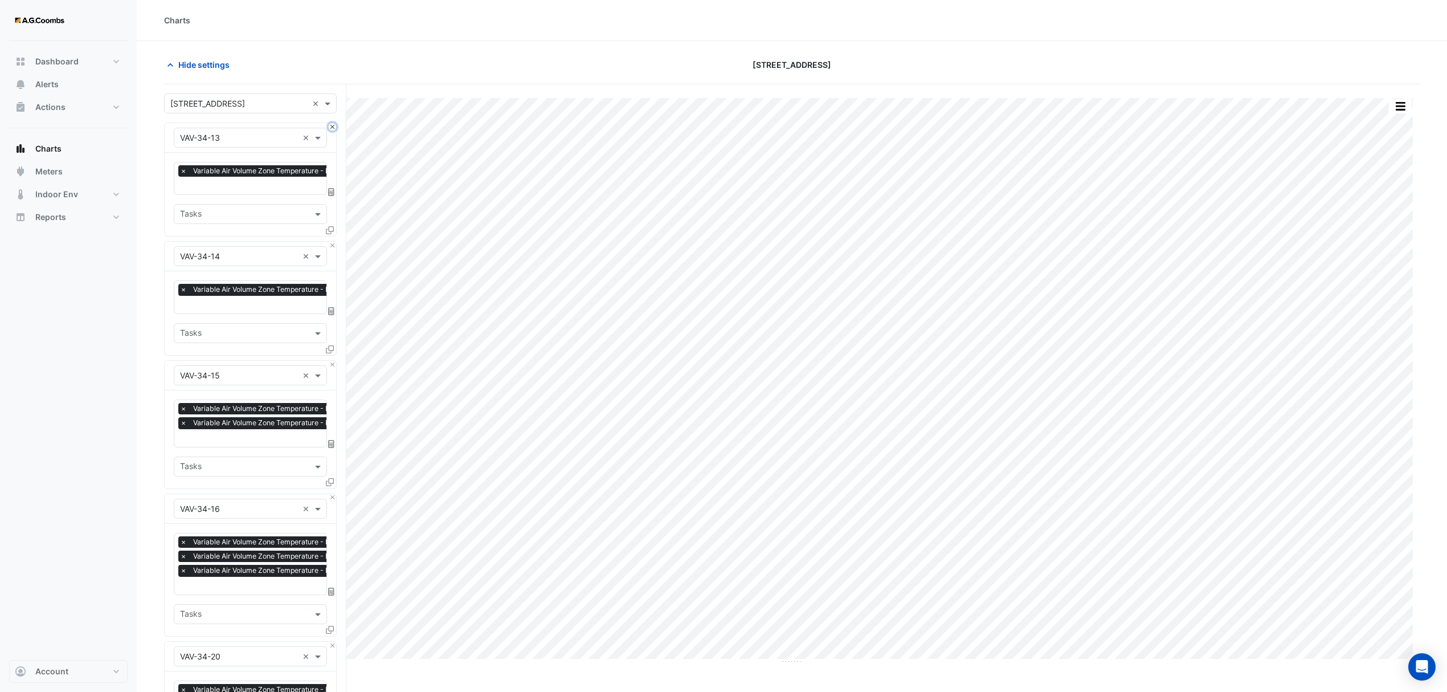
click at [334, 128] on button "Close" at bounding box center [332, 126] width 7 height 7
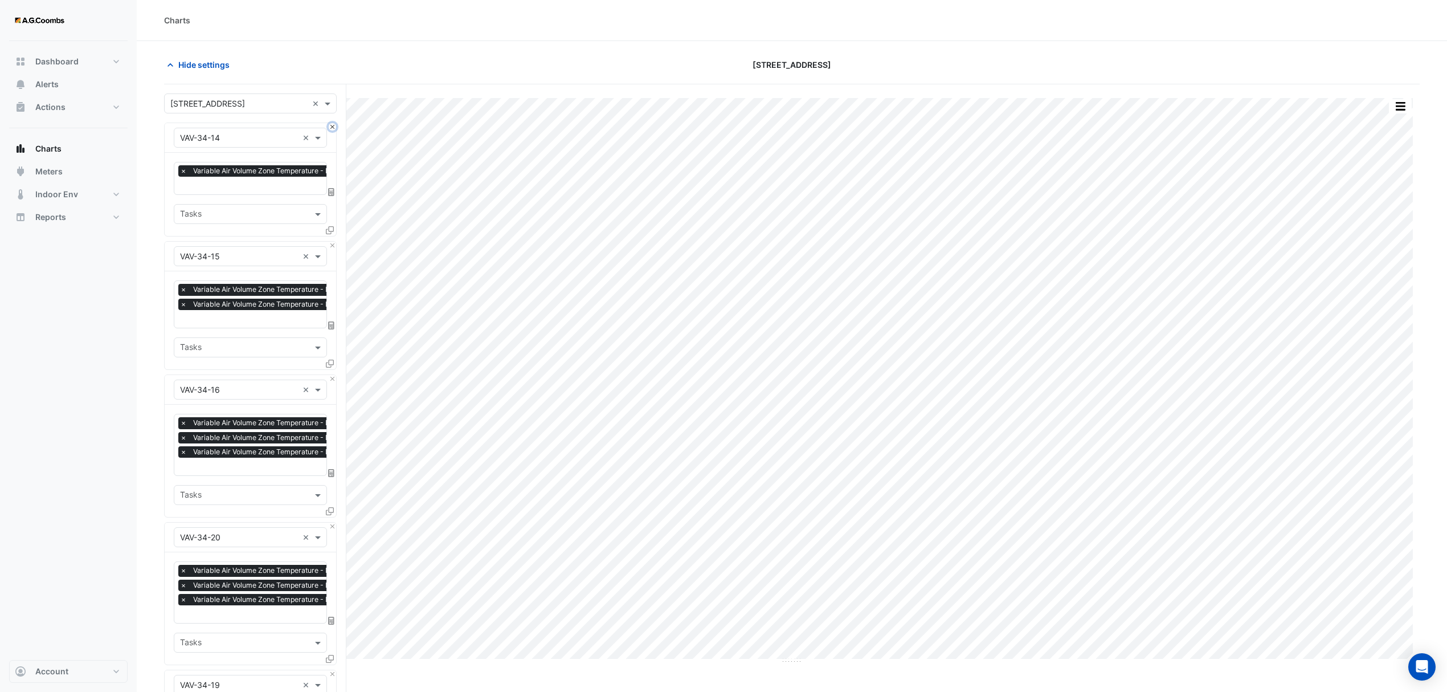
click at [334, 128] on button "Close" at bounding box center [332, 126] width 7 height 7
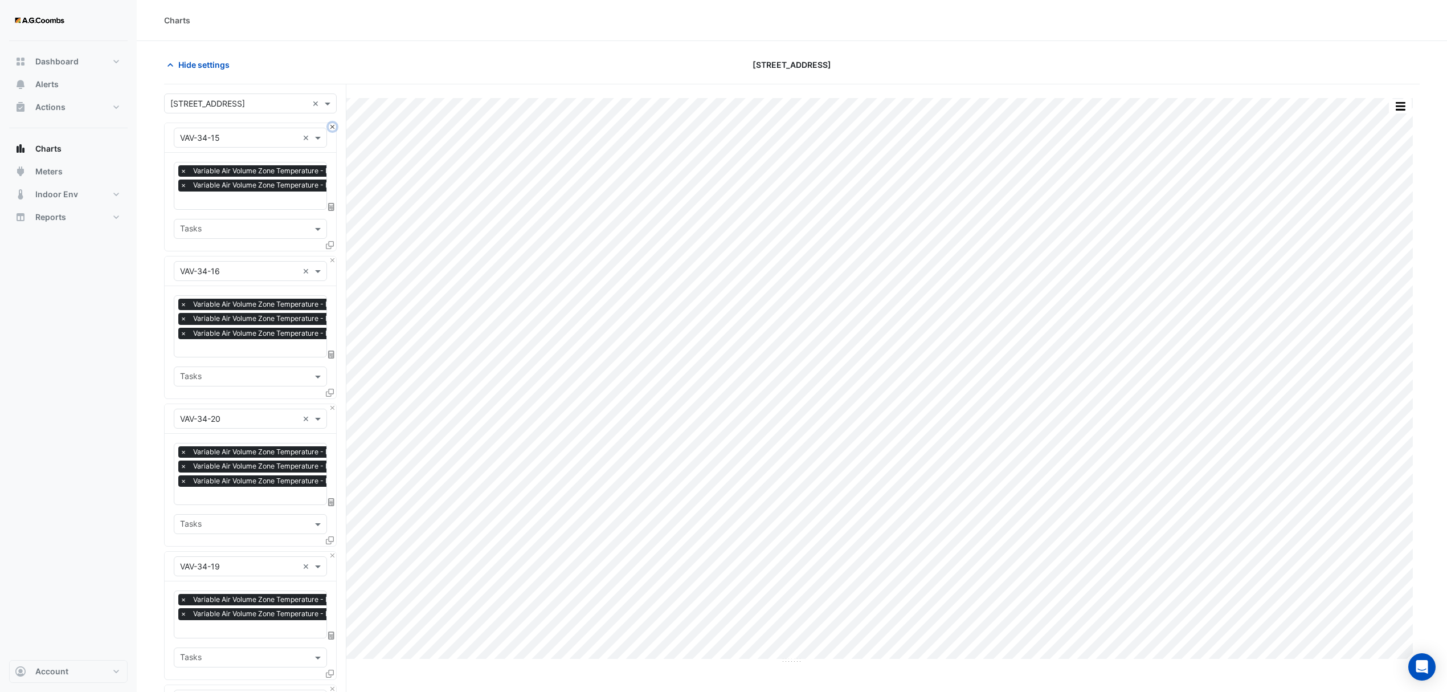
click at [334, 128] on button "Close" at bounding box center [332, 126] width 7 height 7
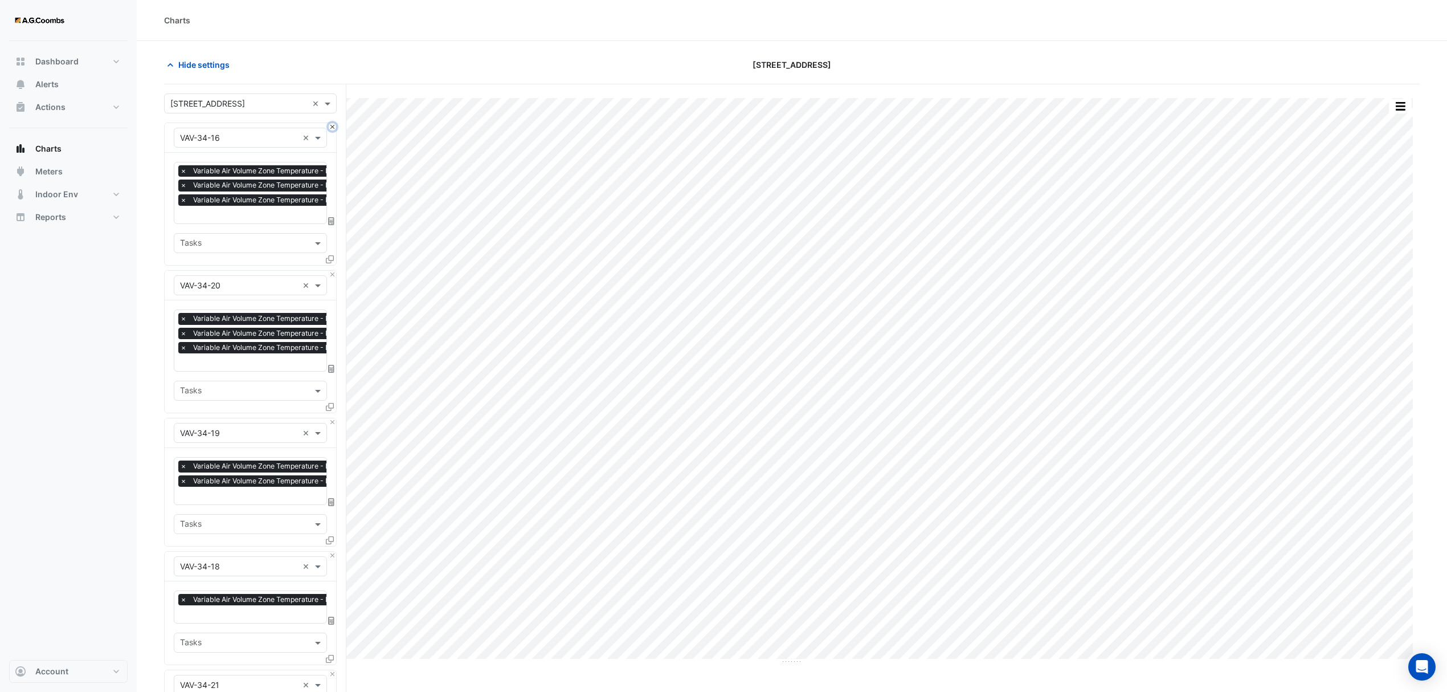
click at [334, 128] on button "Close" at bounding box center [332, 126] width 7 height 7
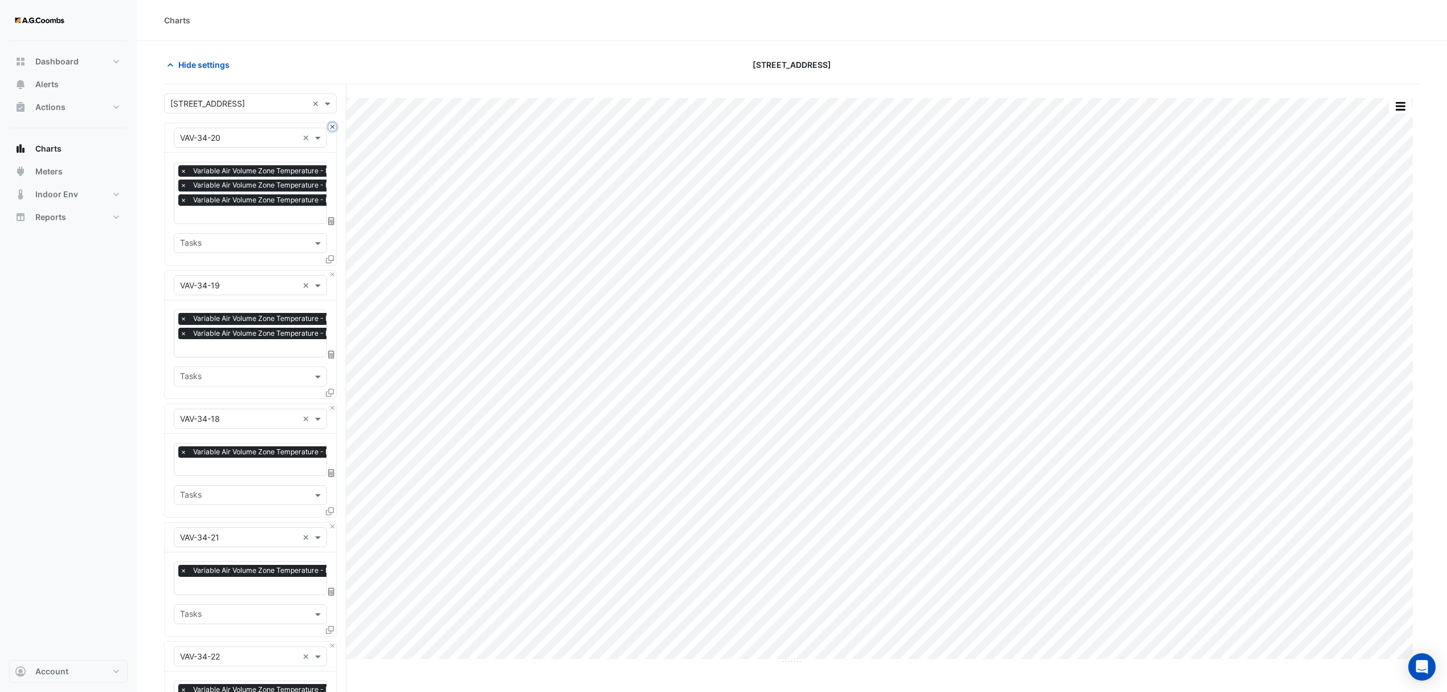
click at [331, 128] on button "Close" at bounding box center [332, 126] width 7 height 7
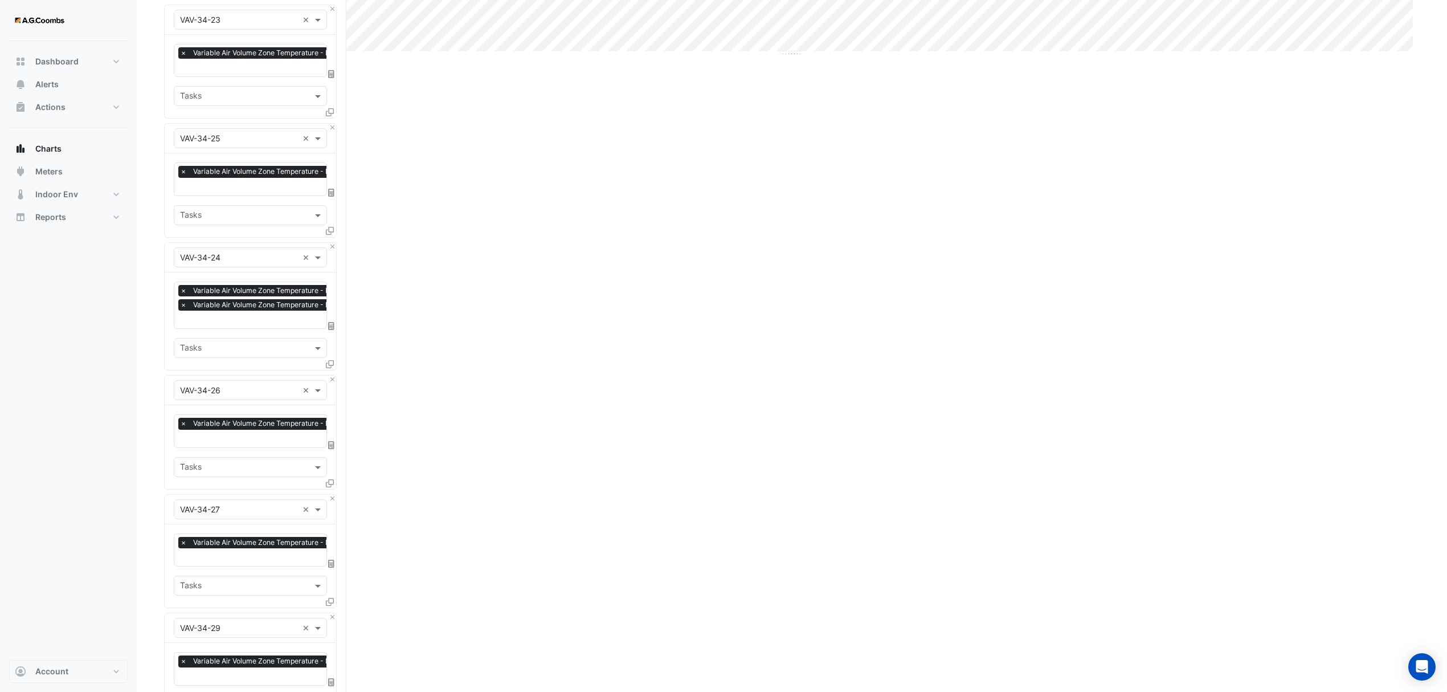
scroll to position [1251, 0]
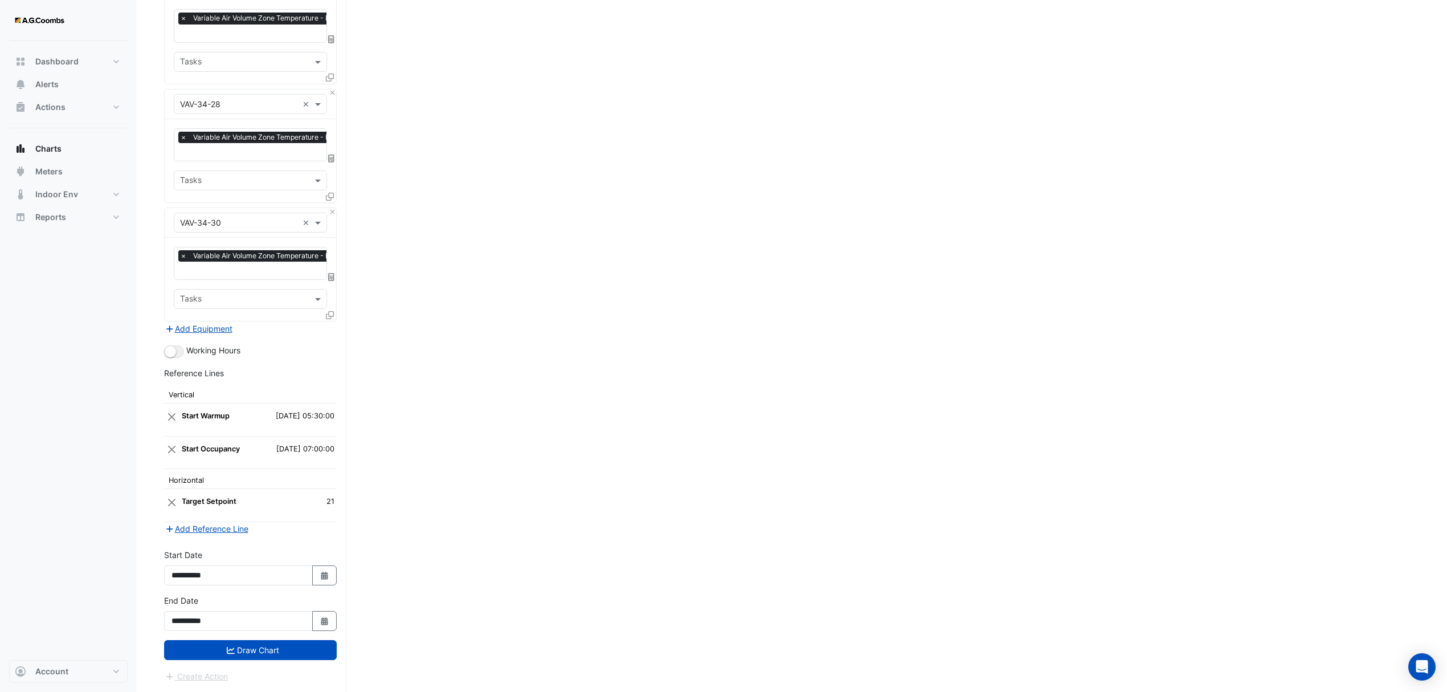
click at [250, 652] on button "Draw Chart" at bounding box center [250, 650] width 173 height 20
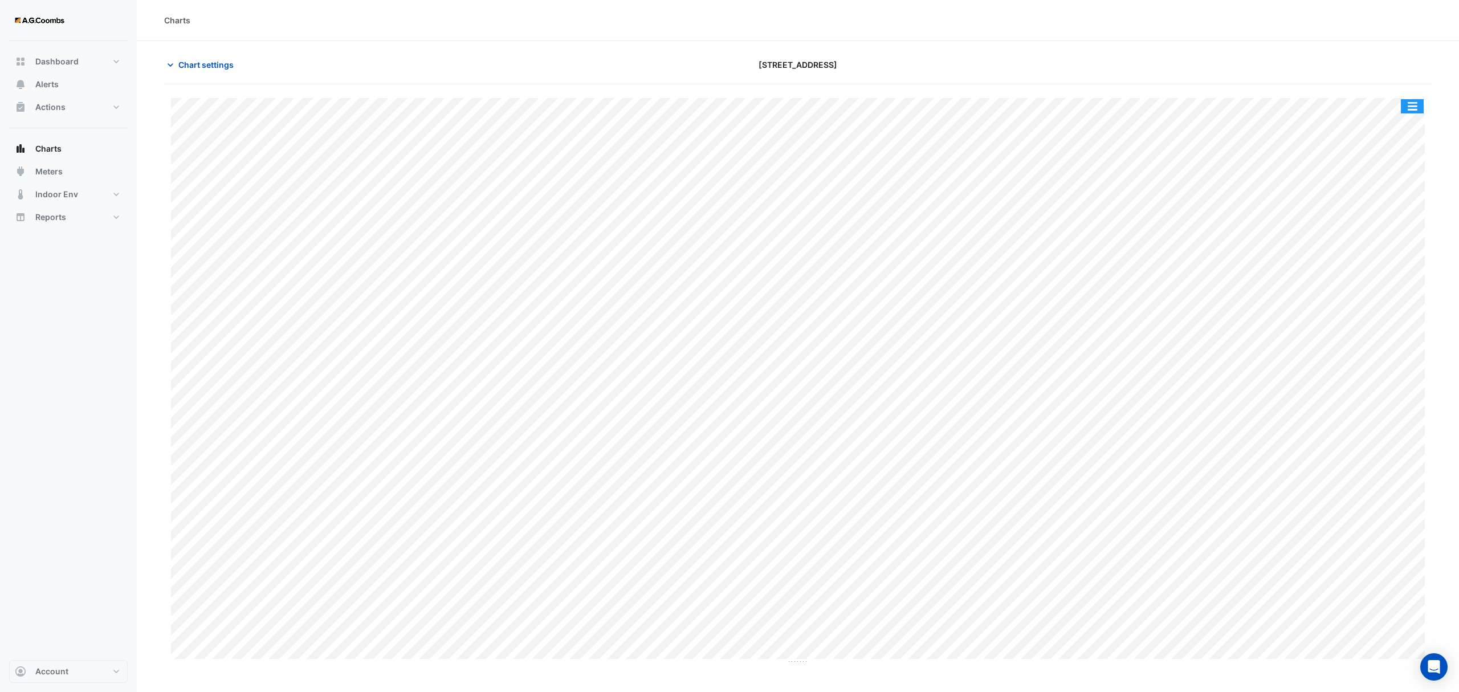
click at [1414, 108] on button "button" at bounding box center [1412, 106] width 23 height 14
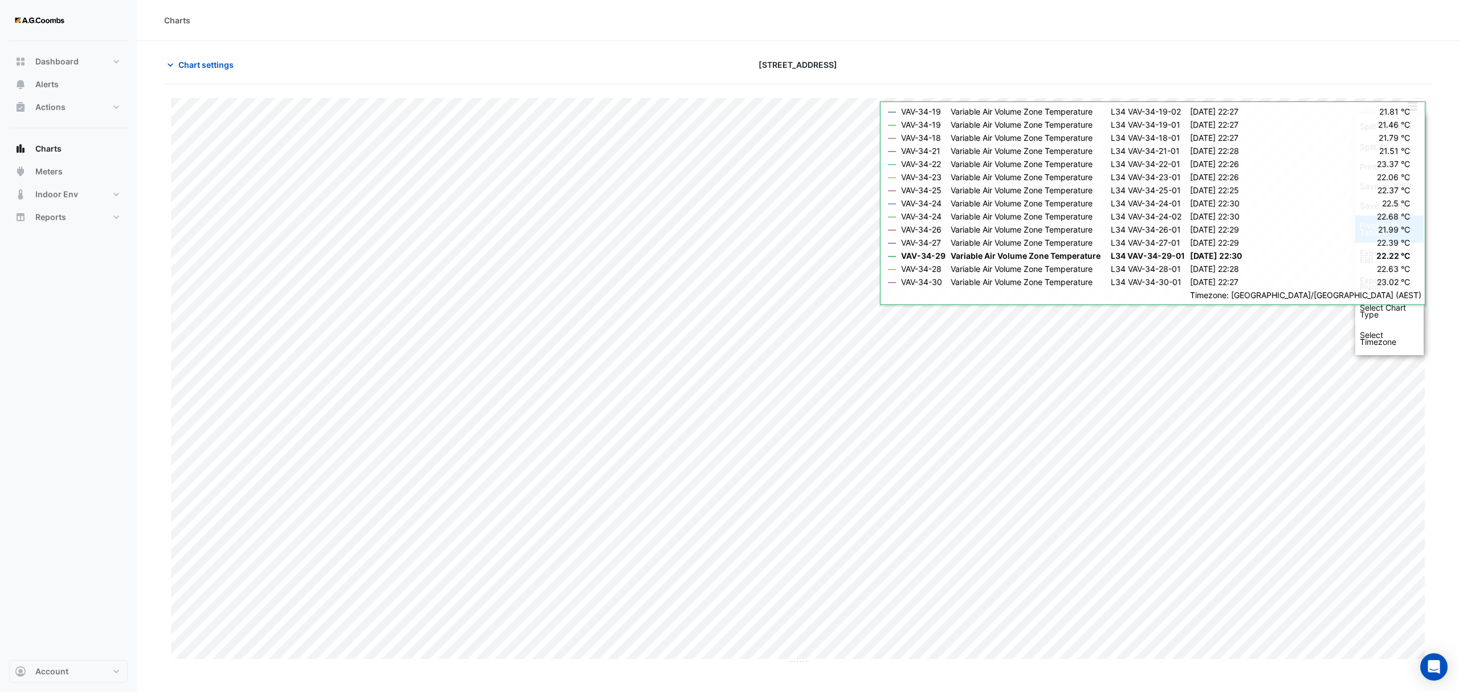
click at [1376, 239] on div "Pivot Data Table" at bounding box center [1389, 228] width 68 height 27
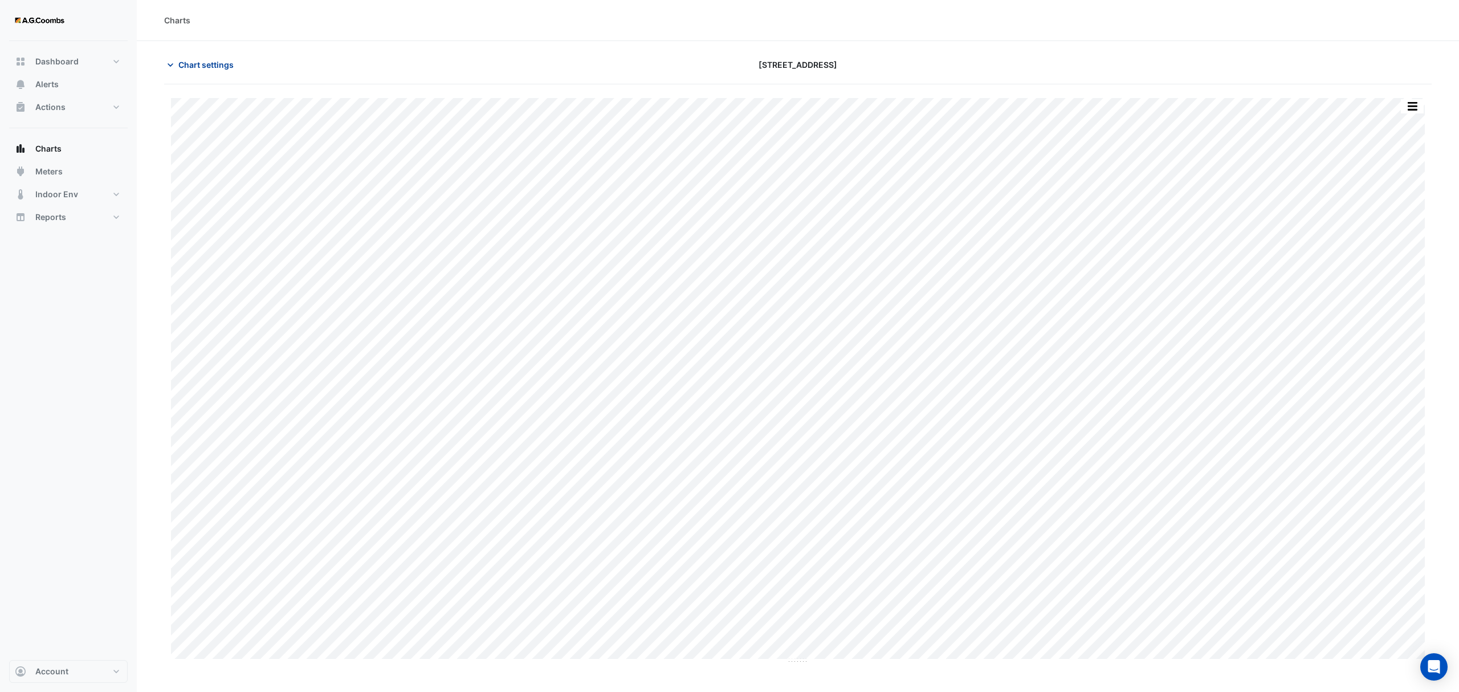
click at [206, 68] on span "Chart settings" at bounding box center [205, 65] width 55 height 12
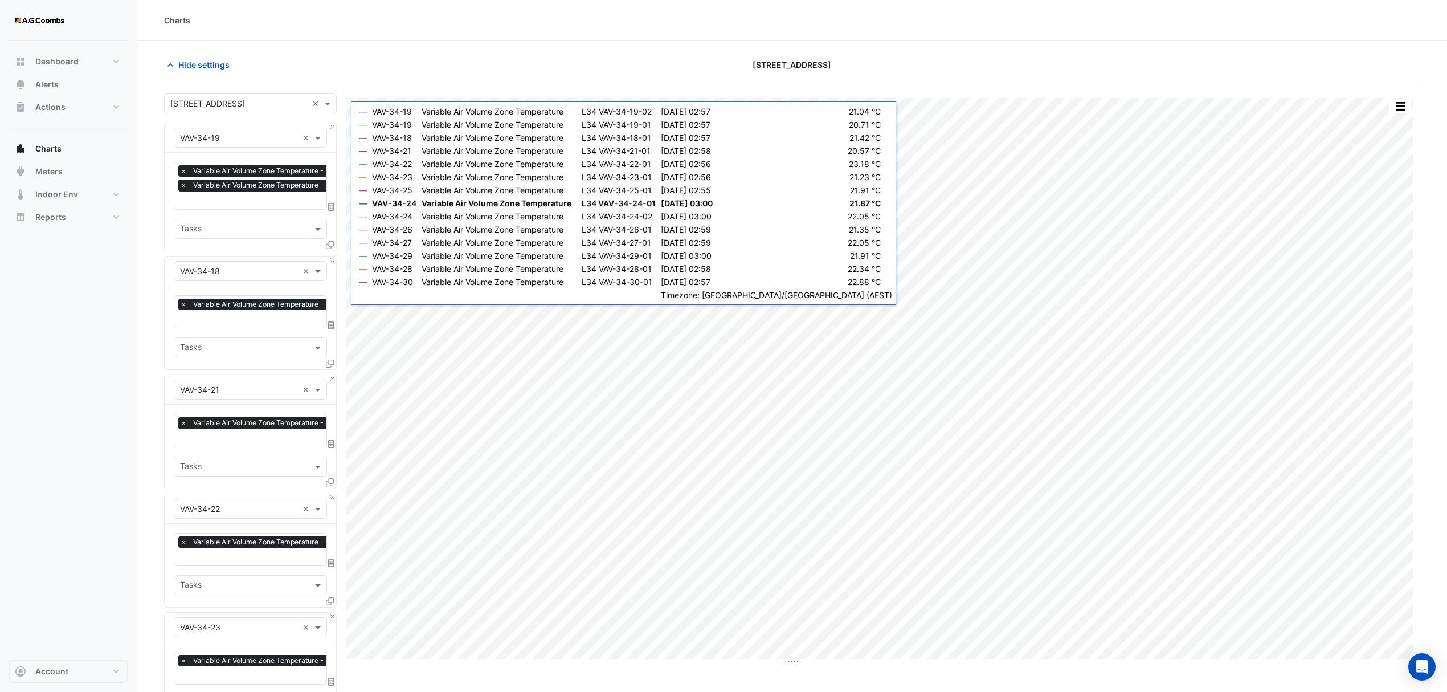
click at [331, 247] on icon at bounding box center [330, 245] width 8 height 8
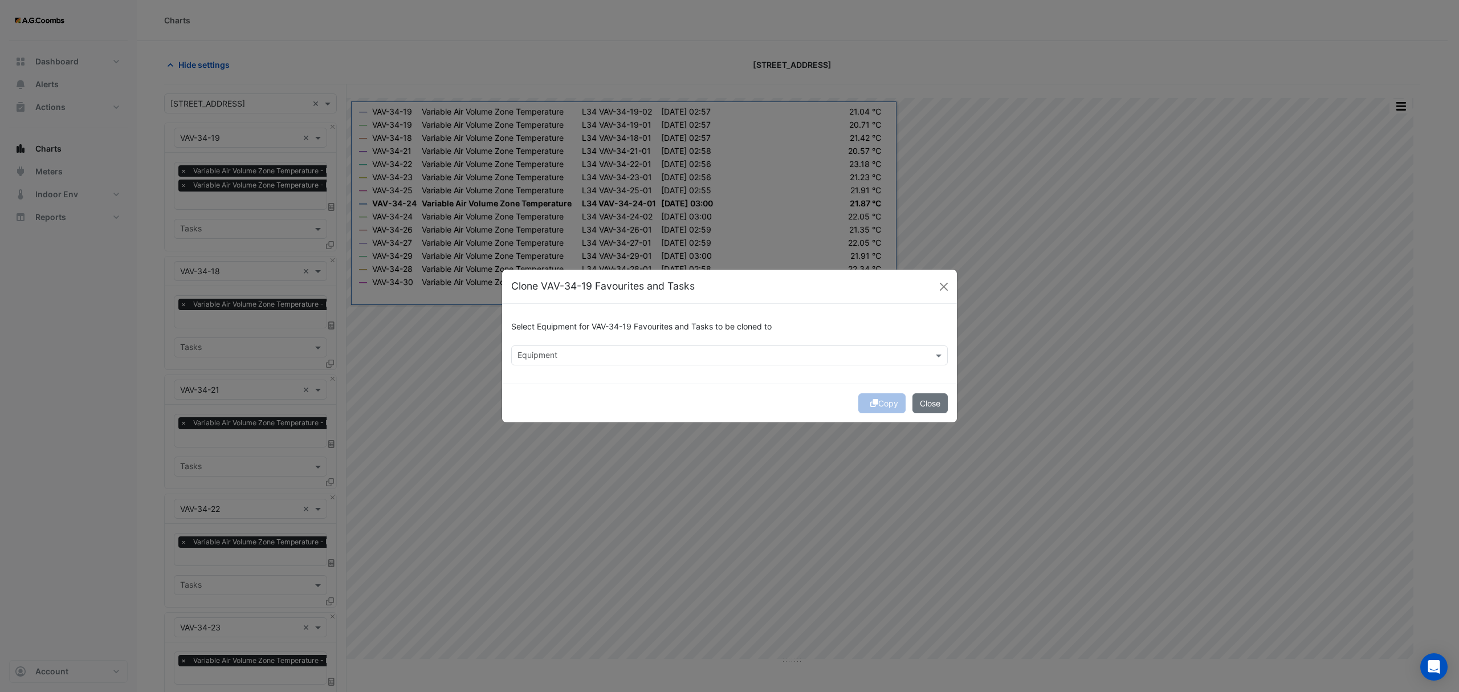
click at [576, 354] on input "text" at bounding box center [722, 356] width 411 height 12
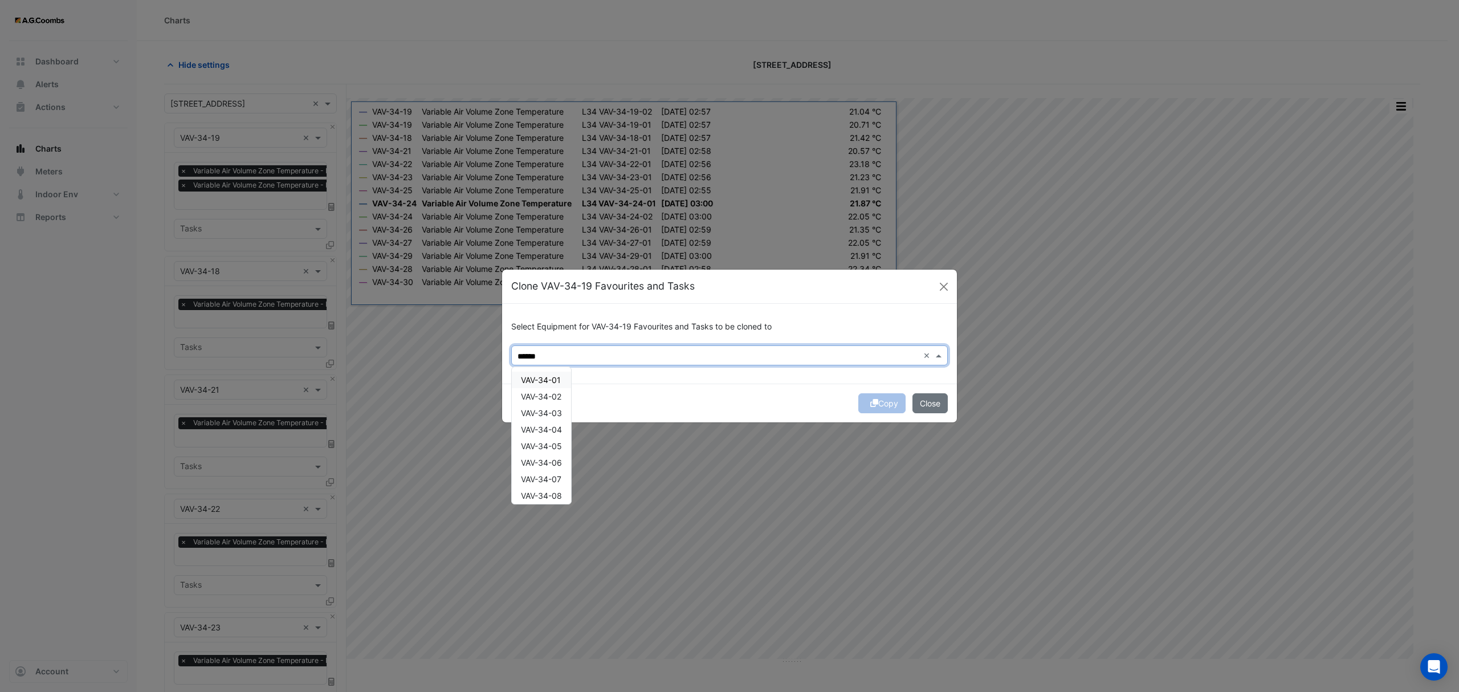
click at [561, 383] on span "VAV-34-01" at bounding box center [541, 380] width 40 height 10
click at [558, 399] on span "VAV-34-02" at bounding box center [541, 397] width 40 height 10
click at [564, 416] on div "VAV-34-03" at bounding box center [541, 413] width 59 height 17
click at [562, 426] on span "VAV-34-04" at bounding box center [541, 430] width 41 height 10
click at [568, 441] on div "VAV-34-05" at bounding box center [541, 446] width 59 height 17
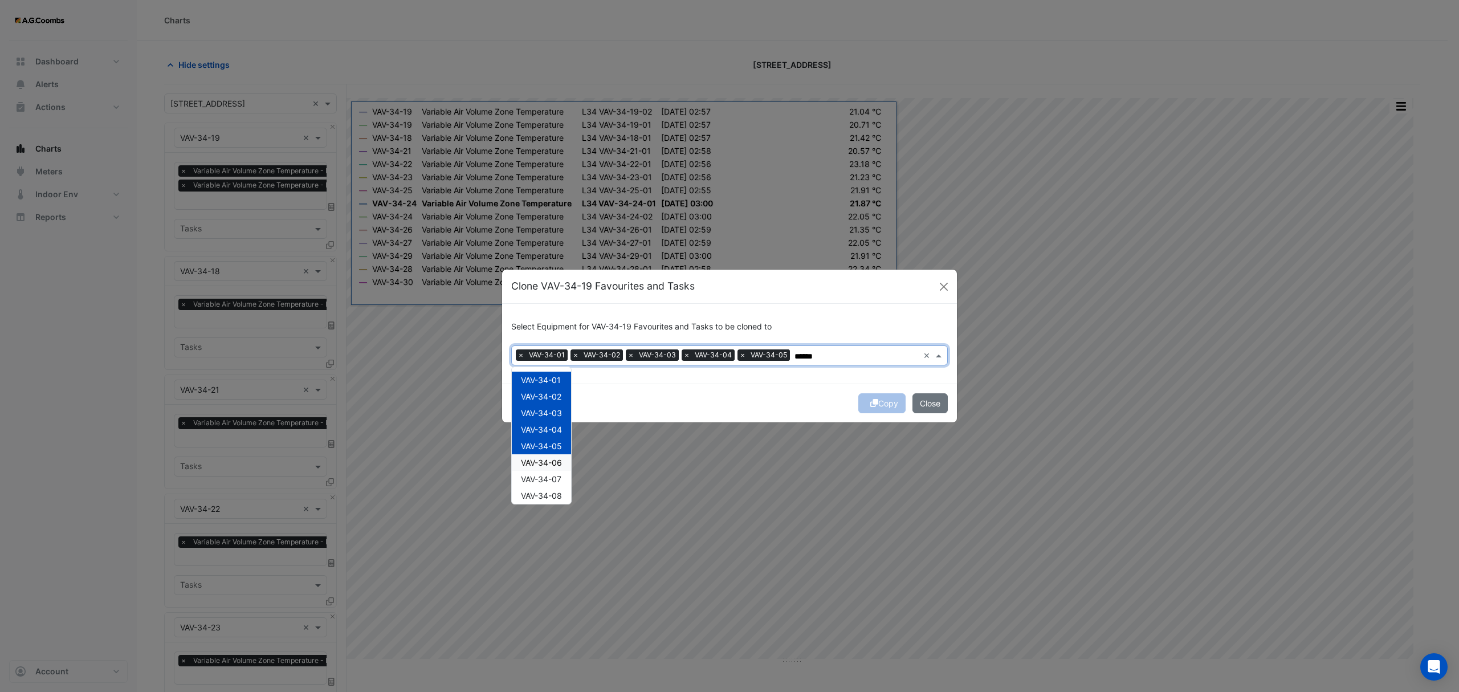
click at [564, 461] on div "VAV-34-06" at bounding box center [541, 462] width 59 height 17
click at [566, 477] on div "VAV-34-07" at bounding box center [541, 479] width 59 height 17
click at [570, 500] on div "VAV-34-08" at bounding box center [541, 495] width 59 height 17
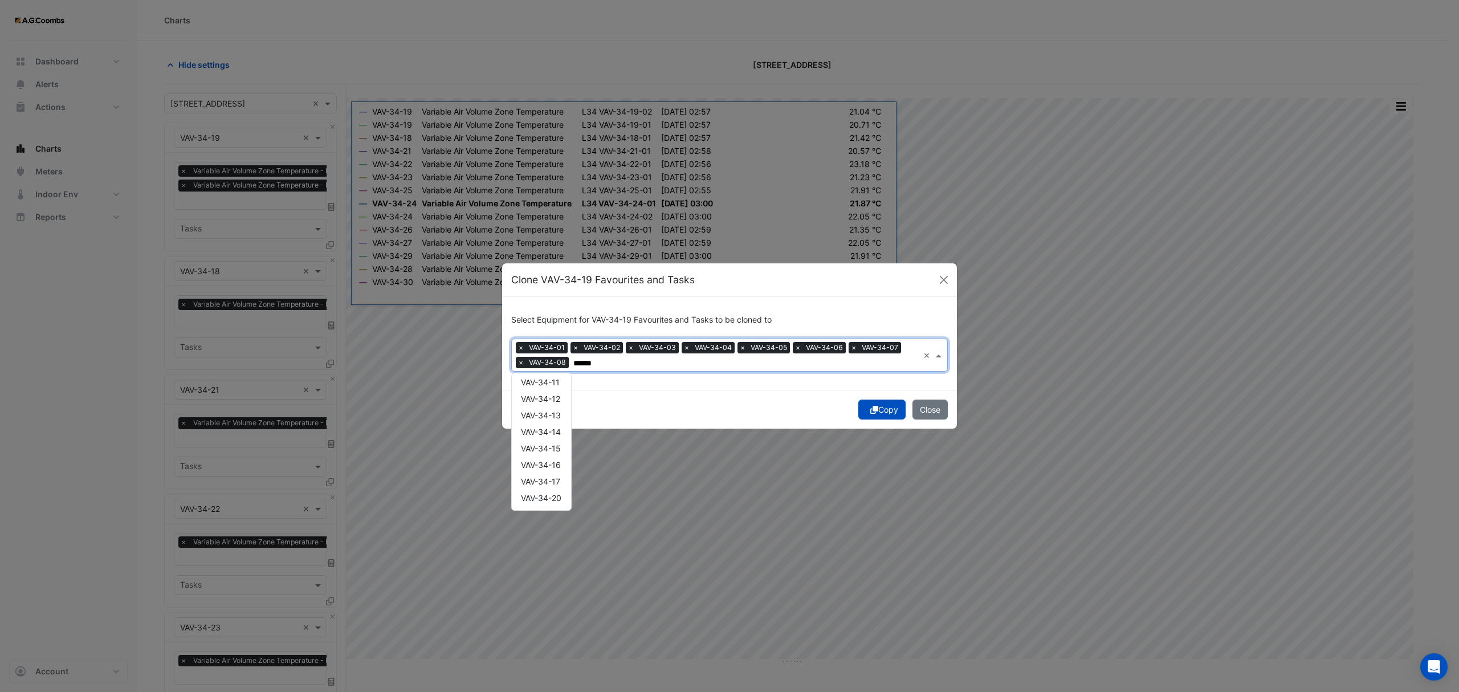
scroll to position [133, 0]
click at [545, 388] on span "VAV-34-09" at bounding box center [541, 385] width 41 height 10
click at [546, 400] on span "VAV-34-10" at bounding box center [541, 402] width 40 height 10
click at [549, 415] on span "VAV-34-11" at bounding box center [540, 418] width 39 height 10
click at [559, 433] on span "VAV-34-12" at bounding box center [540, 435] width 39 height 10
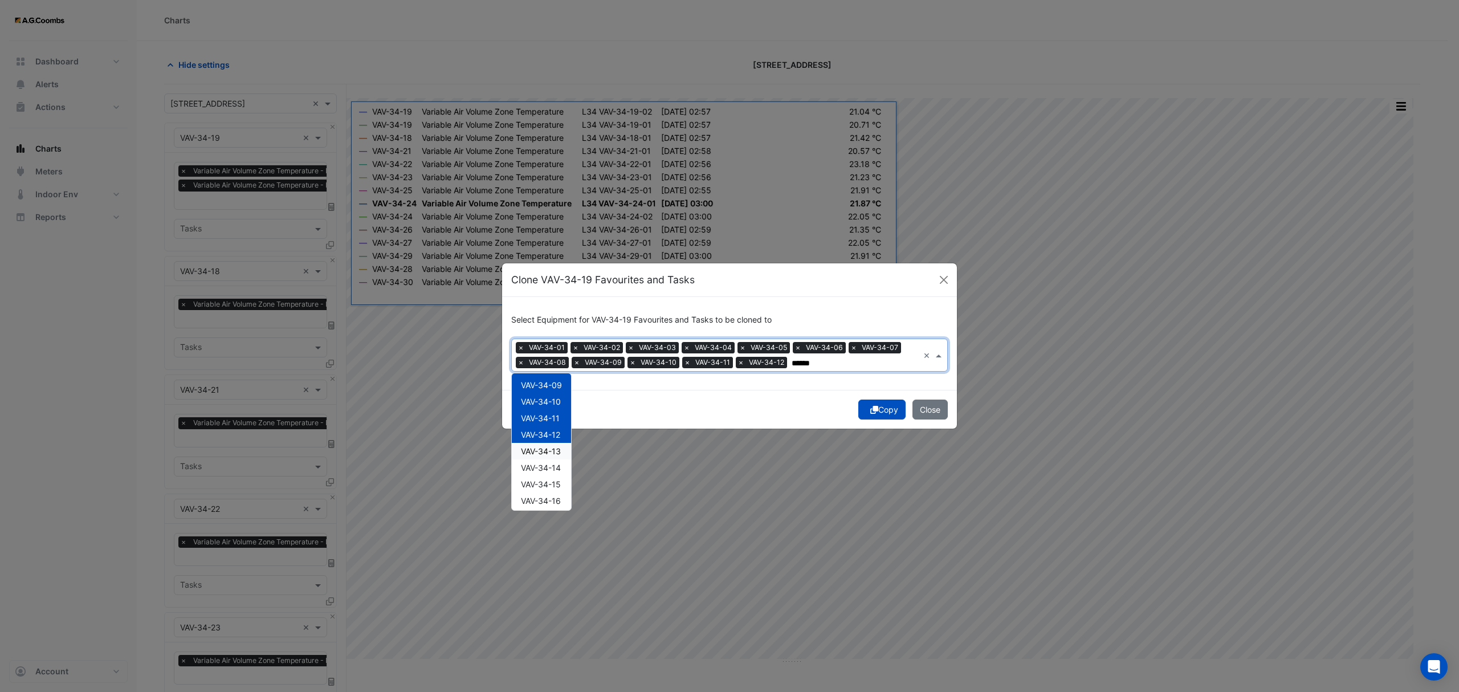
click at [560, 457] on div "VAV-34-13" at bounding box center [541, 451] width 59 height 17
click at [561, 468] on span "VAV-34-14" at bounding box center [541, 468] width 40 height 10
click at [556, 486] on span "VAV-34-15" at bounding box center [541, 484] width 40 height 10
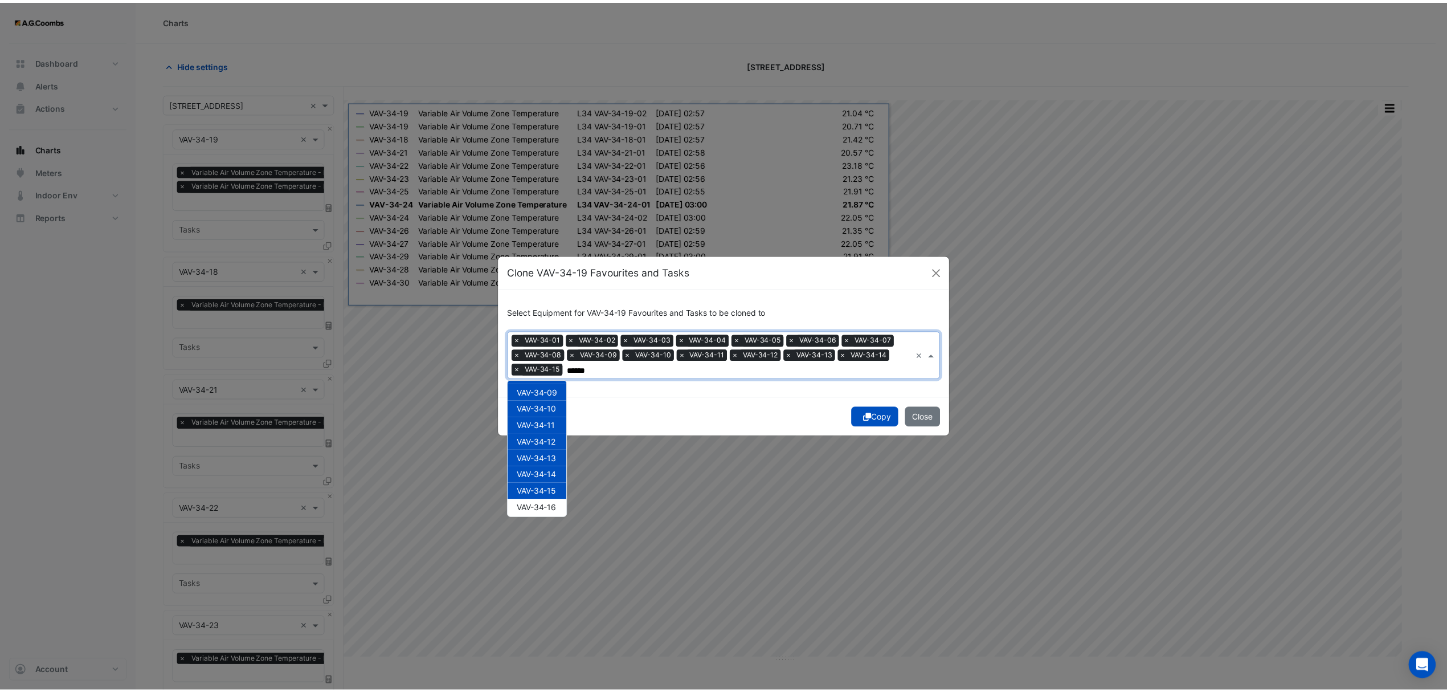
scroll to position [170, 0]
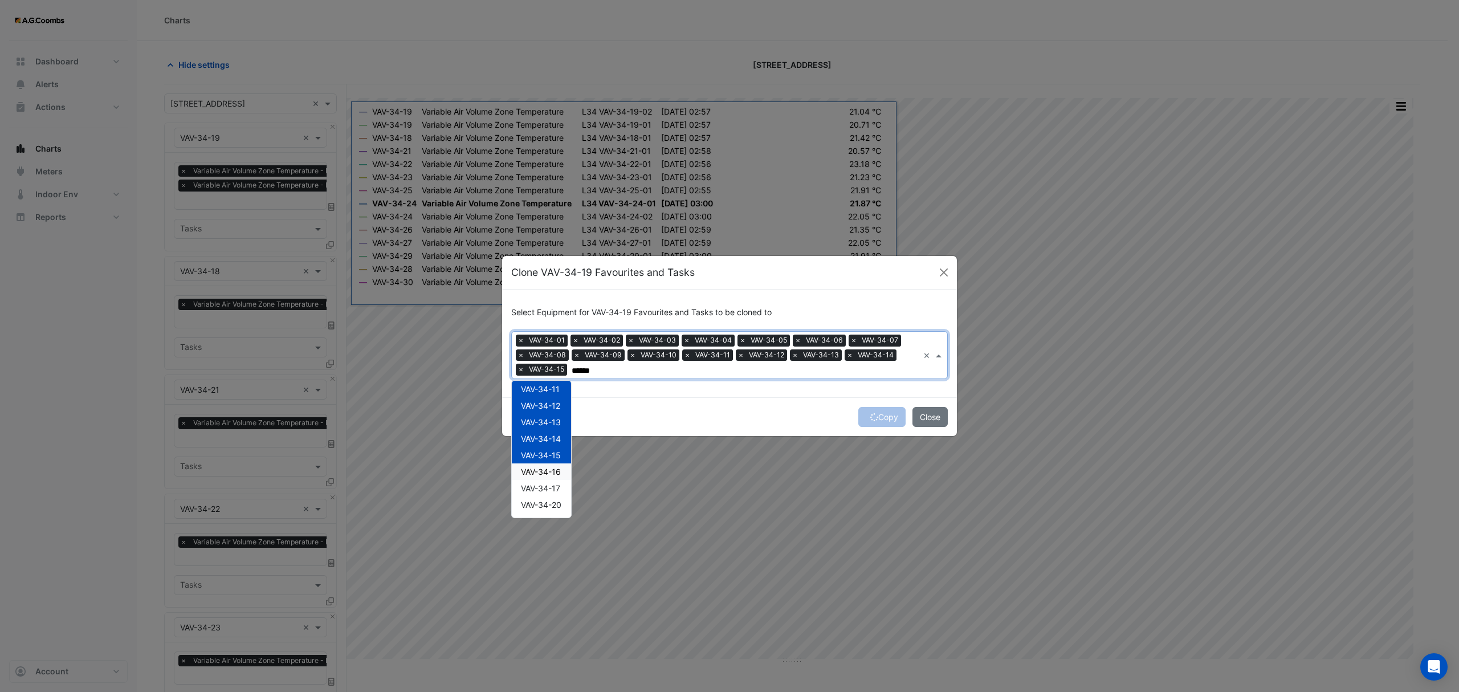
click at [564, 475] on div "VAV-34-16" at bounding box center [541, 471] width 59 height 17
click at [561, 504] on span "VAV-34-20" at bounding box center [541, 505] width 40 height 10
type input "******"
click at [883, 418] on div "Copy Close" at bounding box center [729, 416] width 455 height 39
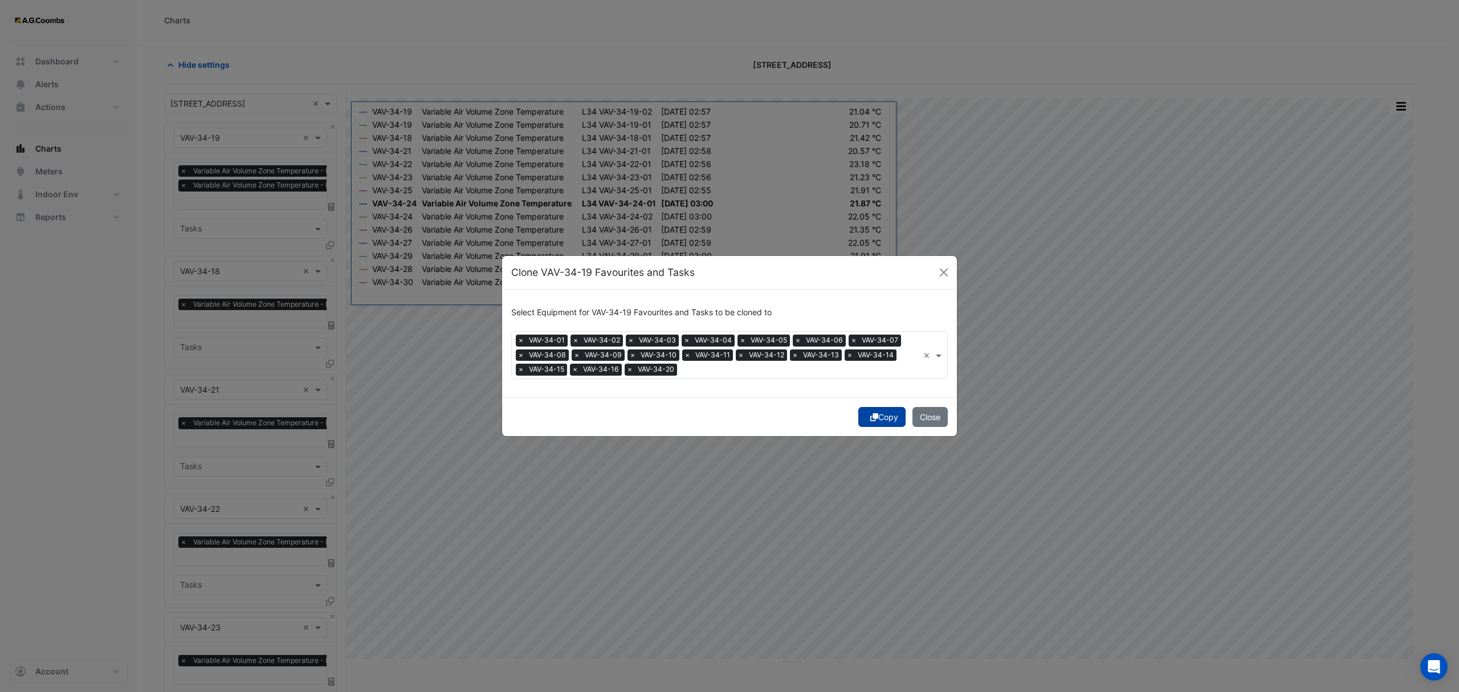
click at [883, 418] on button "Copy" at bounding box center [881, 417] width 47 height 20
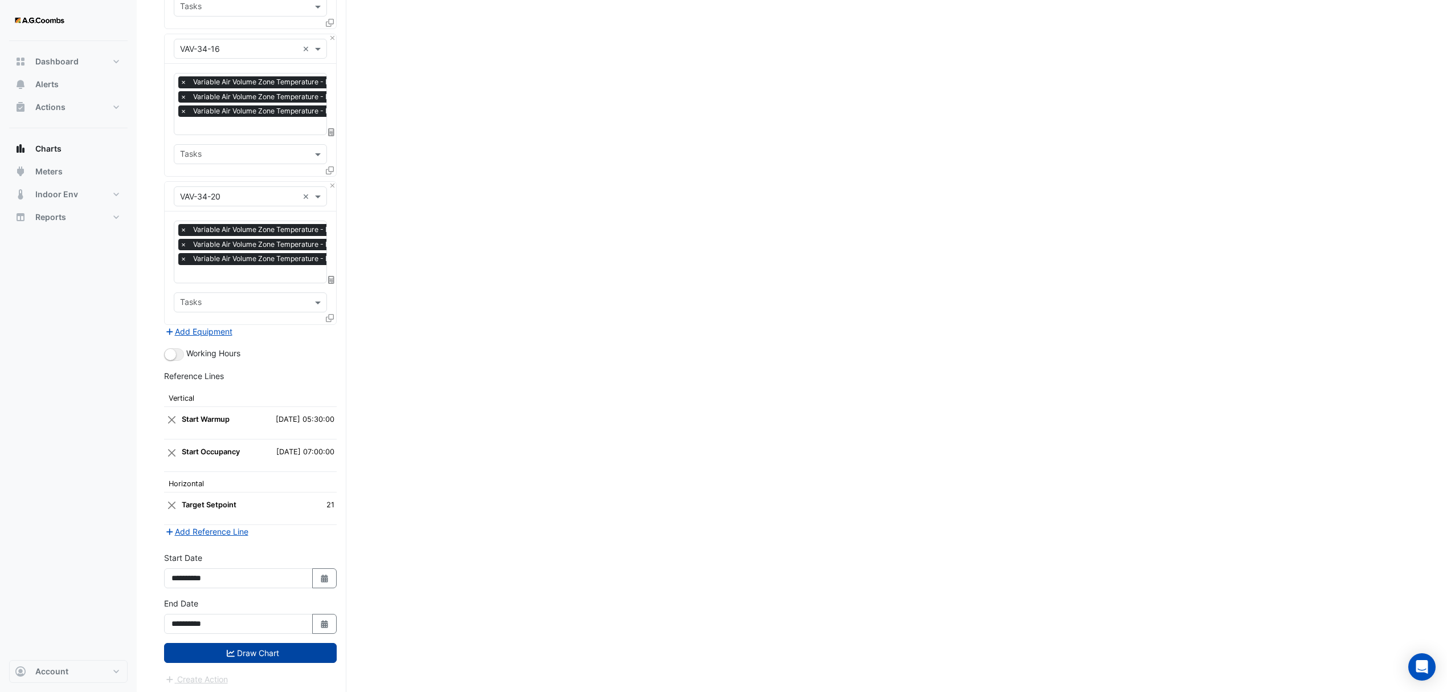
click at [255, 646] on button "Draw Chart" at bounding box center [250, 653] width 173 height 20
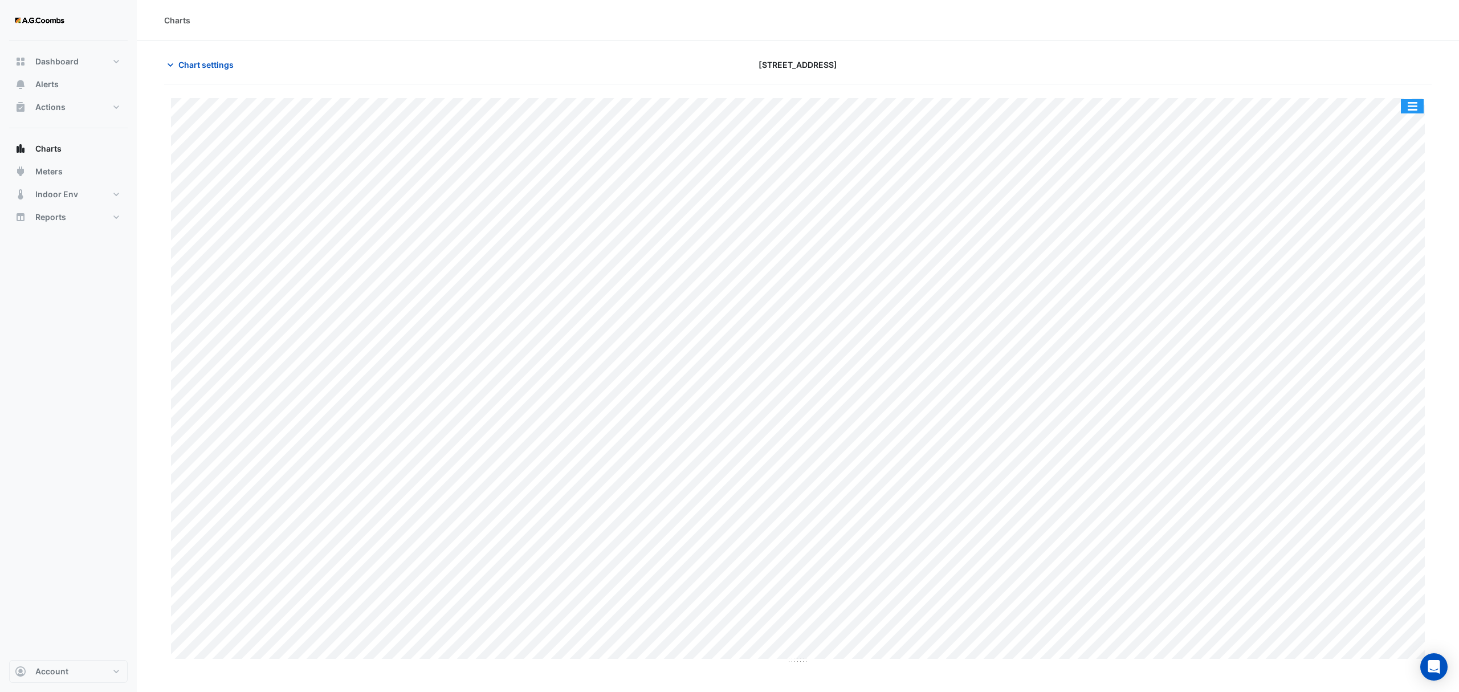
click at [1405, 108] on button "button" at bounding box center [1412, 106] width 23 height 14
click at [1387, 234] on div "Pivot Data Table" at bounding box center [1389, 228] width 68 height 27
click at [1383, 227] on div "Pivot Data Table" at bounding box center [1389, 228] width 68 height 27
click at [196, 68] on span "Chart settings" at bounding box center [205, 65] width 55 height 12
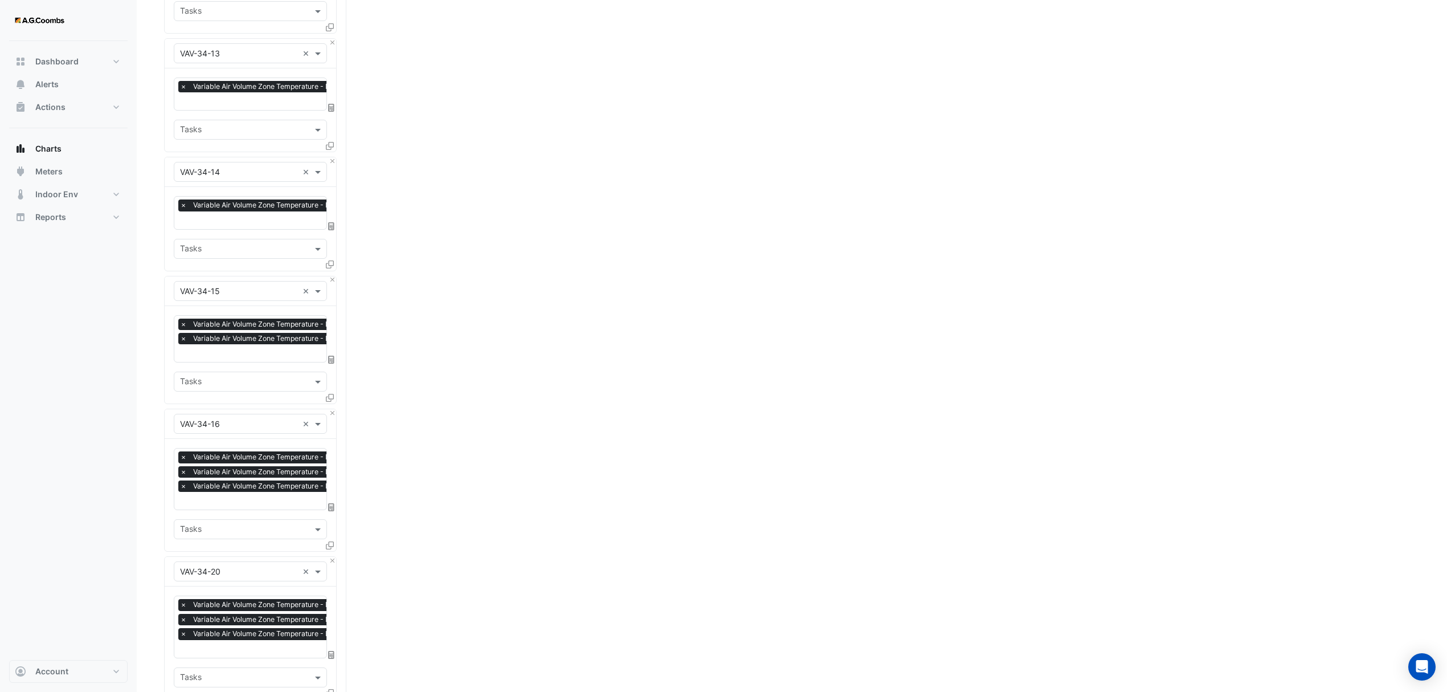
scroll to position [3338, 0]
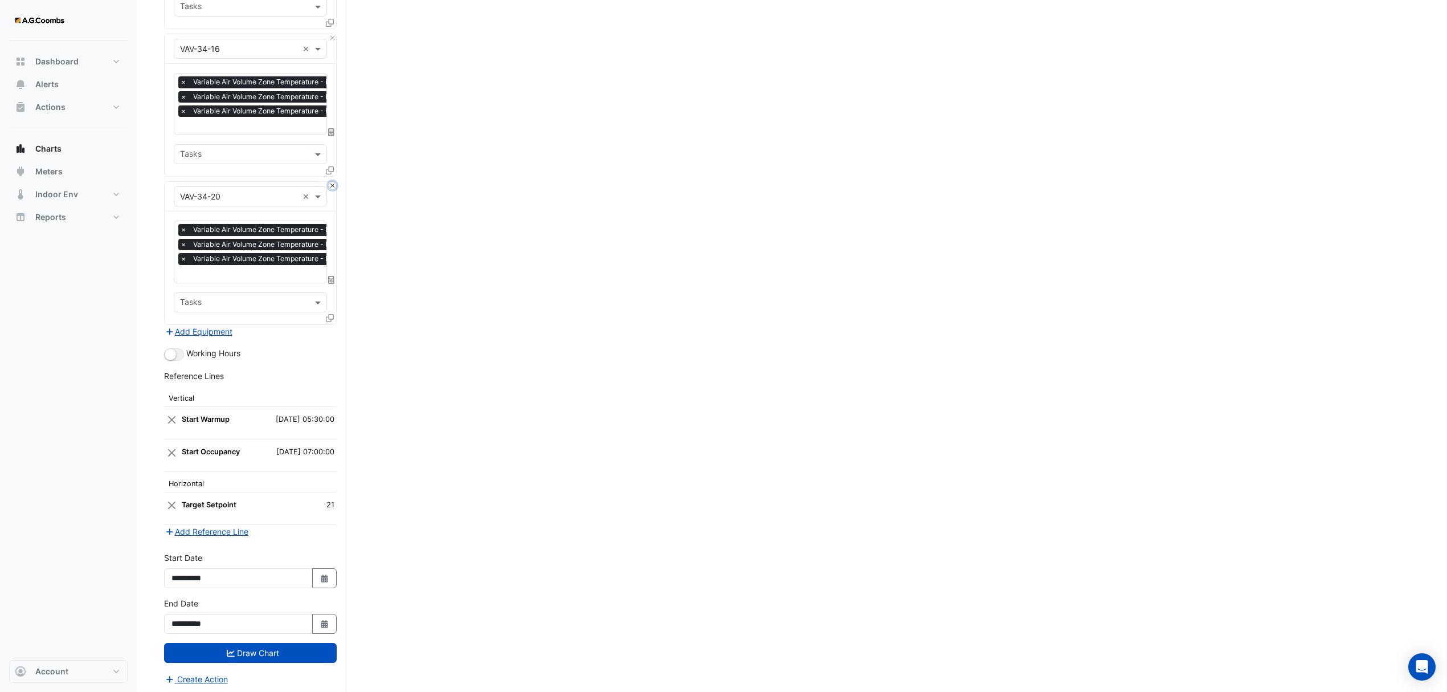
click at [334, 183] on button "Close" at bounding box center [332, 185] width 7 height 7
click at [334, 183] on button "Close" at bounding box center [332, 184] width 7 height 7
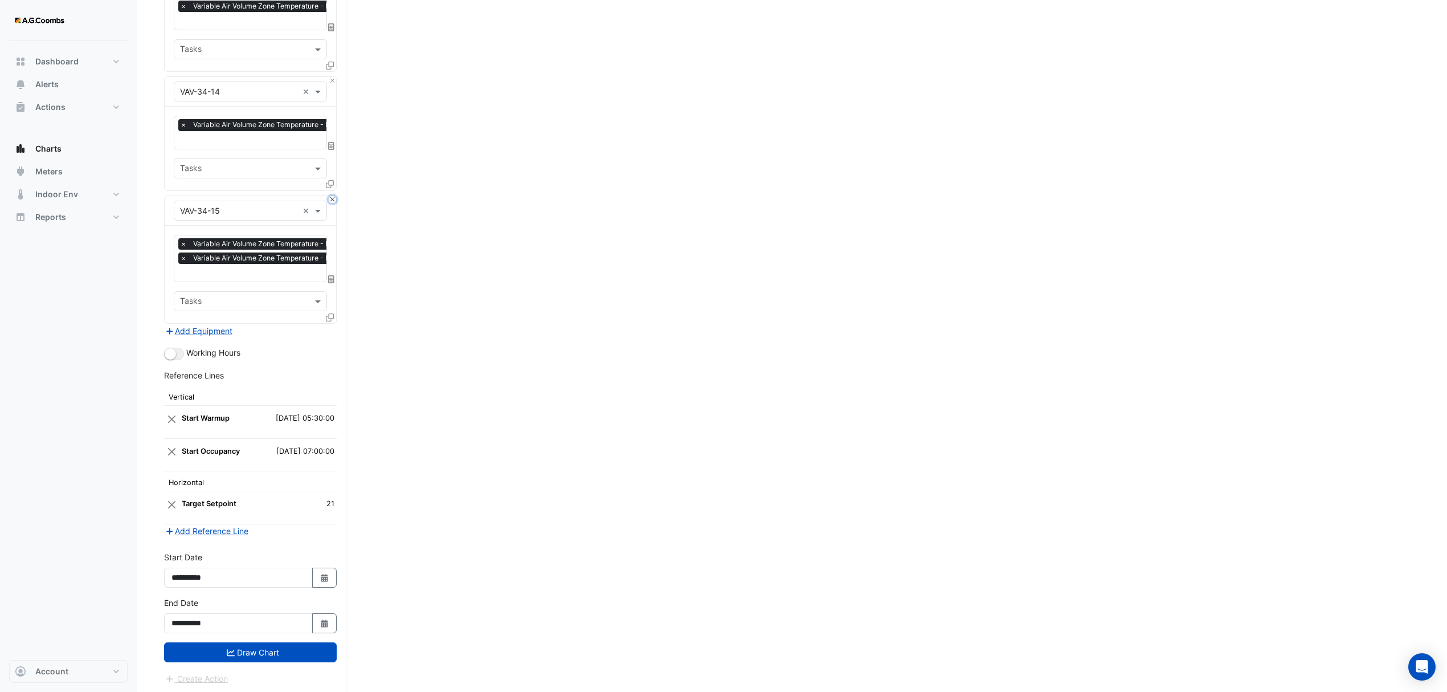
click at [329, 196] on button "Close" at bounding box center [332, 199] width 7 height 7
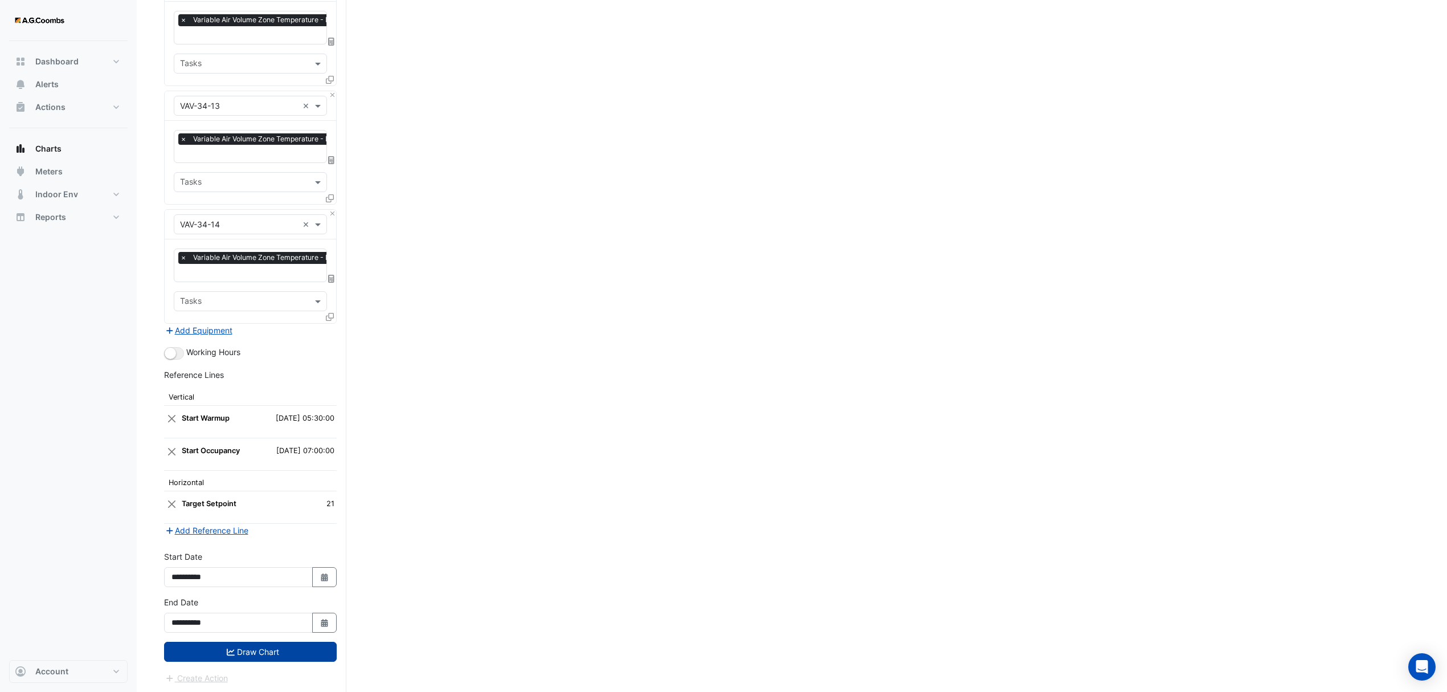
click at [217, 657] on button "Draw Chart" at bounding box center [250, 652] width 173 height 20
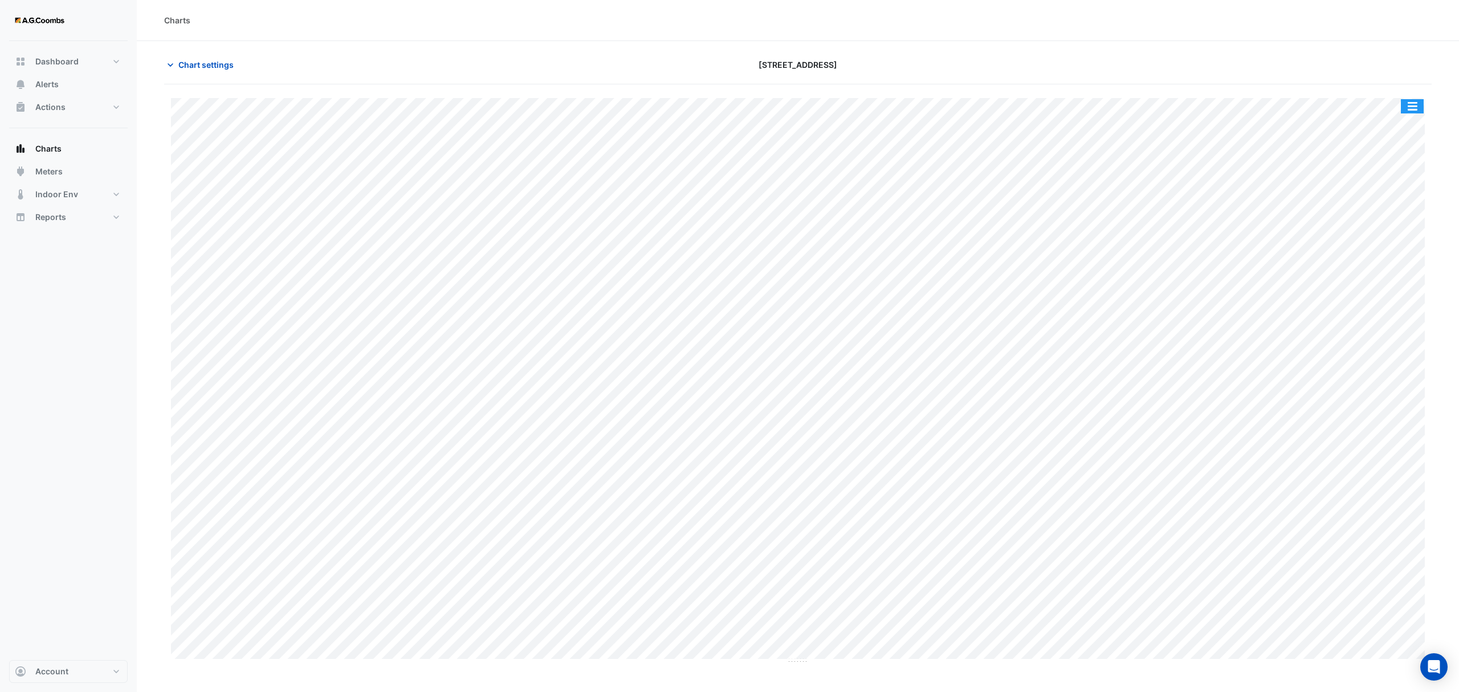
click at [1411, 99] on div "Split by Equip Split All Print Save as JPEG Save as PNG Pivot Data Table Export…" at bounding box center [1412, 106] width 24 height 15
drag, startPoint x: 1417, startPoint y: 106, endPoint x: 1387, endPoint y: 235, distance: 132.7
click at [1417, 105] on button "button" at bounding box center [1412, 106] width 23 height 14
click at [1387, 231] on div "Pivot Data Table" at bounding box center [1389, 228] width 68 height 27
click at [197, 60] on span "Chart settings" at bounding box center [205, 65] width 55 height 12
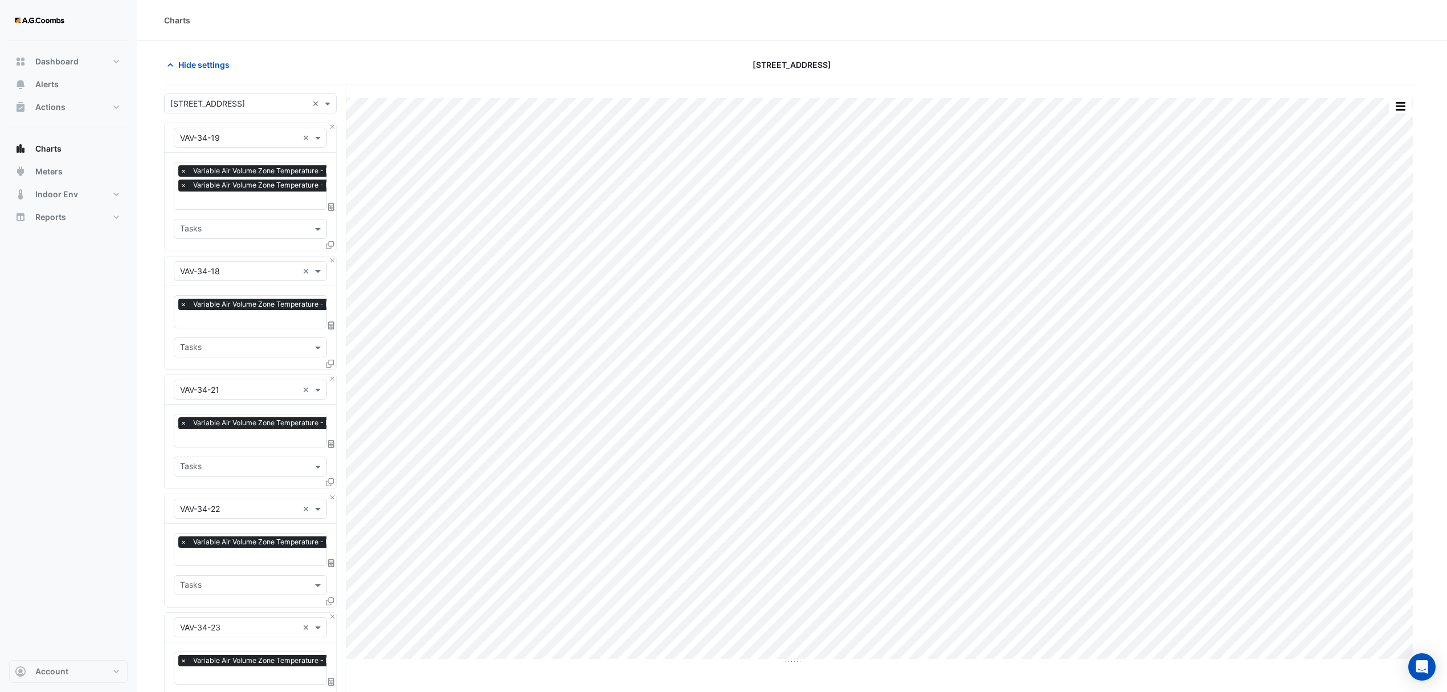
click at [331, 241] on icon at bounding box center [330, 245] width 8 height 8
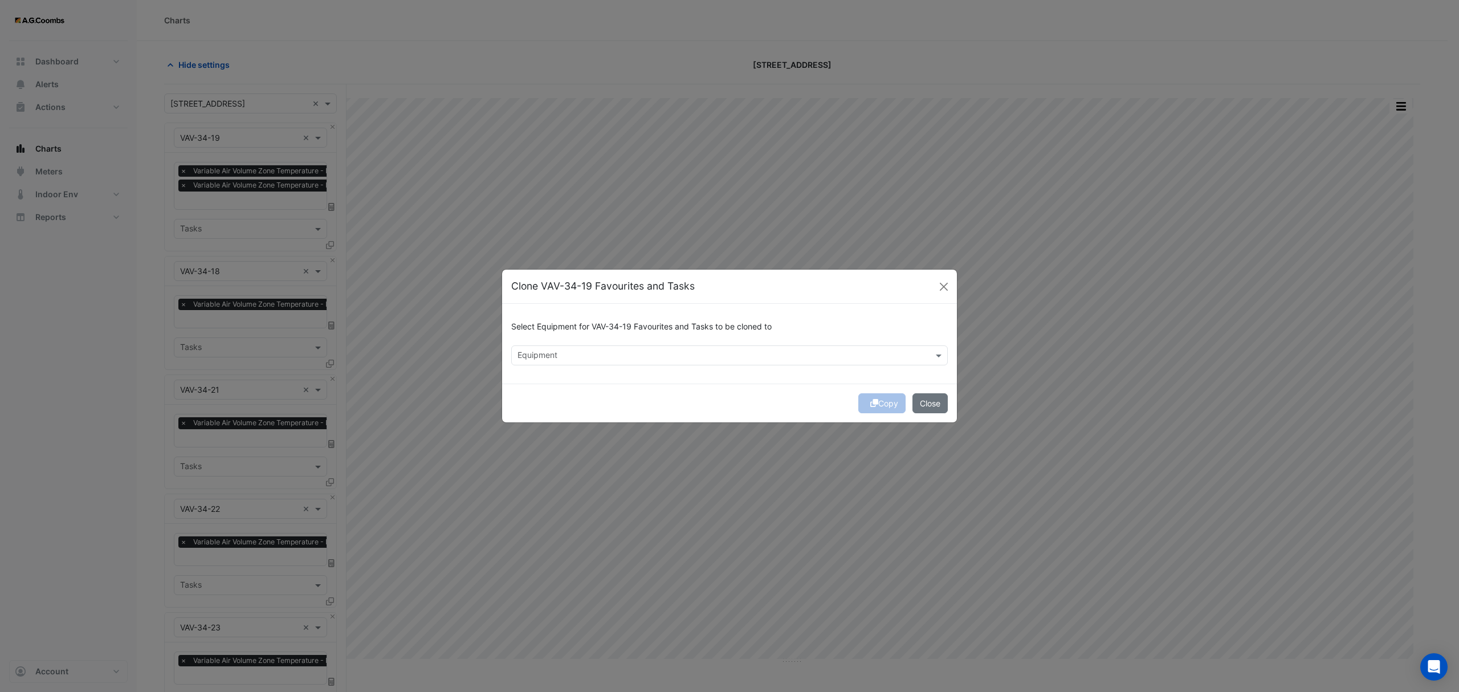
click at [569, 354] on input "text" at bounding box center [722, 356] width 411 height 12
click at [561, 427] on span "VAV-34-20" at bounding box center [541, 430] width 40 height 10
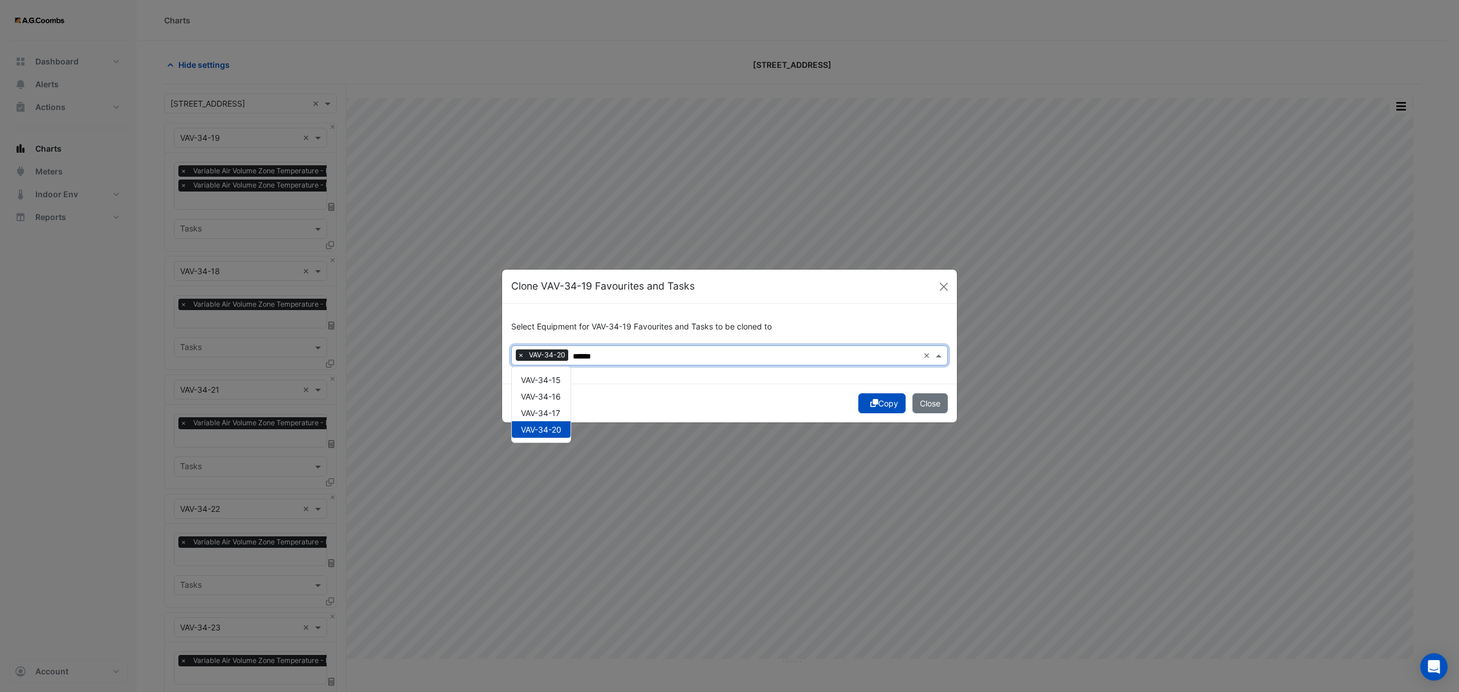
type input "******"
click at [870, 404] on icon "submit" at bounding box center [874, 403] width 8 height 8
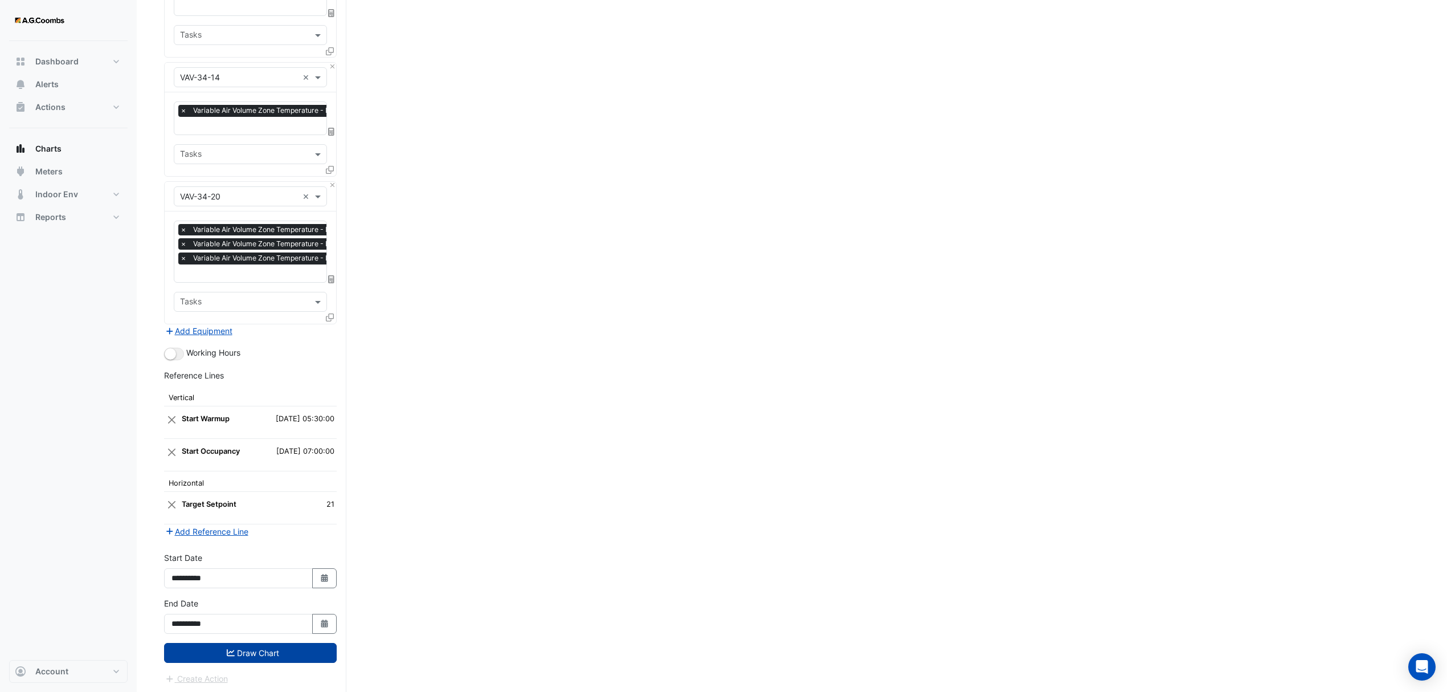
click at [248, 655] on button "Draw Chart" at bounding box center [250, 653] width 173 height 20
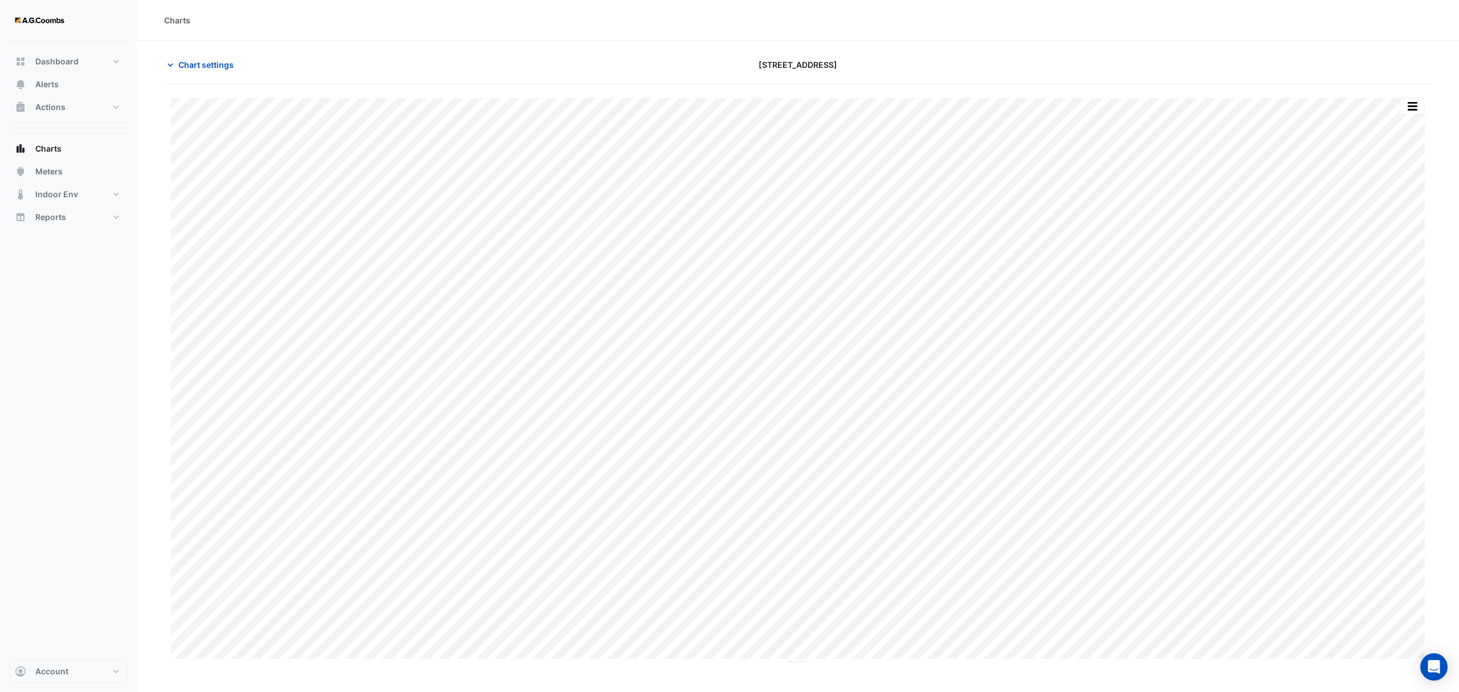
click at [1414, 99] on button "button" at bounding box center [1412, 106] width 23 height 14
click at [1402, 227] on div "Pivot Data Table" at bounding box center [1389, 228] width 68 height 27
click at [227, 73] on div "Chart settings 121 Exhibition Street" at bounding box center [797, 70] width 1267 height 30
click at [226, 71] on button "Chart settings" at bounding box center [202, 65] width 77 height 20
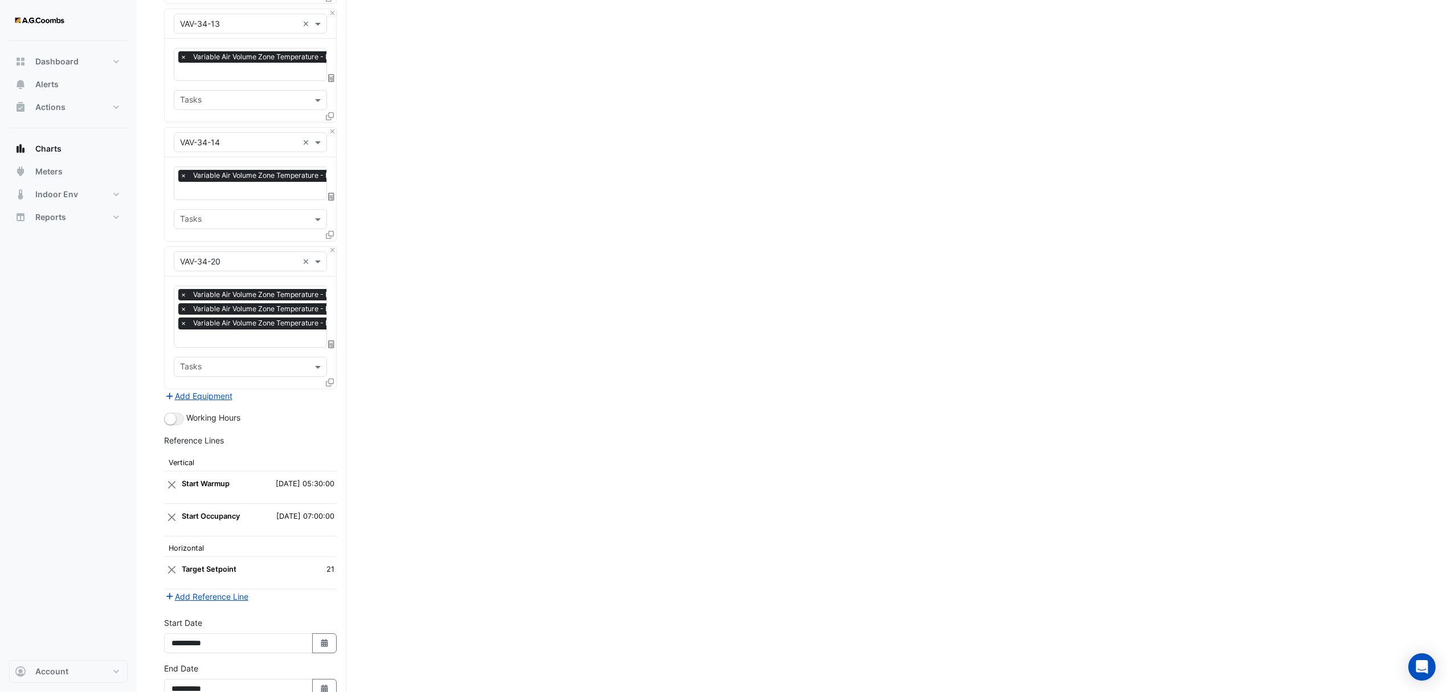
scroll to position [3058, 0]
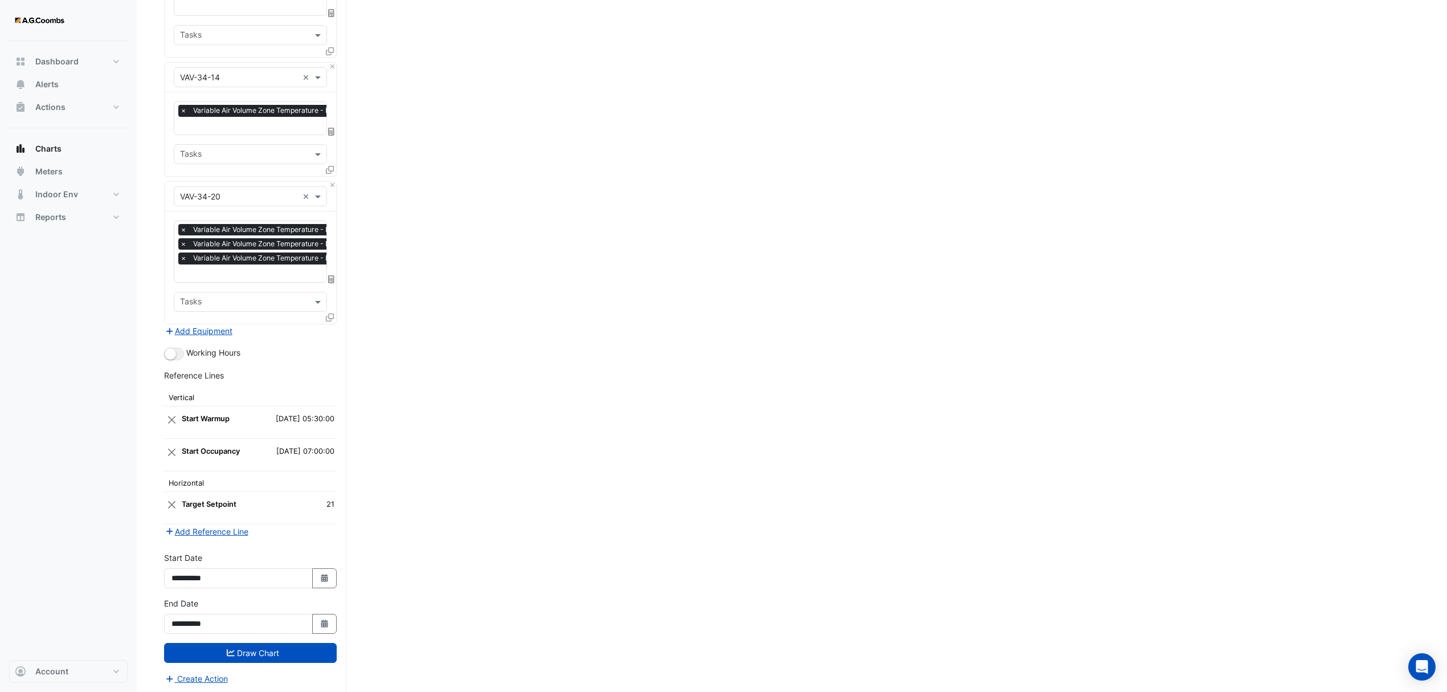
click at [326, 313] on icon at bounding box center [330, 317] width 8 height 8
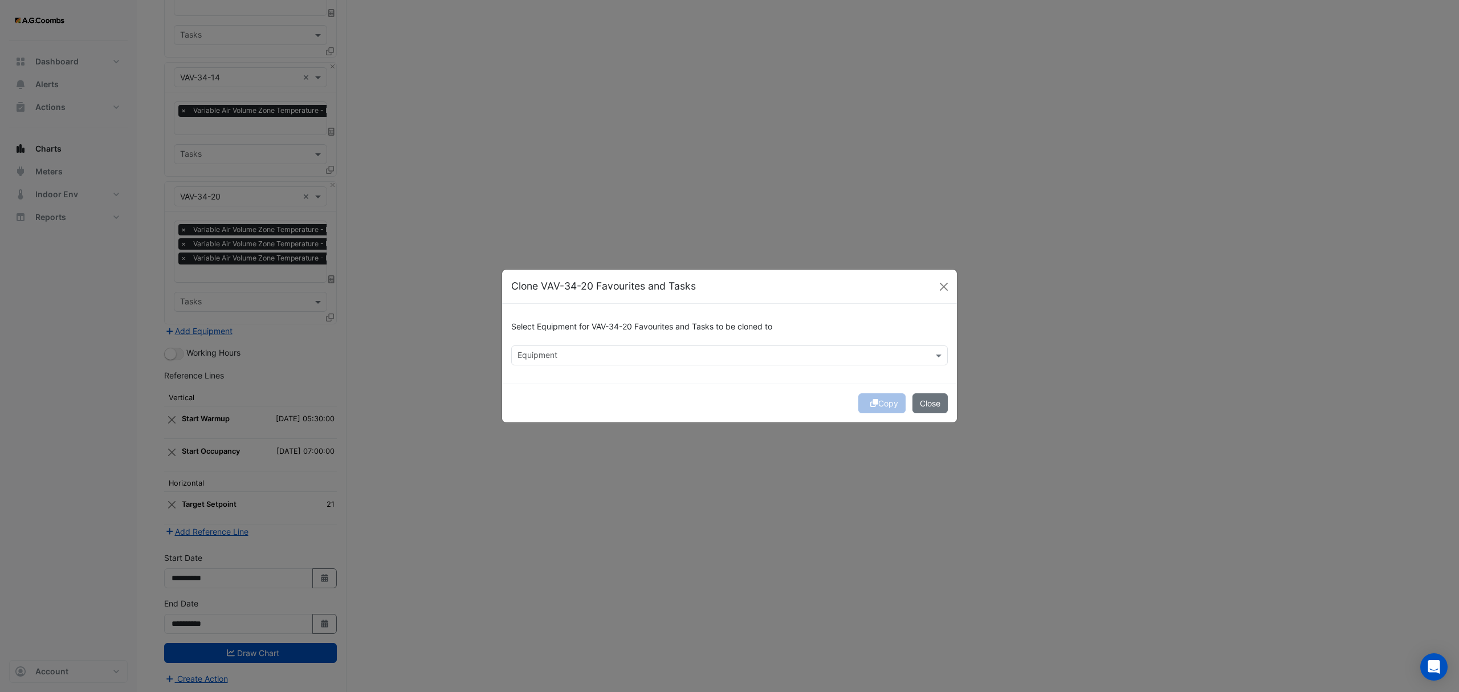
click at [539, 343] on div "Select Equipment for VAV-34-20 Favourites and Tasks to be cloned to" at bounding box center [729, 329] width 437 height 32
click at [545, 351] on input "text" at bounding box center [722, 356] width 411 height 12
click at [554, 403] on div "VAV-34-16" at bounding box center [541, 396] width 58 height 17
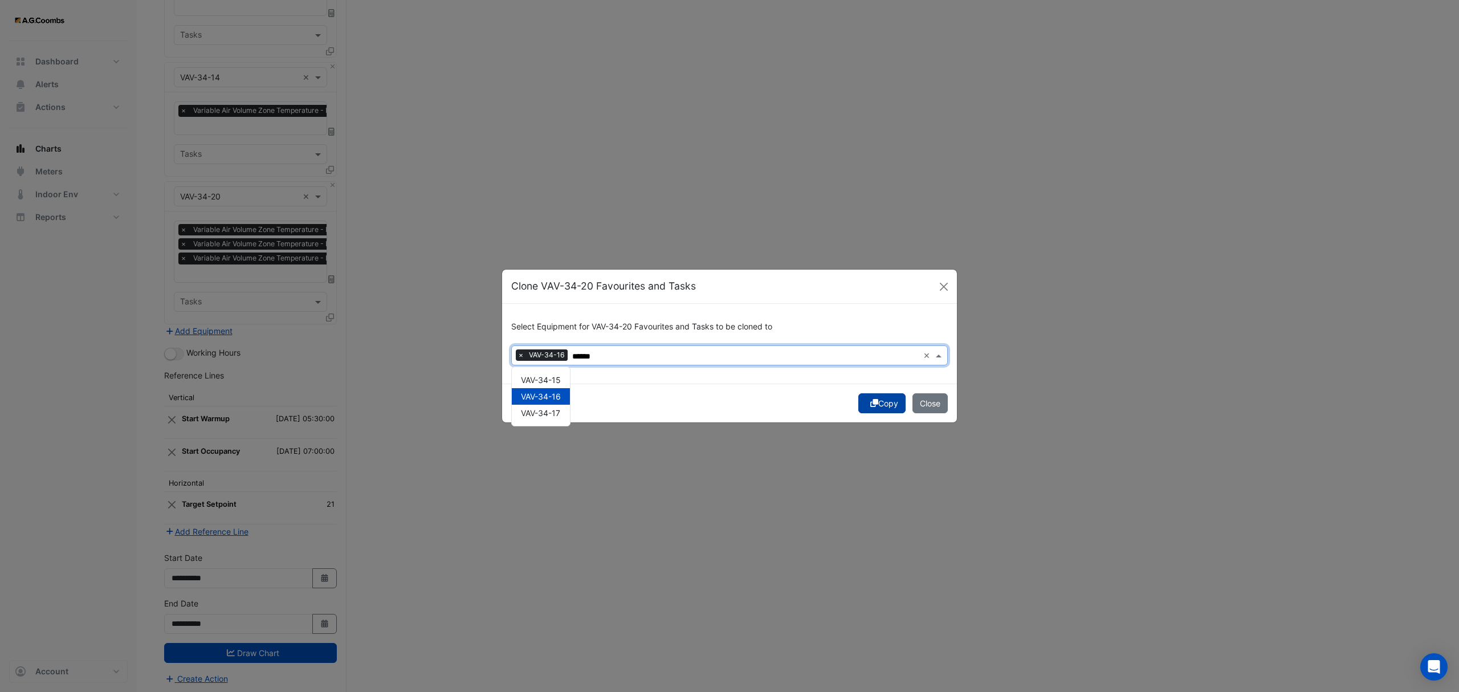
type input "******"
click at [888, 406] on button "Copy" at bounding box center [881, 403] width 47 height 20
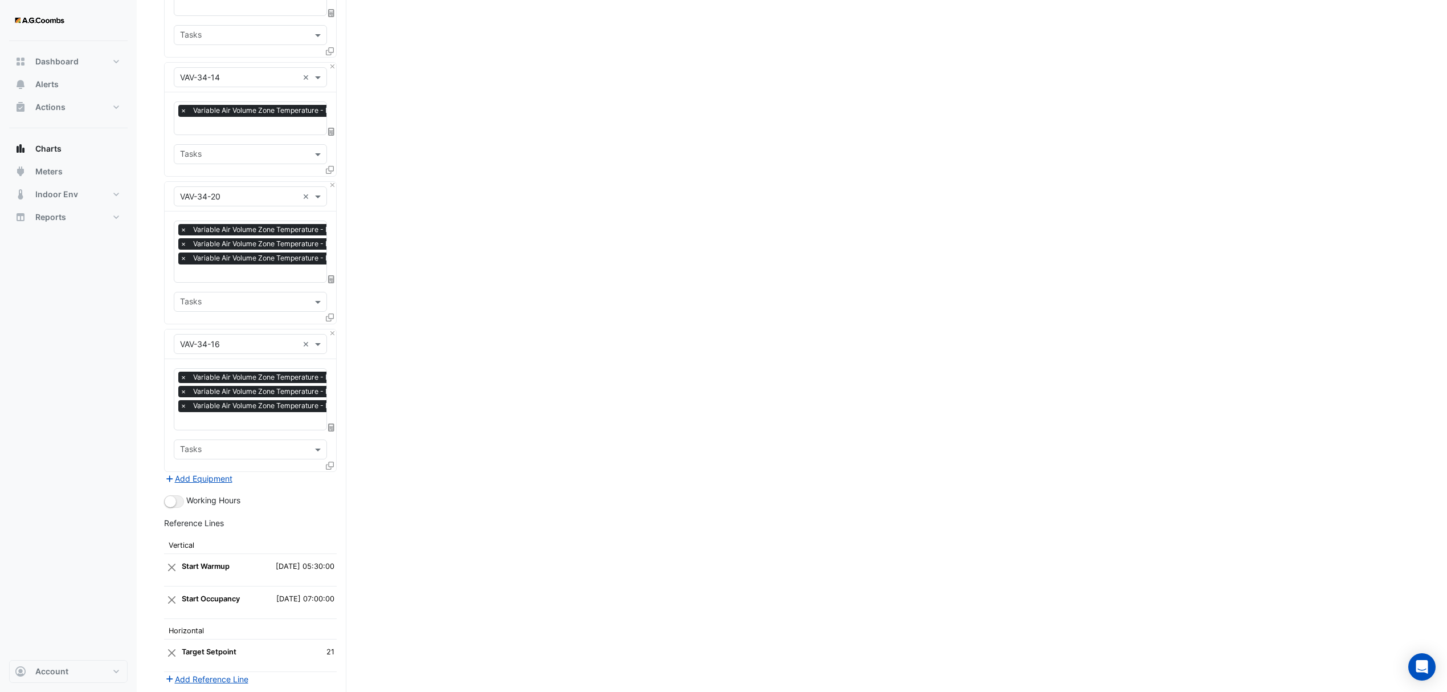
scroll to position [3206, 0]
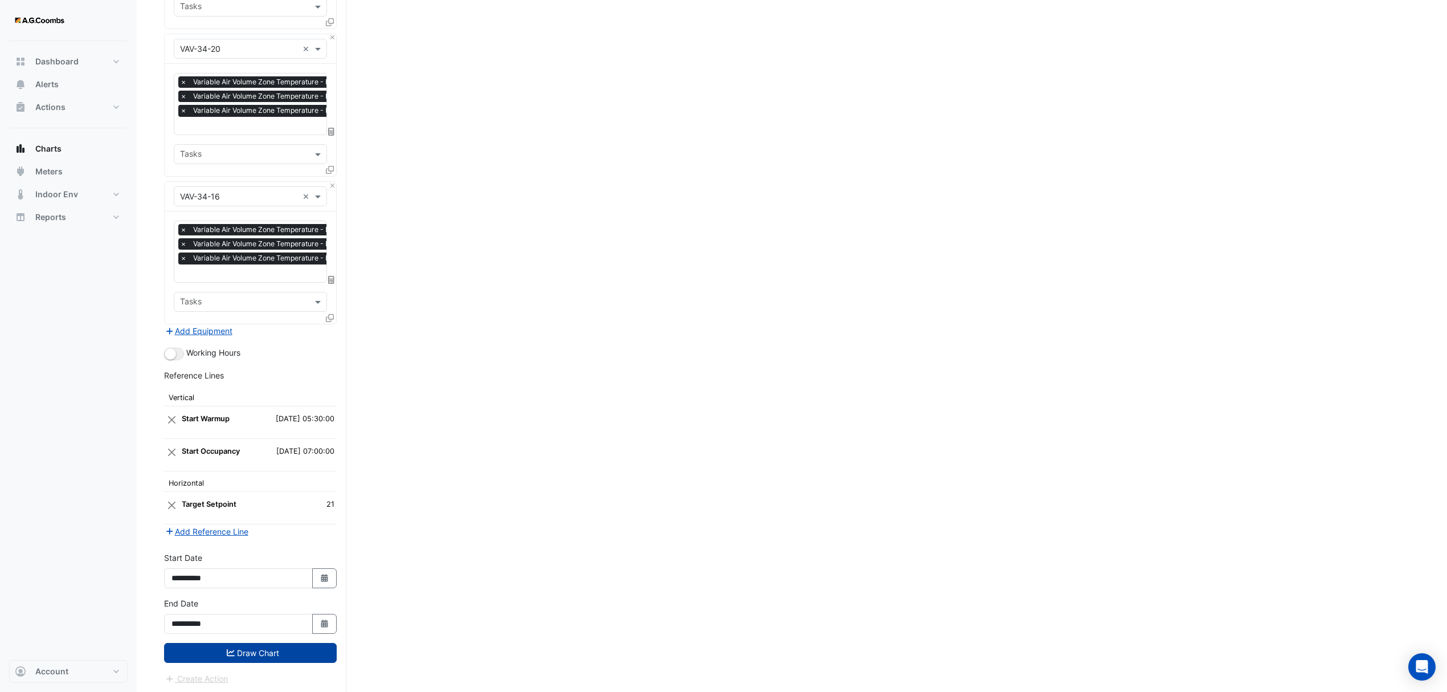
click at [253, 650] on button "Draw Chart" at bounding box center [250, 653] width 173 height 20
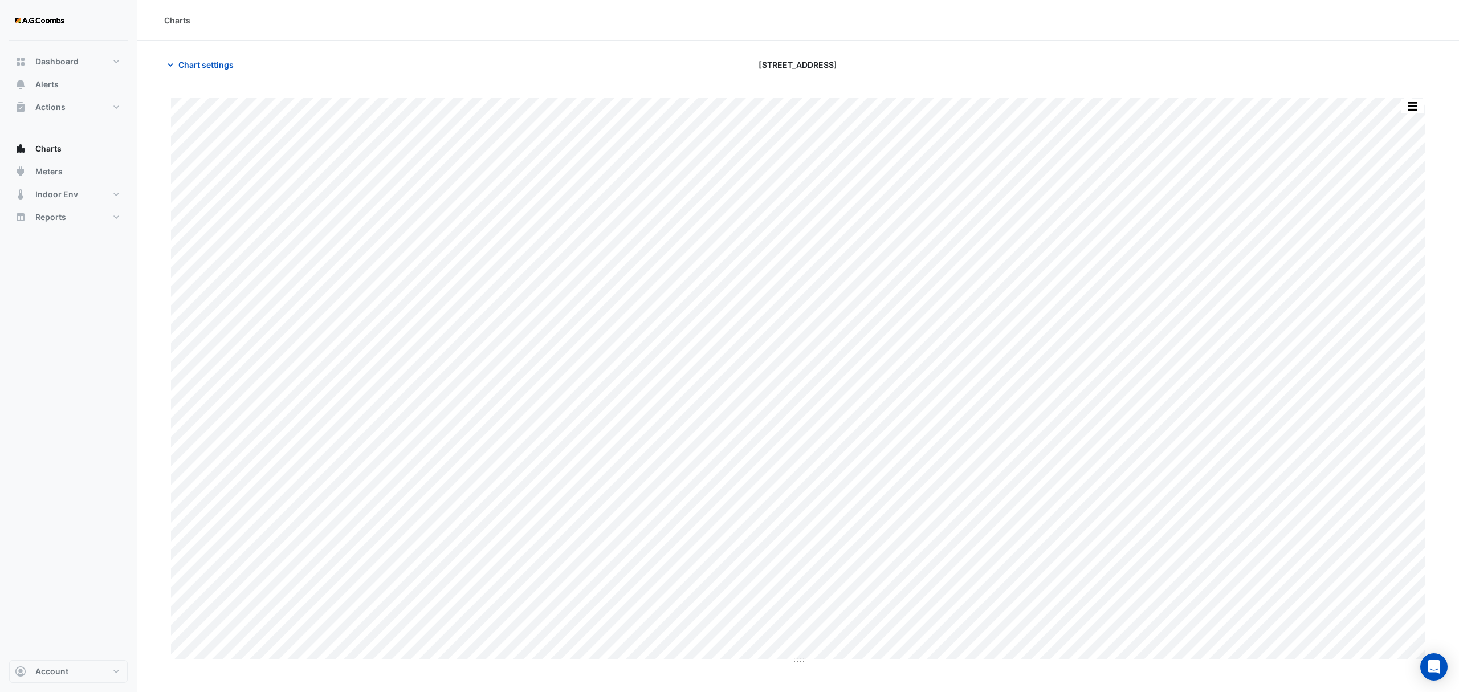
click at [1416, 112] on button "button" at bounding box center [1412, 106] width 23 height 14
click at [1398, 226] on div "Pivot Data Table" at bounding box center [1389, 228] width 68 height 27
click at [190, 62] on span "Chart settings" at bounding box center [205, 65] width 55 height 12
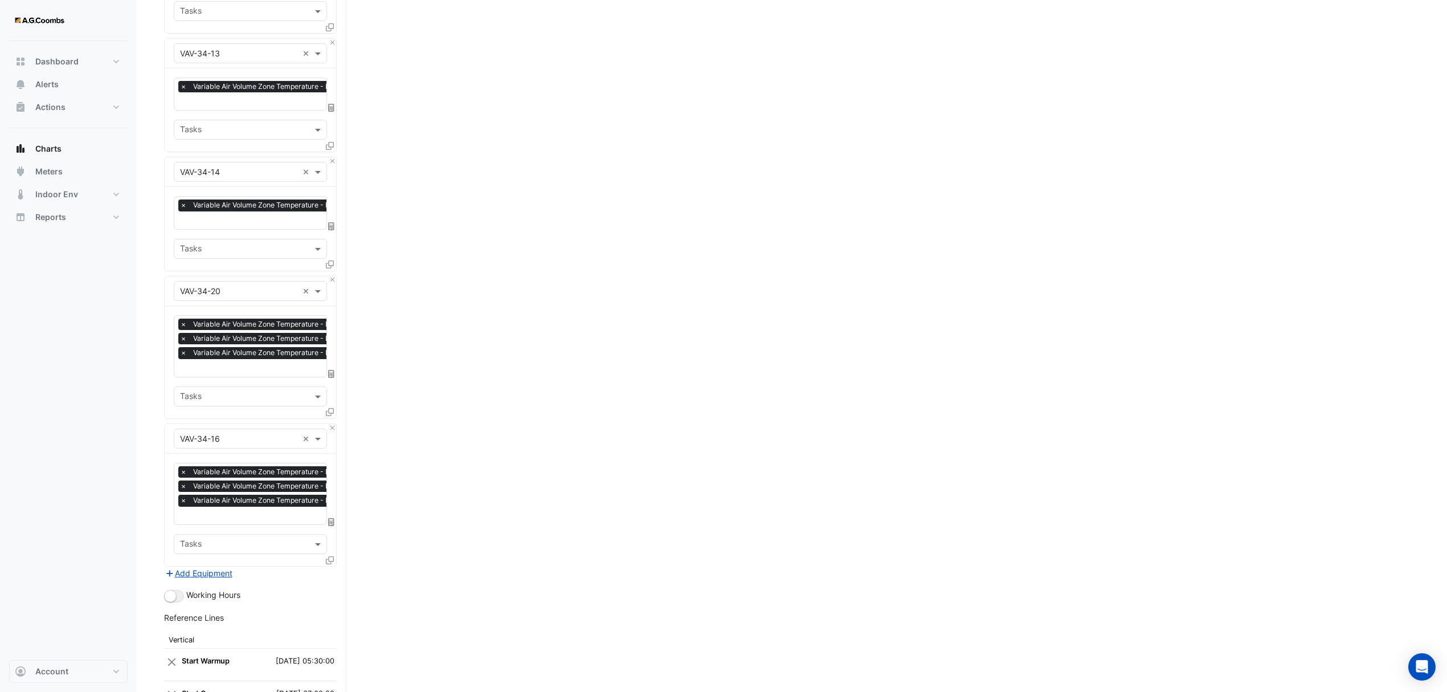
scroll to position [3206, 0]
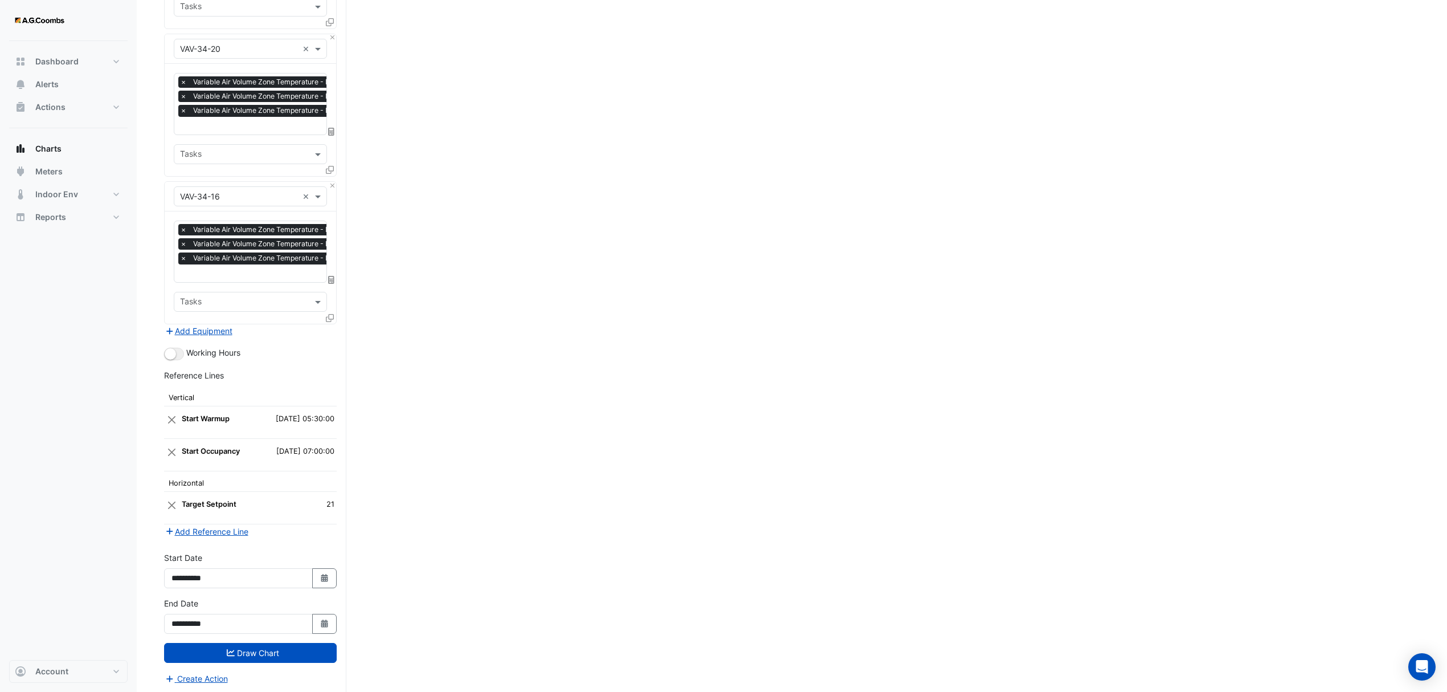
click at [332, 317] on span at bounding box center [330, 318] width 8 height 10
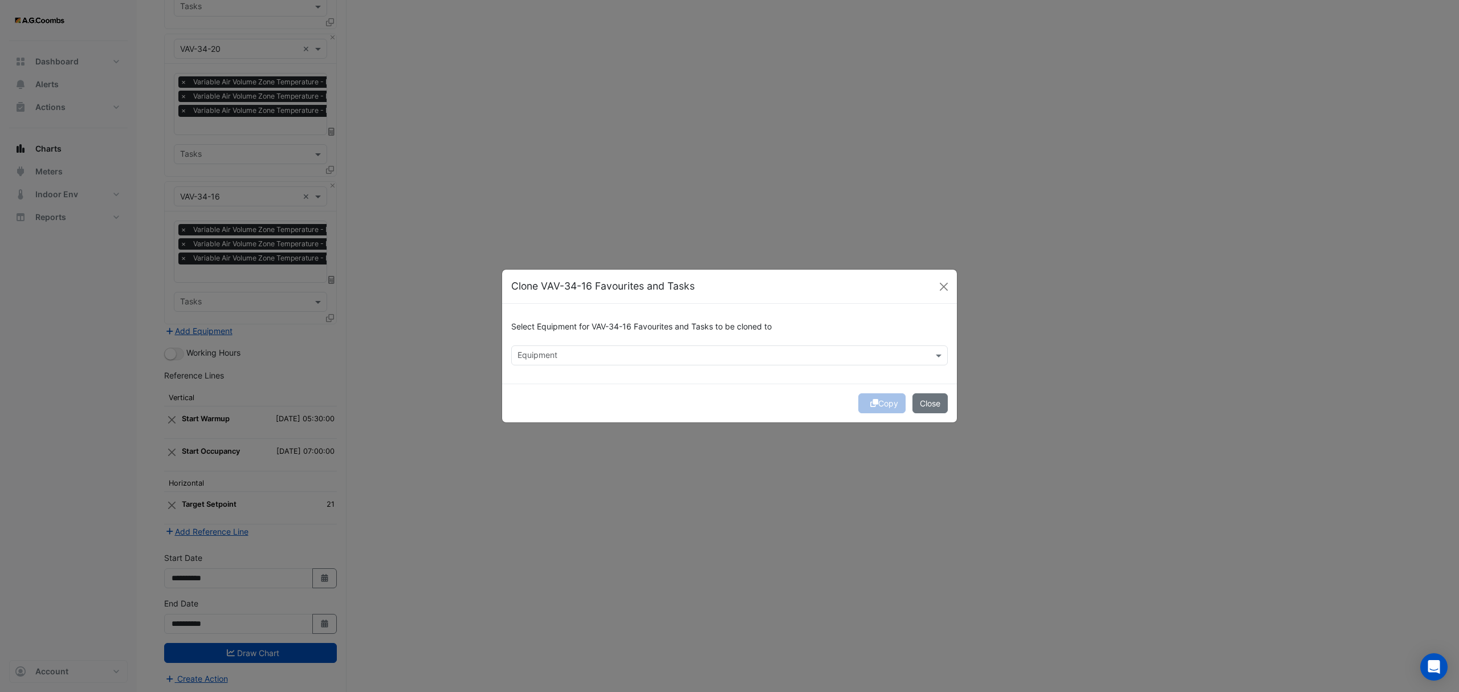
click at [622, 358] on input "text" at bounding box center [722, 356] width 411 height 12
click at [545, 372] on div "VAV-34-15" at bounding box center [541, 380] width 58 height 17
type input "******"
click at [864, 399] on button "Copy" at bounding box center [881, 403] width 47 height 20
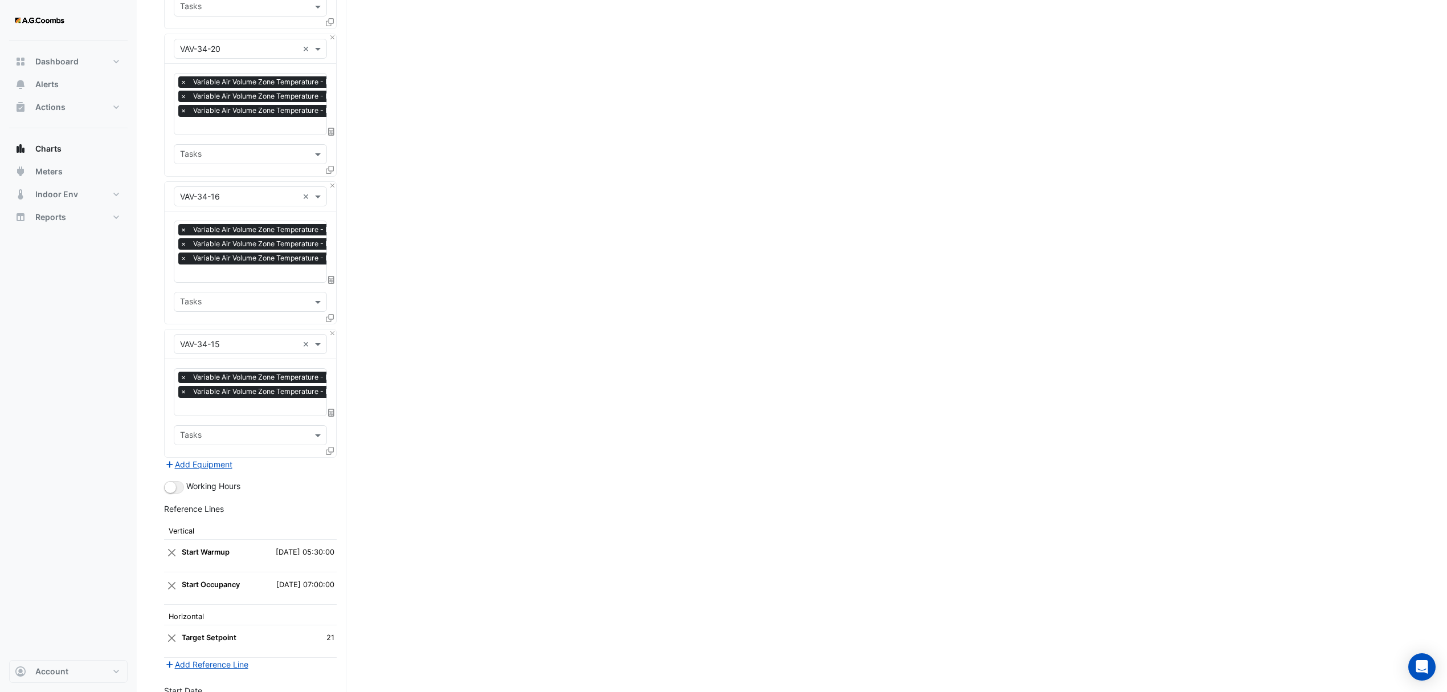
scroll to position [3338, 0]
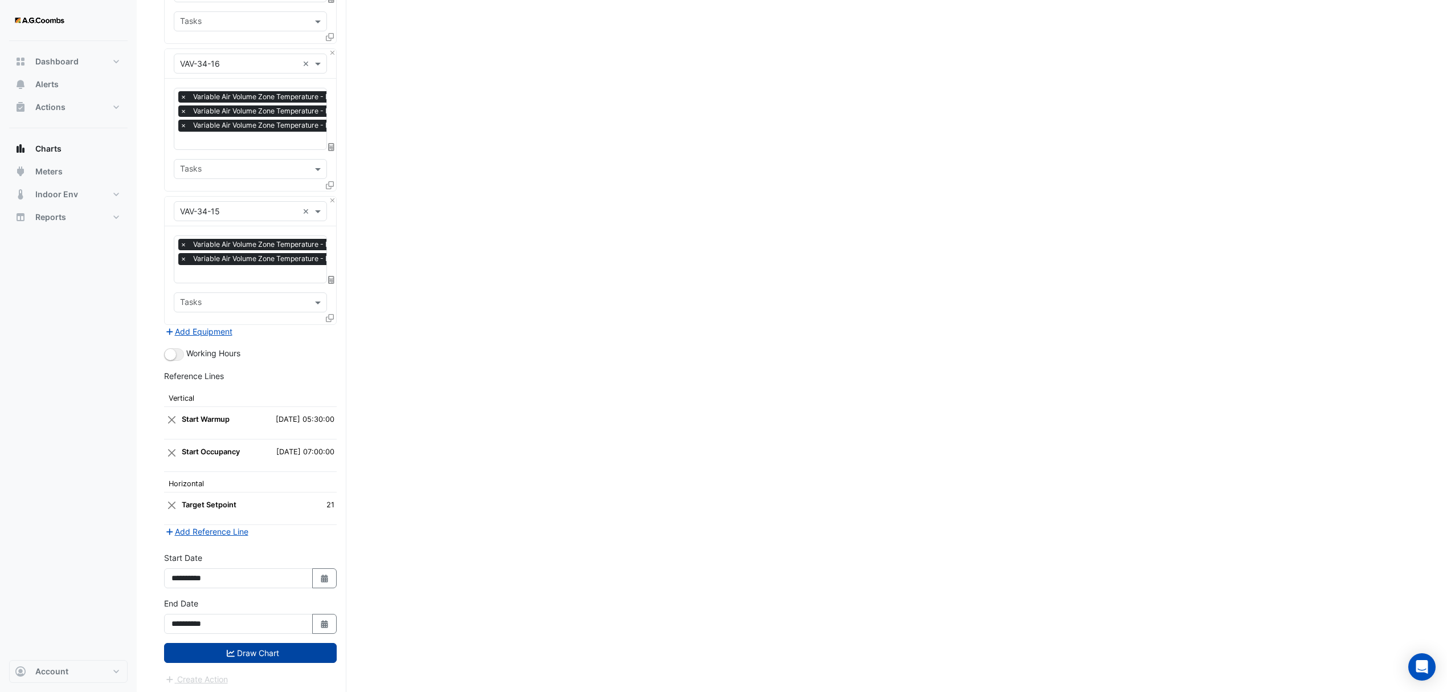
click at [199, 657] on button "Draw Chart" at bounding box center [250, 653] width 173 height 20
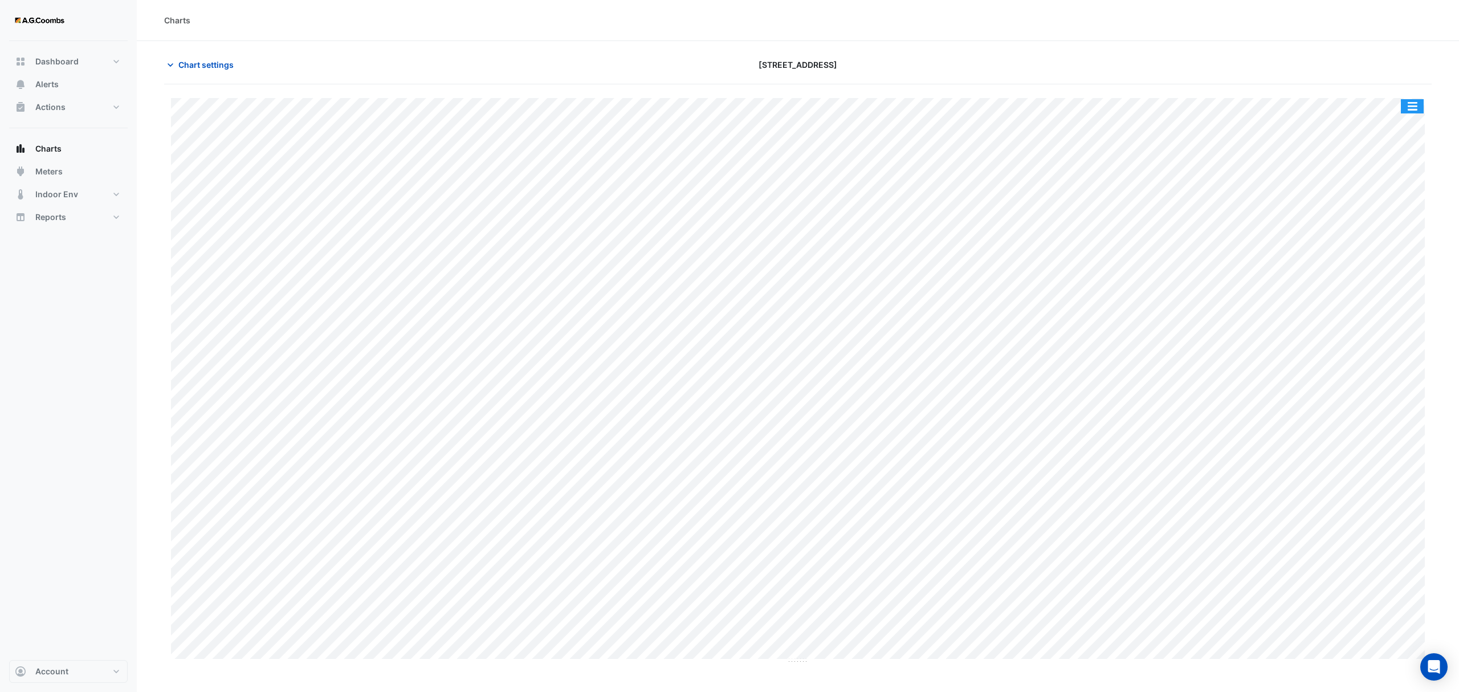
click at [1411, 107] on button "button" at bounding box center [1412, 106] width 23 height 14
click at [1388, 222] on div "Pivot Data Table" at bounding box center [1389, 228] width 68 height 27
click at [195, 64] on span "Chart settings" at bounding box center [205, 65] width 55 height 12
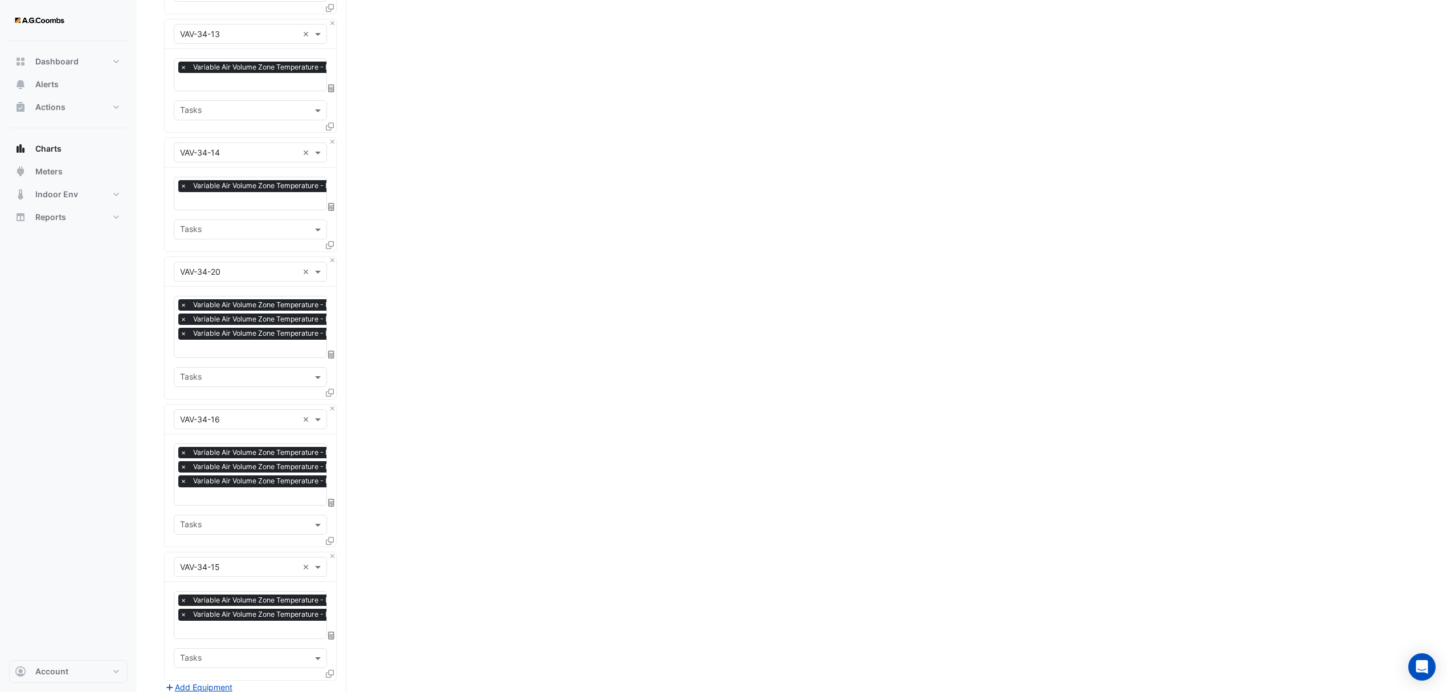
scroll to position [3338, 0]
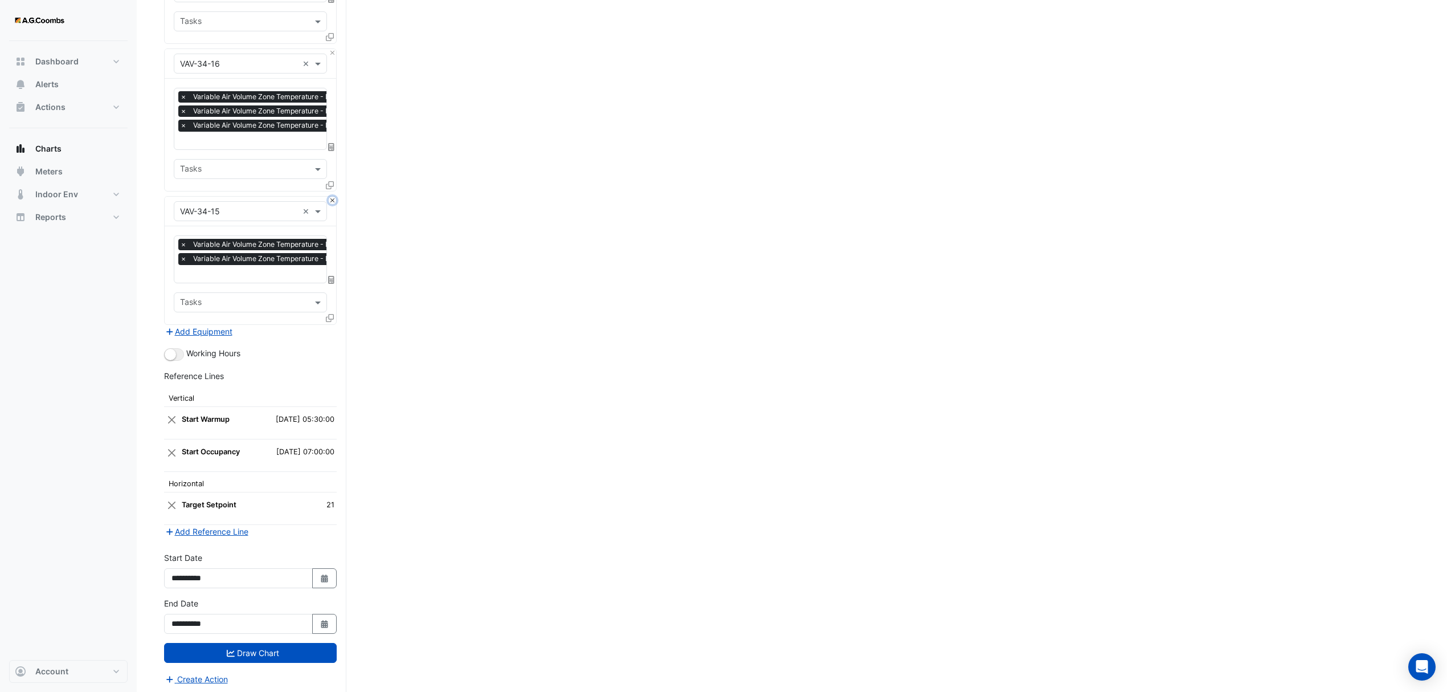
click at [332, 197] on button "Close" at bounding box center [332, 200] width 7 height 7
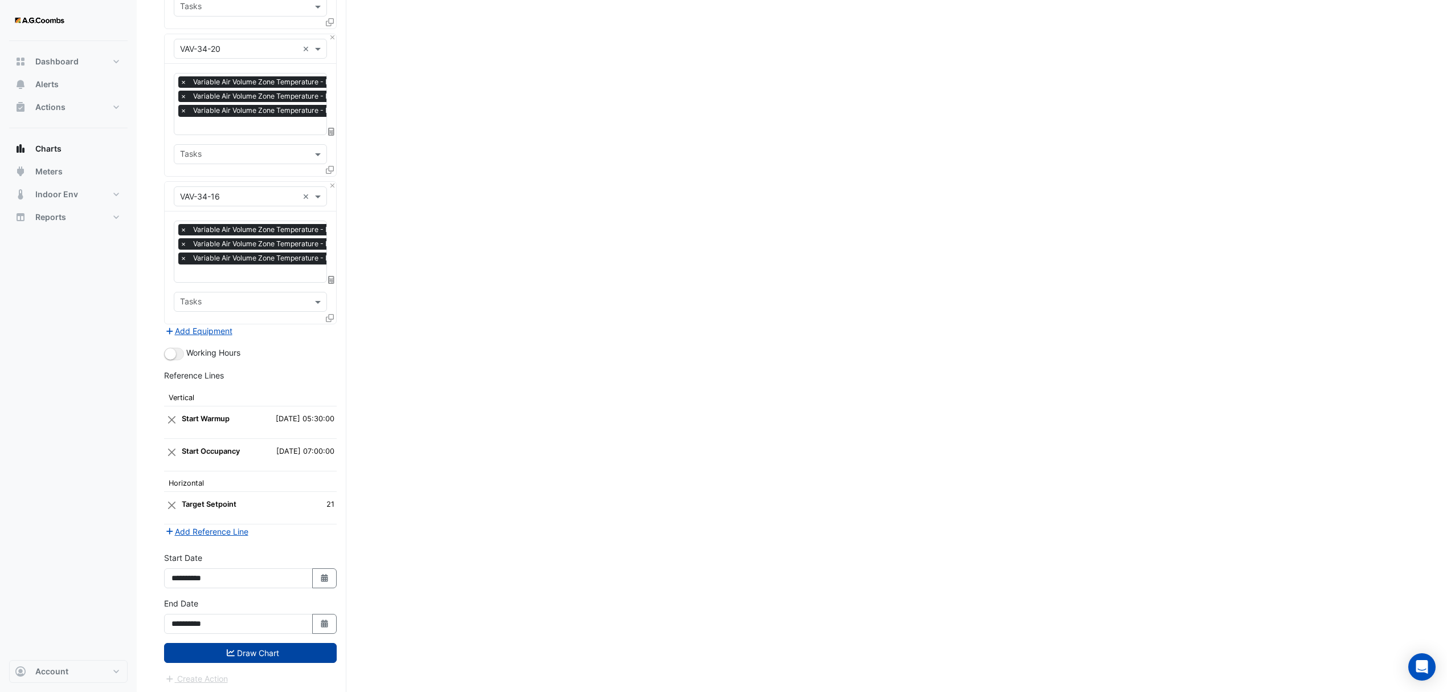
click at [215, 650] on button "Draw Chart" at bounding box center [250, 653] width 173 height 20
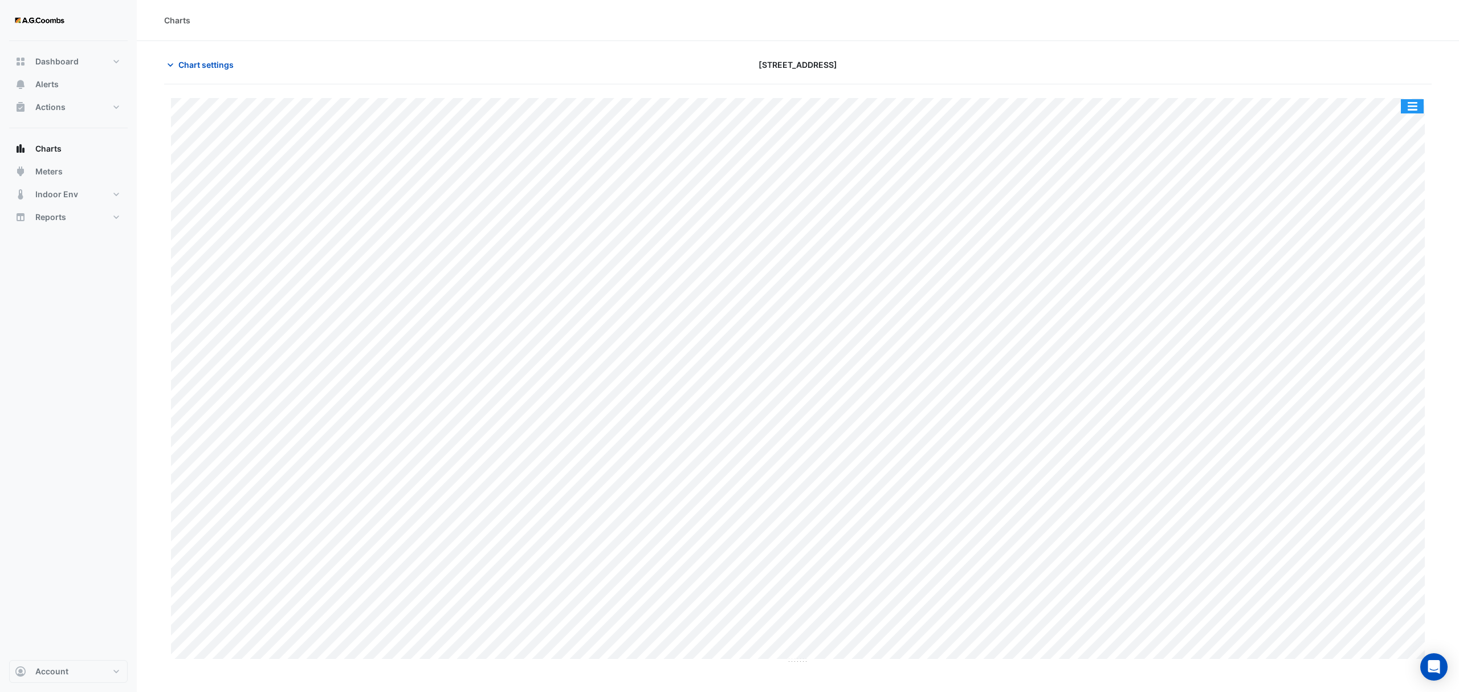
click at [1416, 101] on button "button" at bounding box center [1412, 106] width 23 height 14
click at [1387, 231] on div "Pivot Data Table" at bounding box center [1389, 228] width 68 height 27
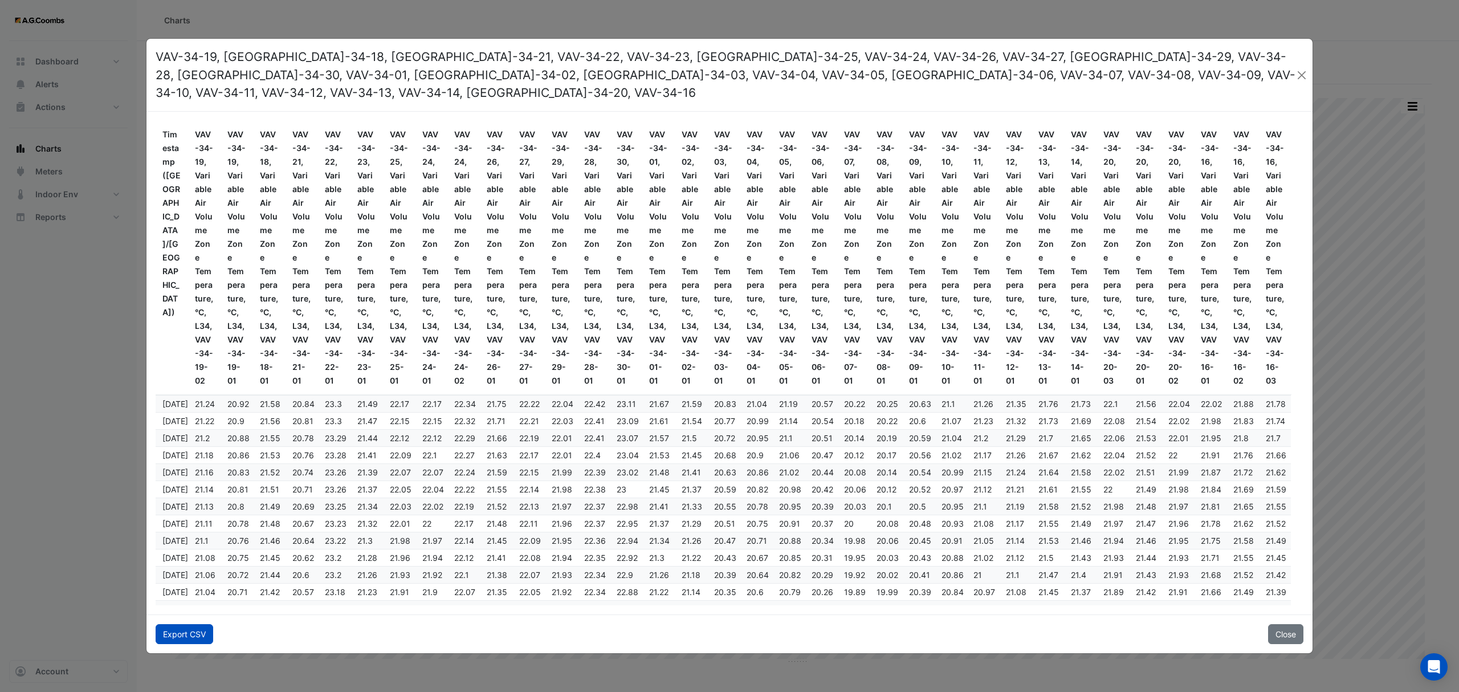
click at [177, 627] on button "Export CSV" at bounding box center [185, 634] width 58 height 20
click at [1282, 627] on button "Close" at bounding box center [1285, 634] width 35 height 20
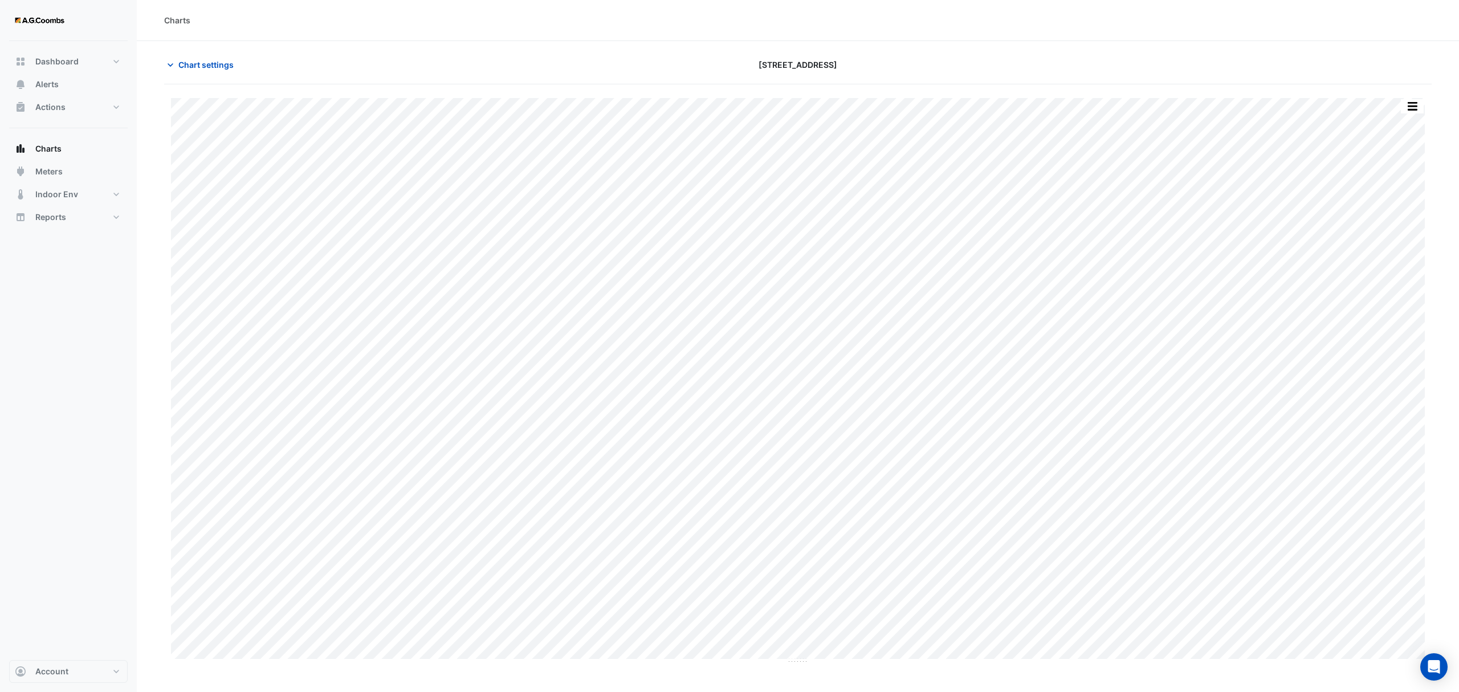
click at [1417, 108] on button "button" at bounding box center [1412, 106] width 23 height 14
click at [1400, 224] on div "Pivot Data Table" at bounding box center [1389, 228] width 68 height 27
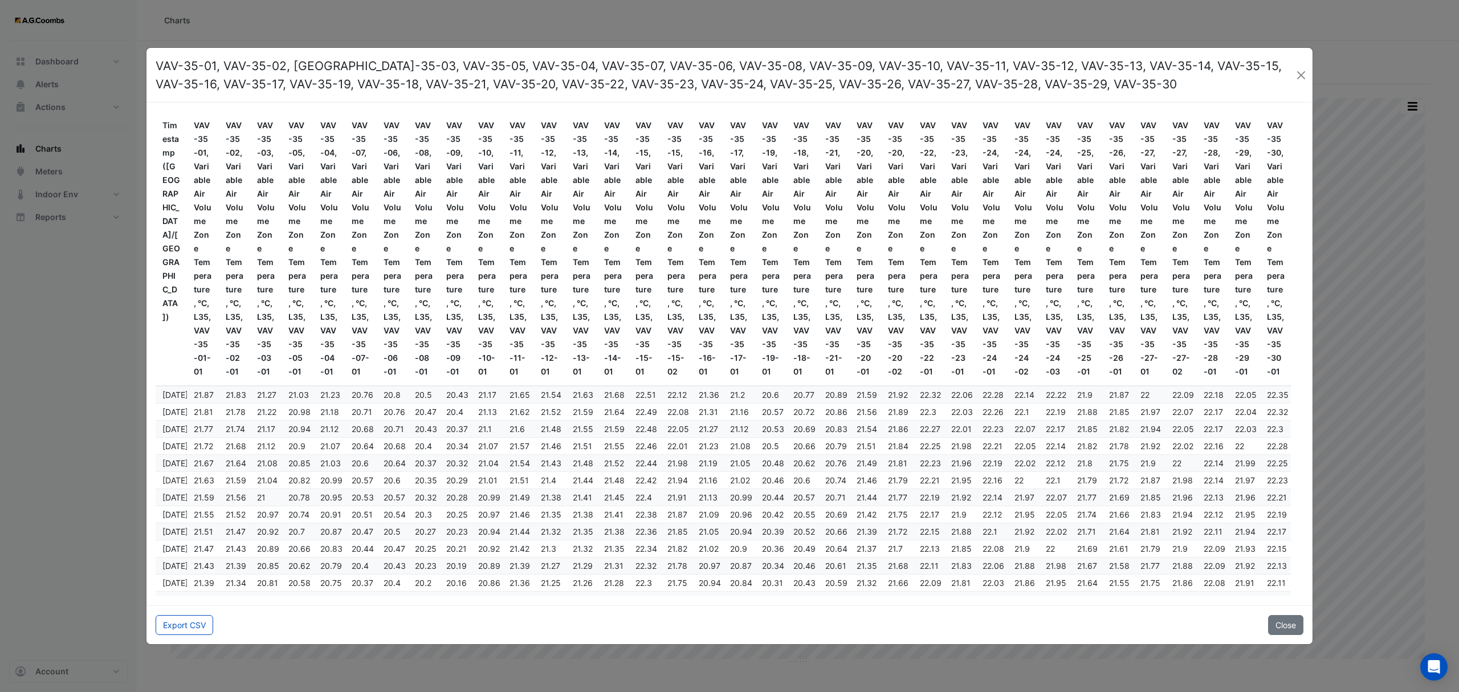
drag, startPoint x: 199, startPoint y: 625, endPoint x: 210, endPoint y: 643, distance: 21.2
click at [198, 625] on button "Export CSV" at bounding box center [185, 625] width 58 height 20
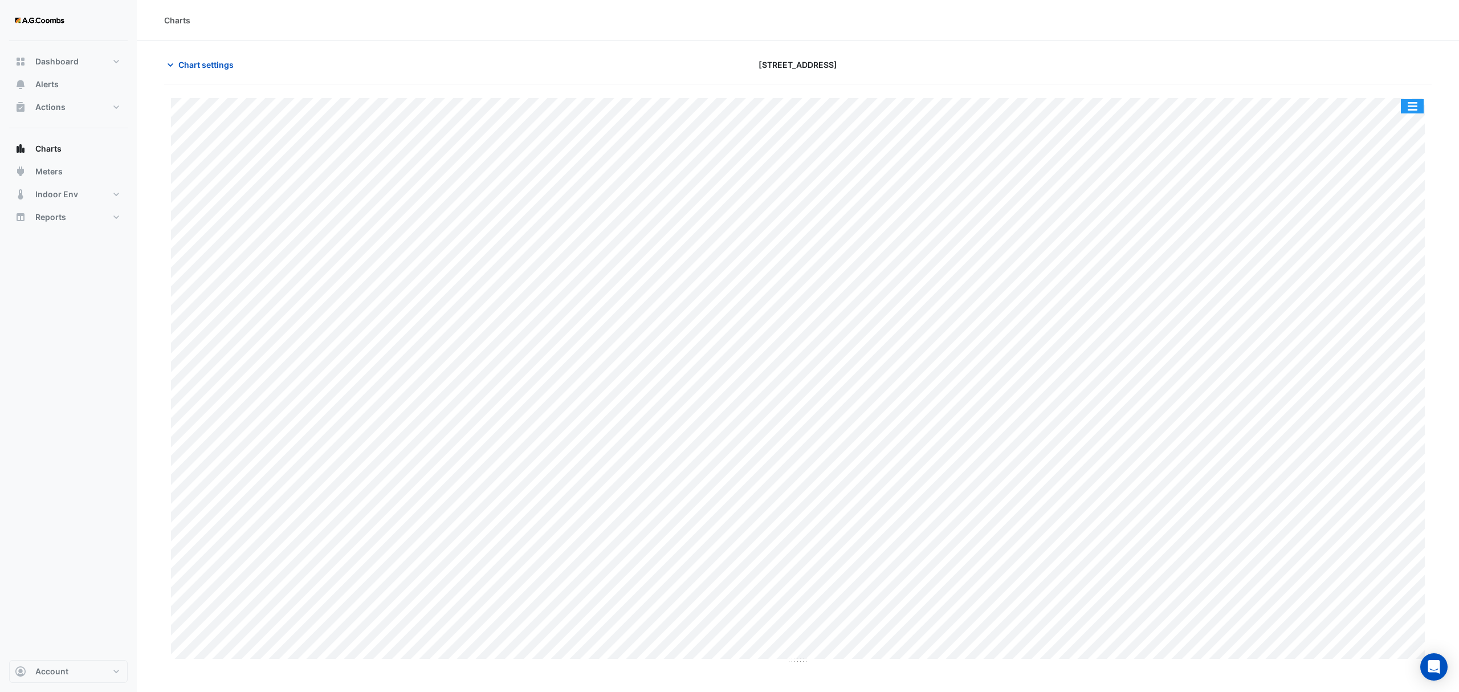
click at [1413, 109] on button "button" at bounding box center [1412, 106] width 23 height 14
click at [1391, 226] on div "Pivot Data Table" at bounding box center [1389, 228] width 68 height 27
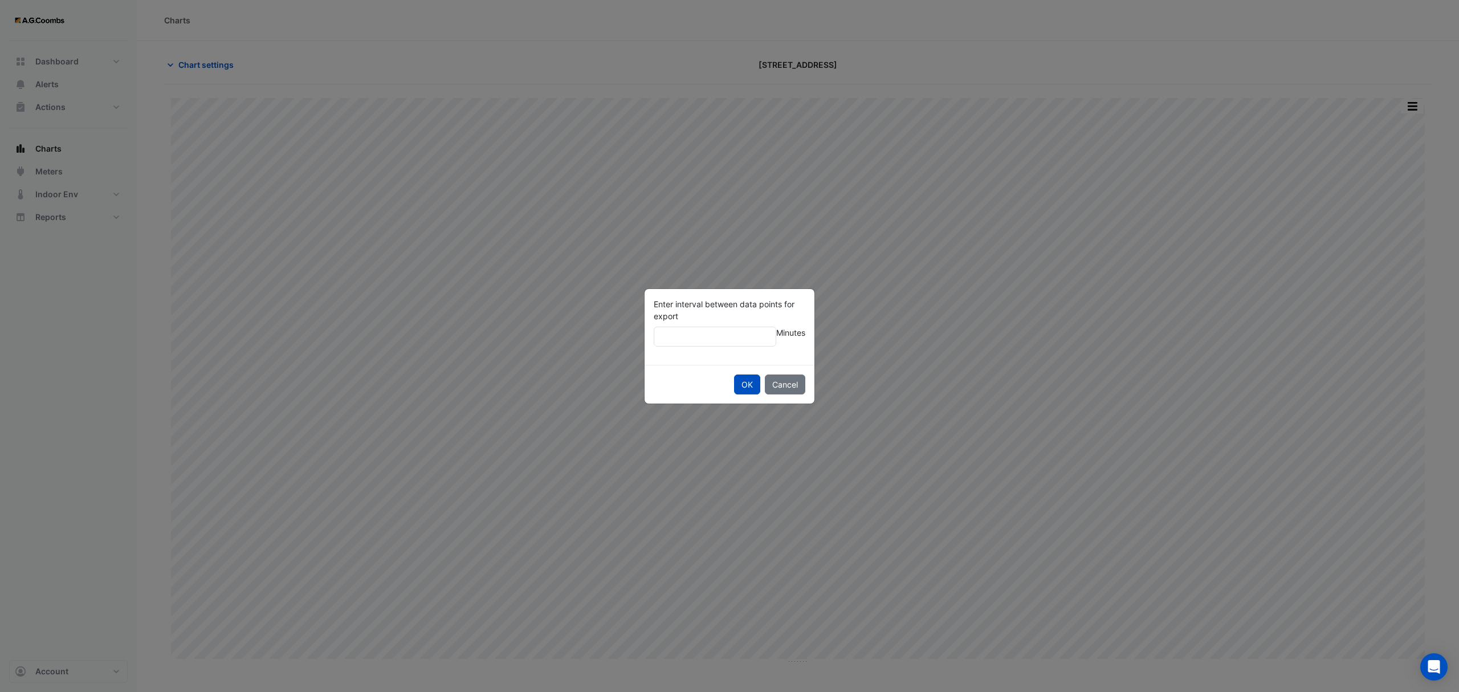
type input "**"
click at [734, 374] on button "OK" at bounding box center [747, 384] width 26 height 20
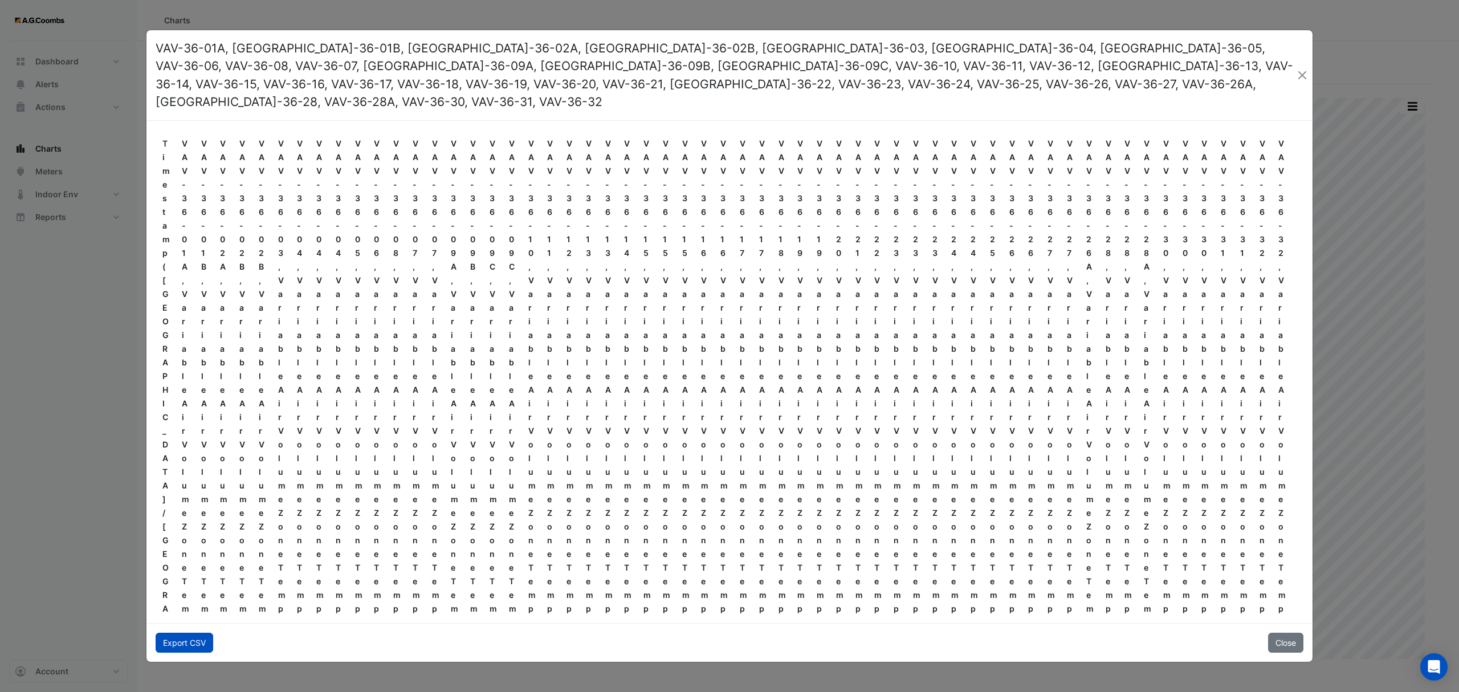
click at [199, 633] on button "Export CSV" at bounding box center [185, 643] width 58 height 20
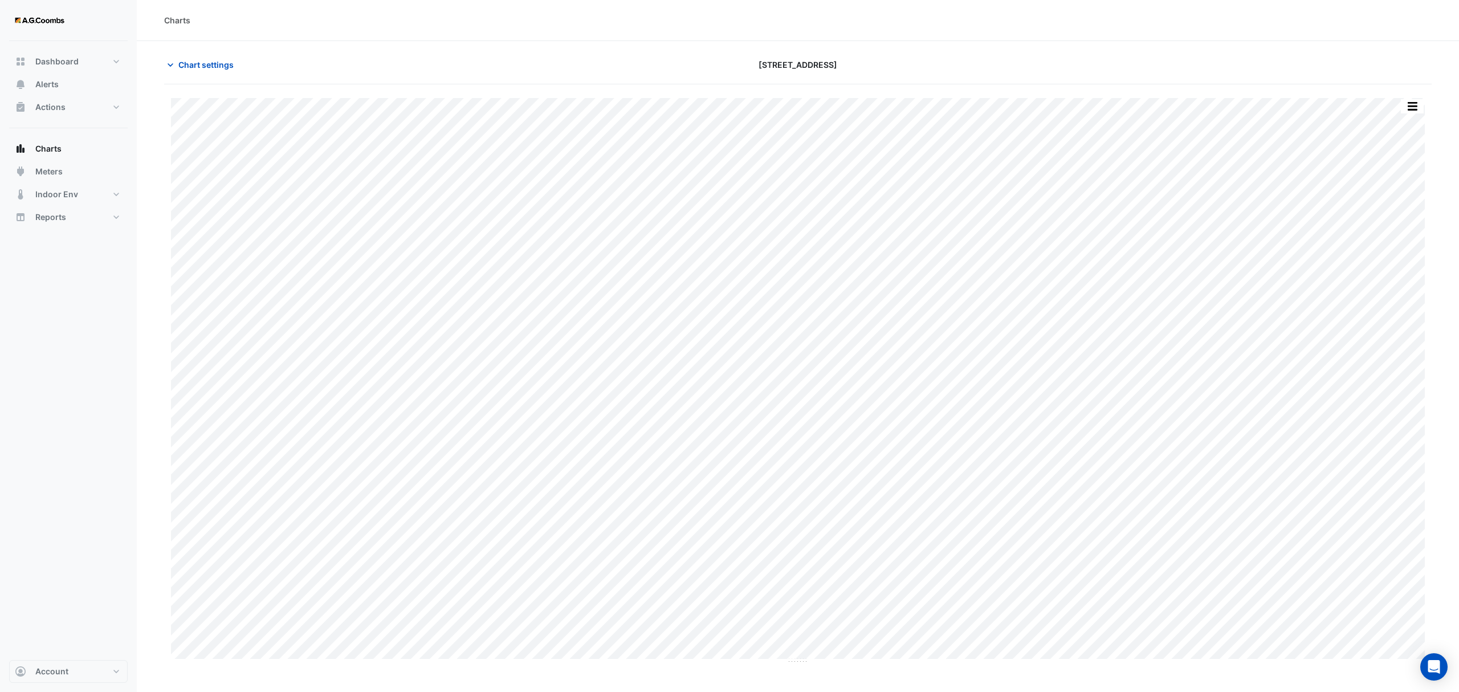
drag, startPoint x: 1407, startPoint y: 115, endPoint x: 1411, endPoint y: 103, distance: 12.1
click at [1407, 114] on div "Split by Equip Split All Print Save as JPEG Save as PNG Pivot Data Table Export…" at bounding box center [1412, 106] width 24 height 15
click at [1411, 103] on button "button" at bounding box center [1412, 106] width 23 height 14
click at [1400, 218] on div "Pivot Data Table" at bounding box center [1389, 228] width 68 height 27
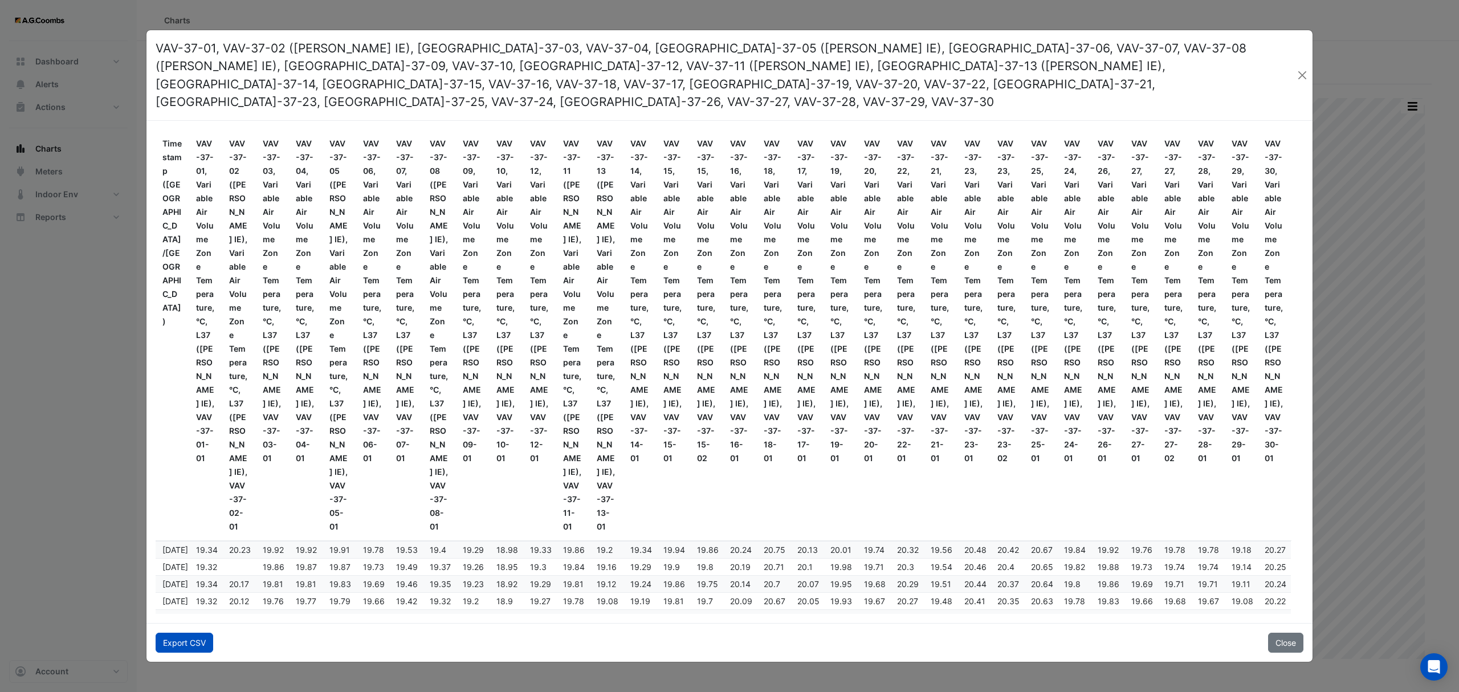
click at [170, 633] on button "Export CSV" at bounding box center [185, 643] width 58 height 20
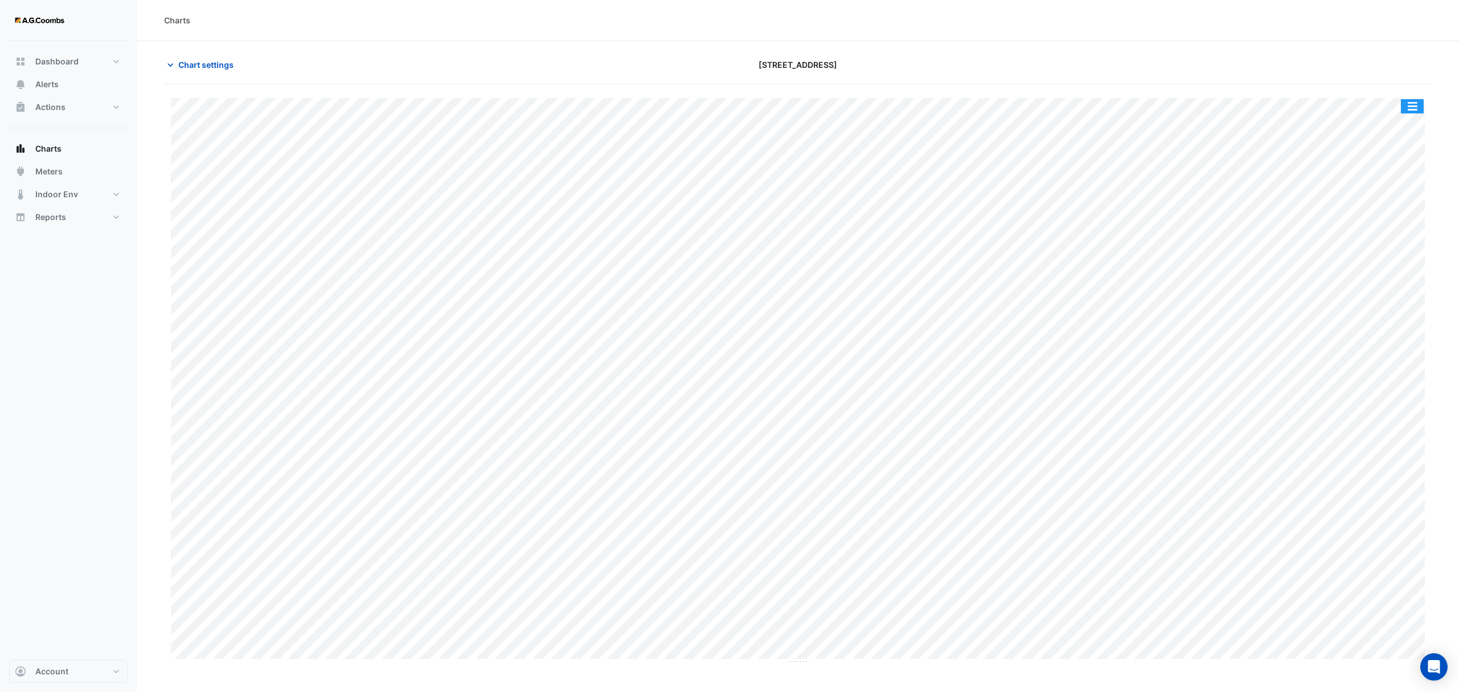
click at [1414, 108] on button "button" at bounding box center [1412, 106] width 23 height 14
click at [1373, 229] on div "Pivot Data Table" at bounding box center [1389, 228] width 68 height 27
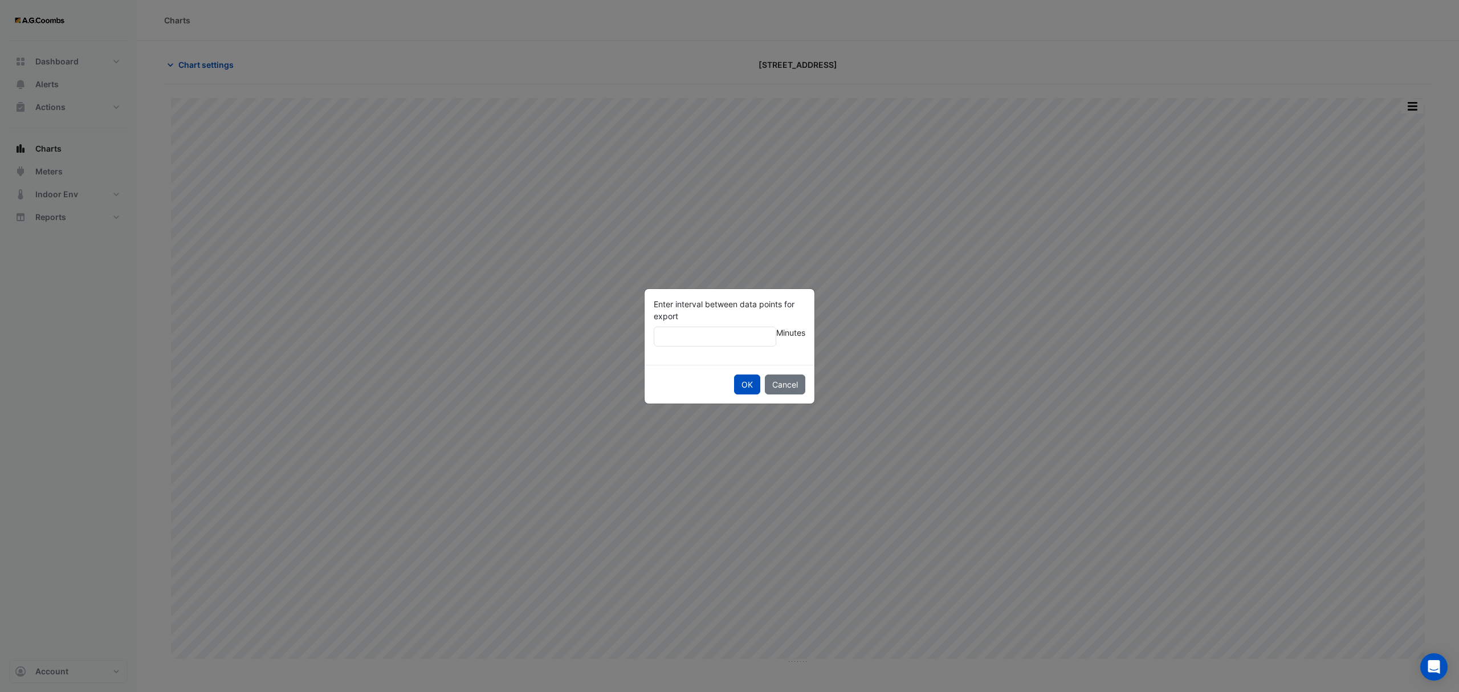
type input "**"
click at [734, 374] on button "OK" at bounding box center [747, 384] width 26 height 20
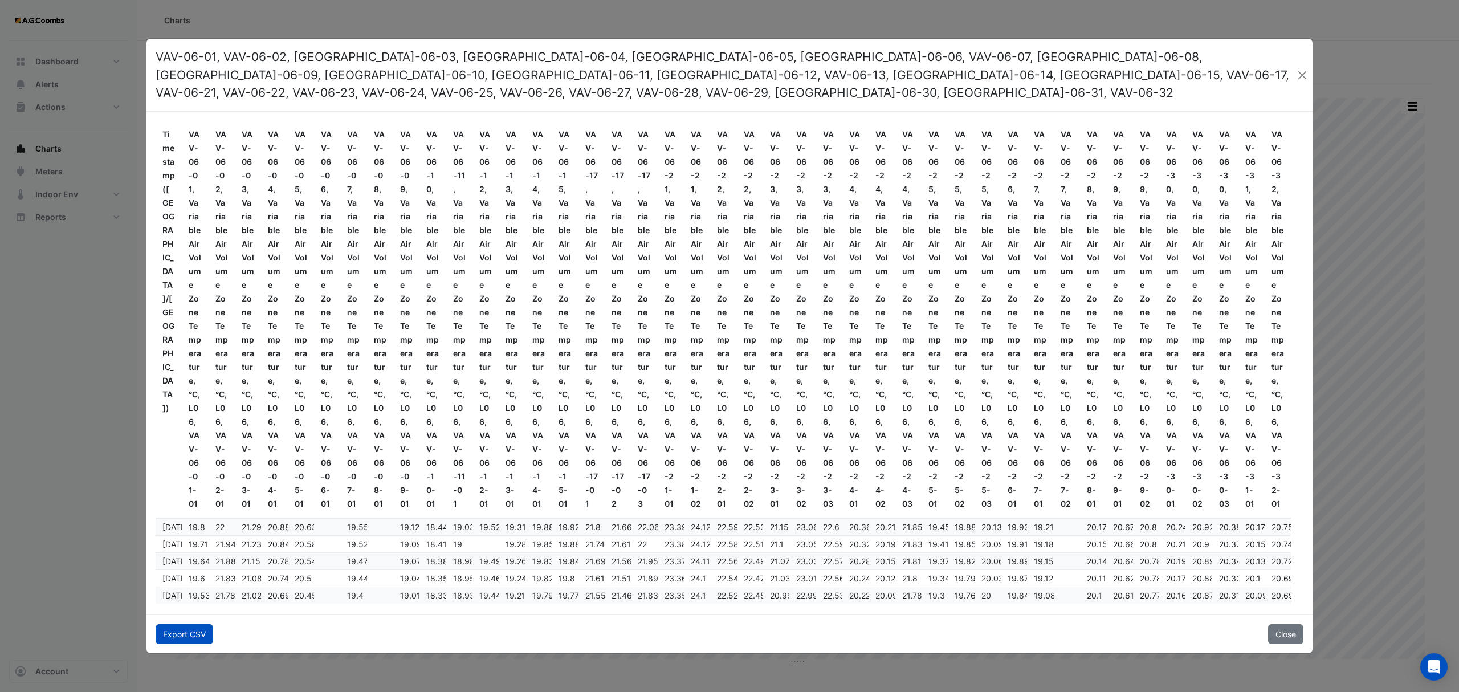
click at [185, 624] on button "Export CSV" at bounding box center [185, 634] width 58 height 20
click at [1297, 78] on button "Close" at bounding box center [1302, 75] width 12 height 17
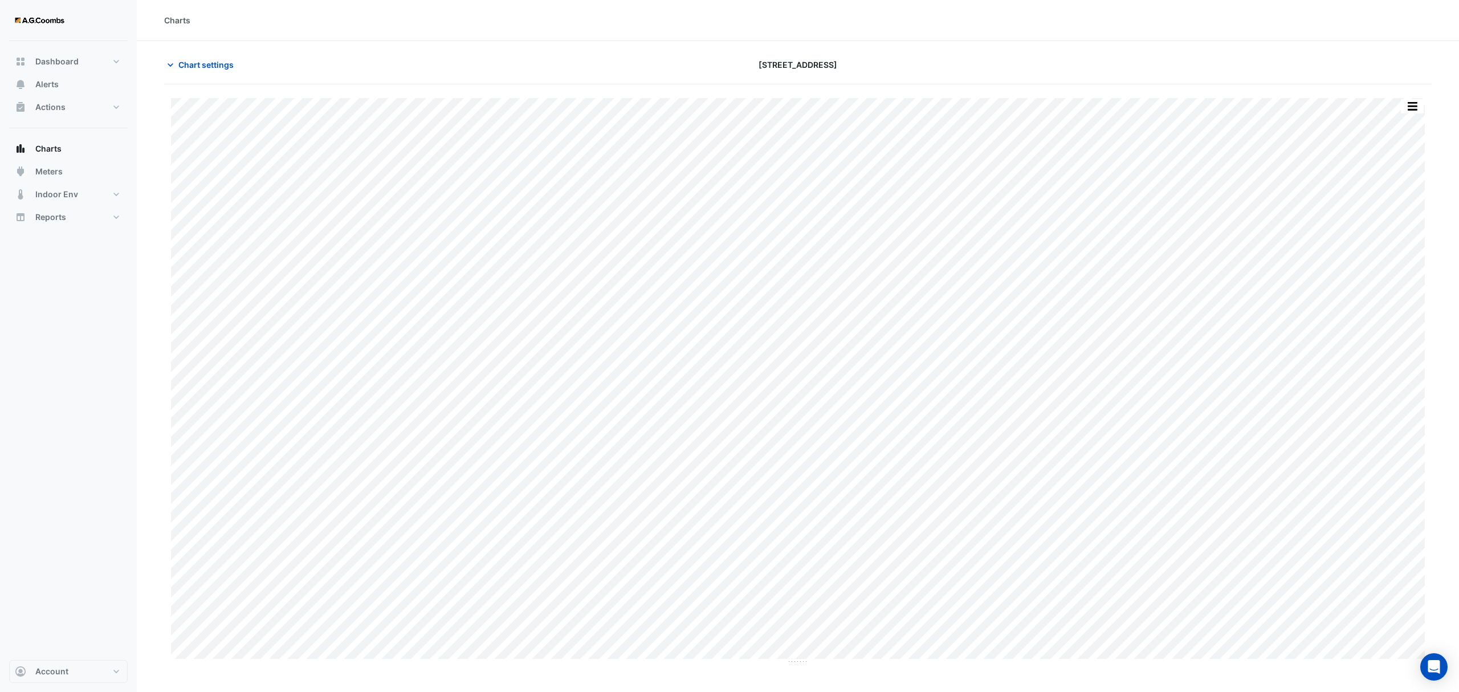
click at [194, 64] on span "Chart settings" at bounding box center [205, 65] width 55 height 12
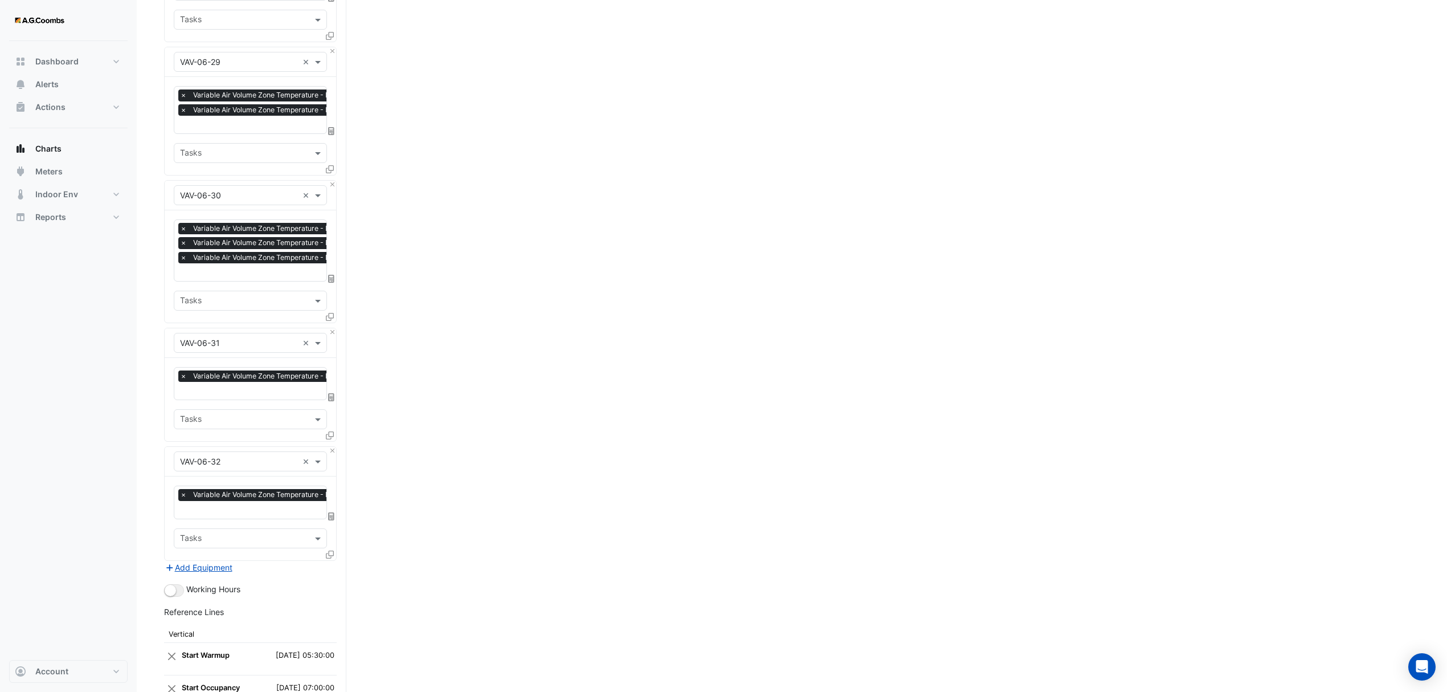
scroll to position [3321, 0]
